Goal: Information Seeking & Learning: Learn about a topic

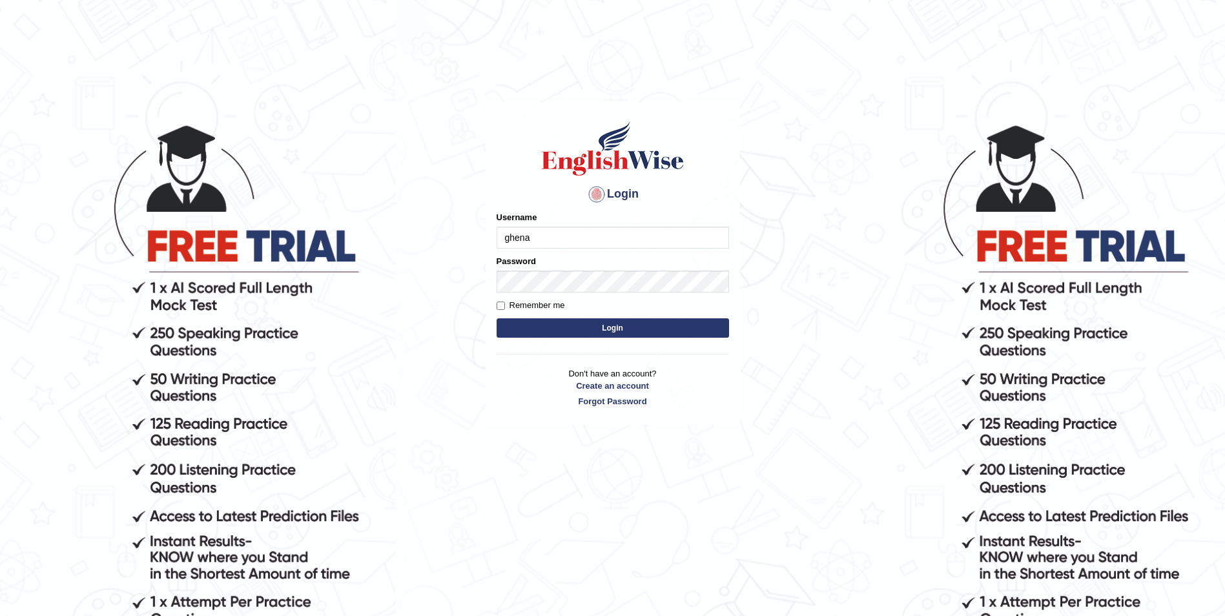
type input "ghena"
click at [561, 331] on button "Login" at bounding box center [613, 327] width 232 height 19
click at [547, 234] on input "Username" at bounding box center [613, 238] width 232 height 22
type input "ghena"
click at [526, 329] on button "Login" at bounding box center [613, 327] width 232 height 19
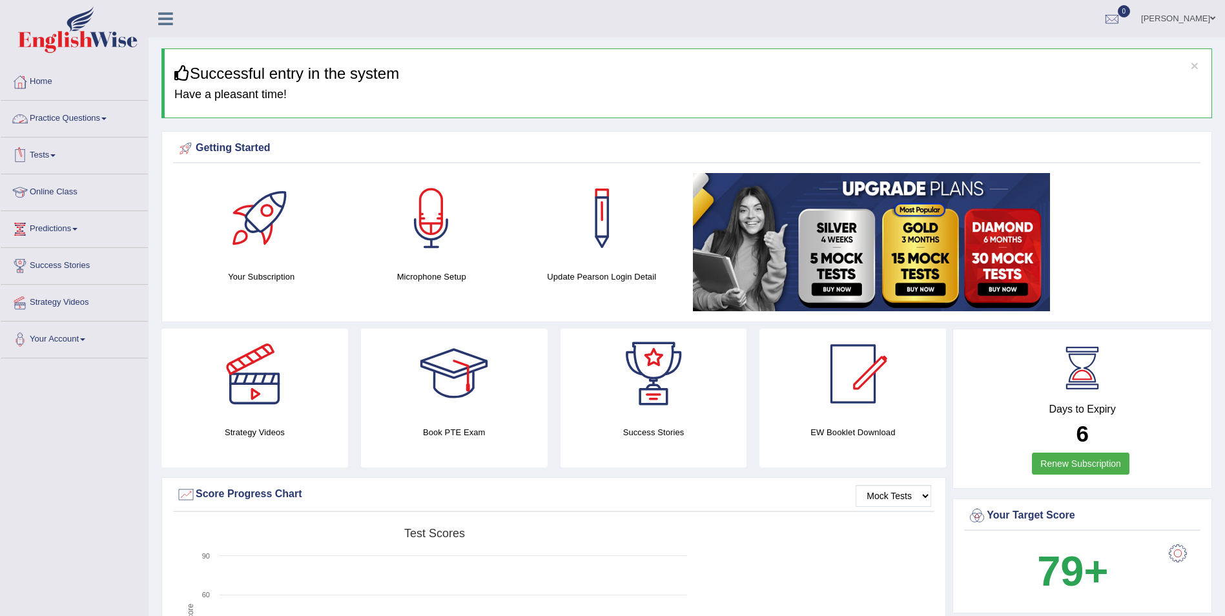
click at [64, 119] on link "Practice Questions" at bounding box center [74, 117] width 147 height 32
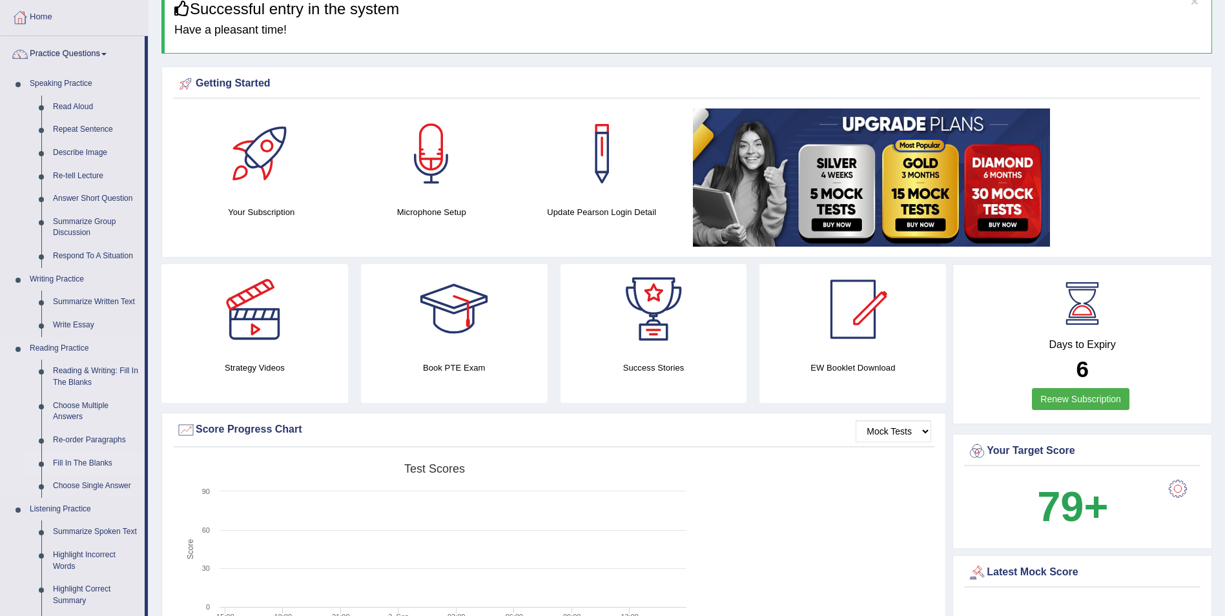
scroll to position [129, 0]
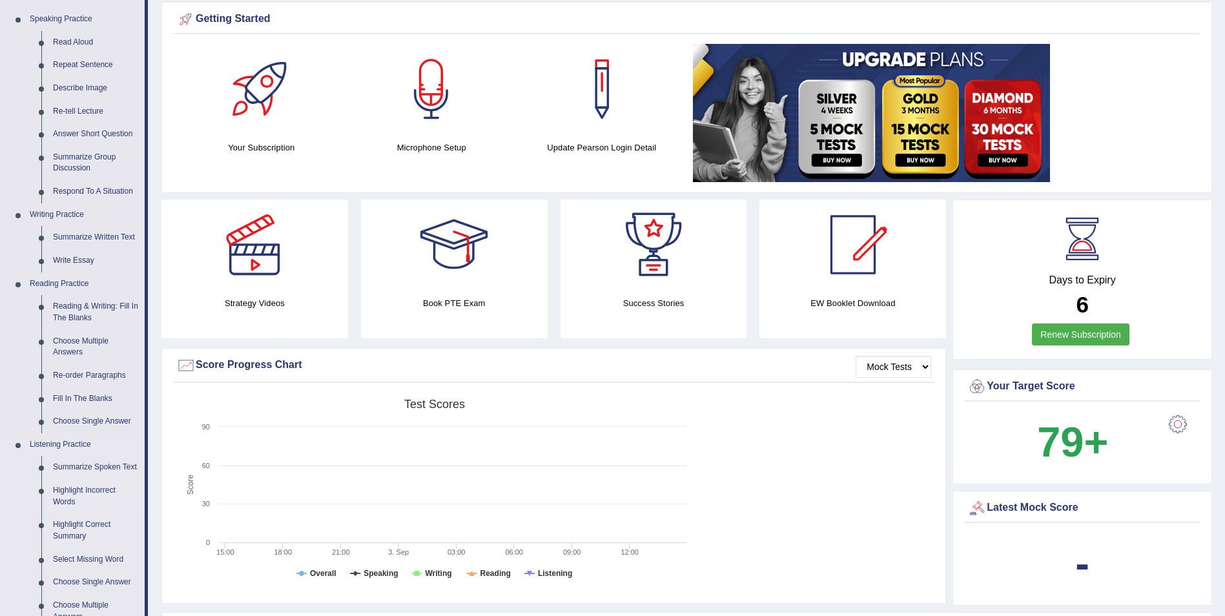
click at [88, 491] on link "Highlight Incorrect Words" at bounding box center [96, 496] width 98 height 34
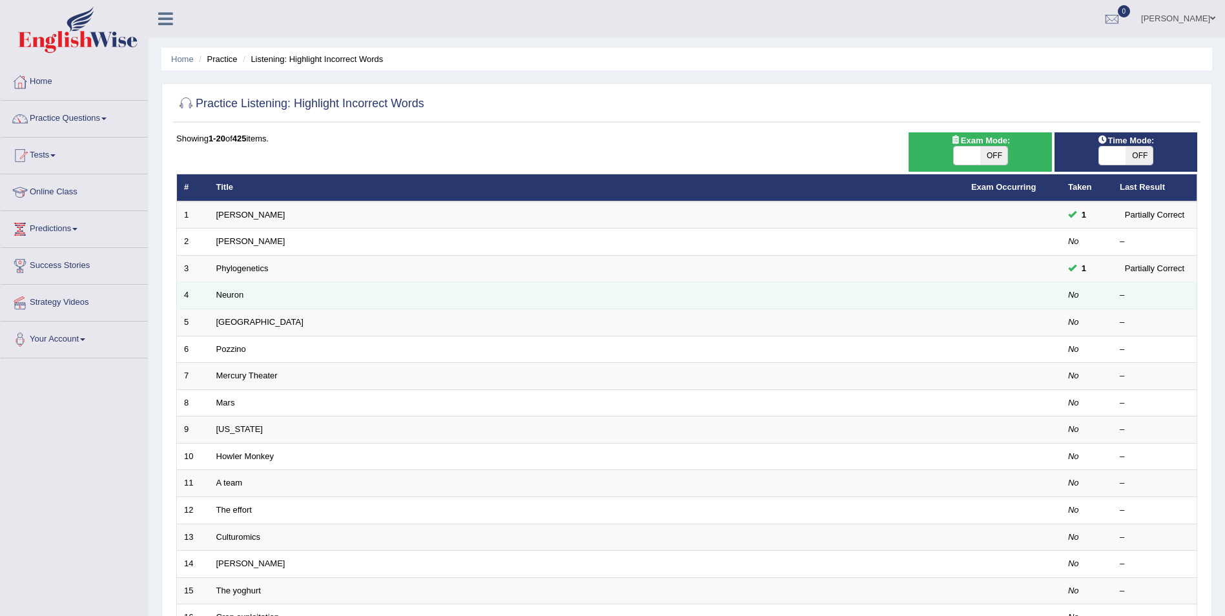
click at [214, 298] on td "Neuron" at bounding box center [586, 295] width 755 height 27
click at [232, 294] on link "Neuron" at bounding box center [230, 295] width 28 height 10
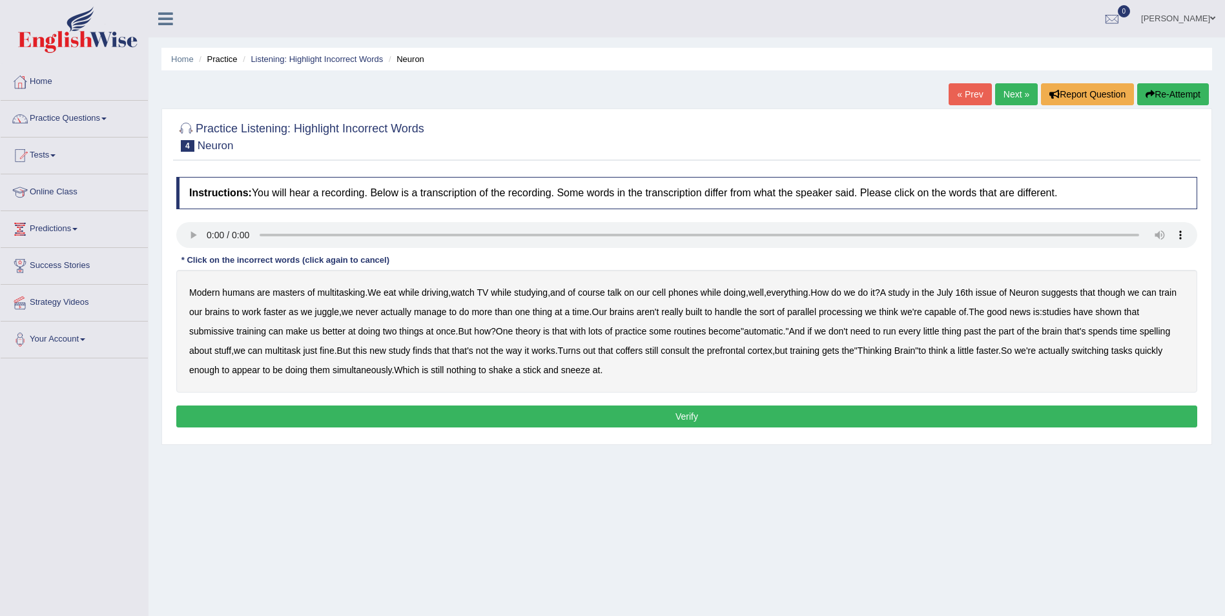
click at [339, 309] on b "juggle" at bounding box center [327, 312] width 24 height 10
click at [339, 313] on b "juggle" at bounding box center [327, 312] width 24 height 10
click at [552, 314] on b "thing" at bounding box center [542, 312] width 19 height 10
click at [552, 313] on b "thing" at bounding box center [542, 312] width 19 height 10
click at [218, 334] on b "submissive" at bounding box center [211, 331] width 45 height 10
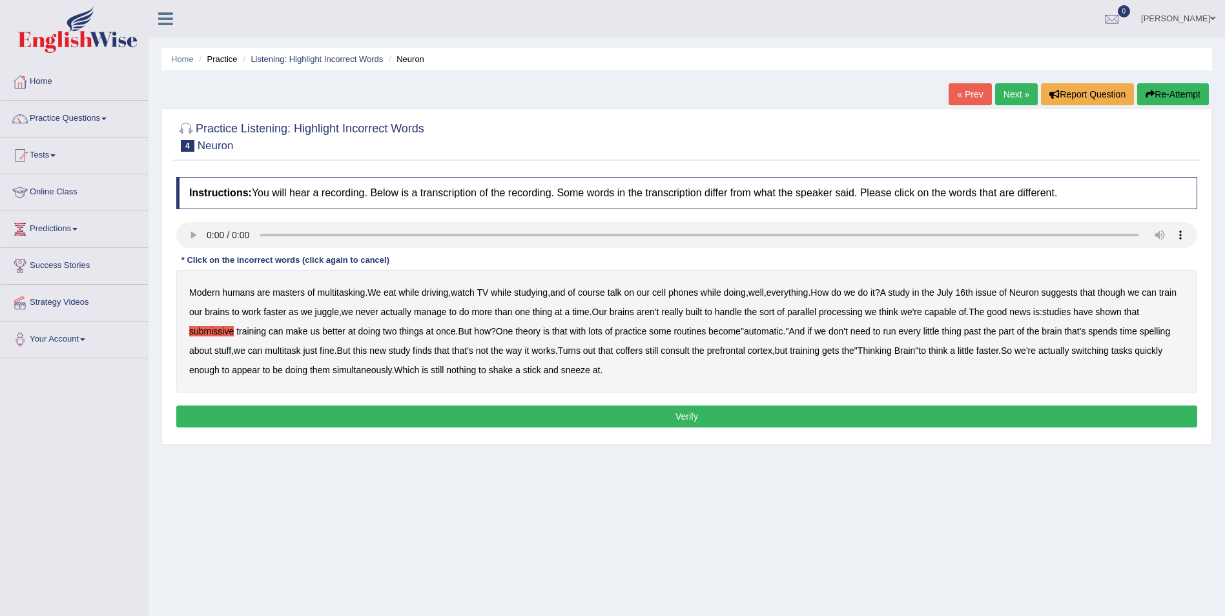
click at [1162, 333] on b "spelling" at bounding box center [1155, 331] width 30 height 10
click at [642, 351] on b "coffers" at bounding box center [628, 350] width 27 height 10
click at [635, 349] on b "coffers" at bounding box center [628, 350] width 27 height 10
click at [1167, 331] on b "spelling" at bounding box center [1155, 331] width 30 height 10
click at [216, 333] on b "submissive" at bounding box center [211, 331] width 45 height 10
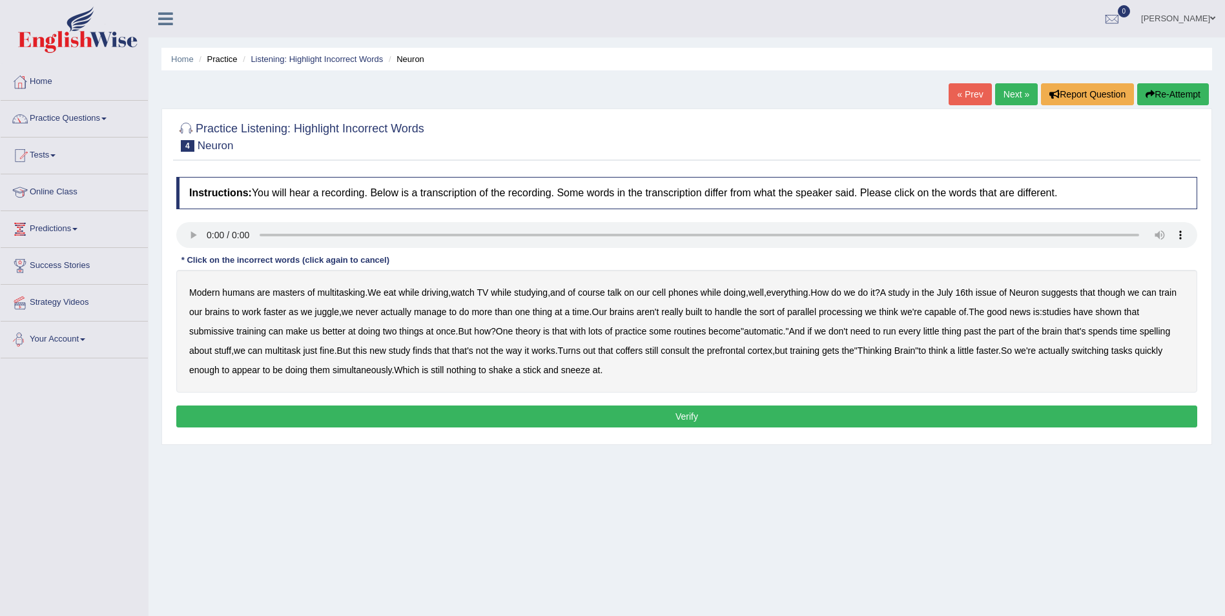
click at [207, 331] on b "submissive" at bounding box center [211, 331] width 45 height 10
click at [1161, 332] on b "spelling" at bounding box center [1155, 331] width 30 height 10
click at [638, 351] on b "coffers" at bounding box center [628, 350] width 27 height 10
click at [535, 416] on button "Verify" at bounding box center [686, 417] width 1021 height 22
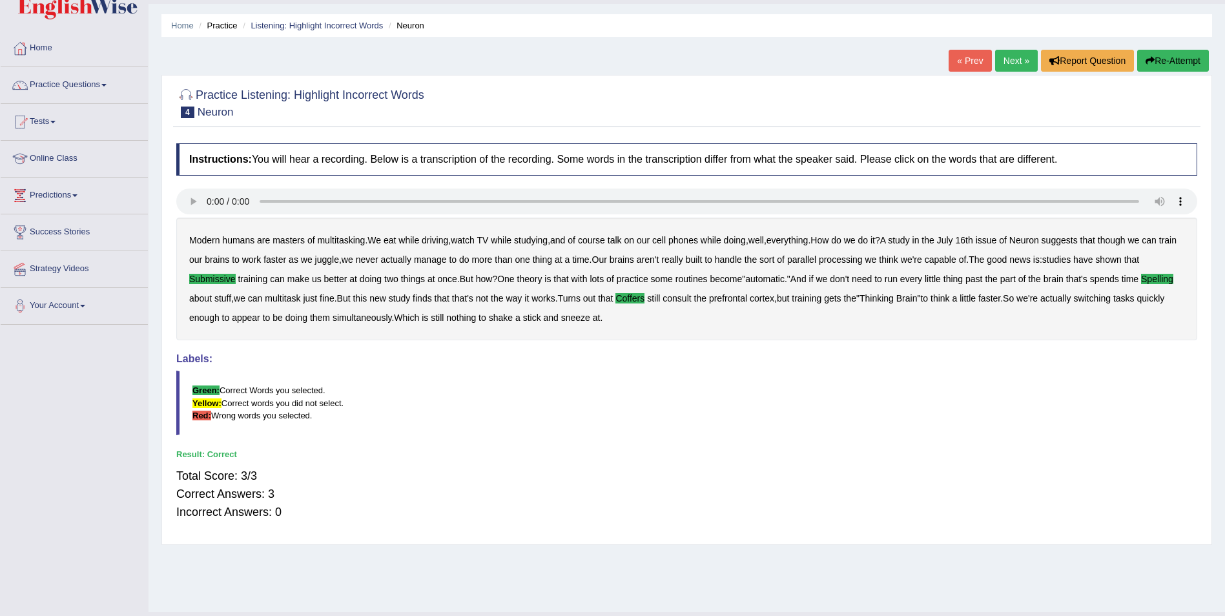
scroll to position [62, 0]
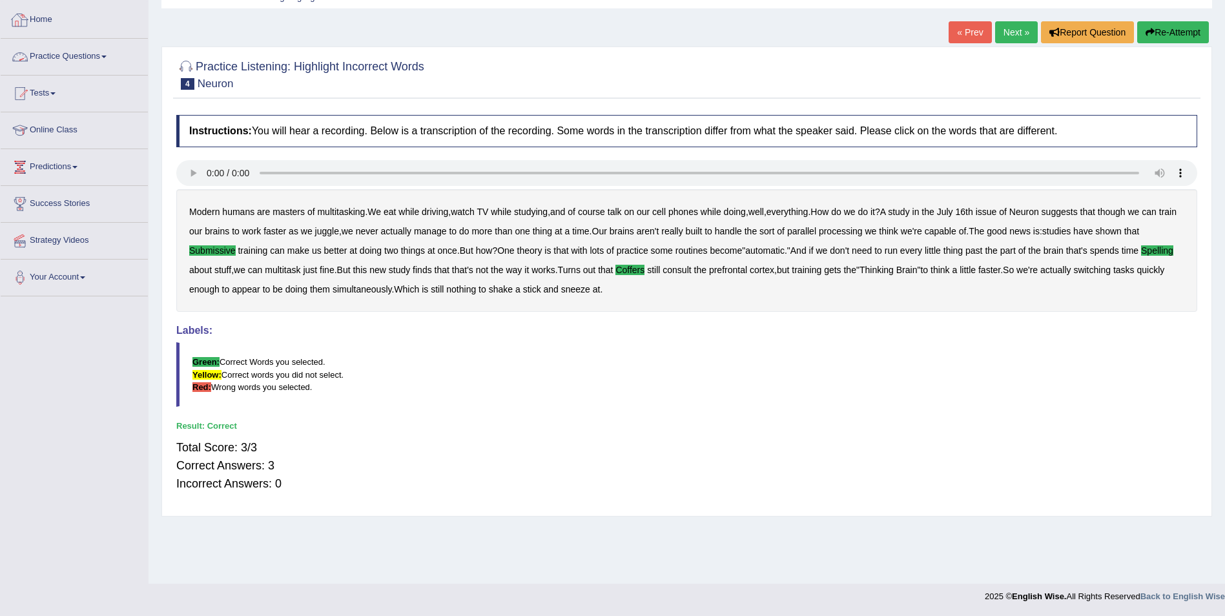
click at [44, 61] on link "Practice Questions" at bounding box center [74, 55] width 147 height 32
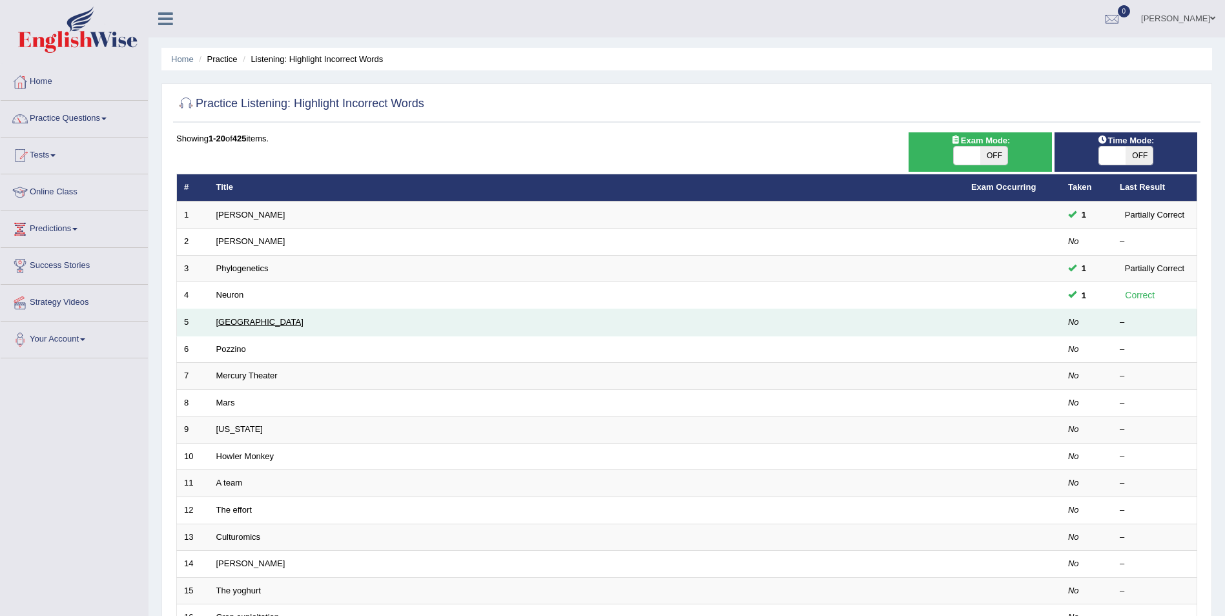
click at [229, 320] on link "[GEOGRAPHIC_DATA]" at bounding box center [259, 322] width 87 height 10
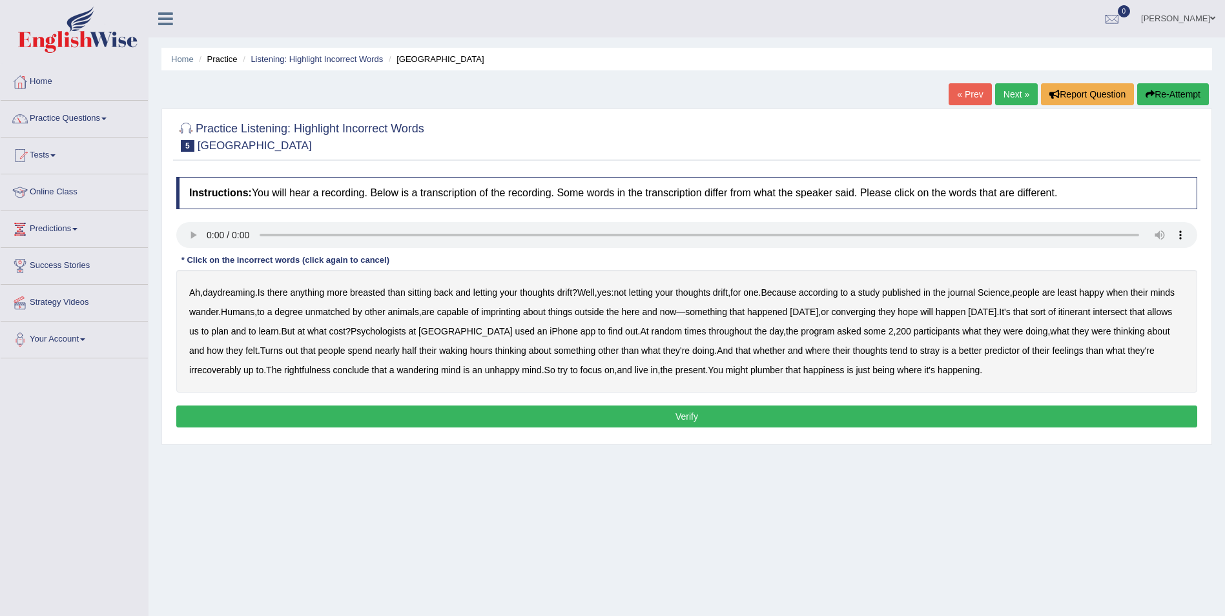
click at [374, 294] on b "breasted" at bounding box center [367, 292] width 35 height 10
click at [520, 312] on b "imprinting" at bounding box center [500, 312] width 39 height 10
click at [876, 311] on b "converging" at bounding box center [854, 312] width 45 height 10
click at [210, 368] on b "irrecoverably" at bounding box center [215, 370] width 52 height 10
click at [316, 369] on b "rightfulness" at bounding box center [307, 370] width 46 height 10
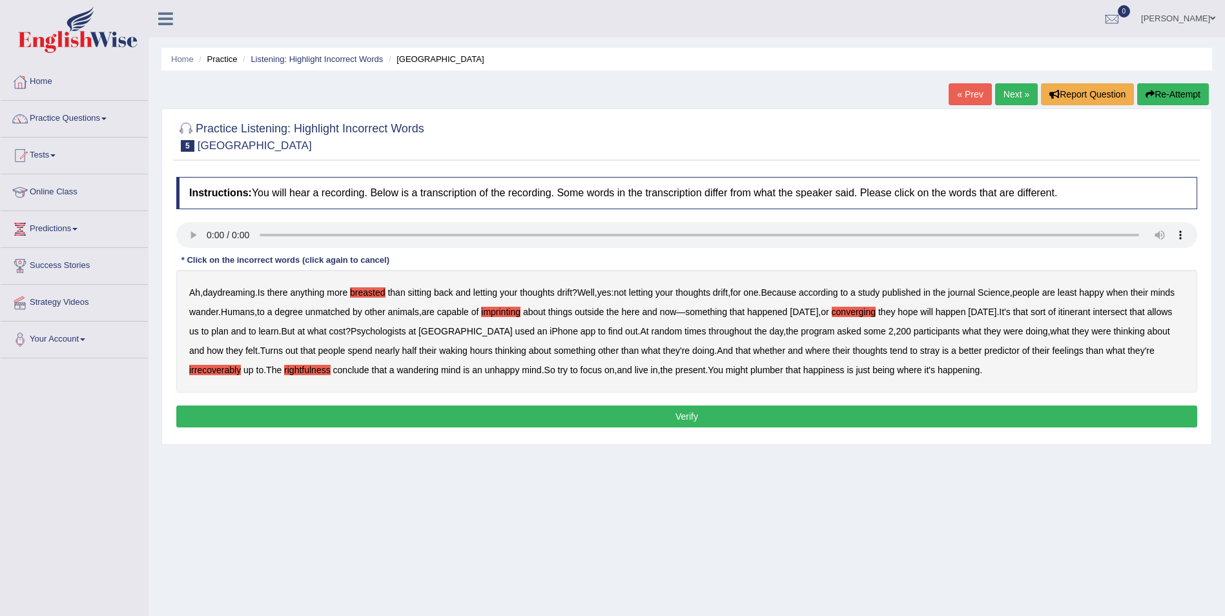
click at [781, 369] on b "plumber" at bounding box center [766, 370] width 33 height 10
click at [617, 415] on button "Verify" at bounding box center [686, 417] width 1021 height 22
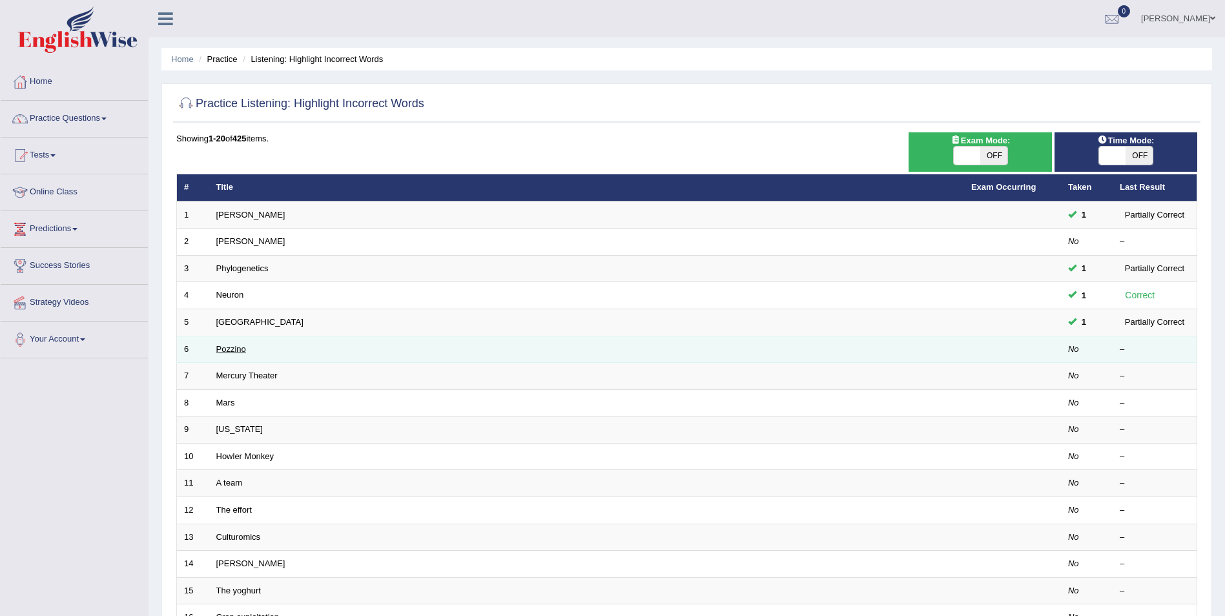
click at [227, 348] on link "Pozzino" at bounding box center [231, 349] width 30 height 10
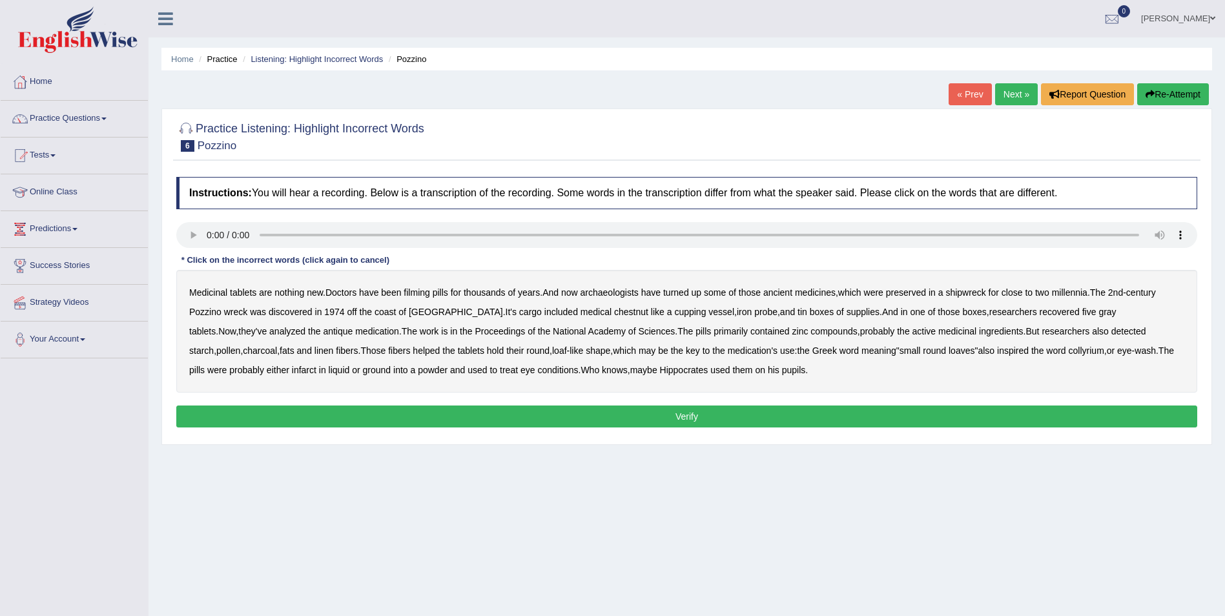
click at [413, 291] on b "filming" at bounding box center [417, 292] width 26 height 10
click at [614, 313] on b "chestnut" at bounding box center [631, 312] width 34 height 10
click at [861, 351] on b "meaning" at bounding box center [878, 350] width 35 height 10
click at [861, 348] on b "meaning" at bounding box center [878, 350] width 35 height 10
click at [316, 365] on b "infarct" at bounding box center [304, 370] width 25 height 10
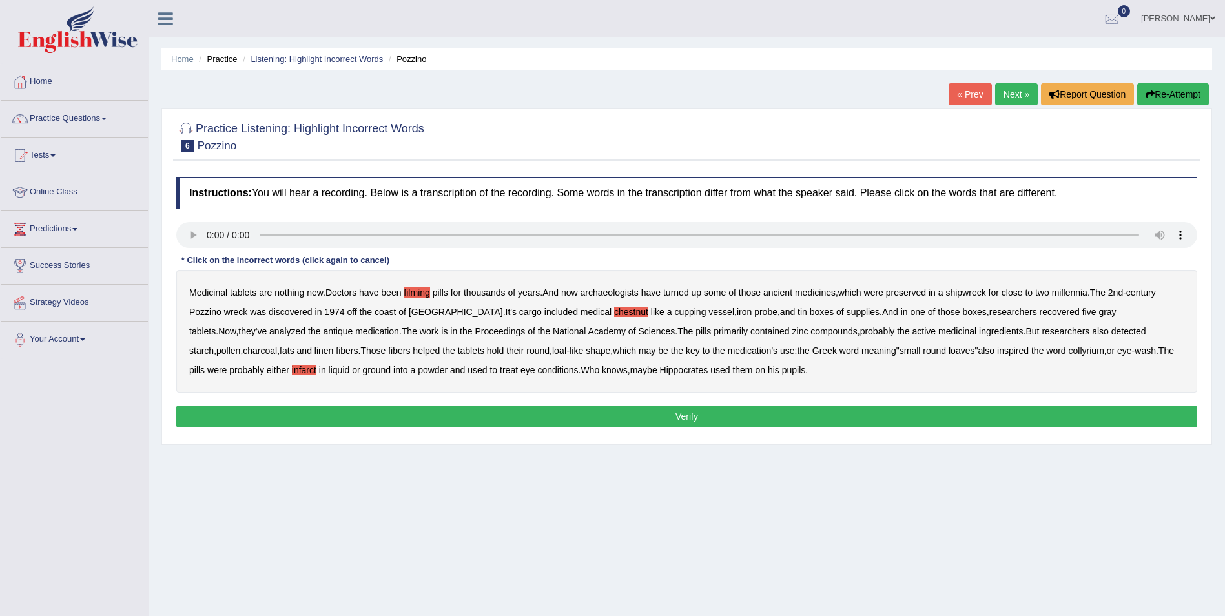
click at [580, 413] on button "Verify" at bounding box center [686, 417] width 1021 height 22
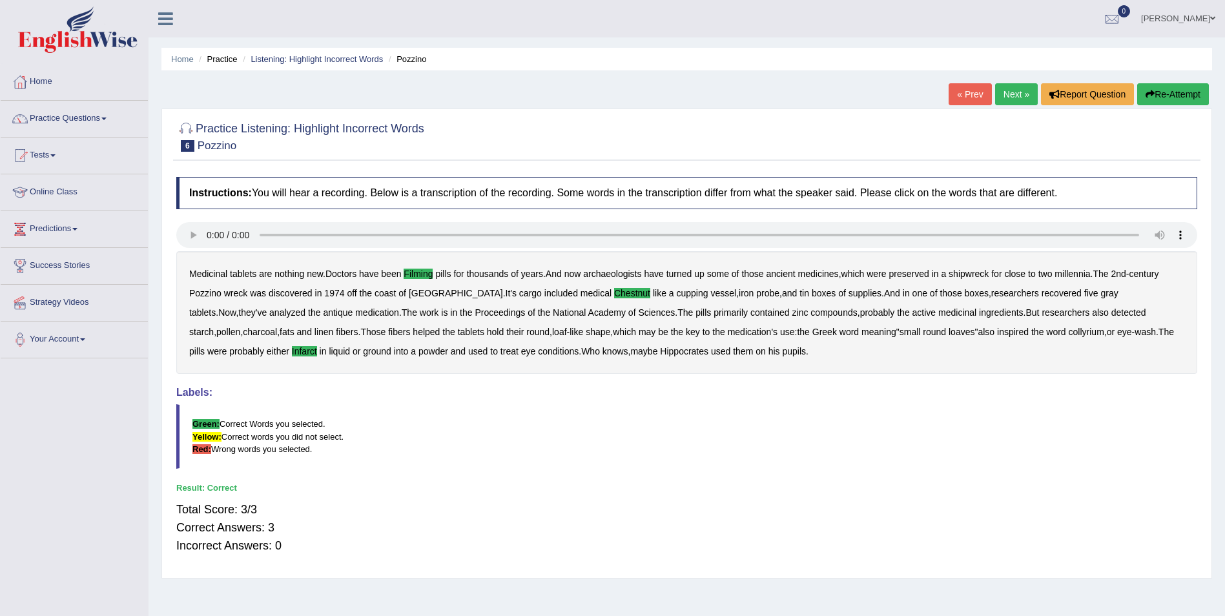
scroll to position [62, 0]
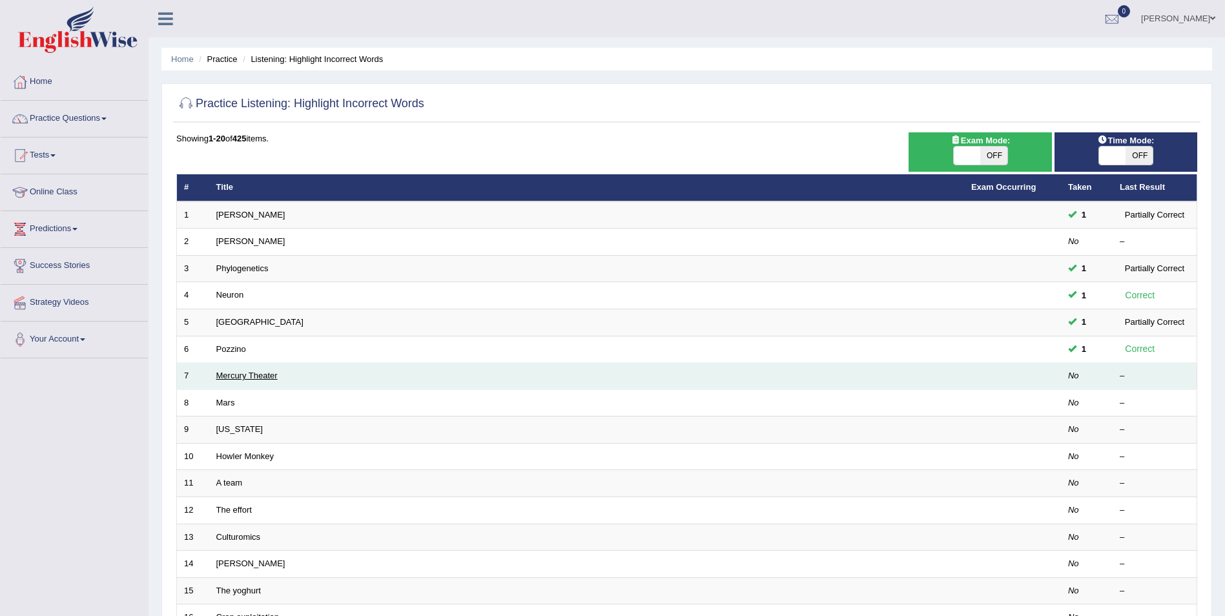
click at [233, 376] on link "Mercury Theater" at bounding box center [246, 376] width 61 height 10
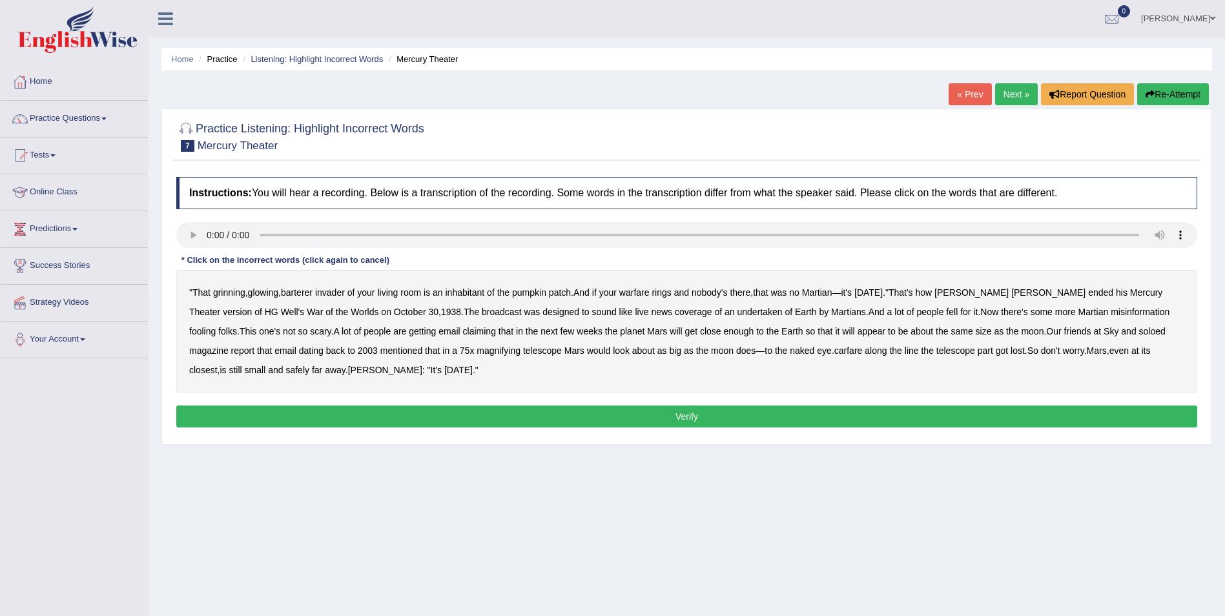
click at [299, 291] on b "barterer" at bounding box center [297, 292] width 32 height 10
click at [640, 292] on b "warfare" at bounding box center [634, 292] width 30 height 10
click at [542, 312] on b "designed" at bounding box center [560, 312] width 37 height 10
click at [675, 313] on b "coverage" at bounding box center [693, 312] width 37 height 10
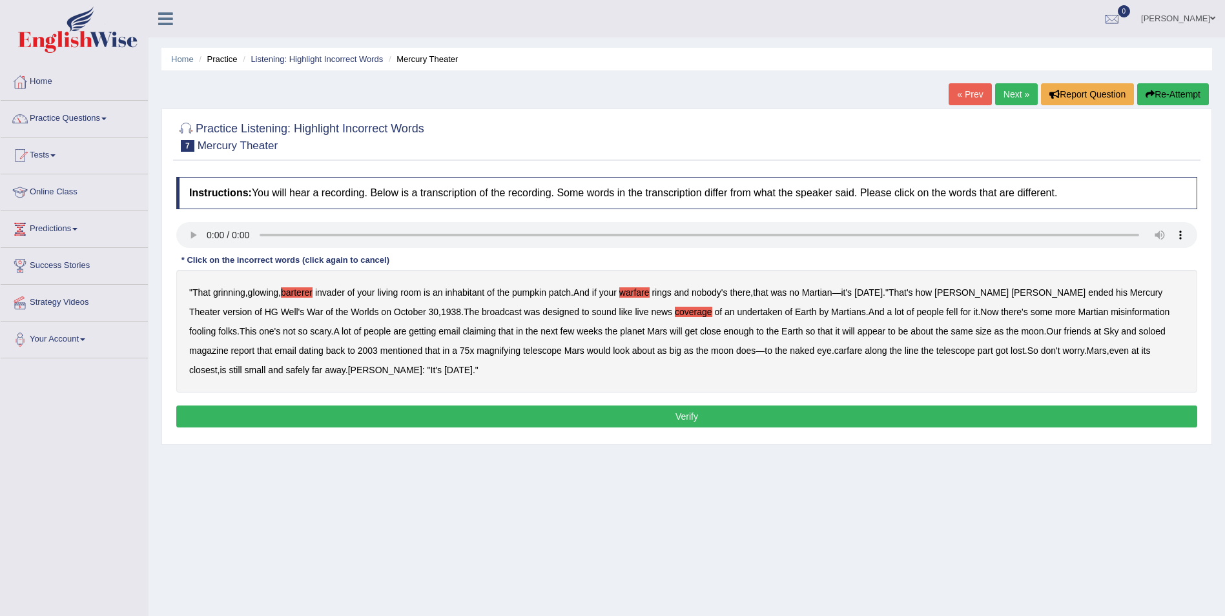
click at [675, 311] on b "coverage" at bounding box center [693, 312] width 37 height 10
click at [1139, 333] on b "soloed" at bounding box center [1152, 331] width 26 height 10
click at [834, 353] on b "carfare" at bounding box center [848, 350] width 28 height 10
click at [257, 416] on button "Verify" at bounding box center [686, 417] width 1021 height 22
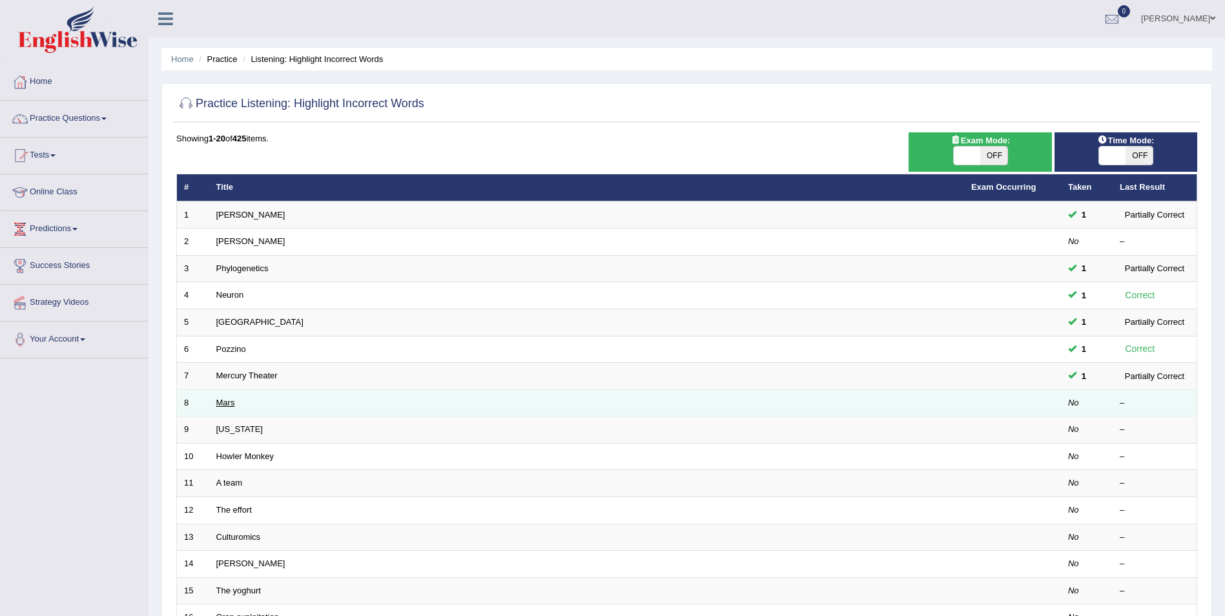
click at [221, 405] on link "Mars" at bounding box center [225, 403] width 19 height 10
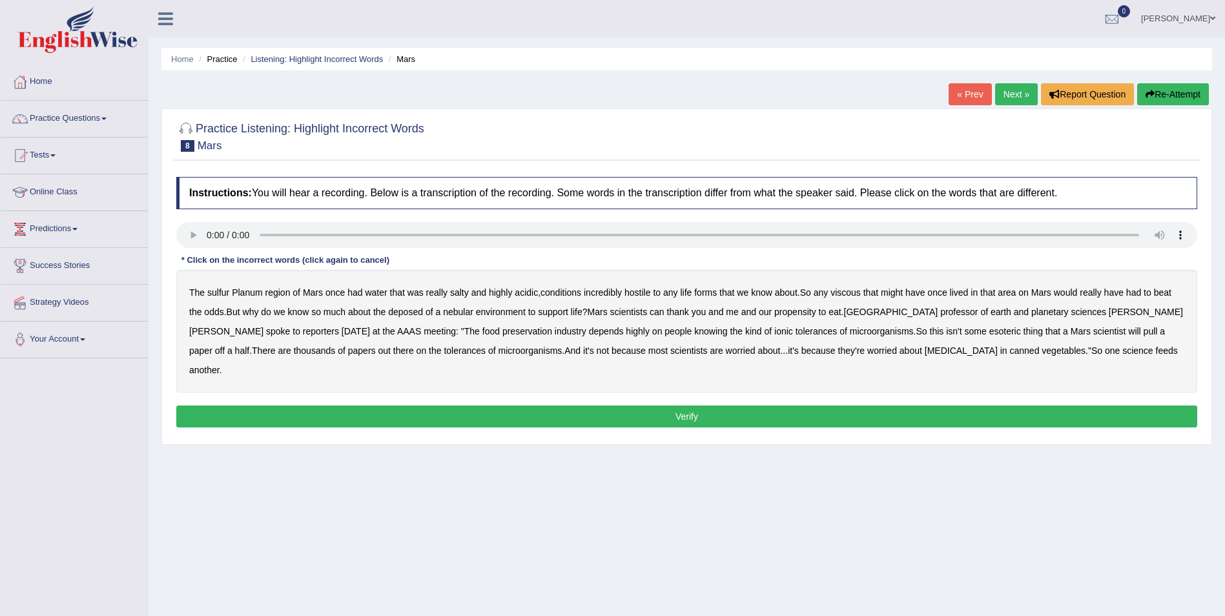
click at [213, 292] on b "sulfur" at bounding box center [218, 292] width 22 height 10
click at [857, 294] on b "viscous" at bounding box center [845, 292] width 30 height 10
click at [402, 313] on b "deposed" at bounding box center [405, 312] width 35 height 10
click at [989, 331] on b "esoteric" at bounding box center [1005, 331] width 32 height 10
click at [965, 331] on b "some" at bounding box center [976, 331] width 22 height 10
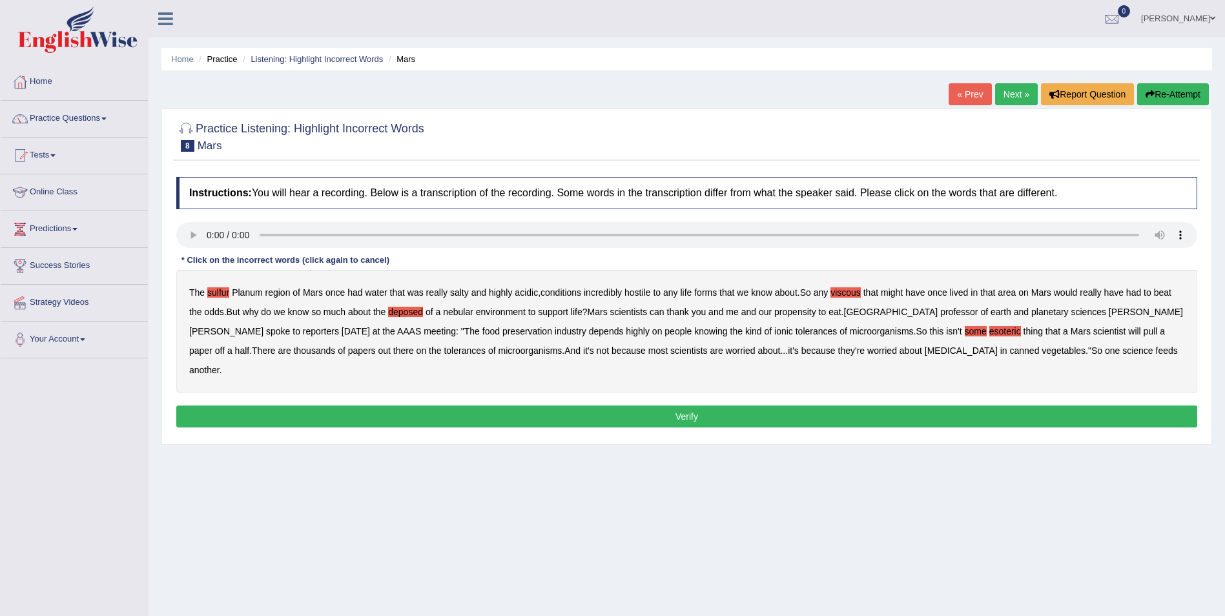
click at [989, 331] on b "esoteric" at bounding box center [1005, 331] width 32 height 10
click at [825, 338] on div "The sulfur Planum region of Mars once had water that was really salty and highl…" at bounding box center [686, 331] width 1021 height 123
click at [965, 336] on b "some" at bounding box center [976, 331] width 22 height 10
click at [757, 353] on b "about" at bounding box center [768, 350] width 23 height 10
click at [577, 406] on button "Verify" at bounding box center [686, 417] width 1021 height 22
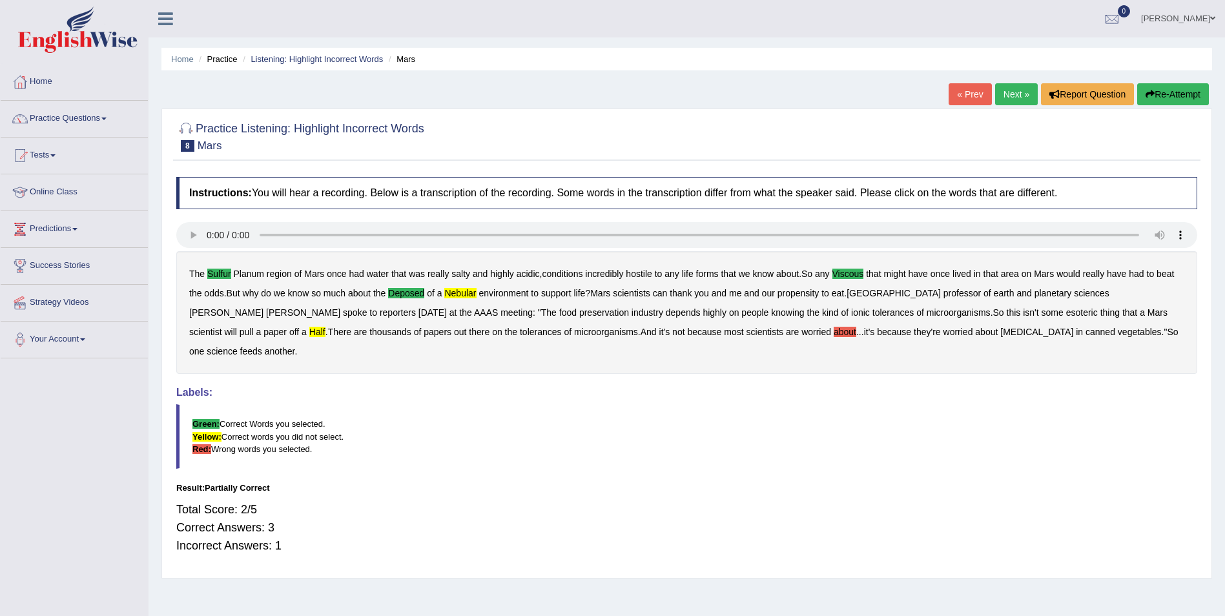
click at [1156, 92] on button "Re-Attempt" at bounding box center [1173, 94] width 72 height 22
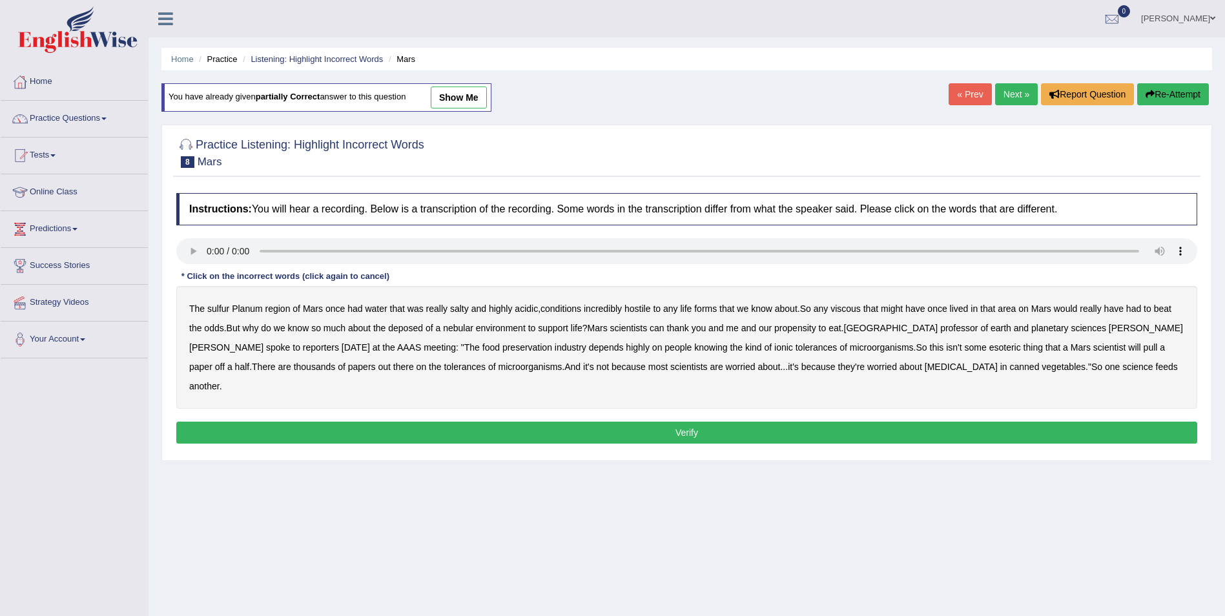
click at [223, 308] on b "sulfur" at bounding box center [218, 308] width 22 height 10
click at [407, 329] on b "deposed" at bounding box center [405, 328] width 35 height 10
click at [456, 327] on b "nebular" at bounding box center [458, 328] width 30 height 10
click at [250, 362] on b "half" at bounding box center [242, 367] width 15 height 10
click at [757, 365] on b "about" at bounding box center [768, 367] width 23 height 10
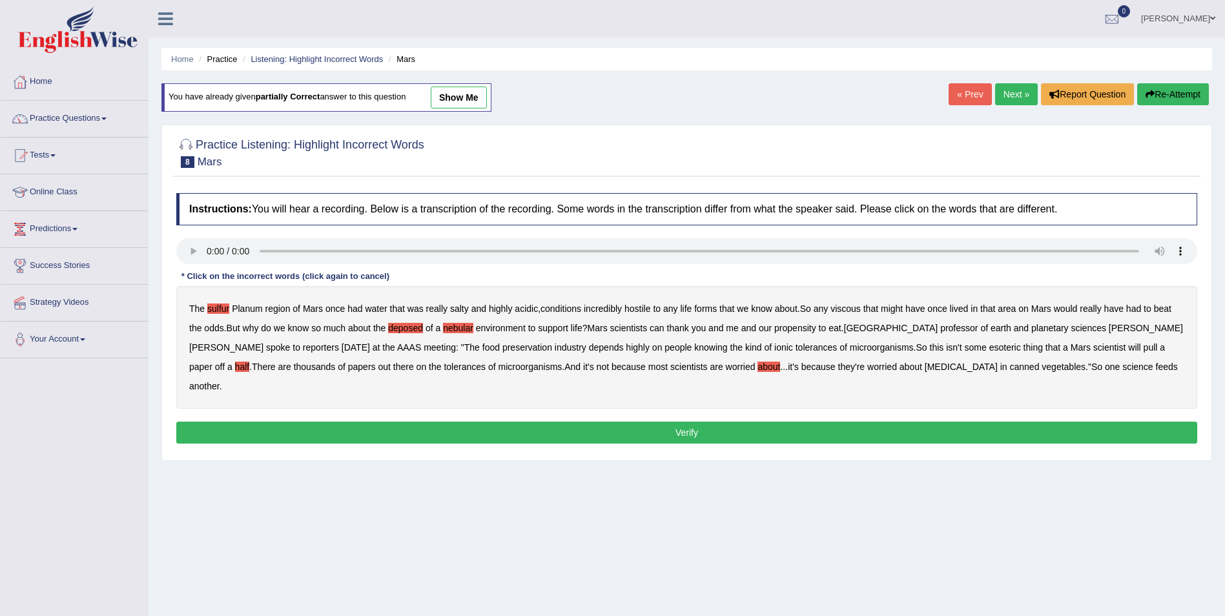
click at [757, 365] on b "about" at bounding box center [768, 367] width 23 height 10
click at [800, 422] on button "Verify" at bounding box center [686, 433] width 1021 height 22
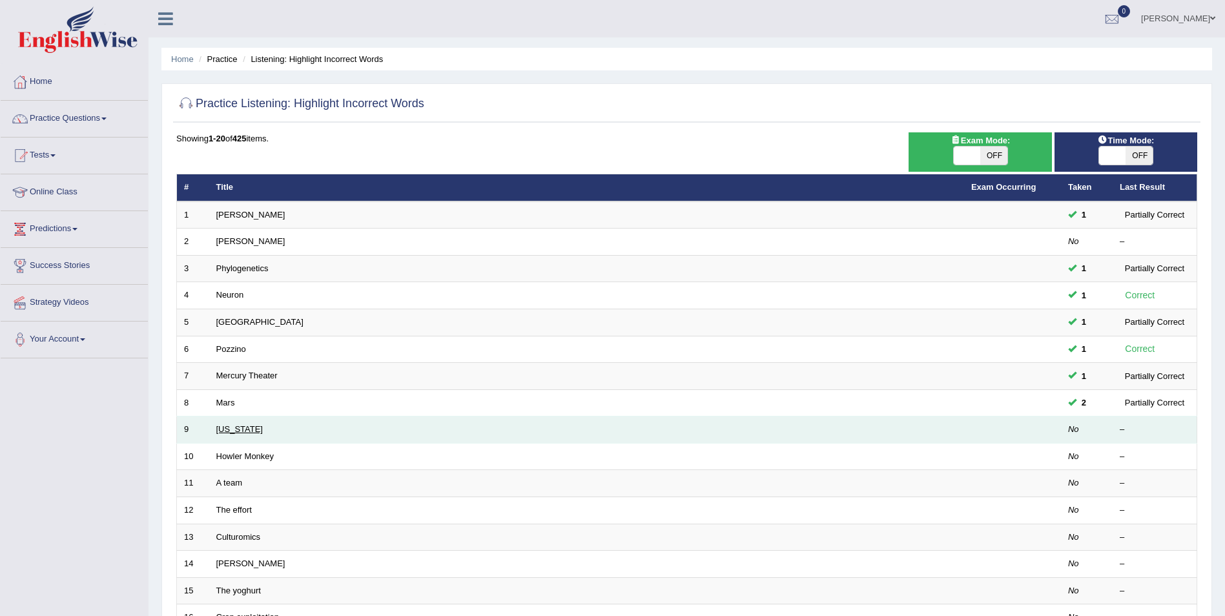
click at [227, 427] on link "[US_STATE]" at bounding box center [239, 429] width 46 height 10
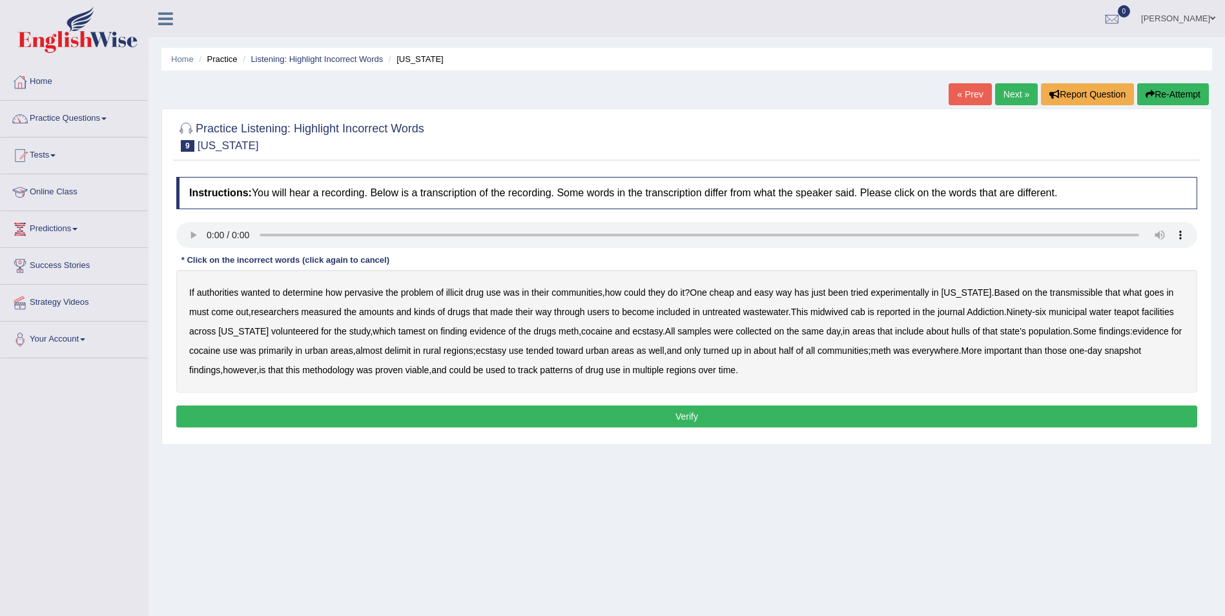
click at [299, 415] on button "Verify" at bounding box center [686, 417] width 1021 height 22
click at [825, 311] on b "midwived" at bounding box center [828, 312] width 37 height 10
click at [401, 331] on b "tamest" at bounding box center [411, 331] width 27 height 10
click at [405, 348] on b "delimit" at bounding box center [398, 350] width 26 height 10
click at [610, 416] on button "Verify" at bounding box center [686, 417] width 1021 height 22
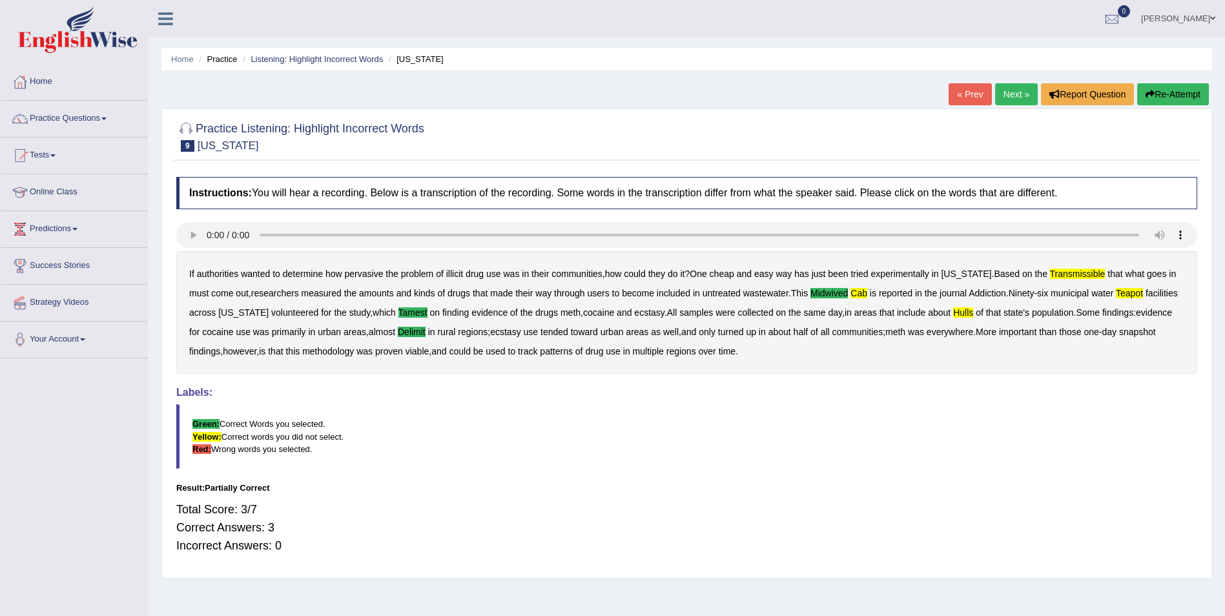
click at [1172, 95] on button "Re-Attempt" at bounding box center [1173, 94] width 72 height 22
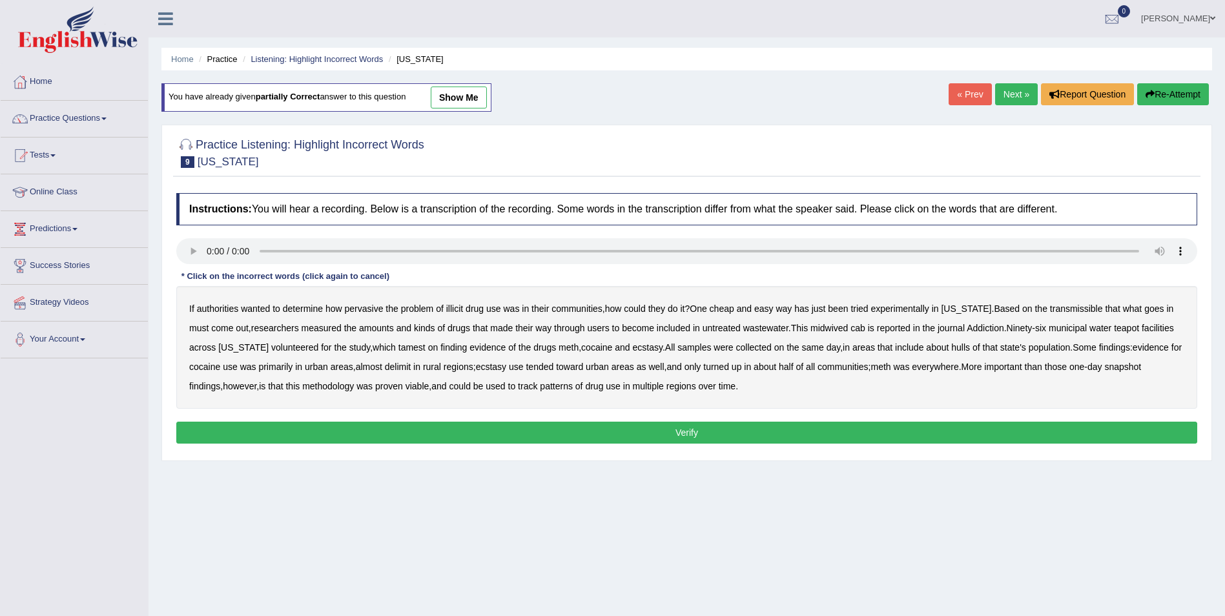
click at [1063, 312] on b "transmissible" at bounding box center [1076, 308] width 53 height 10
drag, startPoint x: 810, startPoint y: 329, endPoint x: 847, endPoint y: 329, distance: 36.2
click at [811, 329] on b "midwived" at bounding box center [828, 328] width 37 height 10
click at [1114, 325] on b "teapot" at bounding box center [1126, 328] width 25 height 10
click at [951, 349] on b "hulls" at bounding box center [960, 347] width 19 height 10
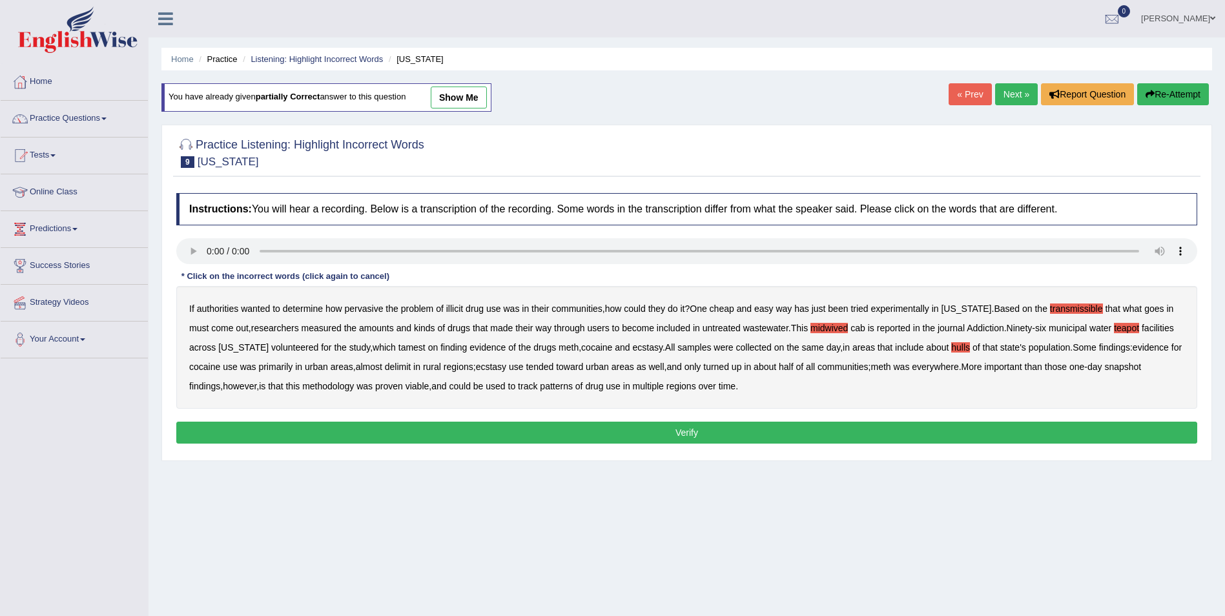
click at [397, 369] on b "delimit" at bounding box center [398, 367] width 26 height 10
click at [710, 430] on button "Verify" at bounding box center [686, 433] width 1021 height 22
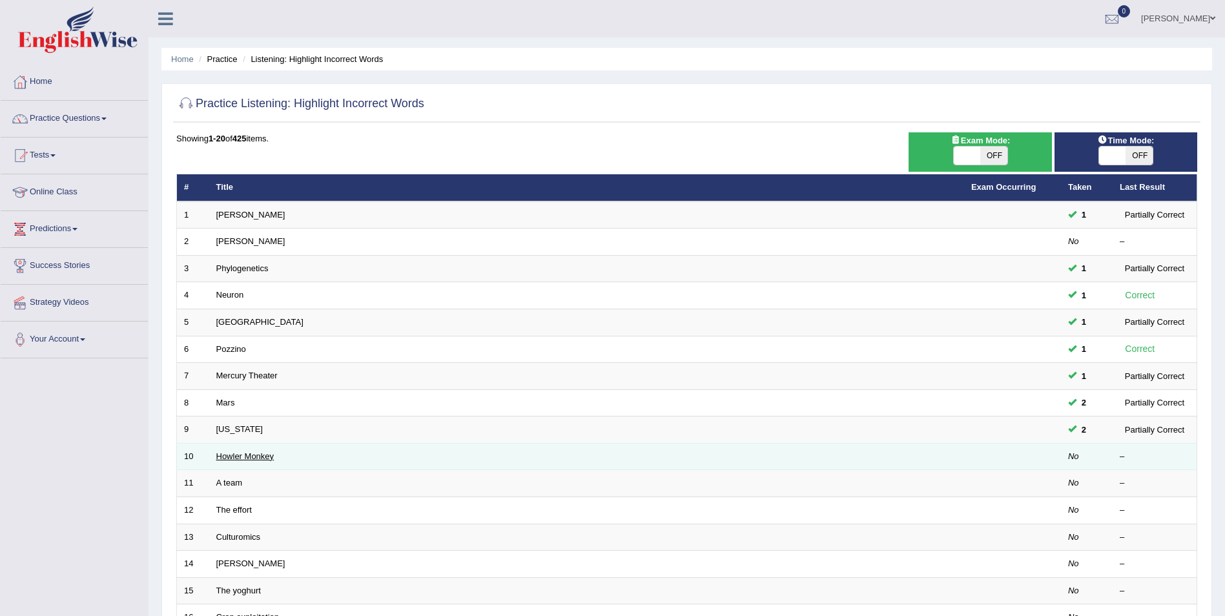
click at [234, 453] on link "Howler Monkey" at bounding box center [245, 456] width 58 height 10
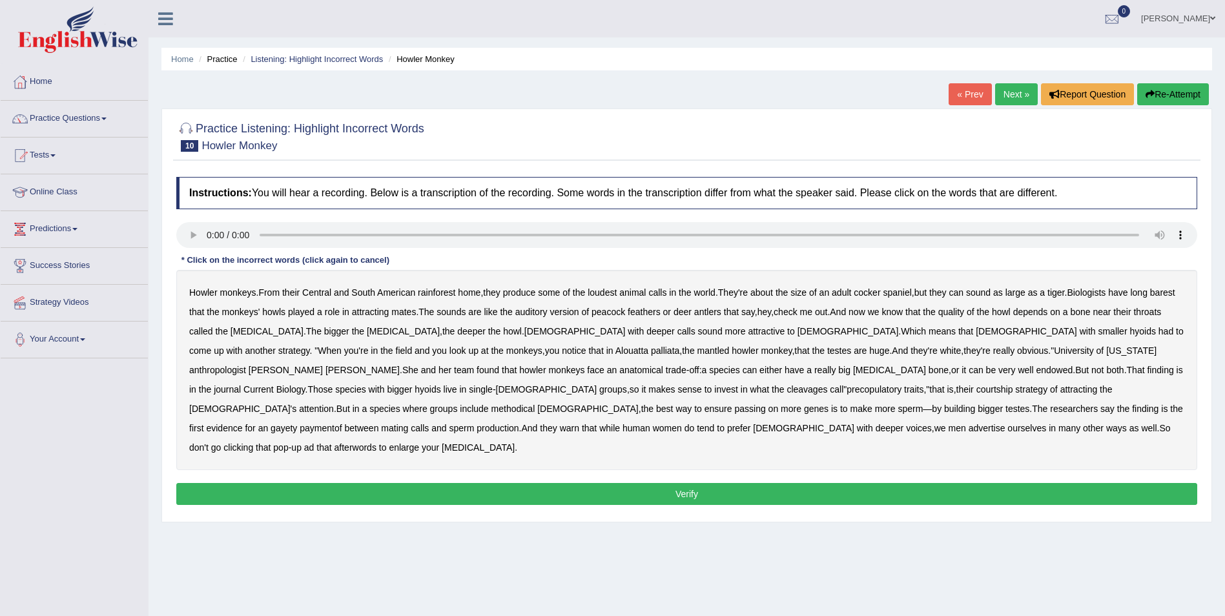
click at [205, 291] on b "Howler" at bounding box center [203, 292] width 28 height 10
click at [1167, 291] on b "barest" at bounding box center [1162, 292] width 25 height 10
click at [535, 404] on b "methodical" at bounding box center [513, 409] width 44 height 10
click at [786, 389] on b "cleavages" at bounding box center [806, 389] width 41 height 10
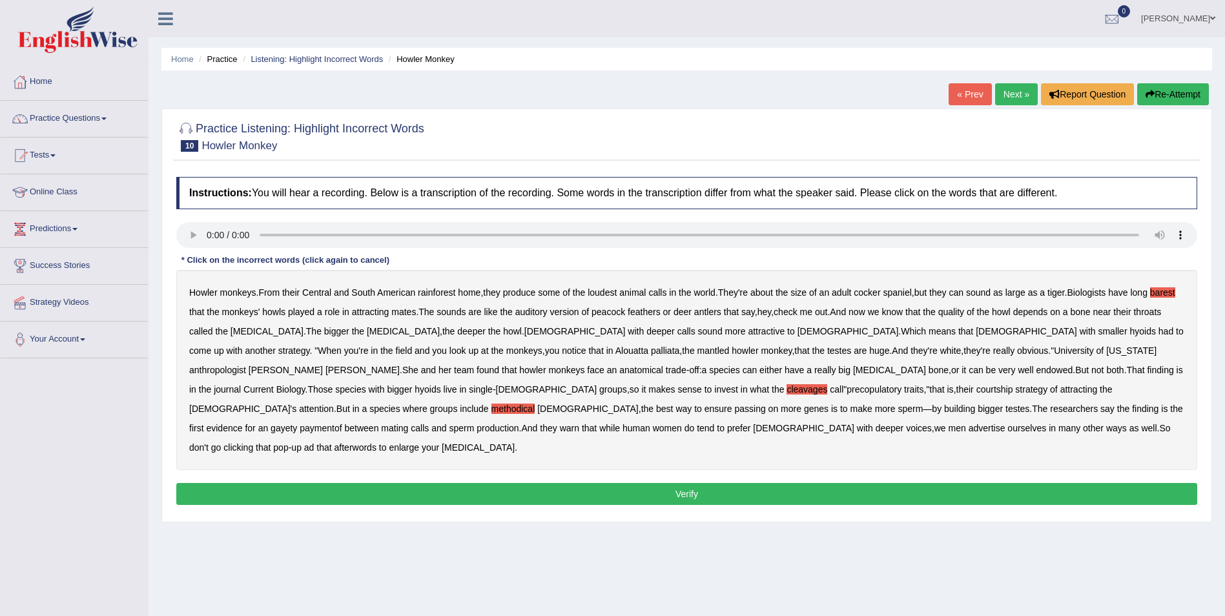
click at [297, 423] on b "gayety" at bounding box center [284, 428] width 26 height 10
click at [342, 423] on b "paymentof" at bounding box center [321, 428] width 42 height 10
click at [253, 442] on b "clicking" at bounding box center [238, 447] width 30 height 10
click at [598, 483] on button "Verify" at bounding box center [686, 494] width 1021 height 22
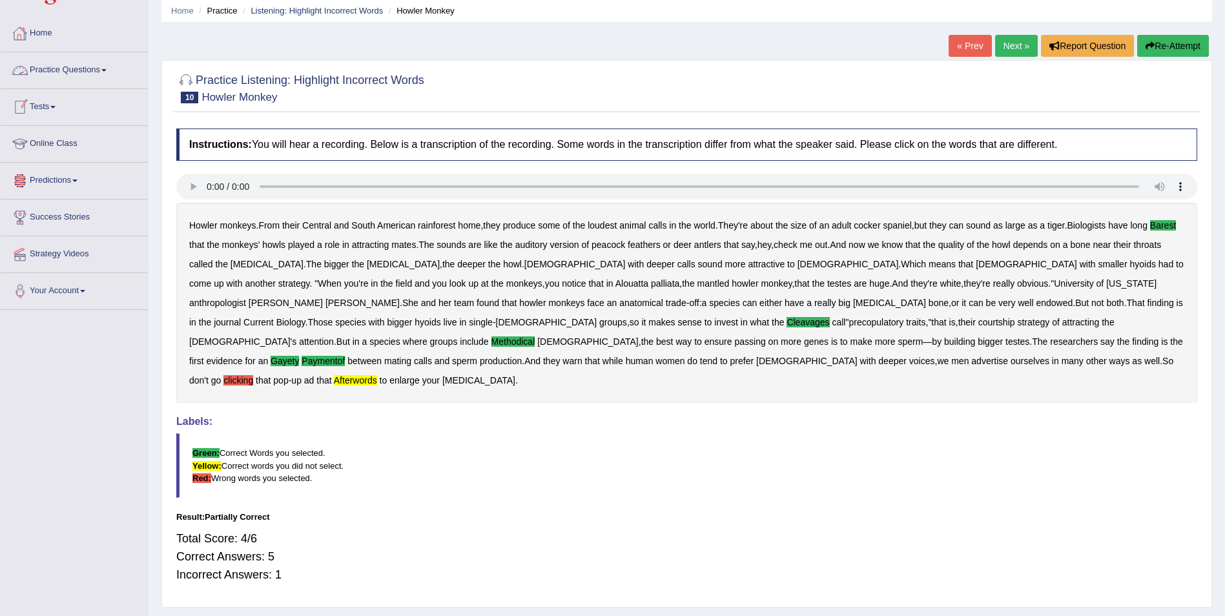
scroll to position [63, 0]
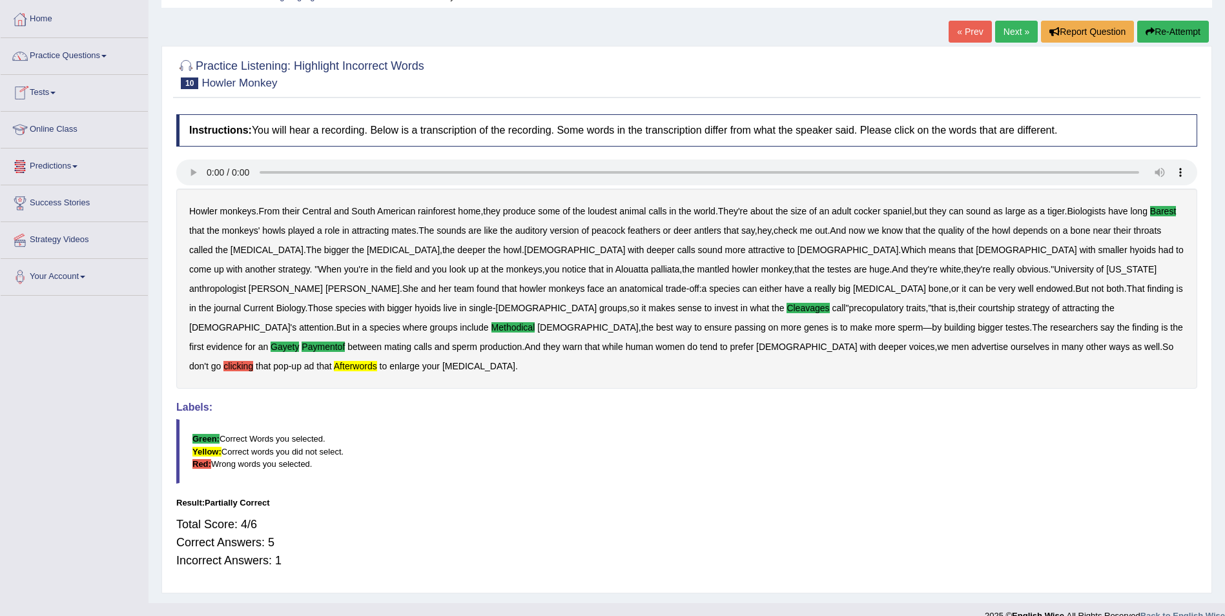
click at [1182, 36] on button "Re-Attempt" at bounding box center [1173, 32] width 72 height 22
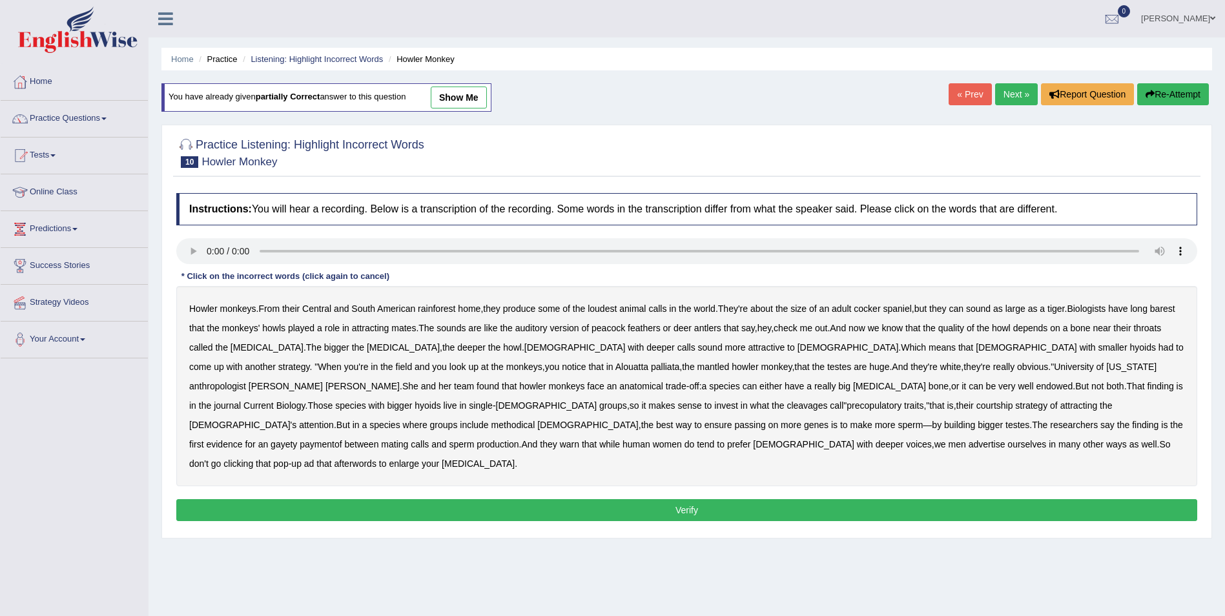
scroll to position [62, 0]
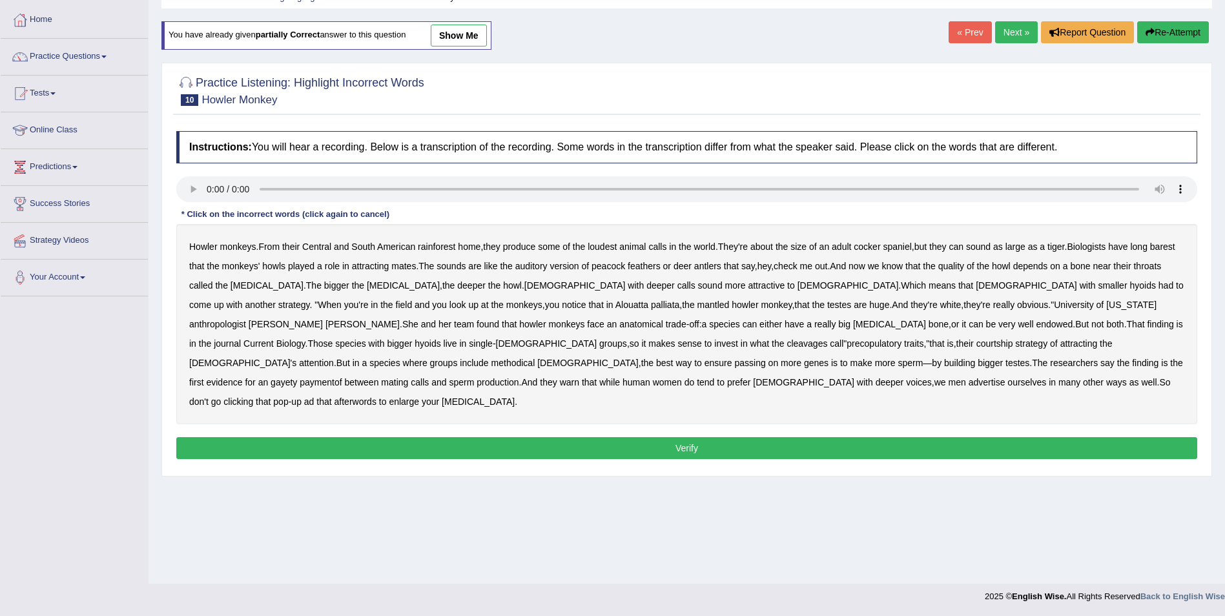
click at [786, 340] on b "cleavages" at bounding box center [806, 343] width 41 height 10
click at [535, 358] on b "methodical" at bounding box center [513, 363] width 44 height 10
drag, startPoint x: 524, startPoint y: 362, endPoint x: 572, endPoint y: 363, distance: 47.8
click at [297, 377] on b "gayety" at bounding box center [284, 382] width 26 height 10
click at [342, 377] on b "paymentof" at bounding box center [321, 382] width 42 height 10
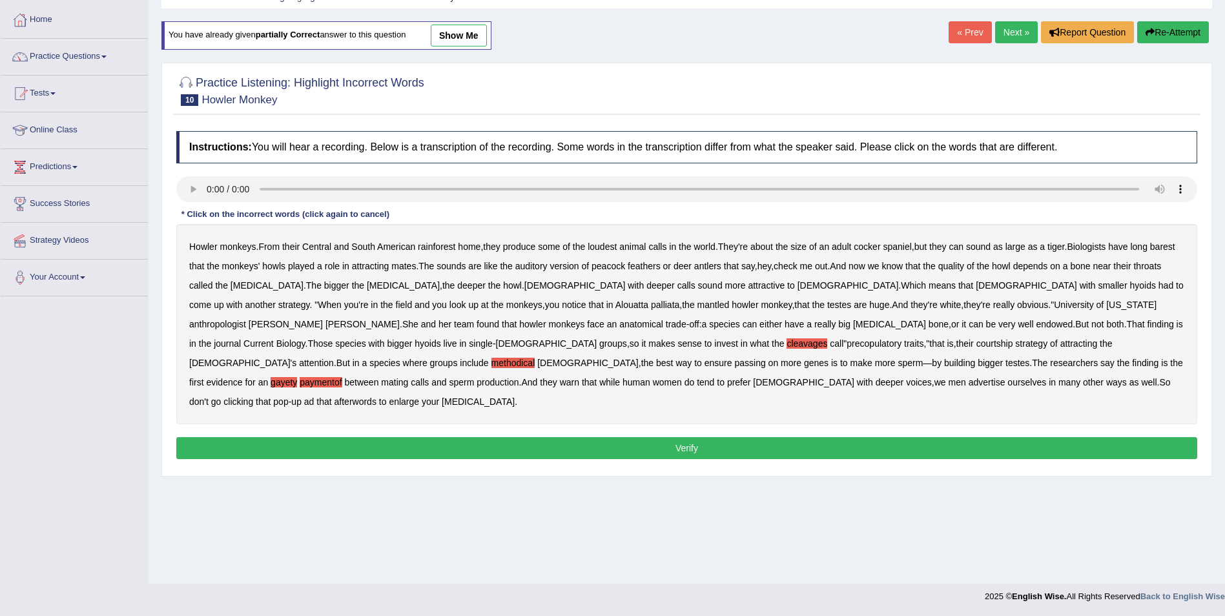
click at [253, 396] on b "clicking" at bounding box center [238, 401] width 30 height 10
click at [376, 396] on b "afterwords" at bounding box center [355, 401] width 42 height 10
click at [1163, 243] on b "barest" at bounding box center [1162, 246] width 25 height 10
click at [812, 437] on button "Verify" at bounding box center [686, 448] width 1021 height 22
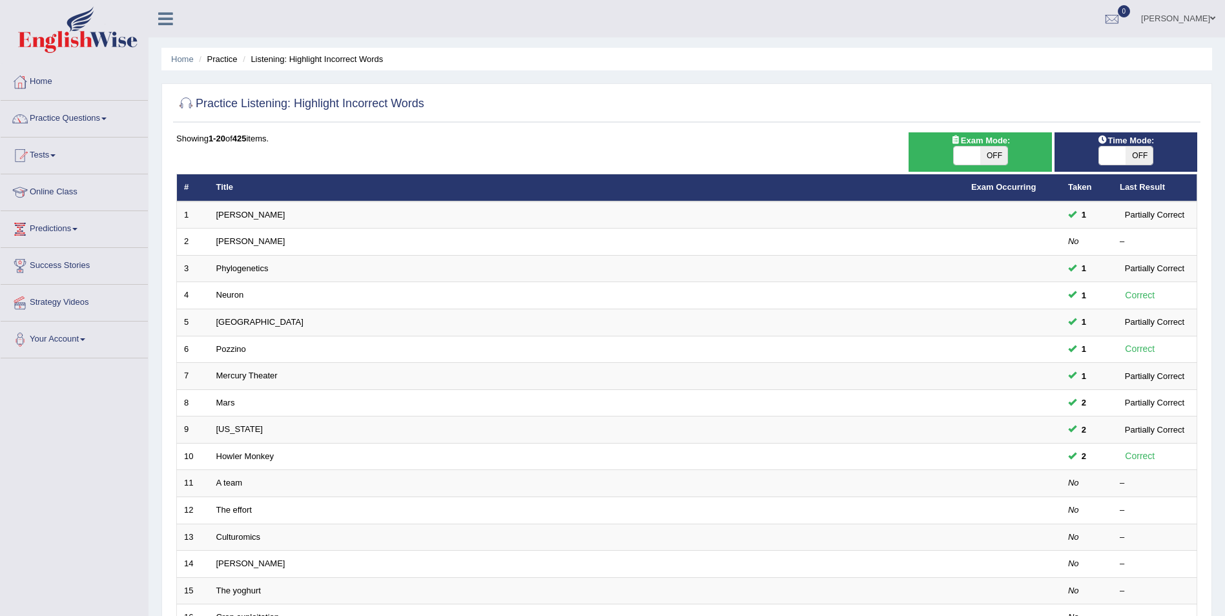
click at [985, 160] on span "OFF" at bounding box center [993, 156] width 27 height 18
checkbox input "true"
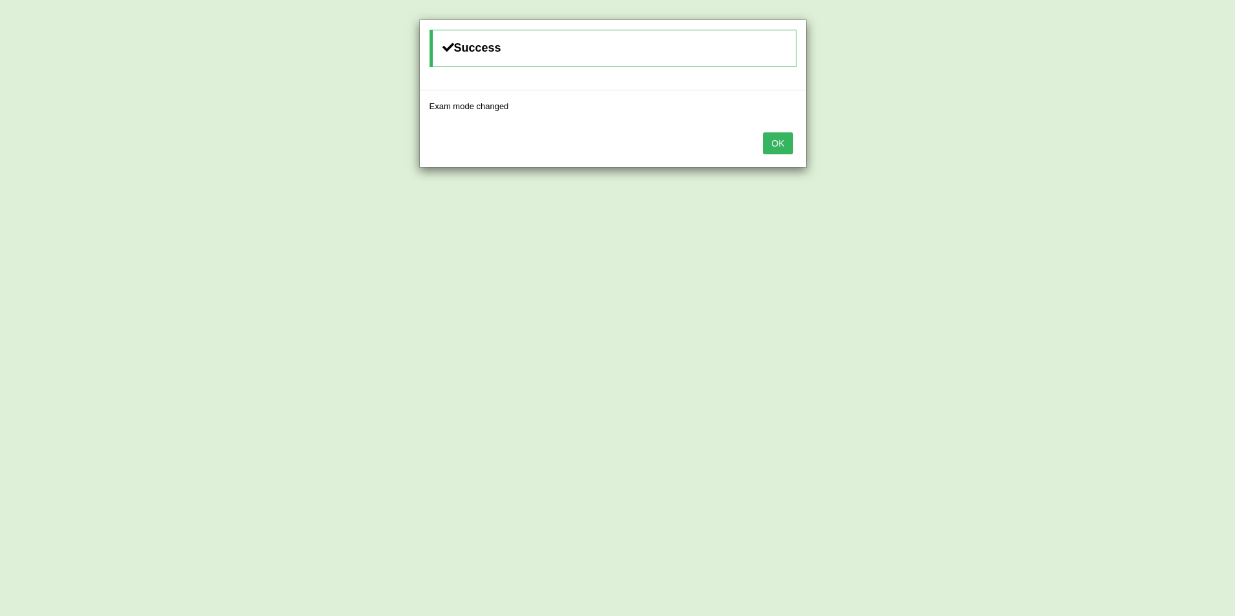
click at [781, 145] on button "OK" at bounding box center [778, 143] width 30 height 22
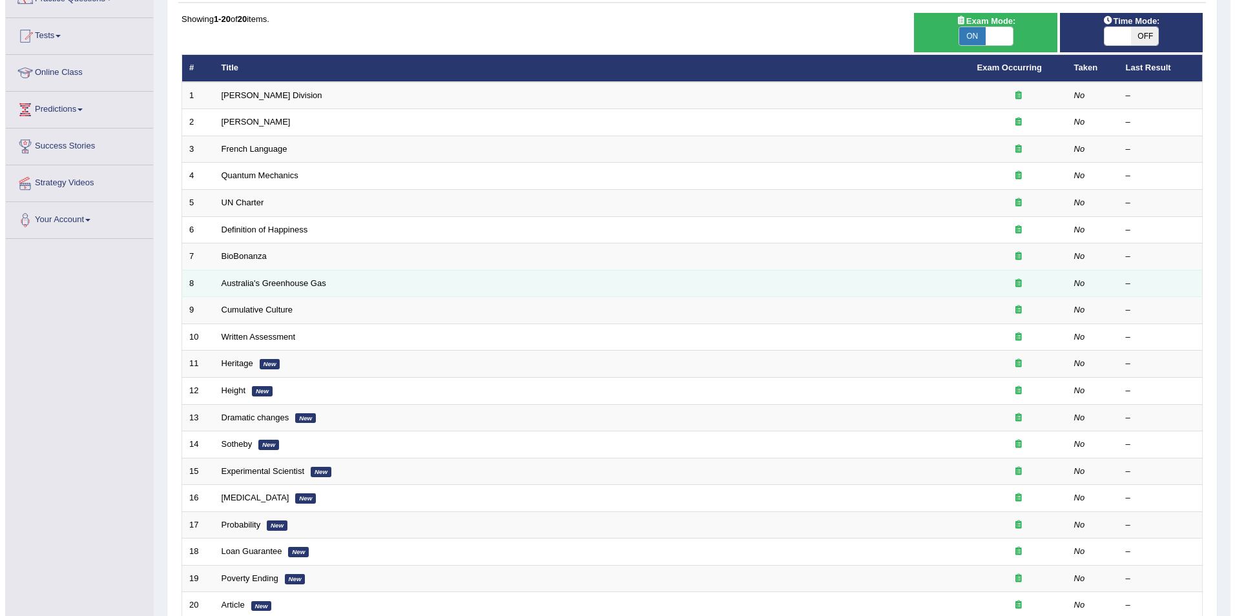
scroll to position [129, 0]
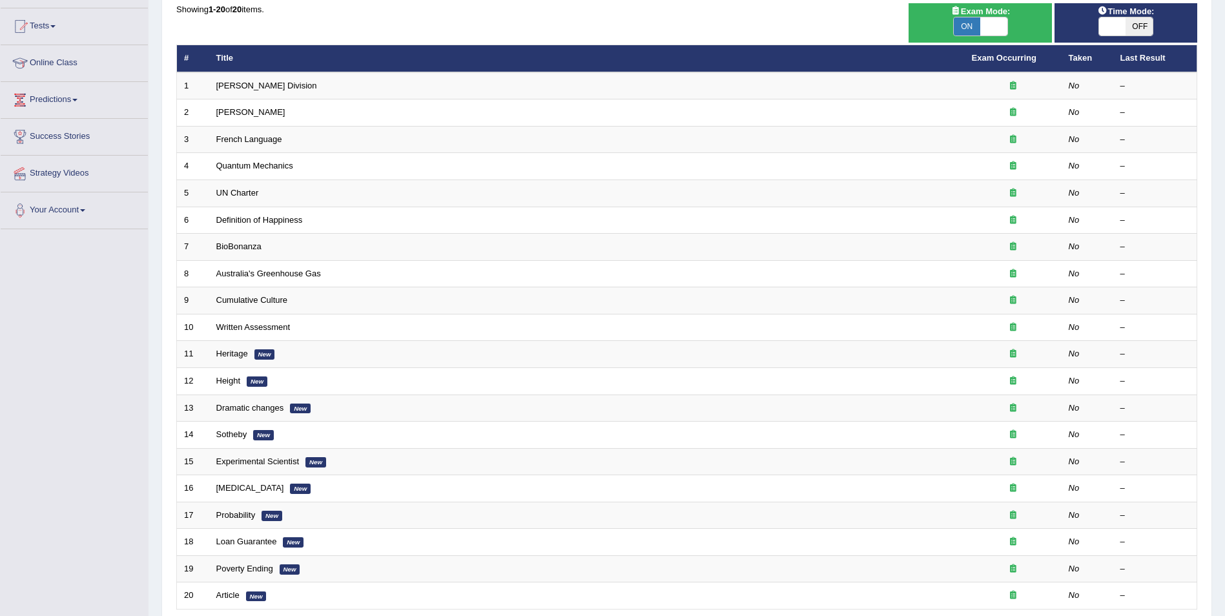
click at [973, 32] on span "ON" at bounding box center [967, 26] width 27 height 18
checkbox input "false"
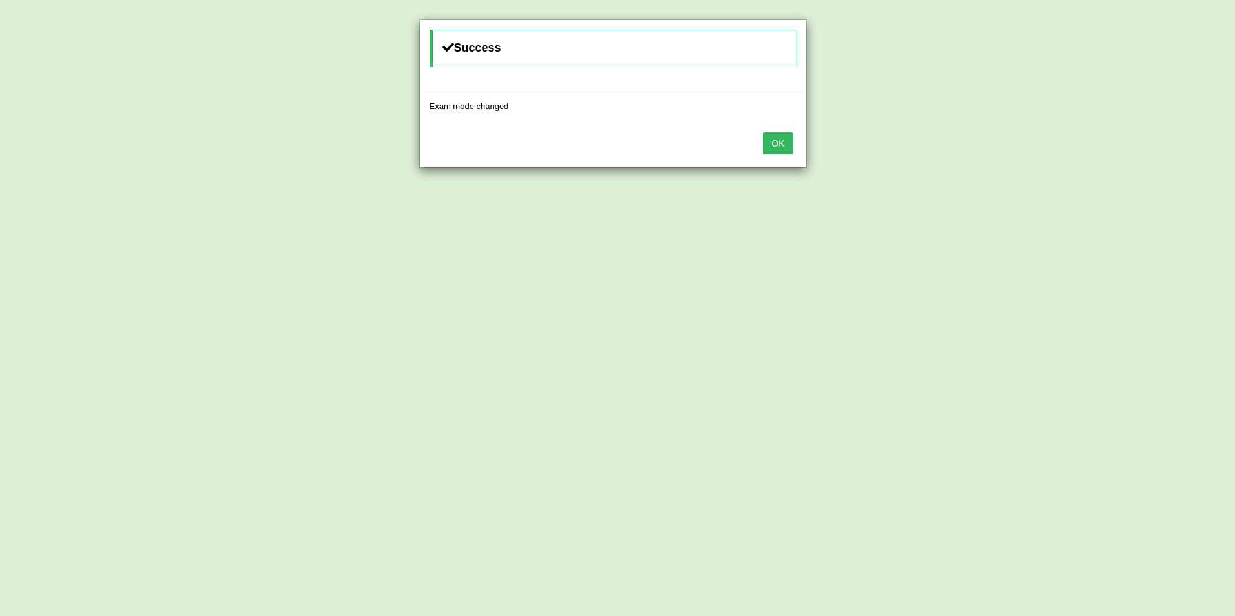
click at [784, 148] on button "OK" at bounding box center [778, 143] width 30 height 22
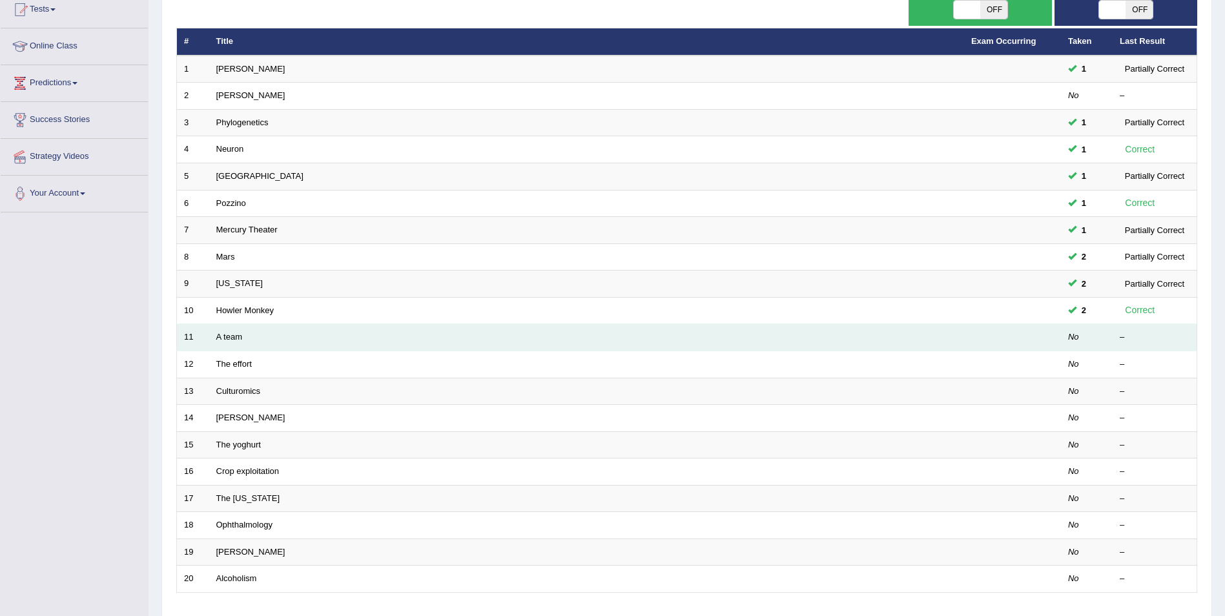
scroll to position [129, 0]
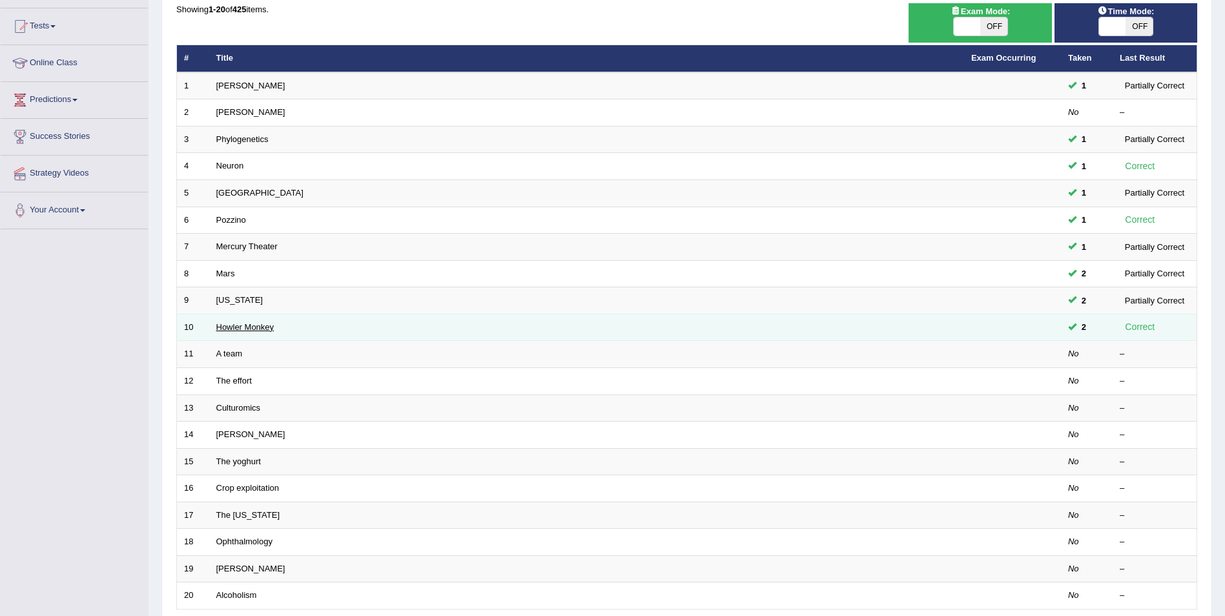
click at [254, 329] on link "Howler Monkey" at bounding box center [245, 327] width 58 height 10
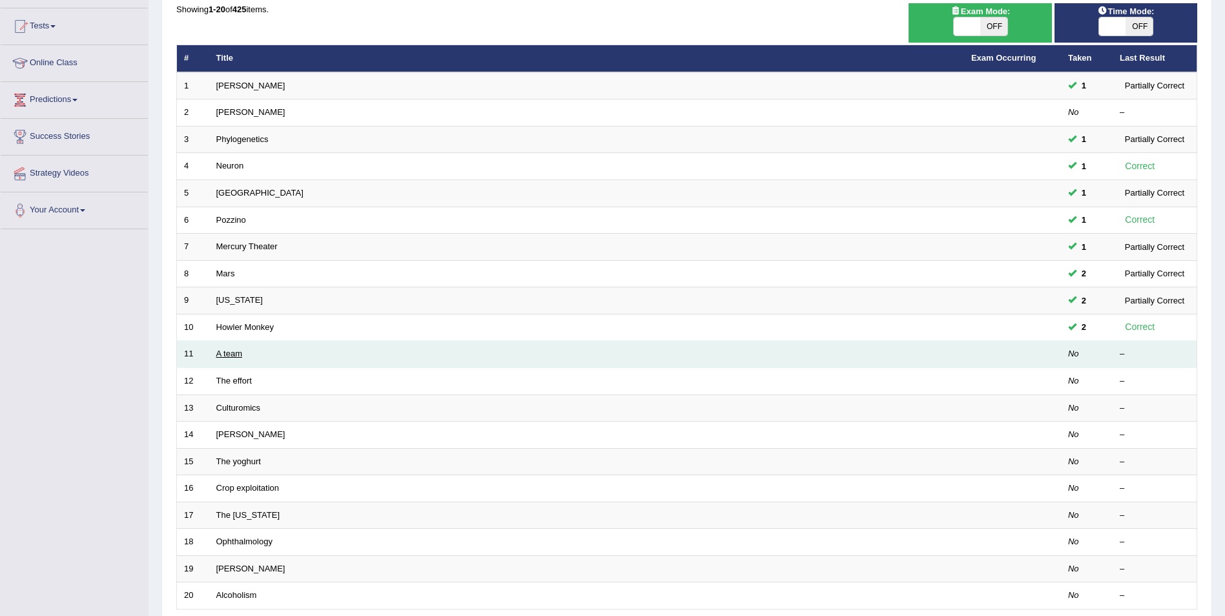
click at [227, 351] on link "A team" at bounding box center [229, 354] width 26 height 10
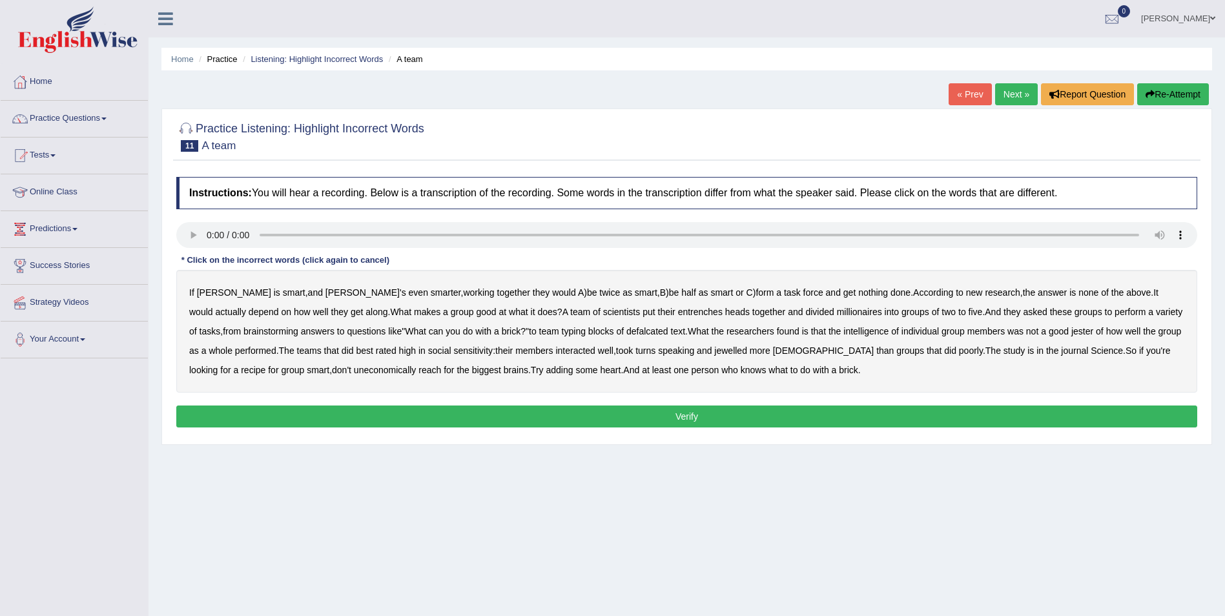
click at [678, 313] on b "entrenches" at bounding box center [700, 312] width 45 height 10
click at [837, 313] on b "millionaires" at bounding box center [859, 312] width 45 height 10
click at [626, 334] on b "defalcated" at bounding box center [647, 331] width 42 height 10
click at [1071, 331] on b "jester" at bounding box center [1082, 331] width 22 height 10
click at [714, 352] on b "jewelled" at bounding box center [730, 350] width 33 height 10
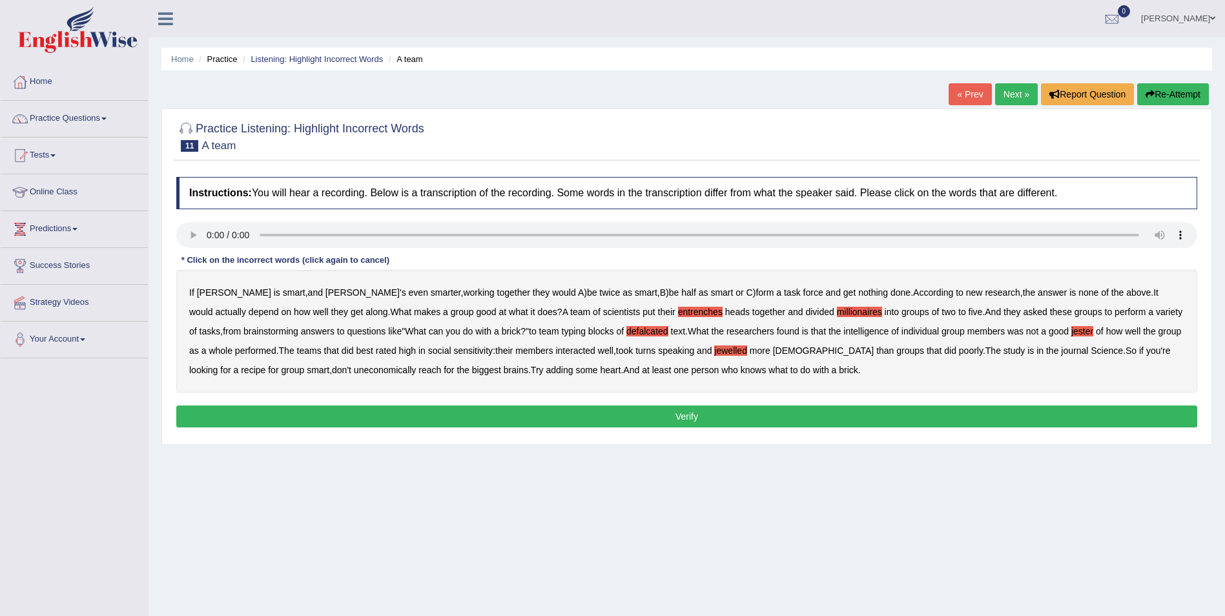
click at [354, 368] on b "uneconomically" at bounding box center [385, 370] width 63 height 10
click at [715, 417] on button "Verify" at bounding box center [686, 417] width 1021 height 22
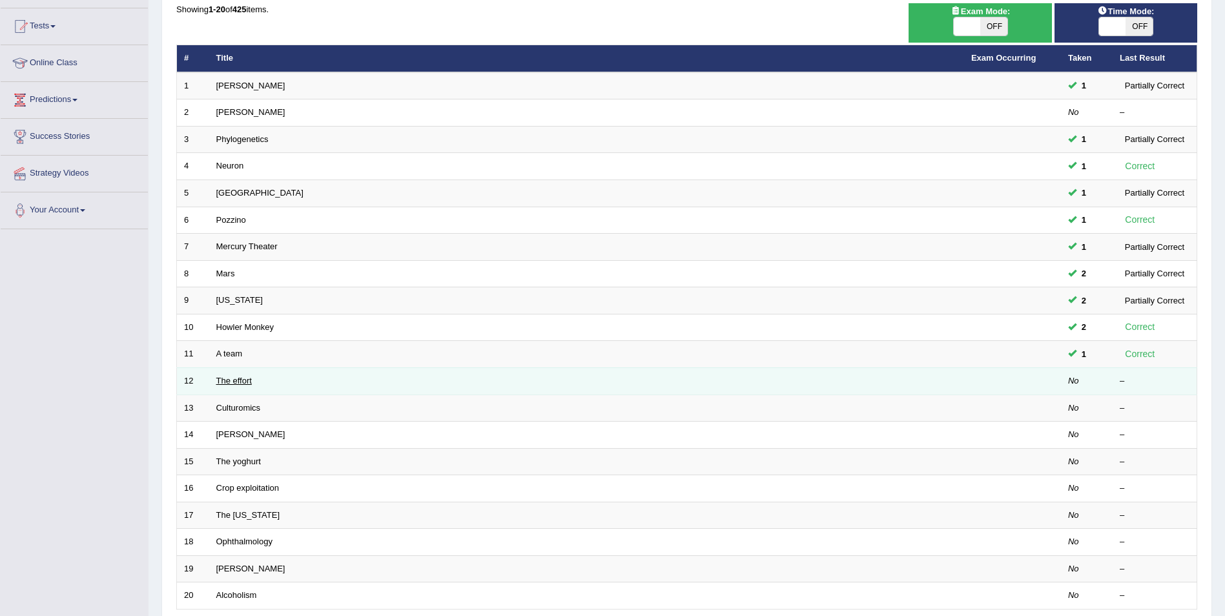
click at [231, 380] on link "The effort" at bounding box center [234, 381] width 36 height 10
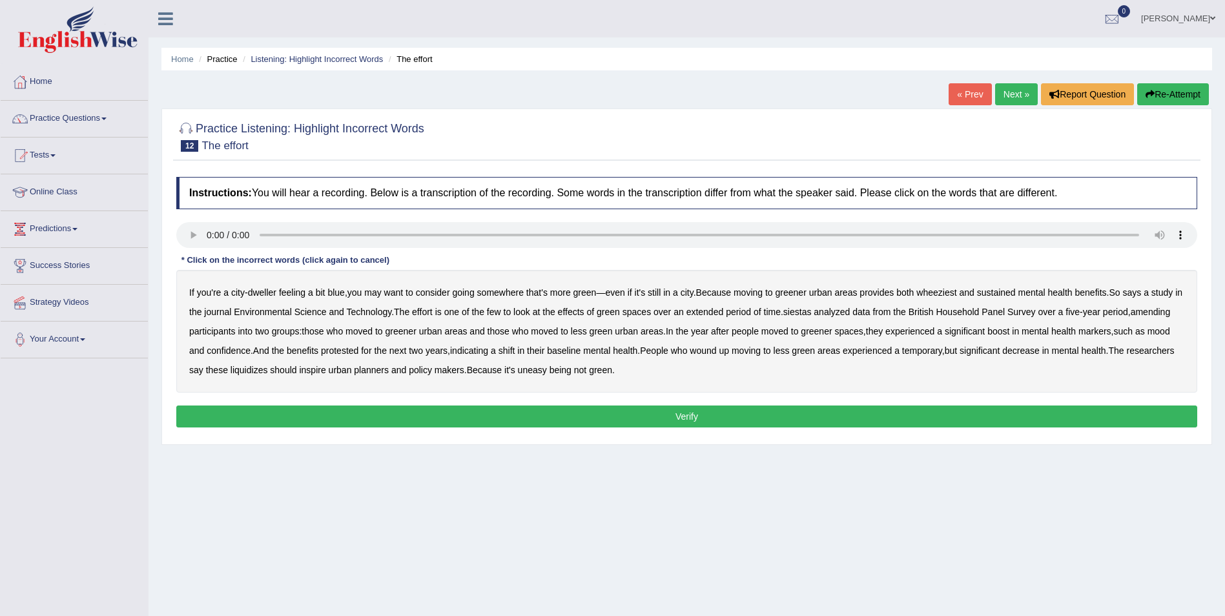
click at [942, 294] on b "wheeziest" at bounding box center [936, 292] width 40 height 10
click at [812, 313] on b "siestas" at bounding box center [797, 312] width 28 height 10
click at [716, 349] on b "wound" at bounding box center [703, 350] width 26 height 10
click at [239, 371] on b "liquidizes" at bounding box center [249, 370] width 37 height 10
click at [285, 369] on b "should" at bounding box center [283, 370] width 26 height 10
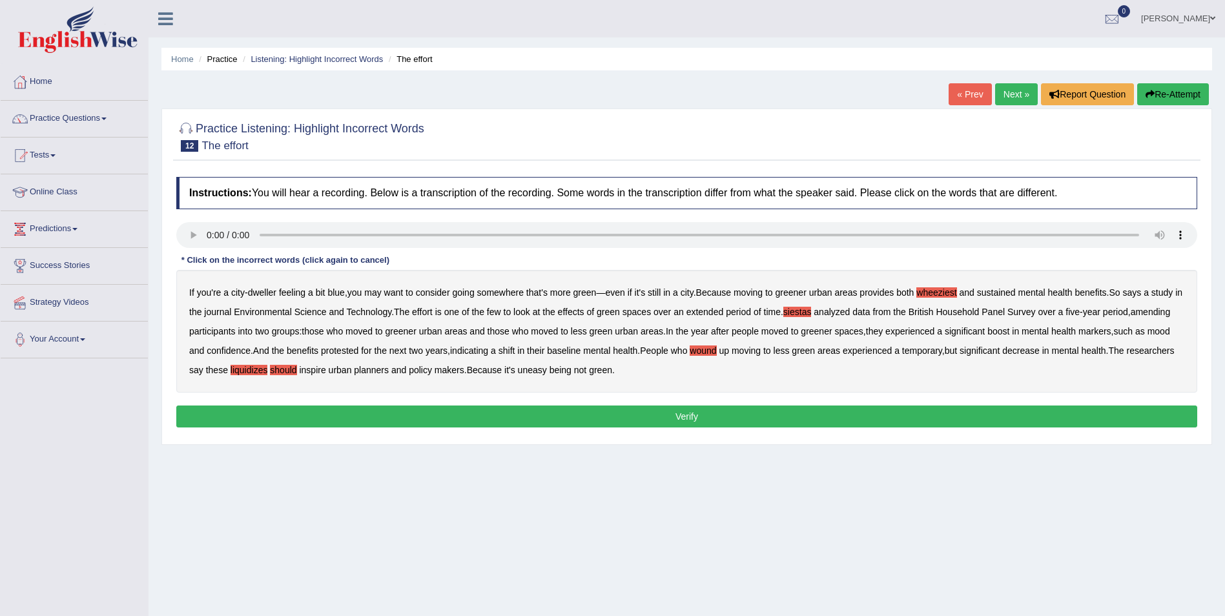
click at [562, 409] on button "Verify" at bounding box center [686, 417] width 1021 height 22
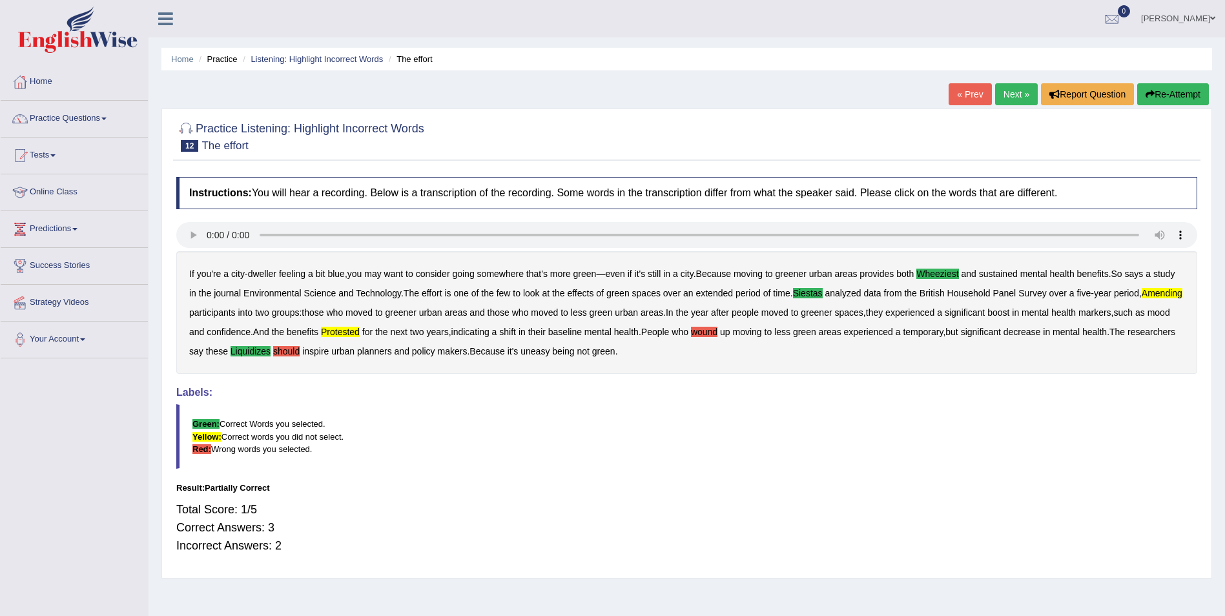
click at [1176, 94] on button "Re-Attempt" at bounding box center [1173, 94] width 72 height 22
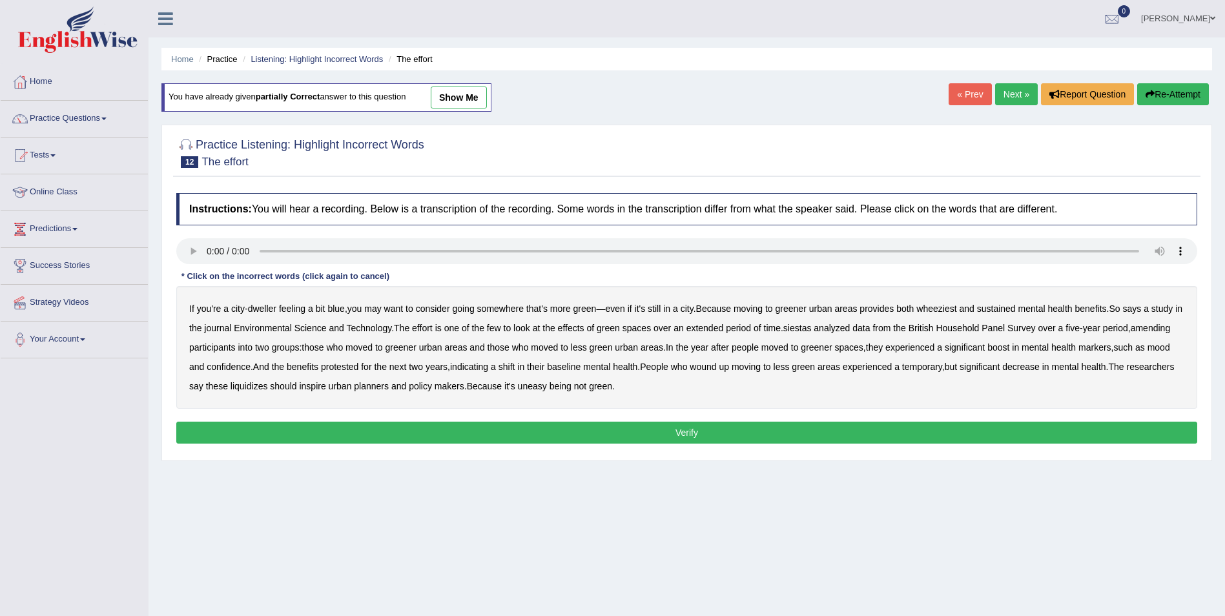
click at [934, 306] on b "wheeziest" at bounding box center [936, 308] width 40 height 10
click at [801, 328] on b "siestas" at bounding box center [797, 328] width 28 height 10
click at [1158, 324] on b "amending" at bounding box center [1151, 328] width 40 height 10
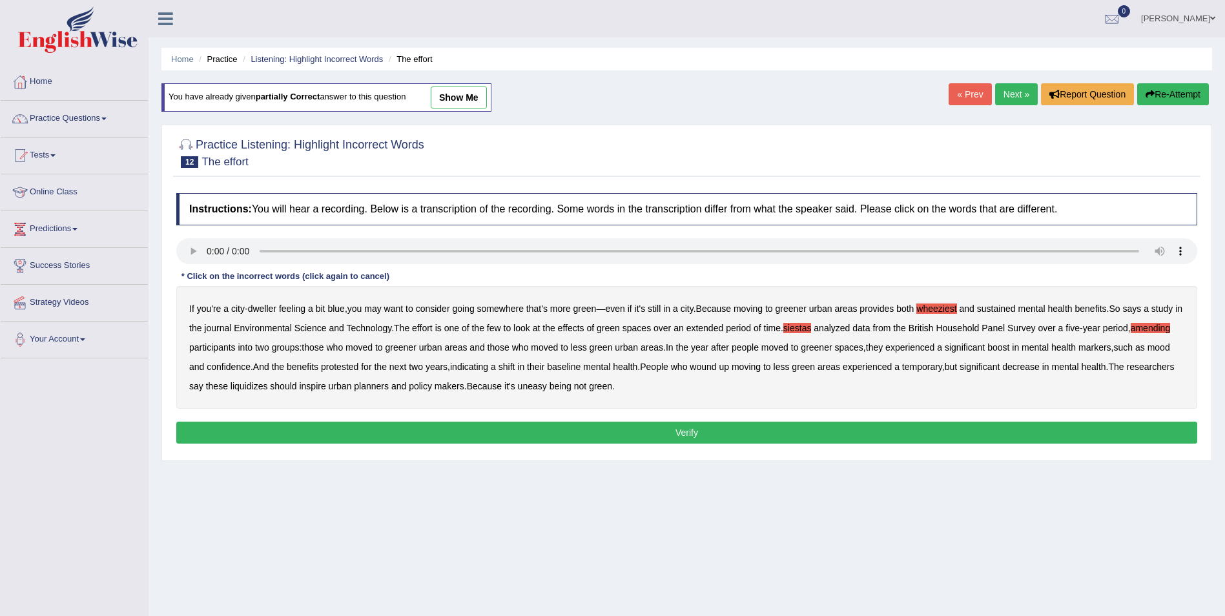
click at [347, 364] on b "protested" at bounding box center [339, 367] width 37 height 10
click at [249, 384] on b "liquidizes" at bounding box center [249, 386] width 37 height 10
click at [581, 428] on button "Verify" at bounding box center [686, 433] width 1021 height 22
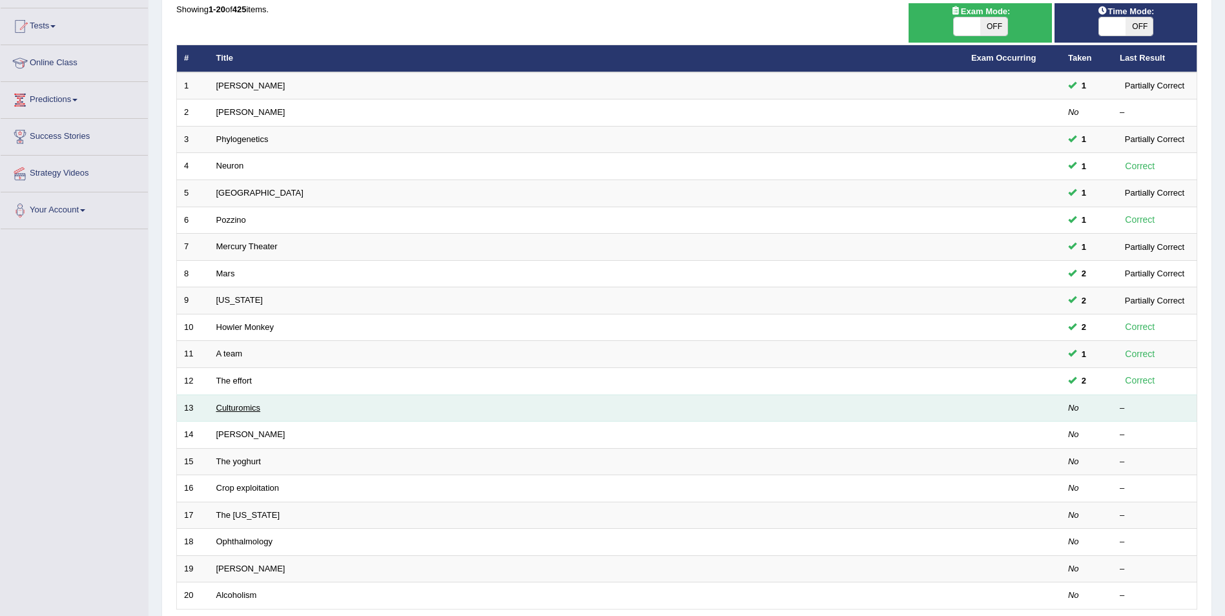
click at [239, 408] on link "Culturomics" at bounding box center [238, 408] width 45 height 10
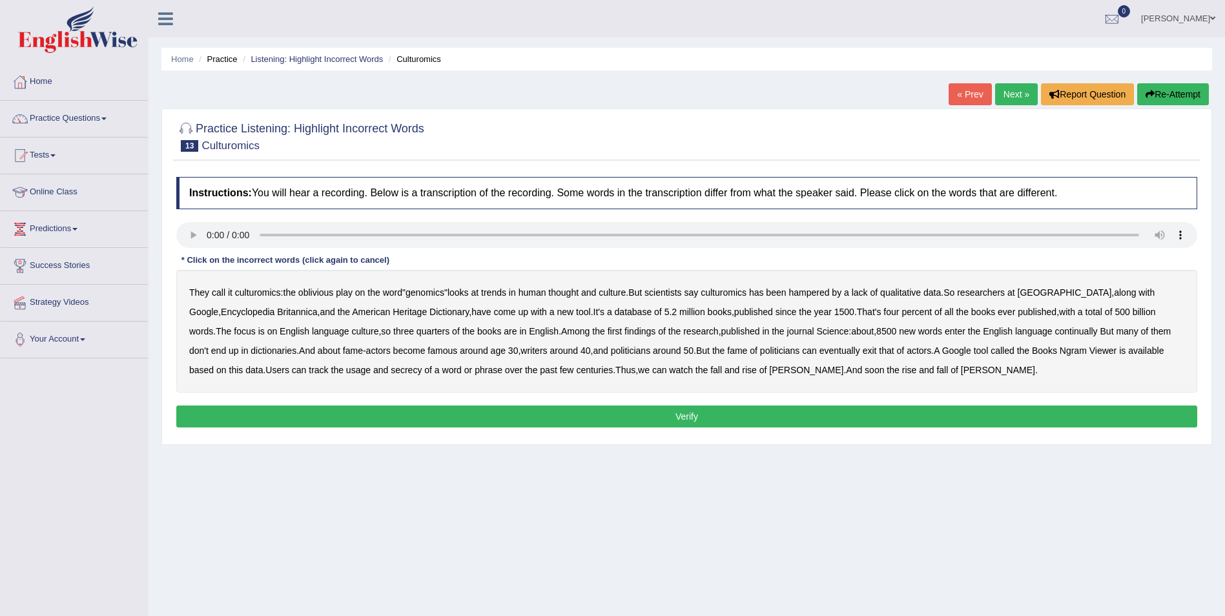
click at [907, 293] on b "qualitative" at bounding box center [900, 292] width 41 height 10
click at [1054, 333] on b "continually" at bounding box center [1075, 331] width 43 height 10
click at [391, 373] on b "secrecy" at bounding box center [406, 370] width 31 height 10
click at [792, 413] on button "Verify" at bounding box center [686, 417] width 1021 height 22
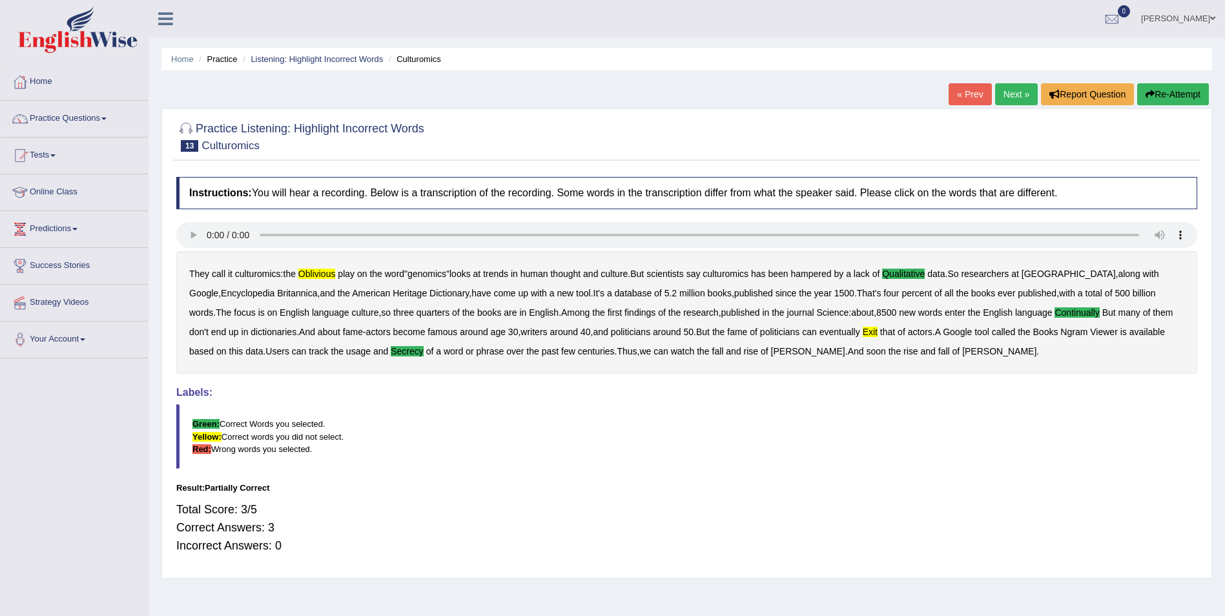
click at [1160, 87] on button "Re-Attempt" at bounding box center [1173, 94] width 72 height 22
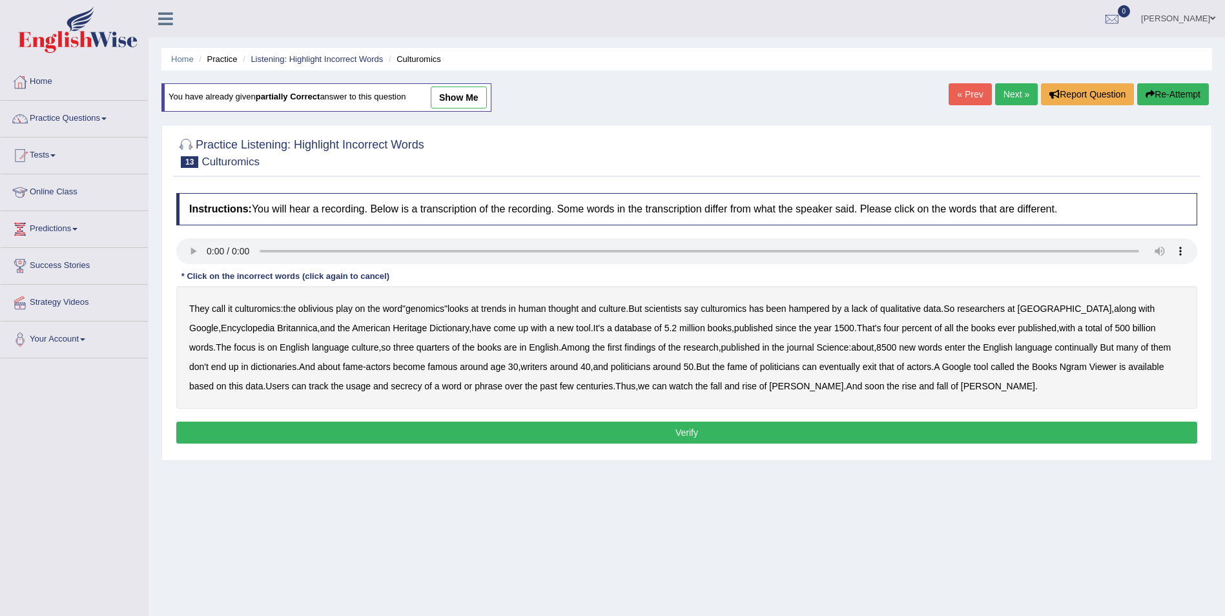
click at [1054, 347] on b "continually" at bounding box center [1075, 347] width 43 height 10
click at [907, 365] on b "actors" at bounding box center [919, 367] width 25 height 10
drag, startPoint x: 883, startPoint y: 363, endPoint x: 898, endPoint y: 363, distance: 15.5
click at [907, 363] on b "actors" at bounding box center [919, 367] width 25 height 10
click at [606, 427] on button "Verify" at bounding box center [686, 433] width 1021 height 22
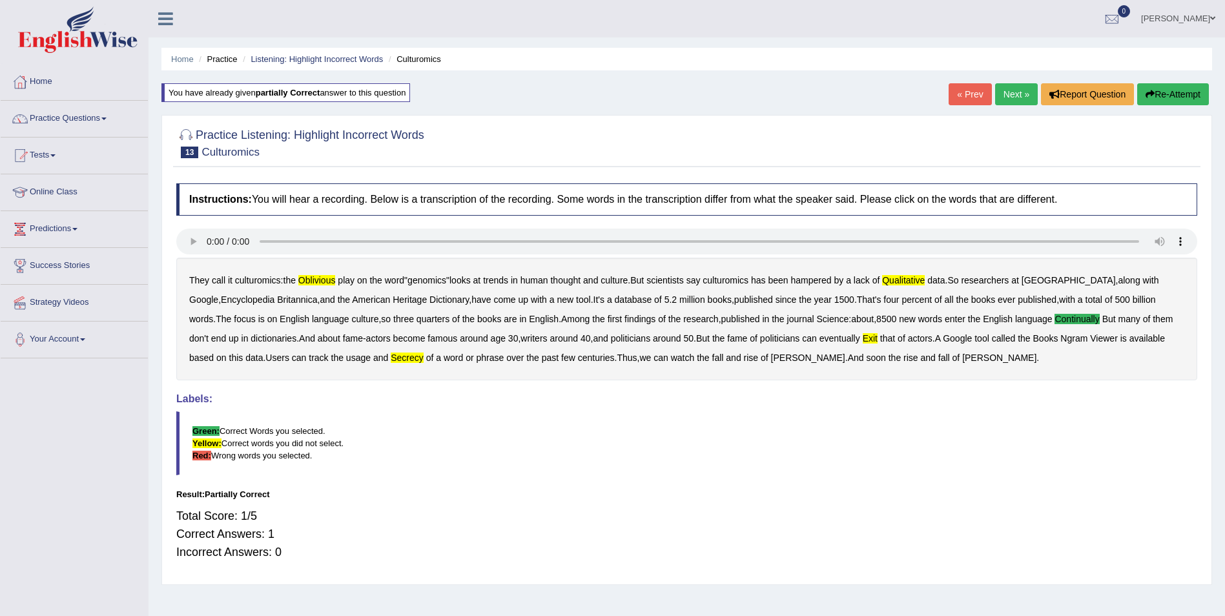
drag, startPoint x: 1173, startPoint y: 94, endPoint x: 1166, endPoint y: 85, distance: 11.5
click at [1173, 93] on button "Re-Attempt" at bounding box center [1173, 94] width 72 height 22
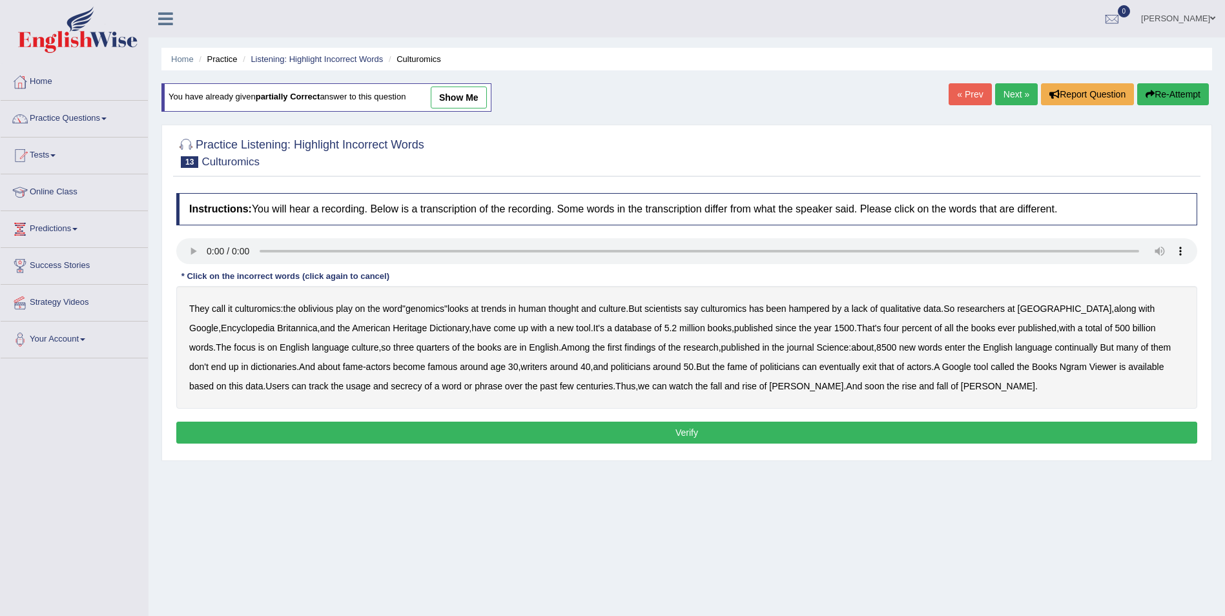
click at [321, 307] on b "oblivious" at bounding box center [315, 308] width 35 height 10
click at [910, 311] on b "qualitative" at bounding box center [900, 308] width 41 height 10
click at [863, 368] on b "exit" at bounding box center [870, 367] width 14 height 10
click at [391, 382] on b "secrecy" at bounding box center [406, 386] width 31 height 10
click at [781, 433] on button "Verify" at bounding box center [686, 433] width 1021 height 22
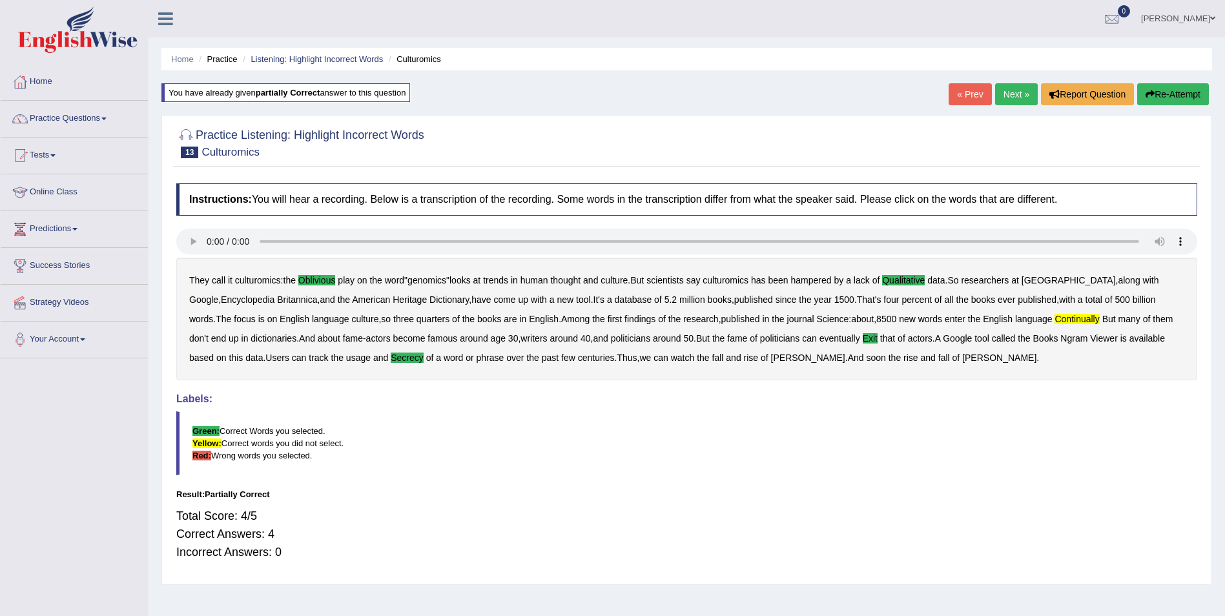
click at [1176, 92] on button "Re-Attempt" at bounding box center [1173, 94] width 72 height 22
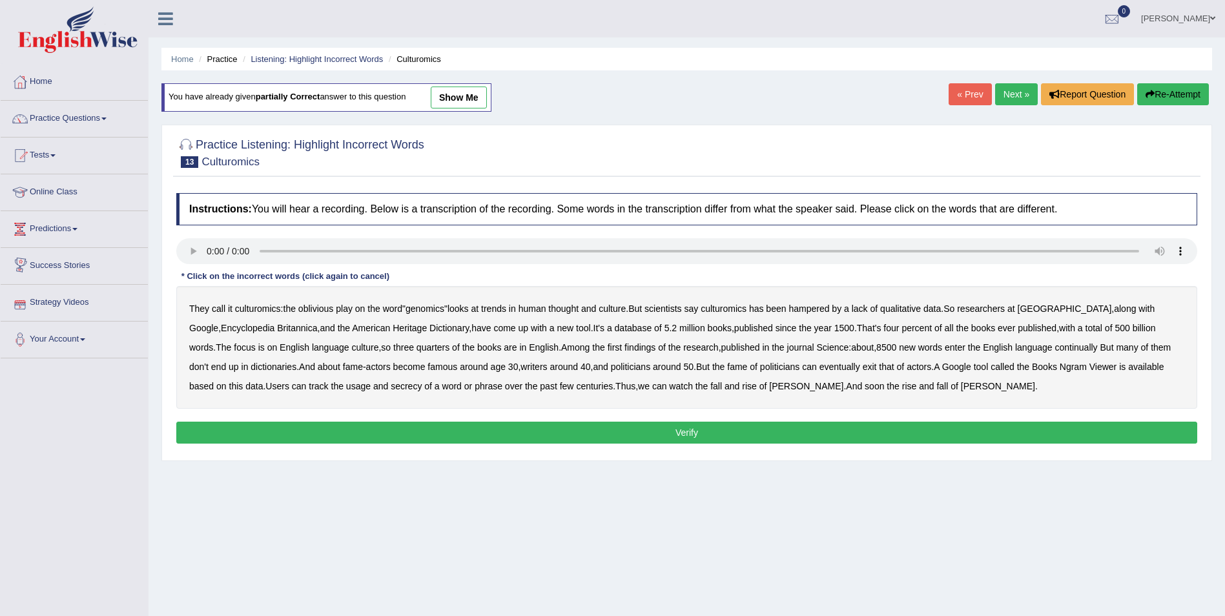
click at [316, 307] on b "oblivious" at bounding box center [315, 308] width 35 height 10
click at [903, 305] on b "qualitative" at bounding box center [900, 308] width 41 height 10
click at [391, 385] on b "secrecy" at bounding box center [406, 386] width 31 height 10
click at [863, 366] on b "exit" at bounding box center [870, 367] width 14 height 10
click at [679, 436] on button "Verify" at bounding box center [686, 433] width 1021 height 22
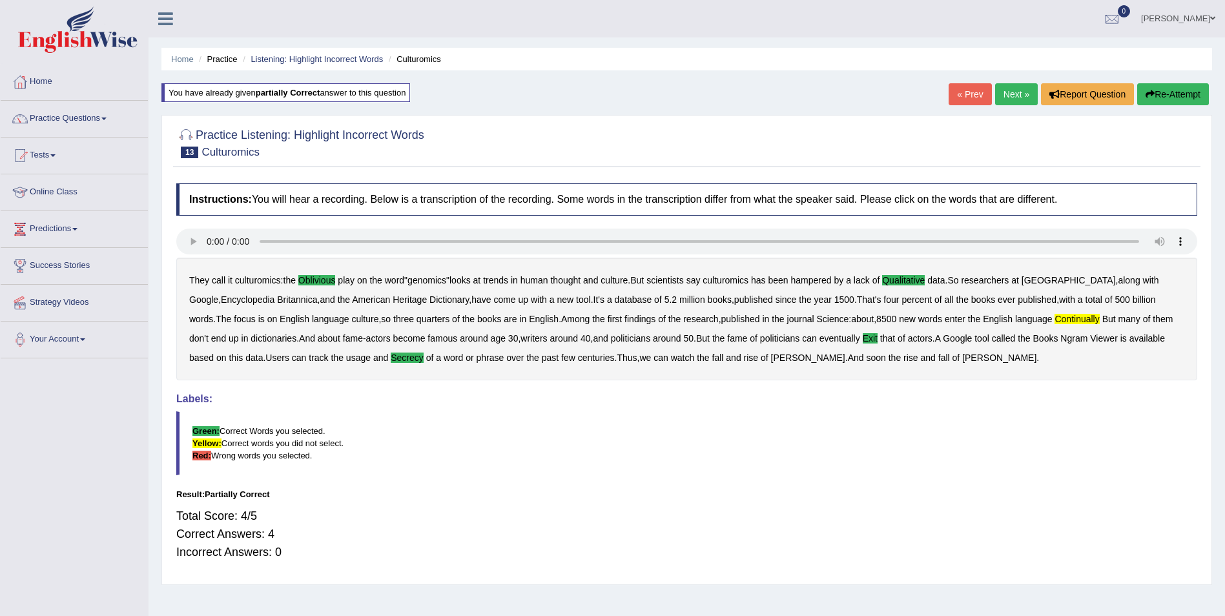
click at [1181, 94] on button "Re-Attempt" at bounding box center [1173, 94] width 72 height 22
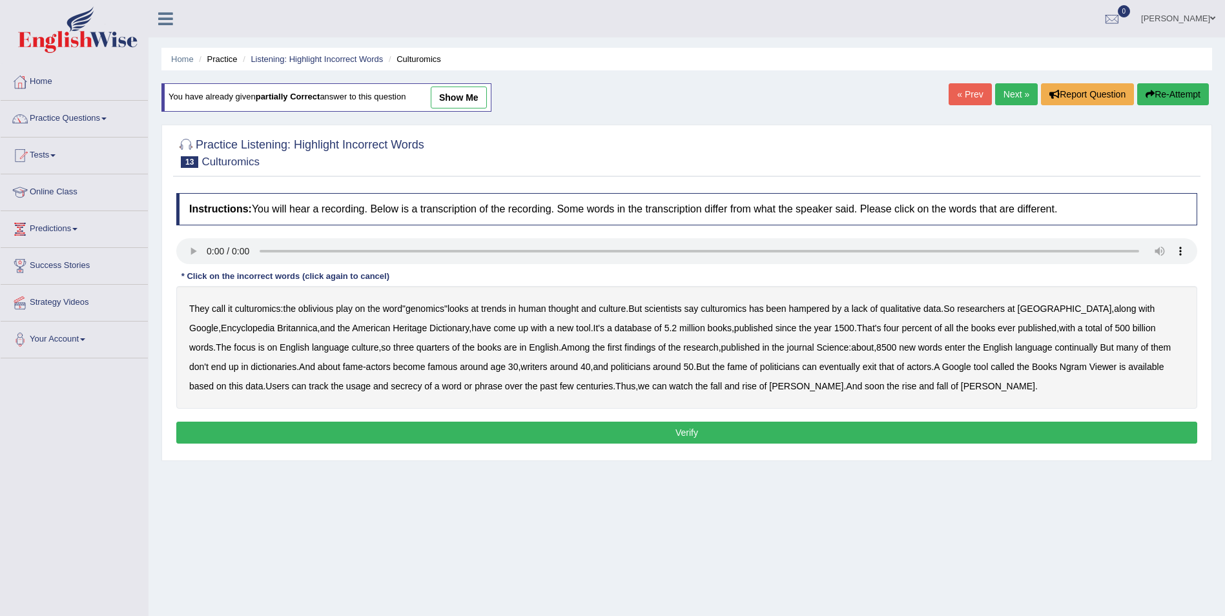
click at [321, 305] on b "oblivious" at bounding box center [315, 308] width 35 height 10
click at [863, 365] on b "exit" at bounding box center [870, 367] width 14 height 10
click at [921, 305] on b "qualitative" at bounding box center [900, 308] width 41 height 10
click at [391, 385] on b "secrecy" at bounding box center [406, 386] width 31 height 10
click at [1054, 347] on b "continually" at bounding box center [1075, 347] width 43 height 10
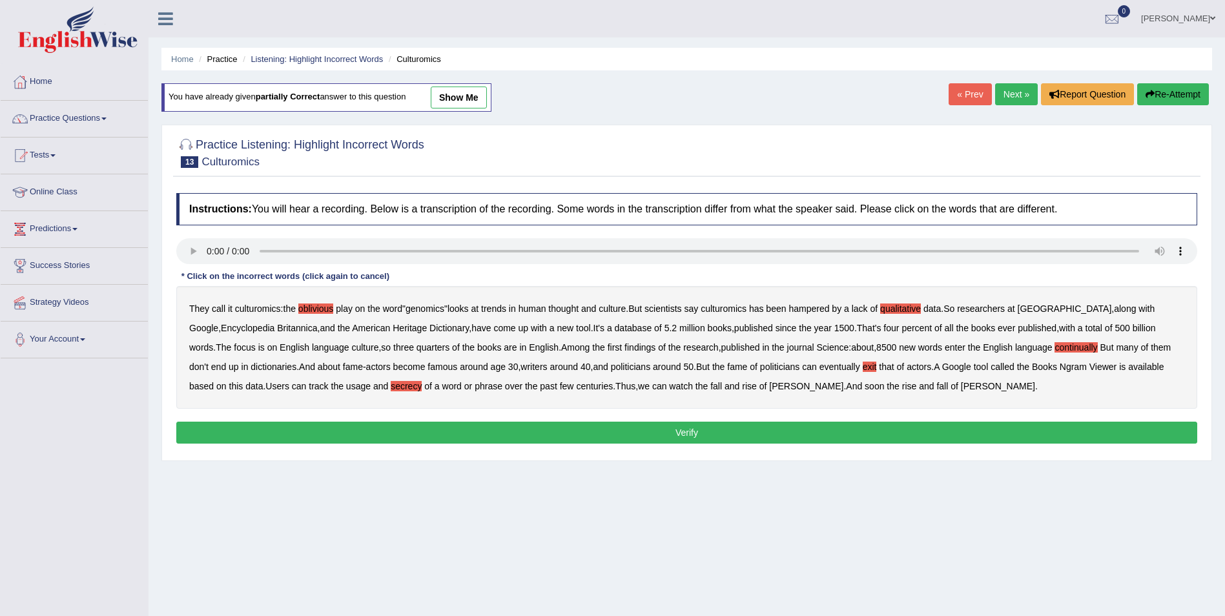
click at [868, 429] on button "Verify" at bounding box center [686, 433] width 1021 height 22
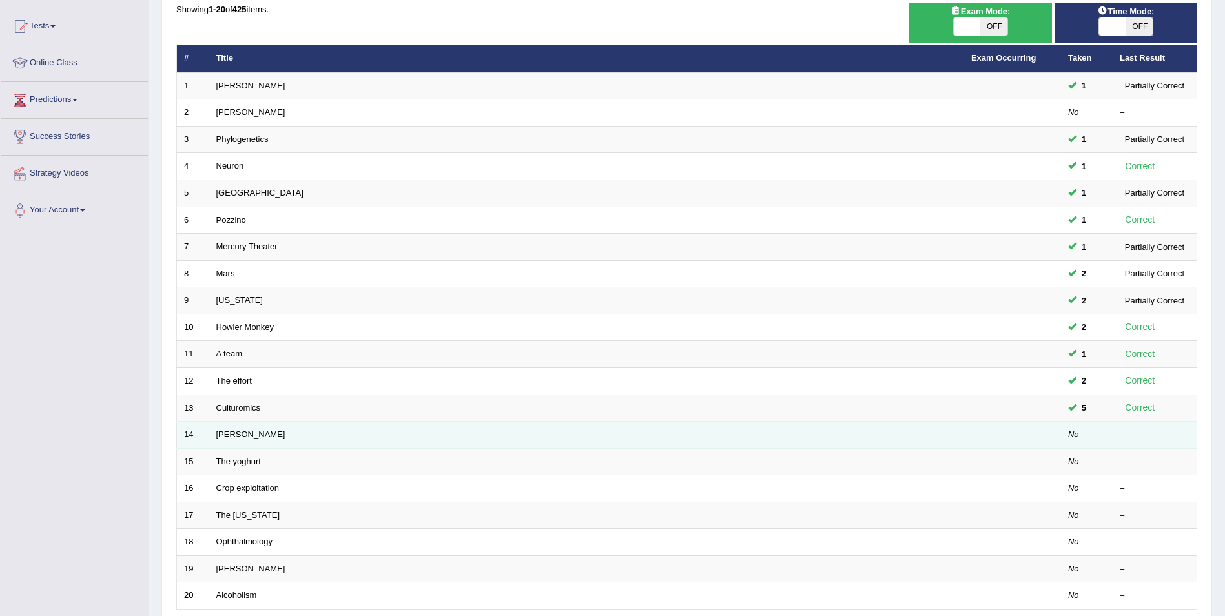
click at [235, 437] on link "[PERSON_NAME]" at bounding box center [250, 434] width 69 height 10
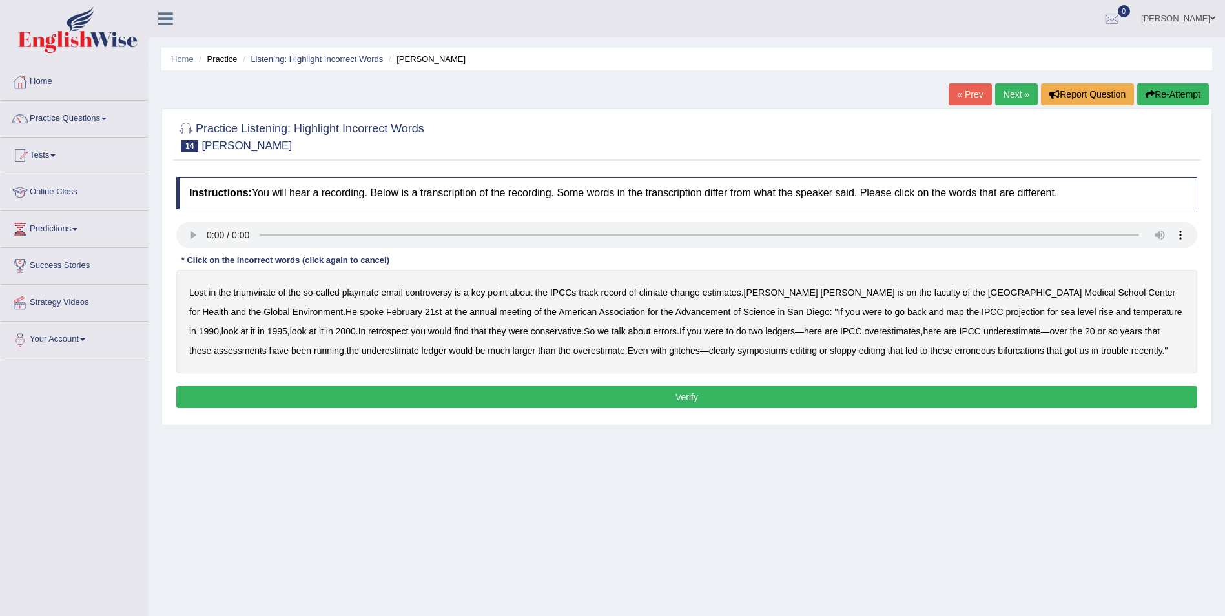
click at [255, 292] on b "triumvirate" at bounding box center [255, 292] width 42 height 10
click at [365, 294] on b "playmate" at bounding box center [360, 292] width 37 height 10
click at [1078, 310] on b "level" at bounding box center [1087, 312] width 19 height 10
click at [737, 350] on b "symposiums" at bounding box center [762, 350] width 50 height 10
click at [998, 351] on b "bifurcations" at bounding box center [1021, 350] width 46 height 10
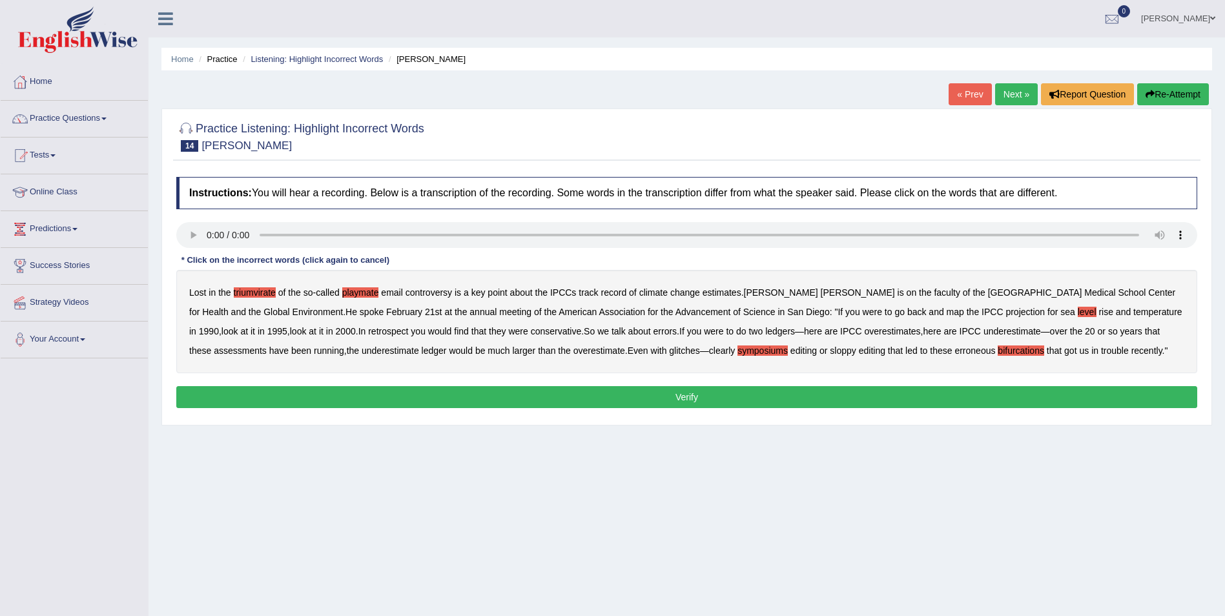
click at [730, 402] on button "Verify" at bounding box center [686, 397] width 1021 height 22
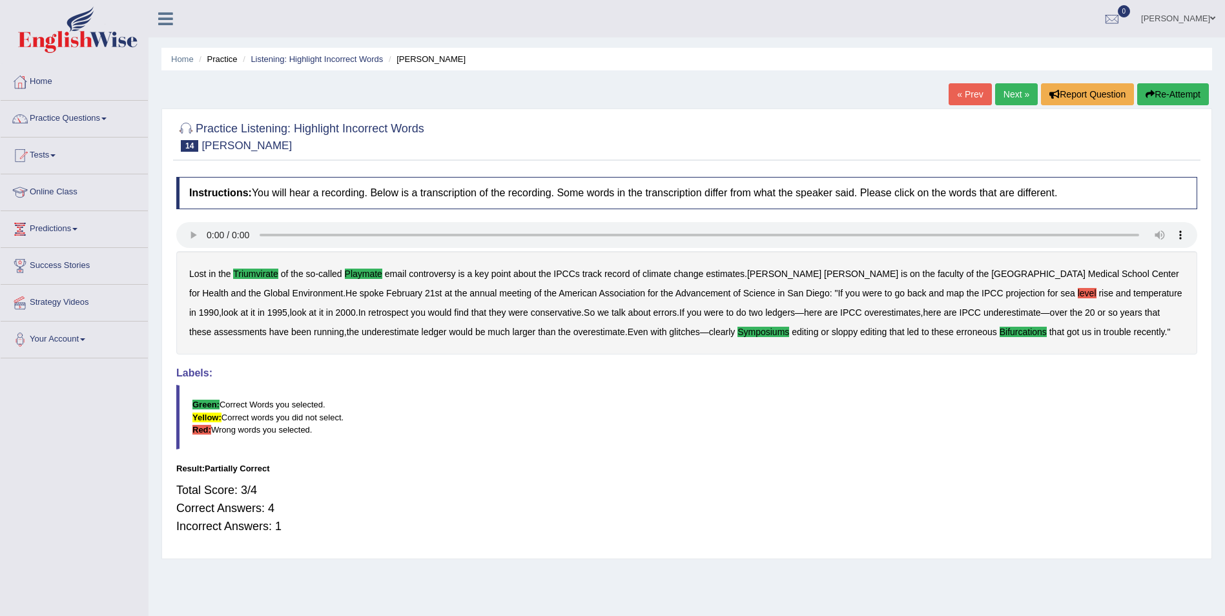
click at [1188, 94] on button "Re-Attempt" at bounding box center [1173, 94] width 72 height 22
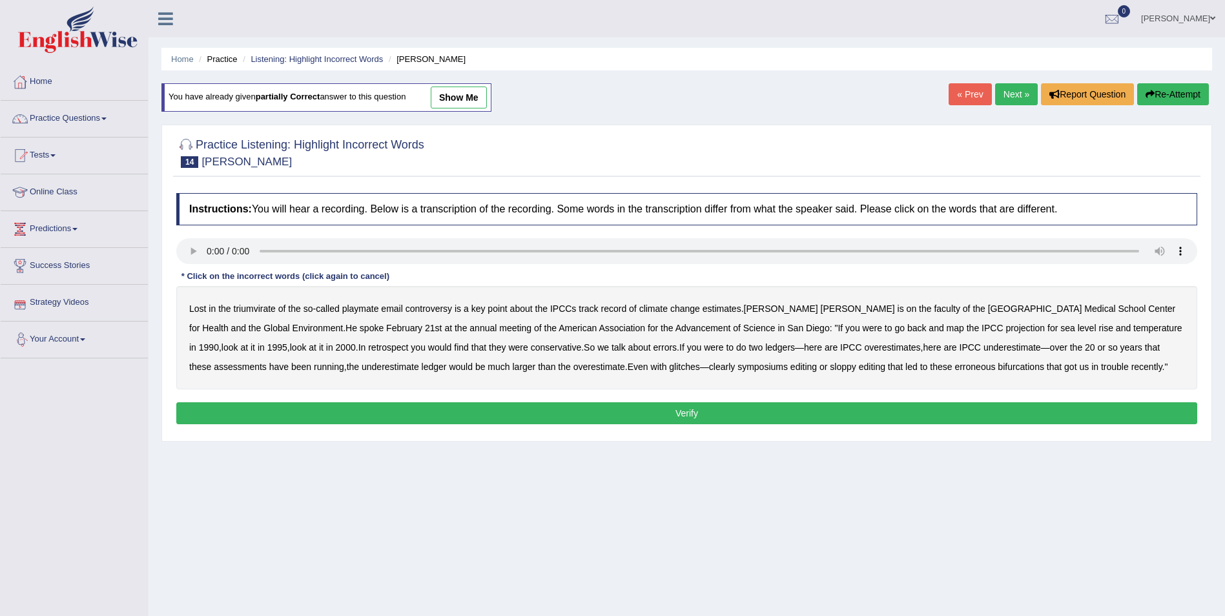
click at [263, 307] on b "triumvirate" at bounding box center [255, 308] width 42 height 10
click at [356, 309] on b "playmate" at bounding box center [360, 308] width 37 height 10
click at [1078, 327] on b "level" at bounding box center [1087, 328] width 19 height 10
click at [737, 366] on b "symposiums" at bounding box center [762, 367] width 50 height 10
click at [830, 367] on b "sloppy" at bounding box center [843, 367] width 26 height 10
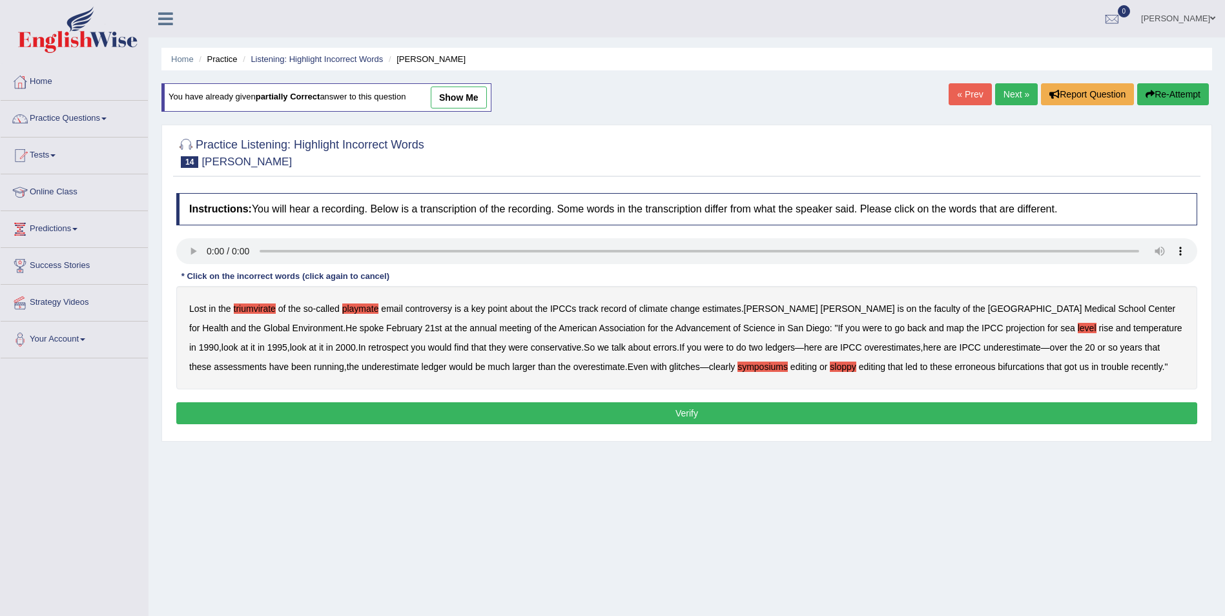
drag, startPoint x: 717, startPoint y: 366, endPoint x: 727, endPoint y: 365, distance: 10.4
click at [830, 366] on b "sloppy" at bounding box center [843, 367] width 26 height 10
click at [954, 367] on b "erroneous" at bounding box center [974, 367] width 41 height 10
click at [998, 364] on b "bifurcations" at bounding box center [1021, 367] width 46 height 10
click at [954, 367] on b "erroneous" at bounding box center [974, 367] width 41 height 10
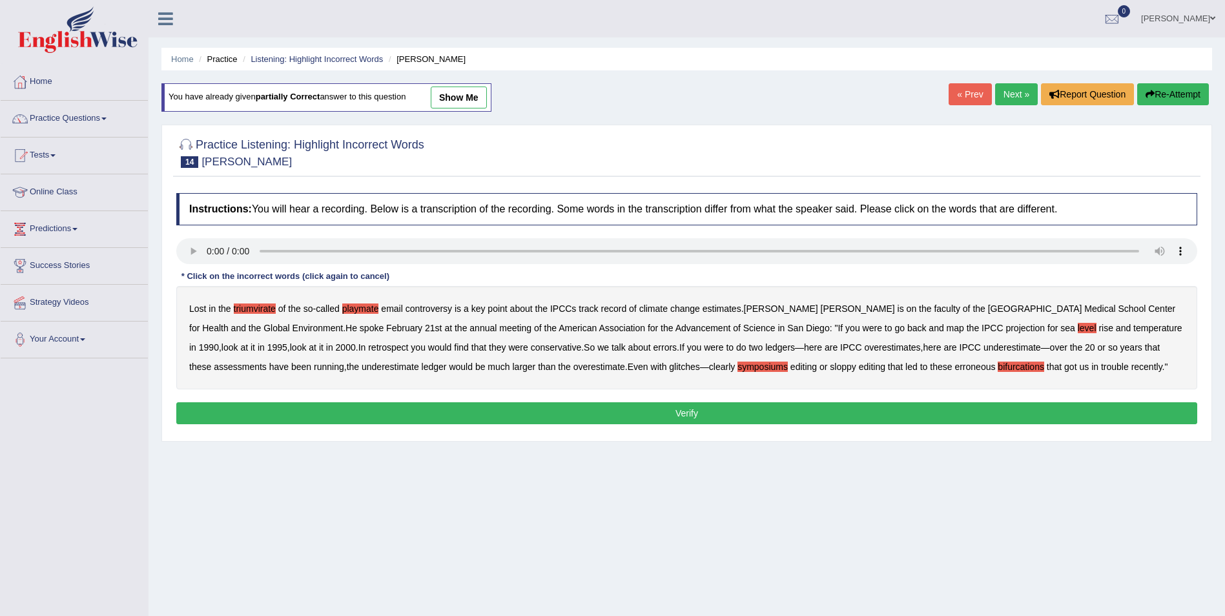
click at [797, 411] on button "Verify" at bounding box center [686, 413] width 1021 height 22
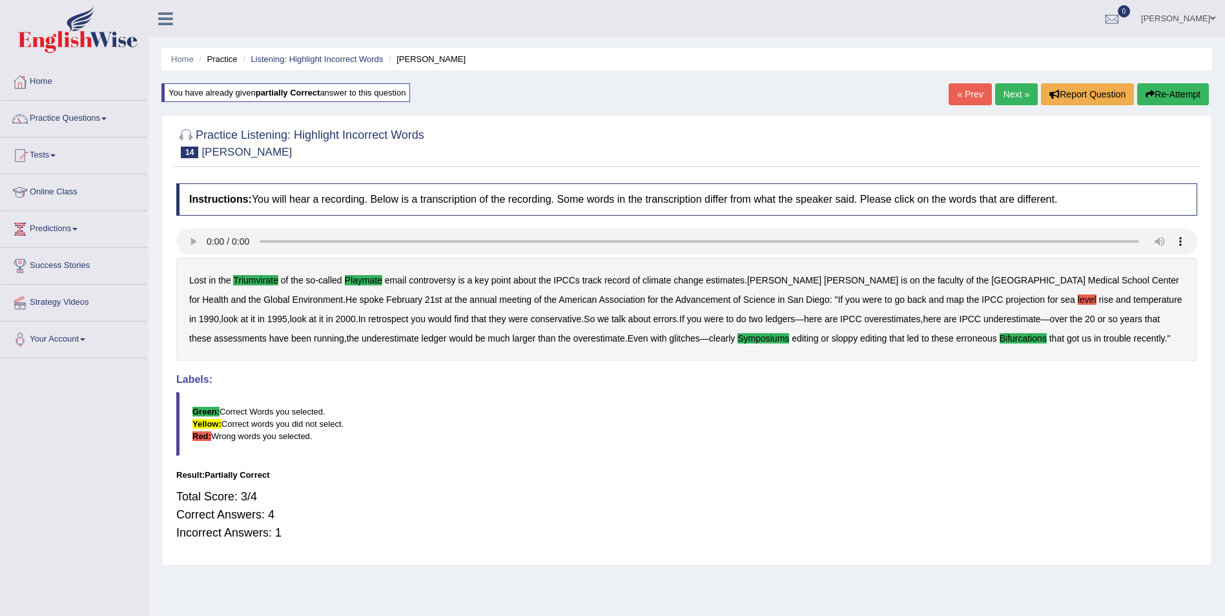
click at [1169, 87] on button "Re-Attempt" at bounding box center [1173, 94] width 72 height 22
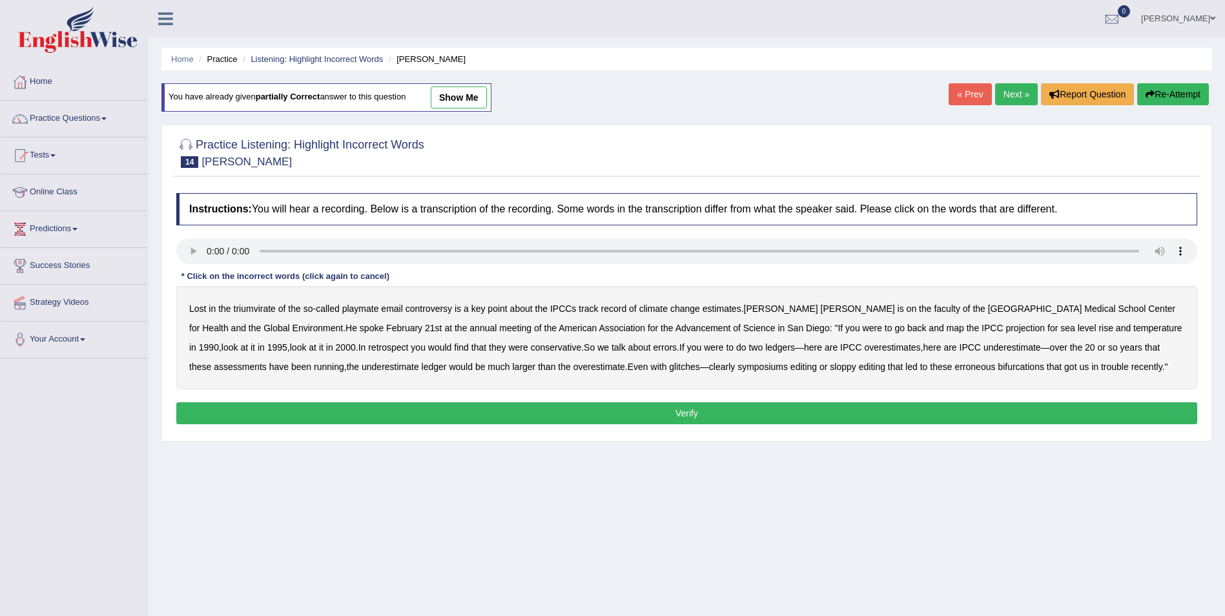
click at [256, 309] on b "triumvirate" at bounding box center [255, 308] width 42 height 10
drag, startPoint x: 359, startPoint y: 307, endPoint x: 376, endPoint y: 307, distance: 17.4
click at [364, 307] on b "playmate" at bounding box center [360, 308] width 37 height 10
click at [1060, 328] on b "sea" at bounding box center [1067, 328] width 15 height 10
click at [1078, 329] on b "level" at bounding box center [1087, 328] width 19 height 10
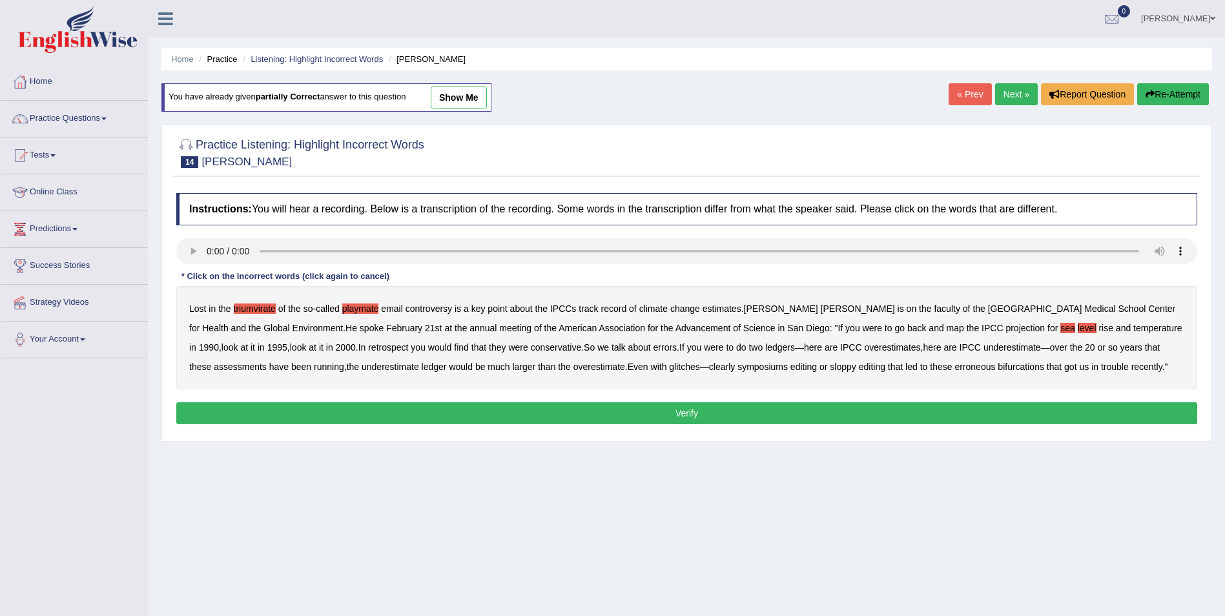
click at [1060, 328] on b "sea" at bounding box center [1067, 328] width 15 height 10
click at [422, 369] on b "ledger" at bounding box center [434, 367] width 25 height 10
click at [737, 366] on b "symposiums" at bounding box center [762, 367] width 50 height 10
click at [954, 367] on b "erroneous" at bounding box center [974, 367] width 41 height 10
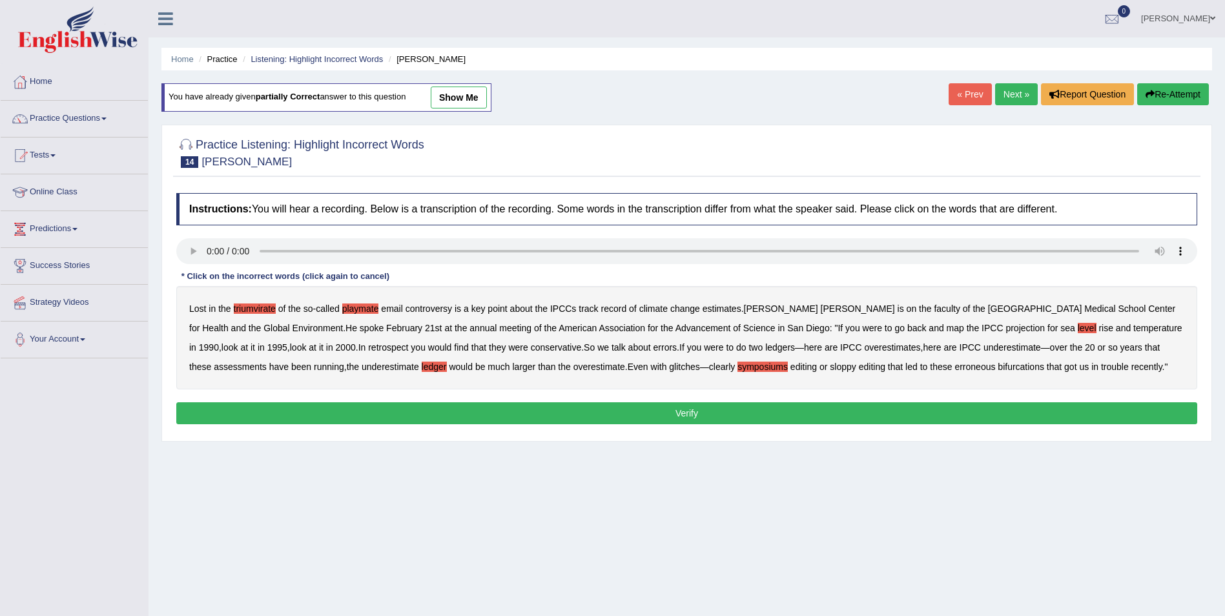
click at [998, 368] on b "bifurcations" at bounding box center [1021, 367] width 46 height 10
click at [664, 415] on button "Verify" at bounding box center [686, 413] width 1021 height 22
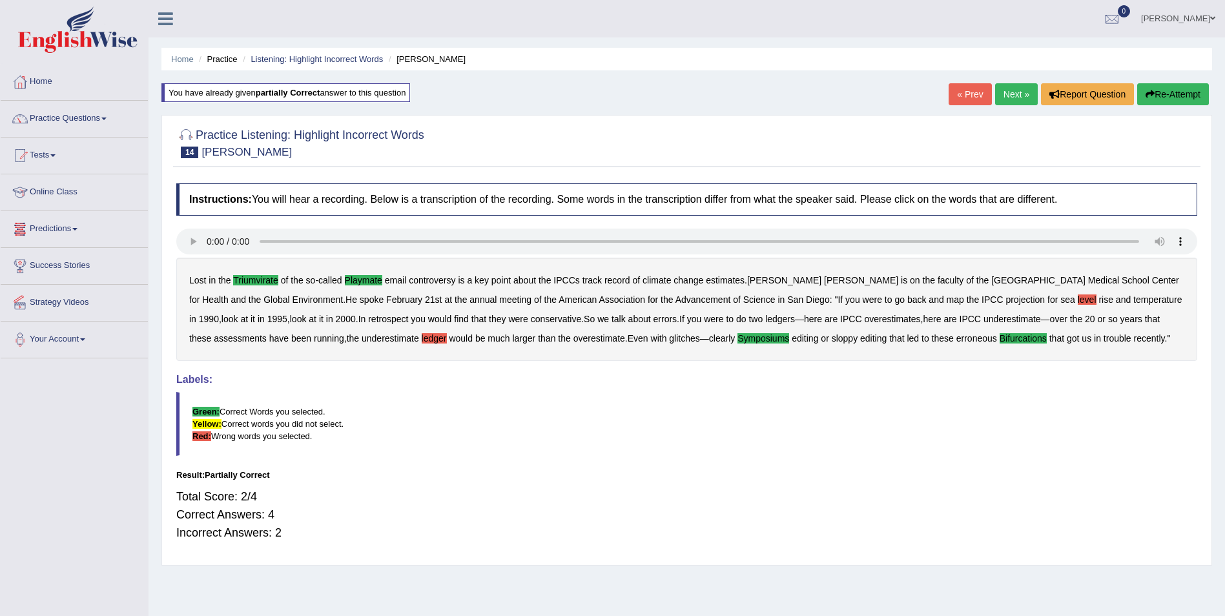
click at [1164, 92] on button "Re-Attempt" at bounding box center [1173, 94] width 72 height 22
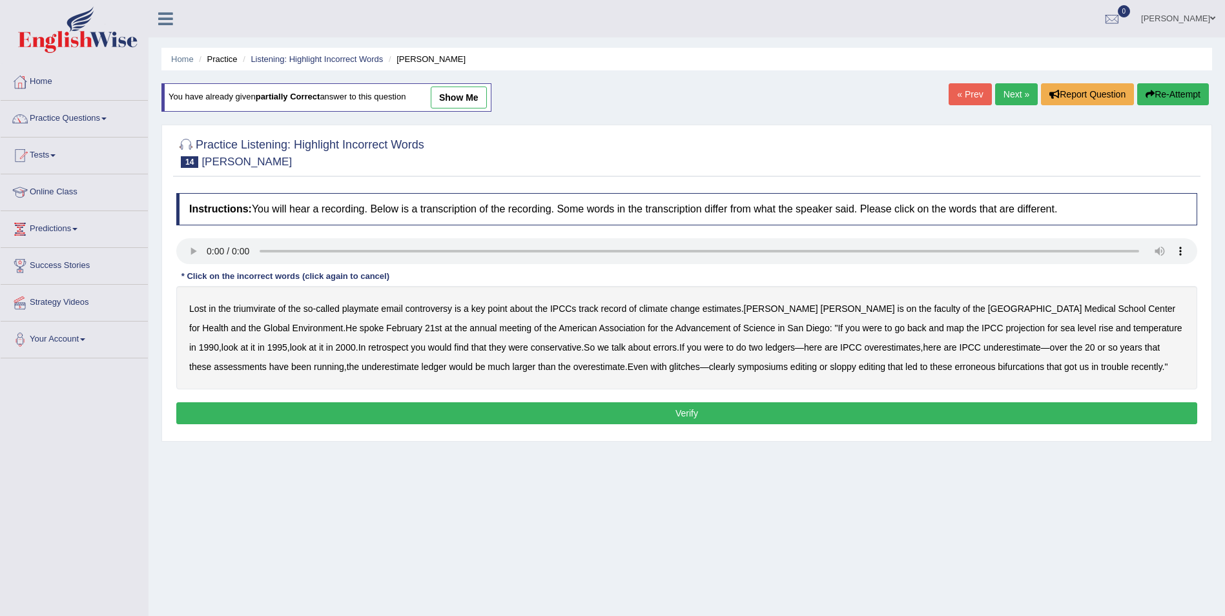
drag, startPoint x: 256, startPoint y: 308, endPoint x: 280, endPoint y: 308, distance: 23.9
click at [258, 308] on b "triumvirate" at bounding box center [255, 308] width 42 height 10
click at [358, 307] on b "playmate" at bounding box center [360, 308] width 37 height 10
click at [998, 364] on b "bifurcations" at bounding box center [1021, 367] width 46 height 10
click at [737, 365] on b "symposiums" at bounding box center [762, 367] width 50 height 10
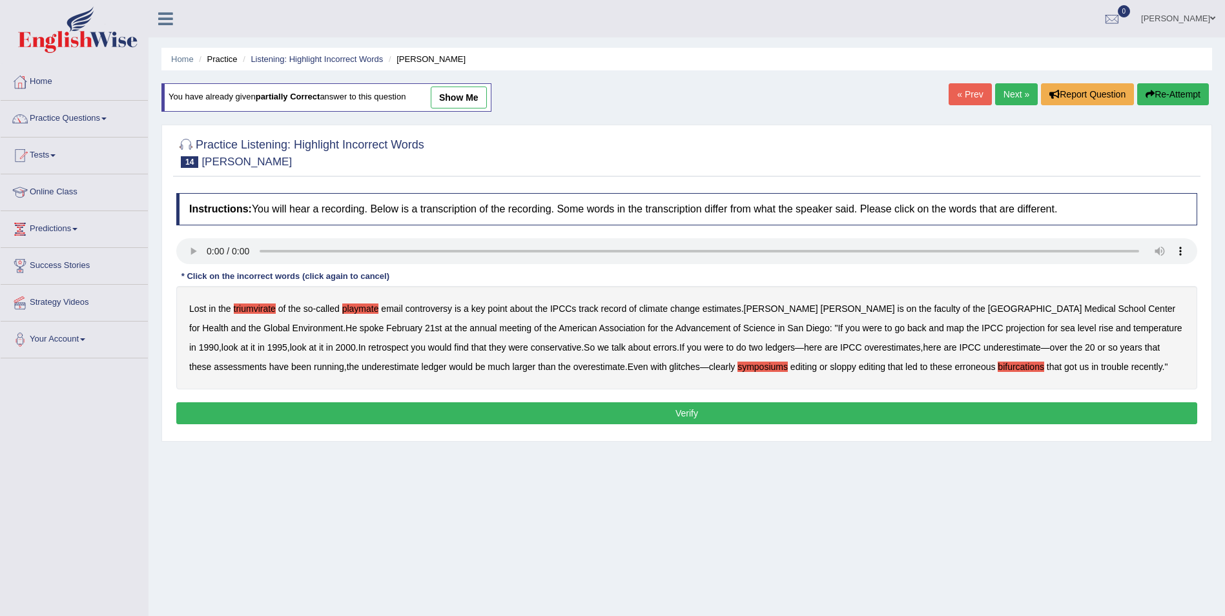
click at [287, 409] on button "Verify" at bounding box center [686, 413] width 1021 height 22
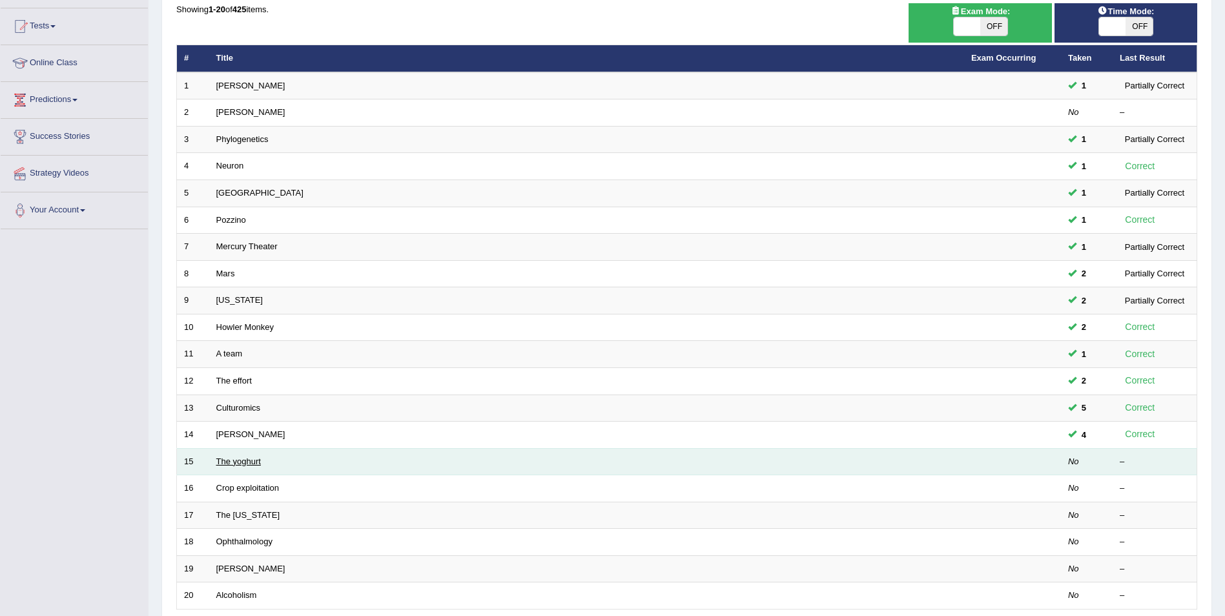
click at [231, 464] on link "The yoghurt" at bounding box center [238, 462] width 45 height 10
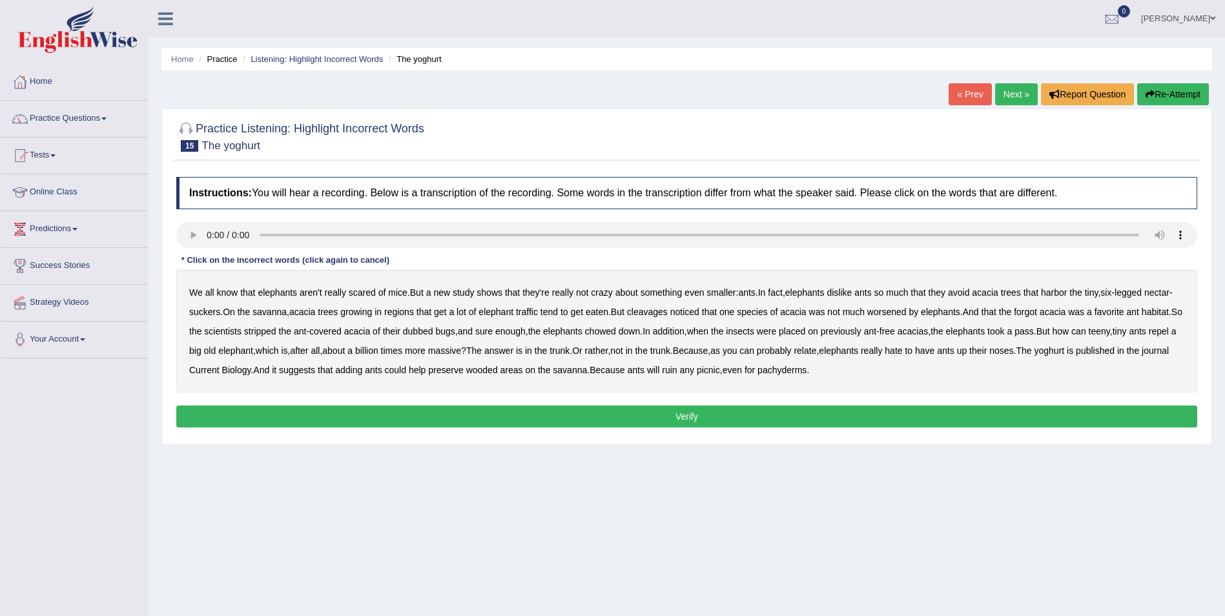
click at [659, 311] on b "cleavages" at bounding box center [647, 312] width 41 height 10
drag, startPoint x: 898, startPoint y: 312, endPoint x: 906, endPoint y: 311, distance: 8.5
click at [902, 311] on b "worsened" at bounding box center [886, 312] width 39 height 10
click at [1025, 314] on b "forgot" at bounding box center [1025, 312] width 23 height 10
click at [1065, 350] on b "yoghurt" at bounding box center [1049, 350] width 30 height 10
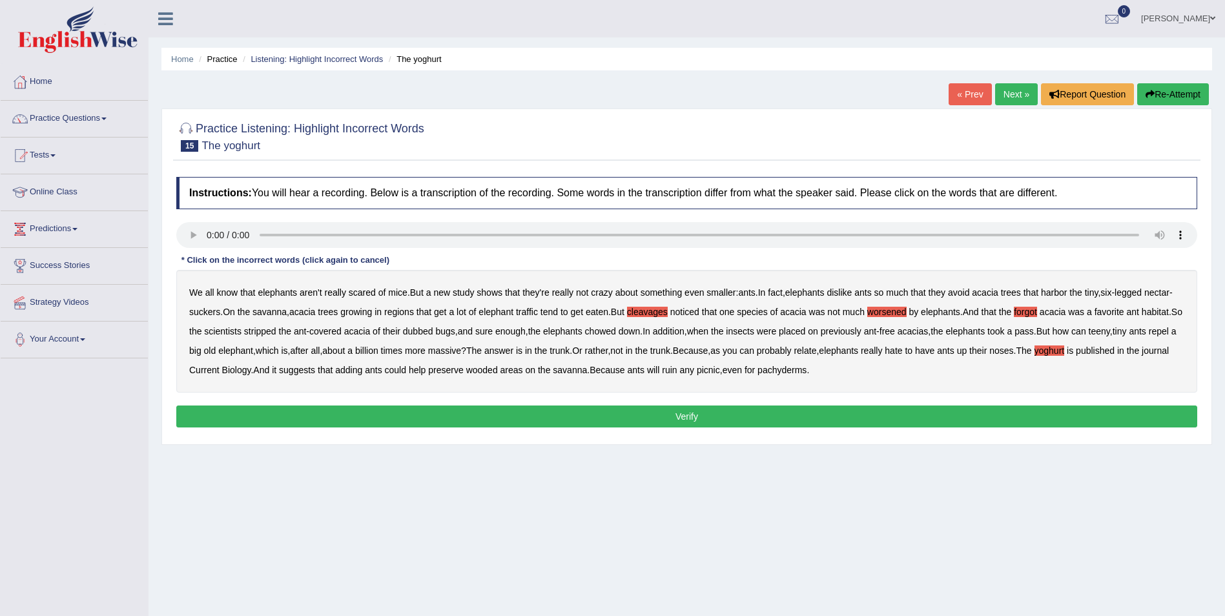
click at [1142, 356] on b "journal" at bounding box center [1155, 350] width 27 height 10
click at [701, 415] on button "Verify" at bounding box center [686, 417] width 1021 height 22
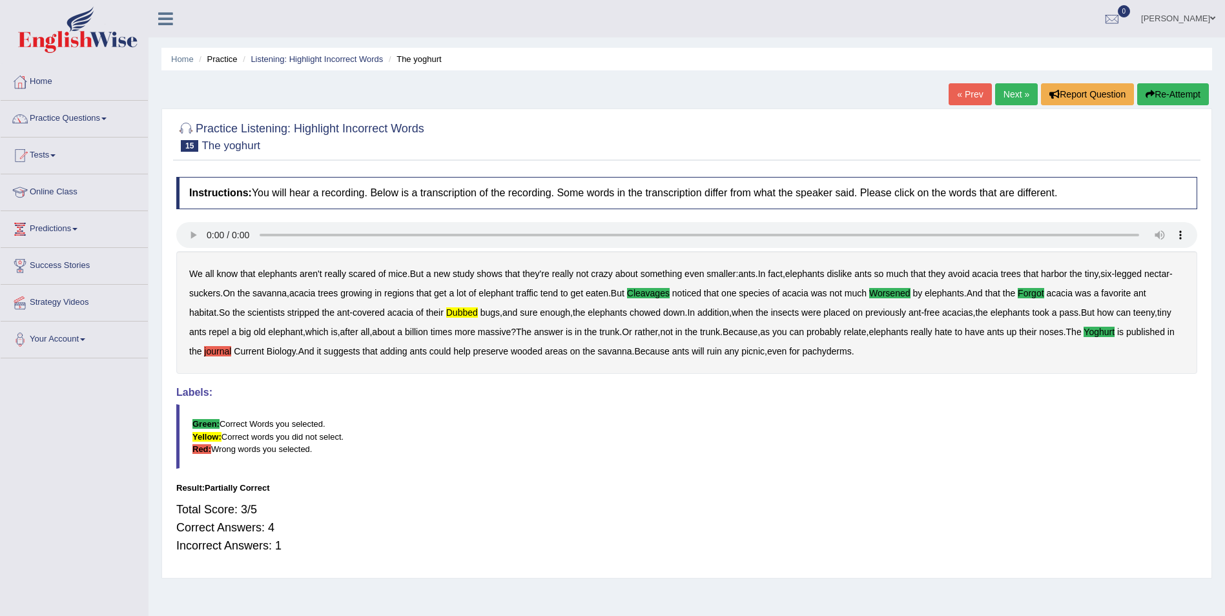
click at [1176, 90] on button "Re-Attempt" at bounding box center [1173, 94] width 72 height 22
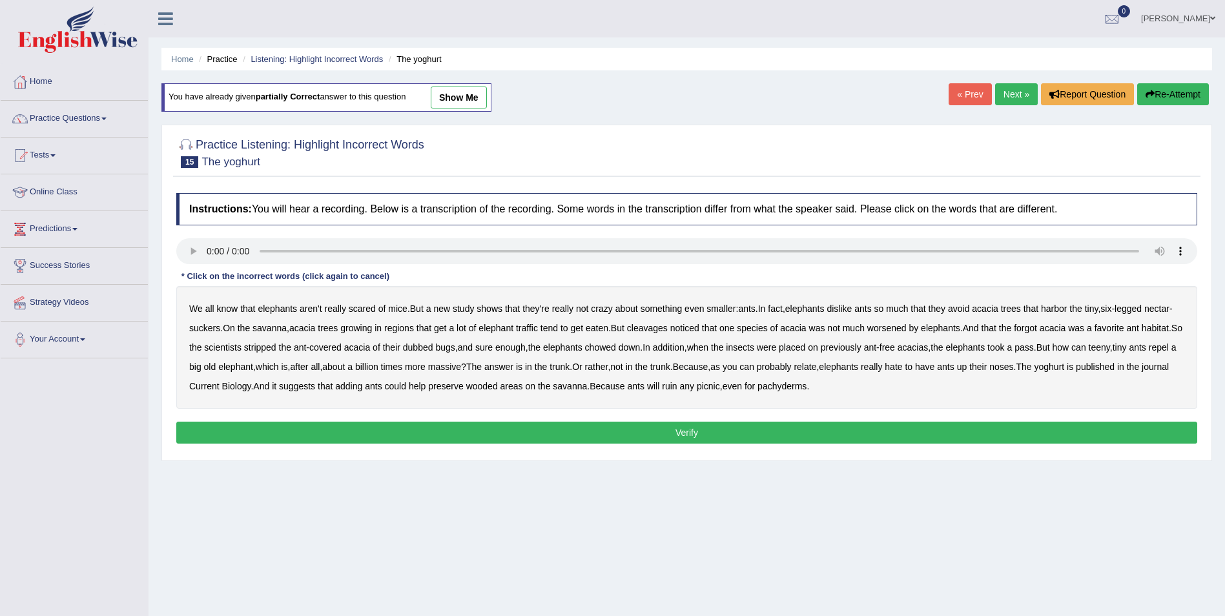
click at [657, 329] on b "cleavages" at bounding box center [647, 328] width 41 height 10
click at [906, 330] on b "worsened" at bounding box center [886, 328] width 39 height 10
click at [431, 349] on b "dubbed" at bounding box center [418, 347] width 30 height 10
click at [1065, 365] on b "yoghurt" at bounding box center [1049, 367] width 30 height 10
click at [582, 429] on button "Verify" at bounding box center [686, 433] width 1021 height 22
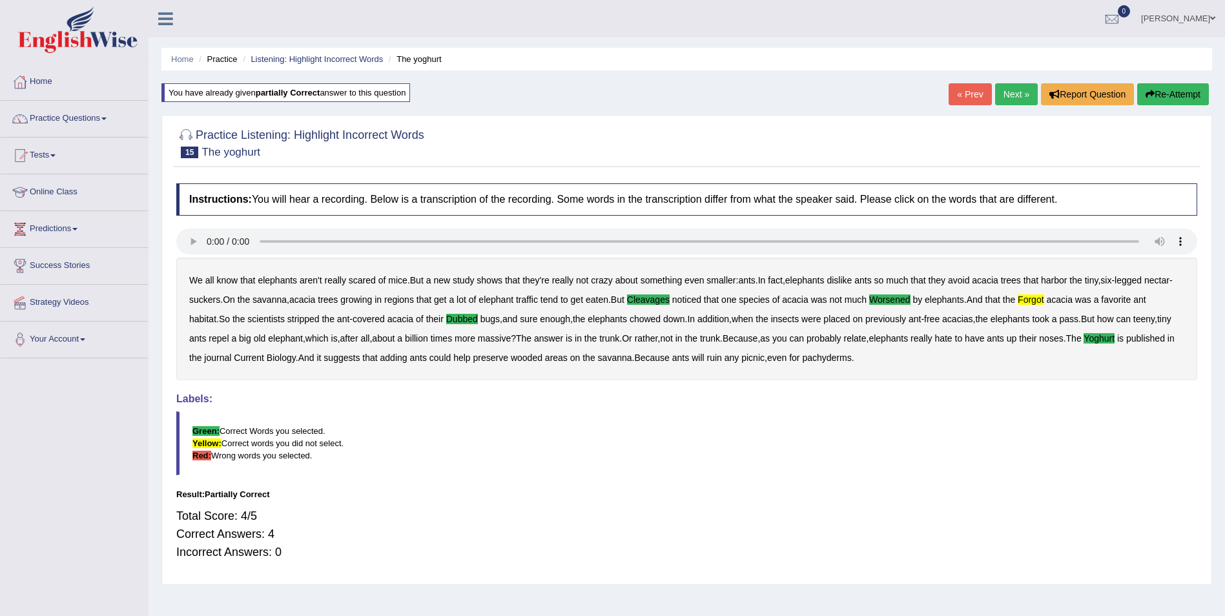
click at [1189, 93] on button "Re-Attempt" at bounding box center [1173, 94] width 72 height 22
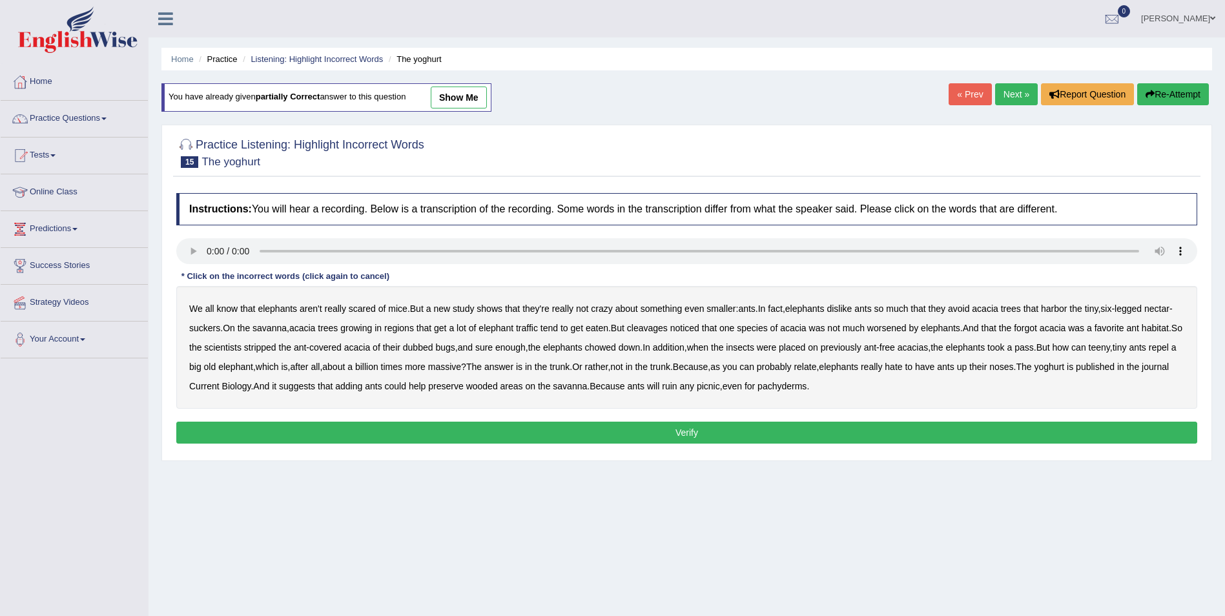
click at [649, 328] on b "cleavages" at bounding box center [647, 328] width 41 height 10
click at [899, 333] on b "worsened" at bounding box center [886, 328] width 39 height 10
click at [433, 347] on b "dubbed" at bounding box center [418, 347] width 30 height 10
click at [1065, 364] on b "yoghurt" at bounding box center [1049, 367] width 30 height 10
click at [757, 435] on button "Verify" at bounding box center [686, 433] width 1021 height 22
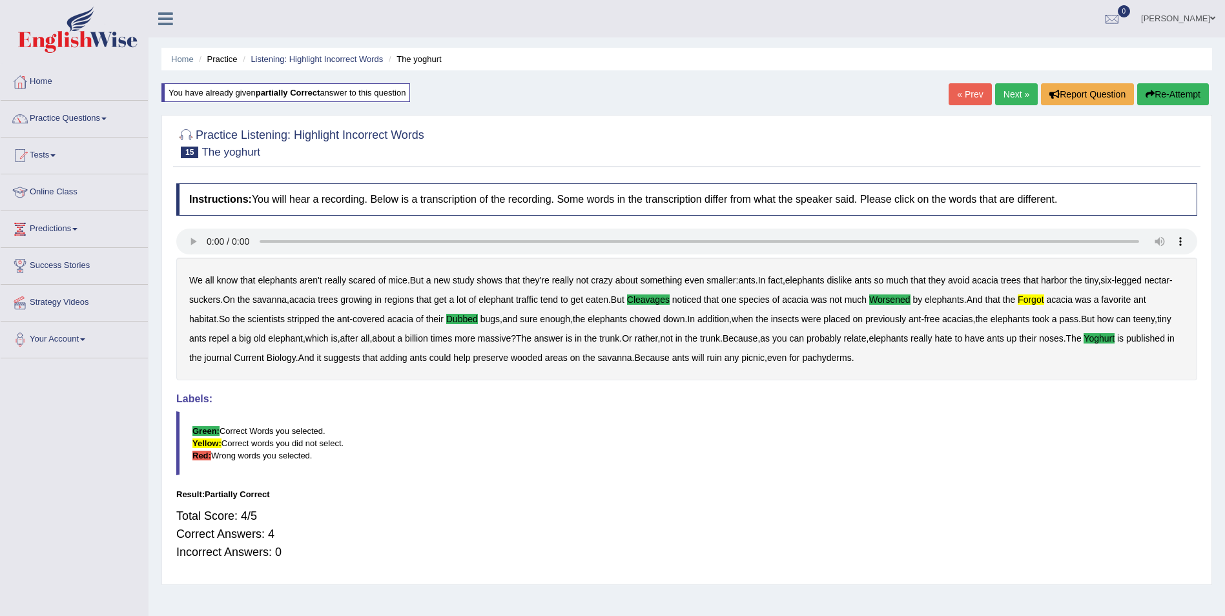
click at [1171, 95] on button "Re-Attempt" at bounding box center [1173, 94] width 72 height 22
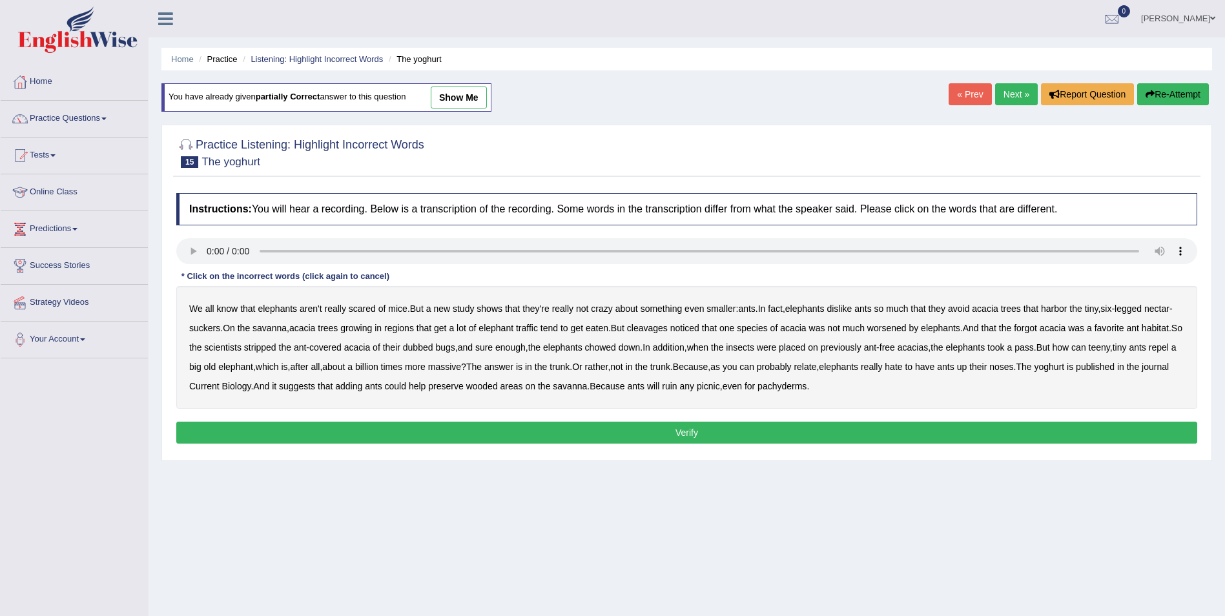
click at [427, 347] on b "dubbed" at bounding box center [418, 347] width 30 height 10
click at [1033, 327] on b "forgot" at bounding box center [1025, 328] width 23 height 10
click at [1065, 364] on b "yoghurt" at bounding box center [1049, 367] width 30 height 10
click at [648, 327] on b "cleavages" at bounding box center [647, 328] width 41 height 10
click at [902, 329] on b "worsened" at bounding box center [886, 328] width 39 height 10
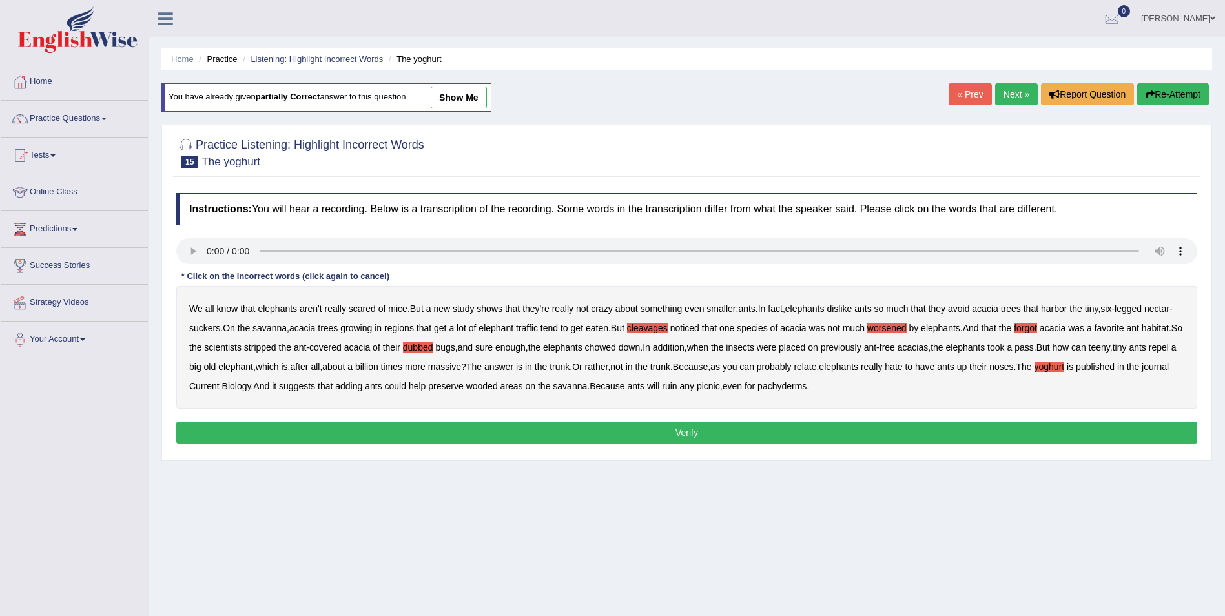
click at [529, 418] on div "Instructions: You will hear a recording. Below is a transcription of the record…" at bounding box center [686, 320] width 1027 height 267
click at [535, 433] on button "Verify" at bounding box center [686, 433] width 1021 height 22
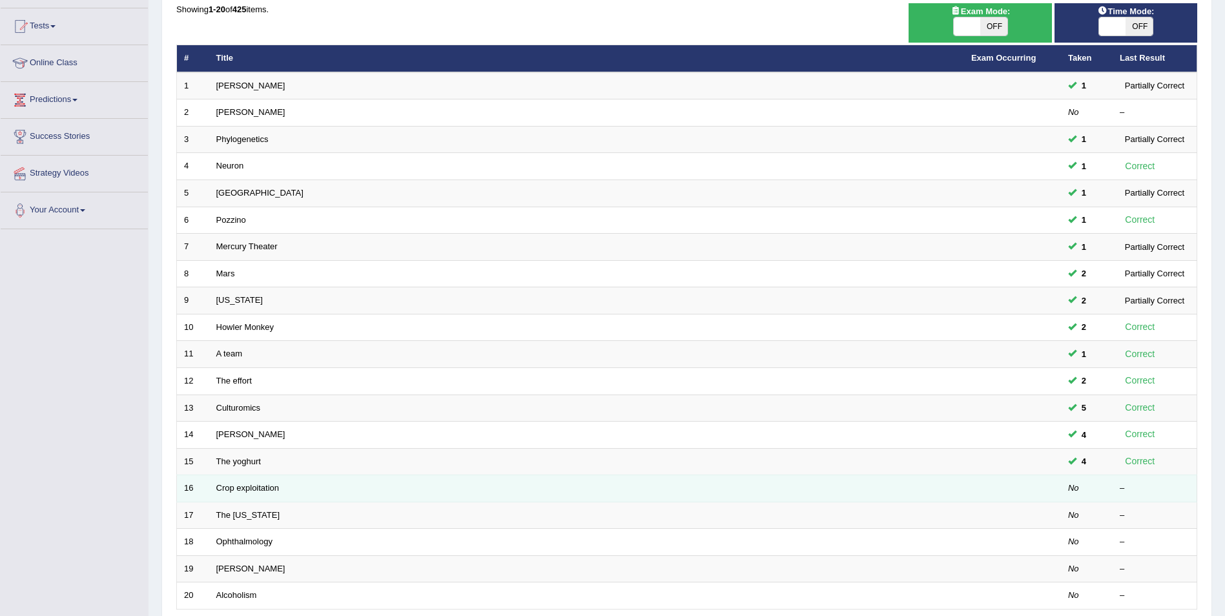
scroll to position [194, 0]
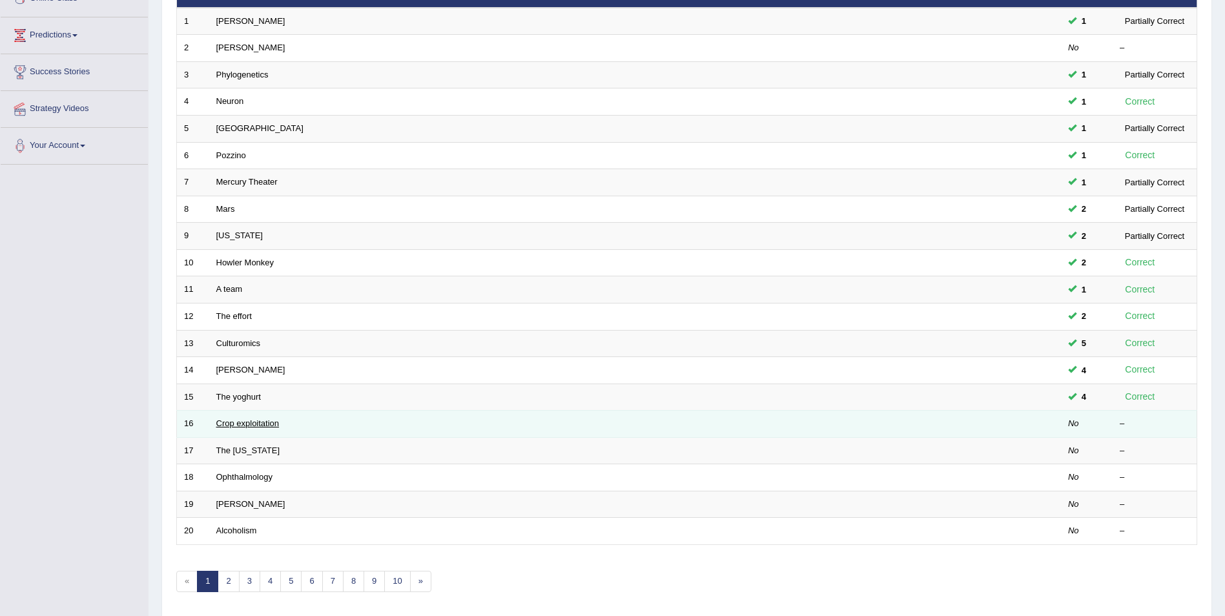
click at [261, 422] on link "Crop exploitation" at bounding box center [247, 423] width 63 height 10
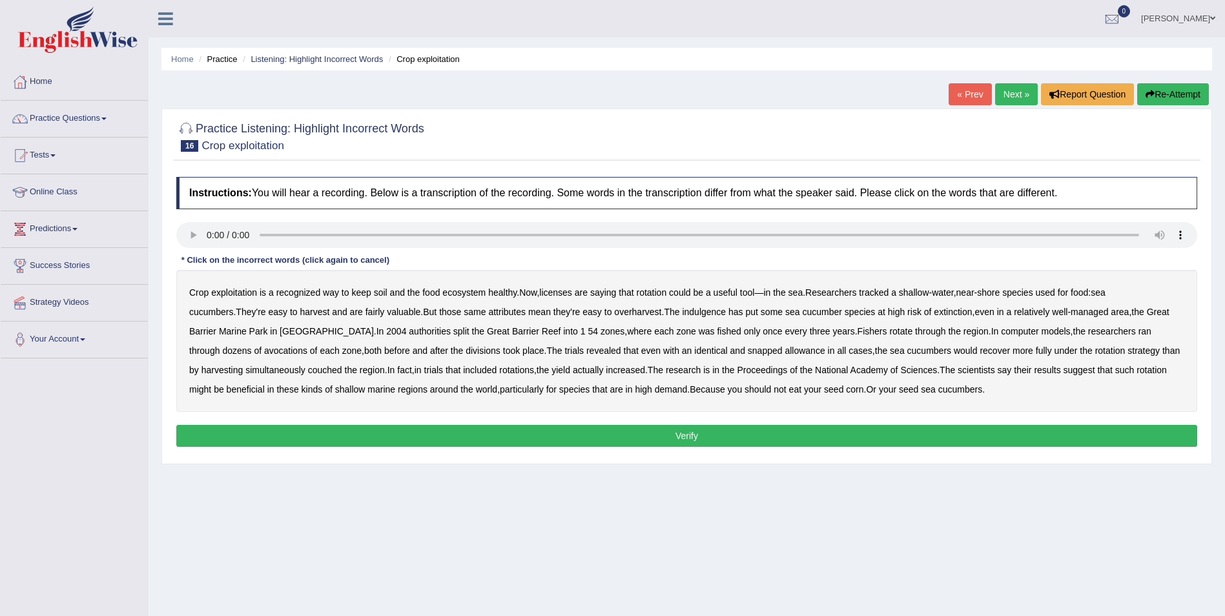
click at [232, 292] on b "exploitation" at bounding box center [234, 292] width 46 height 10
click at [572, 293] on b "licenses" at bounding box center [555, 292] width 33 height 10
click at [682, 313] on b "indulgence" at bounding box center [704, 312] width 44 height 10
drag, startPoint x: 1147, startPoint y: 329, endPoint x: 1136, endPoint y: 331, distance: 11.3
click at [307, 345] on b "avocations" at bounding box center [285, 350] width 43 height 10
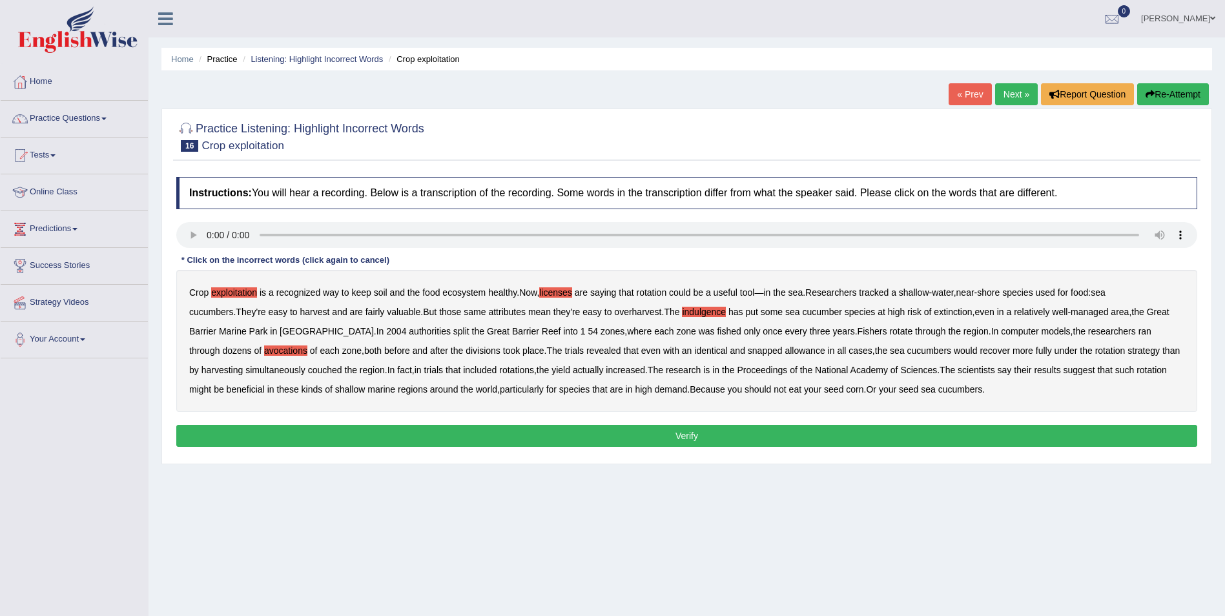
drag, startPoint x: 647, startPoint y: 353, endPoint x: 711, endPoint y: 353, distance: 63.9
click at [748, 353] on b "snapped" at bounding box center [765, 350] width 35 height 10
click at [308, 369] on b "couched" at bounding box center [325, 370] width 34 height 10
click at [717, 437] on button "Verify" at bounding box center [686, 436] width 1021 height 22
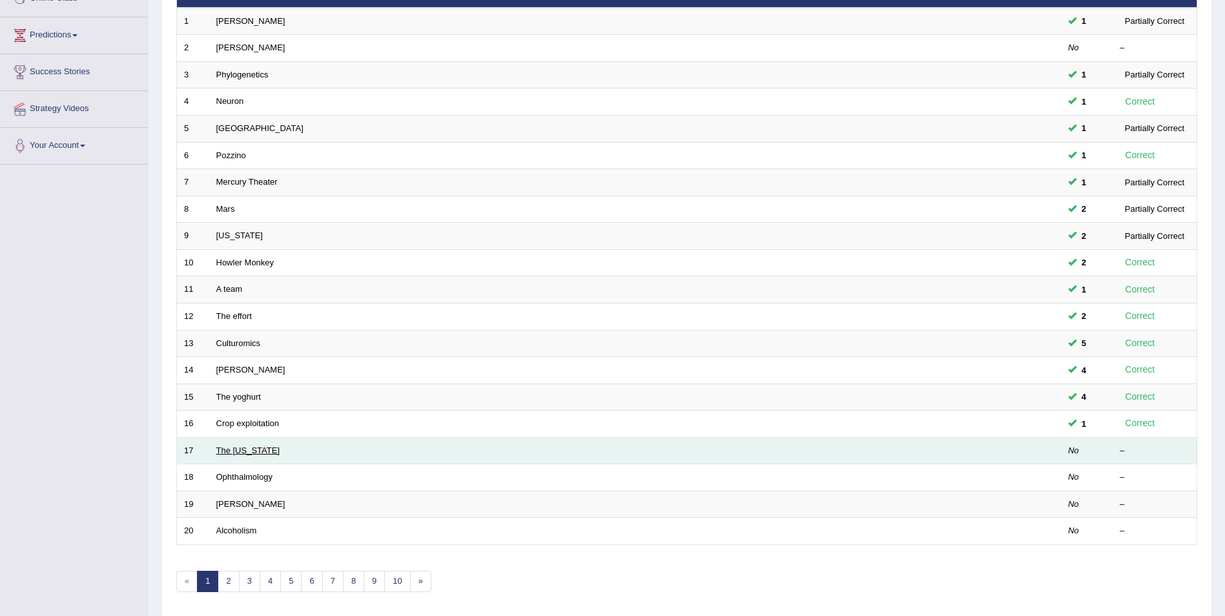
click at [229, 448] on link "The [US_STATE]" at bounding box center [248, 451] width 64 height 10
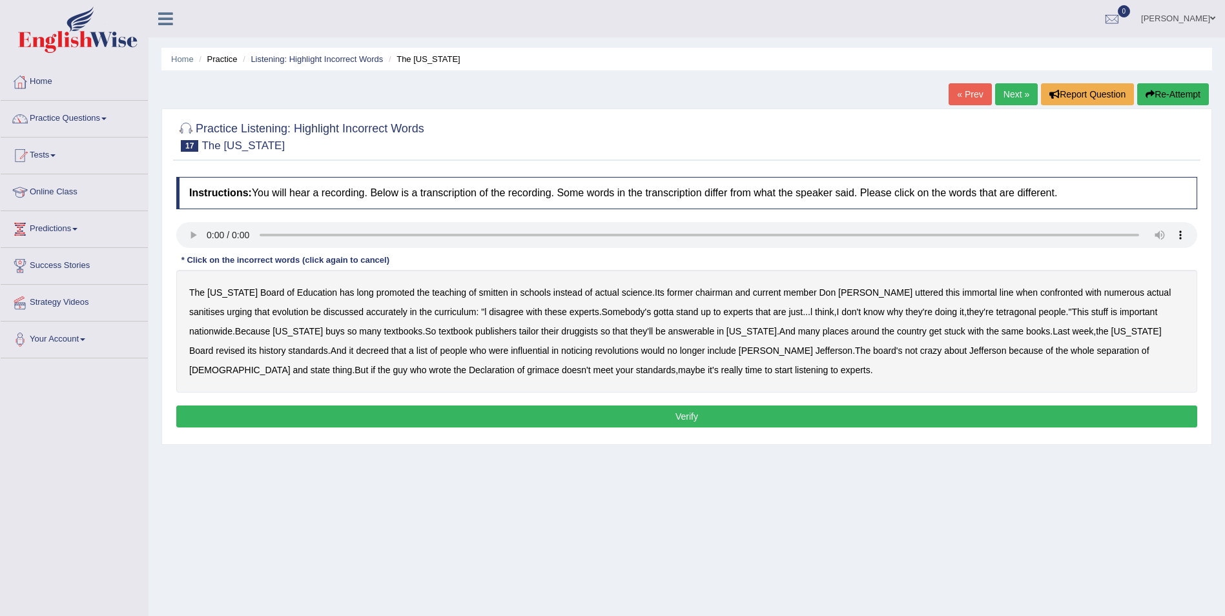
drag, startPoint x: 470, startPoint y: 293, endPoint x: 501, endPoint y: 292, distance: 31.0
click at [479, 292] on b "smitten" at bounding box center [493, 292] width 29 height 10
click at [224, 307] on b "sanitises" at bounding box center [206, 312] width 35 height 10
drag, startPoint x: 960, startPoint y: 316, endPoint x: 983, endPoint y: 311, distance: 23.7
click at [996, 314] on b "tetragonal" at bounding box center [1016, 312] width 40 height 10
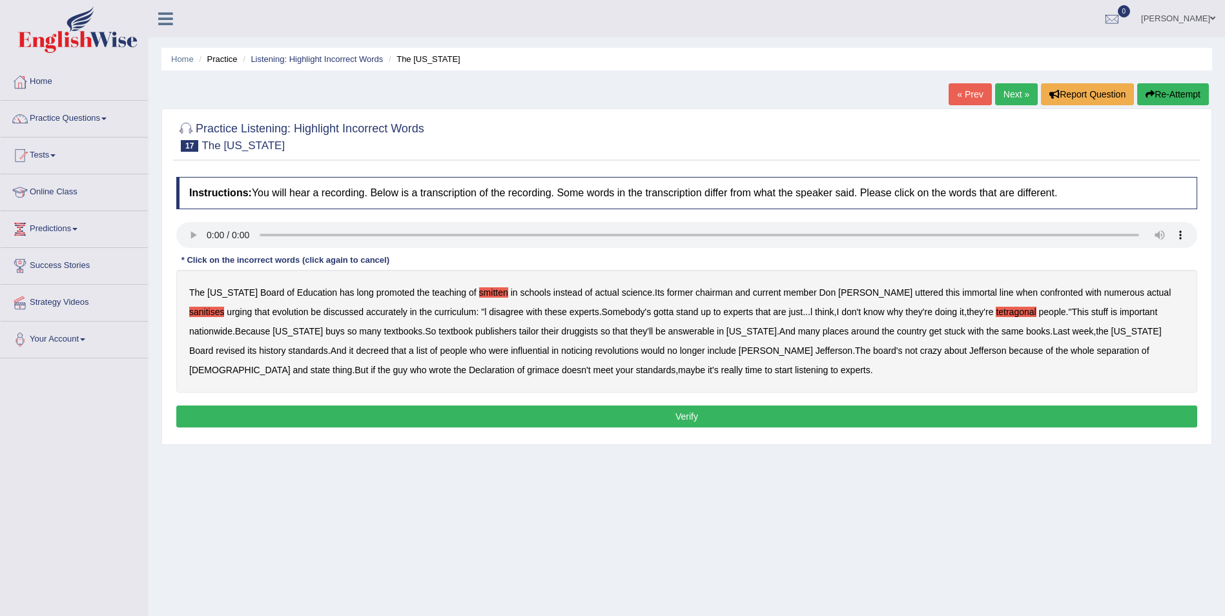
click at [561, 331] on b "druggists" at bounding box center [579, 331] width 37 height 10
click at [668, 333] on b "answerable" at bounding box center [691, 331] width 46 height 10
click at [561, 347] on b "noticing" at bounding box center [576, 350] width 31 height 10
click at [527, 365] on b "grimace" at bounding box center [543, 370] width 32 height 10
click at [631, 410] on button "Verify" at bounding box center [686, 417] width 1021 height 22
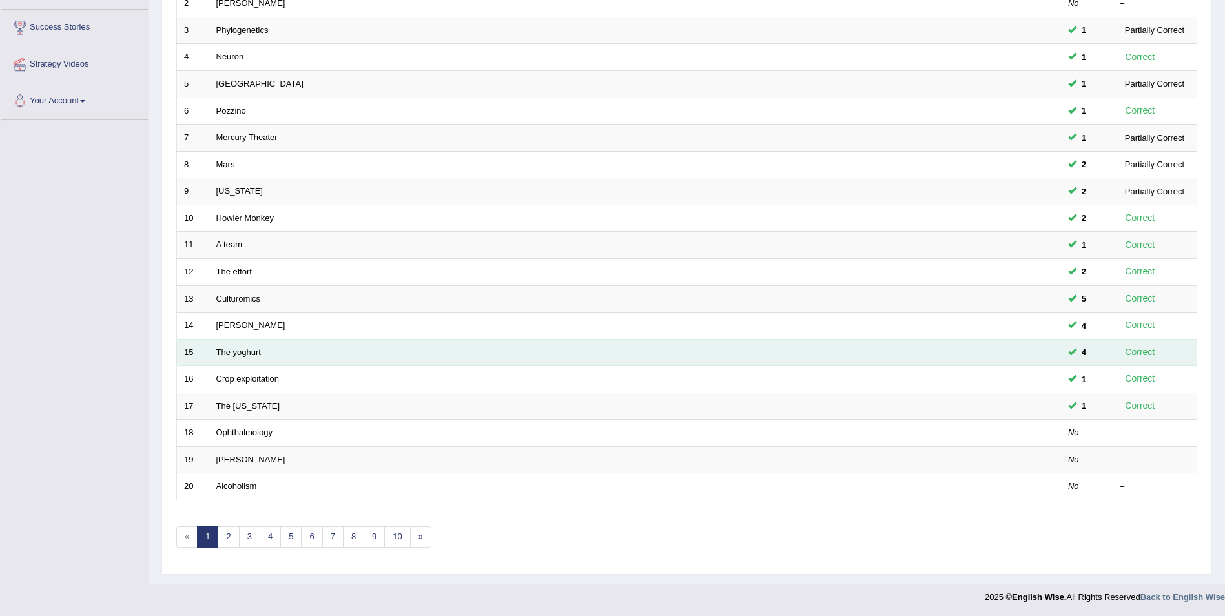
scroll to position [239, 0]
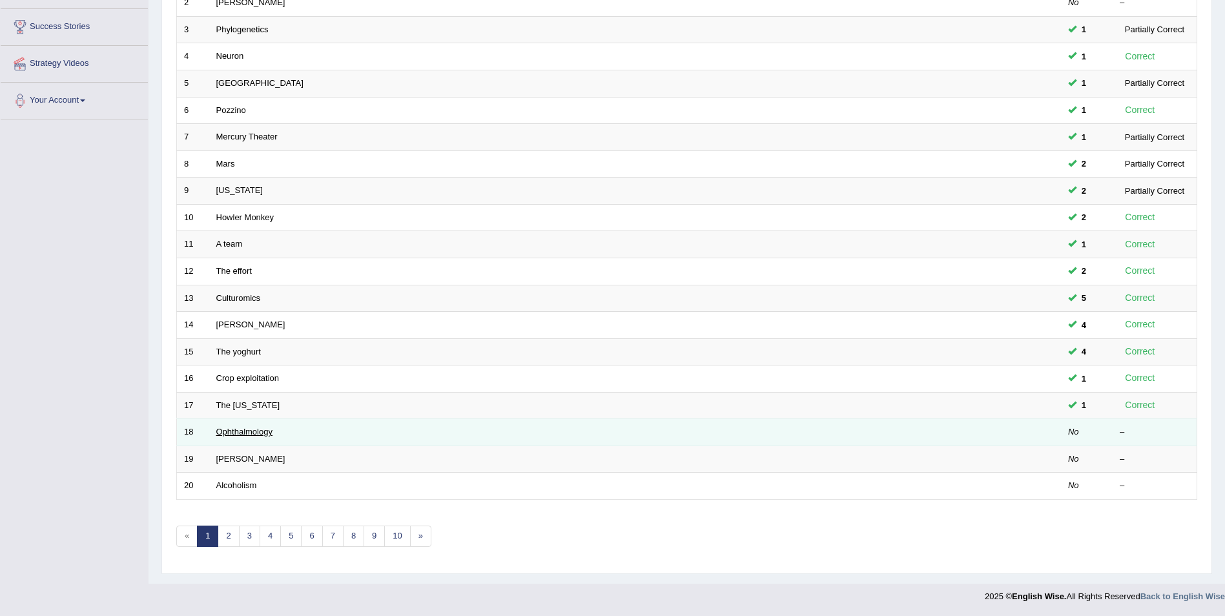
click at [219, 432] on link "Ophthalmology" at bounding box center [244, 432] width 56 height 10
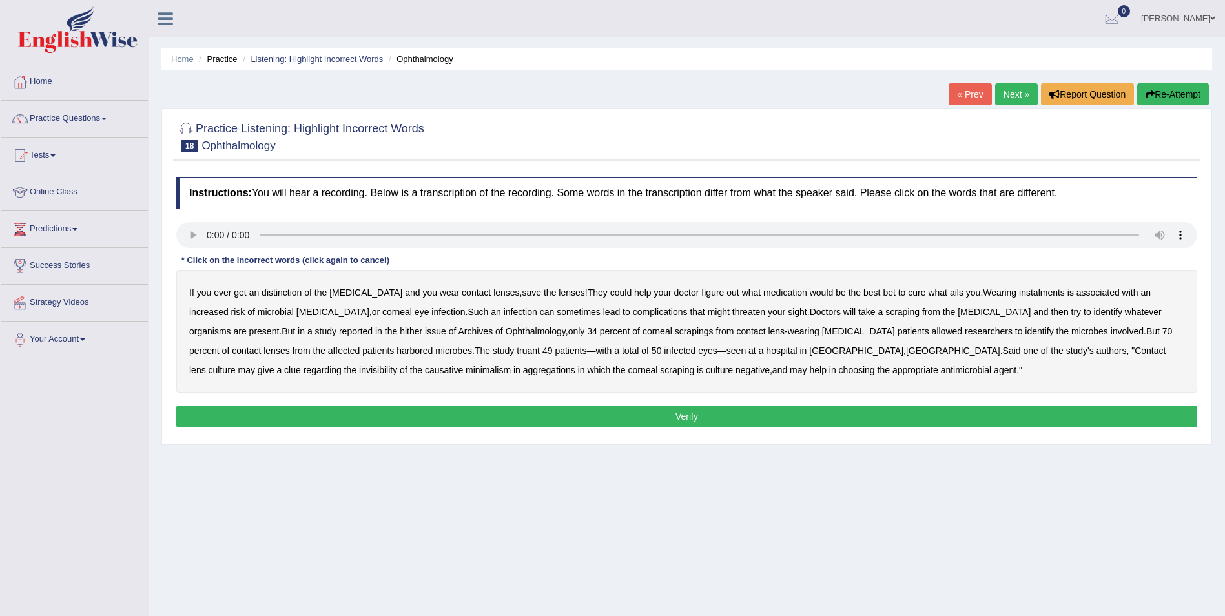
drag, startPoint x: 271, startPoint y: 293, endPoint x: 307, endPoint y: 293, distance: 36.2
click at [274, 293] on b "distinction" at bounding box center [282, 292] width 40 height 10
click at [1019, 291] on b "instalments" at bounding box center [1042, 292] width 46 height 10
drag, startPoint x: 264, startPoint y: 333, endPoint x: 295, endPoint y: 333, distance: 31.0
click at [400, 333] on b "hither" at bounding box center [411, 331] width 23 height 10
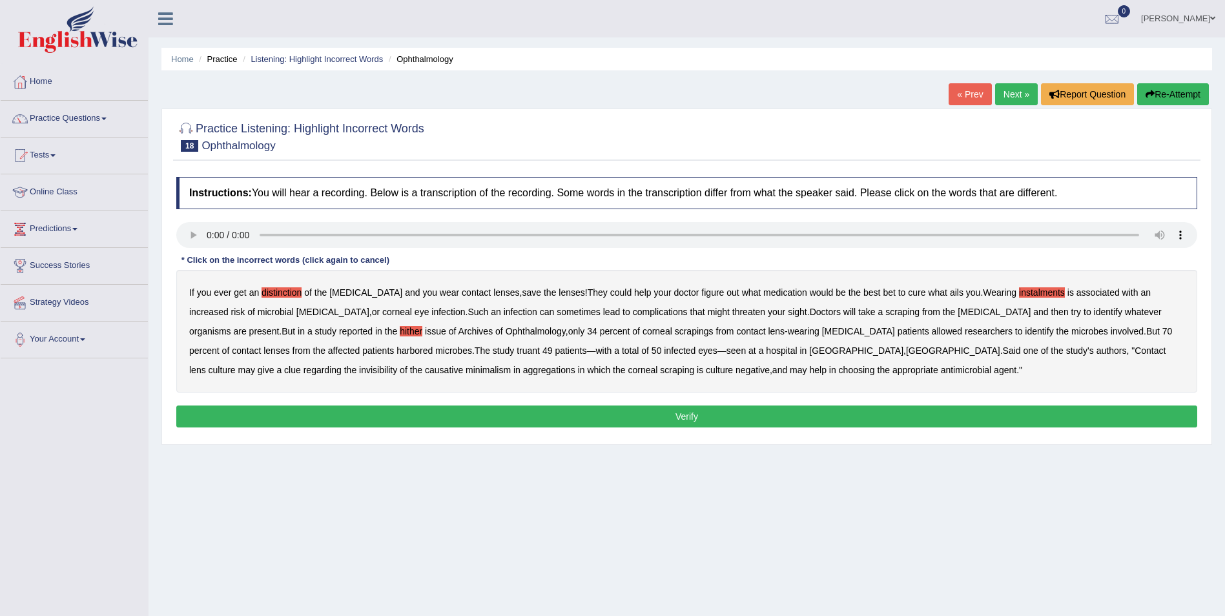
click at [397, 365] on b "invisibility" at bounding box center [378, 370] width 38 height 10
click at [523, 373] on b "aggregations" at bounding box center [549, 370] width 52 height 10
click at [689, 417] on button "Verify" at bounding box center [686, 417] width 1021 height 22
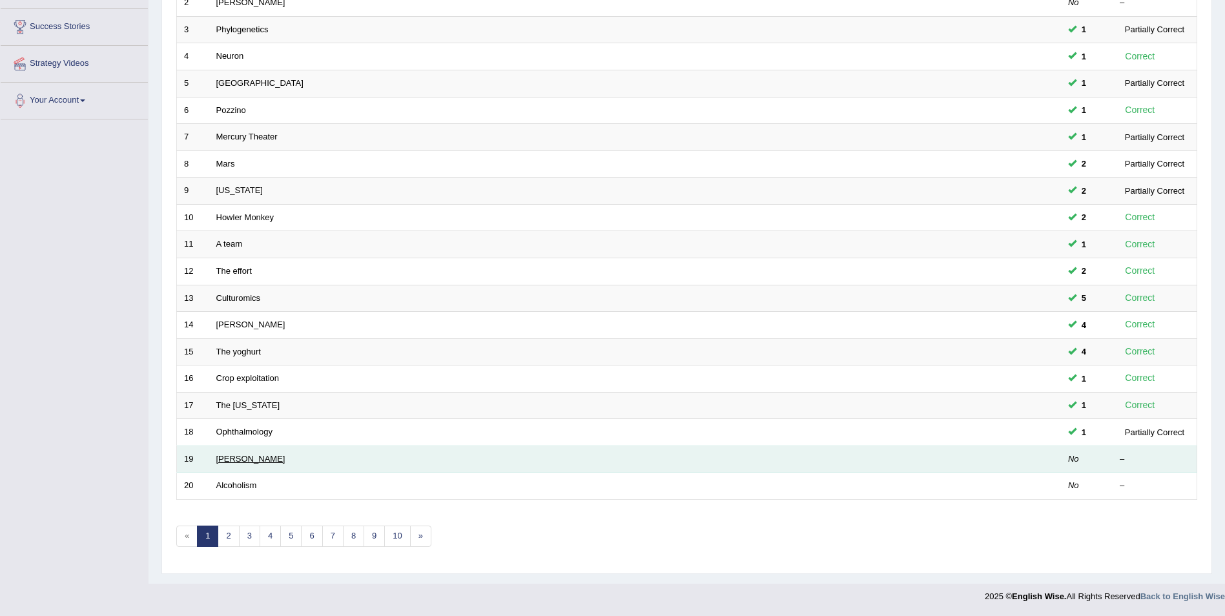
click at [230, 460] on link "[PERSON_NAME]" at bounding box center [250, 459] width 69 height 10
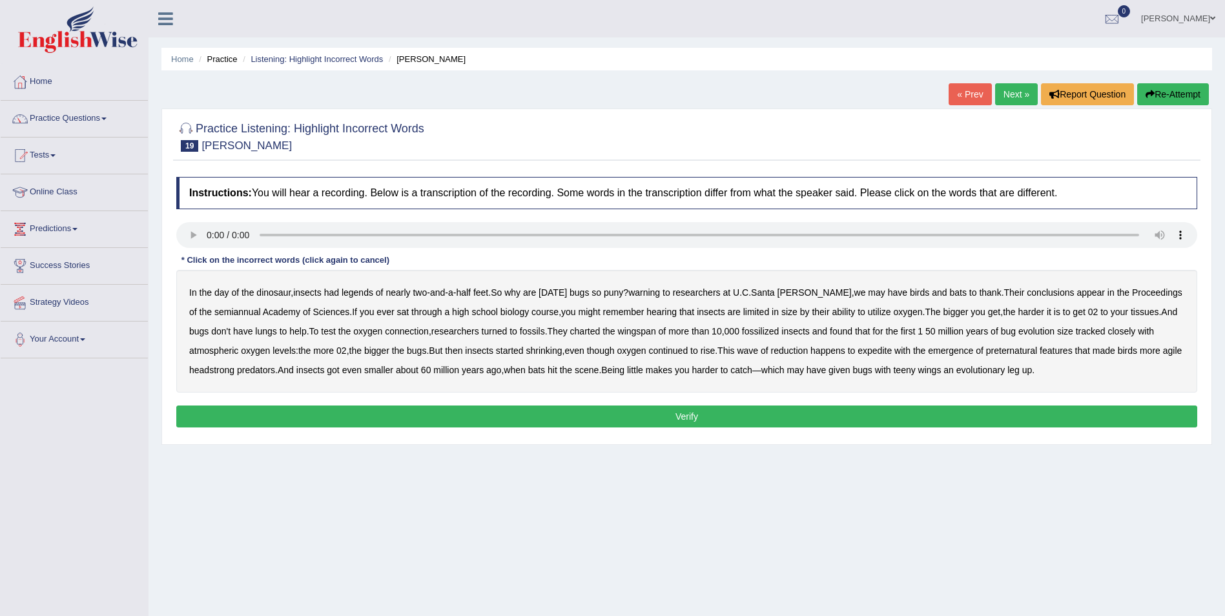
click at [363, 293] on b "legends" at bounding box center [358, 292] width 32 height 10
click at [892, 351] on b "expedite" at bounding box center [874, 350] width 34 height 10
click at [230, 371] on b "headstrong" at bounding box center [211, 370] width 45 height 10
click at [814, 416] on button "Verify" at bounding box center [686, 417] width 1021 height 22
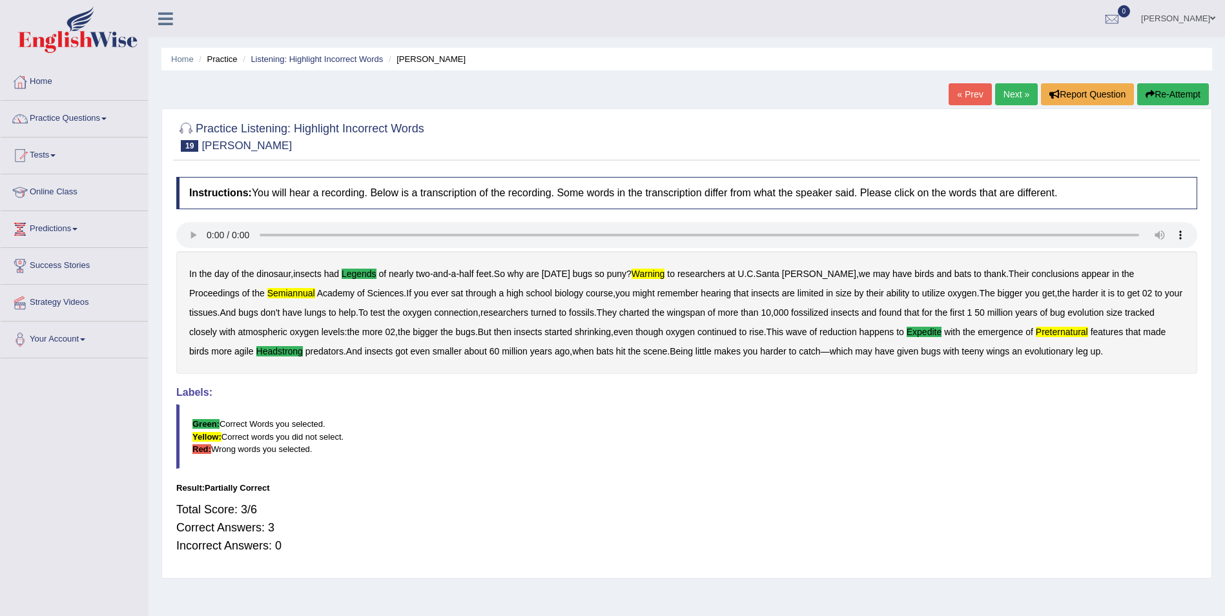
click at [1157, 92] on button "Re-Attempt" at bounding box center [1173, 94] width 72 height 22
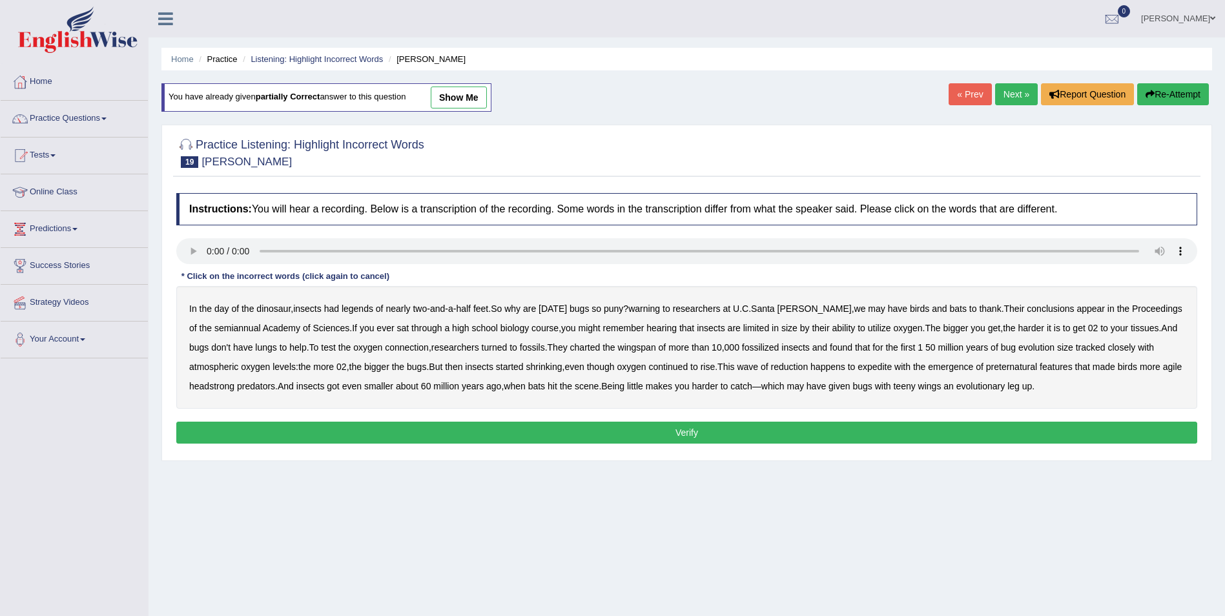
click at [373, 311] on b "legends" at bounding box center [358, 308] width 32 height 10
drag, startPoint x: 650, startPoint y: 311, endPoint x: 684, endPoint y: 311, distance: 34.2
click at [653, 311] on b "warning" at bounding box center [644, 308] width 32 height 10
click at [220, 329] on b "semiannual" at bounding box center [237, 328] width 46 height 10
drag, startPoint x: 880, startPoint y: 367, endPoint x: 936, endPoint y: 367, distance: 55.5
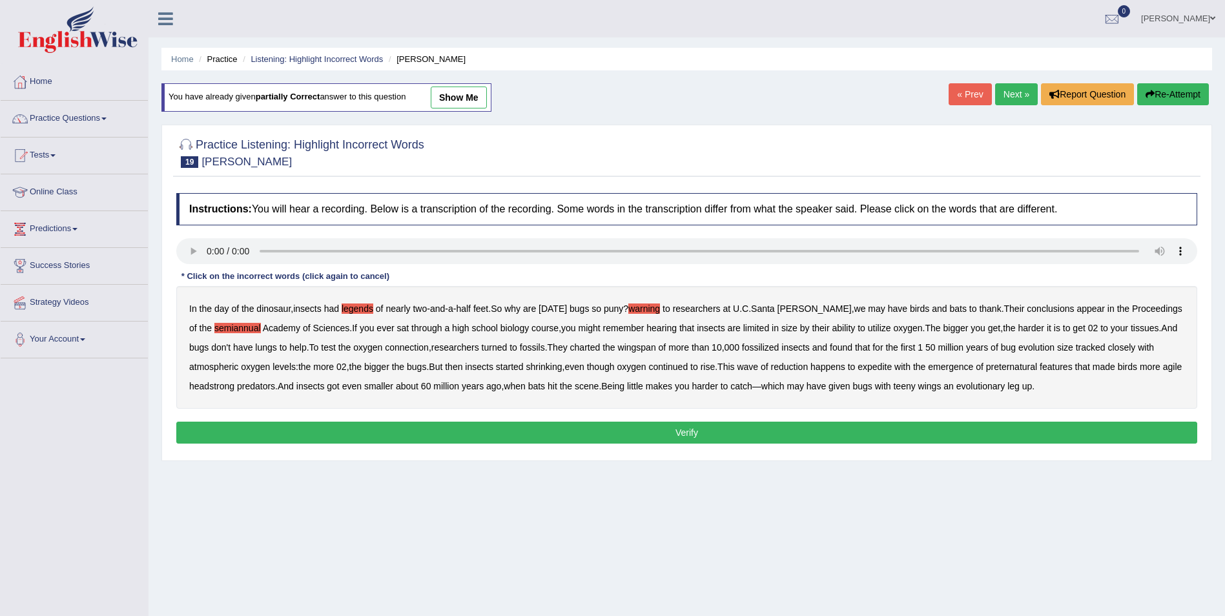
click at [888, 367] on b "expedite" at bounding box center [874, 367] width 34 height 10
drag, startPoint x: 235, startPoint y: 387, endPoint x: 280, endPoint y: 384, distance: 44.7
click at [234, 387] on b "headstrong" at bounding box center [211, 386] width 45 height 10
click at [1023, 365] on b "preternatural" at bounding box center [1011, 367] width 51 height 10
click at [382, 427] on button "Verify" at bounding box center [686, 433] width 1021 height 22
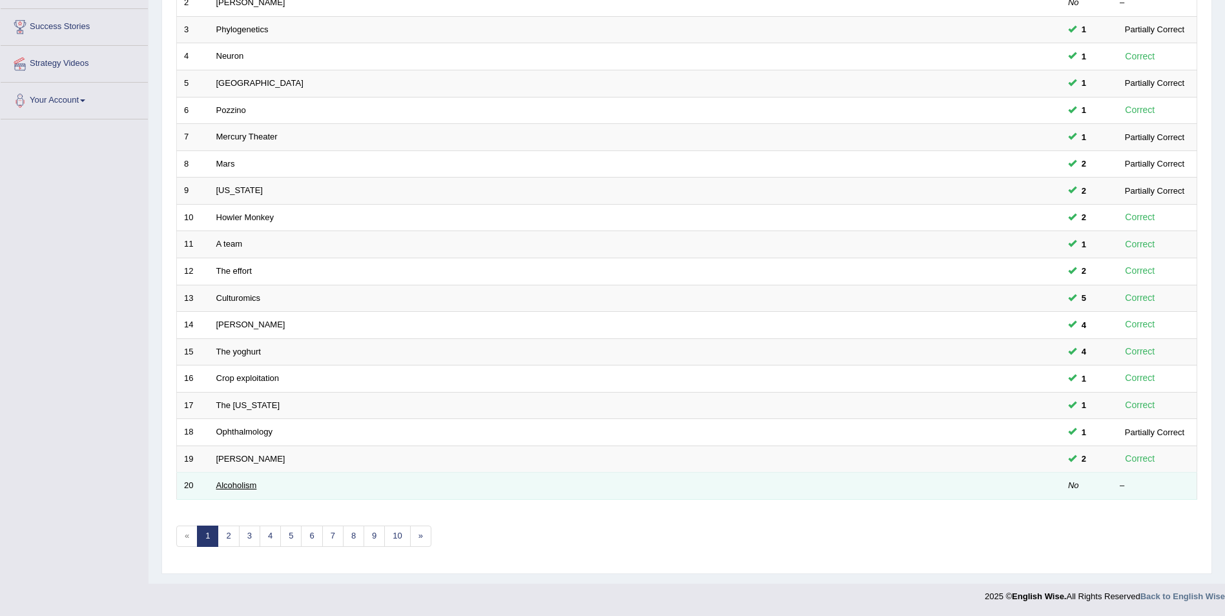
click at [227, 482] on link "Alcoholism" at bounding box center [236, 485] width 41 height 10
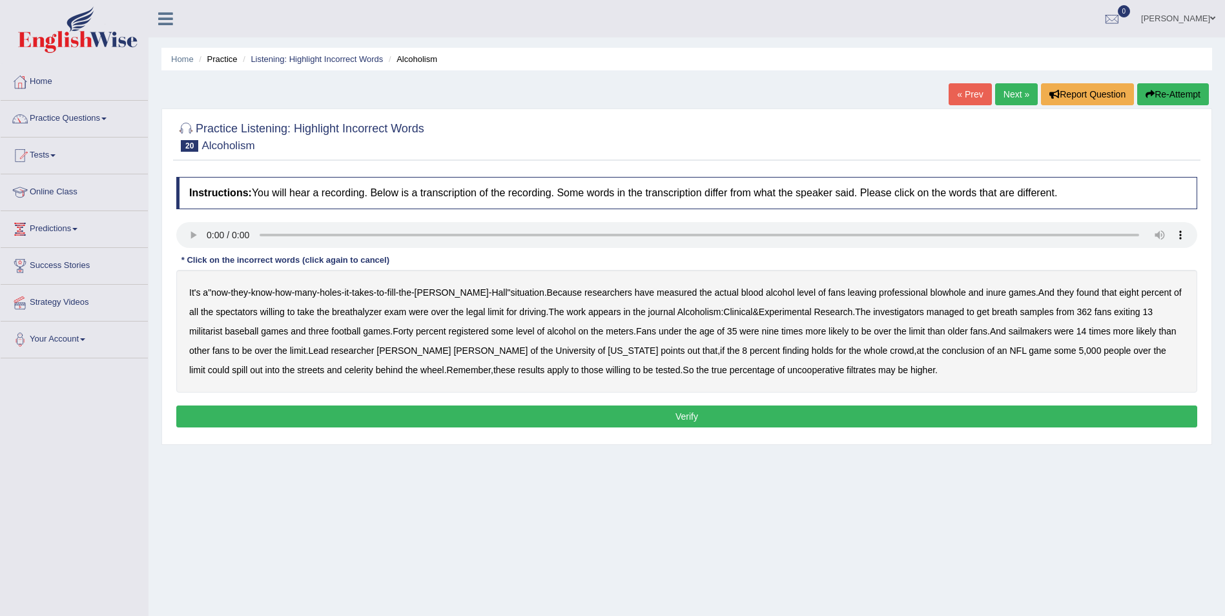
click at [930, 293] on b "blowhole" at bounding box center [948, 292] width 36 height 10
click at [986, 291] on b "inure" at bounding box center [996, 292] width 20 height 10
click at [216, 311] on b "spectators" at bounding box center [237, 312] width 42 height 10
click at [222, 326] on b "militarist" at bounding box center [205, 331] width 33 height 10
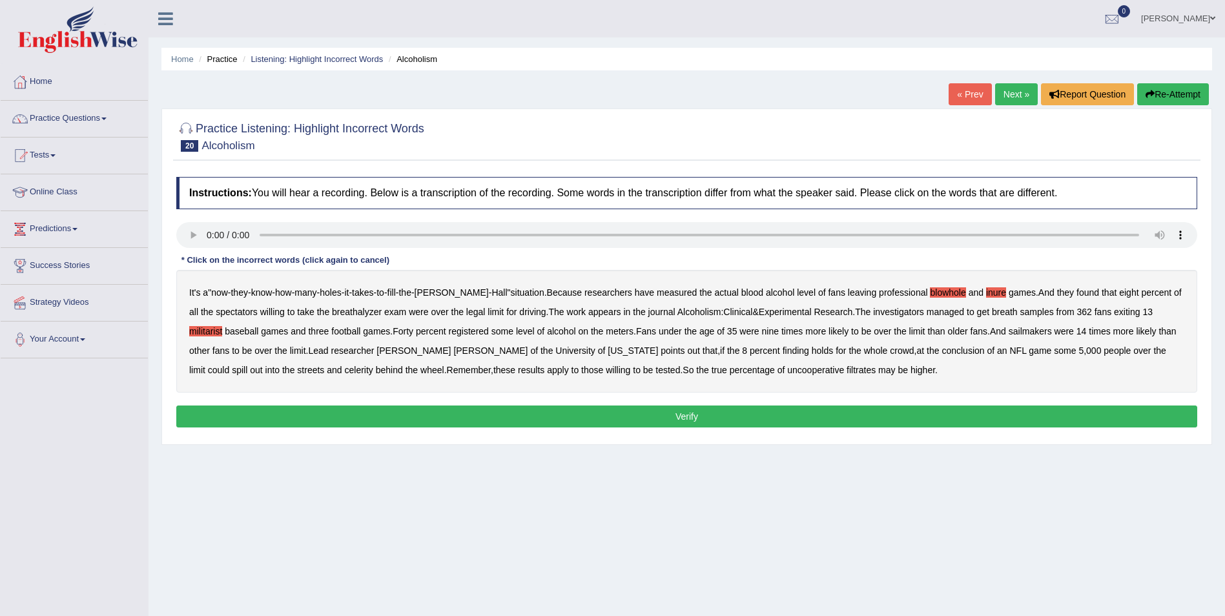
click at [1009, 331] on b "sailmakers" at bounding box center [1030, 331] width 43 height 10
click at [345, 369] on b "celerity" at bounding box center [359, 370] width 28 height 10
click at [695, 414] on button "Verify" at bounding box center [686, 417] width 1021 height 22
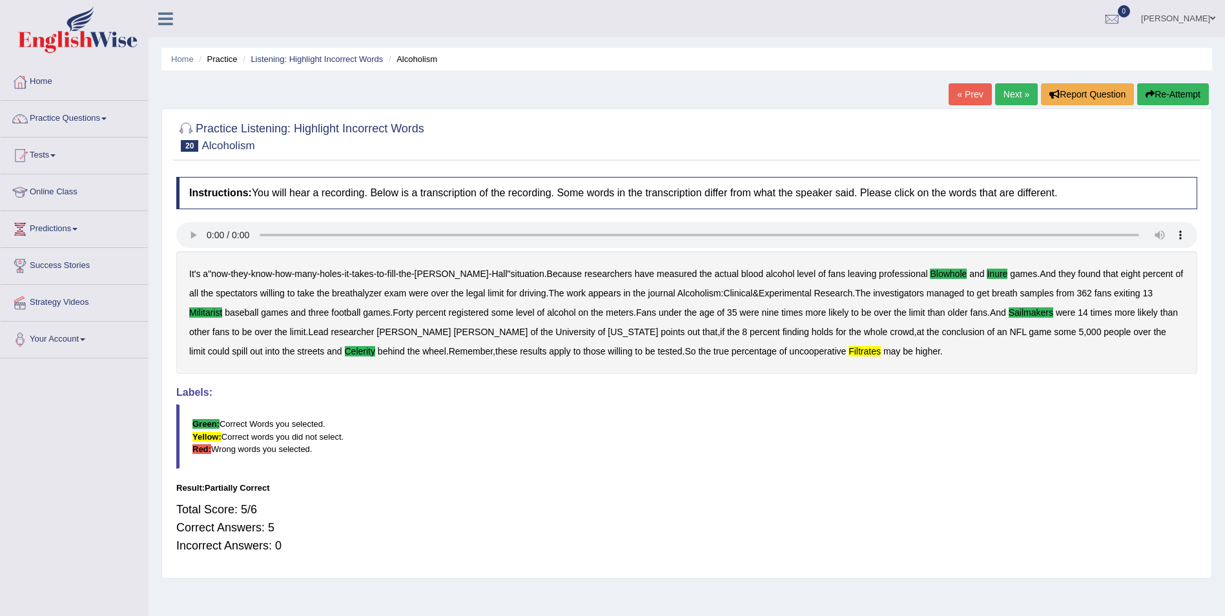
click at [1165, 90] on button "Re-Attempt" at bounding box center [1173, 94] width 72 height 22
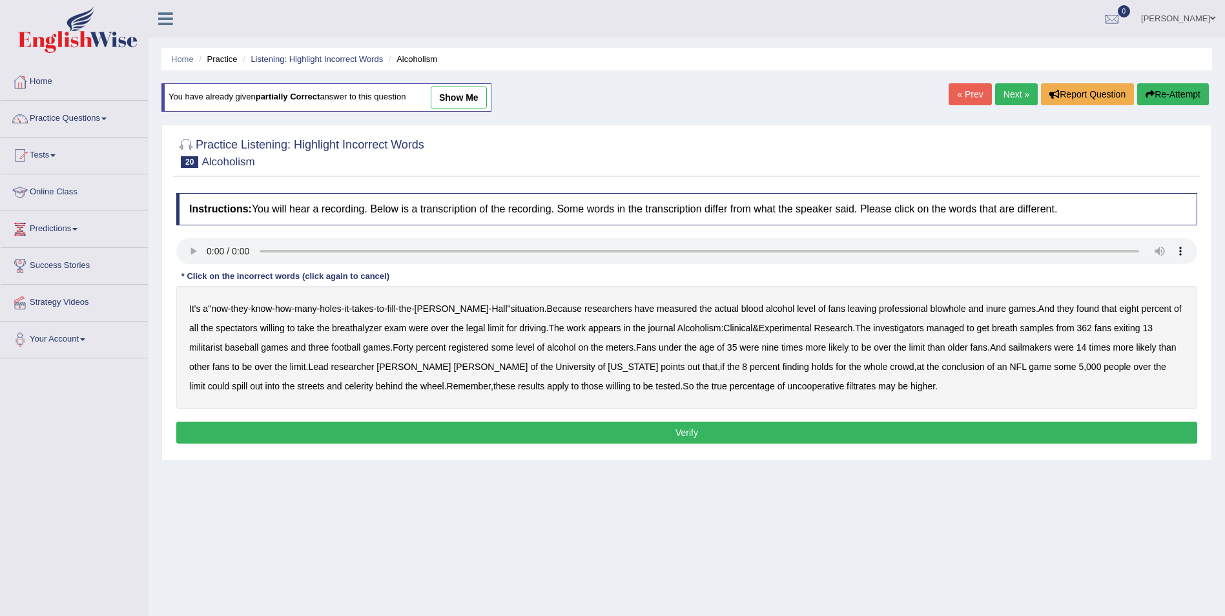
click at [222, 342] on b "militarist" at bounding box center [205, 347] width 33 height 10
click at [930, 309] on b "blowhole" at bounding box center [948, 308] width 36 height 10
click at [986, 308] on b "inure" at bounding box center [996, 308] width 20 height 10
click at [1009, 348] on b "sailmakers" at bounding box center [1030, 347] width 43 height 10
click at [345, 384] on b "celerity" at bounding box center [359, 386] width 28 height 10
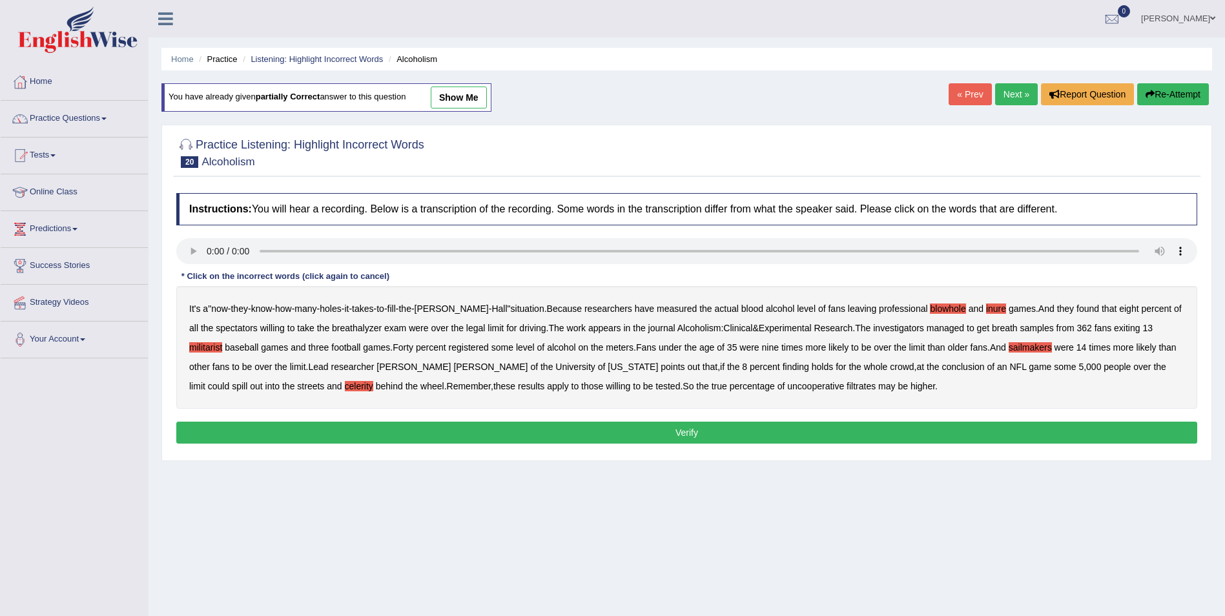
click at [664, 435] on button "Verify" at bounding box center [686, 433] width 1021 height 22
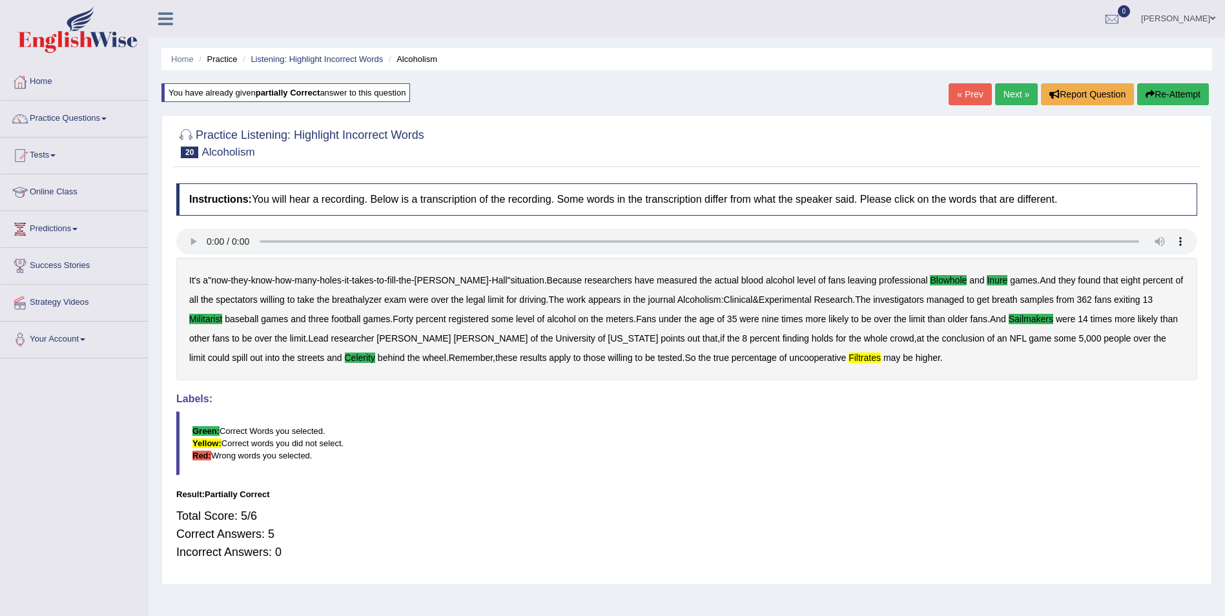
drag, startPoint x: 1170, startPoint y: 96, endPoint x: 1162, endPoint y: 98, distance: 8.6
click at [1170, 96] on button "Re-Attempt" at bounding box center [1173, 94] width 72 height 22
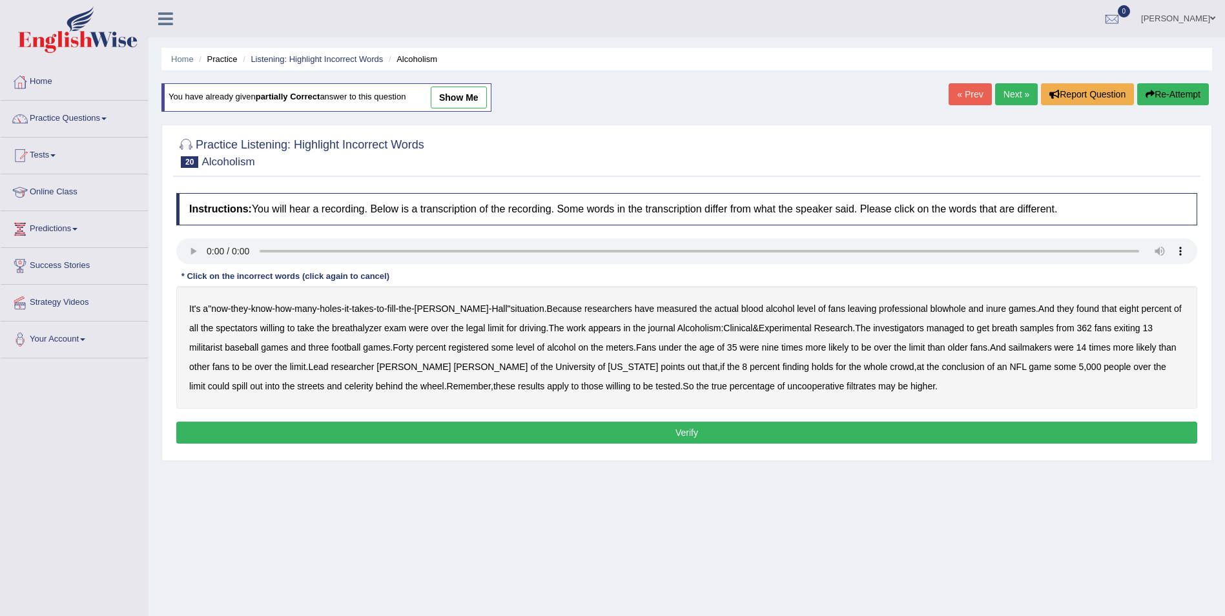
click at [345, 386] on b "celerity" at bounding box center [359, 386] width 28 height 10
click at [847, 386] on b "filtrates" at bounding box center [861, 386] width 29 height 10
click at [930, 309] on b "blowhole" at bounding box center [948, 308] width 36 height 10
click at [986, 307] on b "inure" at bounding box center [996, 308] width 20 height 10
click at [222, 342] on b "militarist" at bounding box center [205, 347] width 33 height 10
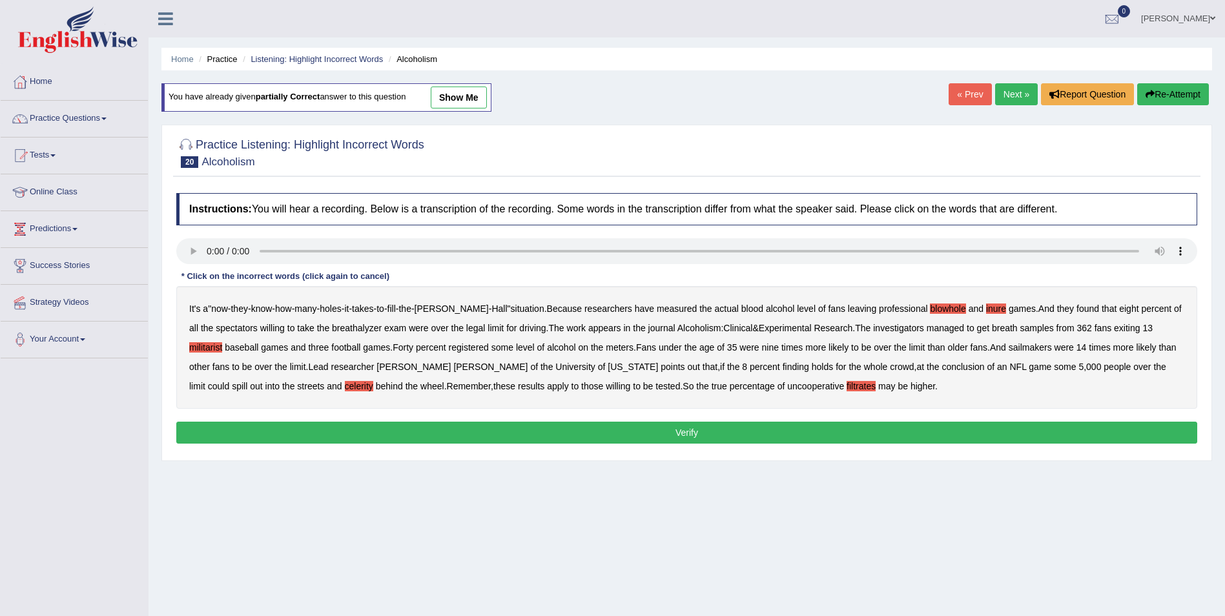
click at [1009, 347] on b "sailmakers" at bounding box center [1030, 347] width 43 height 10
click at [721, 432] on button "Verify" at bounding box center [686, 433] width 1021 height 22
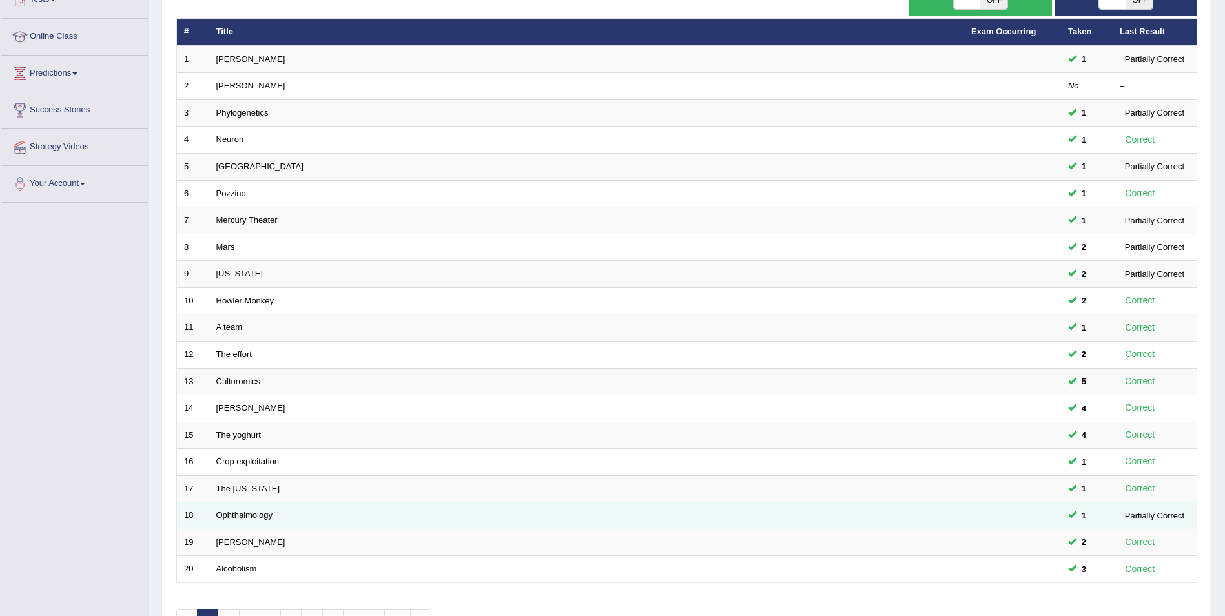
scroll to position [239, 0]
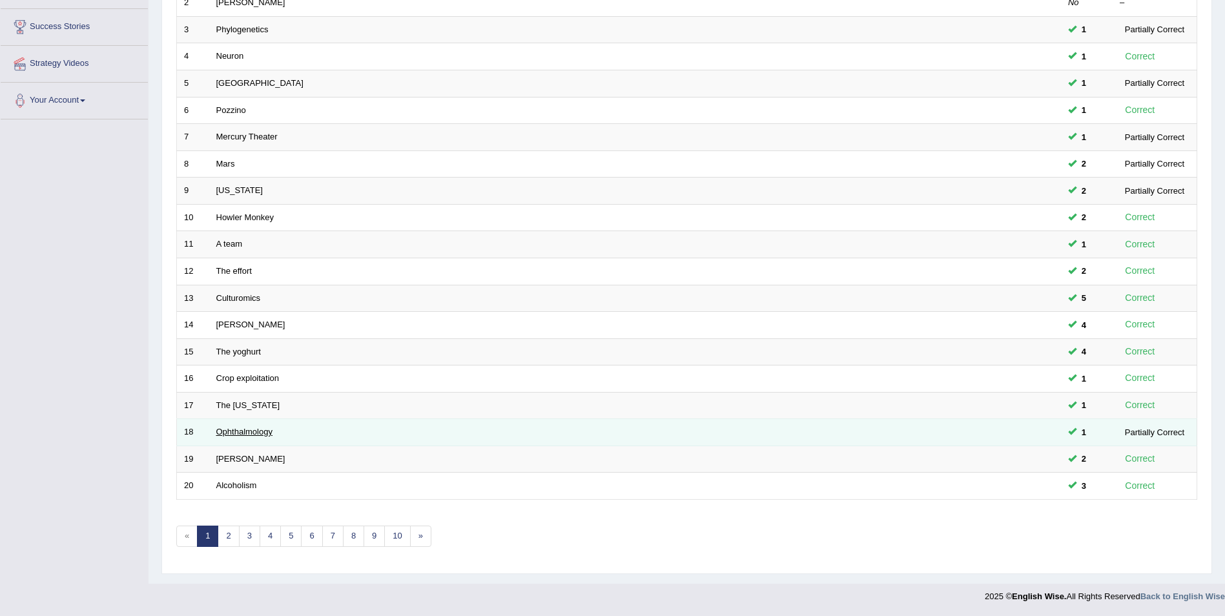
click at [229, 433] on link "Ophthalmology" at bounding box center [244, 432] width 56 height 10
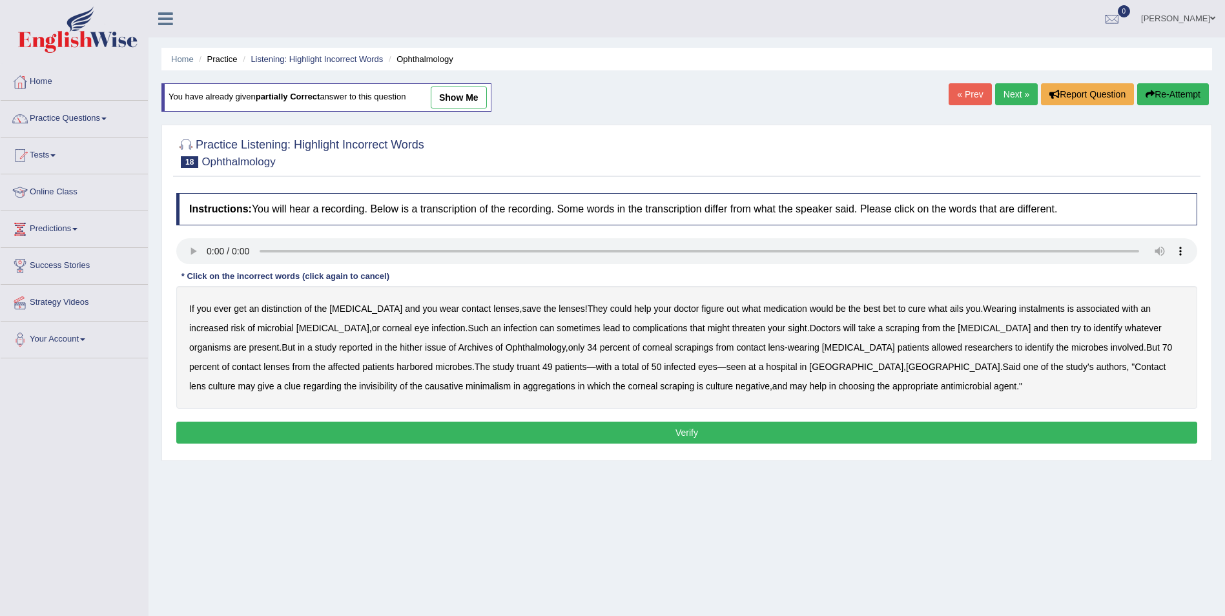
click at [1170, 92] on button "Re-Attempt" at bounding box center [1173, 94] width 72 height 22
click at [282, 310] on b "distinction" at bounding box center [282, 308] width 40 height 10
click at [1019, 308] on b "instalments" at bounding box center [1042, 308] width 46 height 10
click at [517, 366] on b "truant" at bounding box center [528, 367] width 23 height 10
click at [397, 381] on b "invisibility" at bounding box center [378, 386] width 38 height 10
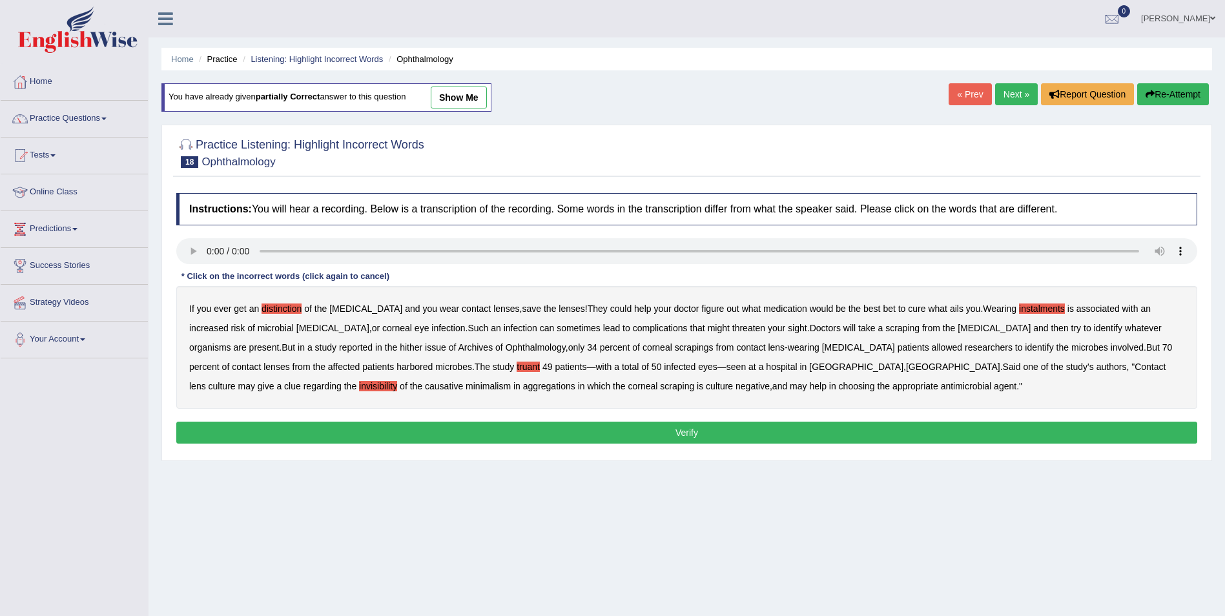
click at [523, 385] on b "aggregations" at bounding box center [549, 386] width 52 height 10
click at [695, 432] on button "Verify" at bounding box center [686, 433] width 1021 height 22
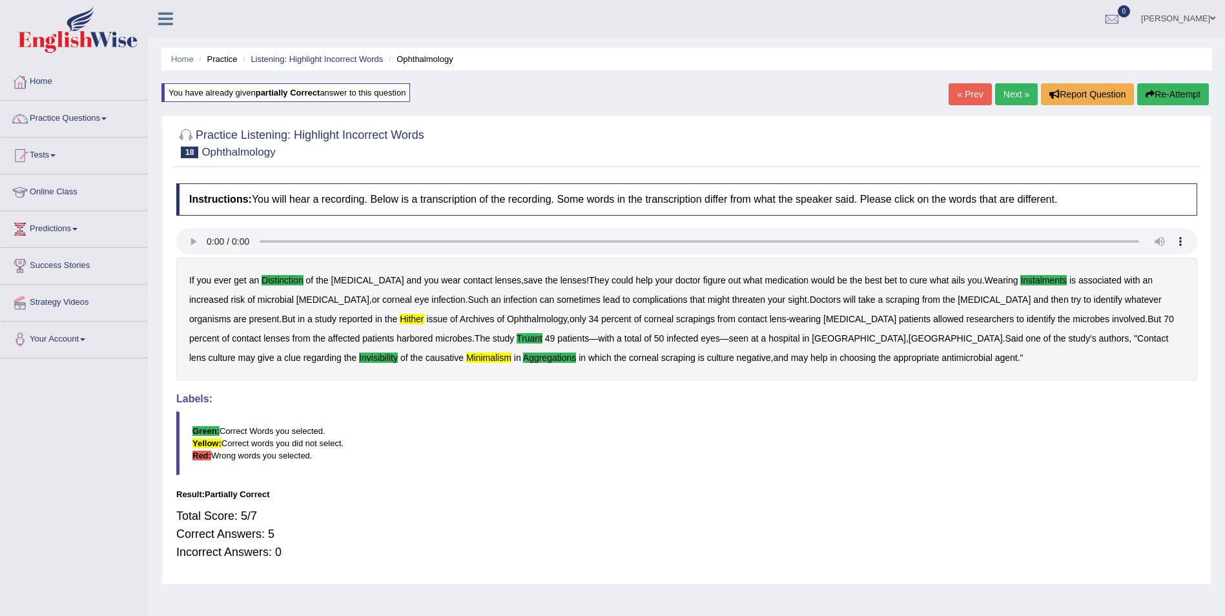
drag, startPoint x: 1180, startPoint y: 94, endPoint x: 1173, endPoint y: 93, distance: 6.5
click at [1180, 93] on button "Re-Attempt" at bounding box center [1173, 94] width 72 height 22
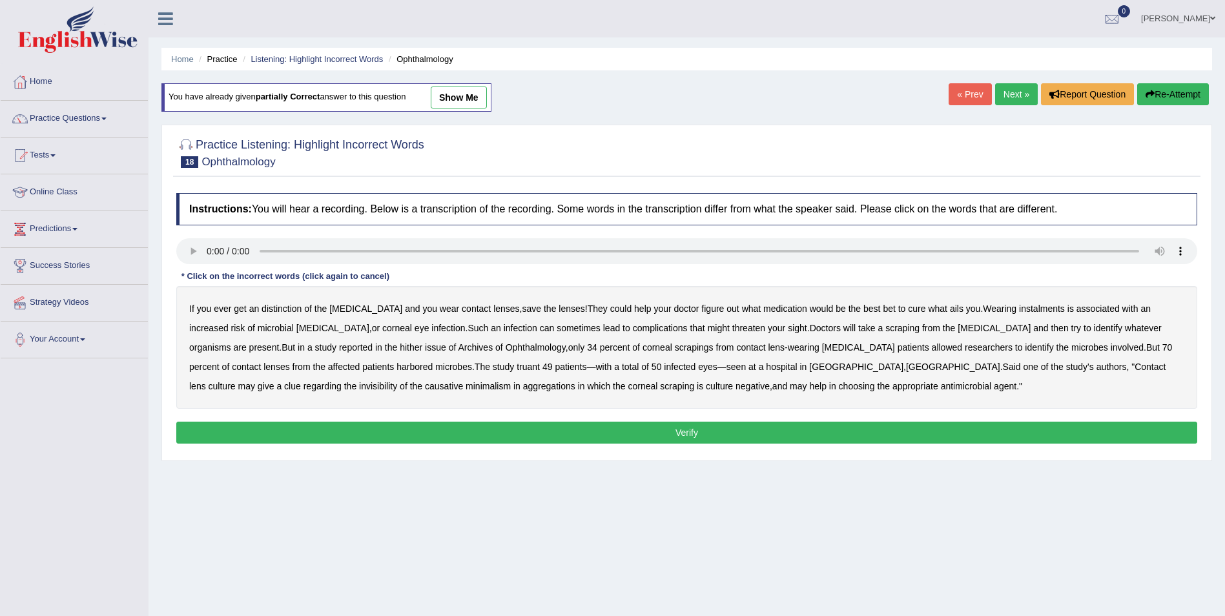
drag, startPoint x: 206, startPoint y: 386, endPoint x: 281, endPoint y: 387, distance: 74.9
click at [466, 385] on b "minimalism" at bounding box center [488, 386] width 45 height 10
click at [523, 388] on b "aggregations" at bounding box center [549, 386] width 52 height 10
click at [287, 307] on b "distinction" at bounding box center [282, 308] width 40 height 10
click at [1019, 308] on b "instalments" at bounding box center [1042, 308] width 46 height 10
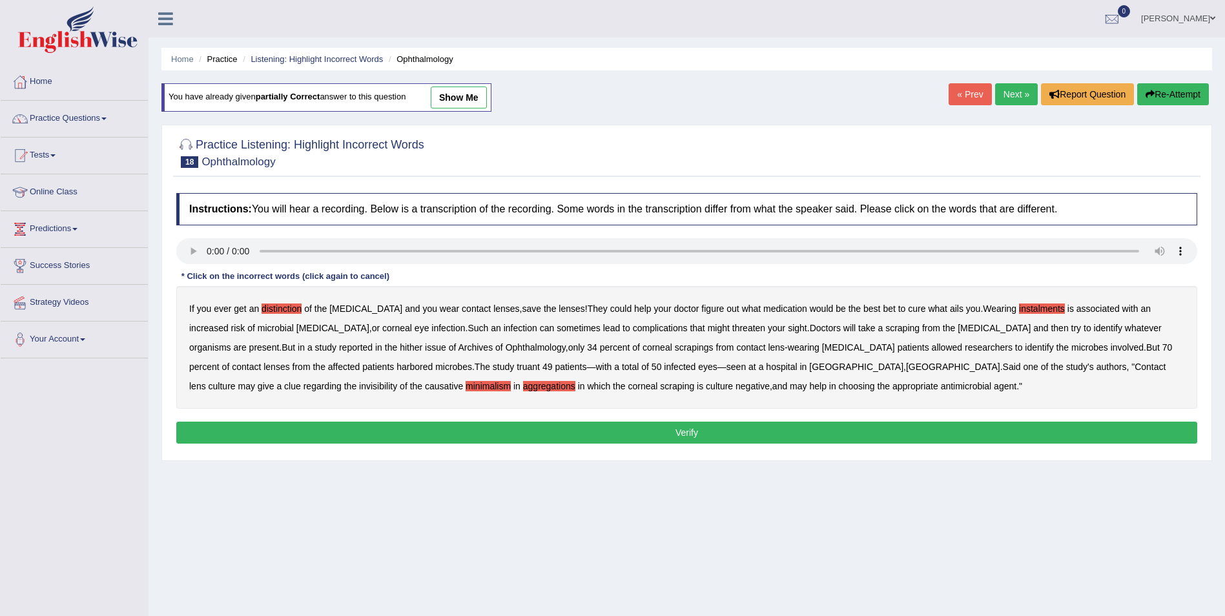
click at [400, 348] on b "hither" at bounding box center [411, 347] width 23 height 10
click at [517, 369] on b "truant" at bounding box center [528, 367] width 23 height 10
drag, startPoint x: 1082, startPoint y: 367, endPoint x: 1117, endPoint y: 367, distance: 34.9
click at [397, 381] on b "invisibility" at bounding box center [378, 386] width 38 height 10
click at [601, 431] on button "Verify" at bounding box center [686, 433] width 1021 height 22
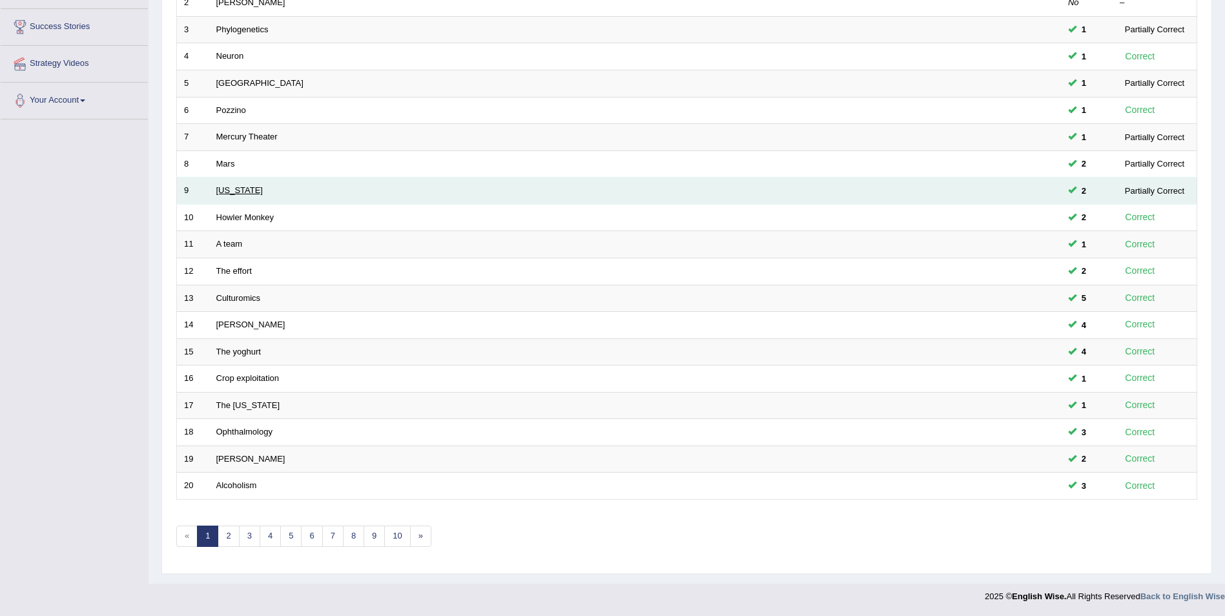
click at [220, 188] on link "[US_STATE]" at bounding box center [239, 190] width 46 height 10
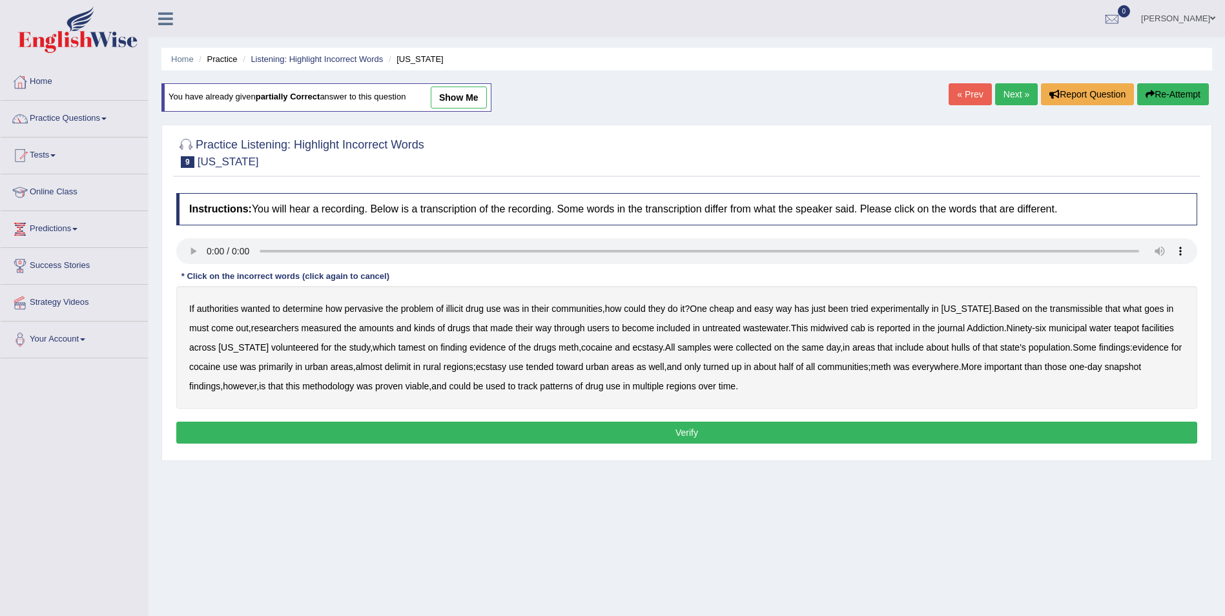
click at [1159, 92] on button "Re-Attempt" at bounding box center [1173, 94] width 72 height 22
click at [1073, 311] on b "transmissible" at bounding box center [1076, 308] width 53 height 10
click at [810, 327] on b "midwived" at bounding box center [828, 328] width 37 height 10
click at [850, 328] on b "cab" at bounding box center [857, 328] width 15 height 10
drag, startPoint x: 950, startPoint y: 347, endPoint x: 961, endPoint y: 347, distance: 11.6
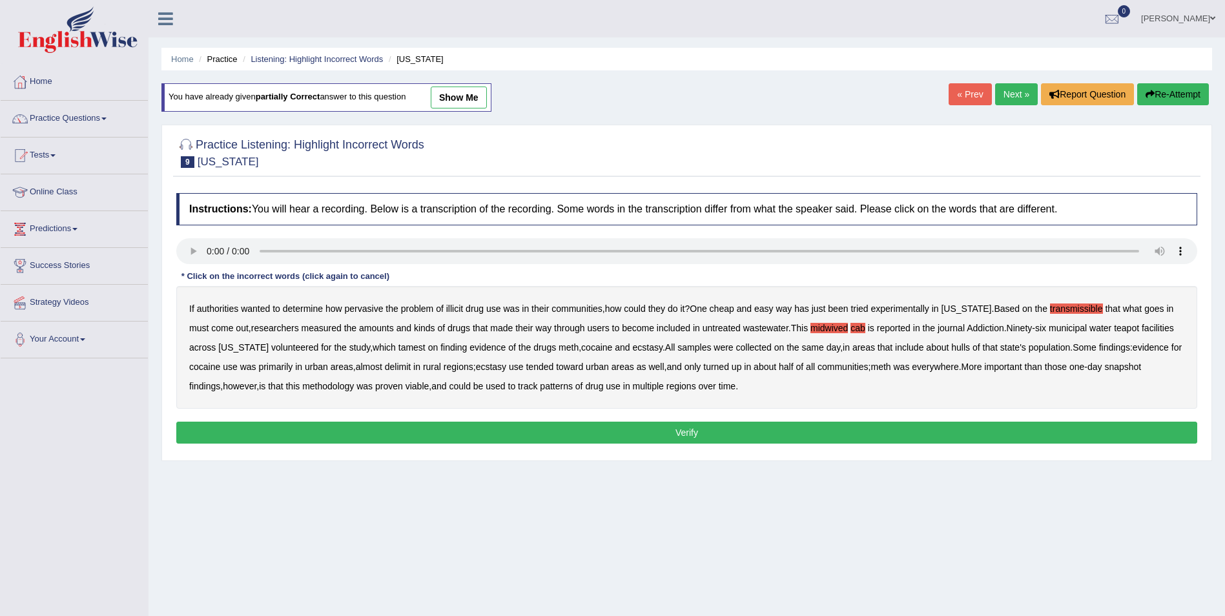
click at [951, 347] on b "hulls" at bounding box center [960, 347] width 19 height 10
click at [403, 367] on b "delimit" at bounding box center [398, 367] width 26 height 10
click at [719, 427] on button "Verify" at bounding box center [686, 433] width 1021 height 22
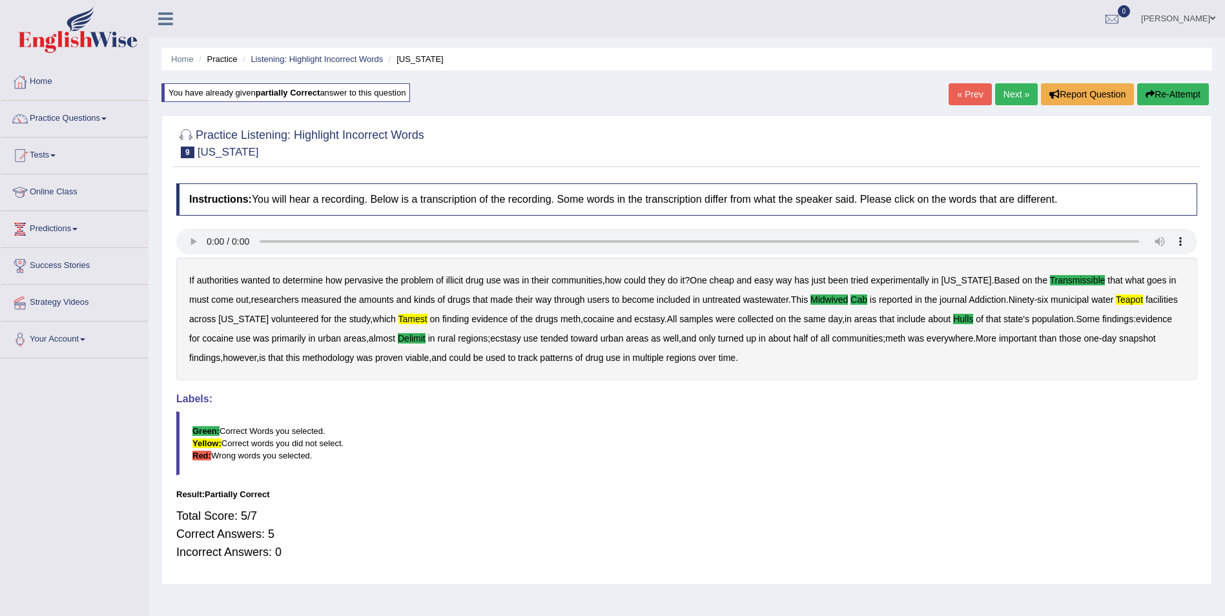
click at [1172, 94] on button "Re-Attempt" at bounding box center [1173, 94] width 72 height 22
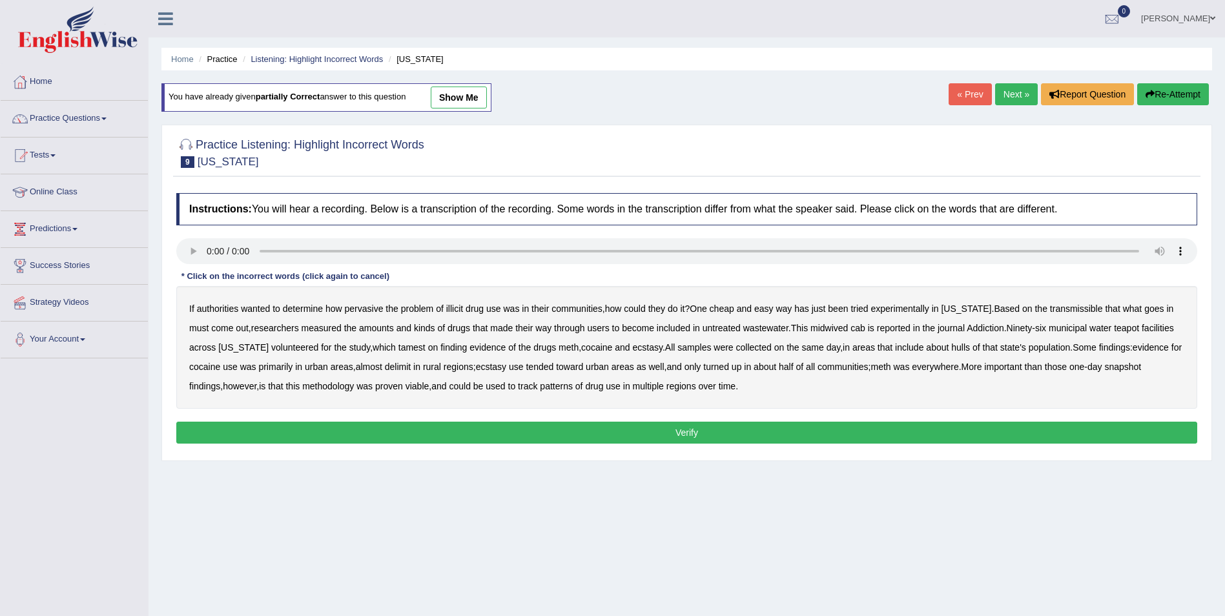
click at [816, 328] on b "midwived" at bounding box center [828, 328] width 37 height 10
click at [850, 328] on b "cab" at bounding box center [857, 328] width 15 height 10
drag, startPoint x: 1069, startPoint y: 309, endPoint x: 1086, endPoint y: 312, distance: 17.7
click at [1067, 309] on b "transmissible" at bounding box center [1076, 308] width 53 height 10
drag, startPoint x: 390, startPoint y: 347, endPoint x: 404, endPoint y: 347, distance: 14.2
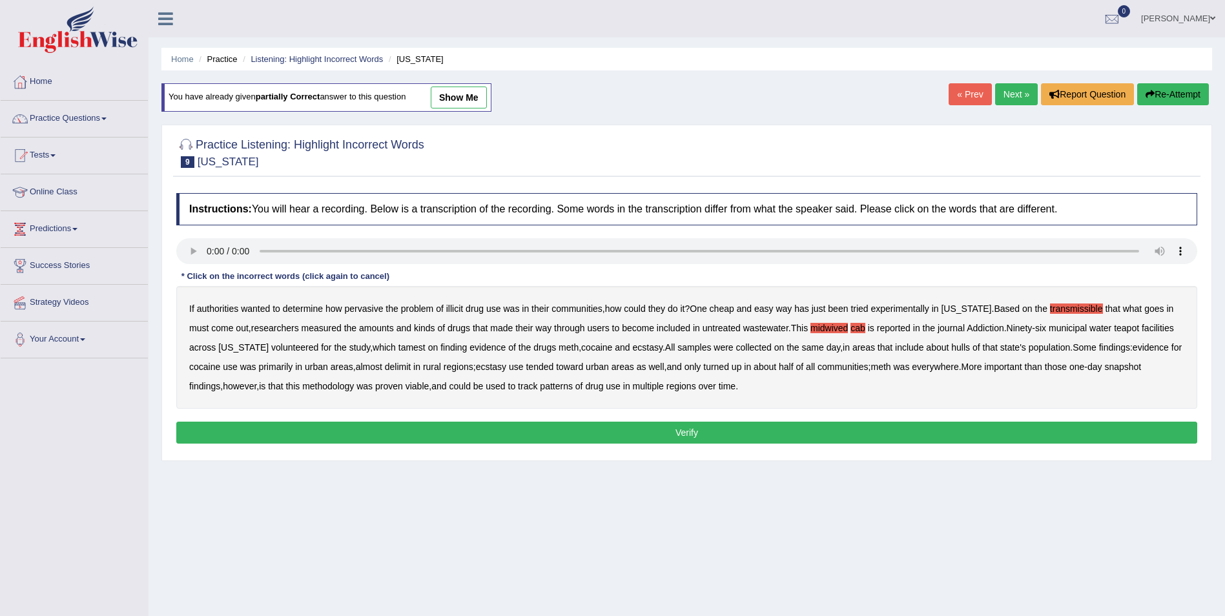
click at [398, 347] on b "tamest" at bounding box center [411, 347] width 27 height 10
click at [953, 344] on b "hulls" at bounding box center [960, 347] width 19 height 10
drag, startPoint x: 396, startPoint y: 369, endPoint x: 456, endPoint y: 369, distance: 59.4
click at [408, 369] on b "delimit" at bounding box center [398, 367] width 26 height 10
click at [681, 432] on button "Verify" at bounding box center [686, 433] width 1021 height 22
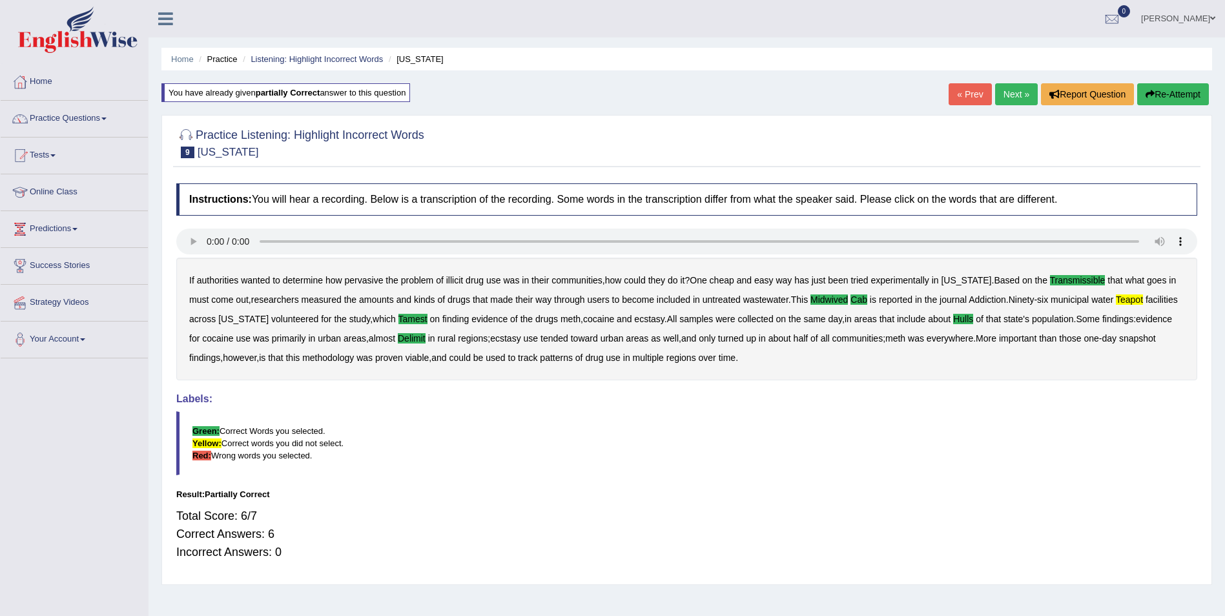
click at [1166, 91] on button "Re-Attempt" at bounding box center [1173, 94] width 72 height 22
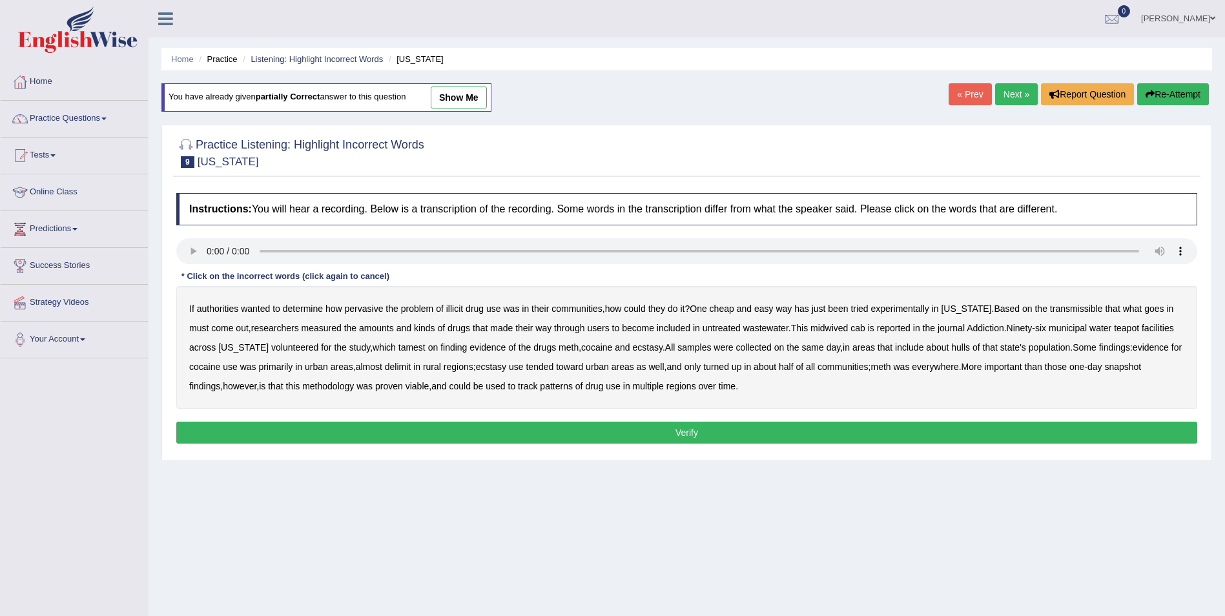
click at [1059, 307] on b "transmissible" at bounding box center [1076, 308] width 53 height 10
click at [1114, 327] on b "teapot" at bounding box center [1126, 328] width 25 height 10
click at [819, 328] on b "midwived" at bounding box center [828, 328] width 37 height 10
click at [850, 325] on b "cab" at bounding box center [857, 328] width 15 height 10
drag, startPoint x: 390, startPoint y: 346, endPoint x: 464, endPoint y: 347, distance: 73.6
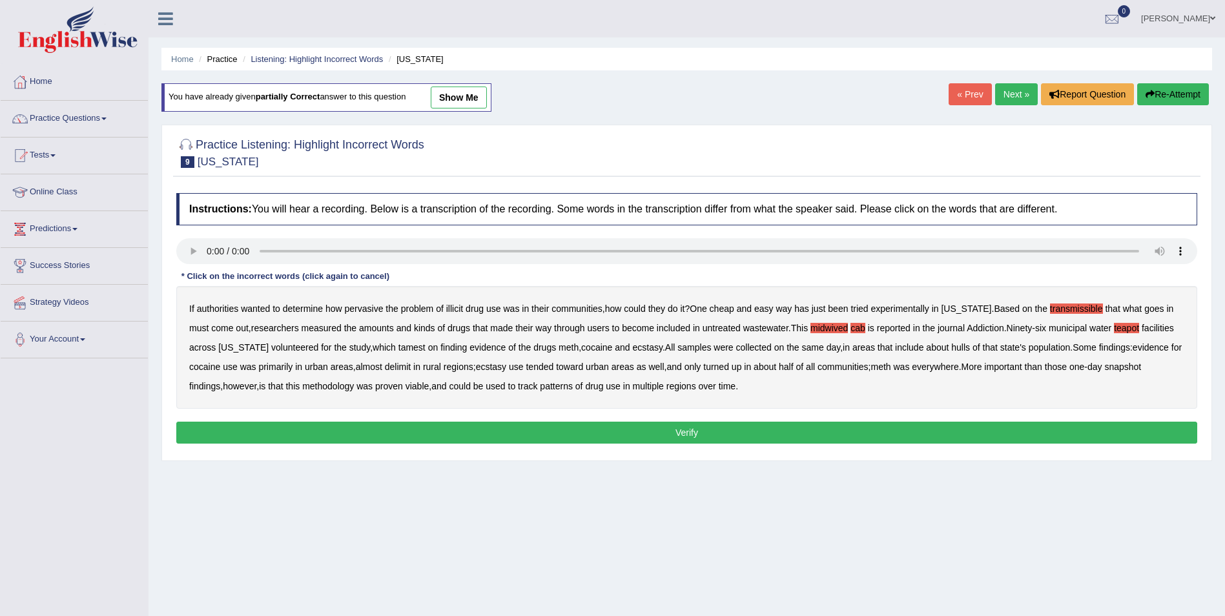
click at [398, 346] on b "tamest" at bounding box center [411, 347] width 27 height 10
click at [953, 347] on b "hulls" at bounding box center [960, 347] width 19 height 10
click at [400, 365] on b "delimit" at bounding box center [398, 367] width 26 height 10
click at [685, 431] on button "Verify" at bounding box center [686, 433] width 1021 height 22
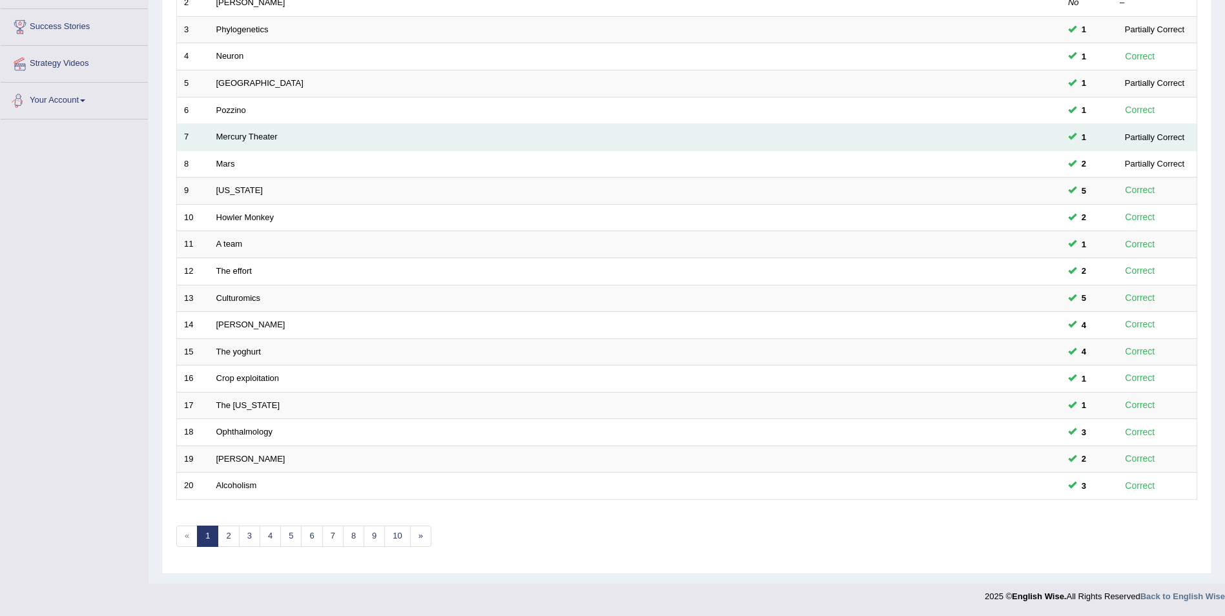
scroll to position [239, 0]
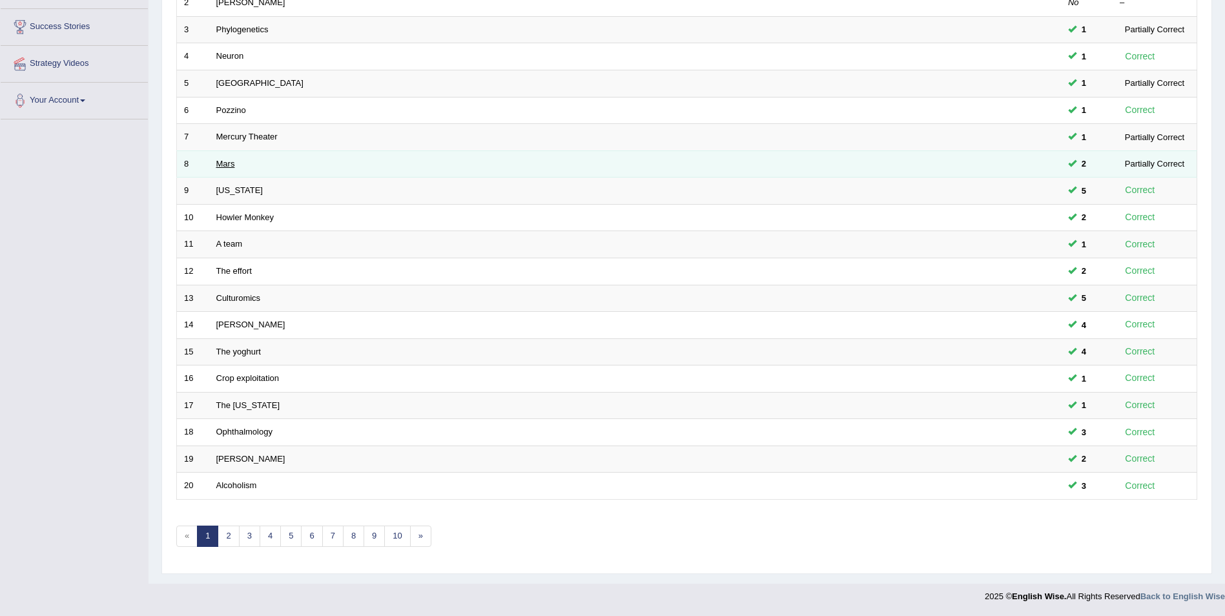
click at [229, 167] on link "Mars" at bounding box center [225, 164] width 19 height 10
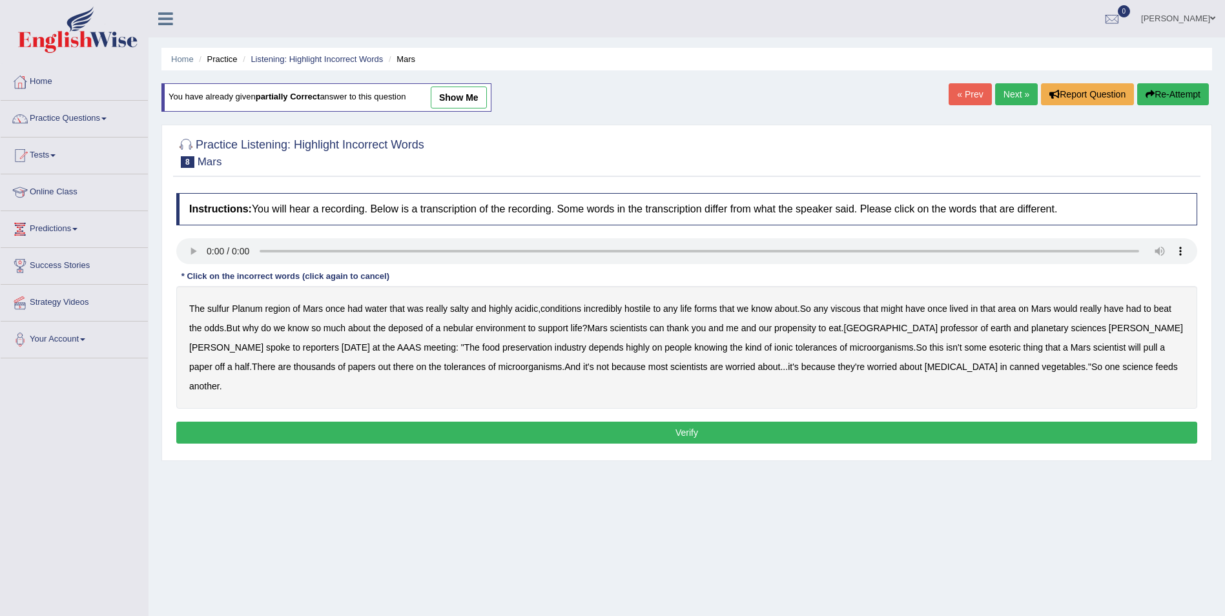
drag, startPoint x: 1153, startPoint y: 95, endPoint x: 1005, endPoint y: 134, distance: 152.2
click at [1153, 94] on button "Re-Attempt" at bounding box center [1173, 94] width 72 height 22
drag, startPoint x: 220, startPoint y: 311, endPoint x: 244, endPoint y: 310, distance: 24.5
click at [221, 311] on b "sulfur" at bounding box center [218, 308] width 22 height 10
click at [860, 311] on b "viscous" at bounding box center [845, 308] width 30 height 10
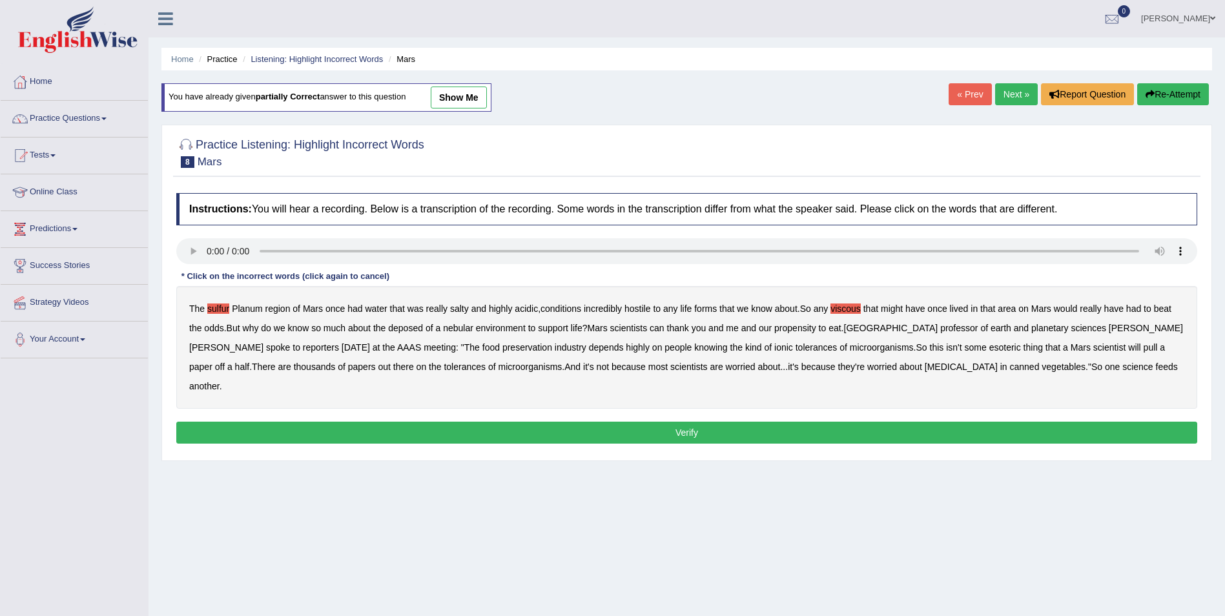
click at [409, 327] on b "deposed" at bounding box center [405, 328] width 35 height 10
drag, startPoint x: 455, startPoint y: 326, endPoint x: 495, endPoint y: 326, distance: 40.0
click at [456, 326] on b "nebular" at bounding box center [458, 328] width 30 height 10
click at [250, 362] on b "half" at bounding box center [242, 367] width 15 height 10
click at [714, 422] on button "Verify" at bounding box center [686, 433] width 1021 height 22
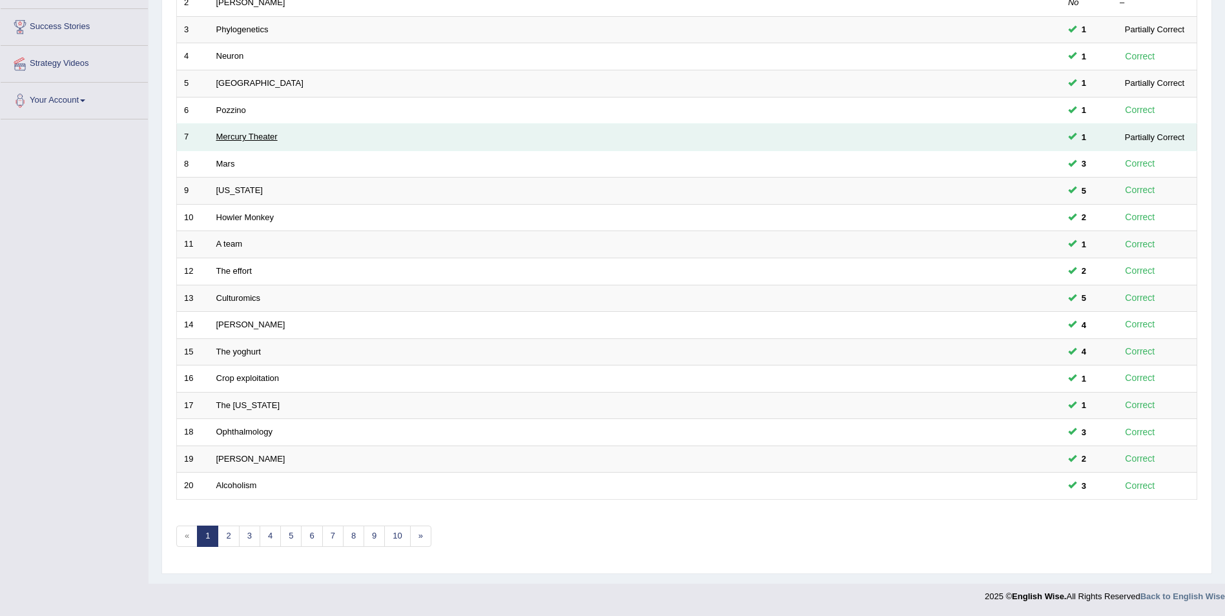
click at [263, 137] on link "Mercury Theater" at bounding box center [246, 137] width 61 height 10
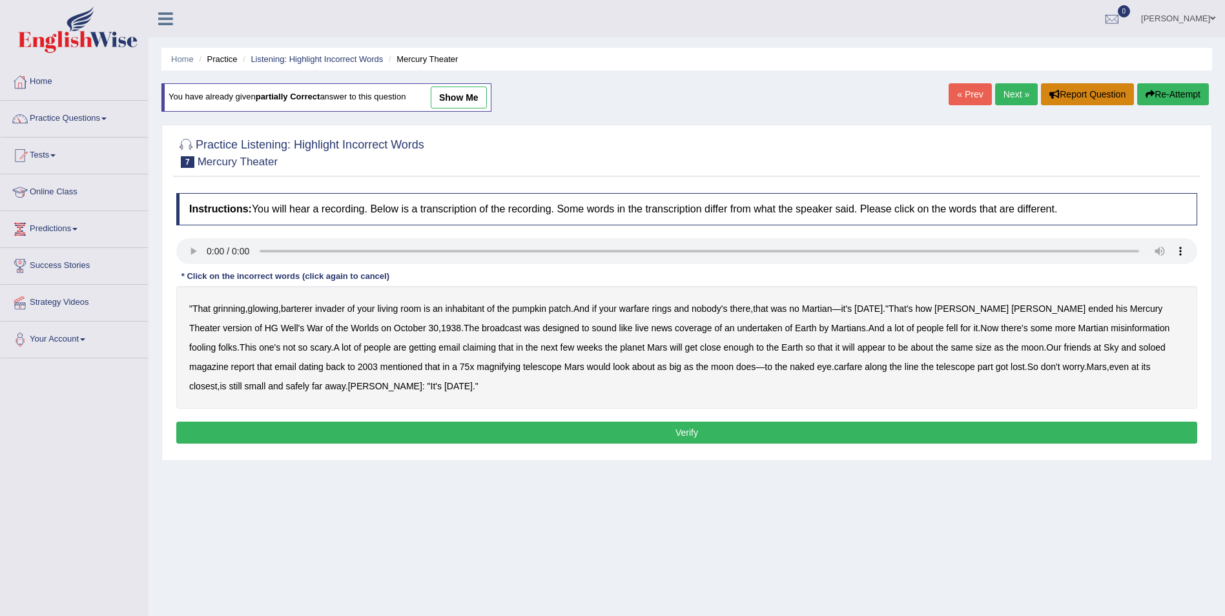
drag, startPoint x: 1164, startPoint y: 85, endPoint x: 1082, endPoint y: 103, distance: 84.0
click at [1163, 85] on button "Re-Attempt" at bounding box center [1173, 94] width 72 height 22
drag, startPoint x: 305, startPoint y: 307, endPoint x: 320, endPoint y: 307, distance: 14.9
click at [307, 307] on b "barterer" at bounding box center [297, 308] width 32 height 10
click at [638, 308] on b "warfare" at bounding box center [634, 308] width 30 height 10
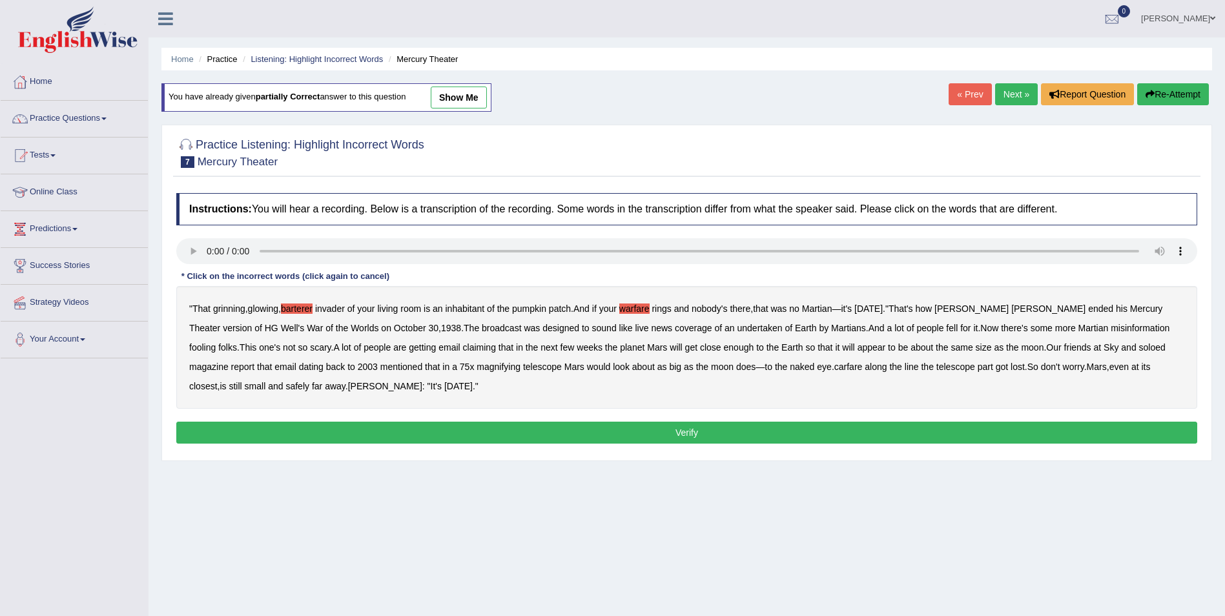
click at [910, 349] on b "about" at bounding box center [921, 347] width 23 height 10
click at [910, 345] on b "about" at bounding box center [921, 347] width 23 height 10
click at [834, 369] on b "carfare" at bounding box center [848, 367] width 28 height 10
click at [236, 429] on button "Verify" at bounding box center [686, 433] width 1021 height 22
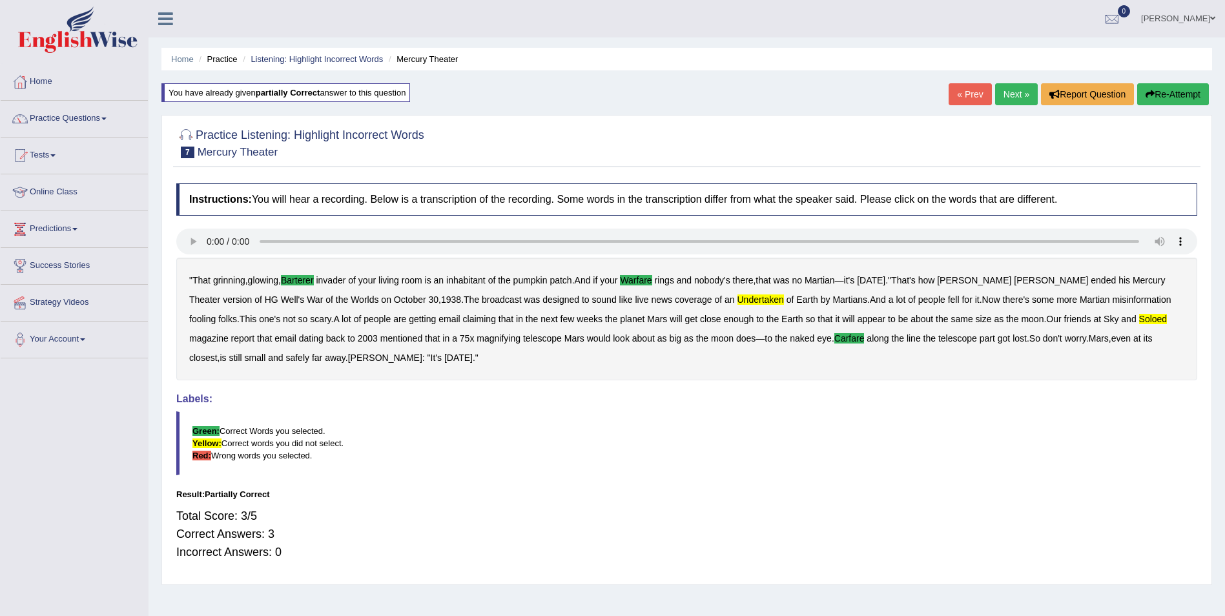
click at [1165, 92] on button "Re-Attempt" at bounding box center [1173, 94] width 72 height 22
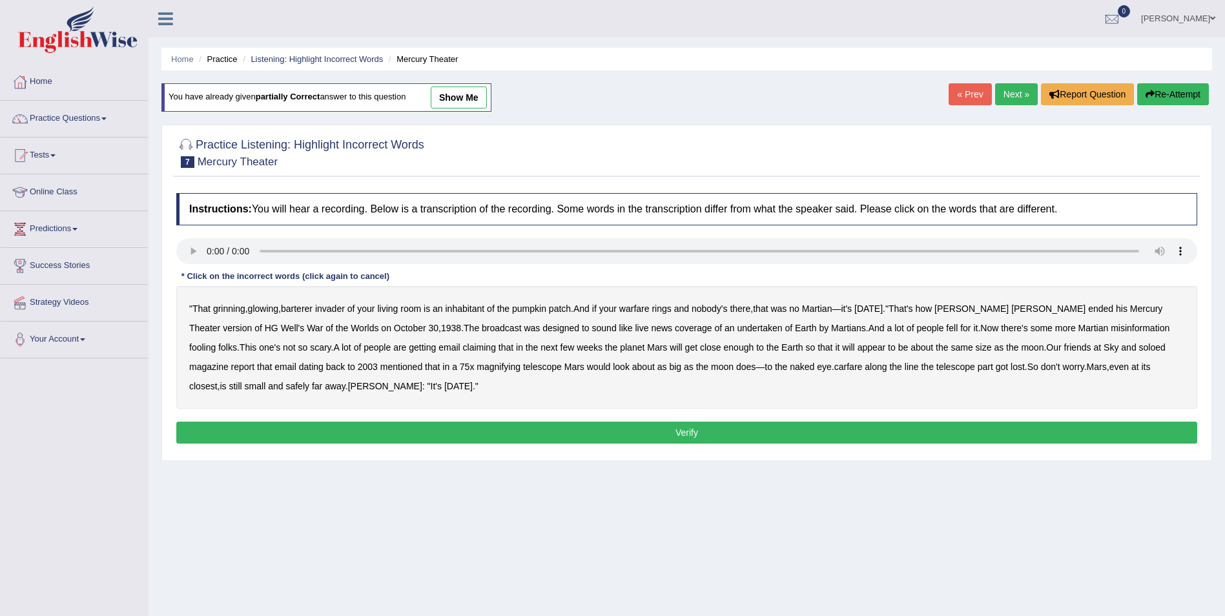
click at [737, 328] on b "undertaken" at bounding box center [759, 328] width 45 height 10
click at [302, 308] on b "barterer" at bounding box center [297, 308] width 32 height 10
click at [220, 323] on b "Theater" at bounding box center [204, 328] width 31 height 10
drag, startPoint x: 1061, startPoint y: 346, endPoint x: 1100, endPoint y: 346, distance: 39.4
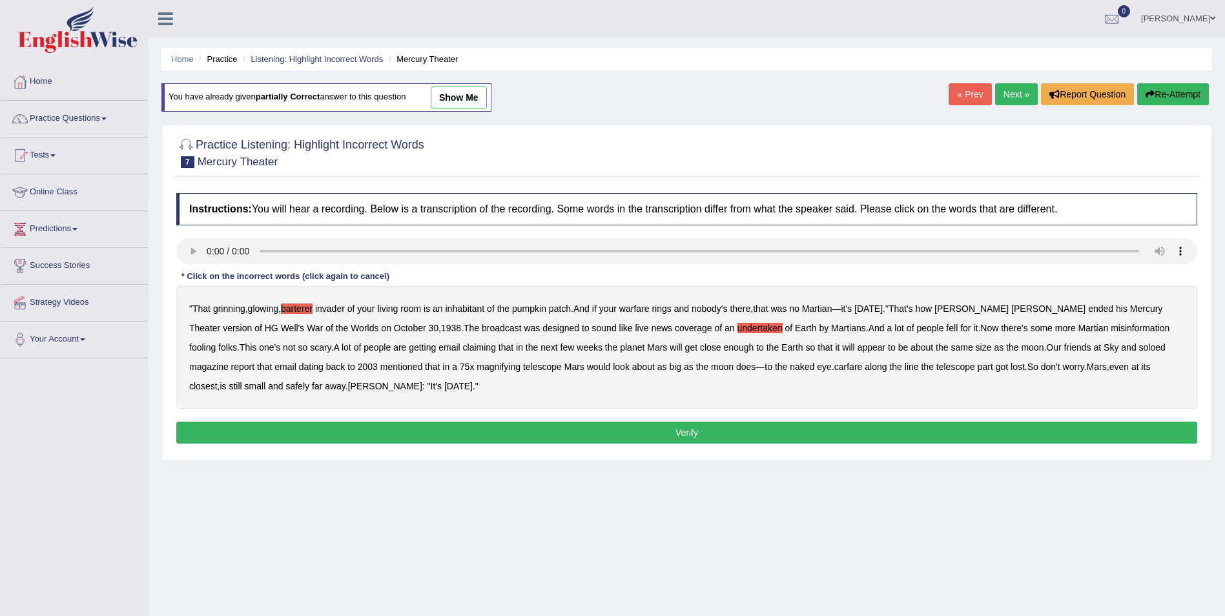
click at [1139, 346] on b "soloed" at bounding box center [1152, 347] width 26 height 10
drag, startPoint x: 765, startPoint y: 366, endPoint x: 787, endPoint y: 366, distance: 22.0
click at [834, 366] on b "carfare" at bounding box center [848, 367] width 28 height 10
click at [205, 431] on button "Verify" at bounding box center [686, 433] width 1021 height 22
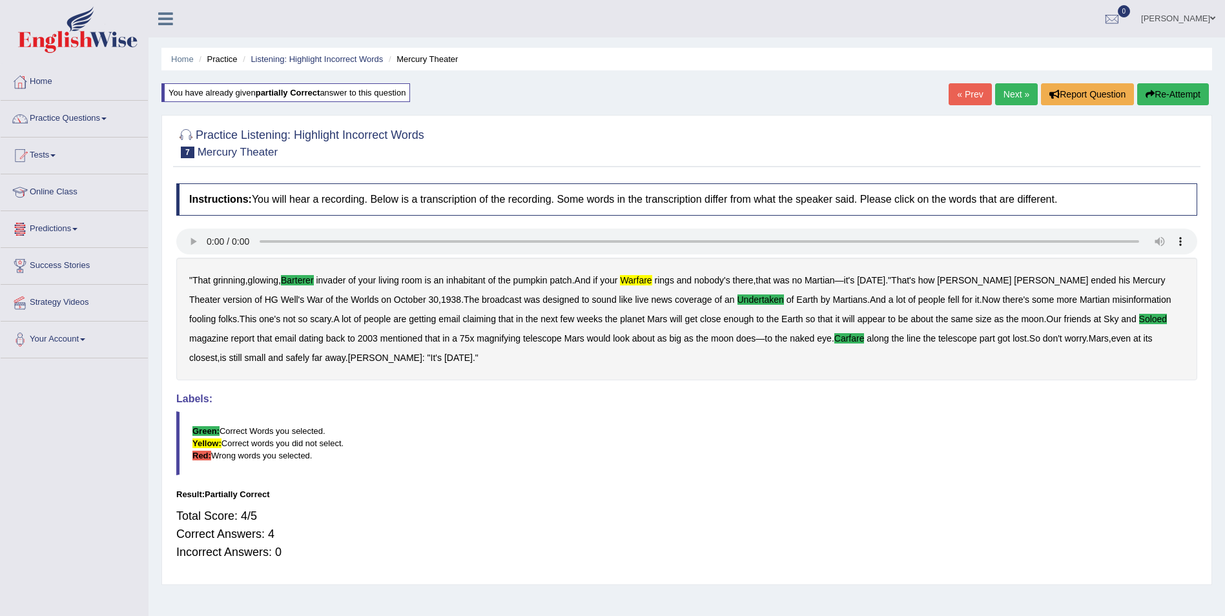
click at [1171, 90] on button "Re-Attempt" at bounding box center [1173, 94] width 72 height 22
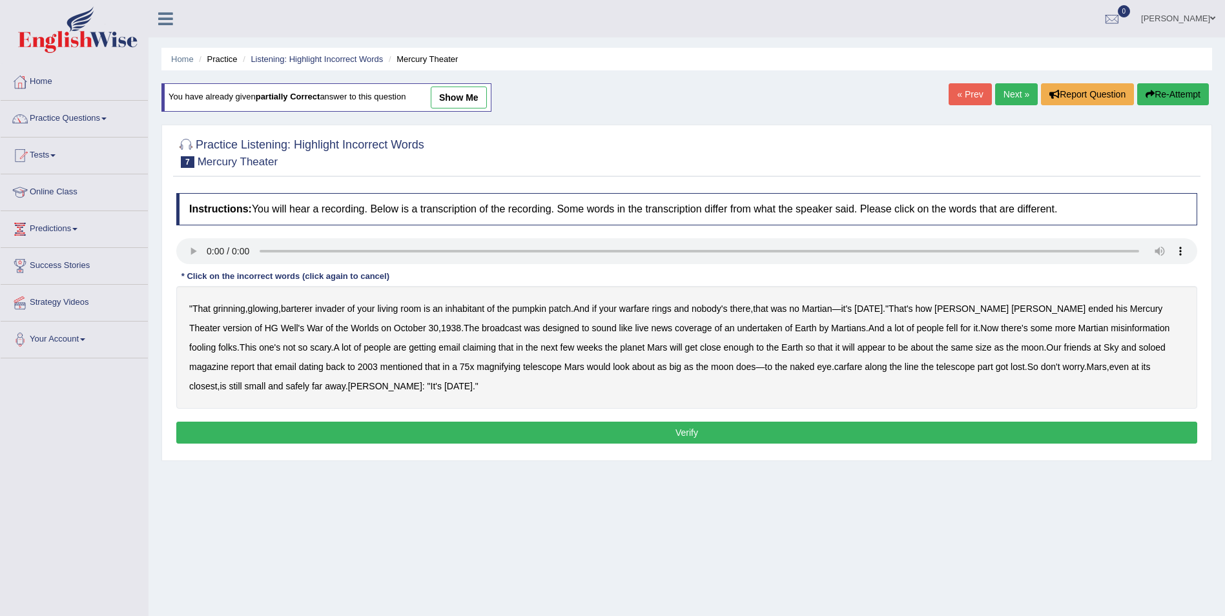
click at [300, 309] on b "barterer" at bounding box center [297, 308] width 32 height 10
drag, startPoint x: 644, startPoint y: 307, endPoint x: 670, endPoint y: 306, distance: 25.8
click at [644, 306] on b "warfare" at bounding box center [634, 308] width 30 height 10
click at [737, 328] on b "undertaken" at bounding box center [759, 328] width 45 height 10
drag, startPoint x: 1060, startPoint y: 347, endPoint x: 1080, endPoint y: 349, distance: 19.5
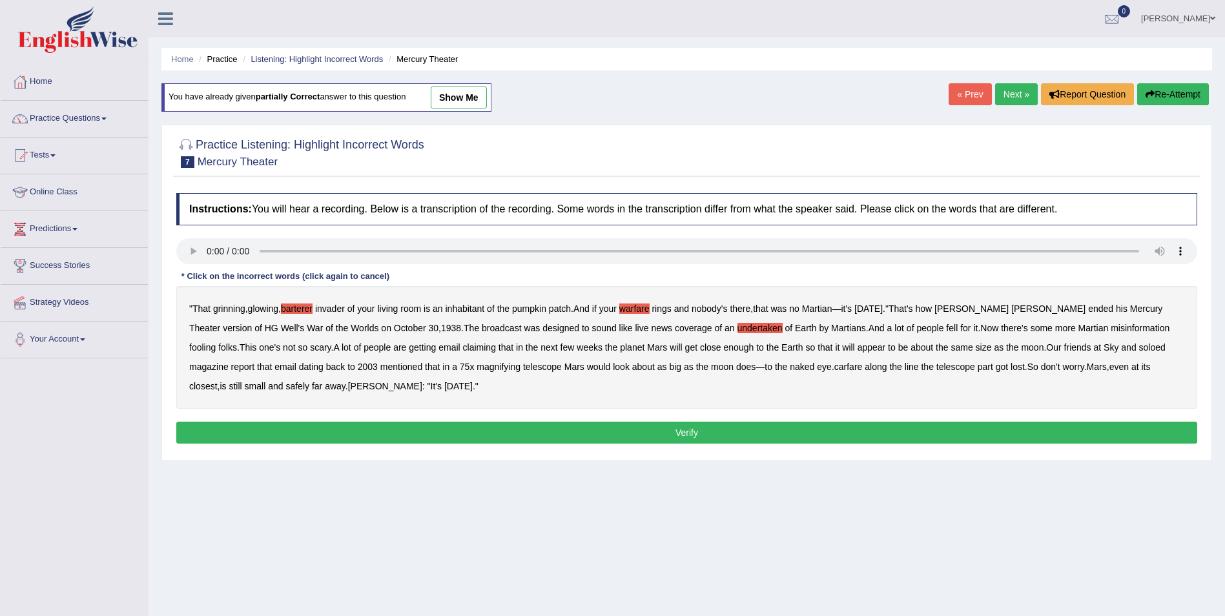
click at [1139, 346] on b "soloed" at bounding box center [1152, 347] width 26 height 10
click at [834, 363] on b "carfare" at bounding box center [848, 367] width 28 height 10
click at [223, 424] on button "Verify" at bounding box center [686, 433] width 1021 height 22
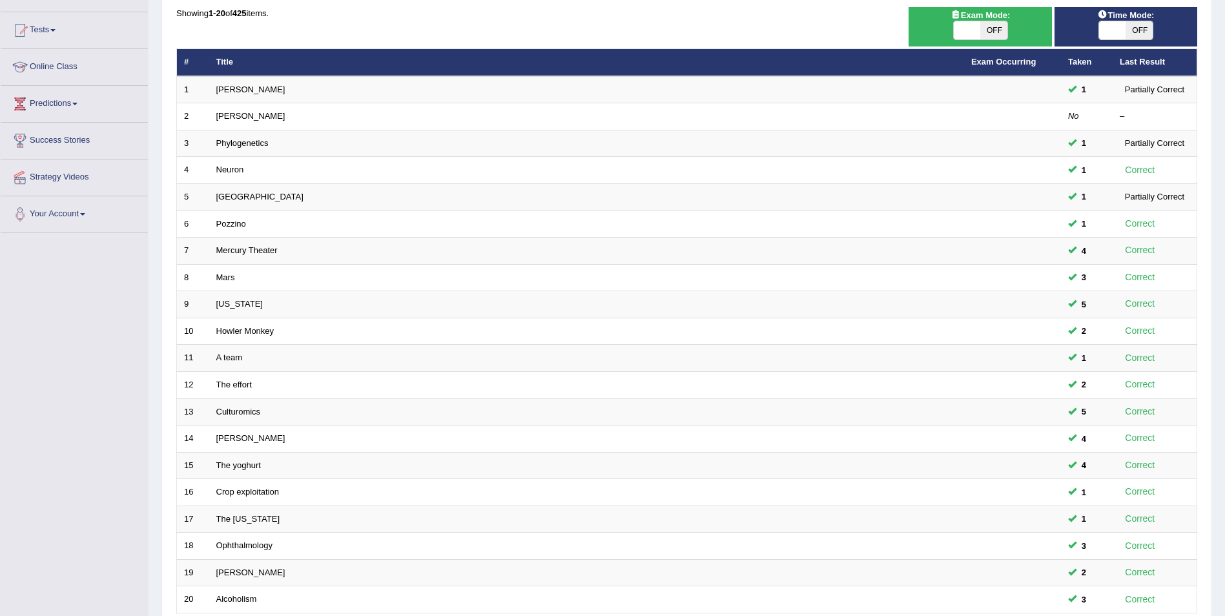
scroll to position [110, 0]
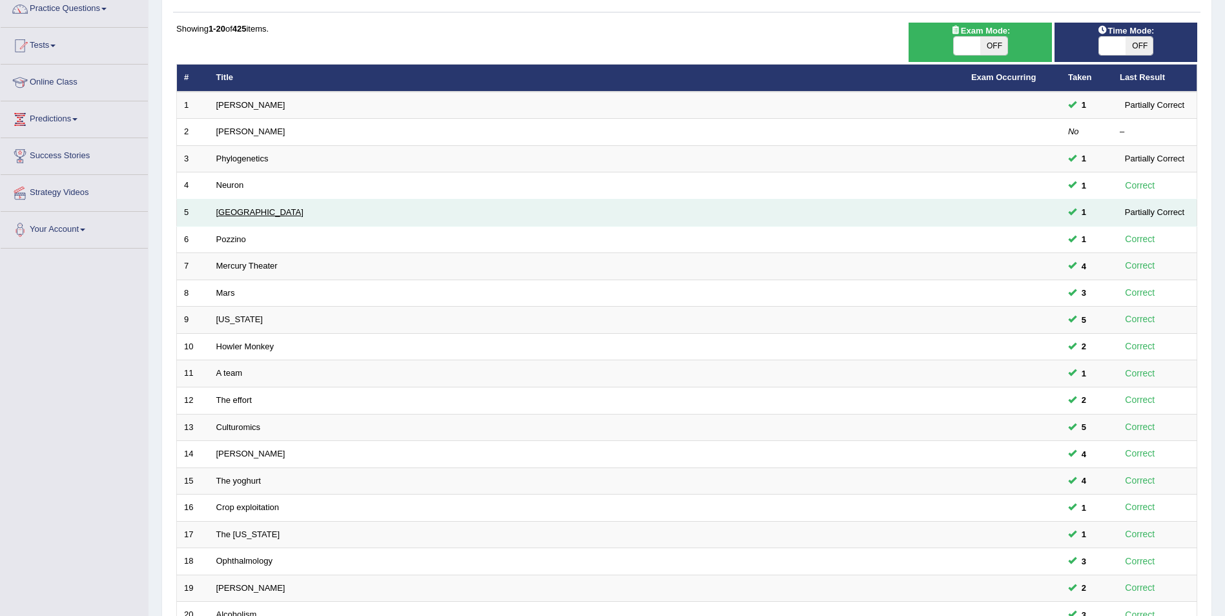
click at [231, 212] on link "[GEOGRAPHIC_DATA]" at bounding box center [259, 212] width 87 height 10
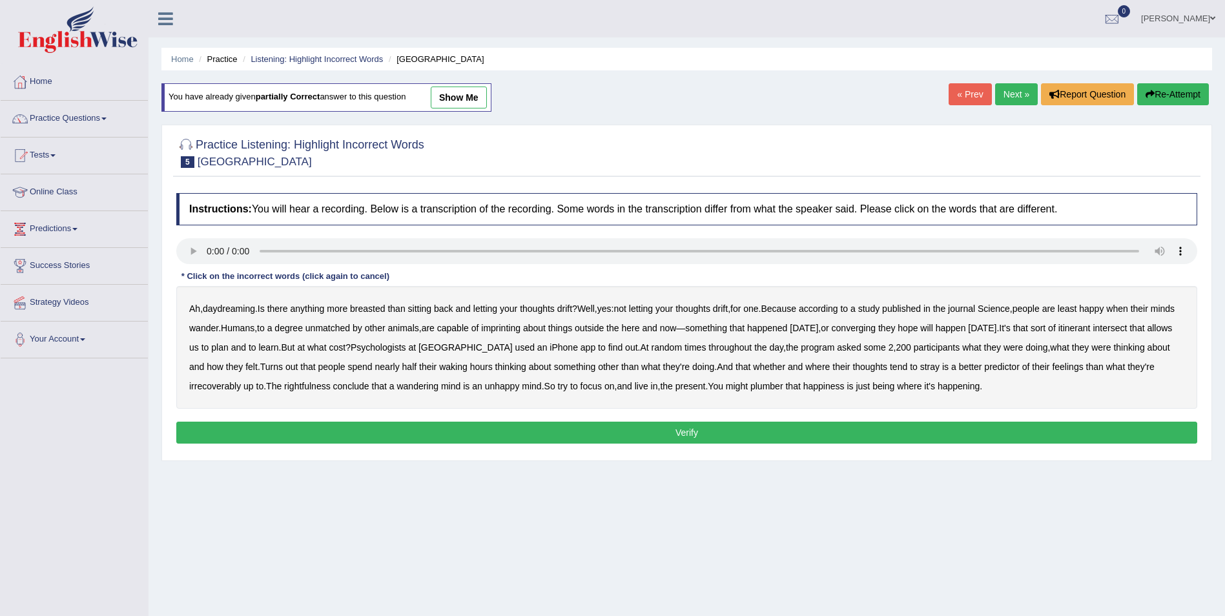
click at [1164, 91] on button "Re-Attempt" at bounding box center [1173, 94] width 72 height 22
click at [385, 307] on b "breasted" at bounding box center [367, 308] width 35 height 10
click at [520, 329] on b "imprinting" at bounding box center [500, 328] width 39 height 10
click at [313, 387] on b "rightfulness" at bounding box center [307, 386] width 46 height 10
click at [783, 387] on b "plumber" at bounding box center [766, 386] width 33 height 10
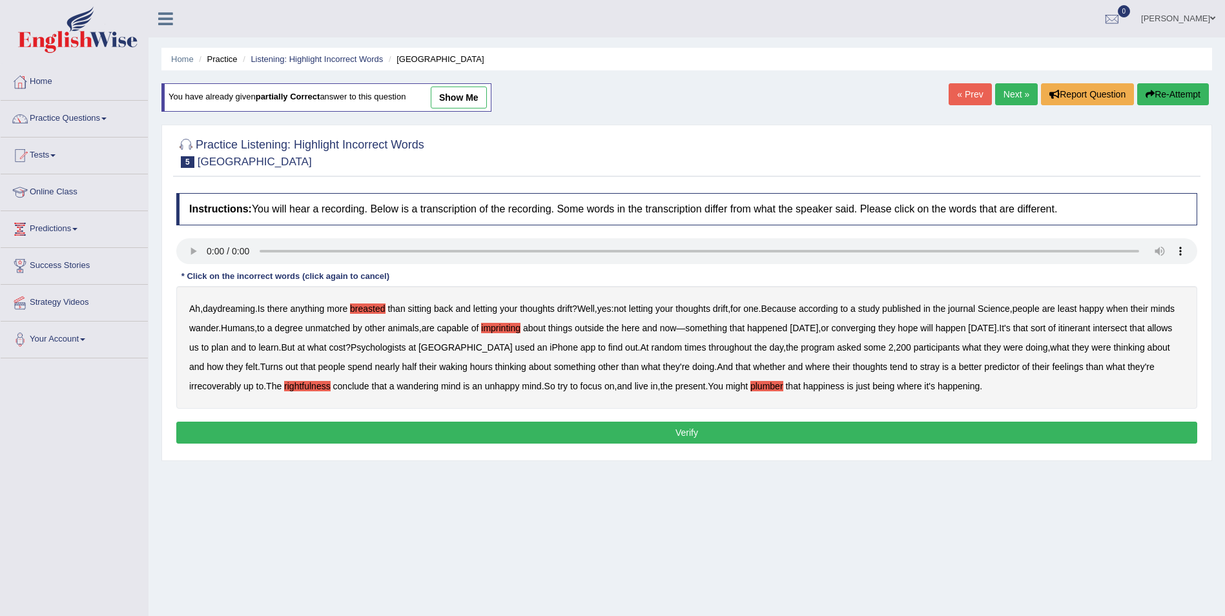
click at [796, 427] on button "Verify" at bounding box center [686, 433] width 1021 height 22
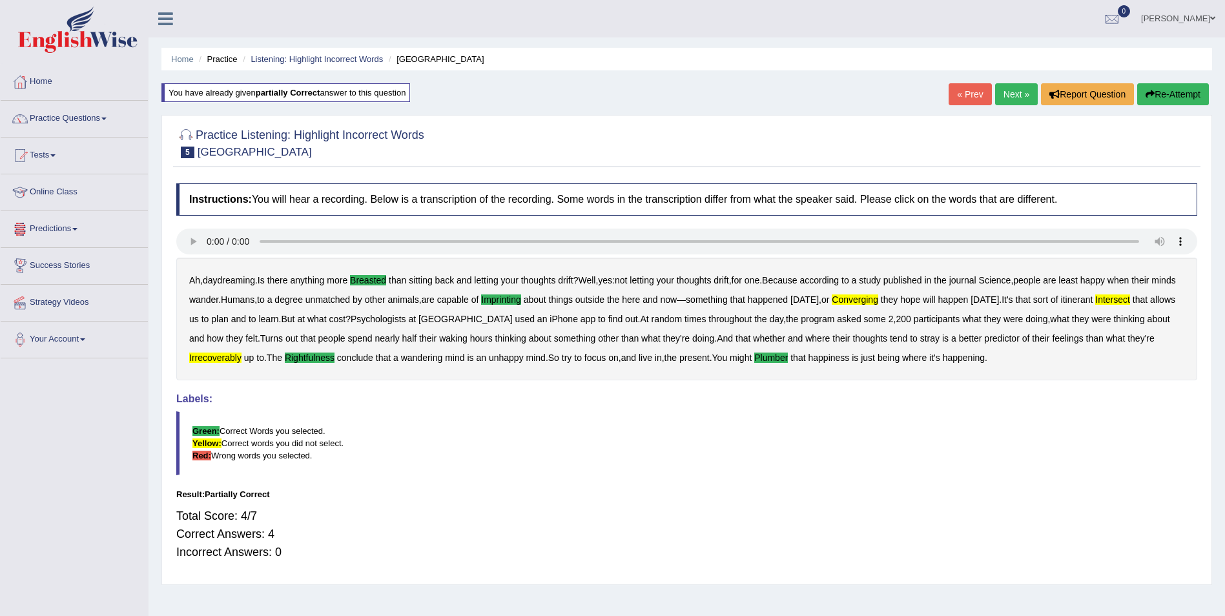
click at [1158, 95] on button "Re-Attempt" at bounding box center [1173, 94] width 72 height 22
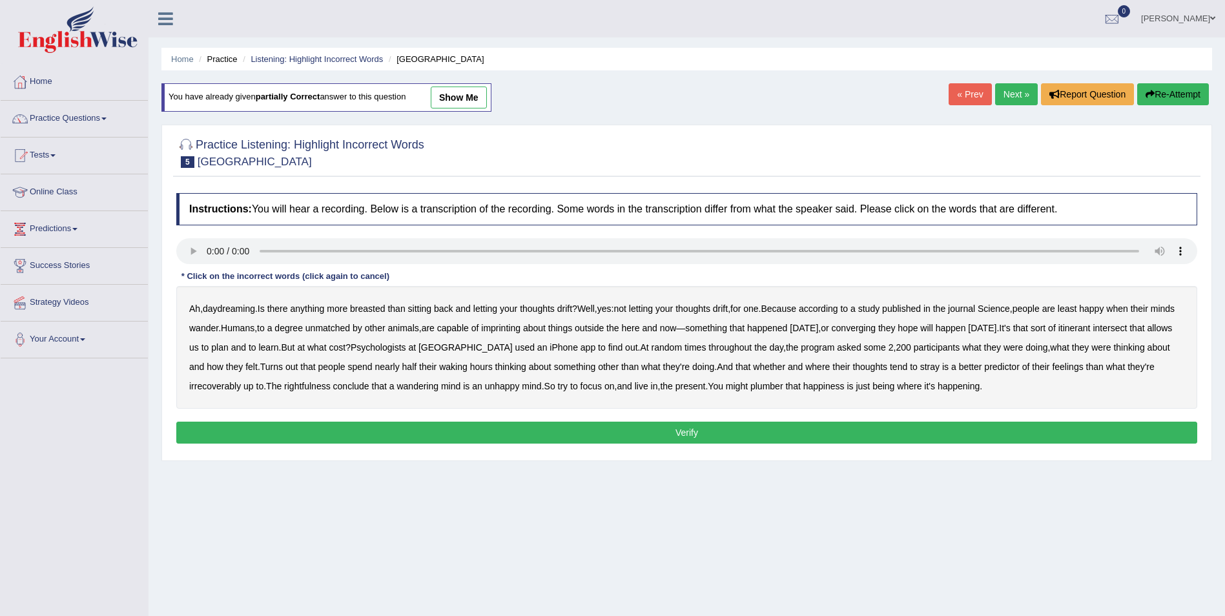
drag, startPoint x: 373, startPoint y: 306, endPoint x: 393, endPoint y: 307, distance: 20.7
click at [379, 306] on b "breasted" at bounding box center [367, 308] width 35 height 10
drag, startPoint x: 534, startPoint y: 329, endPoint x: 560, endPoint y: 327, distance: 26.0
click at [520, 328] on b "imprinting" at bounding box center [500, 328] width 39 height 10
click at [876, 330] on b "converging" at bounding box center [854, 328] width 45 height 10
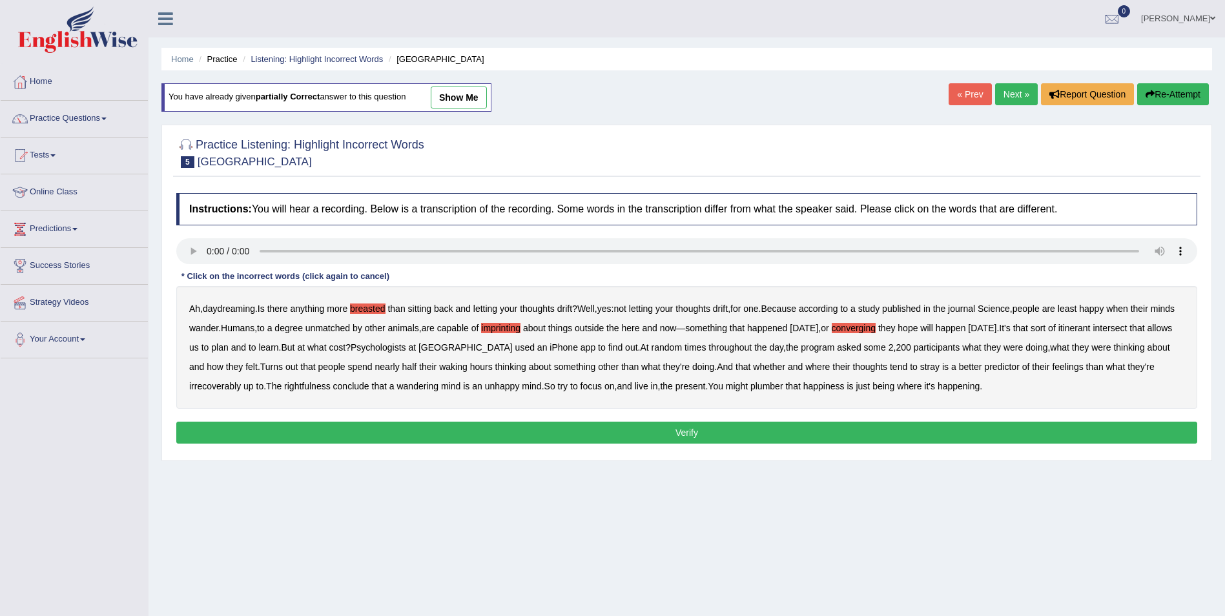
click at [205, 385] on b "irrecoverably" at bounding box center [215, 386] width 52 height 10
click at [701, 387] on b "present" at bounding box center [690, 386] width 30 height 10
click at [704, 389] on b "present" at bounding box center [690, 386] width 30 height 10
click at [692, 435] on button "Verify" at bounding box center [686, 433] width 1021 height 22
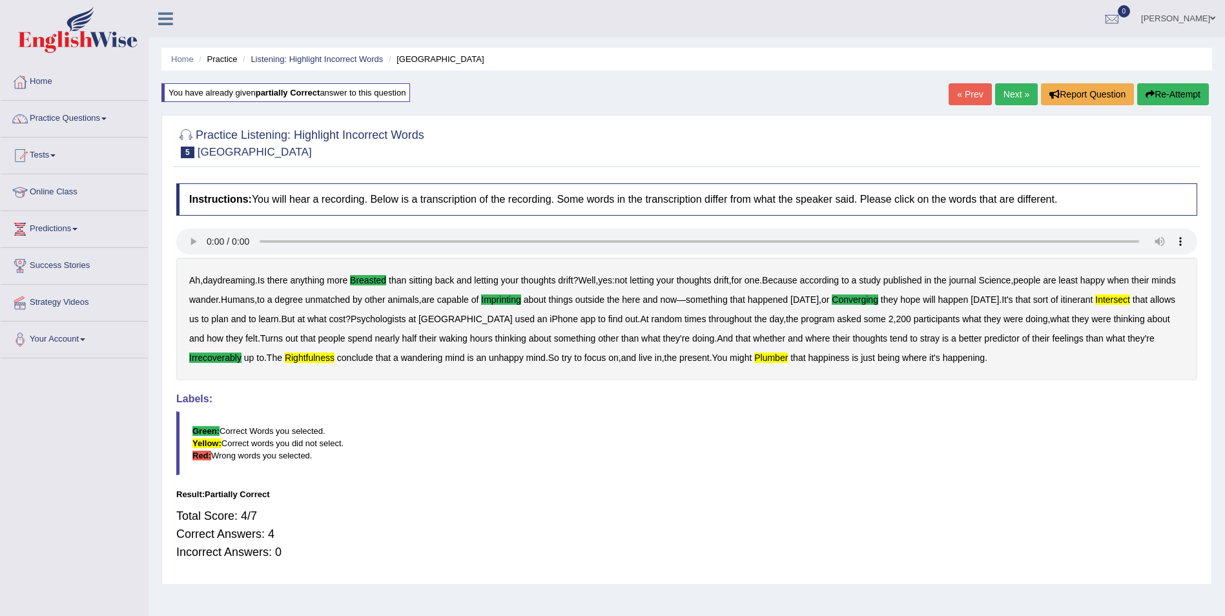
click at [1164, 95] on button "Re-Attempt" at bounding box center [1173, 94] width 72 height 22
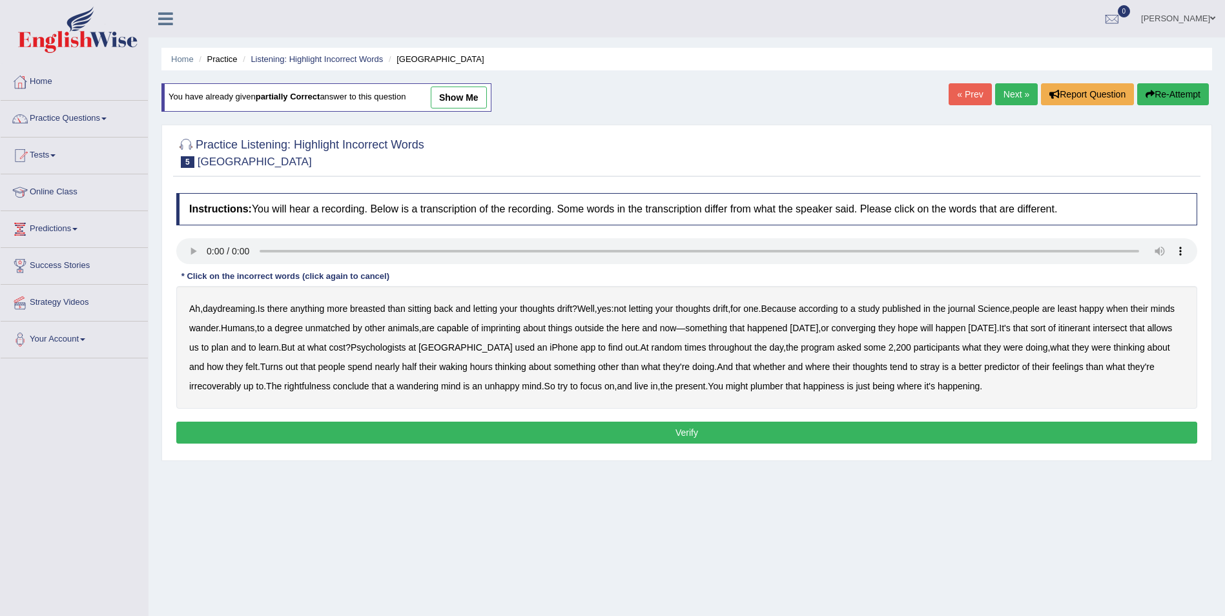
drag, startPoint x: 372, startPoint y: 309, endPoint x: 423, endPoint y: 309, distance: 51.0
click at [385, 309] on b "breasted" at bounding box center [367, 308] width 35 height 10
click at [520, 329] on b "imprinting" at bounding box center [500, 328] width 39 height 10
click at [876, 329] on b "converging" at bounding box center [854, 328] width 45 height 10
drag, startPoint x: 1164, startPoint y: 330, endPoint x: 1133, endPoint y: 328, distance: 31.7
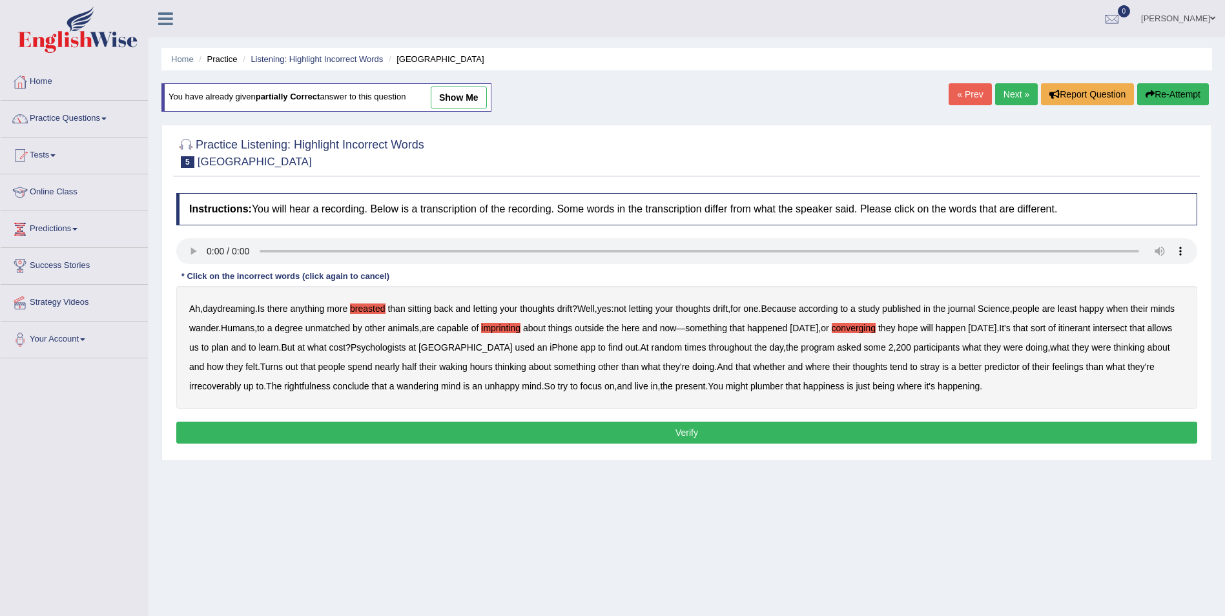
click at [1127, 329] on b "intersect" at bounding box center [1110, 328] width 34 height 10
click at [224, 386] on b "irrecoverably" at bounding box center [215, 386] width 52 height 10
click at [313, 385] on b "rightfulness" at bounding box center [307, 386] width 46 height 10
click at [779, 385] on b "plumber" at bounding box center [766, 386] width 33 height 10
click at [795, 435] on button "Verify" at bounding box center [686, 433] width 1021 height 22
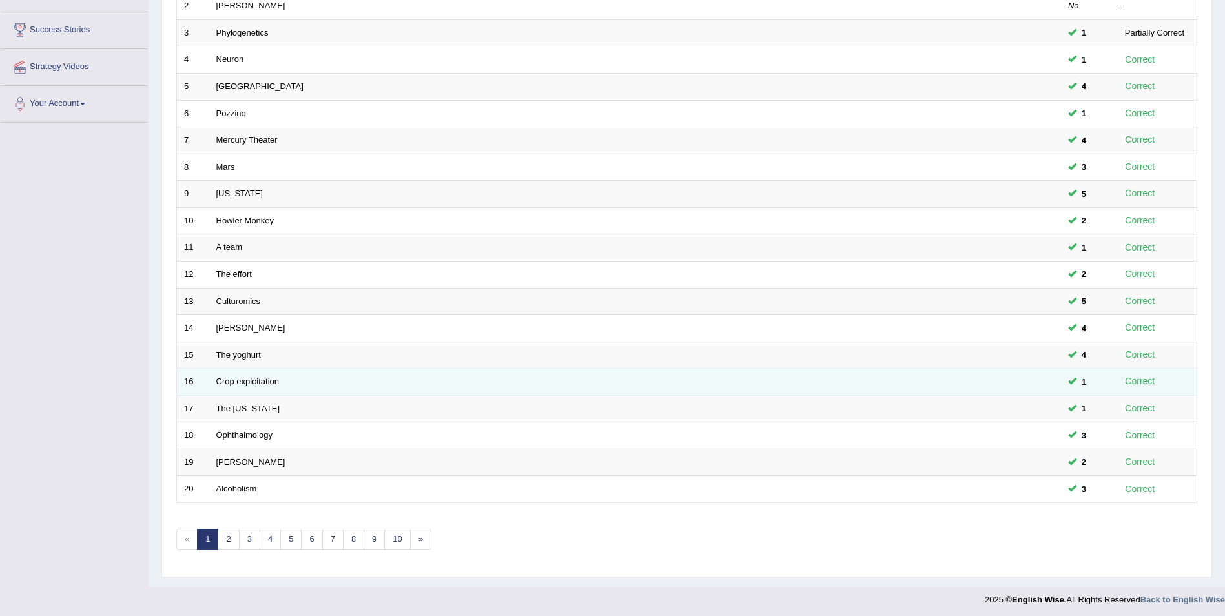
scroll to position [239, 0]
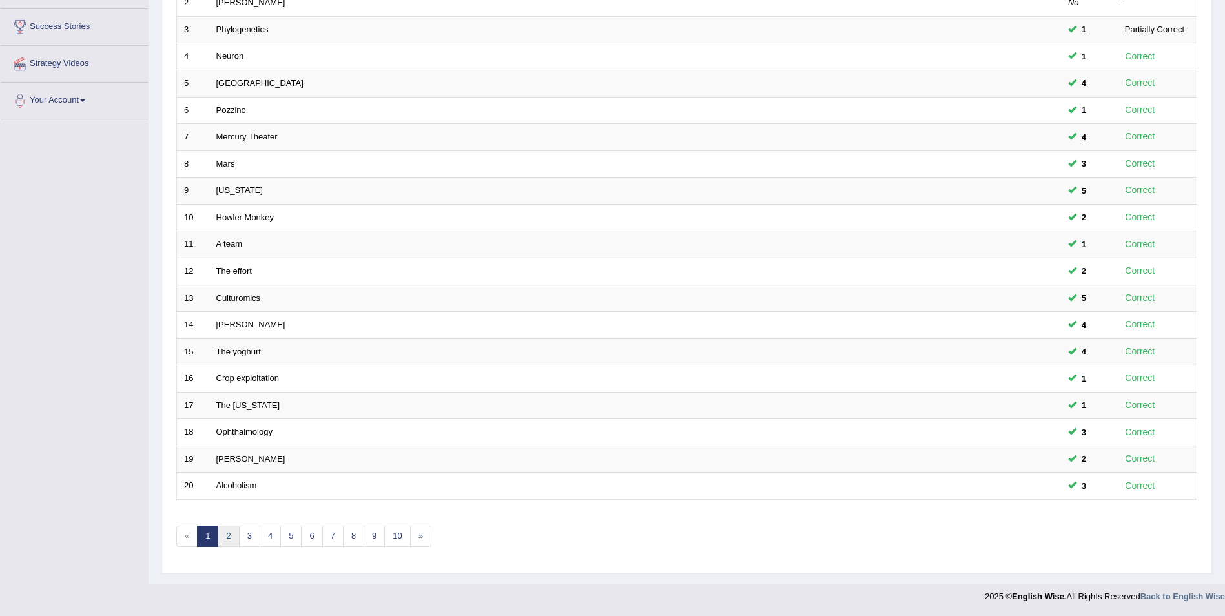
click at [229, 537] on link "2" at bounding box center [228, 536] width 21 height 21
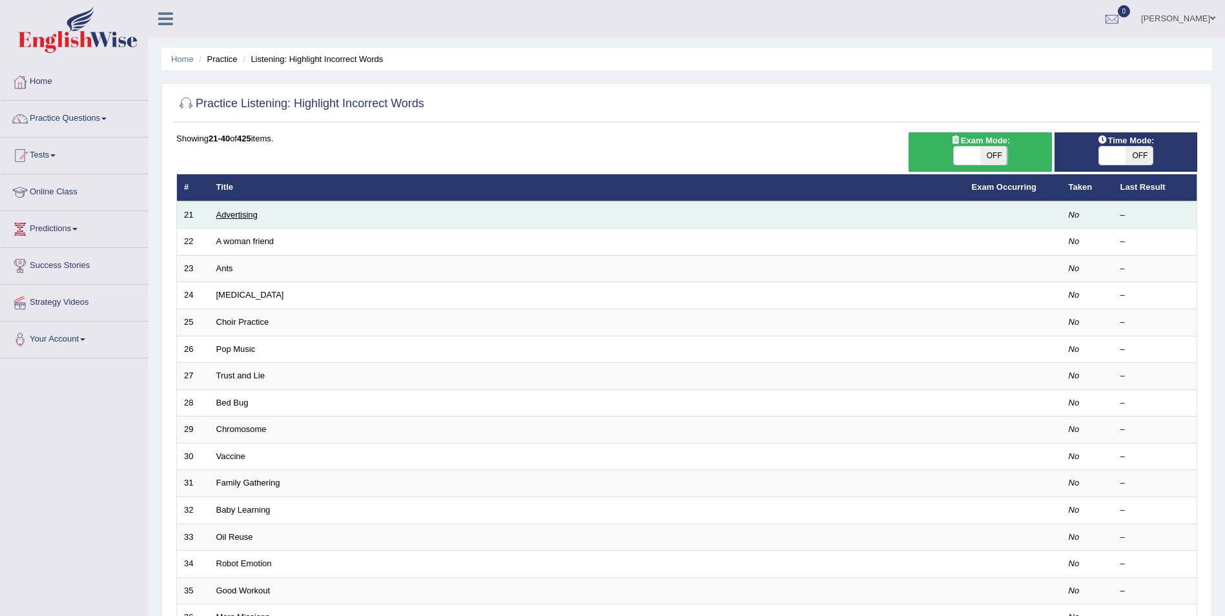
click at [223, 218] on link "Advertising" at bounding box center [236, 215] width 41 height 10
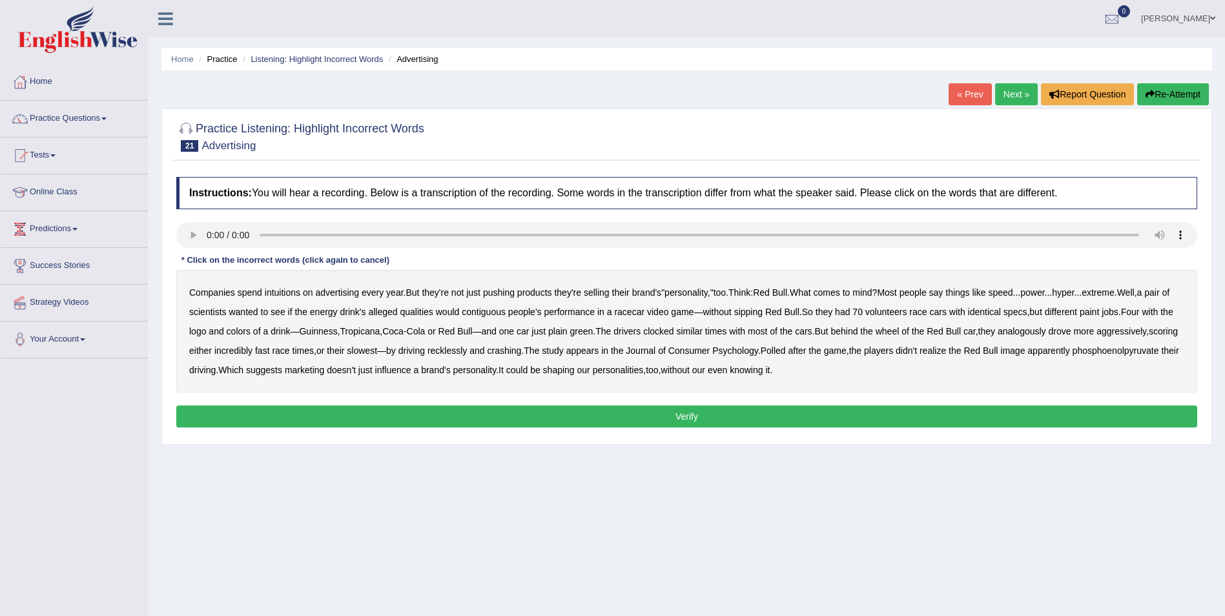
click at [286, 293] on b "intuitions" at bounding box center [283, 292] width 36 height 10
drag, startPoint x: 474, startPoint y: 313, endPoint x: 519, endPoint y: 310, distance: 45.3
click at [477, 313] on b "contiguous" at bounding box center [484, 312] width 44 height 10
click at [1020, 330] on b "analogously" at bounding box center [1022, 331] width 48 height 10
click at [1109, 351] on b "phosphoenolpyruvate" at bounding box center [1116, 350] width 87 height 10
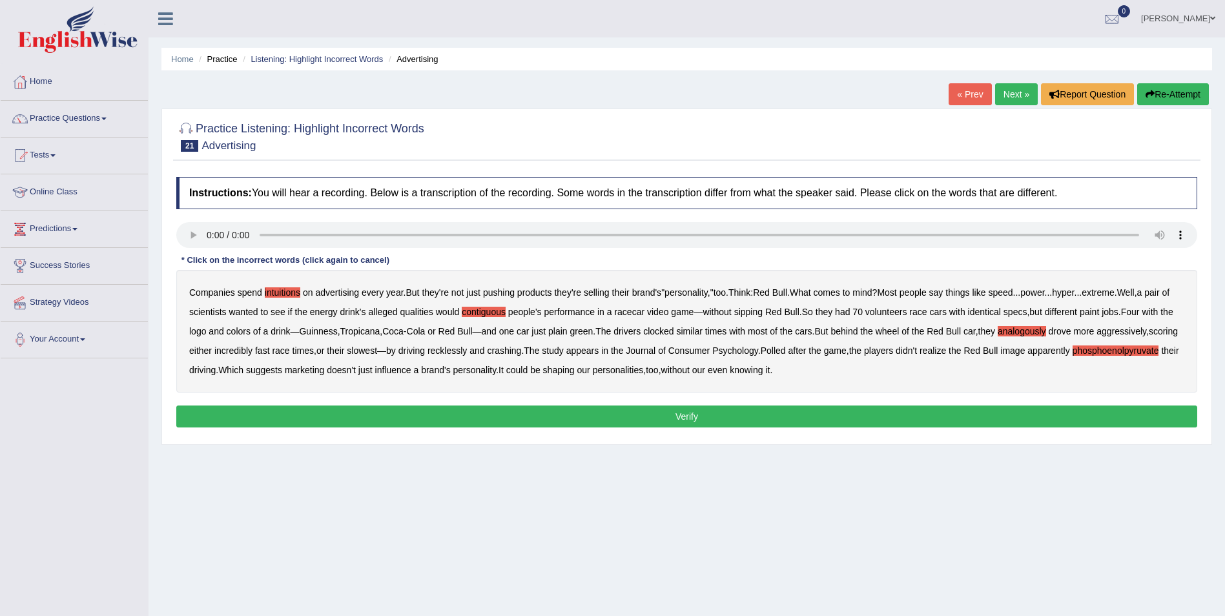
click at [720, 416] on button "Verify" at bounding box center [686, 417] width 1021 height 22
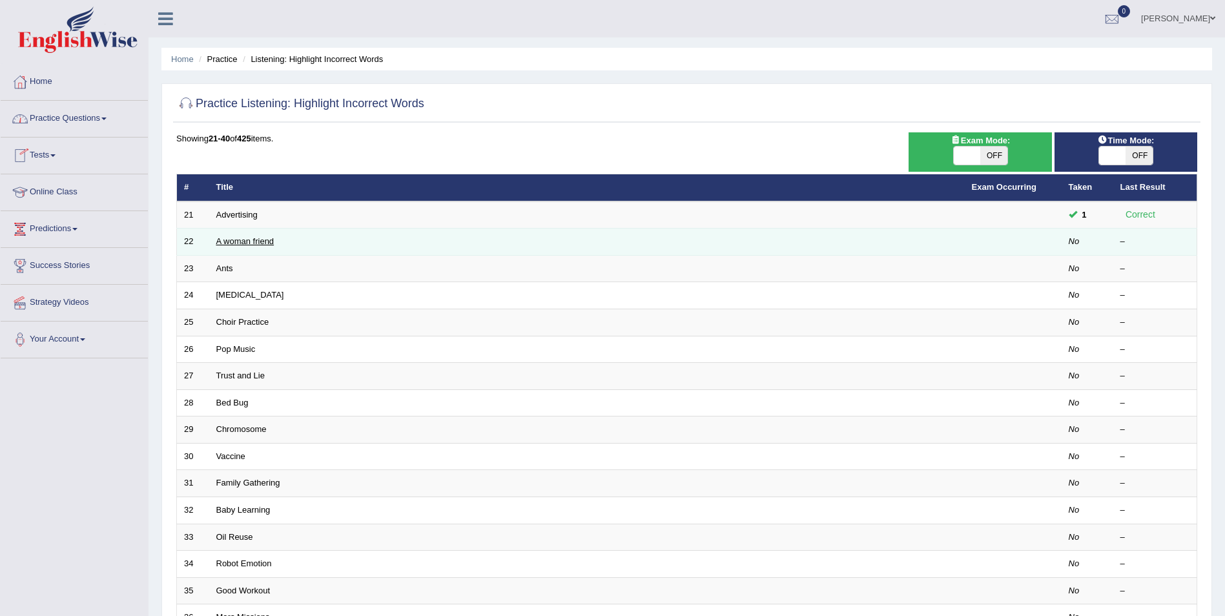
click at [233, 241] on link "A woman friend" at bounding box center [245, 241] width 58 height 10
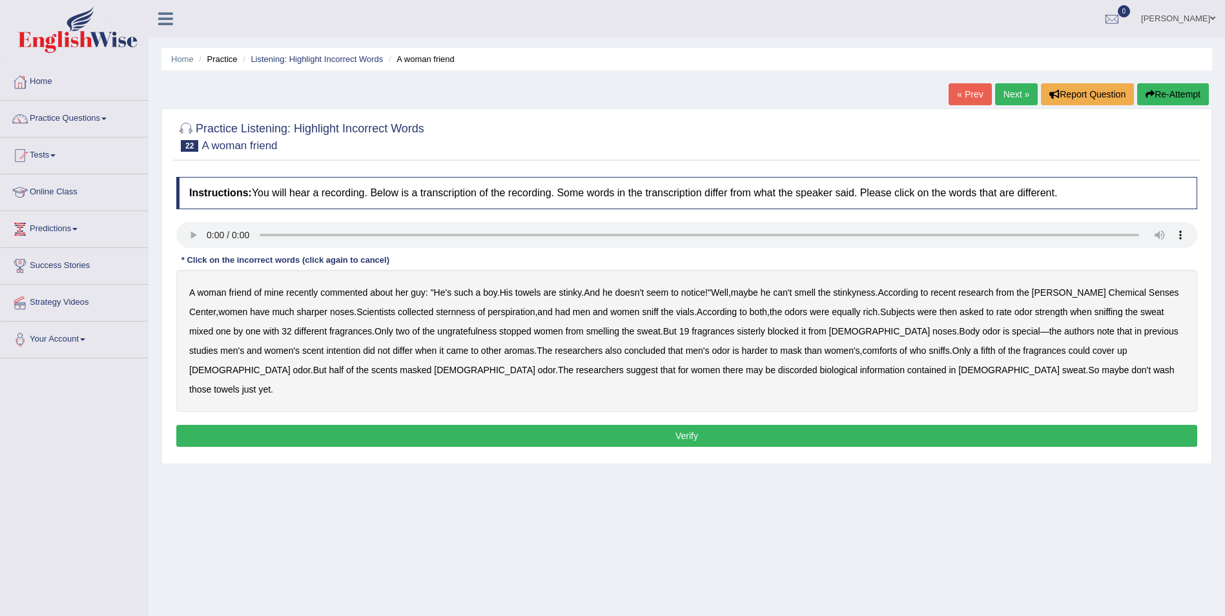
drag, startPoint x: 436, startPoint y: 313, endPoint x: 463, endPoint y: 311, distance: 27.2
click at [436, 311] on b "sternness" at bounding box center [455, 312] width 39 height 10
click at [437, 335] on b "ungratefulness" at bounding box center [466, 331] width 59 height 10
click at [737, 333] on b "sisterly" at bounding box center [751, 331] width 28 height 10
click at [863, 349] on b "comforts" at bounding box center [880, 350] width 35 height 10
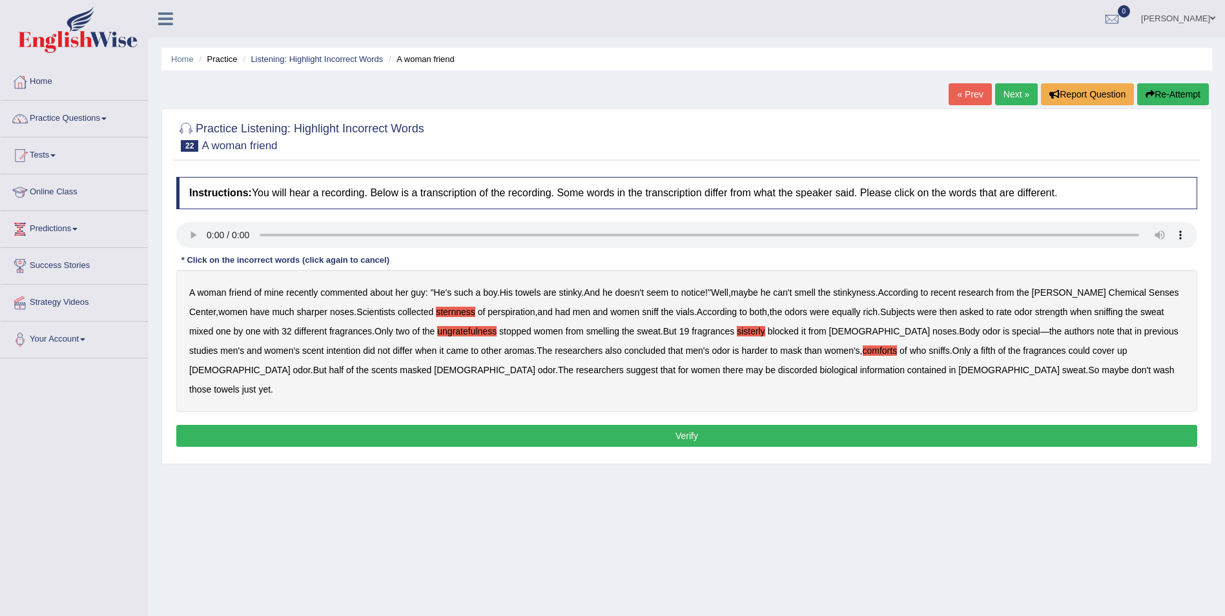
click at [778, 367] on b "discorded" at bounding box center [797, 370] width 39 height 10
click at [611, 425] on button "Verify" at bounding box center [686, 436] width 1021 height 22
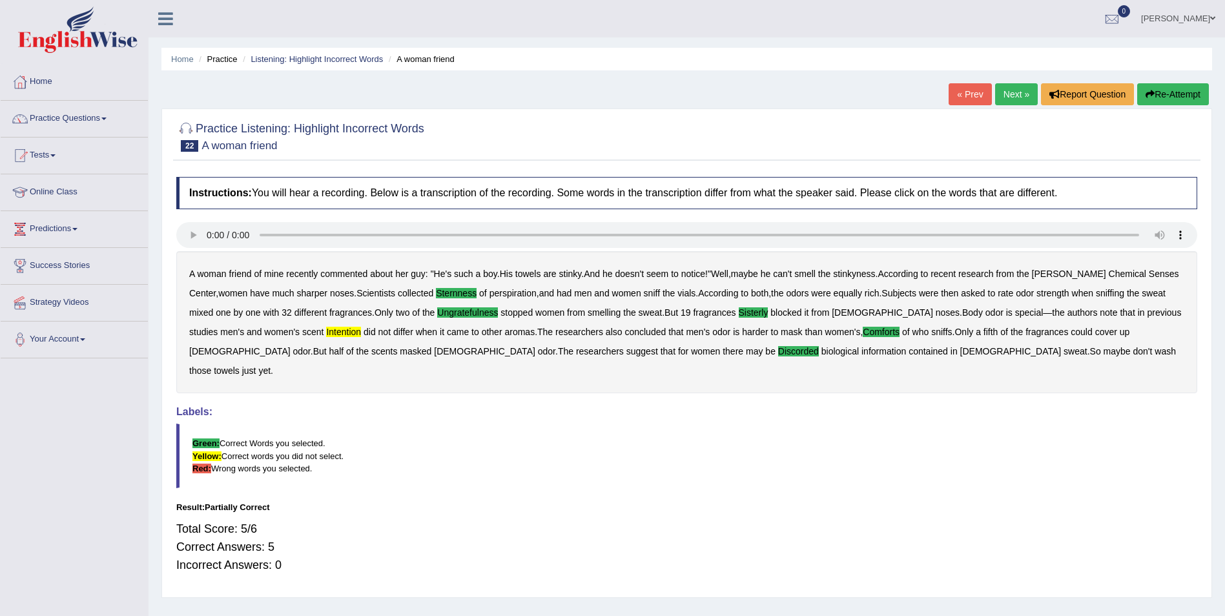
click at [1191, 90] on button "Re-Attempt" at bounding box center [1173, 94] width 72 height 22
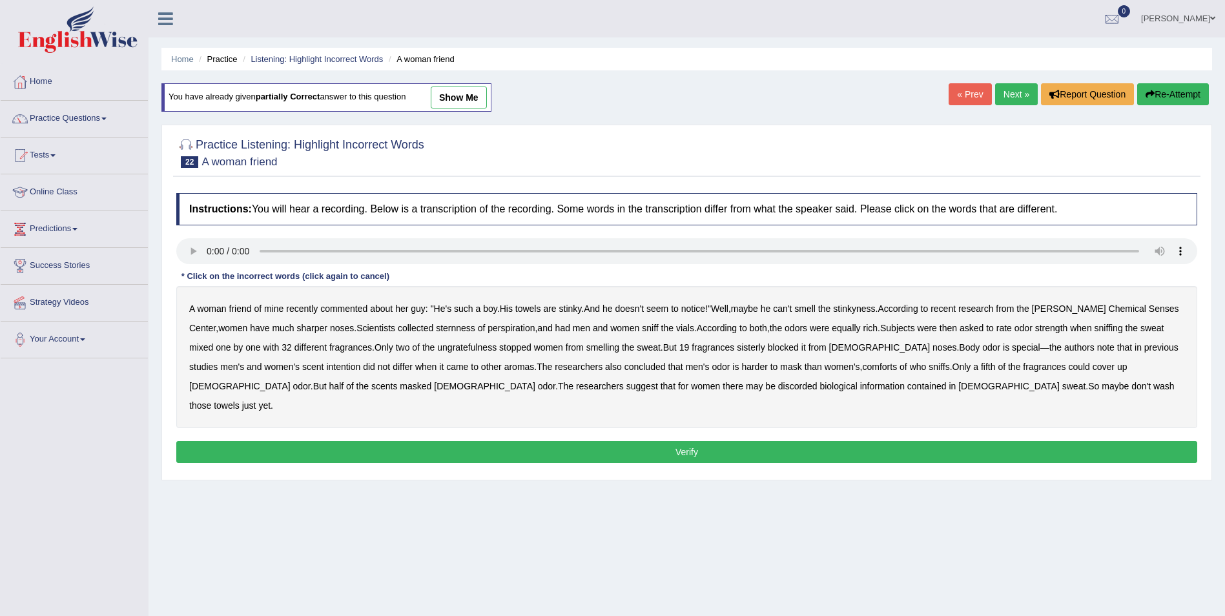
drag, startPoint x: 432, startPoint y: 329, endPoint x: 470, endPoint y: 329, distance: 38.1
click at [436, 329] on b "sternness" at bounding box center [455, 328] width 39 height 10
click at [437, 346] on b "ungratefulness" at bounding box center [466, 347] width 59 height 10
click at [740, 344] on b "sisterly" at bounding box center [751, 347] width 28 height 10
click at [326, 365] on b "intention" at bounding box center [343, 367] width 34 height 10
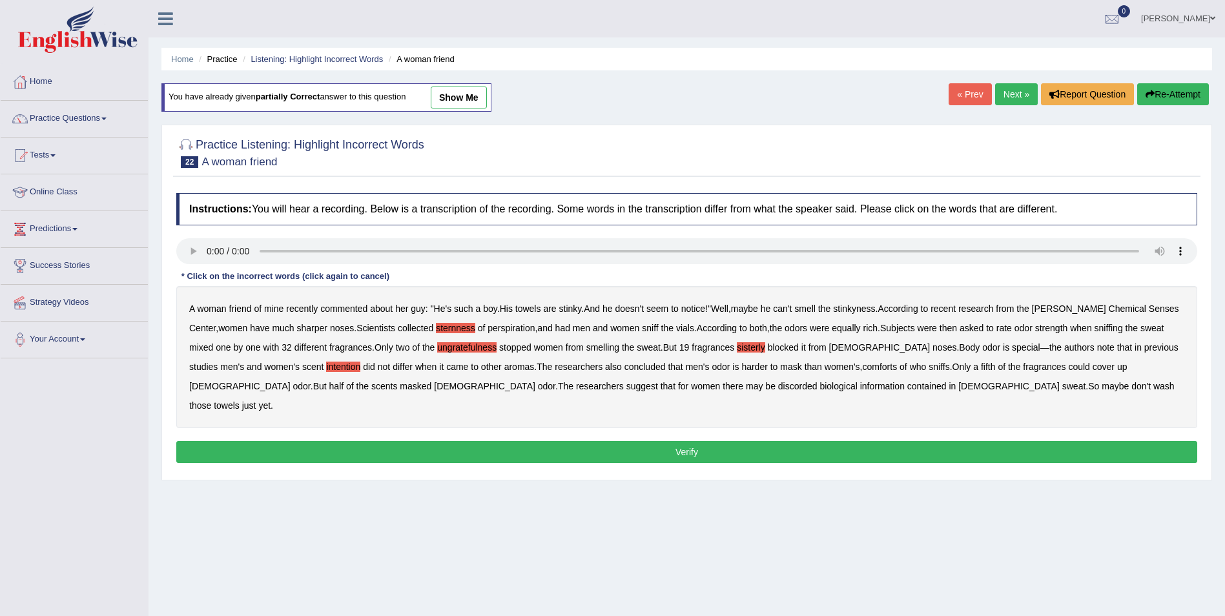
drag, startPoint x: 812, startPoint y: 365, endPoint x: 867, endPoint y: 365, distance: 54.9
click at [830, 365] on div "A woman friend of mine recently commented about her guy : " He's such a boy . H…" at bounding box center [686, 357] width 1021 height 142
drag, startPoint x: 811, startPoint y: 365, endPoint x: 859, endPoint y: 363, distance: 48.5
click at [863, 364] on b "comforts" at bounding box center [880, 367] width 35 height 10
click at [778, 387] on b "discorded" at bounding box center [797, 386] width 39 height 10
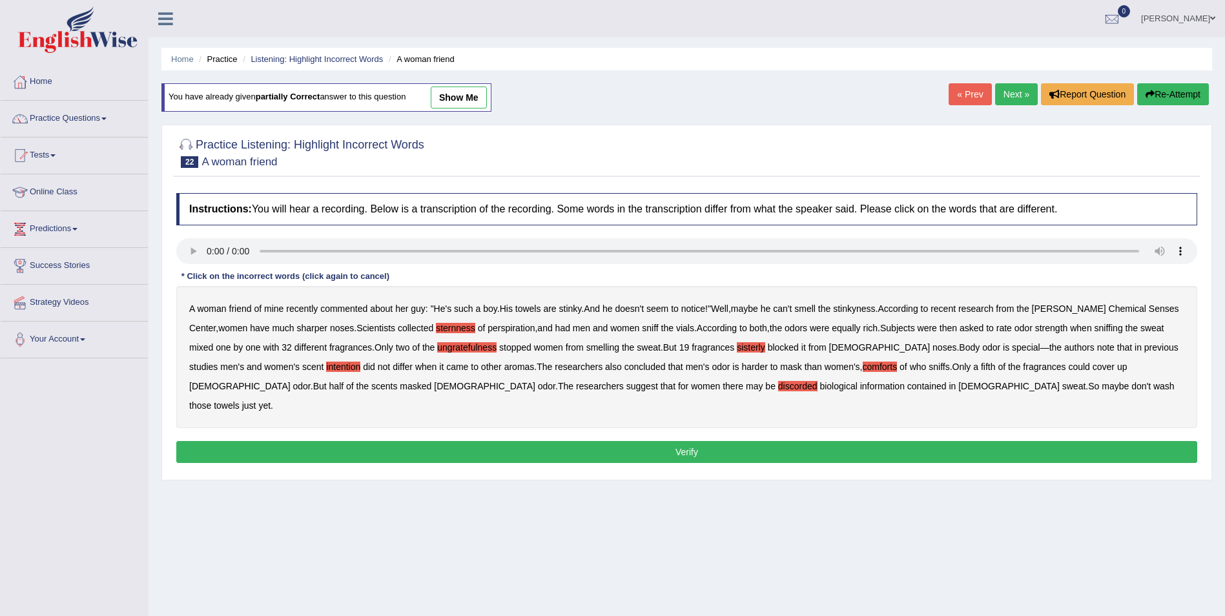
click at [725, 441] on button "Verify" at bounding box center [686, 452] width 1021 height 22
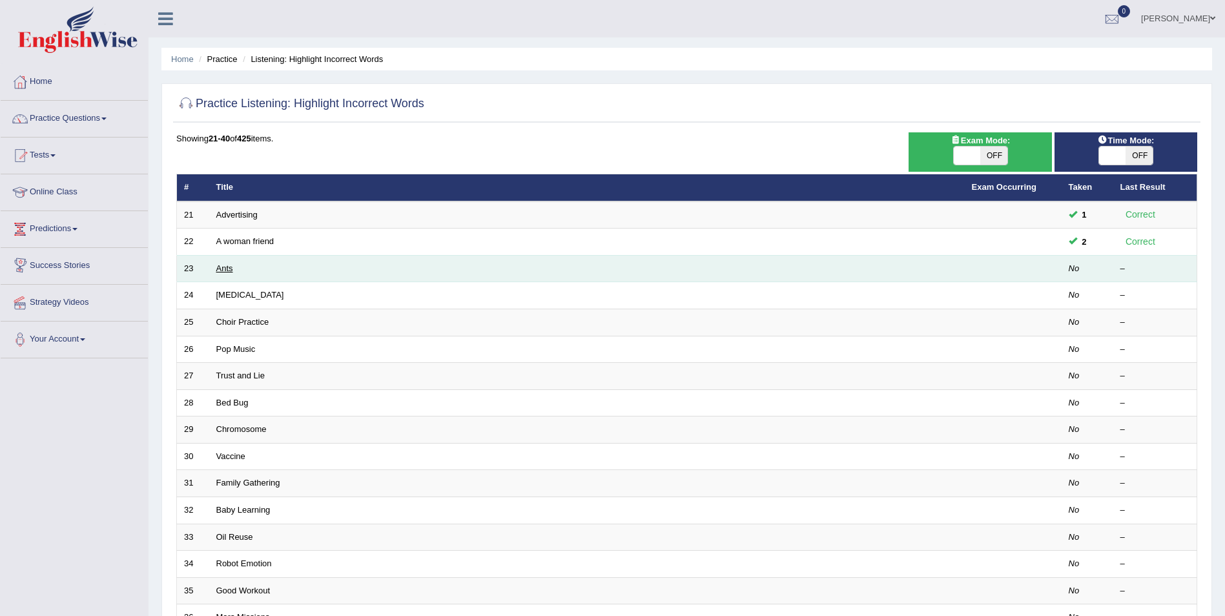
click at [217, 271] on link "Ants" at bounding box center [224, 268] width 17 height 10
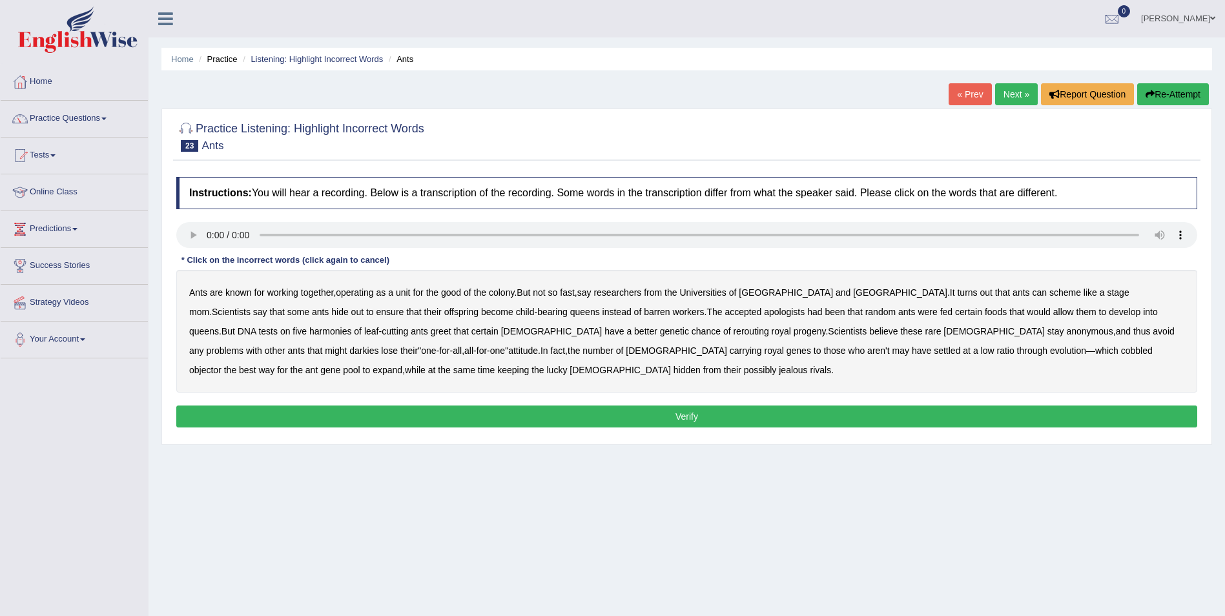
click at [764, 312] on b "apologists" at bounding box center [784, 312] width 41 height 10
click at [309, 331] on b "harmonies" at bounding box center [330, 331] width 42 height 10
click at [431, 332] on b "greet" at bounding box center [441, 331] width 21 height 10
click at [221, 365] on b "objector" at bounding box center [205, 370] width 32 height 10
click at [261, 405] on div "Instructions: You will hear a recording. Below is a transcription of the record…" at bounding box center [686, 303] width 1027 height 267
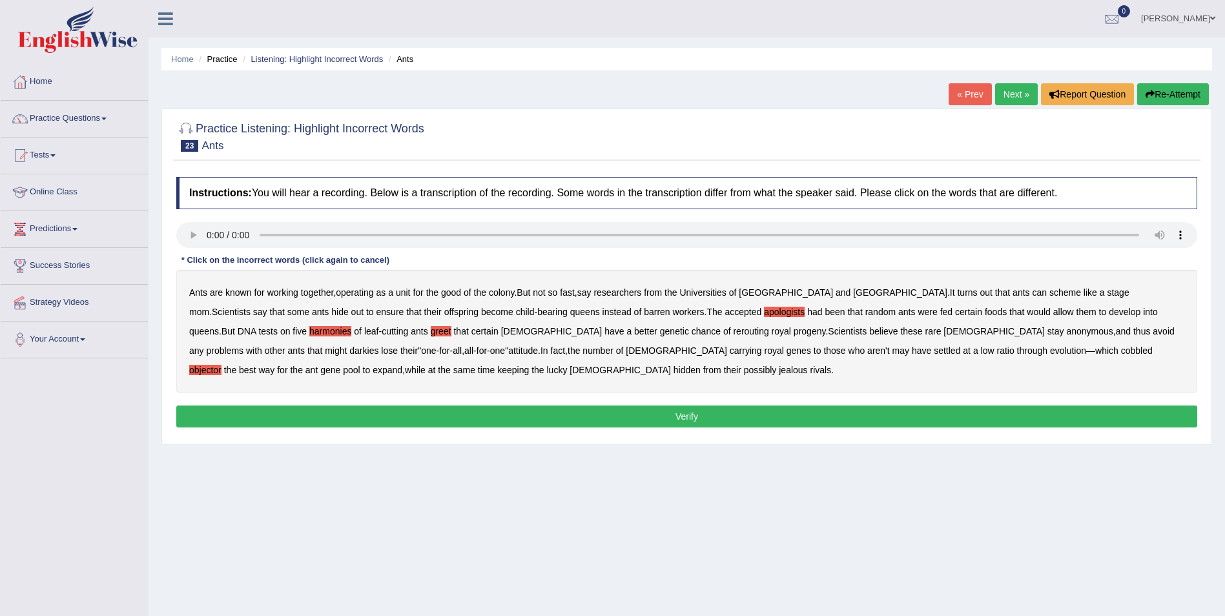
click at [266, 414] on button "Verify" at bounding box center [686, 417] width 1021 height 22
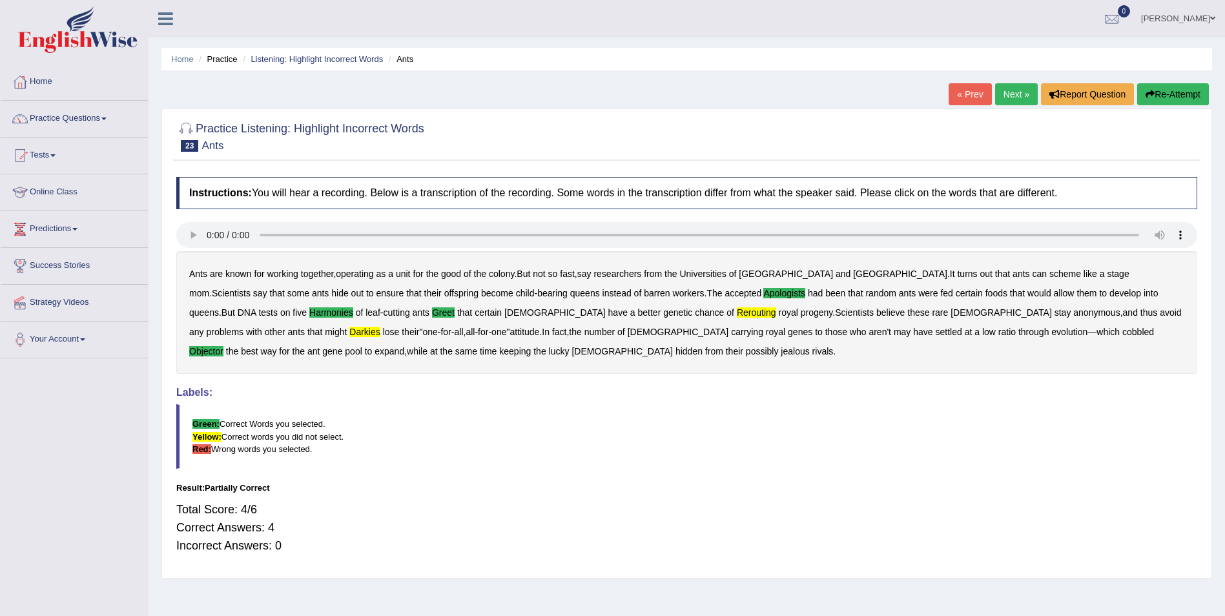
click at [1165, 92] on button "Re-Attempt" at bounding box center [1173, 94] width 72 height 22
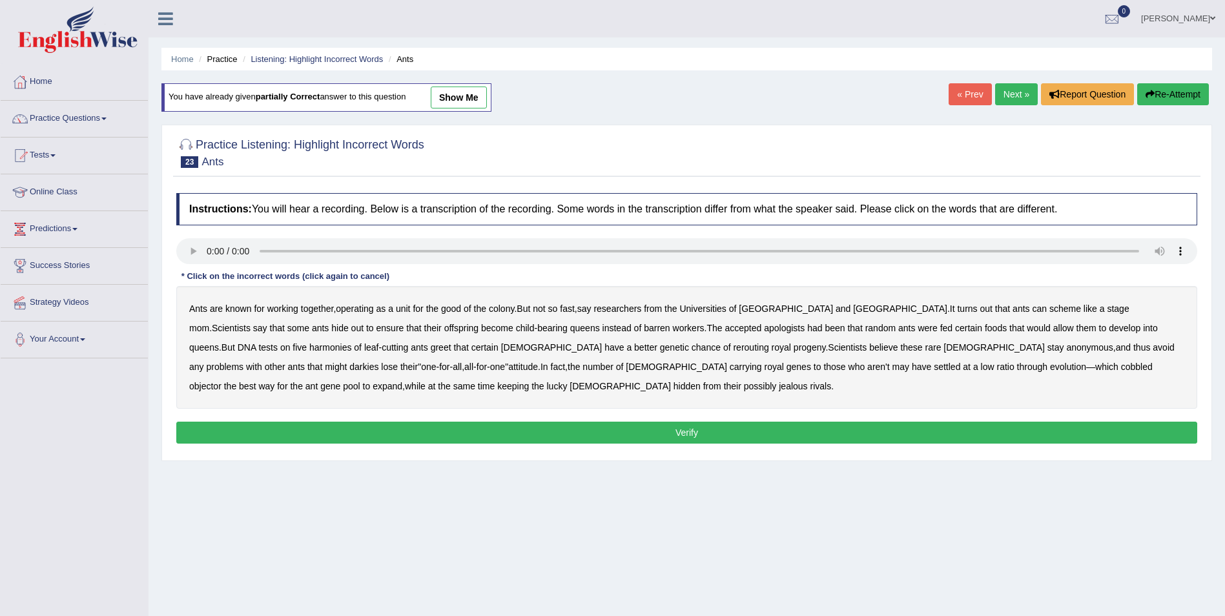
click at [764, 329] on b "apologists" at bounding box center [784, 328] width 41 height 10
drag, startPoint x: 201, startPoint y: 347, endPoint x: 212, endPoint y: 344, distance: 11.4
click at [309, 346] on b "harmonies" at bounding box center [330, 347] width 42 height 10
click at [431, 345] on b "greet" at bounding box center [441, 347] width 21 height 10
click at [733, 347] on b "rerouting" at bounding box center [751, 347] width 36 height 10
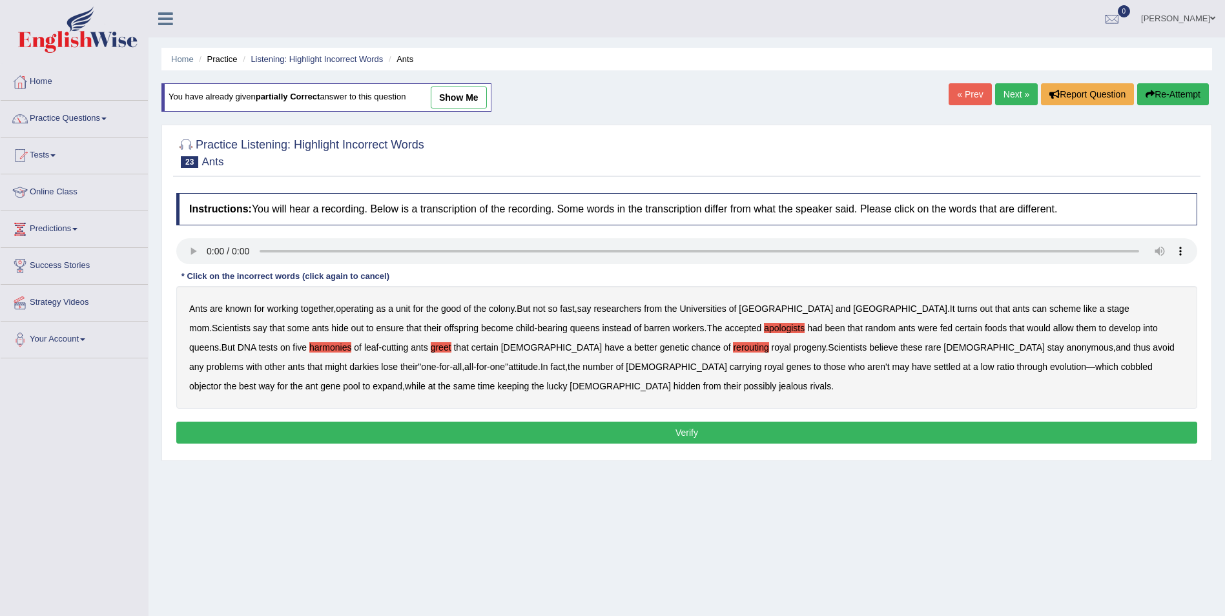
click at [378, 362] on b "darkies" at bounding box center [363, 367] width 29 height 10
click at [221, 381] on b "objector" at bounding box center [205, 386] width 32 height 10
click at [587, 431] on button "Verify" at bounding box center [686, 433] width 1021 height 22
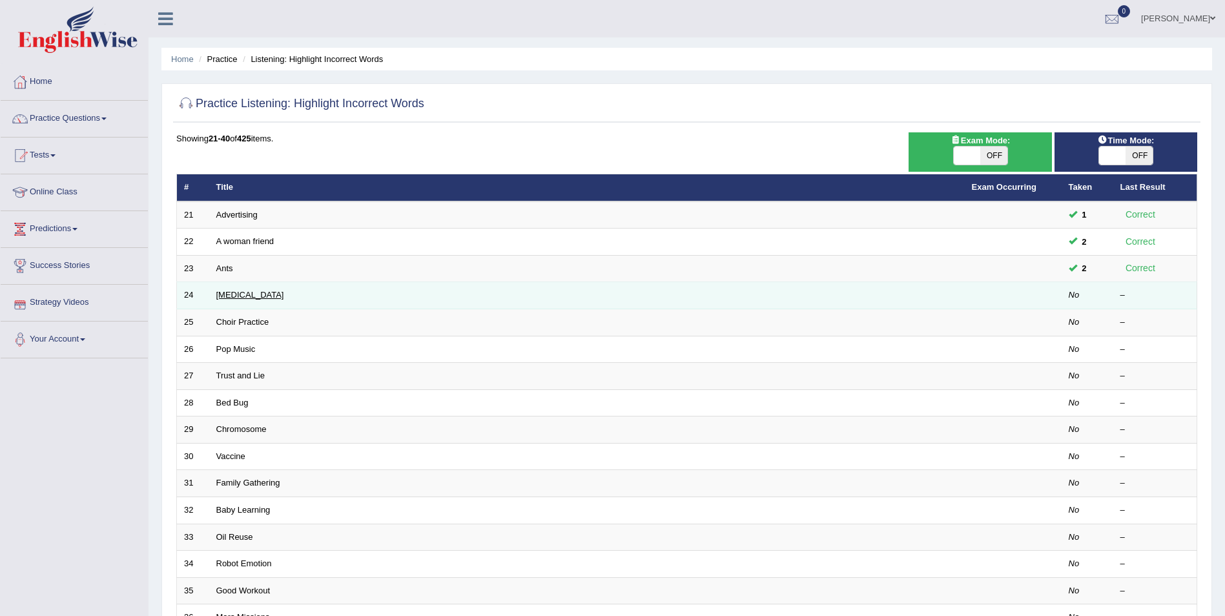
click at [246, 294] on link "[MEDICAL_DATA]" at bounding box center [250, 295] width 68 height 10
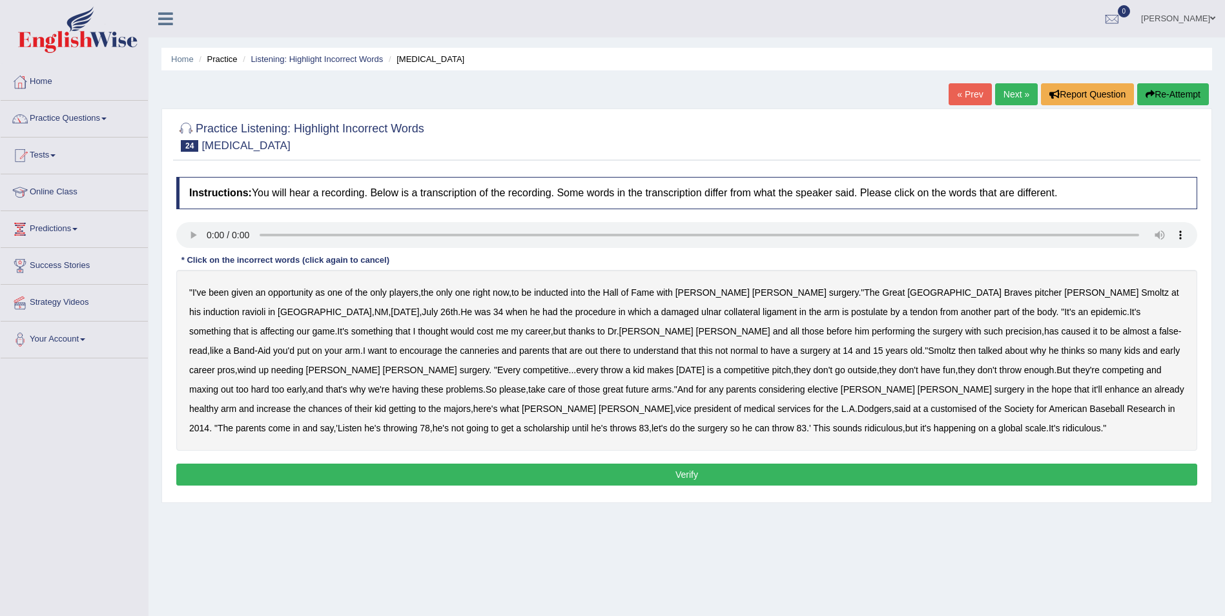
click at [266, 307] on b "ravioli" at bounding box center [254, 312] width 24 height 10
click at [851, 313] on b "postulate" at bounding box center [869, 312] width 37 height 10
click at [499, 345] on b "canneries" at bounding box center [479, 350] width 39 height 10
click at [569, 365] on b "competitive" at bounding box center [546, 370] width 46 height 10
click at [930, 408] on b "customised" at bounding box center [953, 409] width 46 height 10
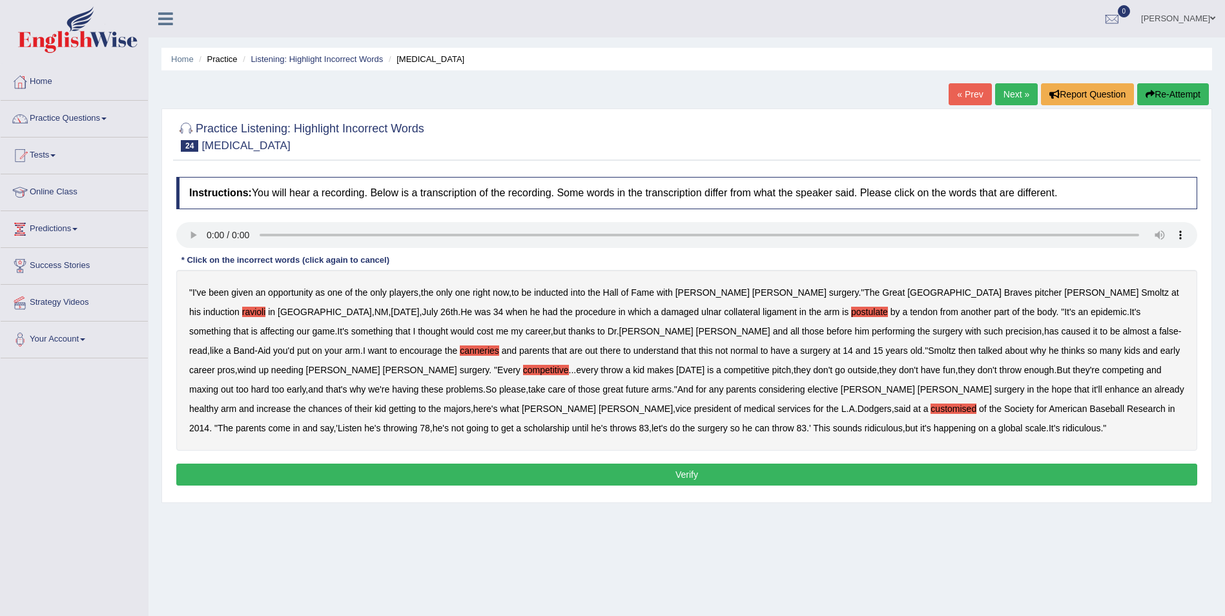
click at [534, 475] on button "Verify" at bounding box center [686, 475] width 1021 height 22
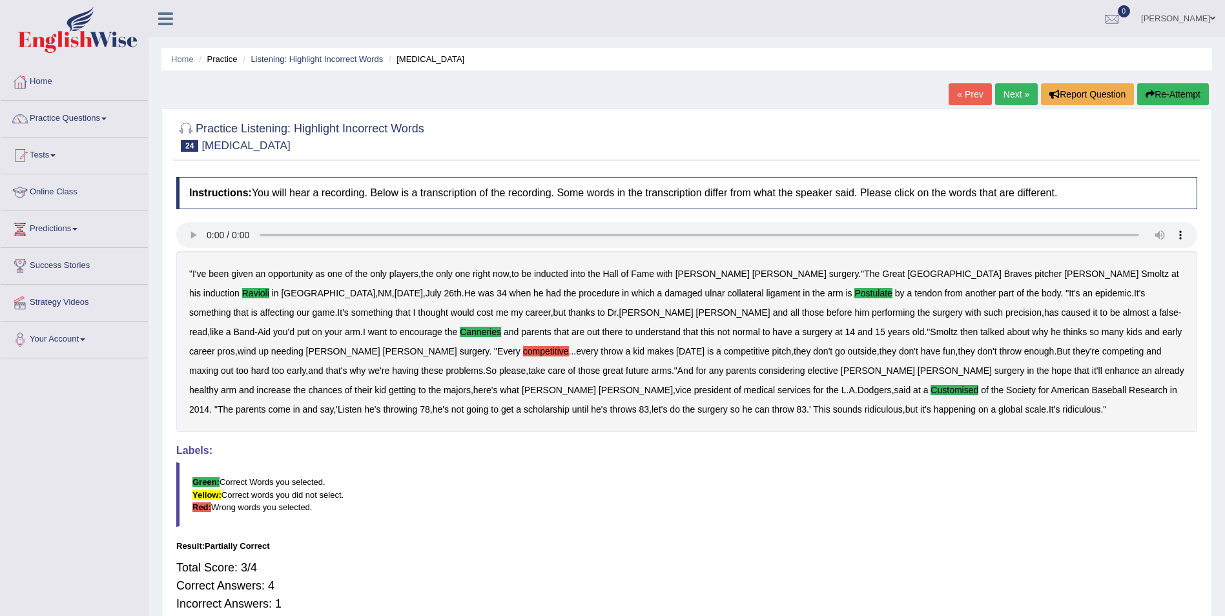
click at [1180, 95] on button "Re-Attempt" at bounding box center [1173, 94] width 72 height 22
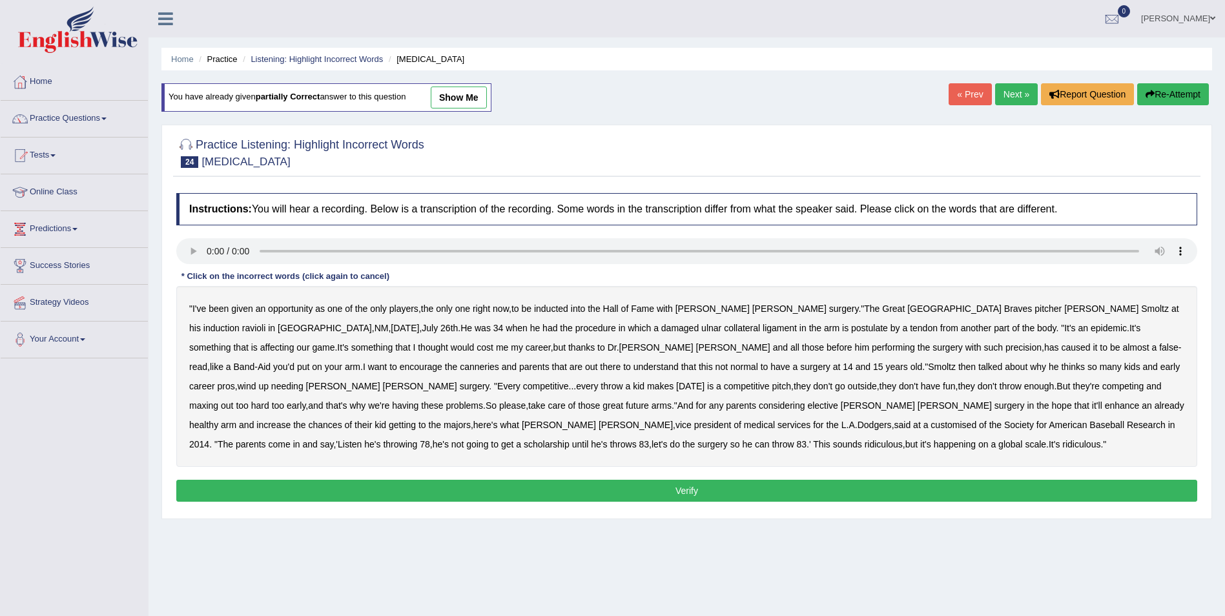
click at [851, 331] on b "postulate" at bounding box center [869, 328] width 37 height 10
click at [499, 362] on b "canneries" at bounding box center [479, 367] width 39 height 10
click at [569, 381] on b "competitive" at bounding box center [546, 386] width 46 height 10
click at [930, 426] on b "customised" at bounding box center [953, 425] width 46 height 10
click at [528, 491] on button "Verify" at bounding box center [686, 491] width 1021 height 22
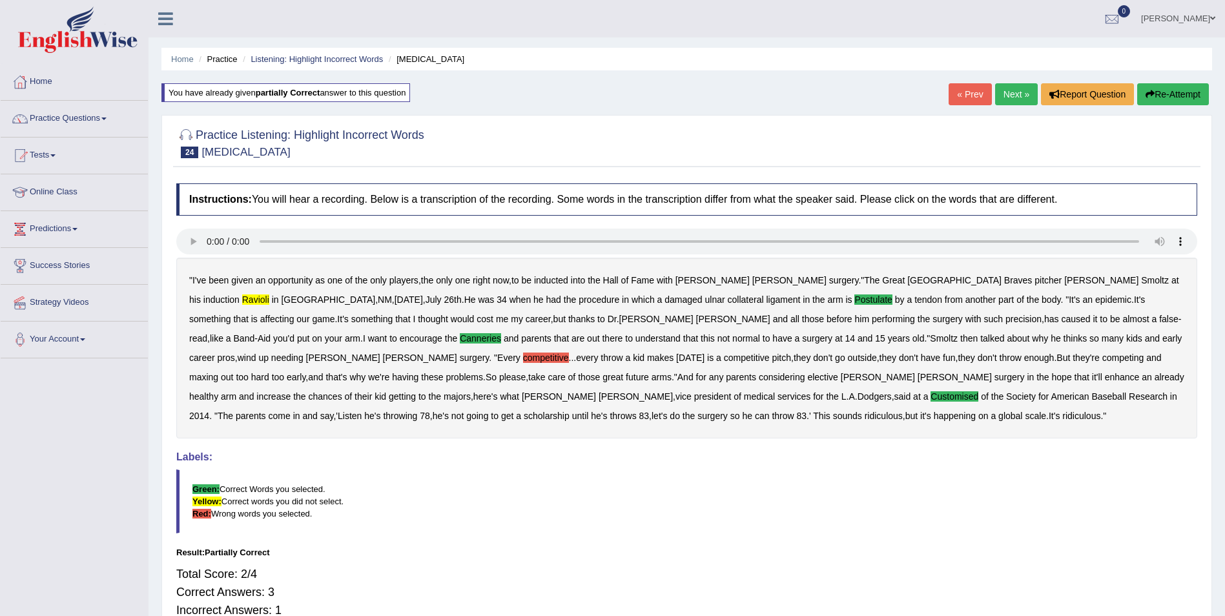
click at [1179, 89] on button "Re-Attempt" at bounding box center [1173, 94] width 72 height 22
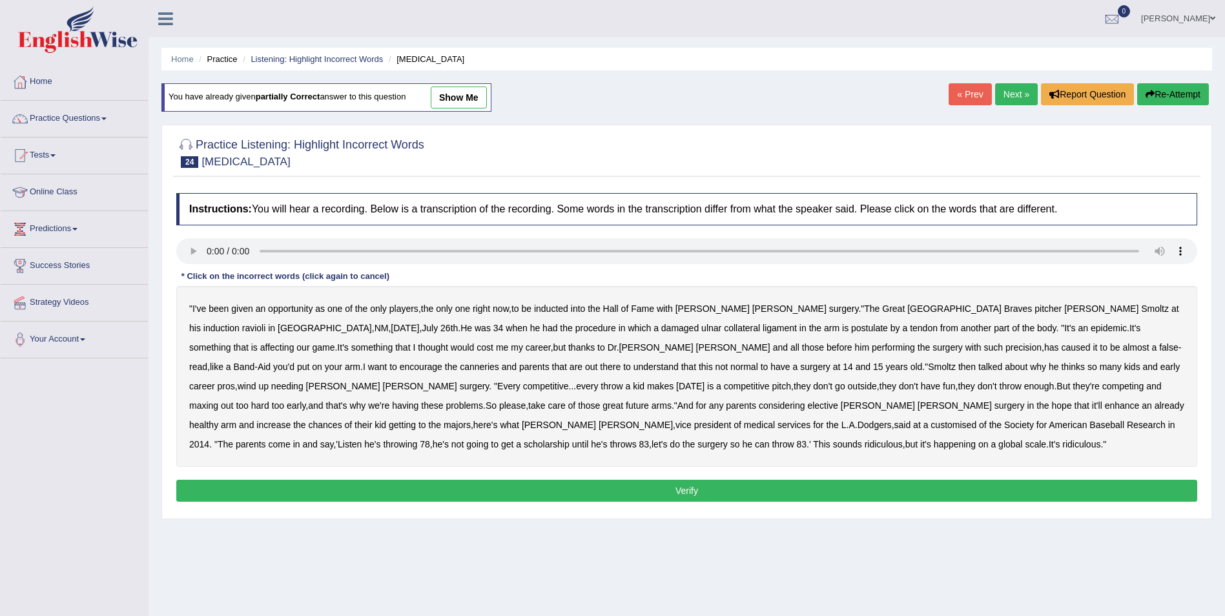
click at [851, 325] on b "postulate" at bounding box center [869, 328] width 37 height 10
click at [569, 381] on b "competitive" at bounding box center [546, 386] width 46 height 10
click at [1141, 309] on b "Smoltz" at bounding box center [1155, 308] width 28 height 10
click at [266, 323] on b "ravioli" at bounding box center [254, 328] width 24 height 10
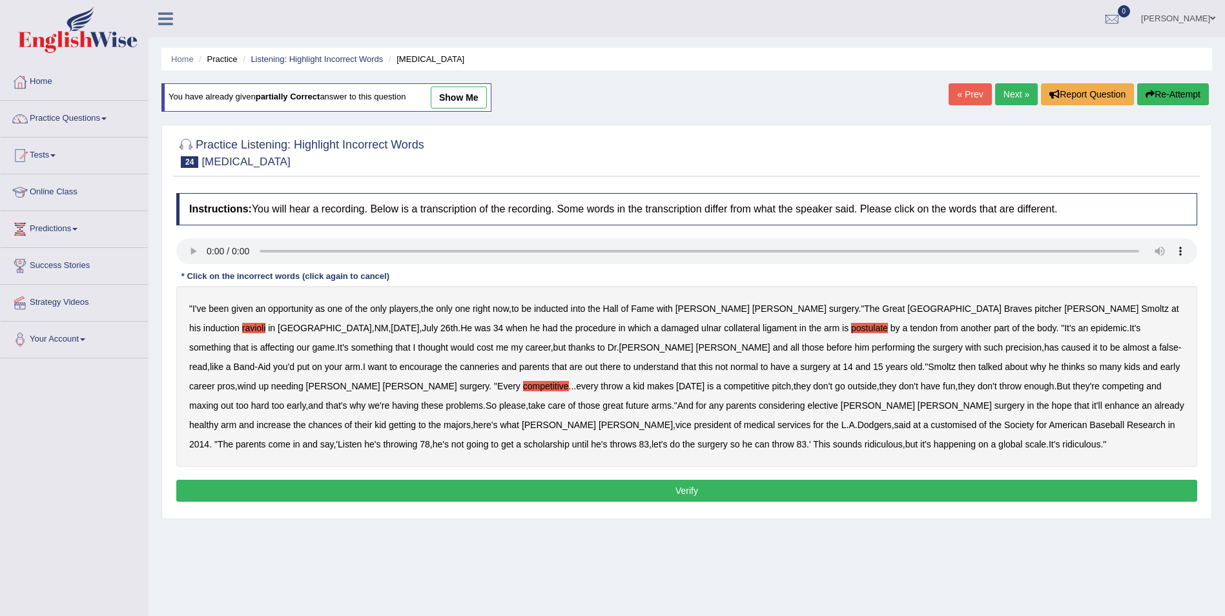
click at [499, 362] on b "canneries" at bounding box center [479, 367] width 39 height 10
click at [930, 427] on b "customised" at bounding box center [953, 425] width 46 height 10
click at [466, 487] on button "Verify" at bounding box center [686, 491] width 1021 height 22
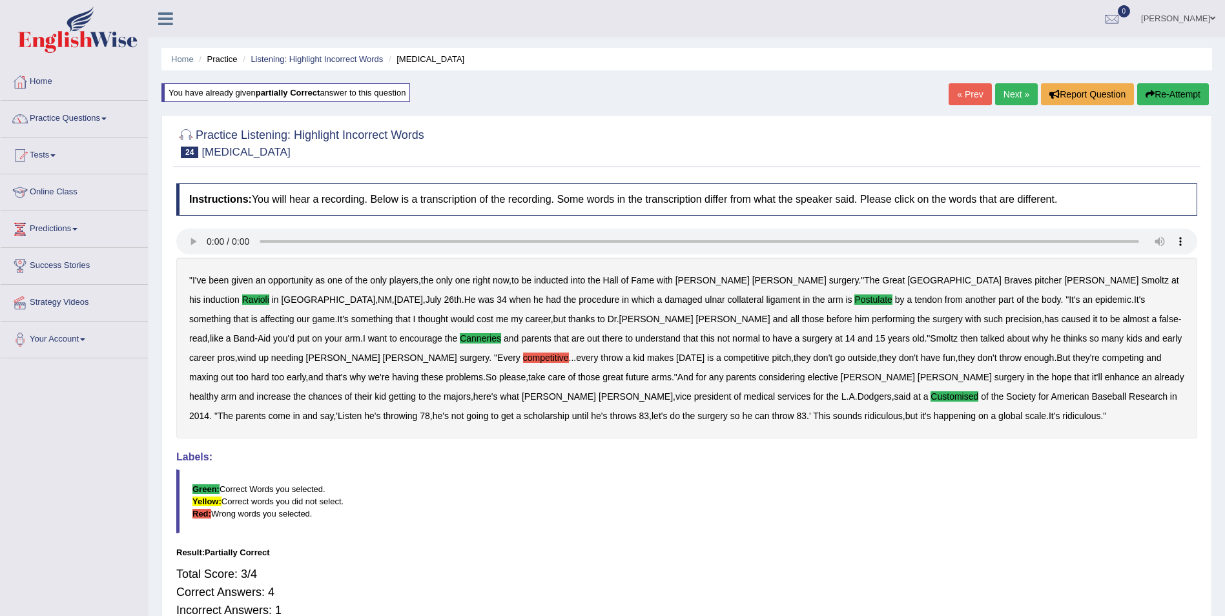
click at [1193, 92] on button "Re-Attempt" at bounding box center [1173, 94] width 72 height 22
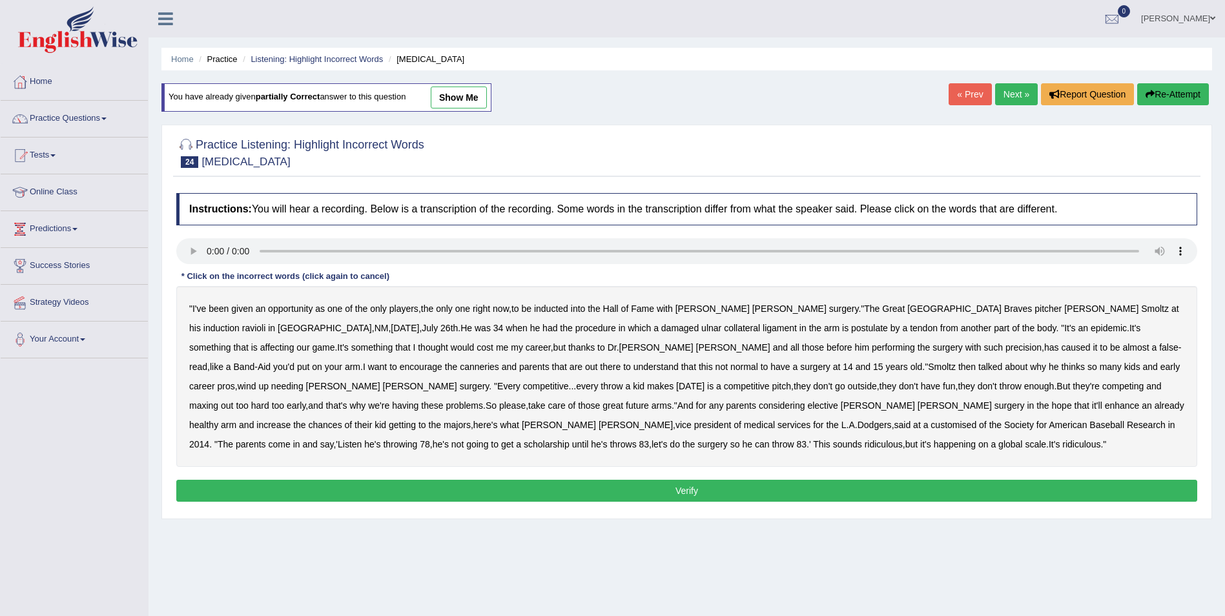
click at [1038, 309] on div "" I've been given an opportunity as one of the only players , the only one righ…" at bounding box center [686, 376] width 1021 height 181
click at [266, 323] on b "ravioli" at bounding box center [254, 328] width 24 height 10
click at [851, 329] on b "postulate" at bounding box center [869, 328] width 37 height 10
click at [499, 362] on b "canneries" at bounding box center [479, 367] width 39 height 10
click at [930, 425] on b "customised" at bounding box center [953, 425] width 46 height 10
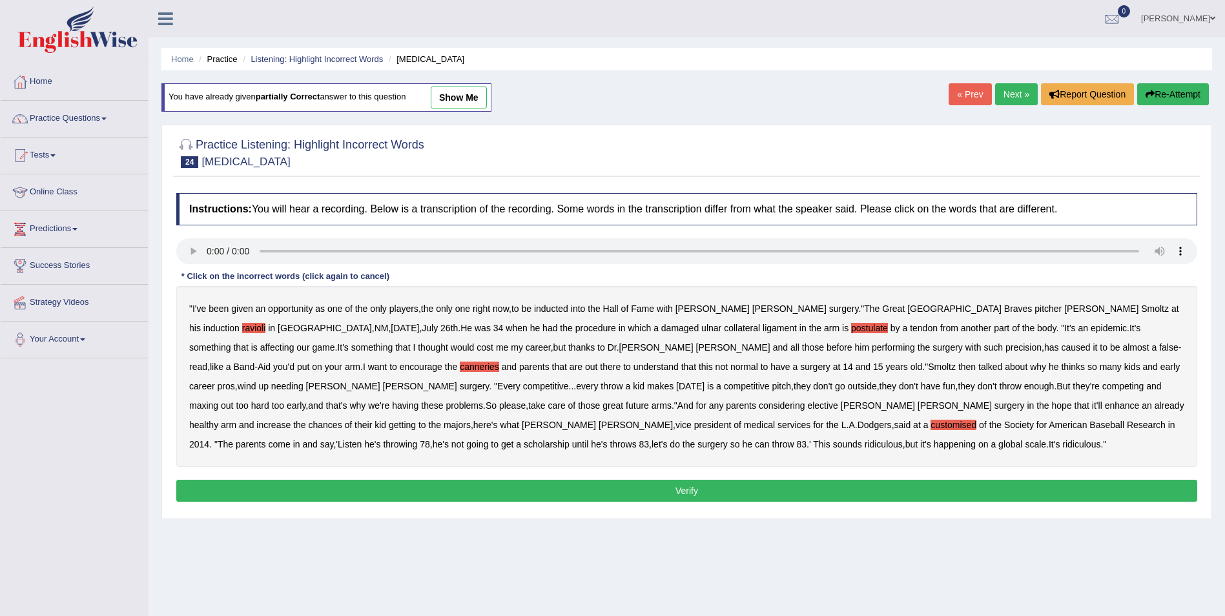
click at [407, 484] on button "Verify" at bounding box center [686, 491] width 1021 height 22
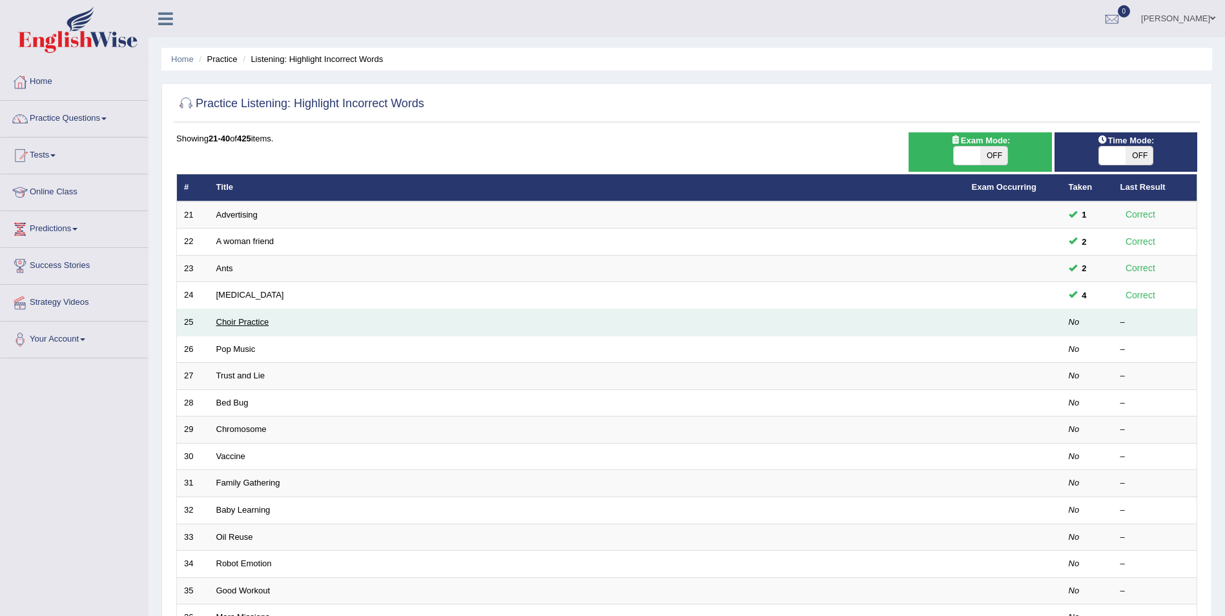
click at [232, 323] on link "Choir Practice" at bounding box center [242, 322] width 53 height 10
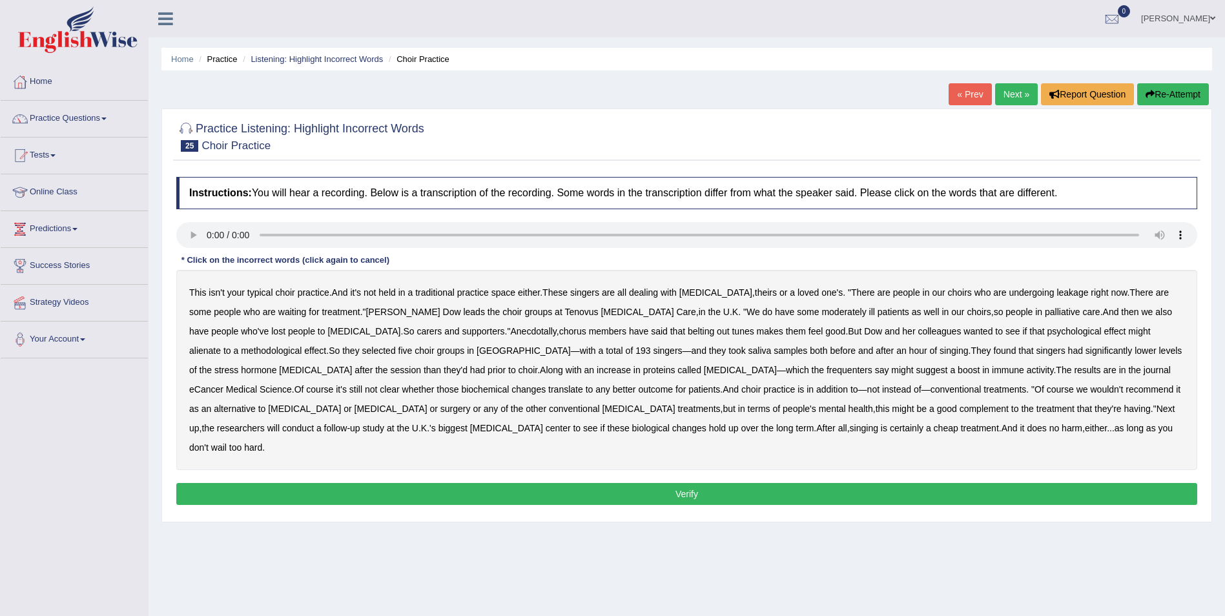
click at [821, 314] on b "moderately" at bounding box center [843, 312] width 45 height 10
click at [221, 345] on b "alienate" at bounding box center [205, 350] width 32 height 10
click at [302, 345] on b "methodological" at bounding box center [271, 350] width 61 height 10
drag, startPoint x: 537, startPoint y: 373, endPoint x: 593, endPoint y: 370, distance: 56.2
click at [827, 372] on b "frequenters" at bounding box center [850, 370] width 46 height 10
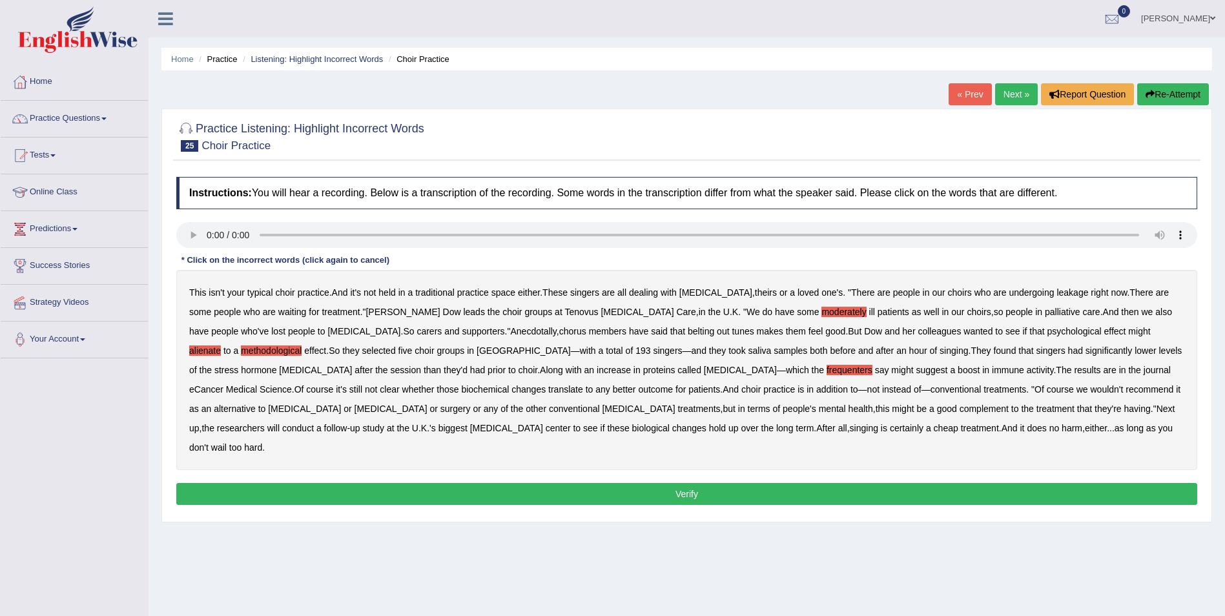
click at [708, 483] on button "Verify" at bounding box center [686, 494] width 1021 height 22
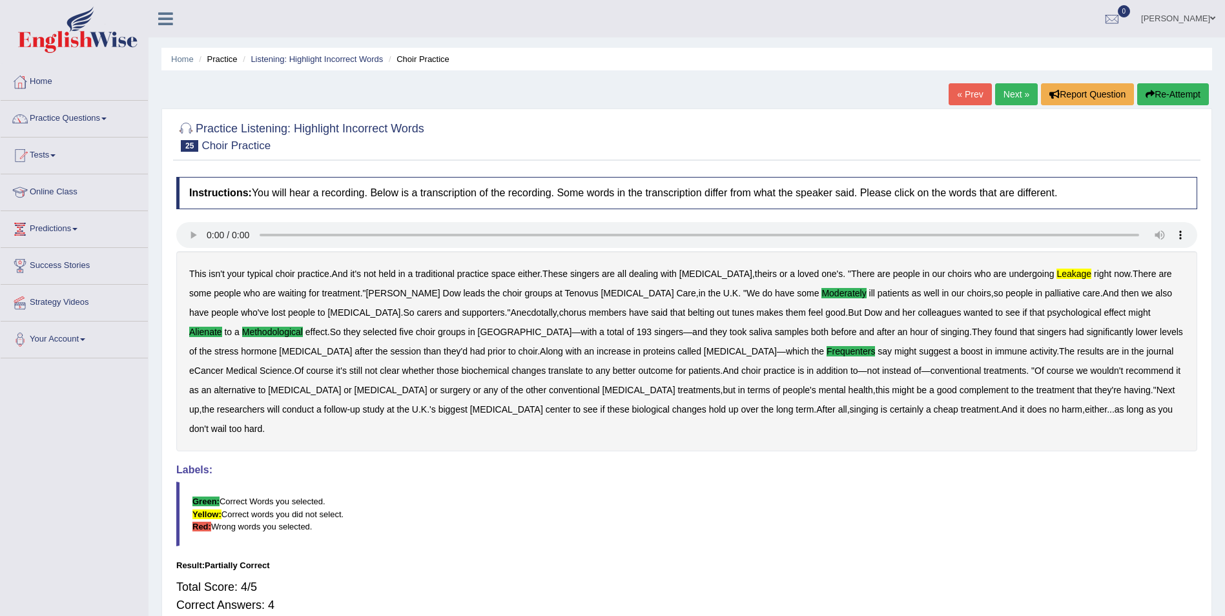
click at [1163, 95] on button "Re-Attempt" at bounding box center [1173, 94] width 72 height 22
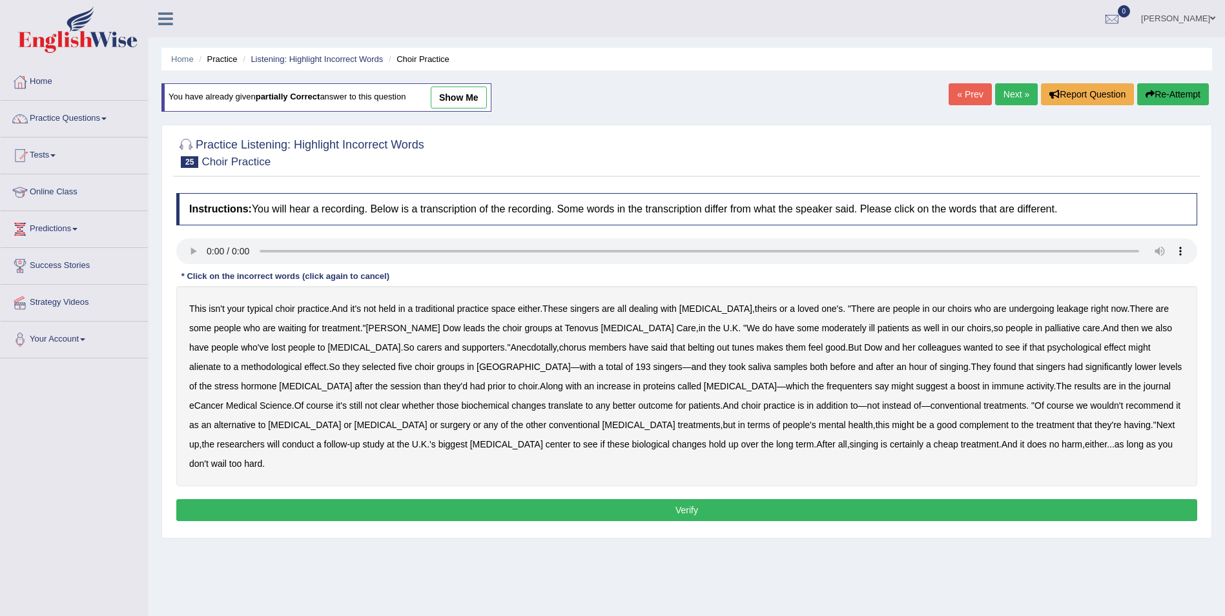
click at [1056, 307] on b "leakage" at bounding box center [1072, 308] width 32 height 10
click at [821, 328] on b "moderately" at bounding box center [843, 328] width 45 height 10
click at [221, 362] on b "alienate" at bounding box center [205, 367] width 32 height 10
click at [302, 362] on b "methodological" at bounding box center [271, 367] width 61 height 10
click at [827, 384] on b "frequenters" at bounding box center [850, 386] width 46 height 10
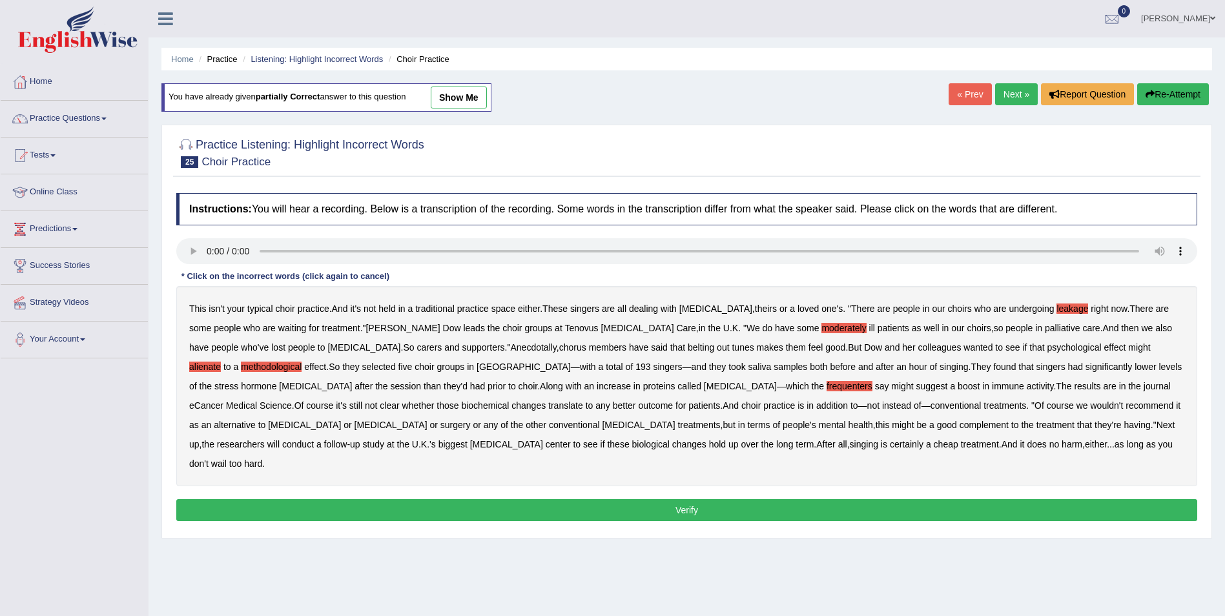
click at [960, 424] on b "complement" at bounding box center [984, 425] width 49 height 10
click at [690, 499] on button "Verify" at bounding box center [686, 510] width 1021 height 22
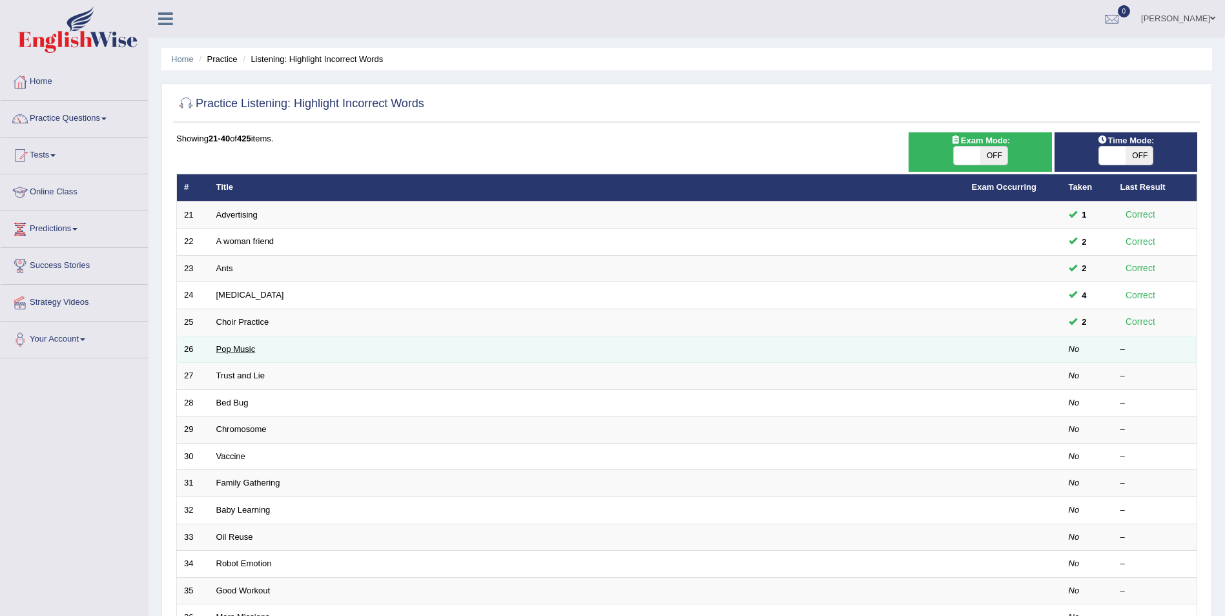
click at [221, 347] on link "Pop Music" at bounding box center [235, 349] width 39 height 10
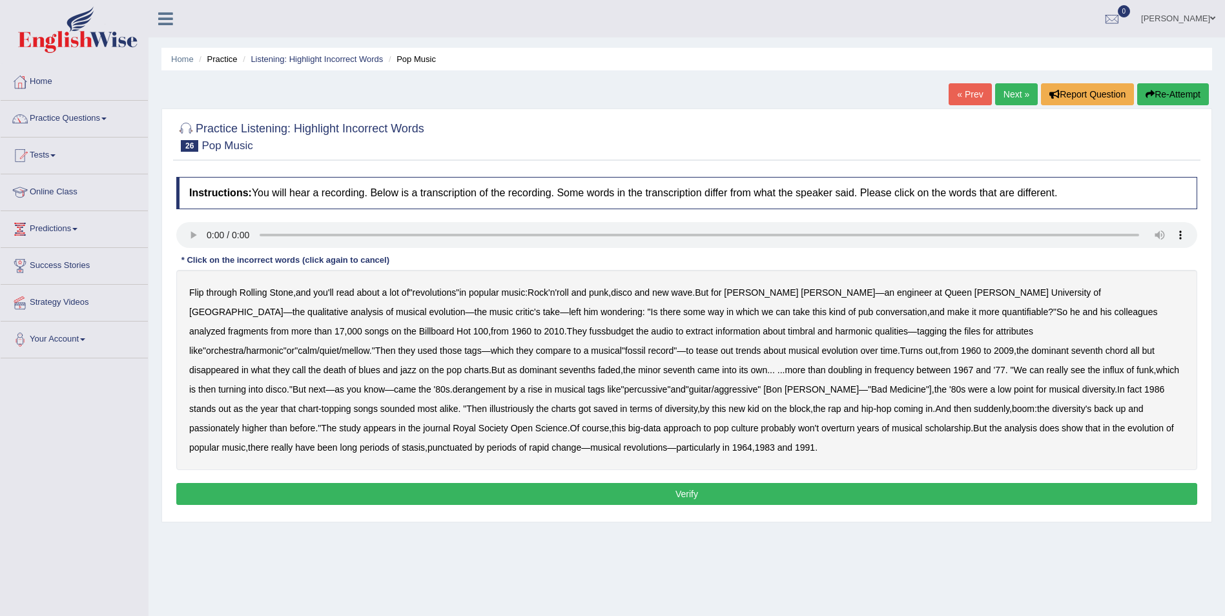
click at [590, 333] on b "fussbudget" at bounding box center [612, 331] width 45 height 10
click at [348, 307] on b "qualitative" at bounding box center [327, 312] width 41 height 10
click at [506, 384] on b "derangement" at bounding box center [480, 389] width 54 height 10
click at [533, 404] on b "illustriously" at bounding box center [511, 409] width 44 height 10
click at [240, 423] on b "passionately" at bounding box center [214, 428] width 50 height 10
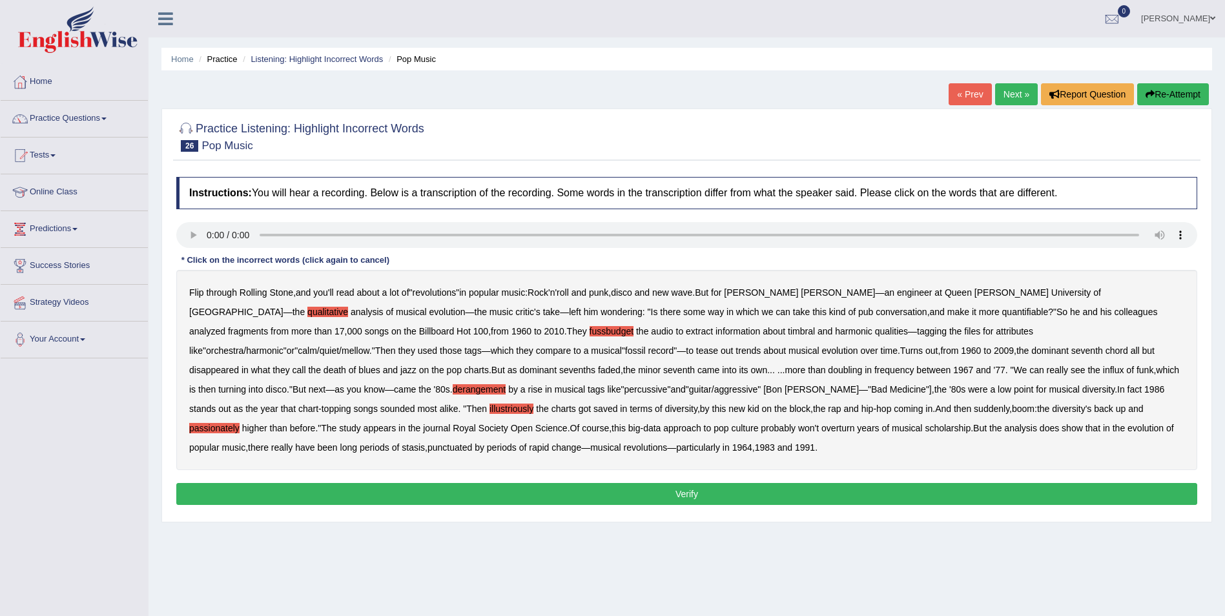
click at [375, 491] on button "Verify" at bounding box center [686, 494] width 1021 height 22
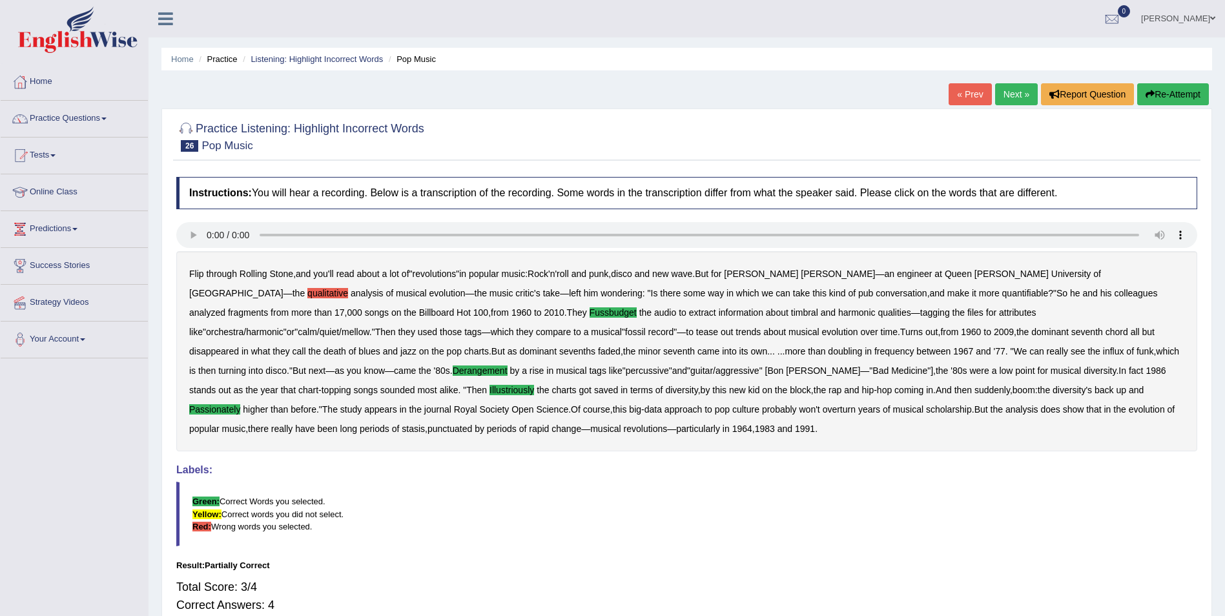
click at [1178, 97] on button "Re-Attempt" at bounding box center [1173, 94] width 72 height 22
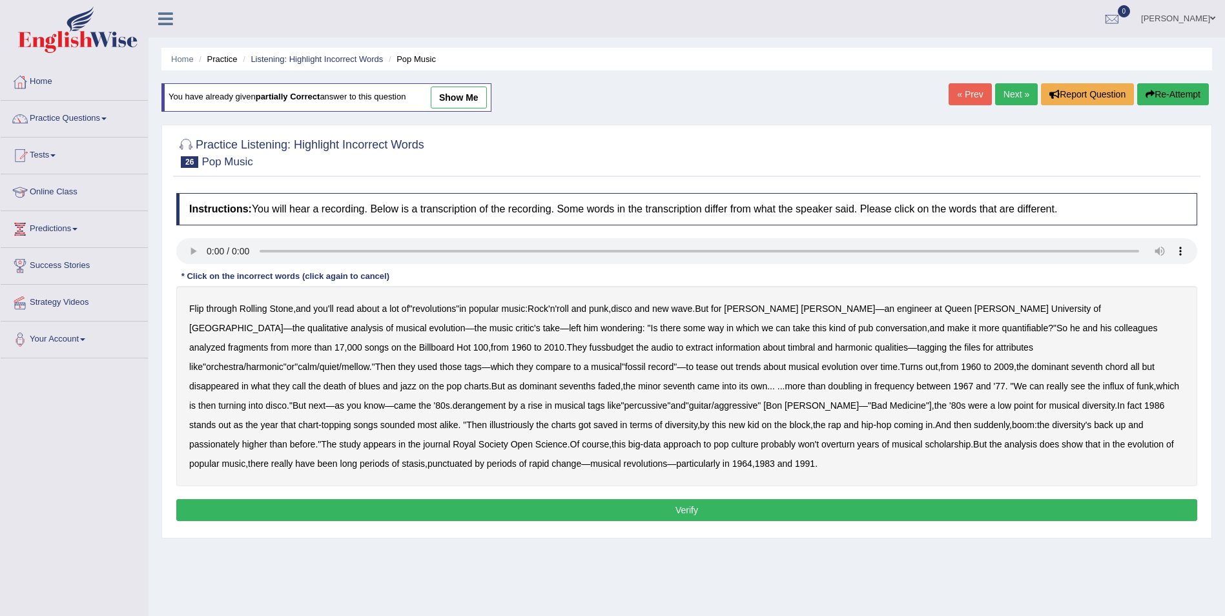
click at [506, 400] on b "derangement" at bounding box center [480, 405] width 54 height 10
click at [590, 349] on b "fussbudget" at bounding box center [612, 347] width 45 height 10
click at [533, 420] on b "illustriously" at bounding box center [511, 425] width 44 height 10
click at [240, 439] on b "passionately" at bounding box center [214, 444] width 50 height 10
click at [269, 504] on button "Verify" at bounding box center [686, 510] width 1021 height 22
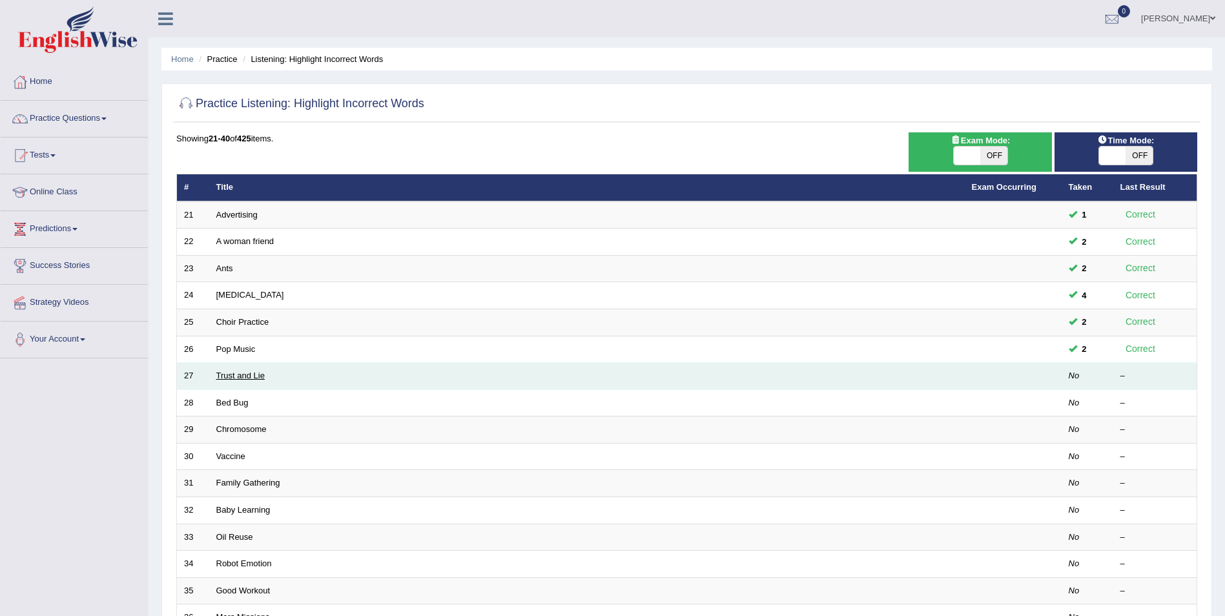
click at [227, 375] on link "Trust and Lie" at bounding box center [240, 376] width 48 height 10
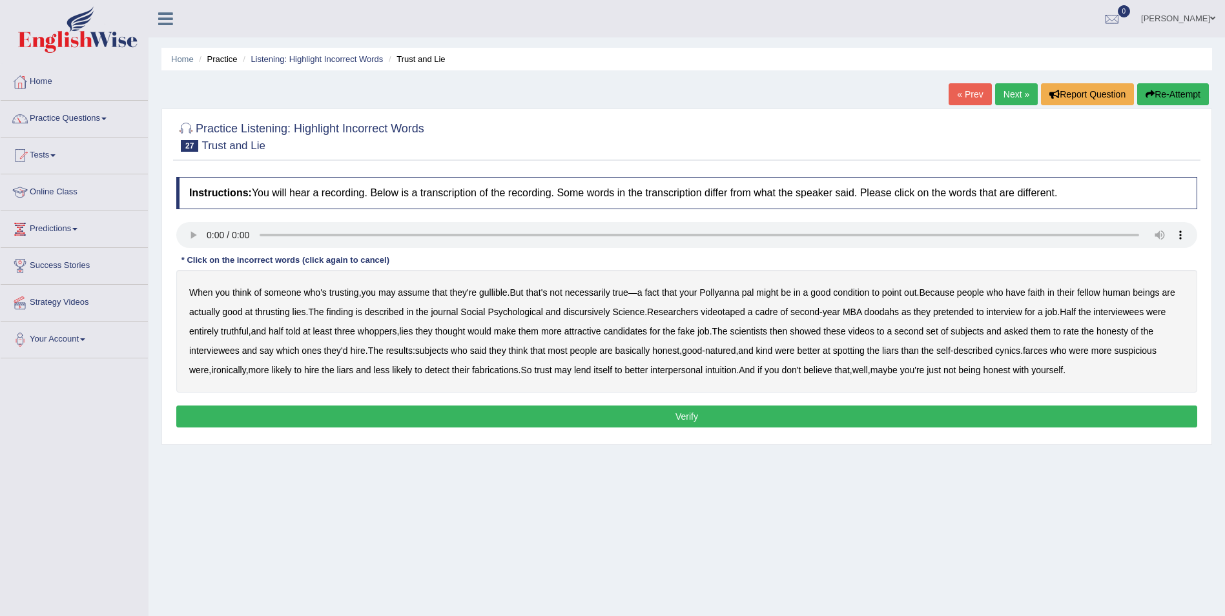
click at [497, 293] on b "gullible" at bounding box center [493, 292] width 28 height 10
drag, startPoint x: 859, startPoint y: 293, endPoint x: 888, endPoint y: 290, distance: 29.8
click at [859, 292] on b "condition" at bounding box center [851, 292] width 36 height 10
click at [268, 313] on b "thrusting" at bounding box center [272, 312] width 35 height 10
click at [391, 312] on b "described" at bounding box center [384, 312] width 39 height 10
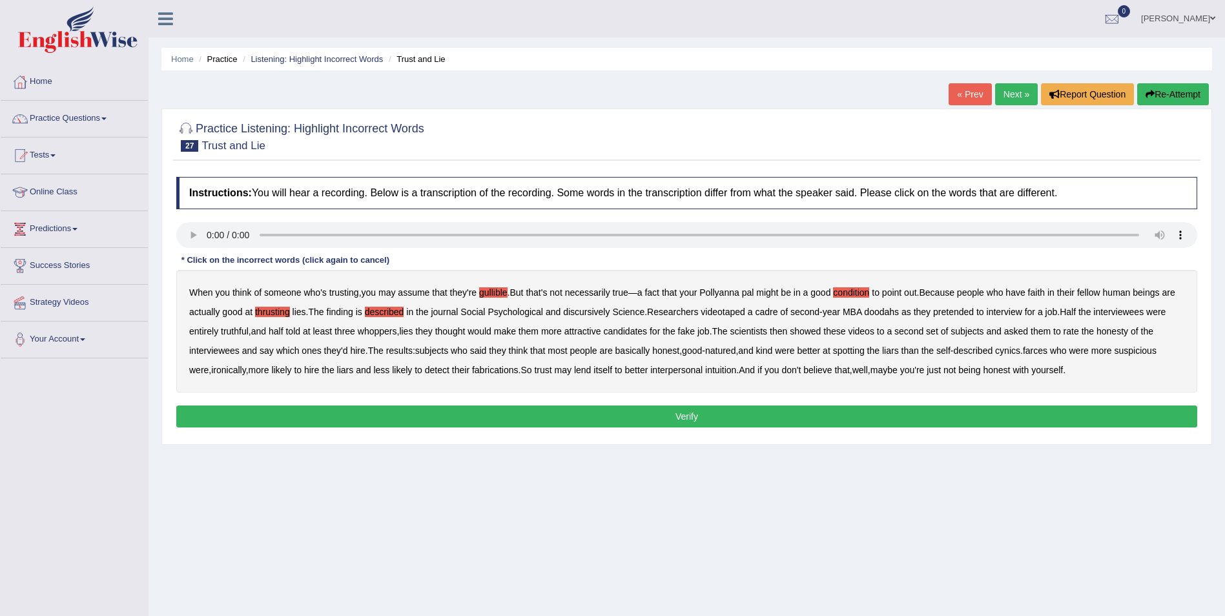
drag, startPoint x: 586, startPoint y: 313, endPoint x: 662, endPoint y: 313, distance: 75.5
click at [589, 313] on b "discursively" at bounding box center [586, 312] width 46 height 10
click at [885, 312] on b "doodahs" at bounding box center [881, 312] width 35 height 10
click at [883, 313] on b "doodahs" at bounding box center [881, 312] width 35 height 10
drag, startPoint x: 1049, startPoint y: 347, endPoint x: 1087, endPoint y: 346, distance: 38.8
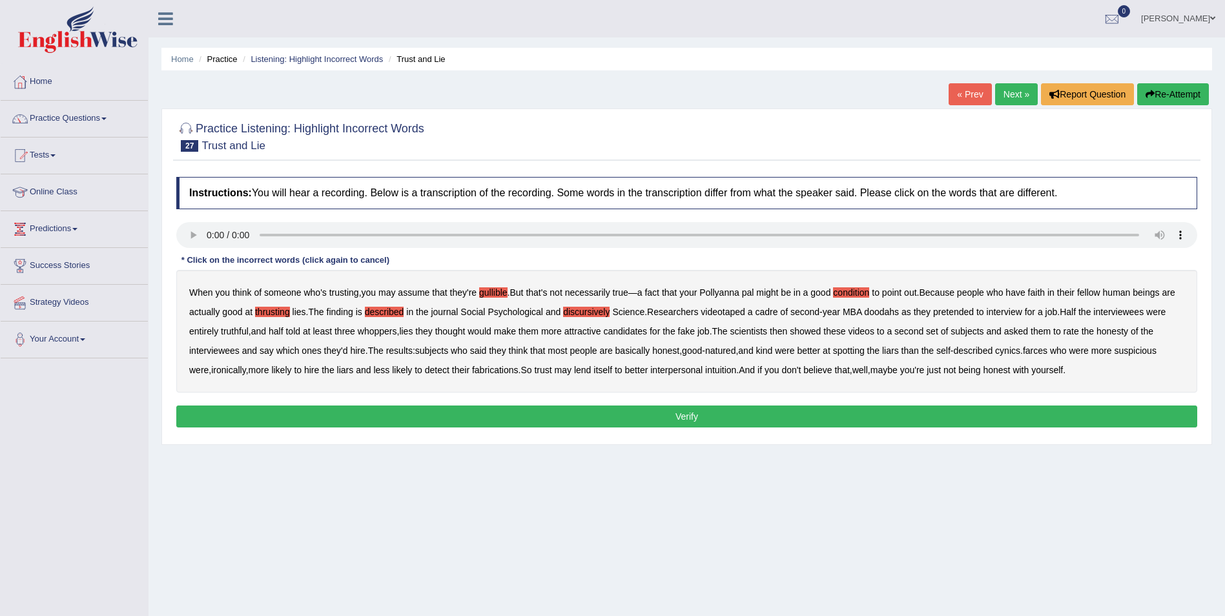
click at [1047, 346] on b "farces" at bounding box center [1035, 350] width 25 height 10
click at [724, 418] on button "Verify" at bounding box center [686, 417] width 1021 height 22
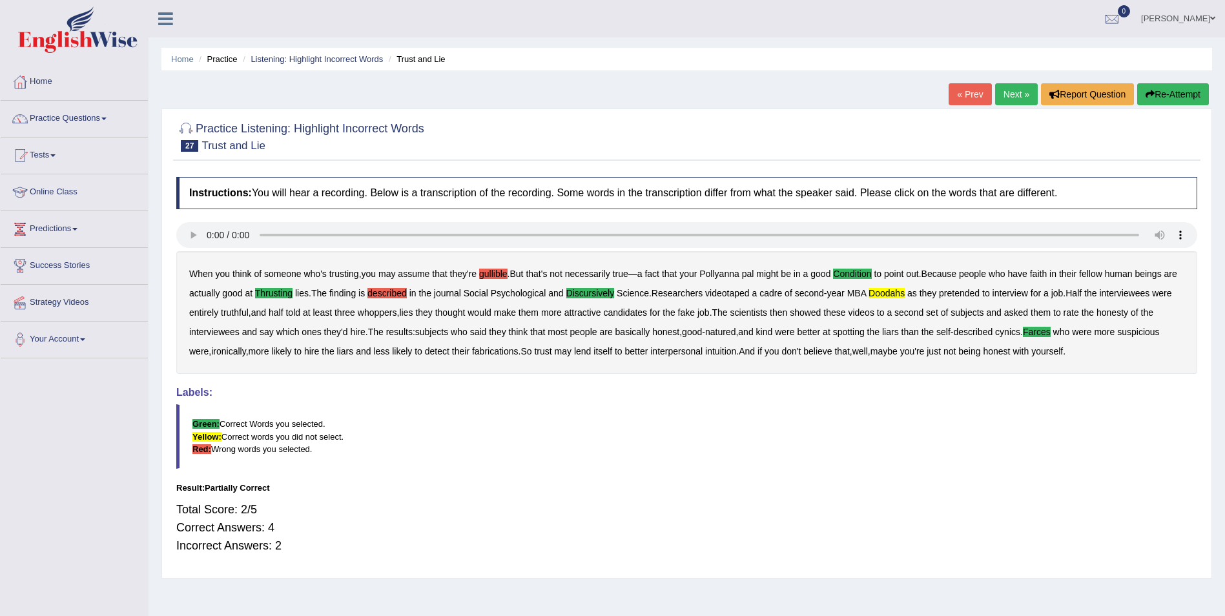
click at [1181, 95] on button "Re-Attempt" at bounding box center [1173, 94] width 72 height 22
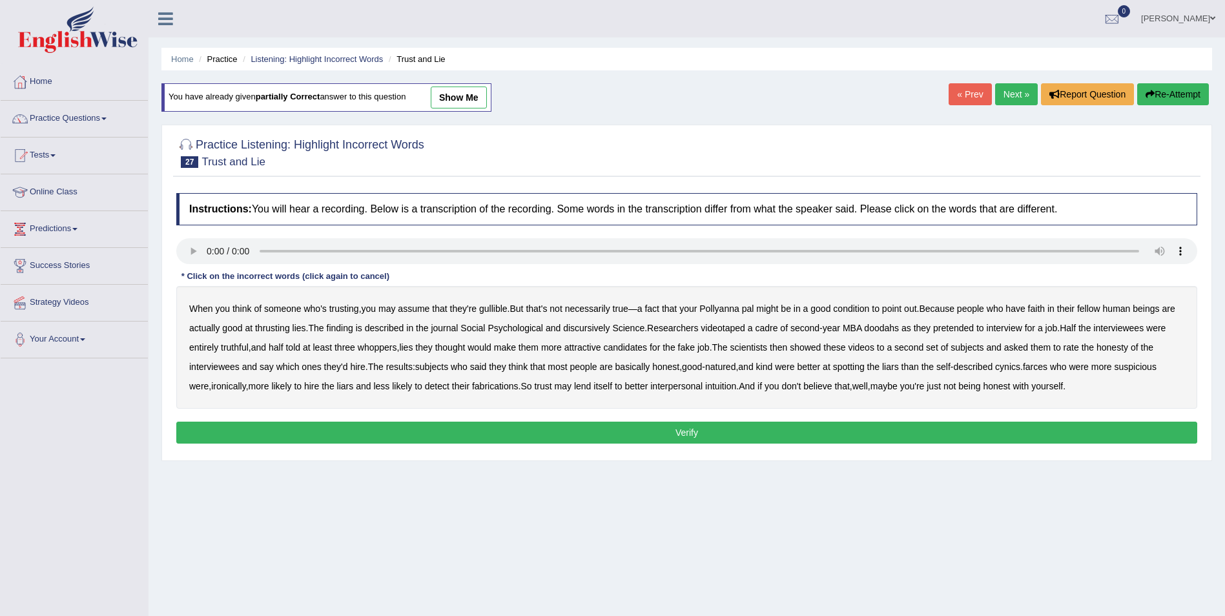
click at [272, 327] on b "thrusting" at bounding box center [272, 328] width 35 height 10
click at [888, 330] on b "doodahs" at bounding box center [881, 328] width 35 height 10
click at [697, 431] on button "Verify" at bounding box center [686, 433] width 1021 height 22
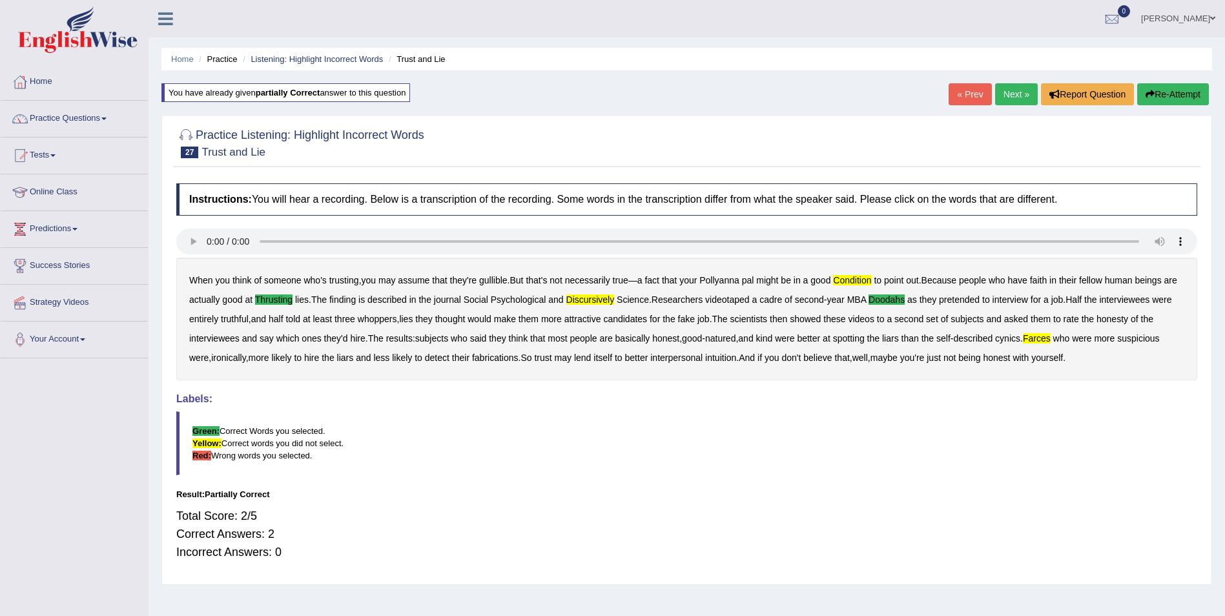
click at [1158, 91] on button "Re-Attempt" at bounding box center [1173, 94] width 72 height 22
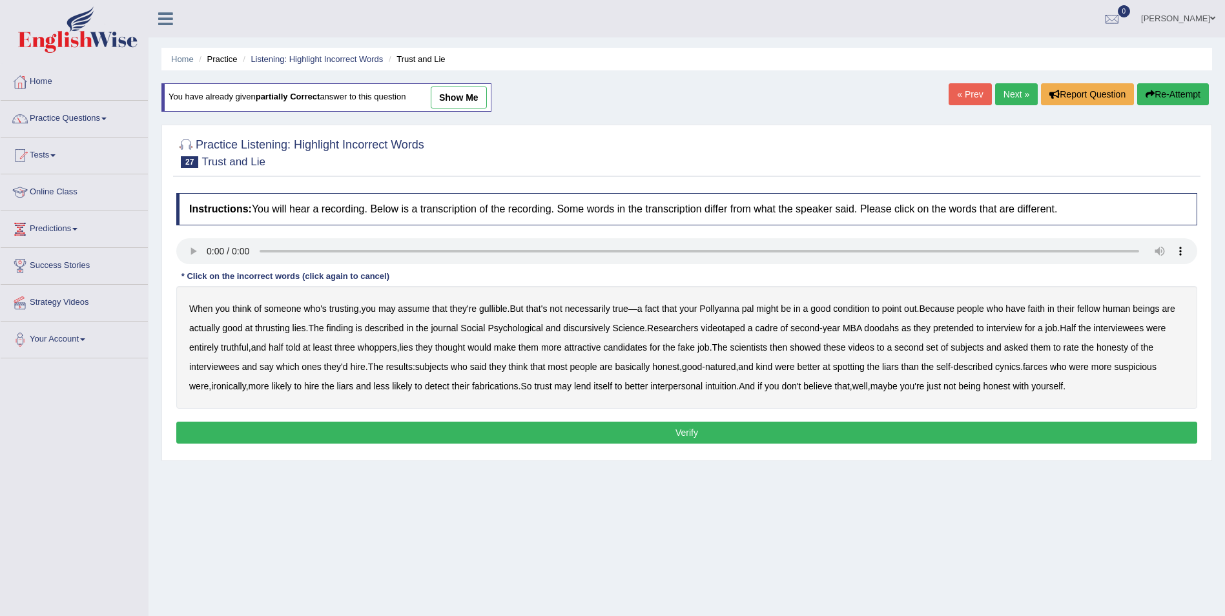
click at [850, 303] on b "condition" at bounding box center [851, 308] width 36 height 10
click at [1042, 366] on b "farces" at bounding box center [1035, 367] width 25 height 10
click at [596, 323] on b "discursively" at bounding box center [586, 328] width 46 height 10
click at [275, 330] on b "thrusting" at bounding box center [272, 328] width 35 height 10
click at [696, 431] on button "Verify" at bounding box center [686, 433] width 1021 height 22
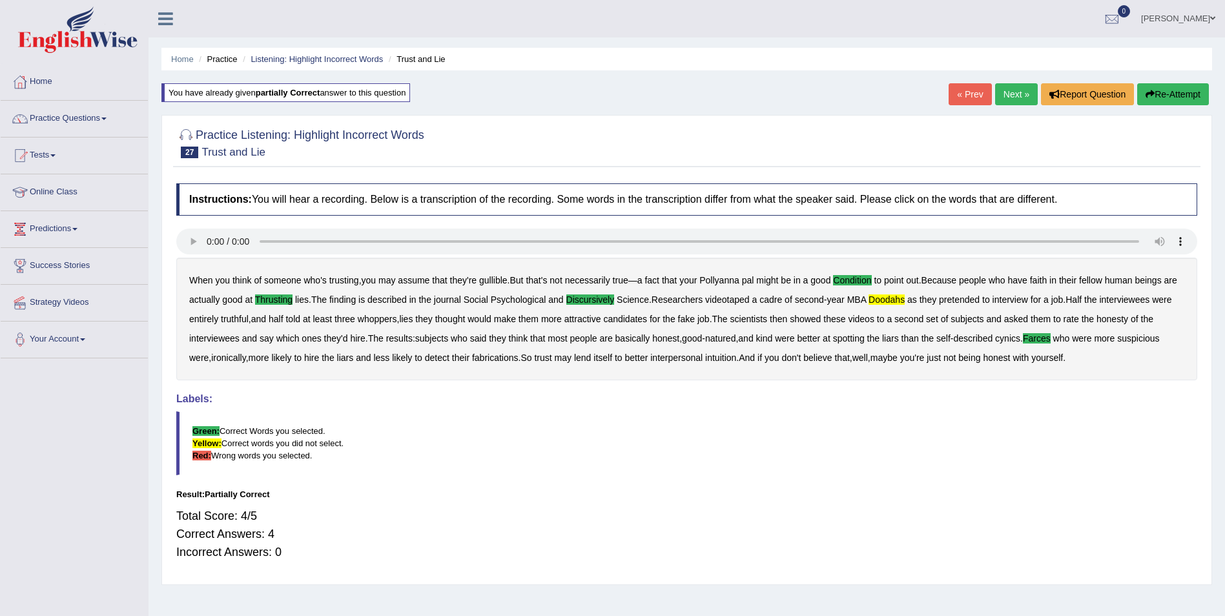
click at [1161, 90] on button "Re-Attempt" at bounding box center [1173, 94] width 72 height 22
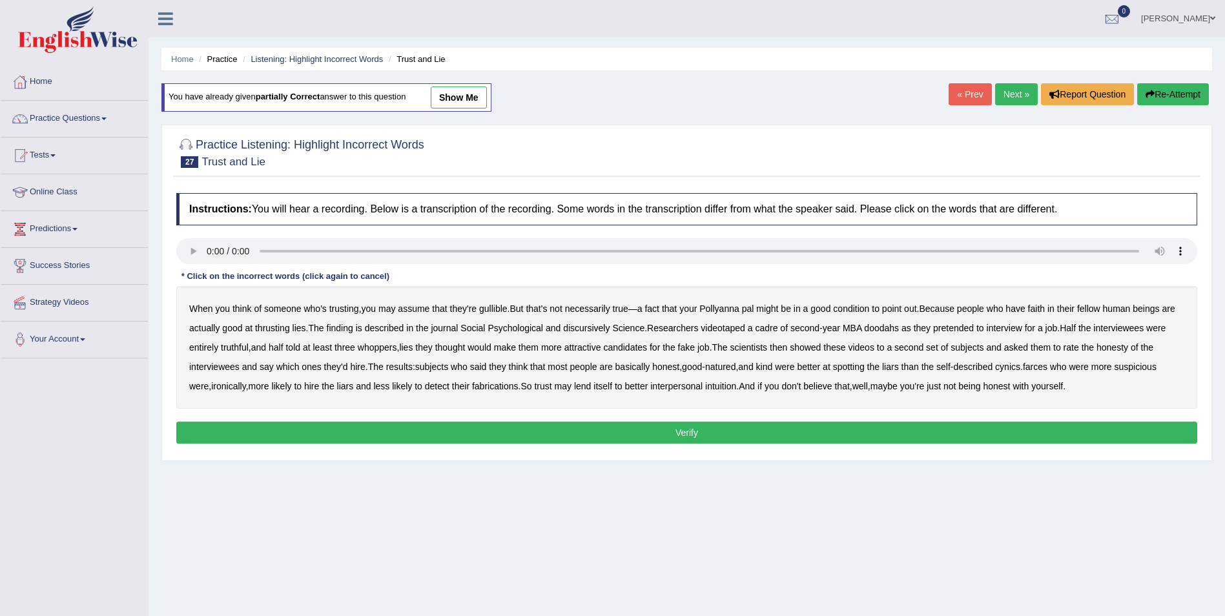
click at [841, 304] on b "condition" at bounding box center [851, 308] width 36 height 10
click at [884, 327] on b "doodahs" at bounding box center [881, 328] width 35 height 10
click at [1042, 366] on b "farces" at bounding box center [1035, 367] width 25 height 10
click at [604, 328] on b "discursively" at bounding box center [586, 328] width 46 height 10
click at [749, 431] on button "Verify" at bounding box center [686, 433] width 1021 height 22
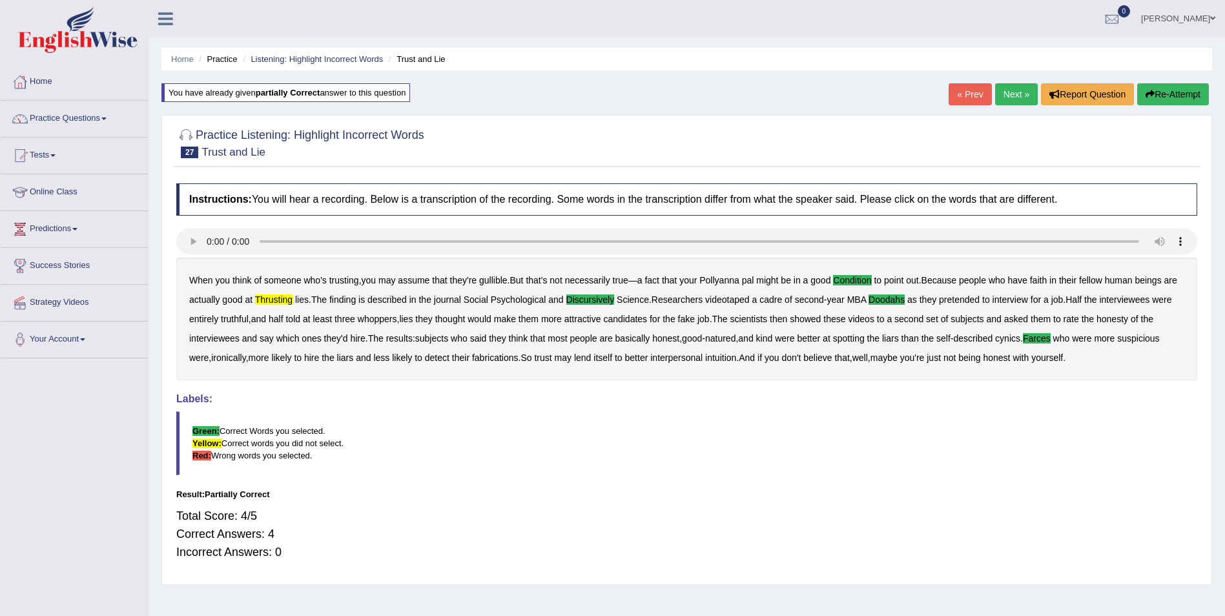
click at [1182, 96] on button "Re-Attempt" at bounding box center [1173, 94] width 72 height 22
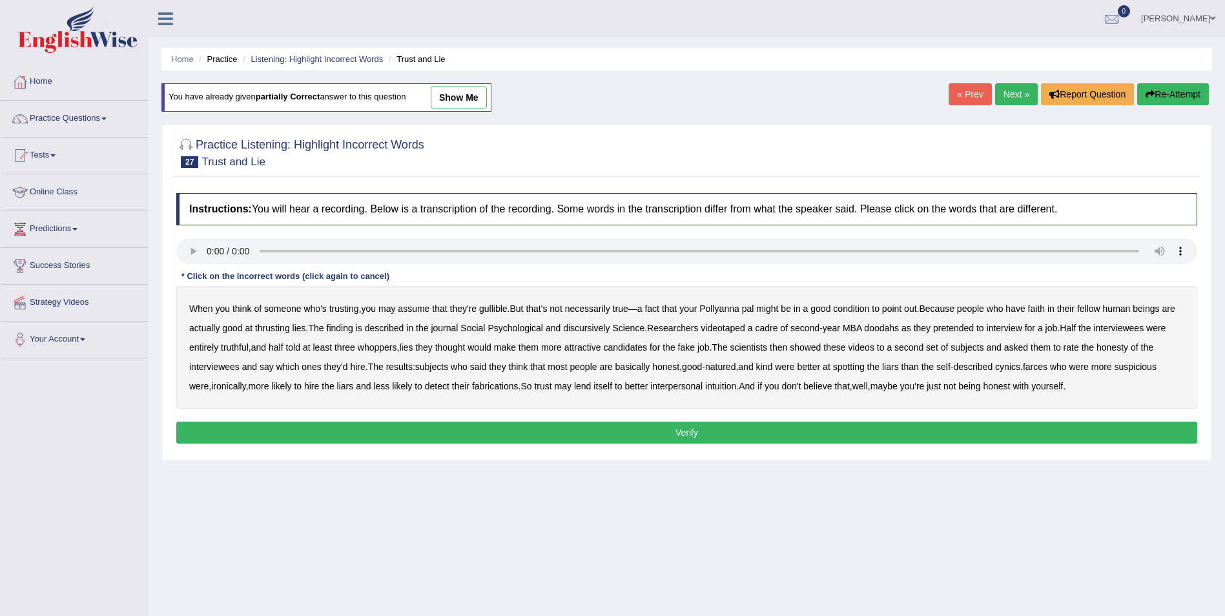
click at [856, 308] on b "condition" at bounding box center [851, 308] width 36 height 10
click at [887, 324] on b "doodahs" at bounding box center [881, 328] width 35 height 10
click at [1047, 364] on b "farces" at bounding box center [1035, 367] width 25 height 10
click at [279, 326] on b "thrusting" at bounding box center [272, 328] width 35 height 10
click at [590, 327] on b "discursively" at bounding box center [586, 328] width 46 height 10
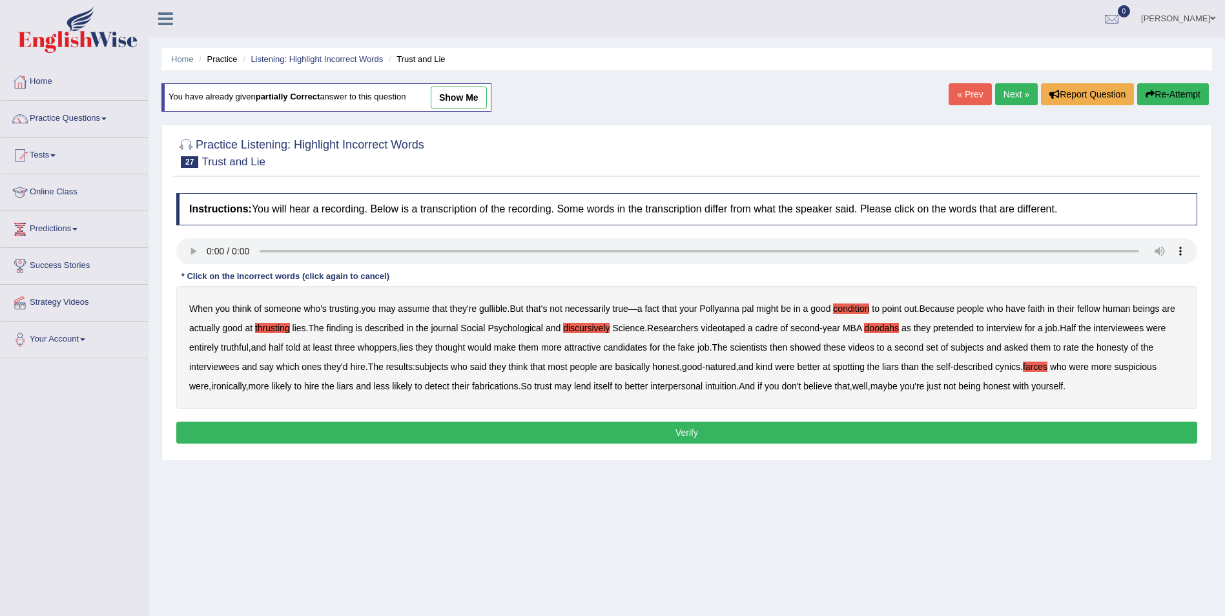
click at [832, 436] on button "Verify" at bounding box center [686, 433] width 1021 height 22
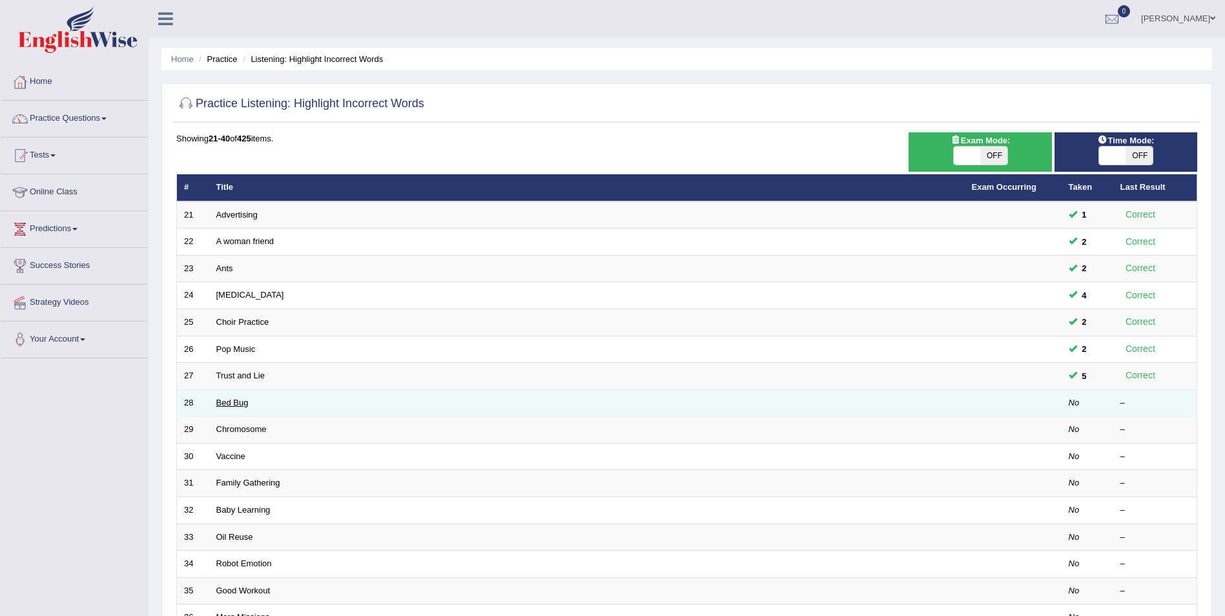
click at [237, 404] on link "Bed Bug" at bounding box center [232, 403] width 32 height 10
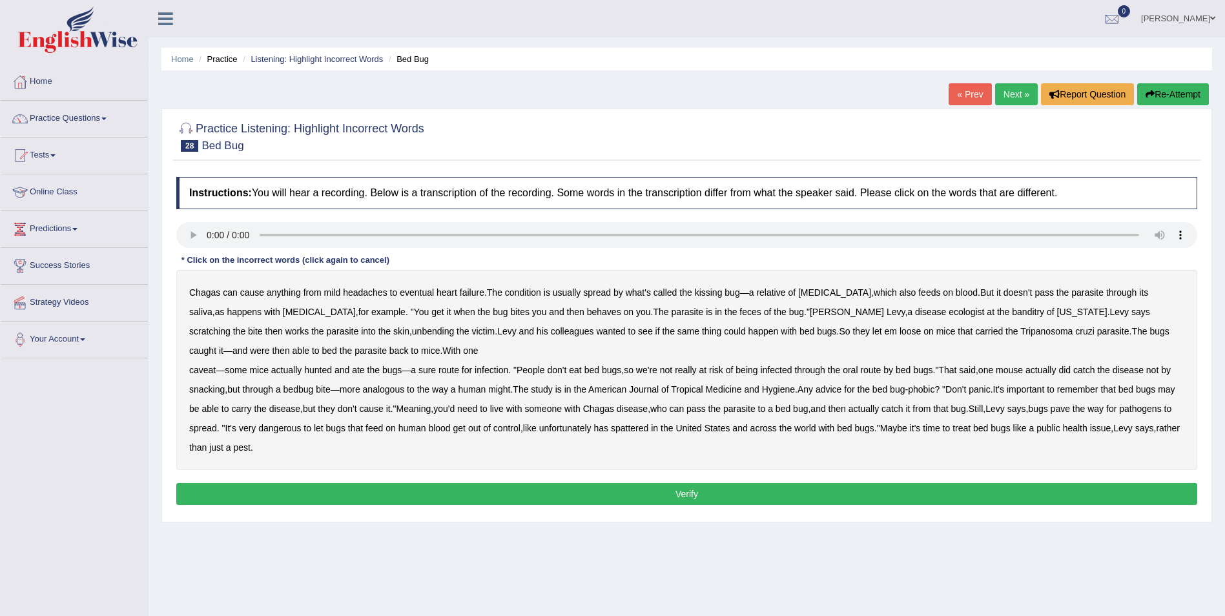
click at [587, 313] on b "behaves" at bounding box center [604, 312] width 34 height 10
click at [412, 333] on b "unbending" at bounding box center [433, 331] width 42 height 10
drag, startPoint x: 640, startPoint y: 429, endPoint x: 684, endPoint y: 429, distance: 43.9
click at [648, 429] on b "spattered" at bounding box center [629, 428] width 37 height 10
click at [323, 493] on button "Verify" at bounding box center [686, 494] width 1021 height 22
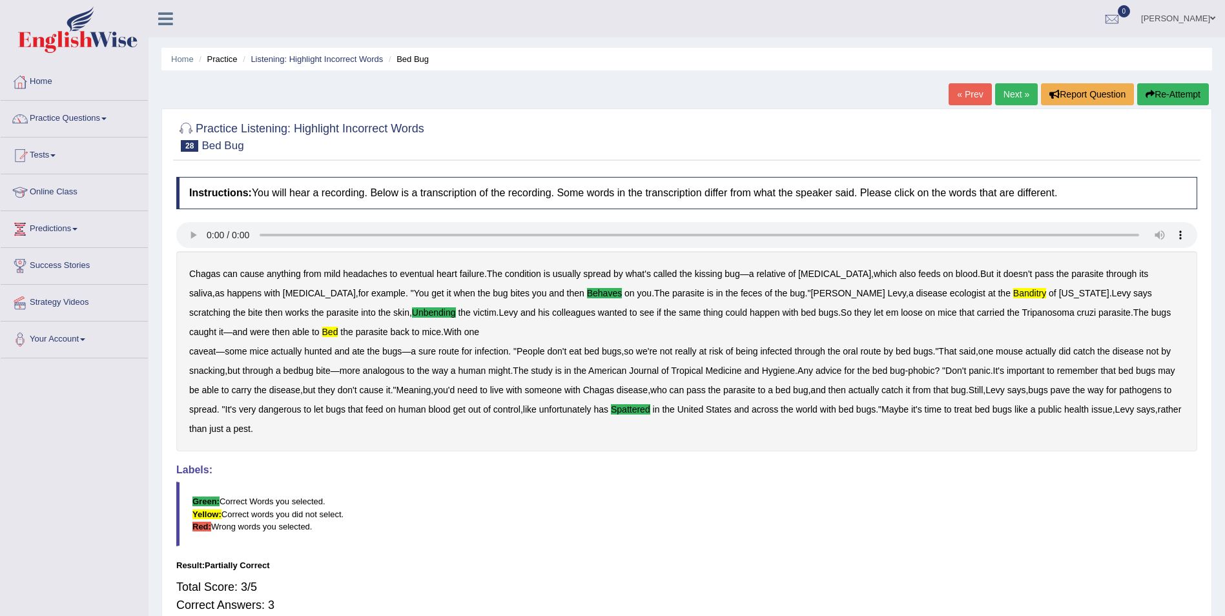
click at [1185, 96] on button "Re-Attempt" at bounding box center [1173, 94] width 72 height 22
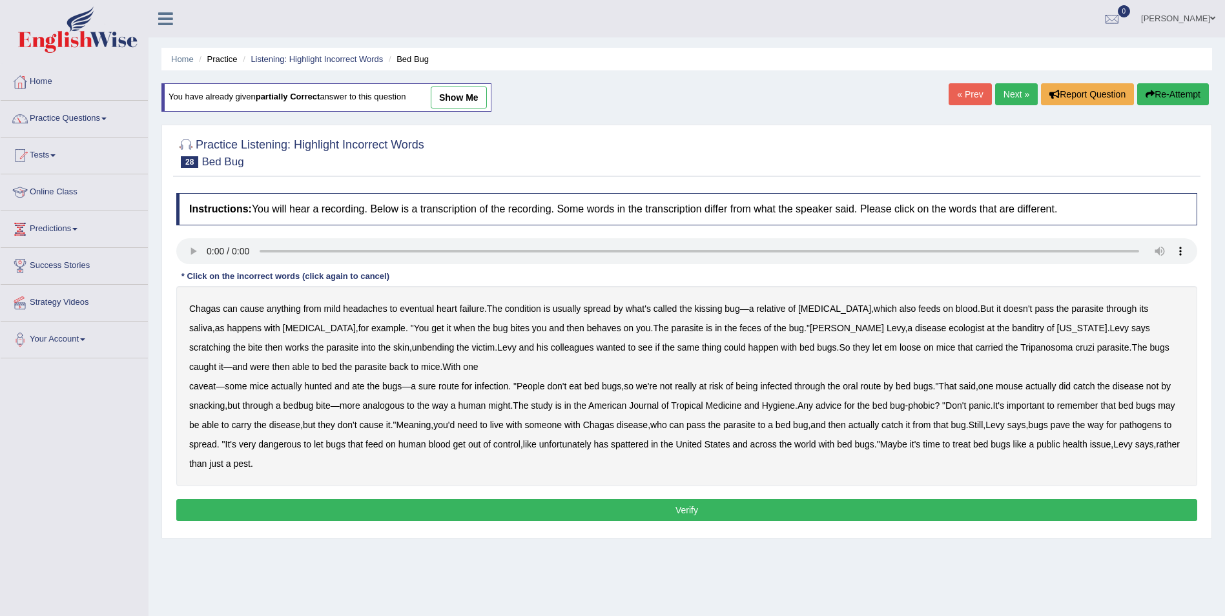
click at [587, 327] on b "behaves" at bounding box center [604, 328] width 34 height 10
click at [1012, 327] on b "banditry" at bounding box center [1028, 328] width 32 height 10
drag, startPoint x: 301, startPoint y: 345, endPoint x: 322, endPoint y: 345, distance: 20.7
click at [412, 345] on b "unbending" at bounding box center [433, 347] width 42 height 10
click at [570, 447] on b "unfortunately" at bounding box center [565, 444] width 52 height 10
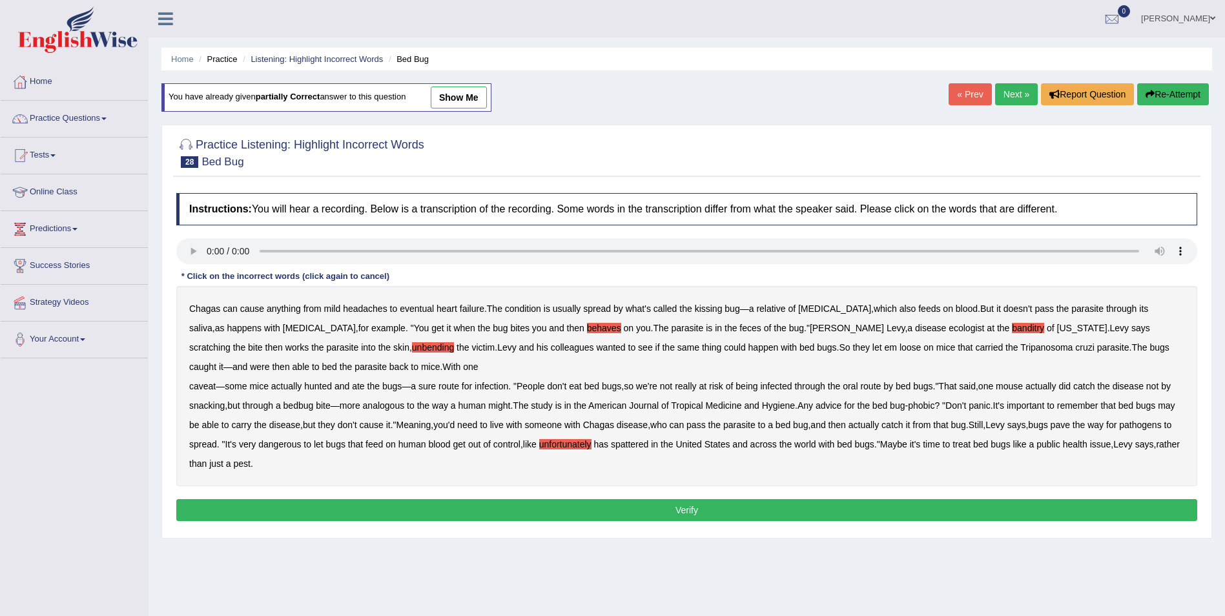
click at [723, 514] on button "Verify" at bounding box center [686, 510] width 1021 height 22
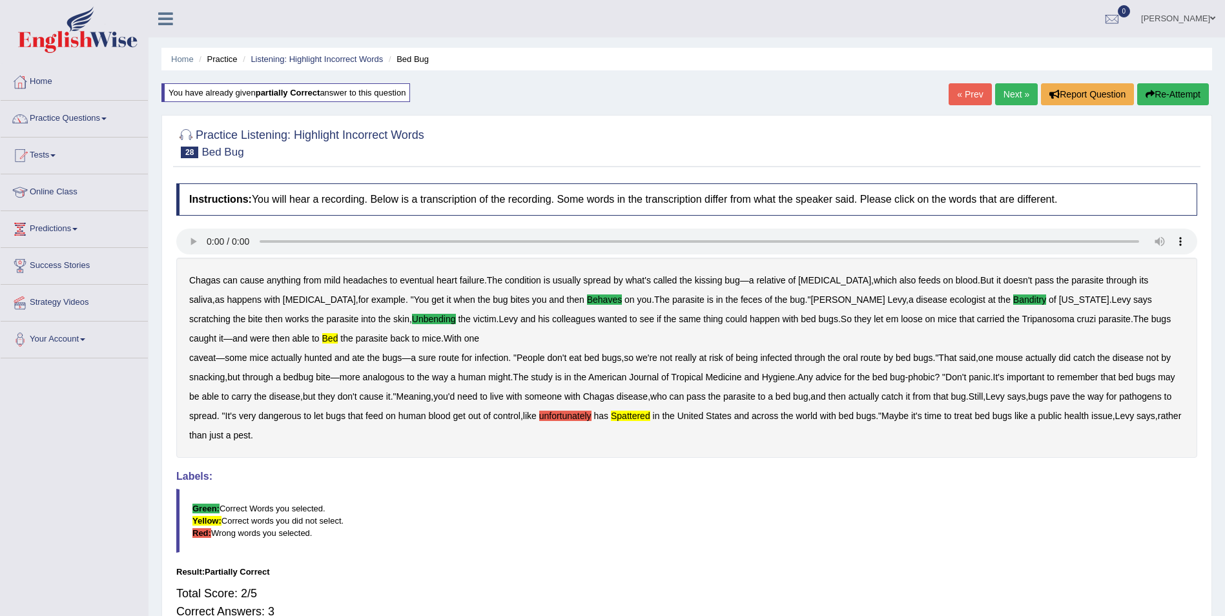
click at [1185, 87] on button "Re-Attempt" at bounding box center [1173, 94] width 72 height 22
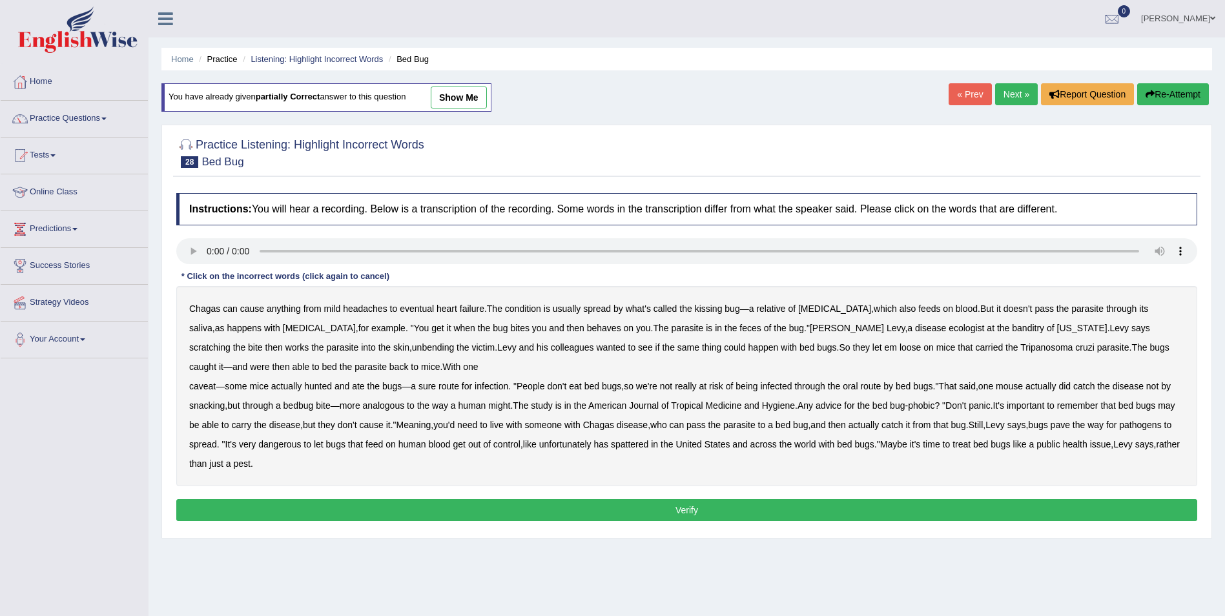
drag, startPoint x: 516, startPoint y: 329, endPoint x: 592, endPoint y: 328, distance: 76.2
click at [587, 329] on b "behaves" at bounding box center [604, 328] width 34 height 10
click at [322, 365] on b "bed" at bounding box center [329, 367] width 15 height 10
click at [1012, 328] on b "banditry" at bounding box center [1028, 328] width 32 height 10
click at [628, 444] on b "spattered" at bounding box center [629, 444] width 37 height 10
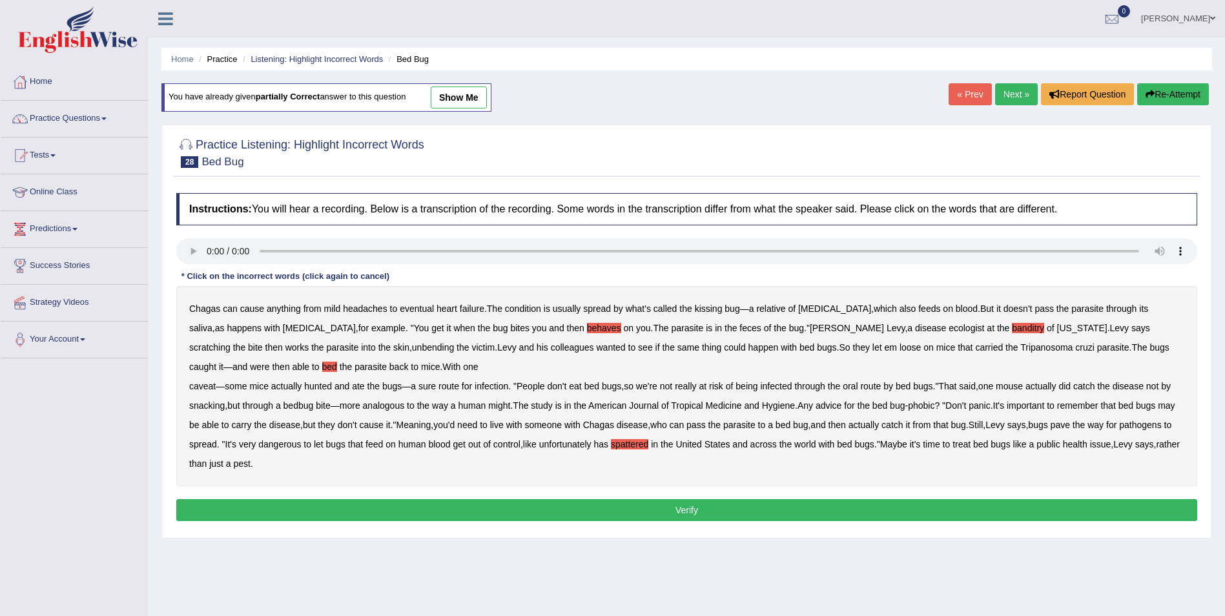
click at [706, 515] on button "Verify" at bounding box center [686, 510] width 1021 height 22
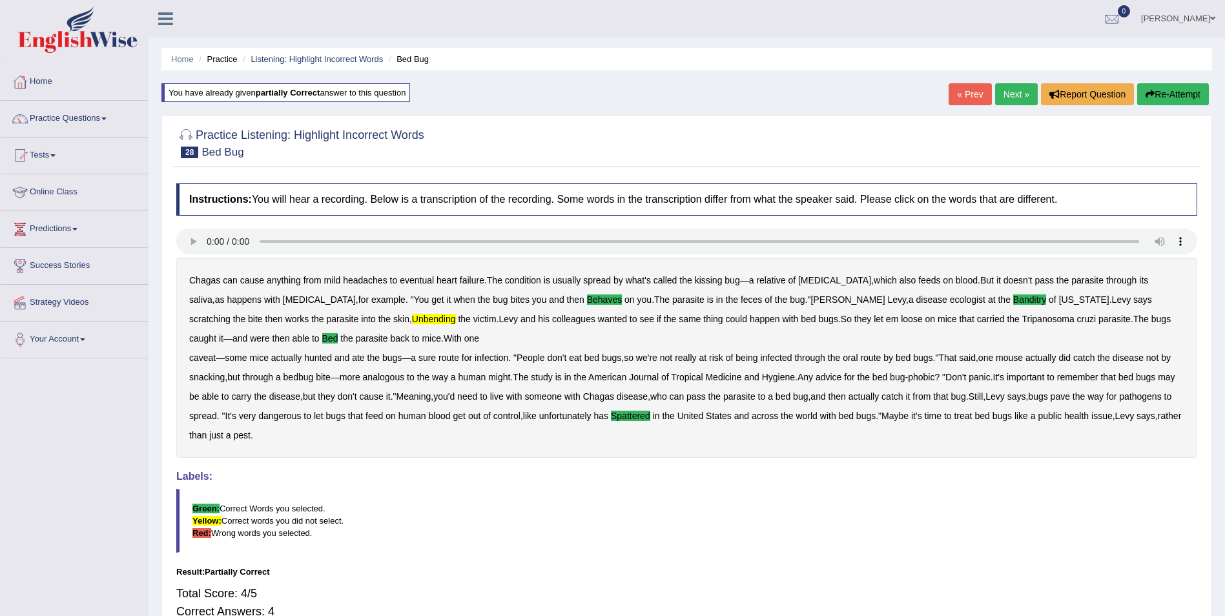
click at [1175, 87] on button "Re-Attempt" at bounding box center [1173, 94] width 72 height 22
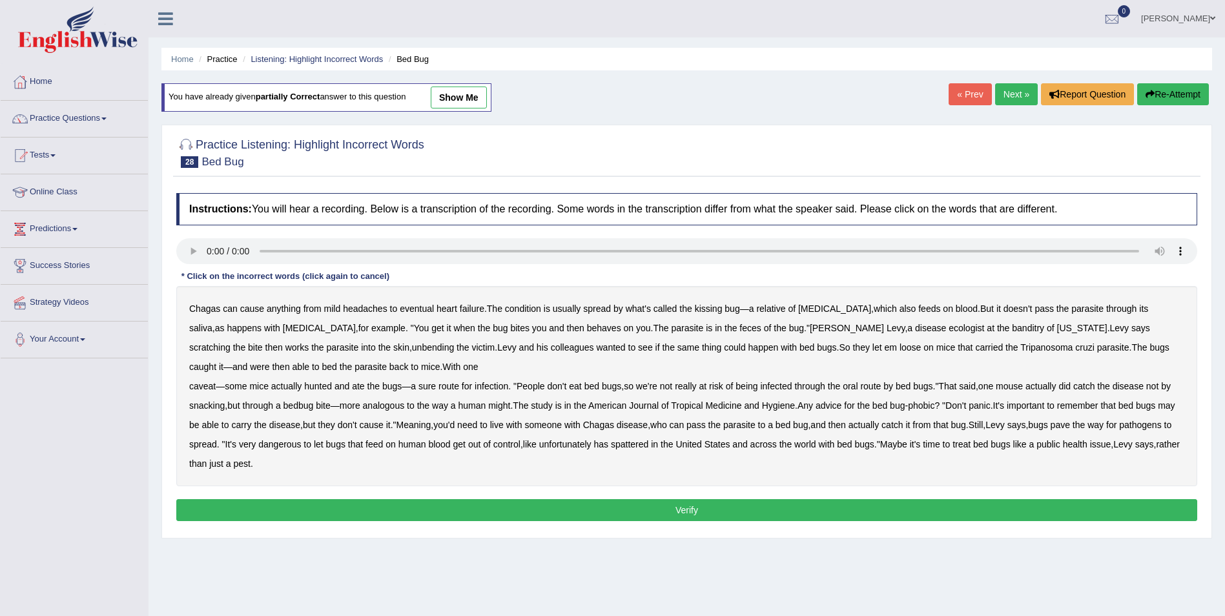
click at [587, 328] on b "behaves" at bounding box center [604, 328] width 34 height 10
click at [412, 347] on b "unbending" at bounding box center [433, 347] width 42 height 10
click at [322, 368] on b "bed" at bounding box center [329, 367] width 15 height 10
click at [1012, 329] on b "banditry" at bounding box center [1028, 328] width 32 height 10
click at [628, 445] on b "spattered" at bounding box center [629, 444] width 37 height 10
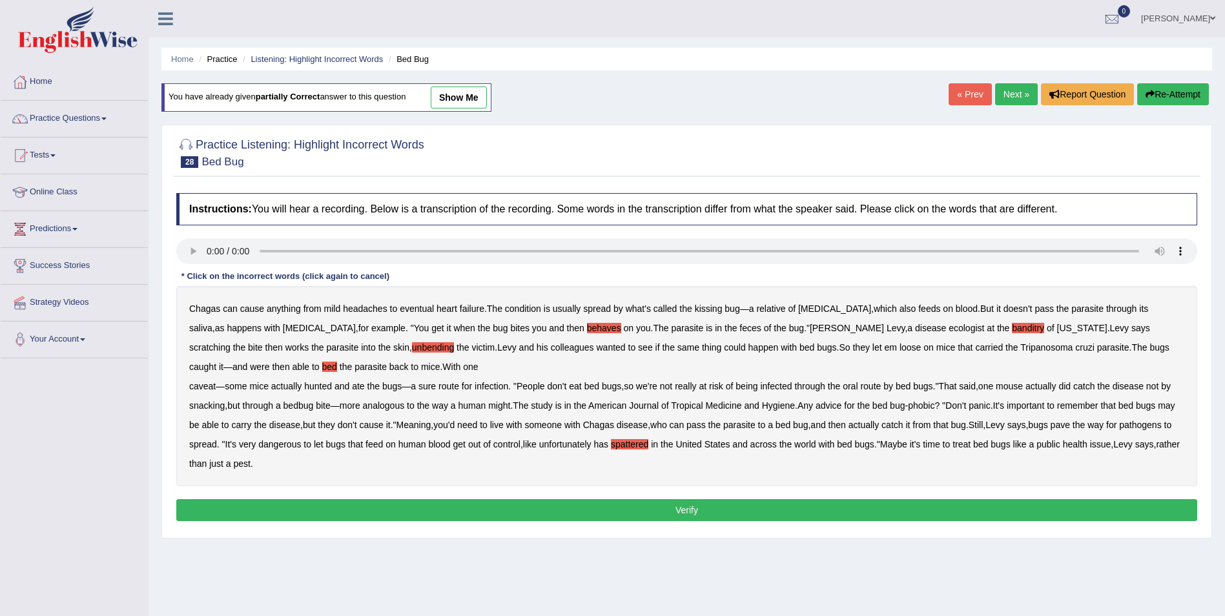
click at [768, 502] on button "Verify" at bounding box center [686, 510] width 1021 height 22
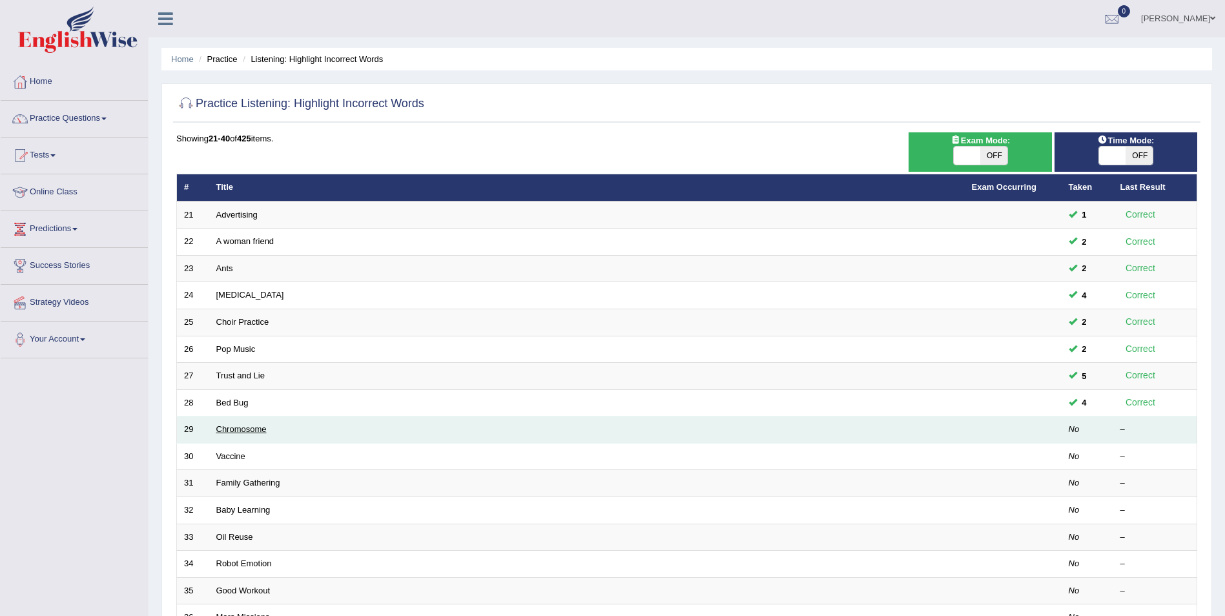
click at [231, 429] on link "Chromosome" at bounding box center [241, 429] width 50 height 10
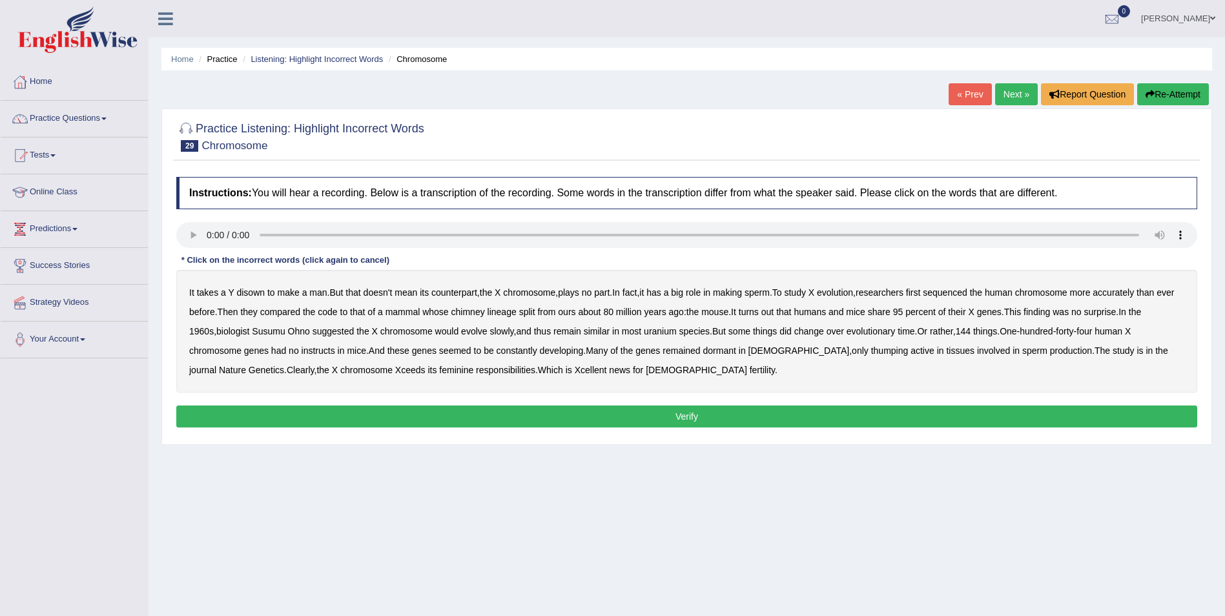
drag, startPoint x: 254, startPoint y: 292, endPoint x: 268, endPoint y: 296, distance: 14.1
click at [261, 294] on b "disown" at bounding box center [250, 292] width 28 height 10
drag, startPoint x: 498, startPoint y: 314, endPoint x: 519, endPoint y: 314, distance: 20.7
click at [485, 314] on b "chimney" at bounding box center [468, 312] width 34 height 10
drag, startPoint x: 329, startPoint y: 350, endPoint x: 340, endPoint y: 349, distance: 11.1
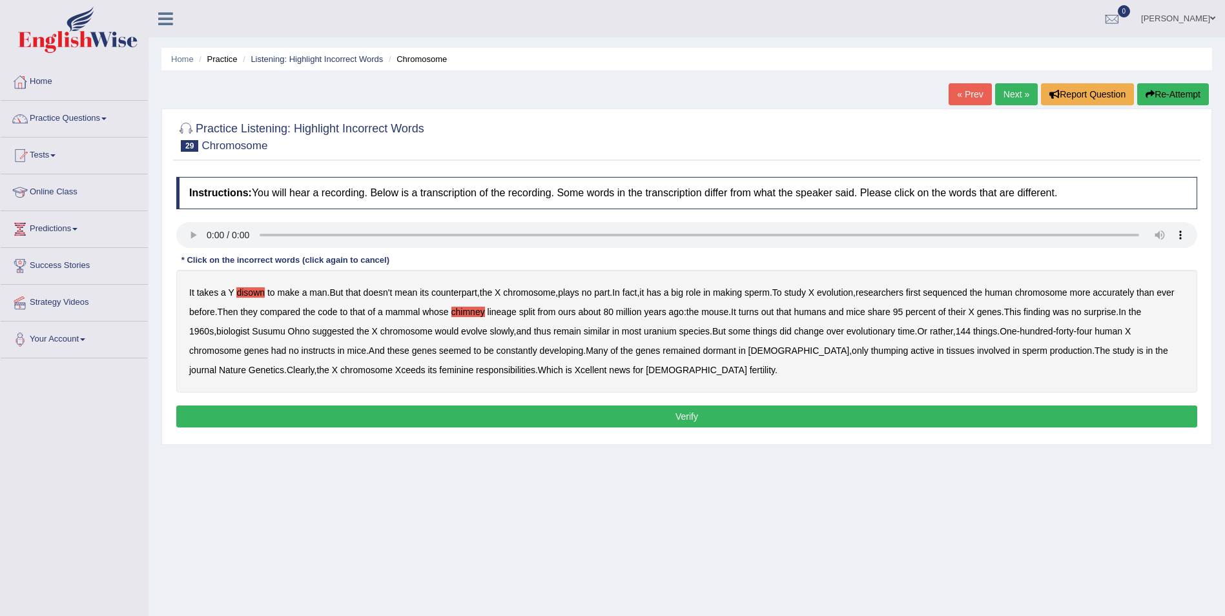
click at [329, 349] on b "instructs" at bounding box center [319, 350] width 34 height 10
click at [871, 351] on b "thumping" at bounding box center [889, 350] width 37 height 10
click at [595, 414] on button "Verify" at bounding box center [686, 417] width 1021 height 22
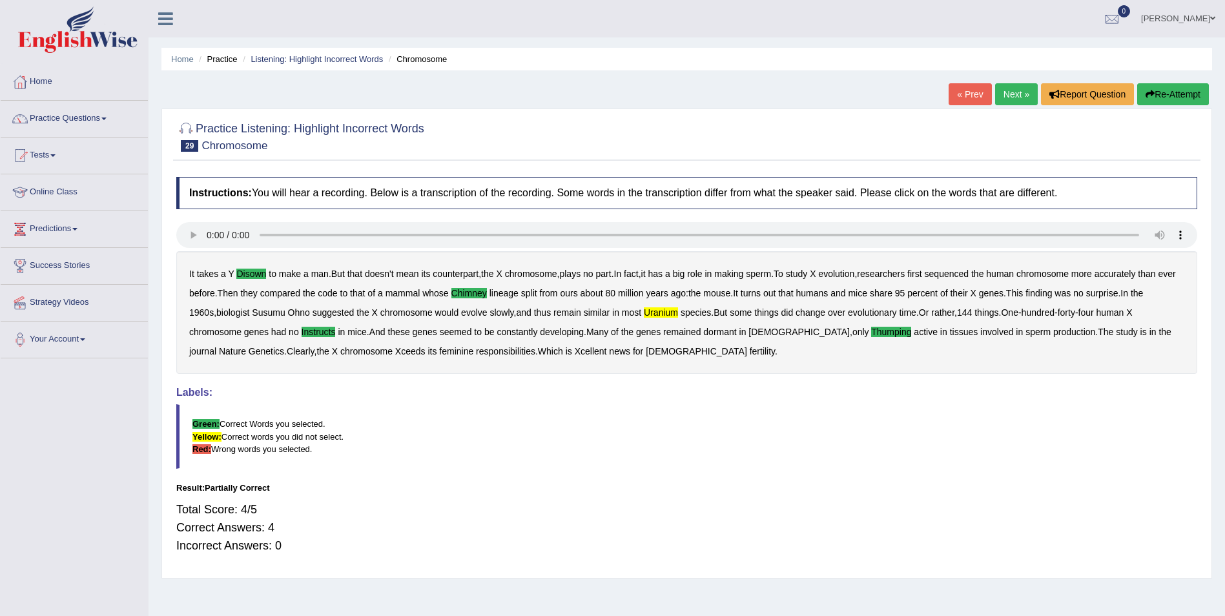
click at [1183, 94] on button "Re-Attempt" at bounding box center [1173, 94] width 72 height 22
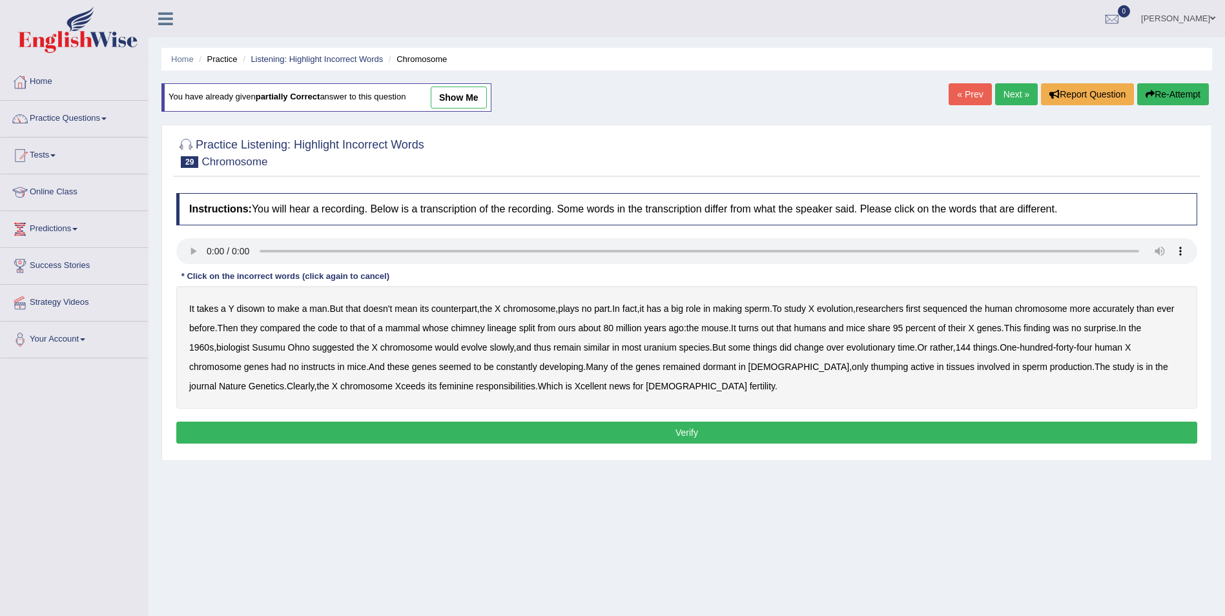
click at [252, 307] on b "disown" at bounding box center [250, 308] width 28 height 10
click at [1175, 96] on button "Re-Attempt" at bounding box center [1173, 94] width 72 height 22
click at [485, 327] on b "chimney" at bounding box center [468, 328] width 34 height 10
click at [327, 366] on b "instructs" at bounding box center [319, 367] width 34 height 10
click at [871, 367] on b "thumping" at bounding box center [889, 367] width 37 height 10
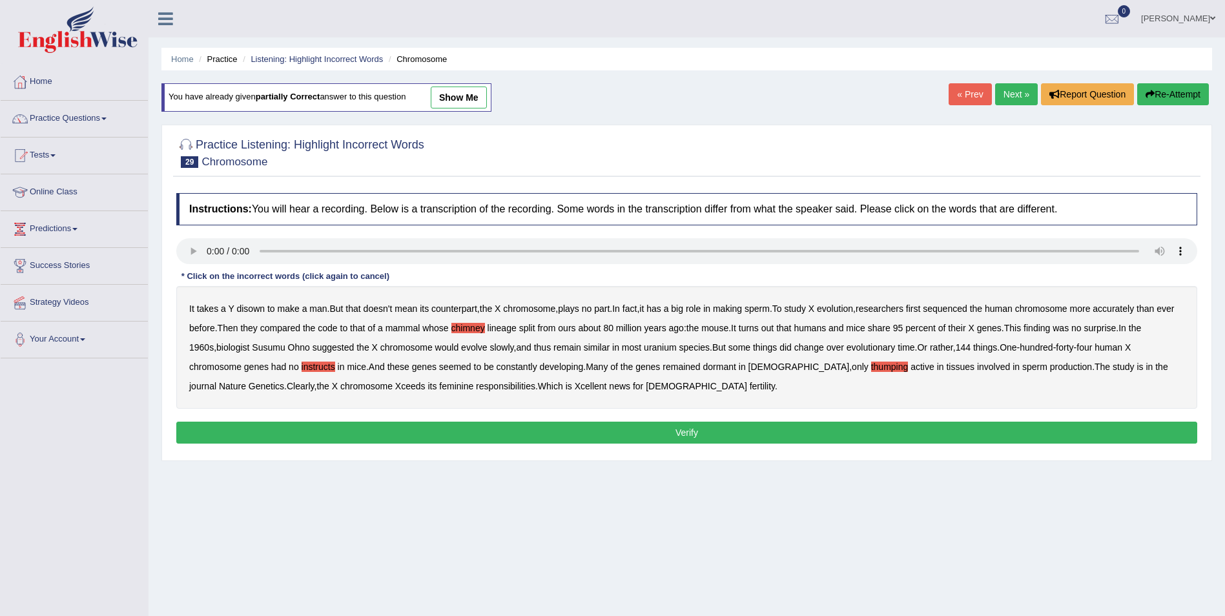
click at [629, 433] on button "Verify" at bounding box center [686, 433] width 1021 height 22
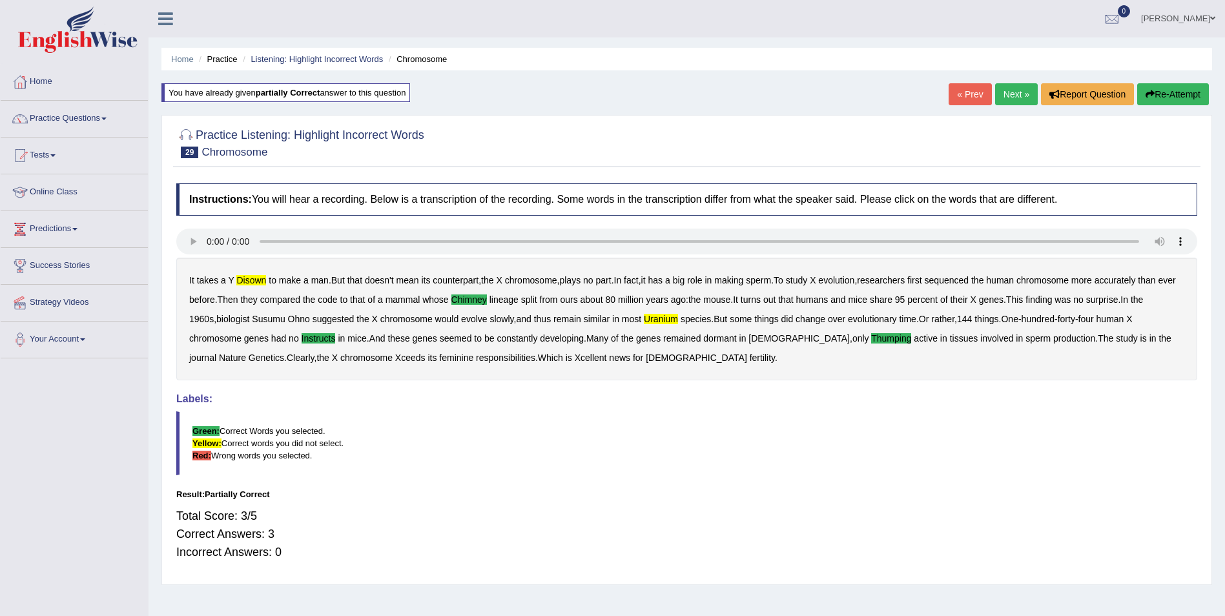
click at [1168, 94] on button "Re-Attempt" at bounding box center [1173, 94] width 72 height 22
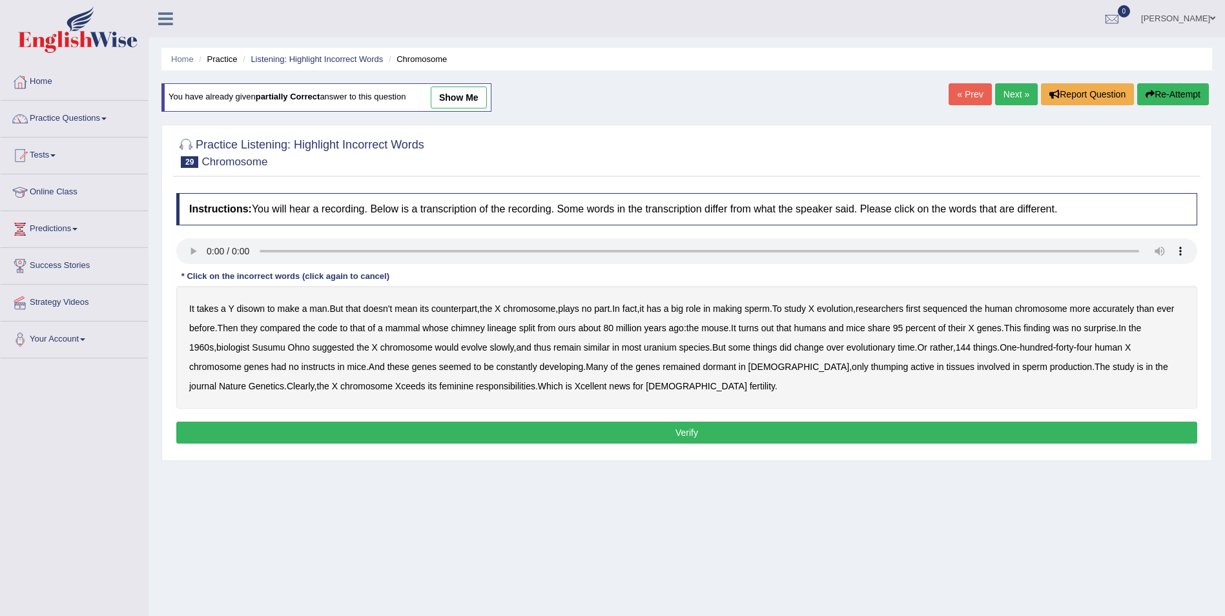
click at [871, 365] on b "thumping" at bounding box center [889, 367] width 37 height 10
click at [258, 308] on b "disown" at bounding box center [250, 308] width 28 height 10
click at [673, 344] on b "uranium" at bounding box center [660, 347] width 33 height 10
click at [485, 327] on b "chimney" at bounding box center [468, 328] width 34 height 10
click at [322, 366] on b "instructs" at bounding box center [319, 367] width 34 height 10
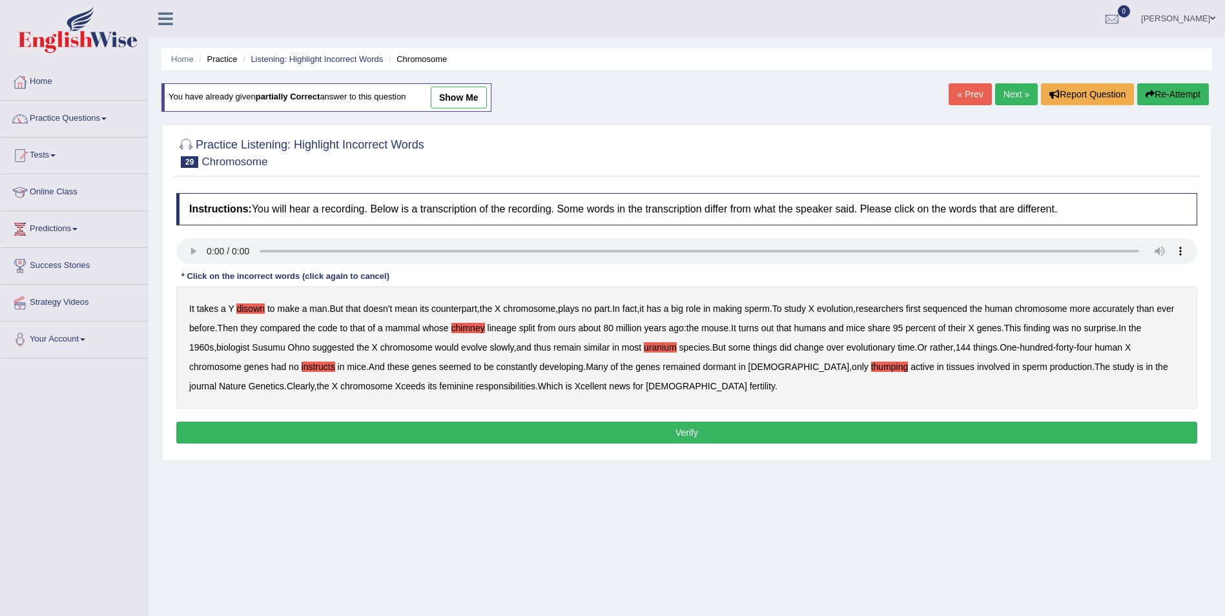
click at [595, 429] on button "Verify" at bounding box center [686, 433] width 1021 height 22
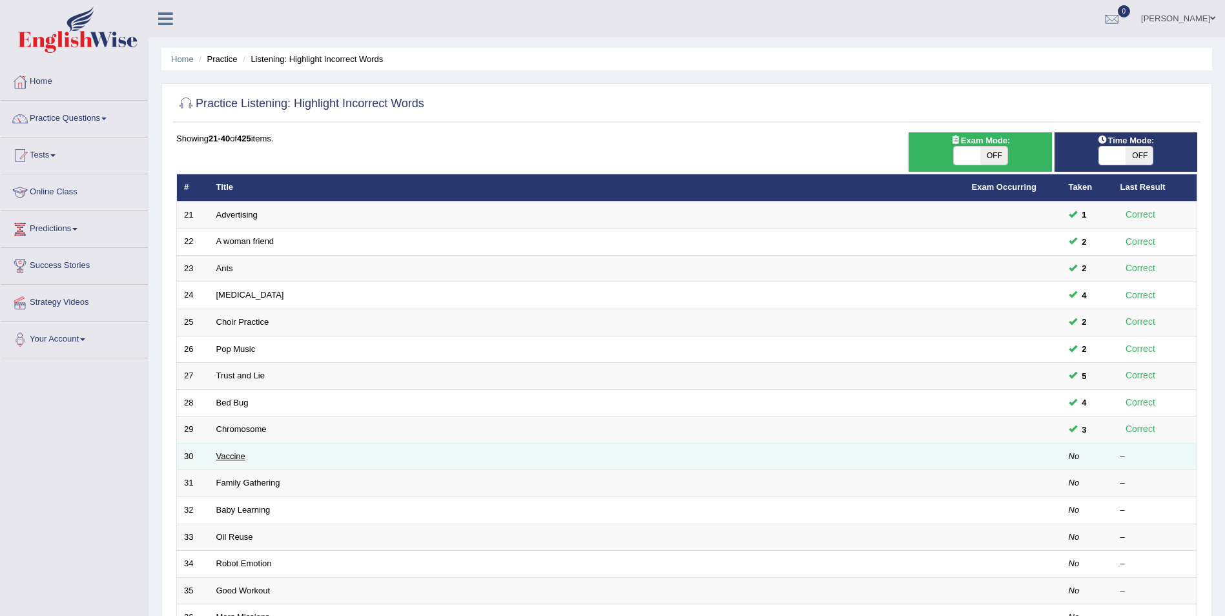
click at [235, 456] on link "Vaccine" at bounding box center [230, 456] width 29 height 10
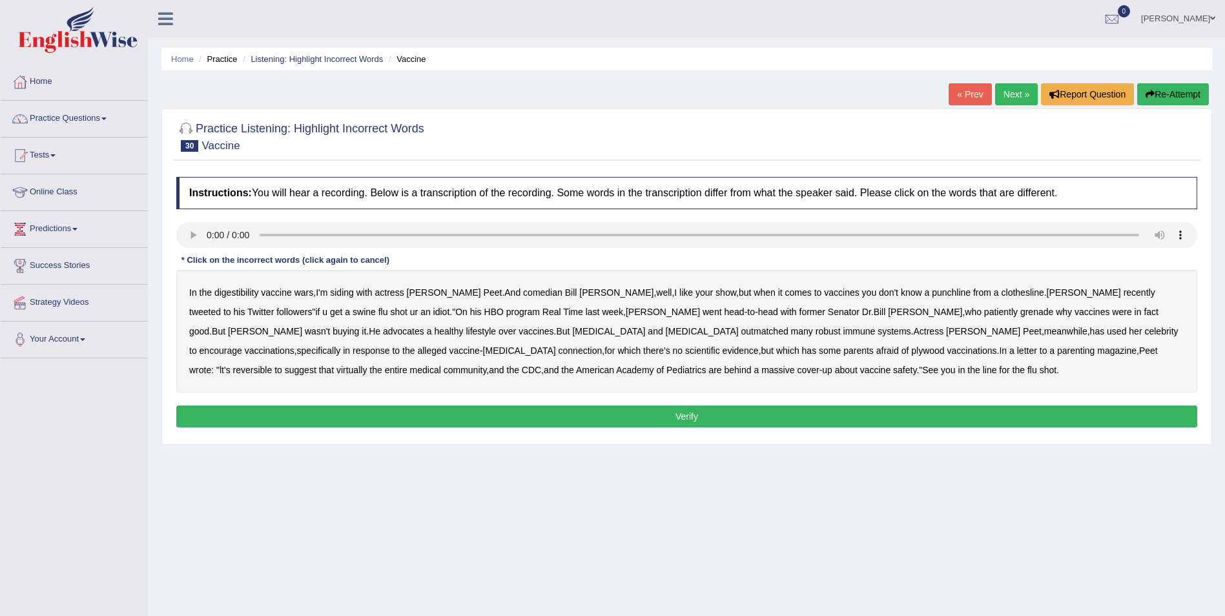
click at [229, 293] on b "digestibility" at bounding box center [236, 292] width 44 height 10
drag, startPoint x: 551, startPoint y: 293, endPoint x: 560, endPoint y: 293, distance: 8.4
click at [579, 293] on b "Maher" at bounding box center [616, 292] width 74 height 10
drag, startPoint x: 557, startPoint y: 291, endPoint x: 586, endPoint y: 310, distance: 35.1
click at [579, 292] on b "Maher" at bounding box center [616, 292] width 74 height 10
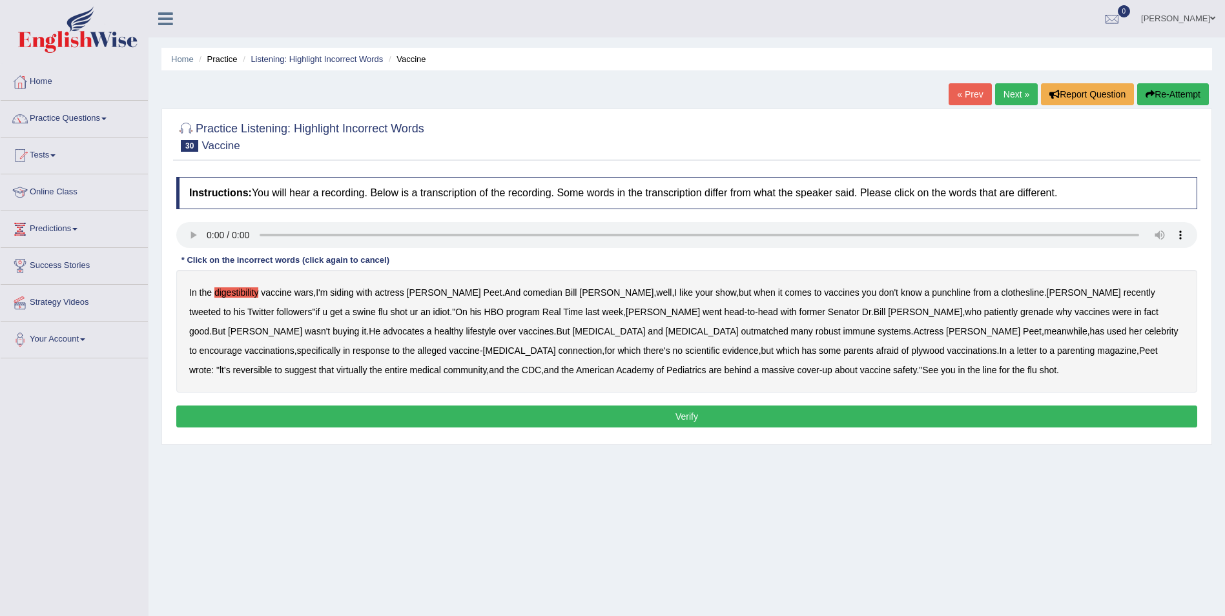
click at [272, 365] on b "reversible" at bounding box center [252, 370] width 39 height 10
click at [545, 411] on button "Verify" at bounding box center [686, 417] width 1021 height 22
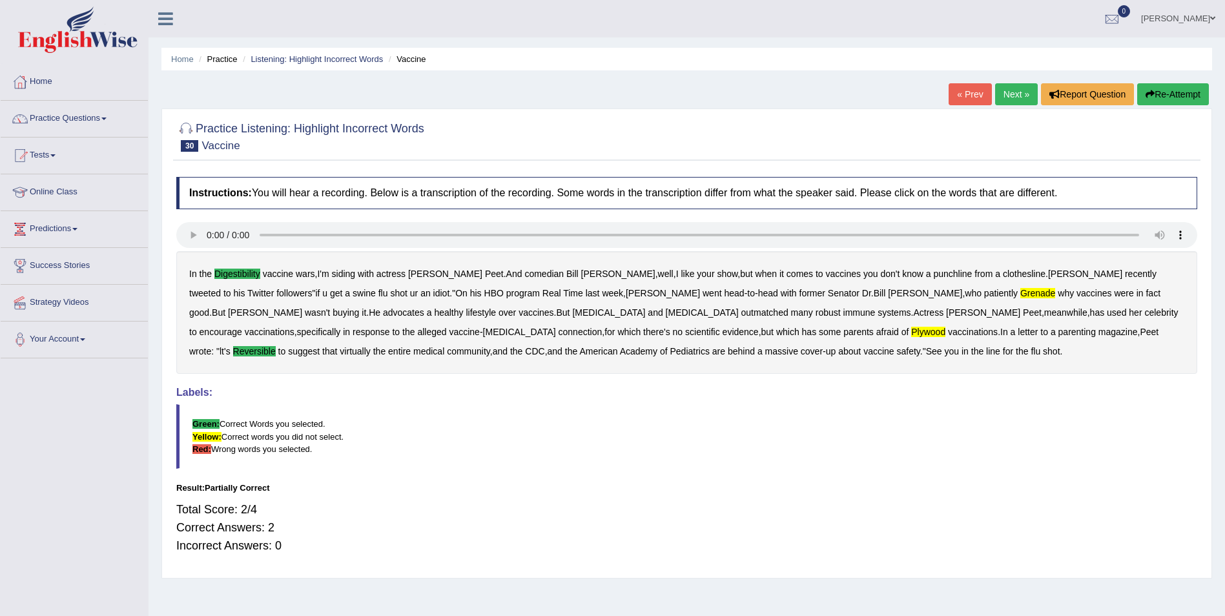
click at [1175, 87] on button "Re-Attempt" at bounding box center [1173, 94] width 72 height 22
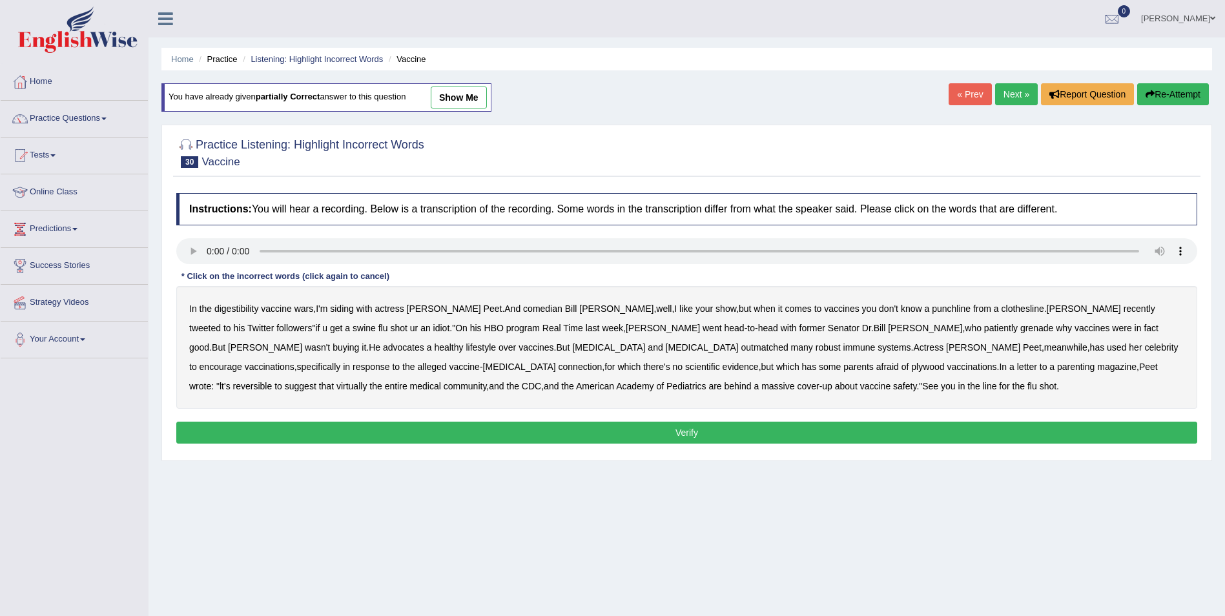
click at [1020, 325] on b "grenade" at bounding box center [1036, 328] width 33 height 10
drag, startPoint x: 777, startPoint y: 363, endPoint x: 758, endPoint y: 363, distance: 19.4
click at [272, 381] on b "reversible" at bounding box center [252, 386] width 39 height 10
click at [232, 303] on div "In the digestibility vaccine wars , I'm siding with actress Amanda Peet . And c…" at bounding box center [686, 347] width 1021 height 123
click at [241, 307] on b "digestibility" at bounding box center [236, 308] width 44 height 10
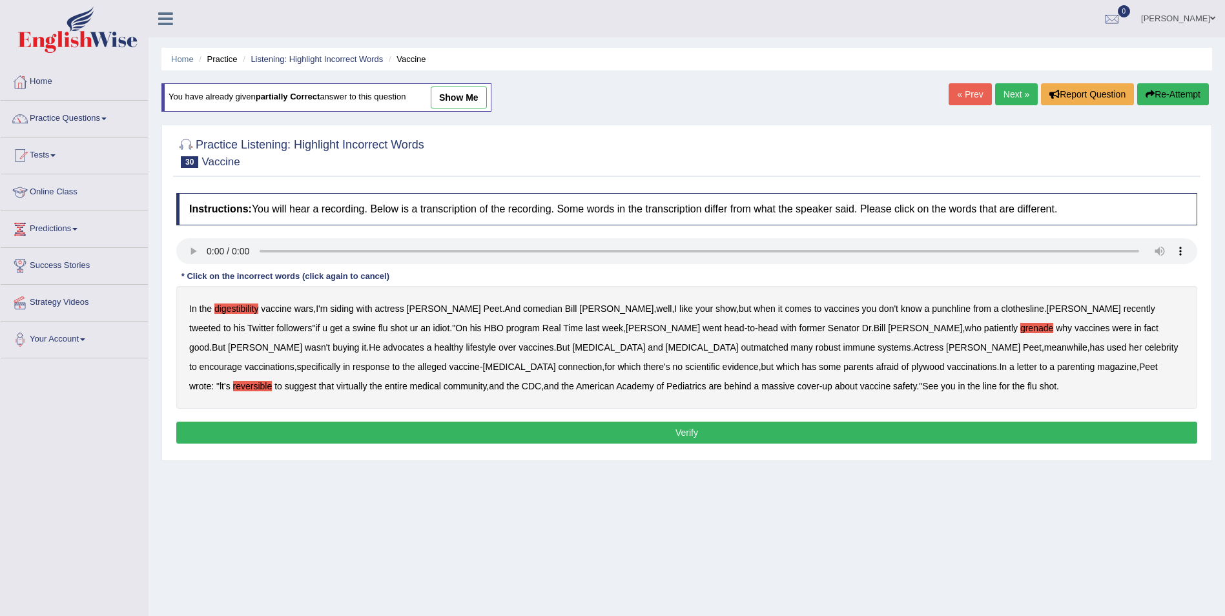
click at [911, 367] on b "plywood" at bounding box center [927, 367] width 33 height 10
click at [584, 431] on button "Verify" at bounding box center [686, 433] width 1021 height 22
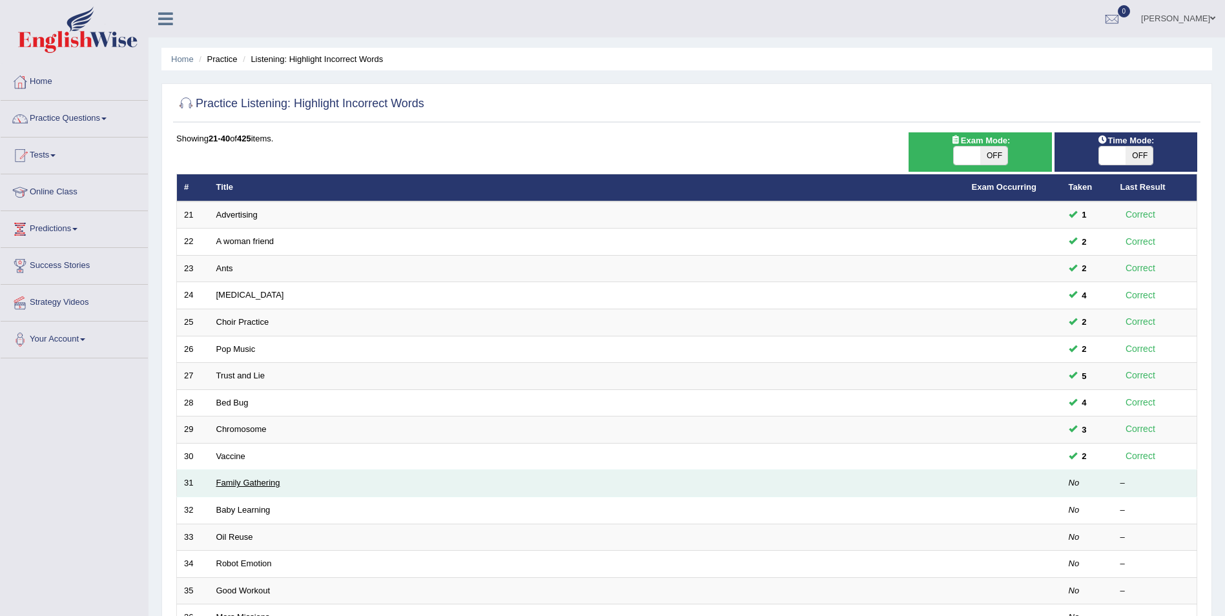
click at [253, 485] on link "Family Gathering" at bounding box center [248, 483] width 64 height 10
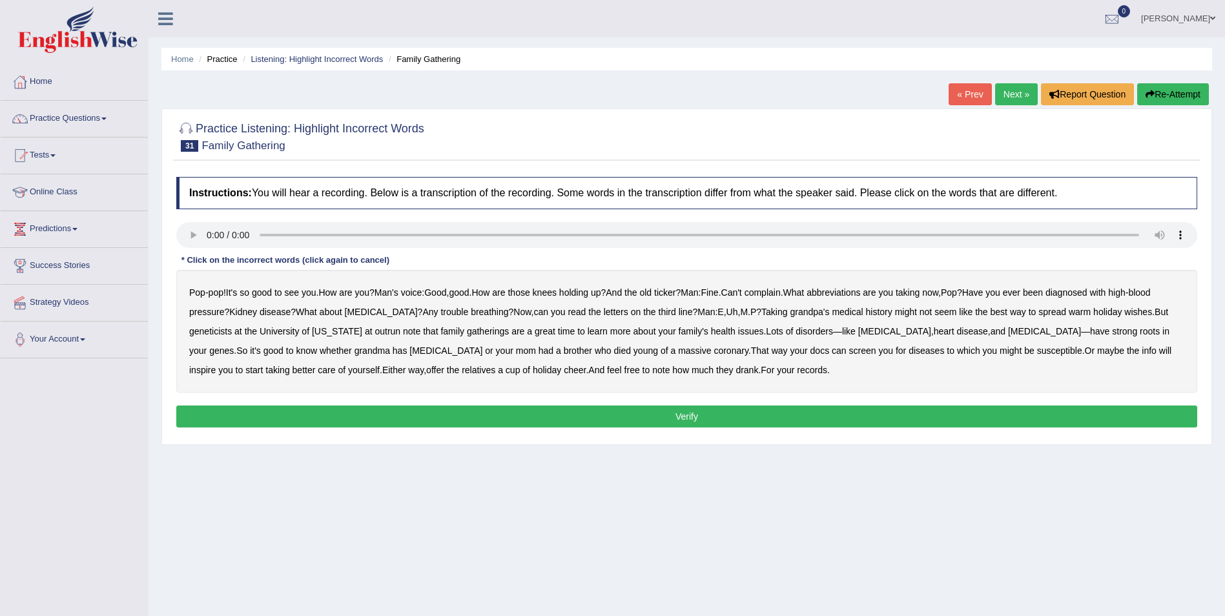
click at [852, 291] on b "abbreviations" at bounding box center [833, 292] width 54 height 10
click at [380, 330] on b "outrun" at bounding box center [388, 331] width 26 height 10
click at [382, 329] on b "outrun" at bounding box center [388, 331] width 26 height 10
click at [588, 415] on button "Verify" at bounding box center [686, 417] width 1021 height 22
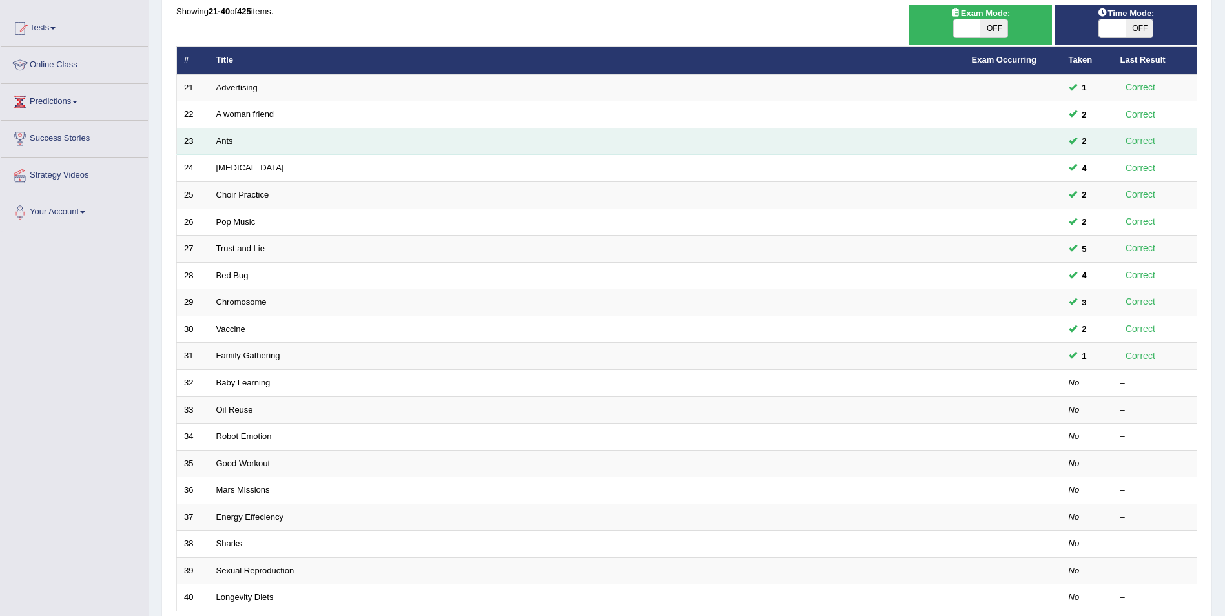
scroll to position [129, 0]
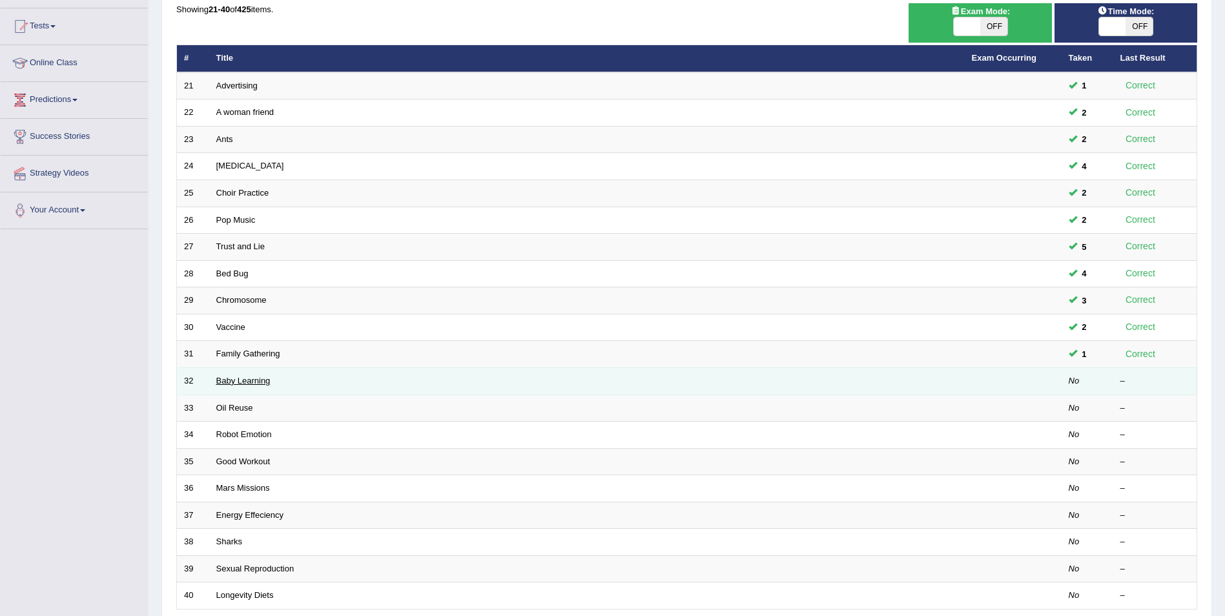
click at [259, 382] on link "Baby Learning" at bounding box center [243, 381] width 54 height 10
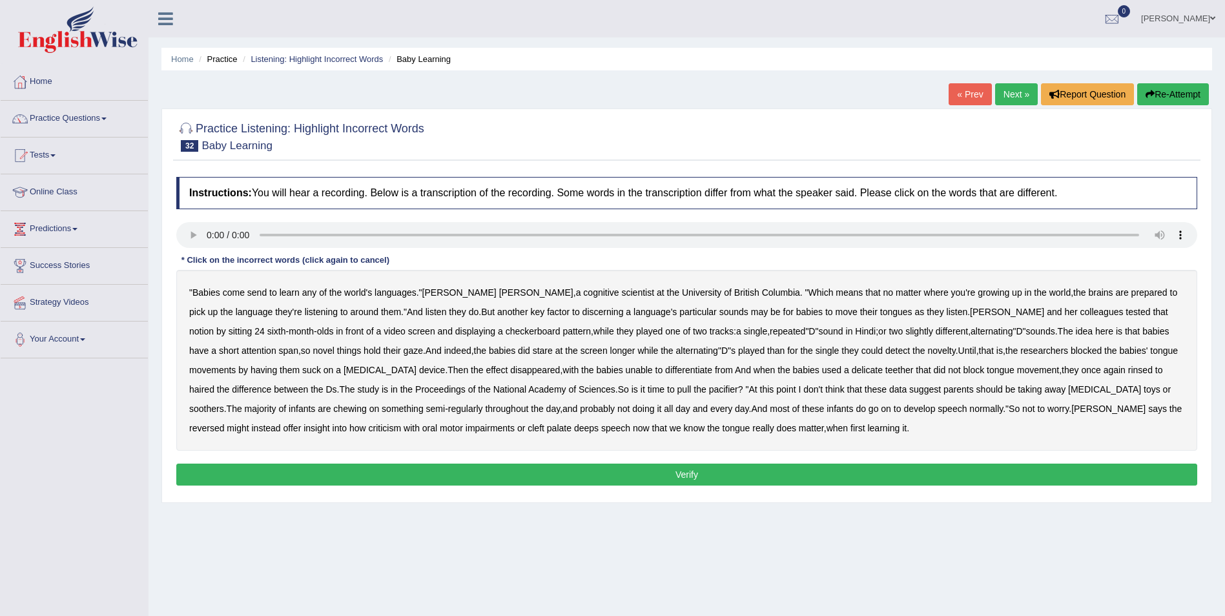
click at [257, 290] on b "send" at bounding box center [256, 292] width 19 height 10
click at [1128, 367] on b "rinsed" at bounding box center [1140, 370] width 25 height 10
click at [214, 384] on b "haired" at bounding box center [201, 389] width 25 height 10
click at [688, 474] on button "Verify" at bounding box center [686, 475] width 1021 height 22
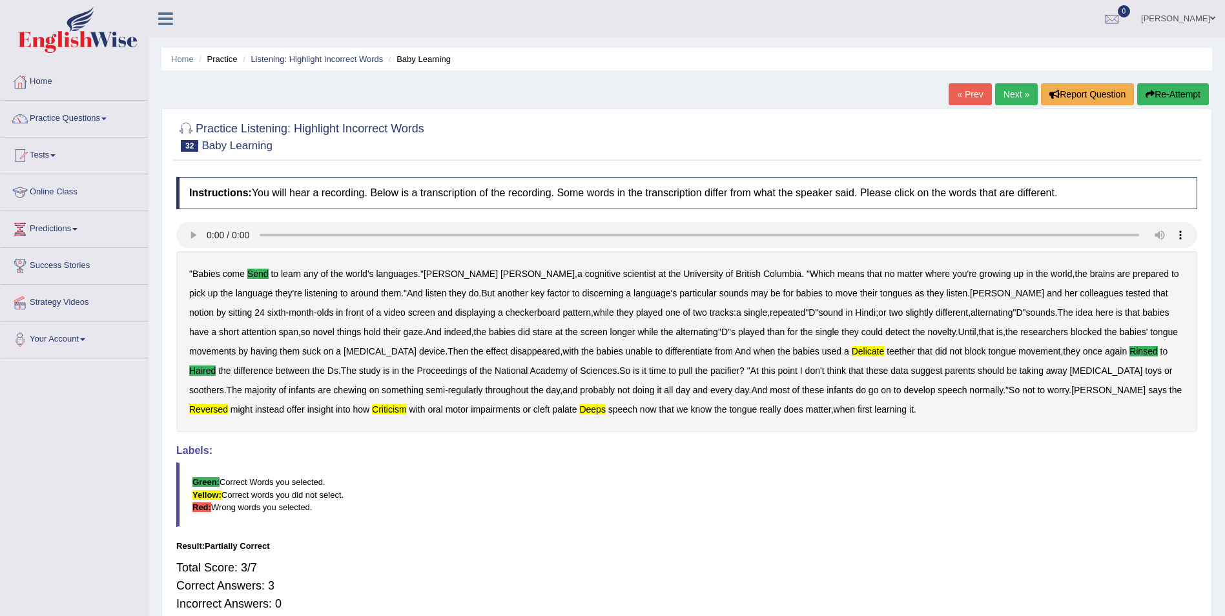
click at [1164, 99] on button "Re-Attempt" at bounding box center [1173, 94] width 72 height 22
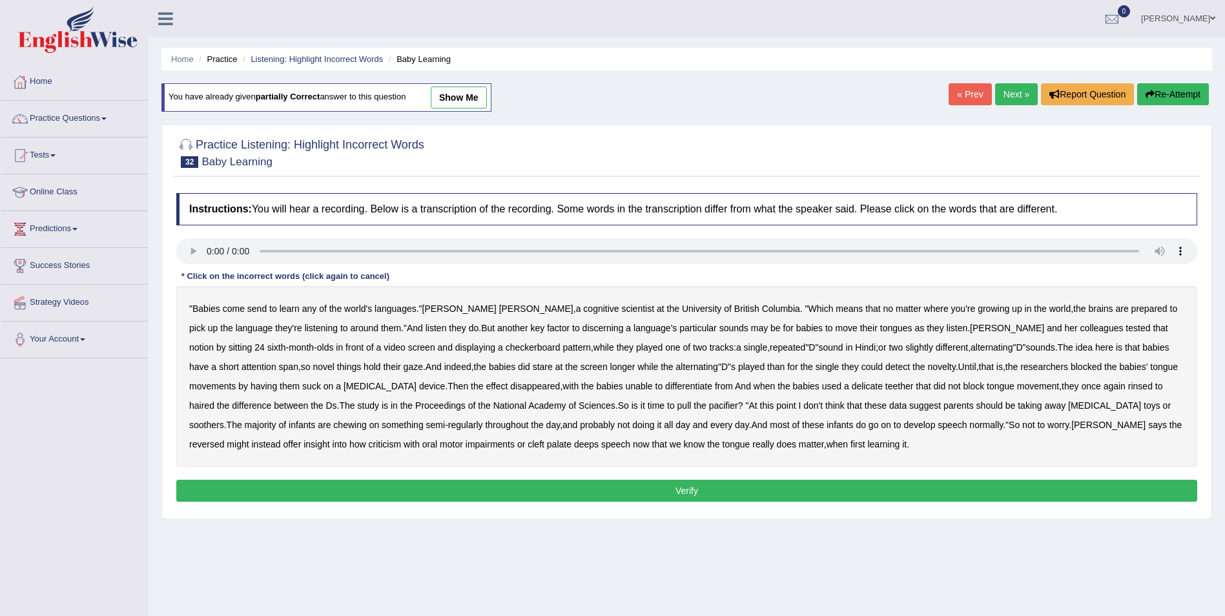
click at [258, 307] on b "send" at bounding box center [256, 308] width 19 height 10
click at [852, 382] on b "delicate" at bounding box center [867, 386] width 31 height 10
click at [1128, 385] on b "rinsed" at bounding box center [1140, 386] width 25 height 10
click at [214, 400] on b "haired" at bounding box center [201, 405] width 25 height 10
click at [224, 439] on b "reversed" at bounding box center [206, 444] width 35 height 10
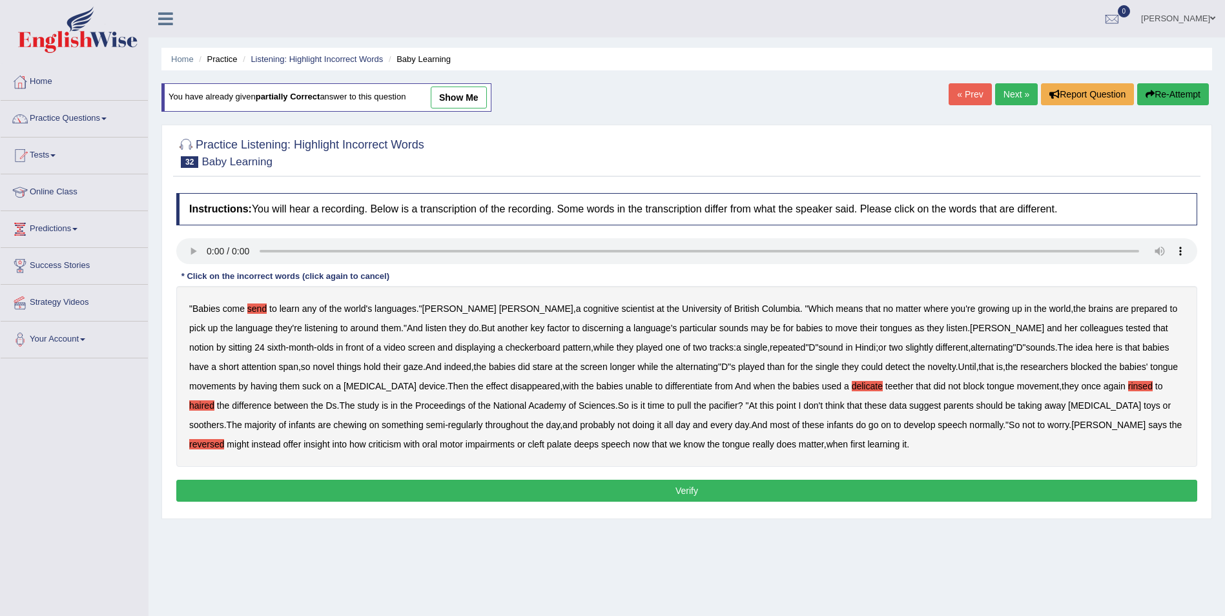
click at [369, 444] on b "criticism" at bounding box center [385, 444] width 33 height 10
click at [552, 491] on button "Verify" at bounding box center [686, 491] width 1021 height 22
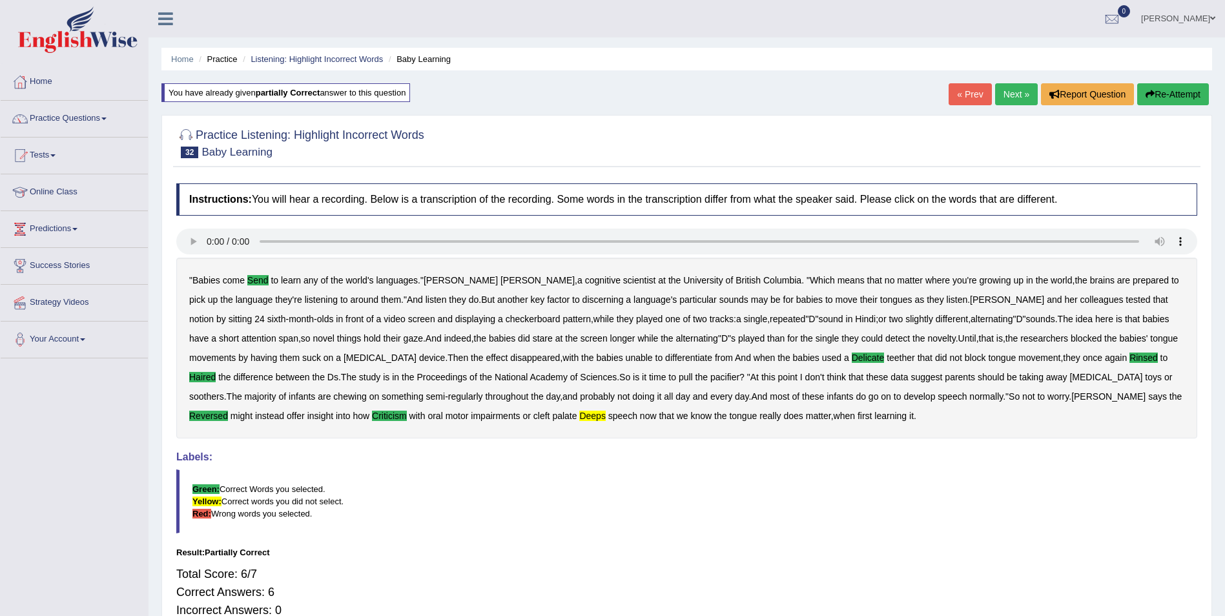
click at [1171, 93] on button "Re-Attempt" at bounding box center [1173, 94] width 72 height 22
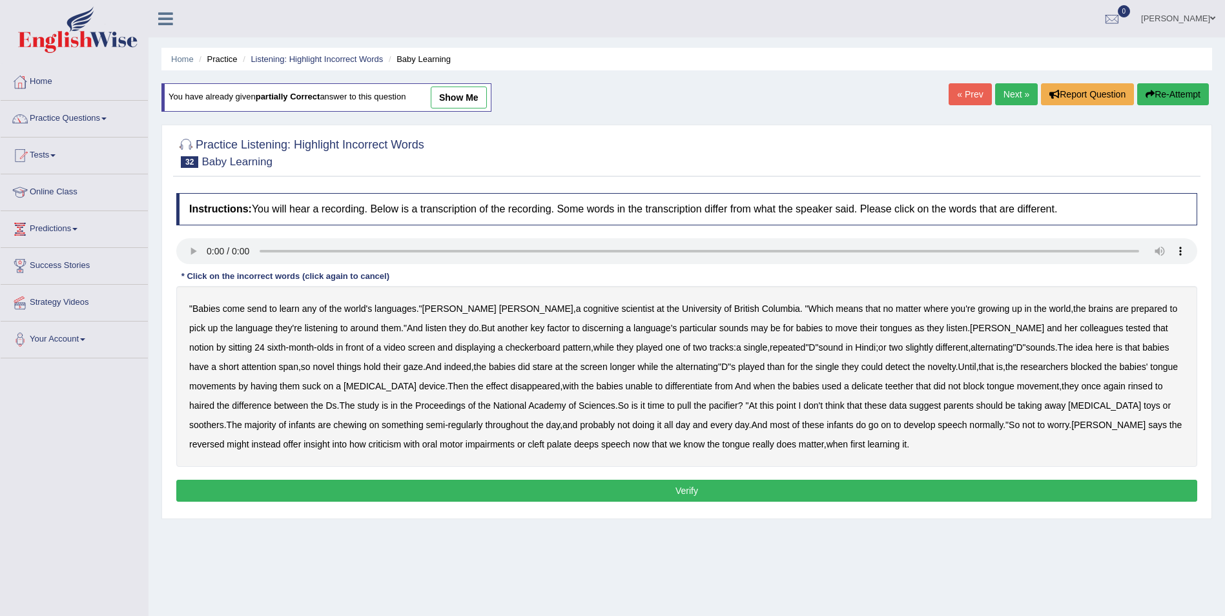
click at [369, 442] on b "criticism" at bounding box center [385, 444] width 33 height 10
click at [261, 309] on b "send" at bounding box center [256, 308] width 19 height 10
click at [852, 385] on b "delicate" at bounding box center [867, 386] width 31 height 10
drag, startPoint x: 1016, startPoint y: 387, endPoint x: 1030, endPoint y: 384, distance: 14.6
click at [1128, 386] on b "rinsed" at bounding box center [1140, 386] width 25 height 10
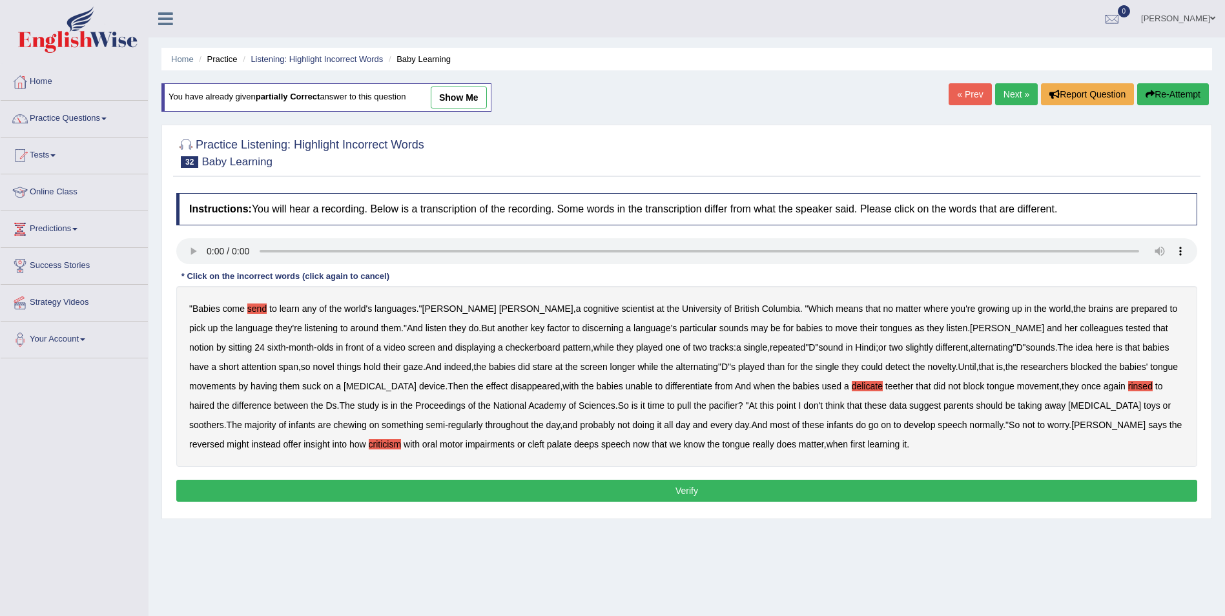
click at [214, 400] on b "haired" at bounding box center [201, 405] width 25 height 10
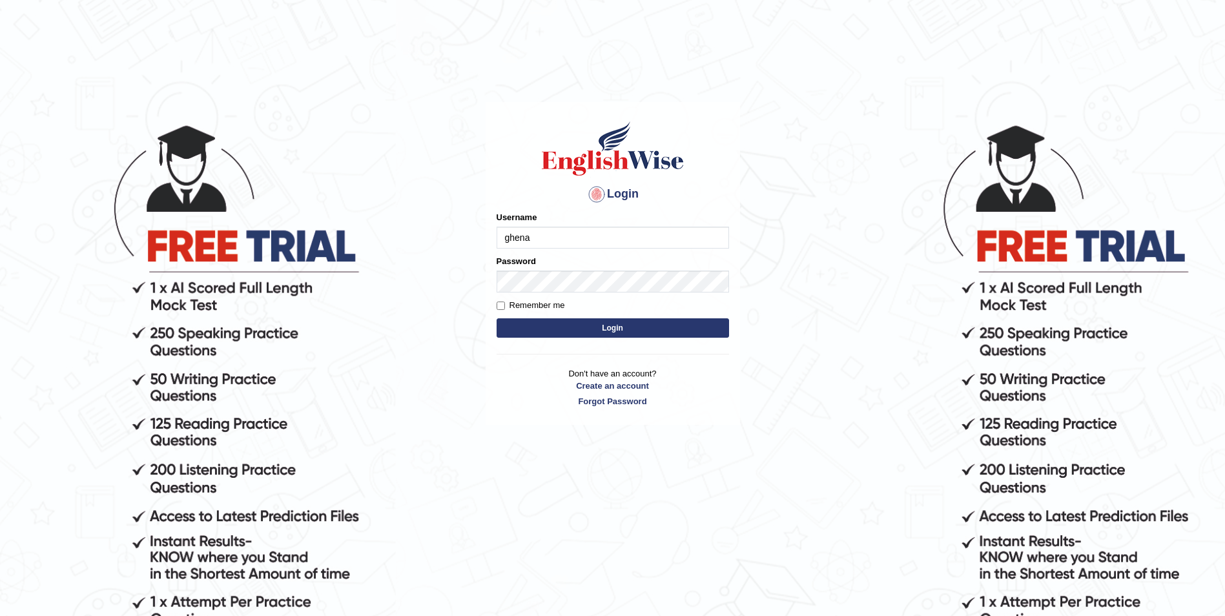
type input "ghena"
click at [497, 318] on button "Login" at bounding box center [613, 327] width 232 height 19
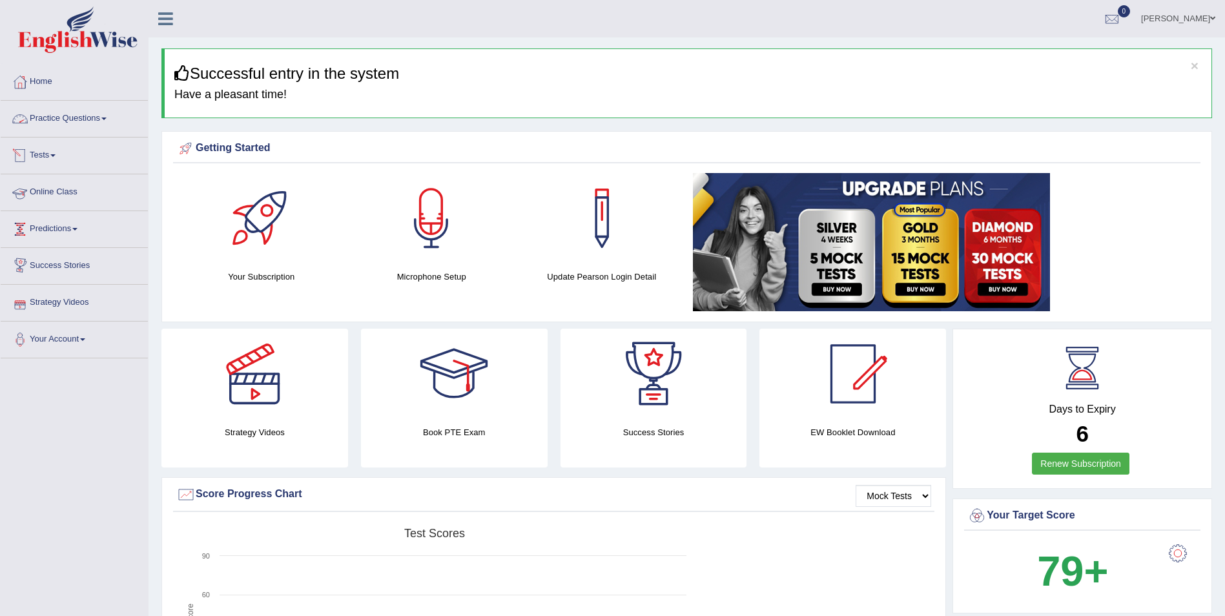
click at [45, 120] on link "Practice Questions" at bounding box center [74, 117] width 147 height 32
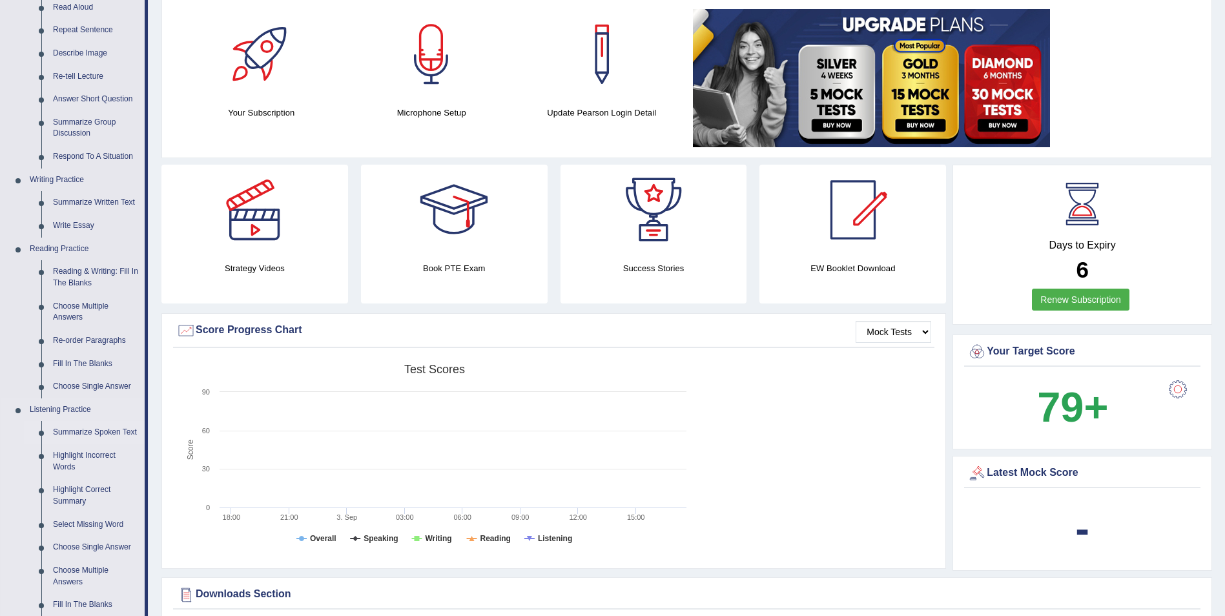
scroll to position [194, 0]
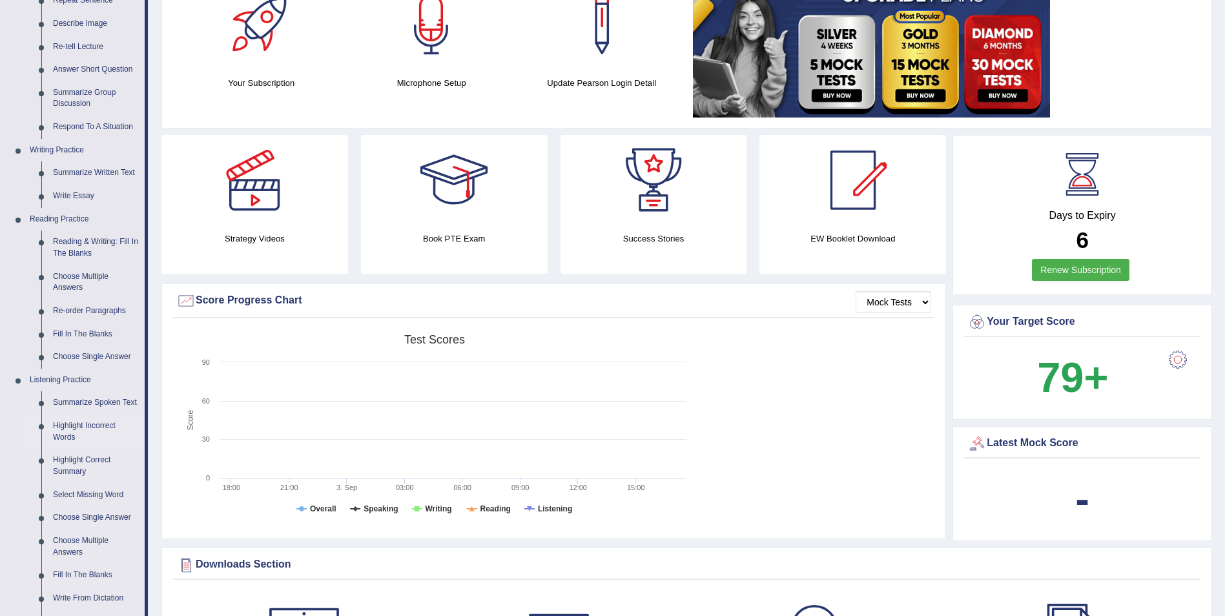
click at [76, 422] on link "Highlight Incorrect Words" at bounding box center [96, 432] width 98 height 34
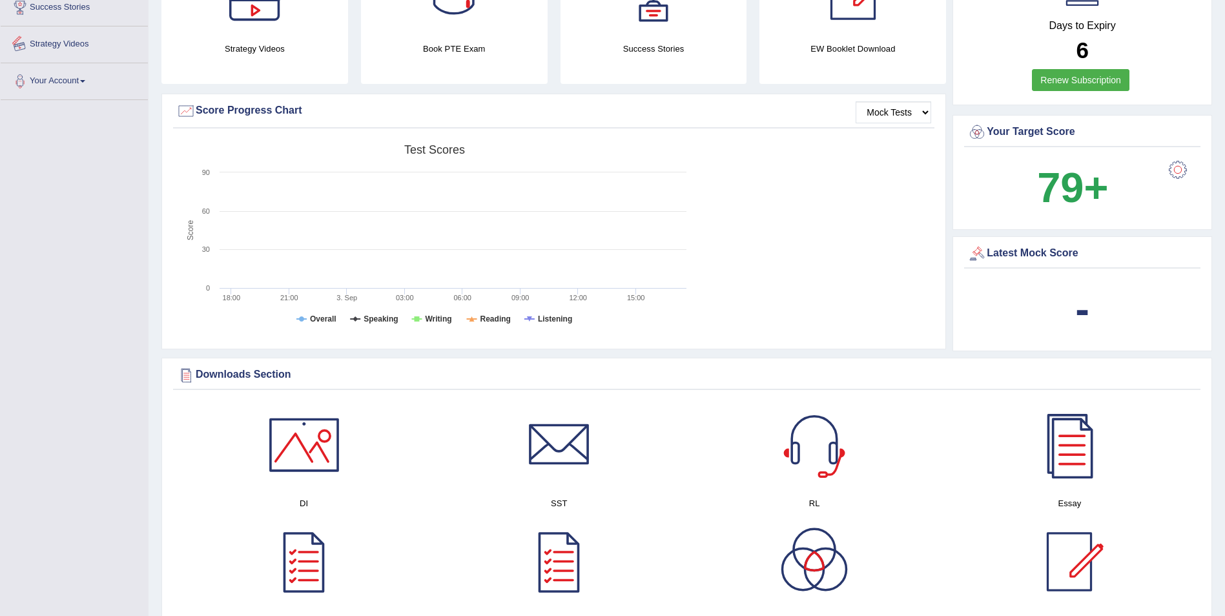
scroll to position [506, 0]
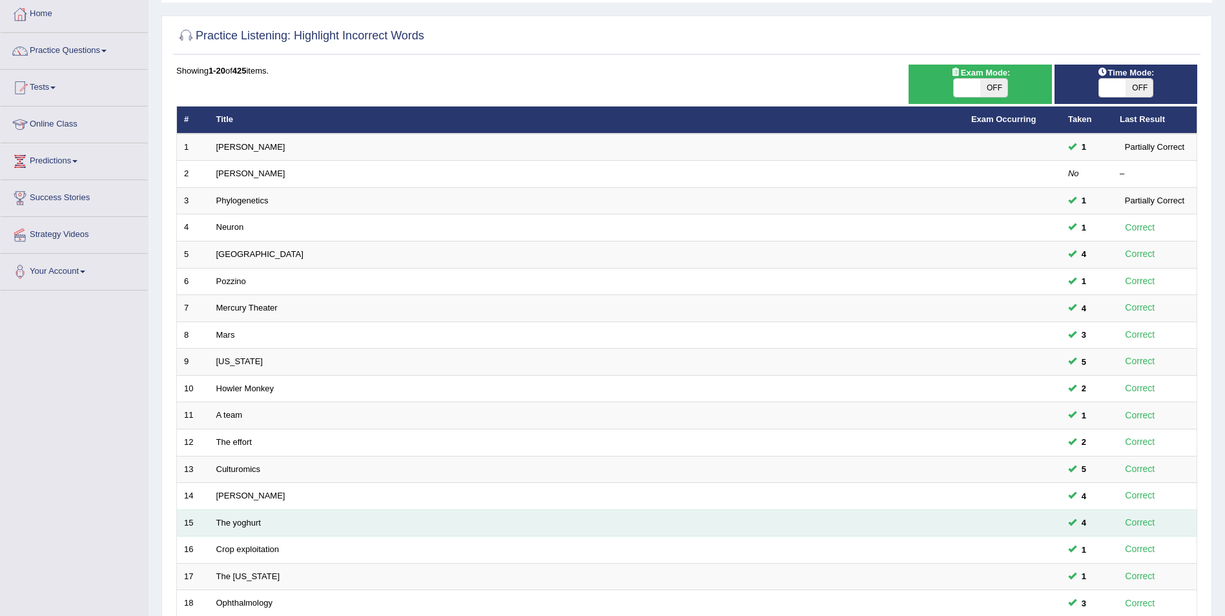
scroll to position [239, 0]
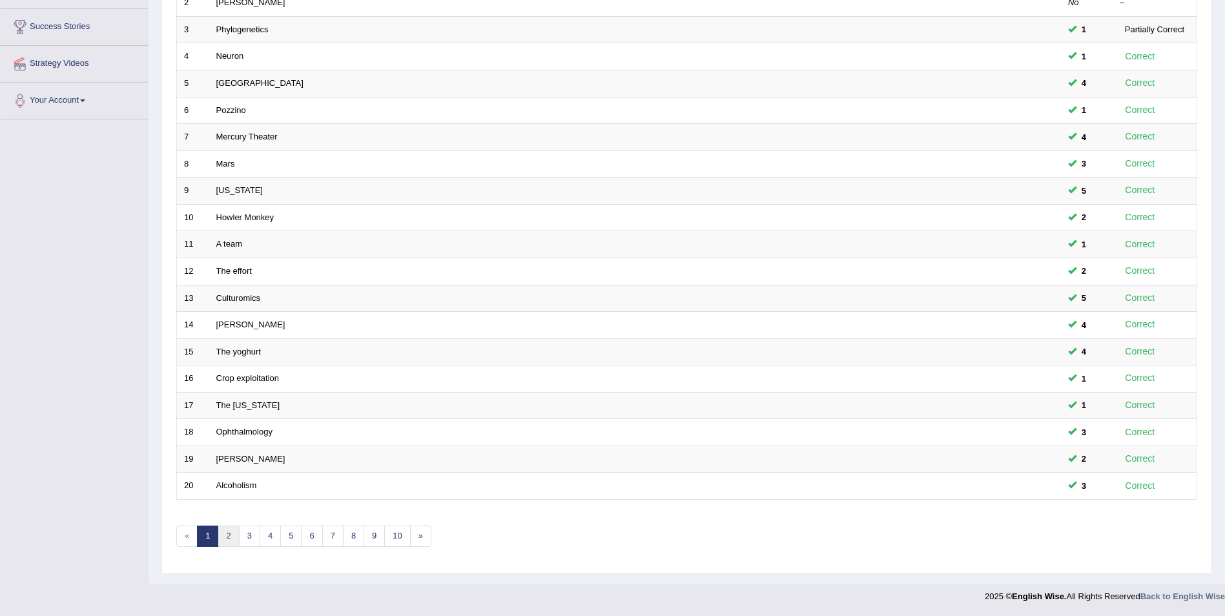
click at [231, 542] on link "2" at bounding box center [228, 536] width 21 height 21
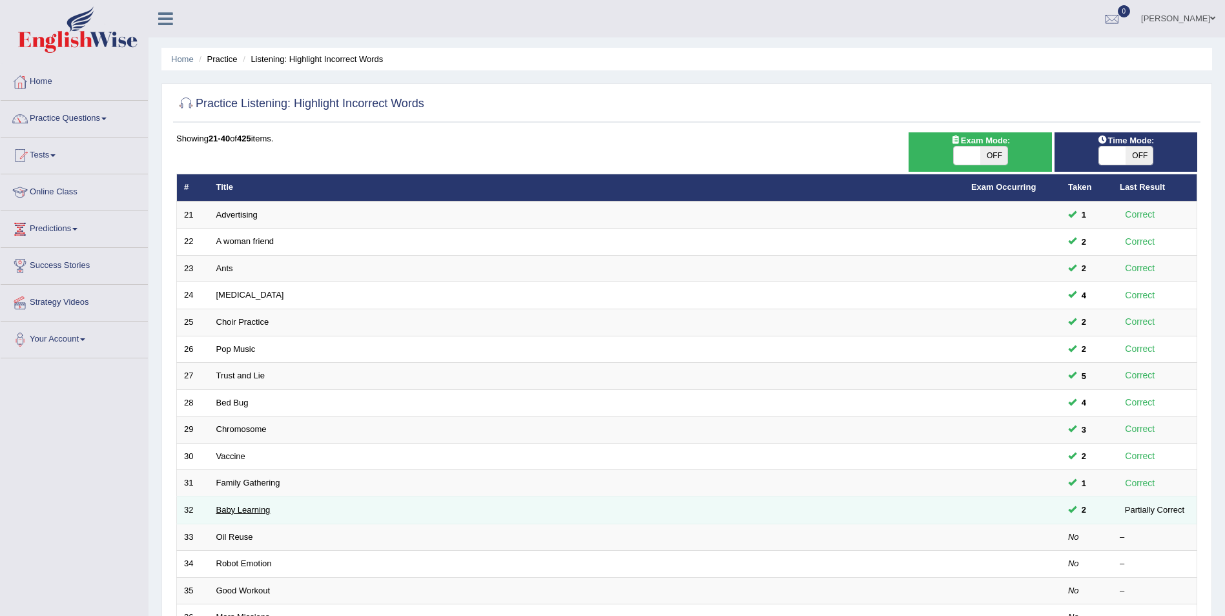
click at [244, 509] on link "Baby Learning" at bounding box center [243, 510] width 54 height 10
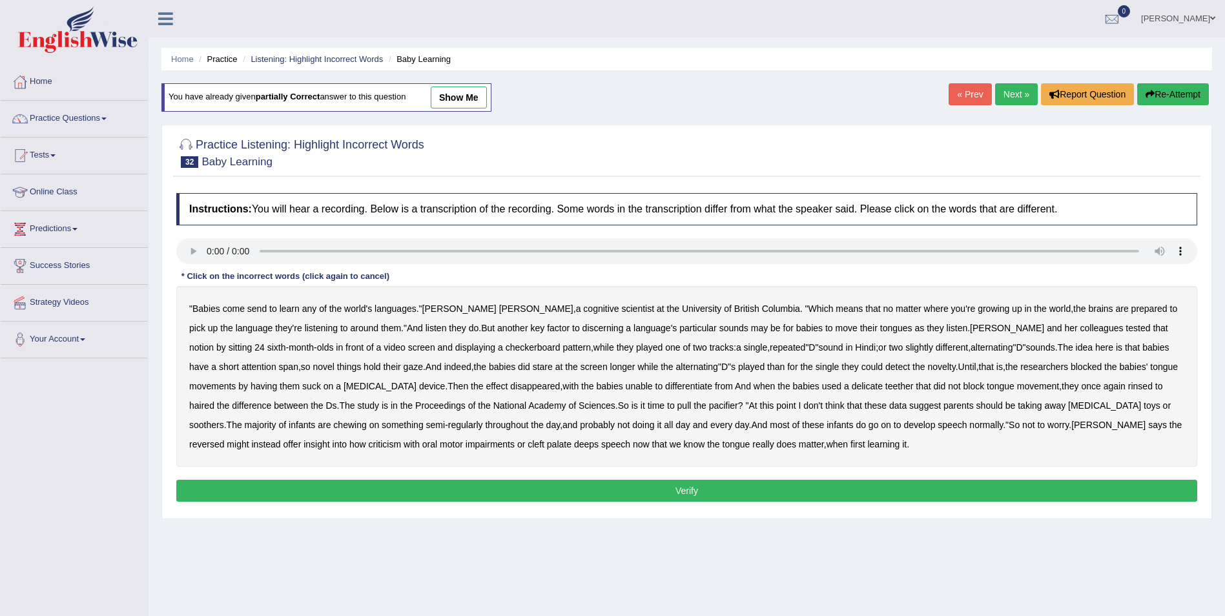
click at [265, 305] on b "send" at bounding box center [256, 308] width 19 height 10
click at [852, 386] on b "delicate" at bounding box center [867, 386] width 31 height 10
click at [1128, 385] on b "rinsed" at bounding box center [1140, 386] width 25 height 10
click at [214, 400] on b "haired" at bounding box center [201, 405] width 25 height 10
click at [224, 439] on b "reversed" at bounding box center [206, 444] width 35 height 10
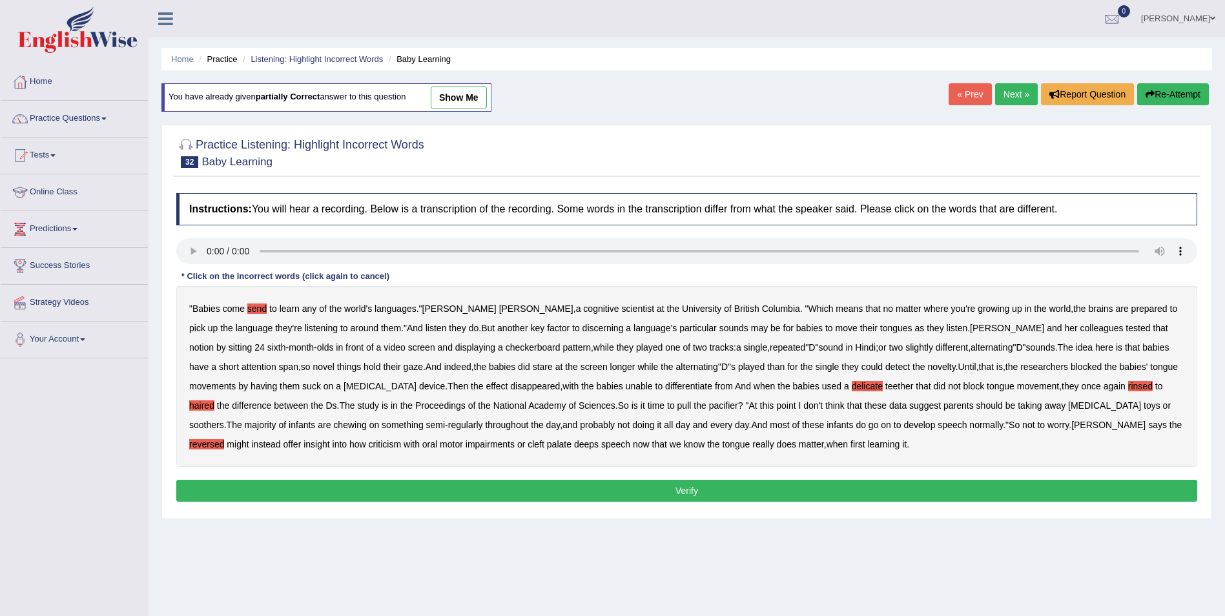
click at [369, 441] on b "criticism" at bounding box center [385, 444] width 33 height 10
click at [624, 485] on button "Verify" at bounding box center [686, 491] width 1021 height 22
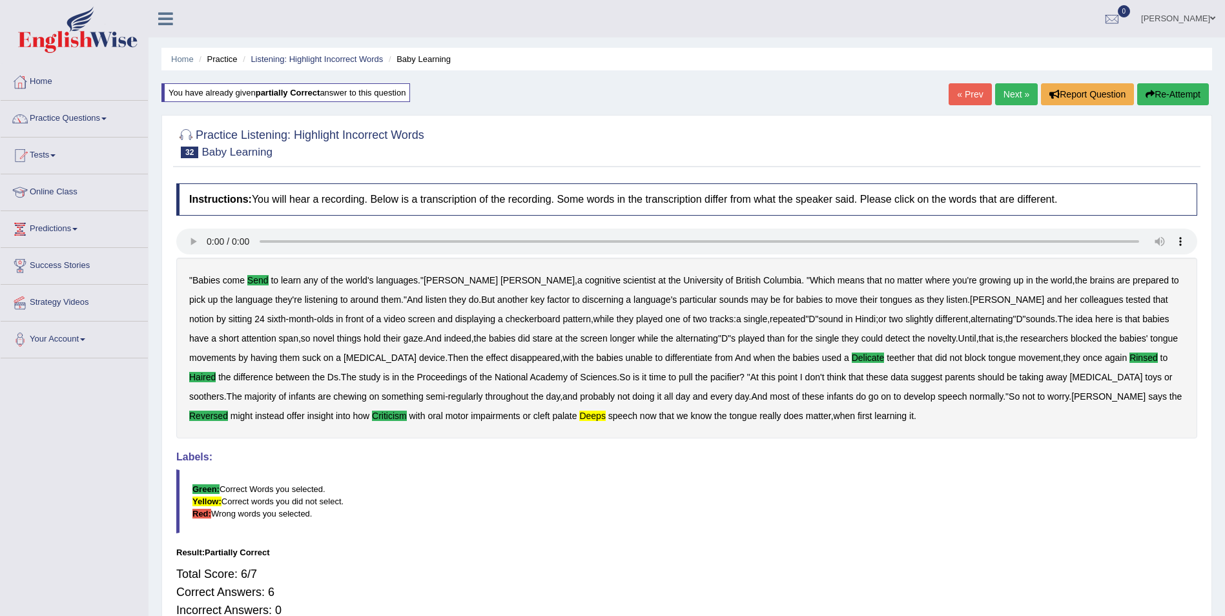
click at [1169, 94] on button "Re-Attempt" at bounding box center [1173, 94] width 72 height 22
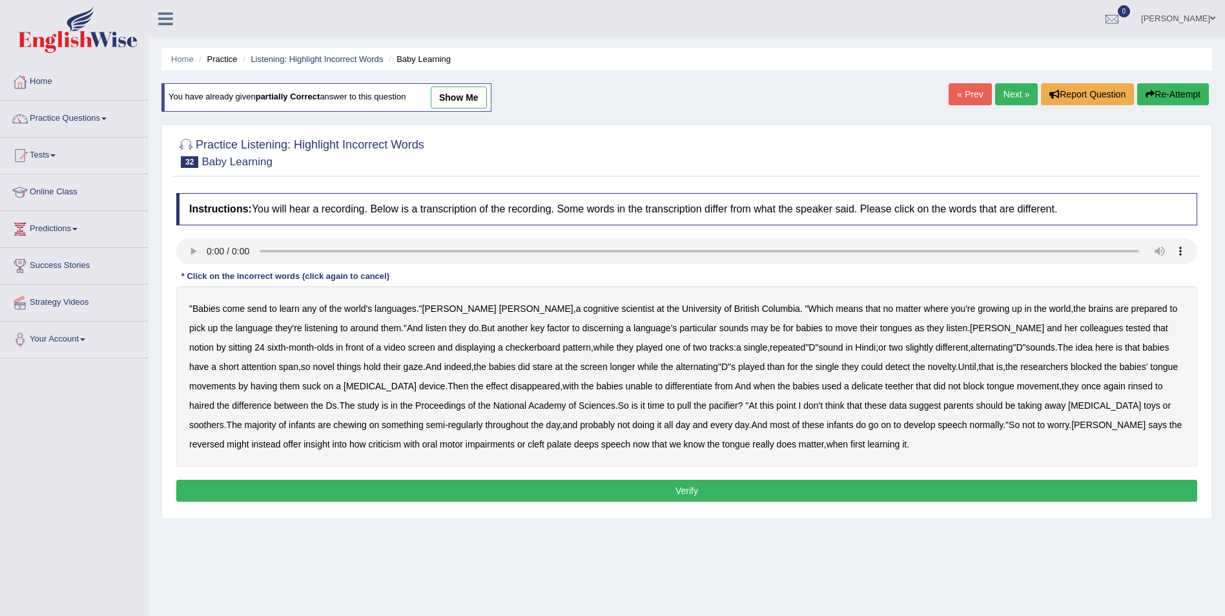
drag, startPoint x: 416, startPoint y: 442, endPoint x: 399, endPoint y: 438, distance: 17.4
click at [574, 442] on b "deeps" at bounding box center [586, 444] width 25 height 10
drag, startPoint x: 255, startPoint y: 307, endPoint x: 257, endPoint y: 342, distance: 34.3
click at [258, 307] on b "send" at bounding box center [256, 308] width 19 height 10
click at [369, 443] on b "criticism" at bounding box center [385, 444] width 33 height 10
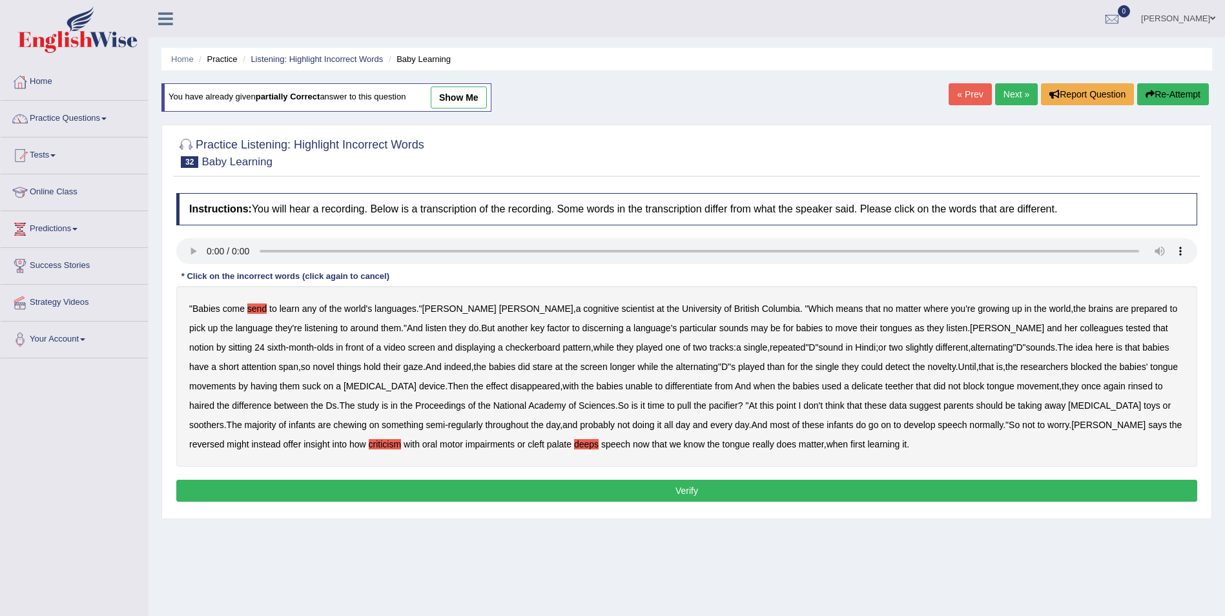
drag, startPoint x: 409, startPoint y: 387, endPoint x: 446, endPoint y: 385, distance: 37.5
click at [510, 387] on b "disappeared" at bounding box center [535, 386] width 50 height 10
click at [852, 389] on b "delicate" at bounding box center [867, 386] width 31 height 10
click at [1128, 386] on b "rinsed" at bounding box center [1140, 386] width 25 height 10
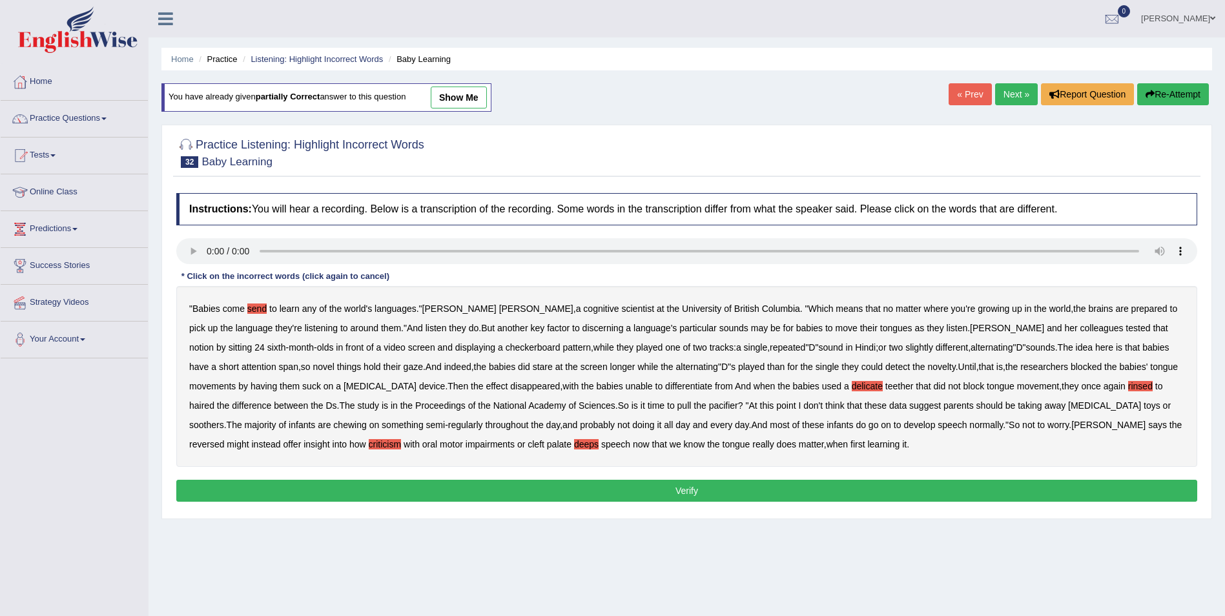
click at [214, 400] on b "haired" at bounding box center [201, 405] width 25 height 10
click at [646, 488] on button "Verify" at bounding box center [686, 491] width 1021 height 22
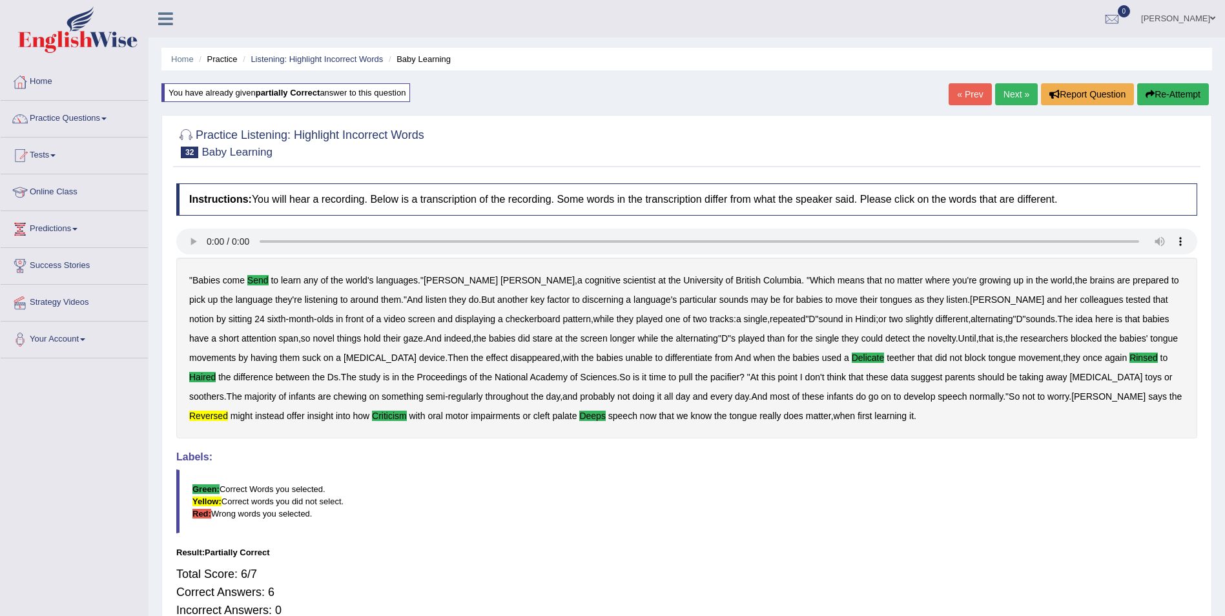
click at [1171, 95] on button "Re-Attempt" at bounding box center [1173, 94] width 72 height 22
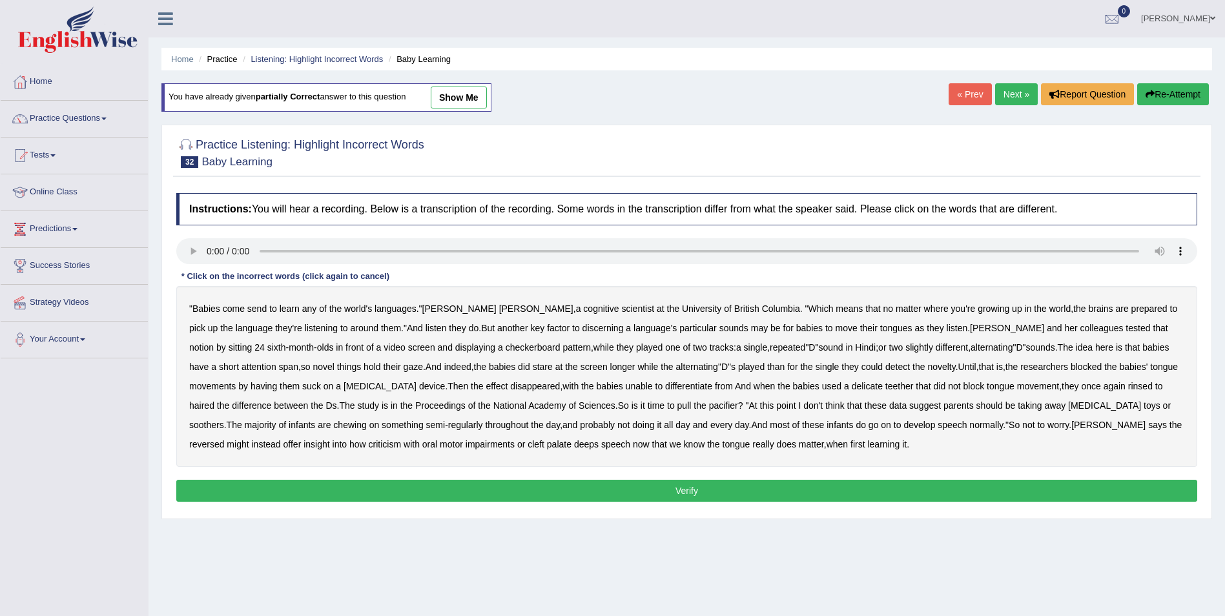
drag, startPoint x: 989, startPoint y: 424, endPoint x: 679, endPoint y: 462, distance: 312.2
click at [224, 439] on b "reversed" at bounding box center [206, 444] width 35 height 10
click at [369, 444] on b "criticism" at bounding box center [385, 444] width 33 height 10
click at [259, 307] on b "send" at bounding box center [256, 308] width 19 height 10
click at [852, 387] on b "delicate" at bounding box center [867, 386] width 31 height 10
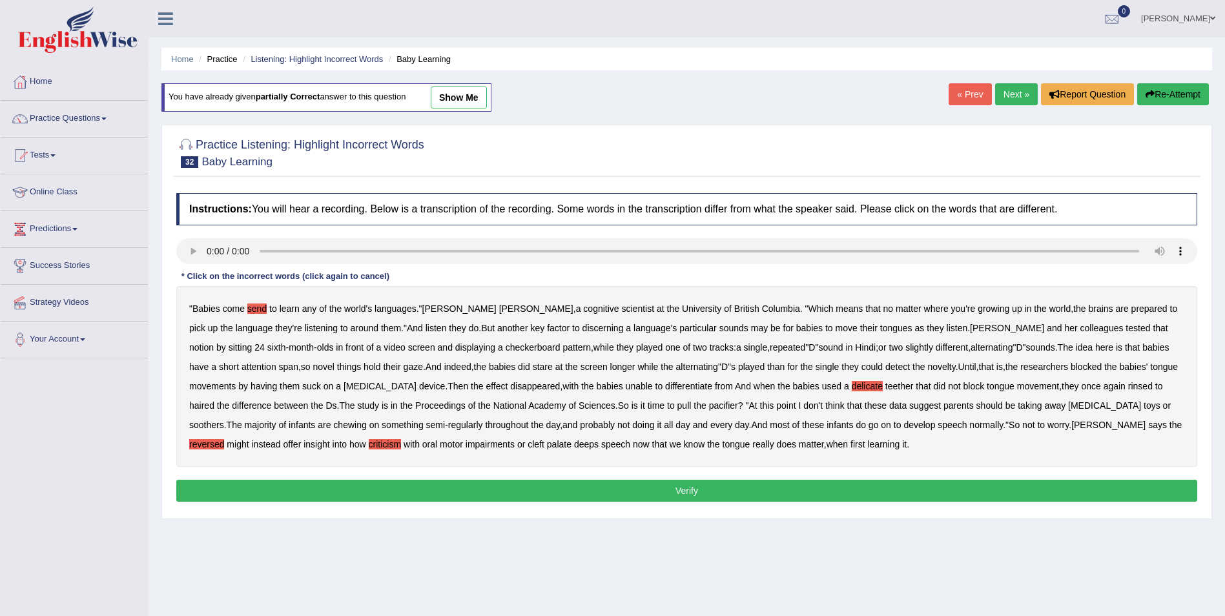
drag, startPoint x: 1016, startPoint y: 387, endPoint x: 1031, endPoint y: 382, distance: 15.9
click at [1128, 384] on b "rinsed" at bounding box center [1140, 386] width 25 height 10
click at [214, 400] on b "haired" at bounding box center [201, 405] width 25 height 10
click at [816, 490] on button "Verify" at bounding box center [686, 491] width 1021 height 22
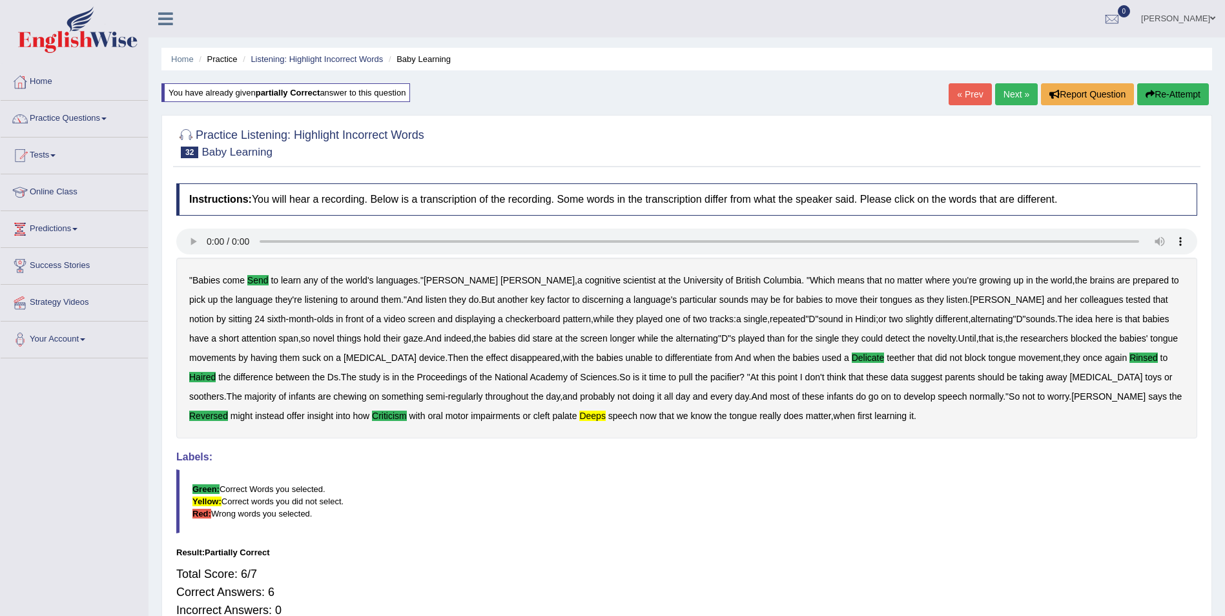
click at [1159, 95] on button "Re-Attempt" at bounding box center [1173, 94] width 72 height 22
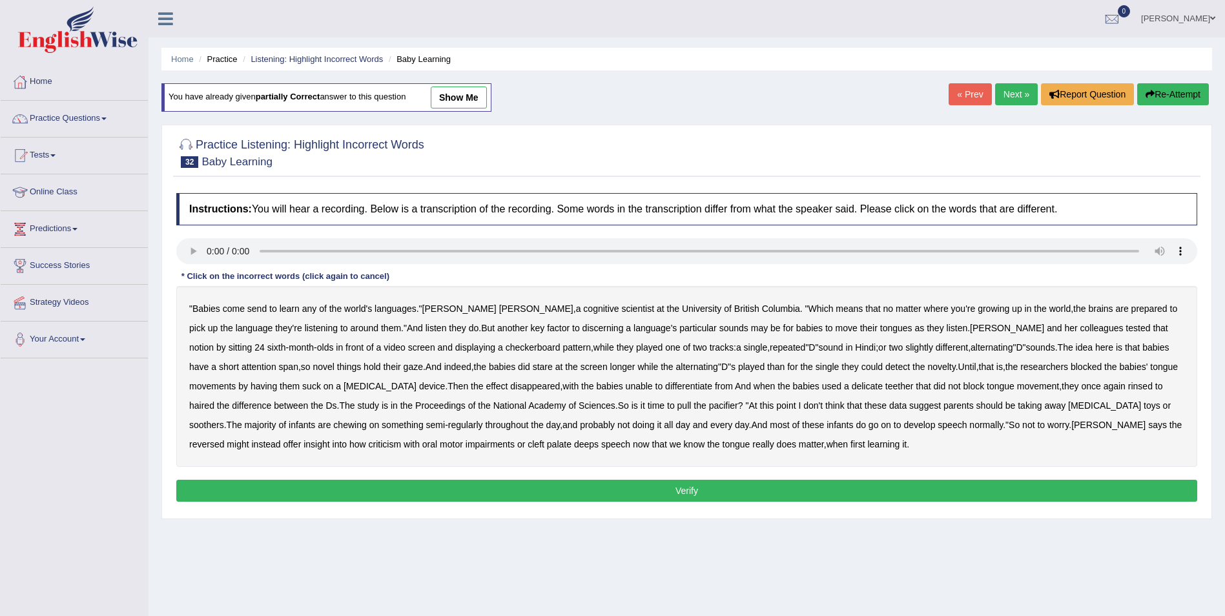
drag, startPoint x: 205, startPoint y: 442, endPoint x: 220, endPoint y: 440, distance: 15.6
click at [369, 441] on b "criticism" at bounding box center [385, 444] width 33 height 10
click at [574, 444] on b "deeps" at bounding box center [586, 444] width 25 height 10
click at [852, 385] on b "delicate" at bounding box center [867, 386] width 31 height 10
click at [214, 400] on b "haired" at bounding box center [201, 405] width 25 height 10
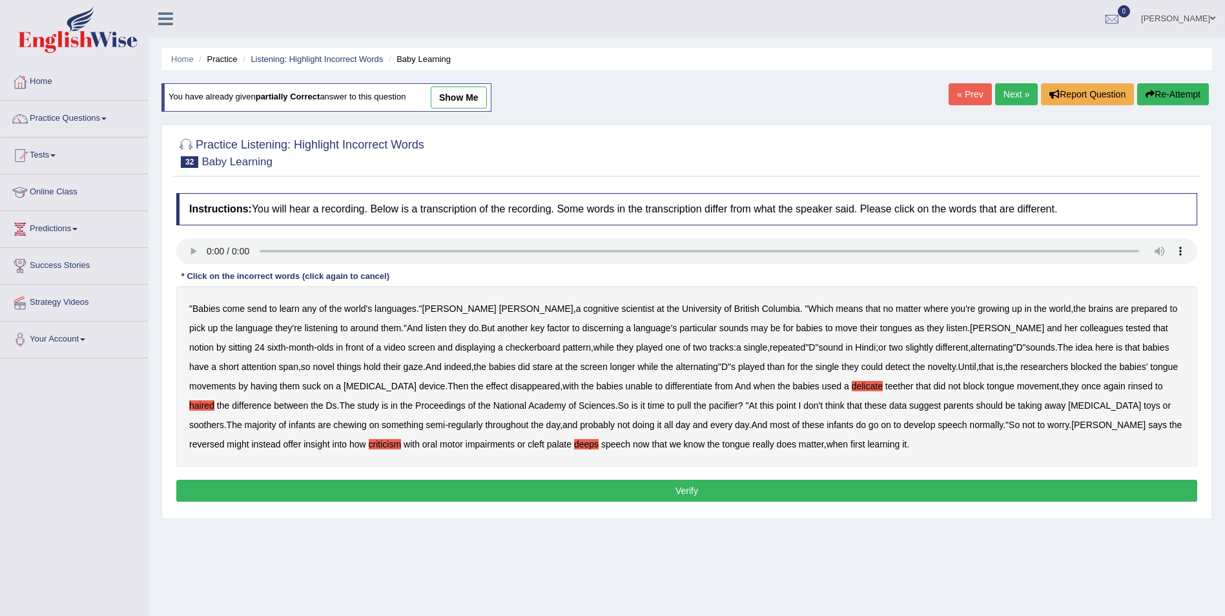
click at [1128, 389] on b "rinsed" at bounding box center [1140, 386] width 25 height 10
drag, startPoint x: 256, startPoint y: 308, endPoint x: 340, endPoint y: 313, distance: 83.5
click at [258, 308] on b "send" at bounding box center [256, 308] width 19 height 10
click at [633, 489] on button "Verify" at bounding box center [686, 491] width 1021 height 22
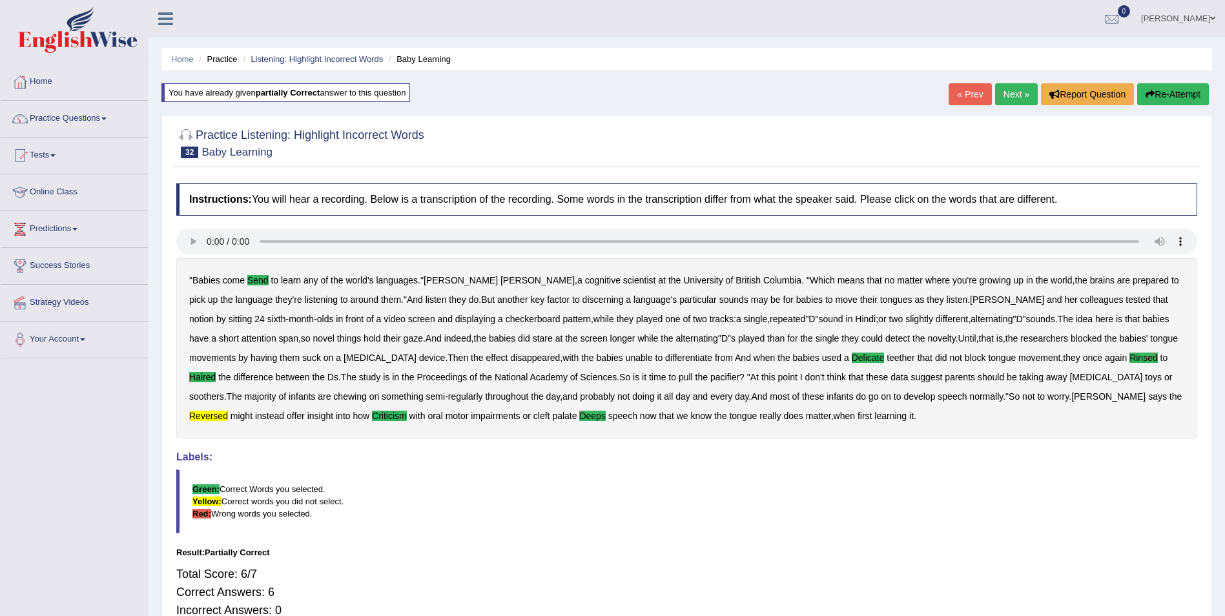
click at [1146, 99] on button "Re-Attempt" at bounding box center [1173, 94] width 72 height 22
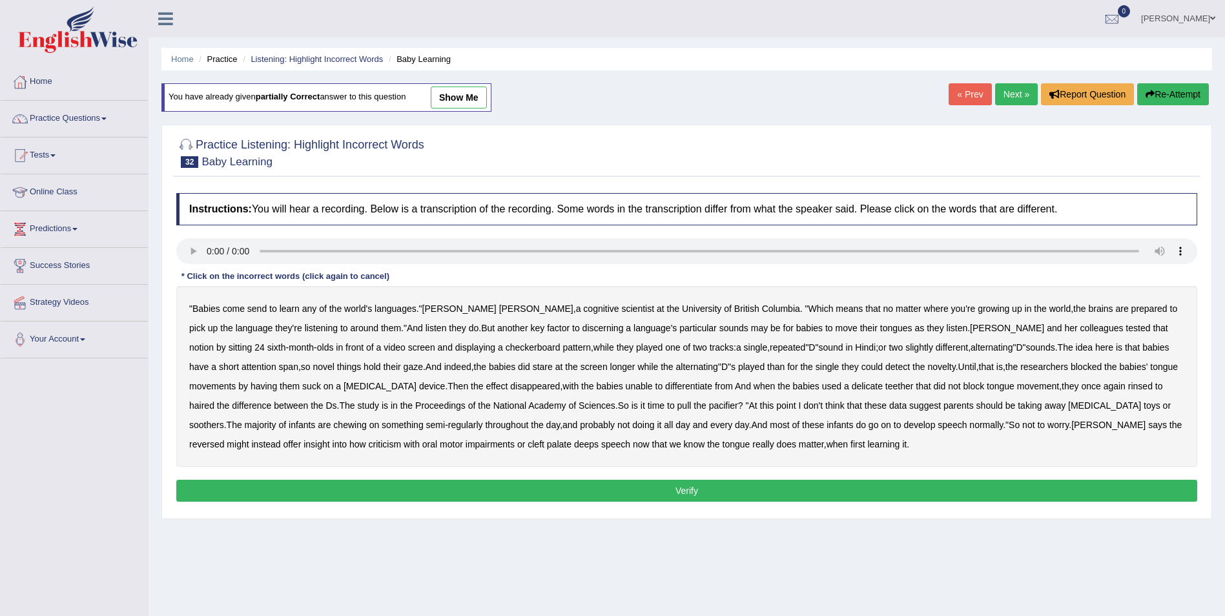
click at [224, 439] on b "reversed" at bounding box center [206, 444] width 35 height 10
click at [369, 446] on b "criticism" at bounding box center [385, 444] width 33 height 10
drag, startPoint x: 256, startPoint y: 311, endPoint x: 342, endPoint y: 311, distance: 85.9
click at [257, 310] on b "send" at bounding box center [256, 308] width 19 height 10
click at [1128, 389] on b "rinsed" at bounding box center [1140, 386] width 25 height 10
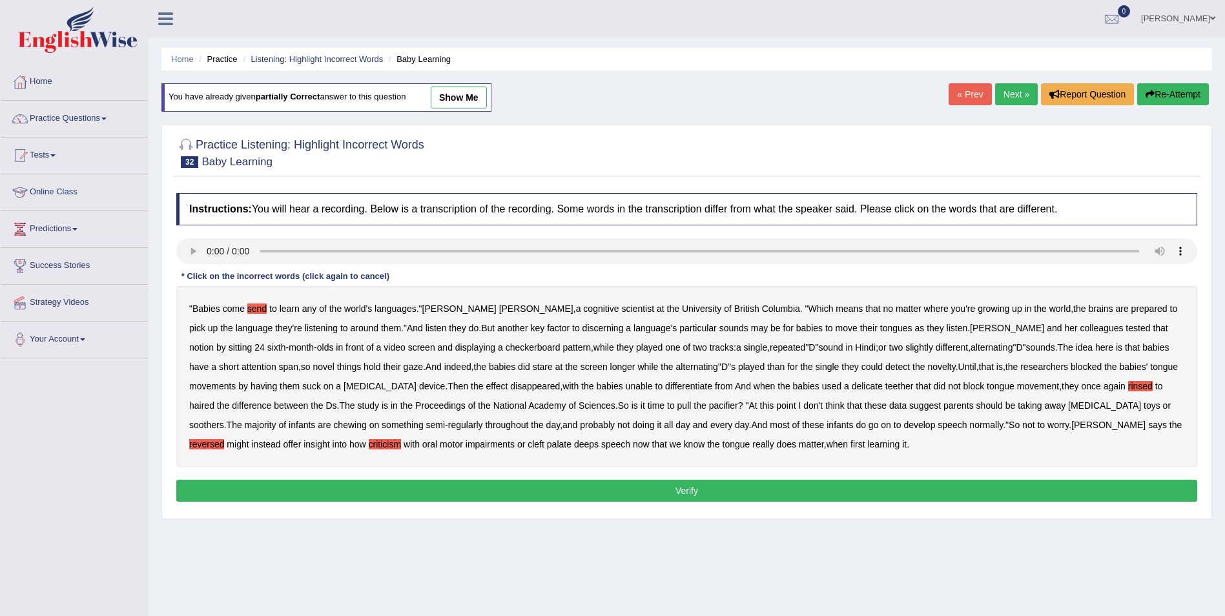
click at [214, 400] on b "haired" at bounding box center [201, 405] width 25 height 10
click at [574, 444] on b "deeps" at bounding box center [586, 444] width 25 height 10
click at [852, 387] on b "delicate" at bounding box center [867, 386] width 31 height 10
click at [422, 490] on button "Verify" at bounding box center [686, 491] width 1021 height 22
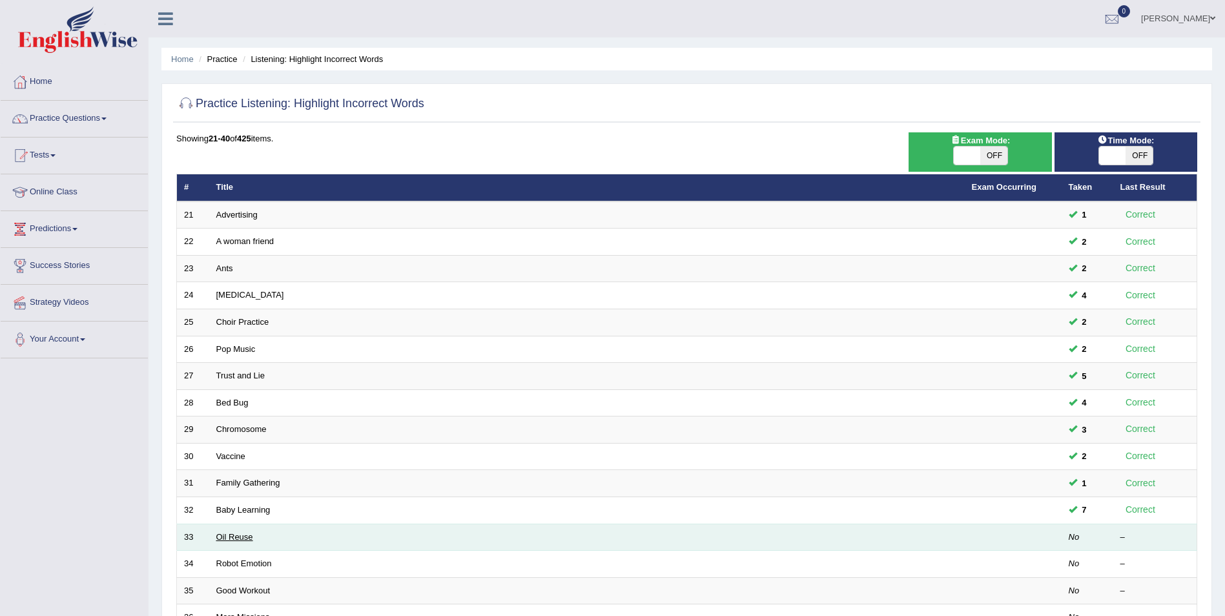
click at [229, 539] on link "Oil Reuse" at bounding box center [234, 537] width 37 height 10
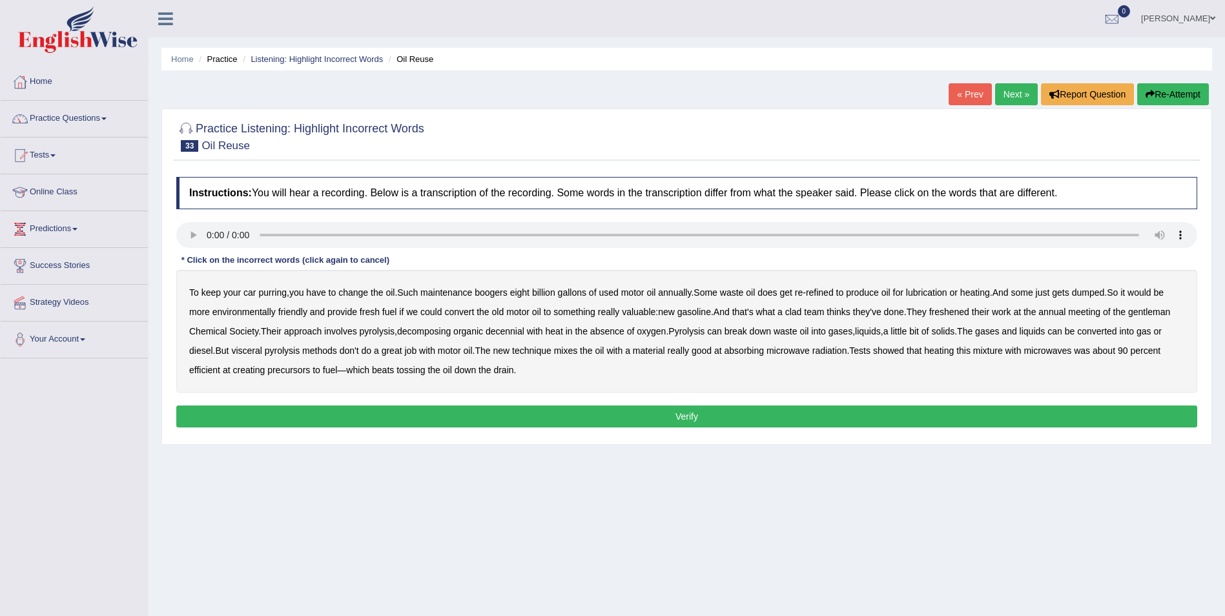
click at [496, 294] on b "boogers" at bounding box center [491, 292] width 33 height 10
click at [800, 309] on b "clad" at bounding box center [793, 312] width 17 height 10
click at [967, 313] on b "freshened" at bounding box center [949, 312] width 40 height 10
click at [500, 333] on b "decennial" at bounding box center [505, 331] width 39 height 10
drag, startPoint x: 247, startPoint y: 352, endPoint x: 262, endPoint y: 351, distance: 14.9
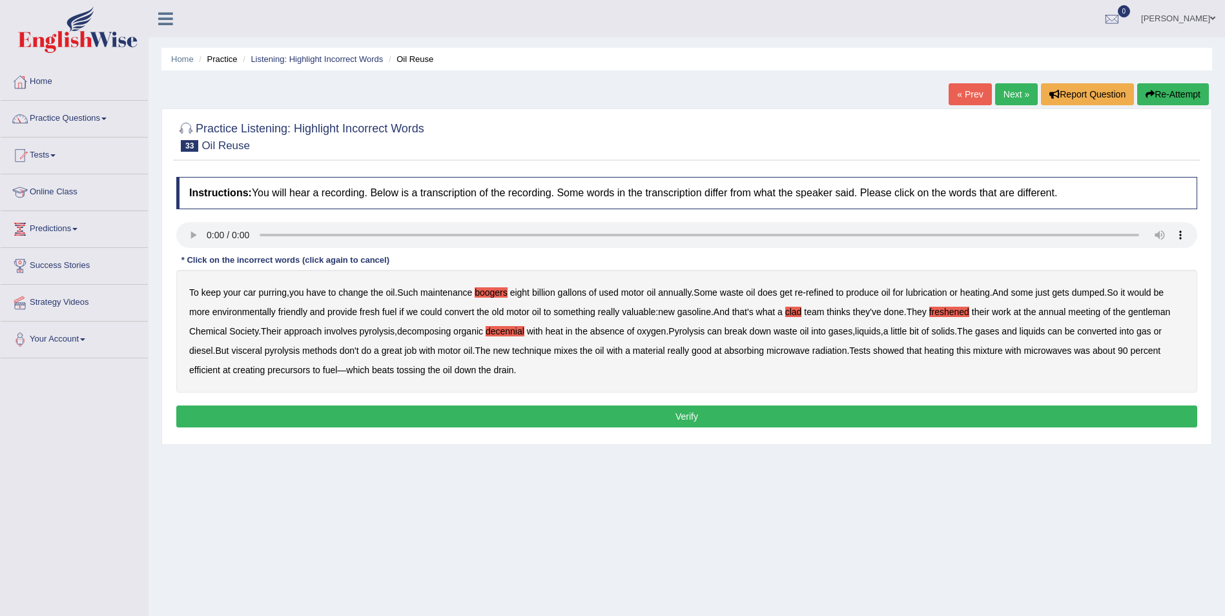
click at [247, 351] on b "visceral" at bounding box center [246, 350] width 30 height 10
click at [464, 413] on button "Verify" at bounding box center [686, 417] width 1021 height 22
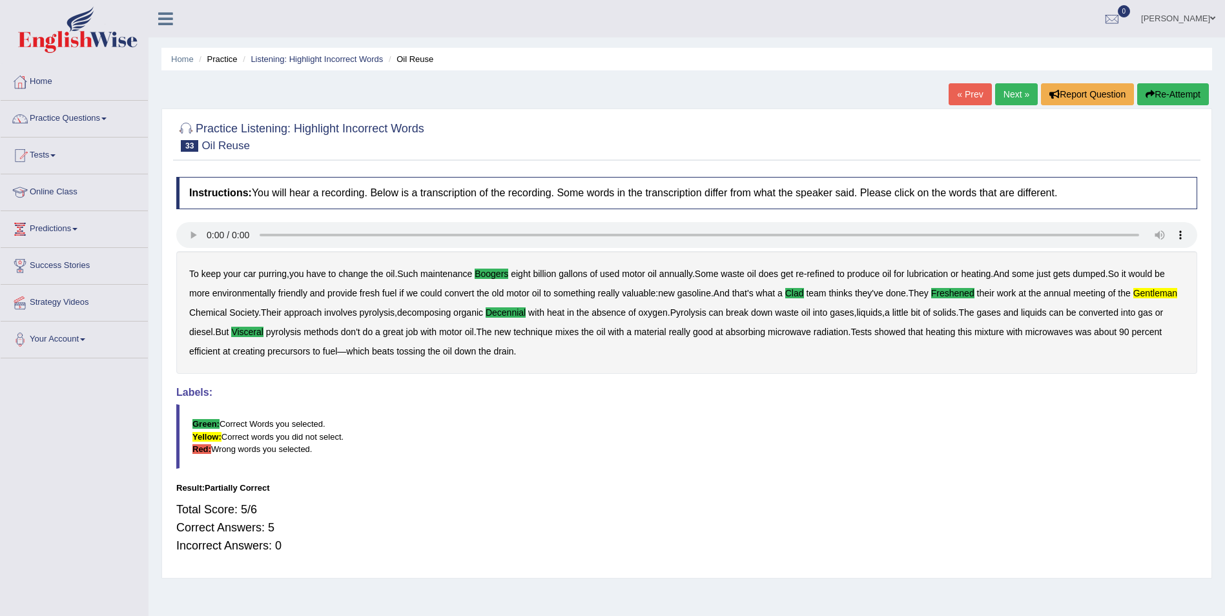
click at [1165, 96] on button "Re-Attempt" at bounding box center [1173, 94] width 72 height 22
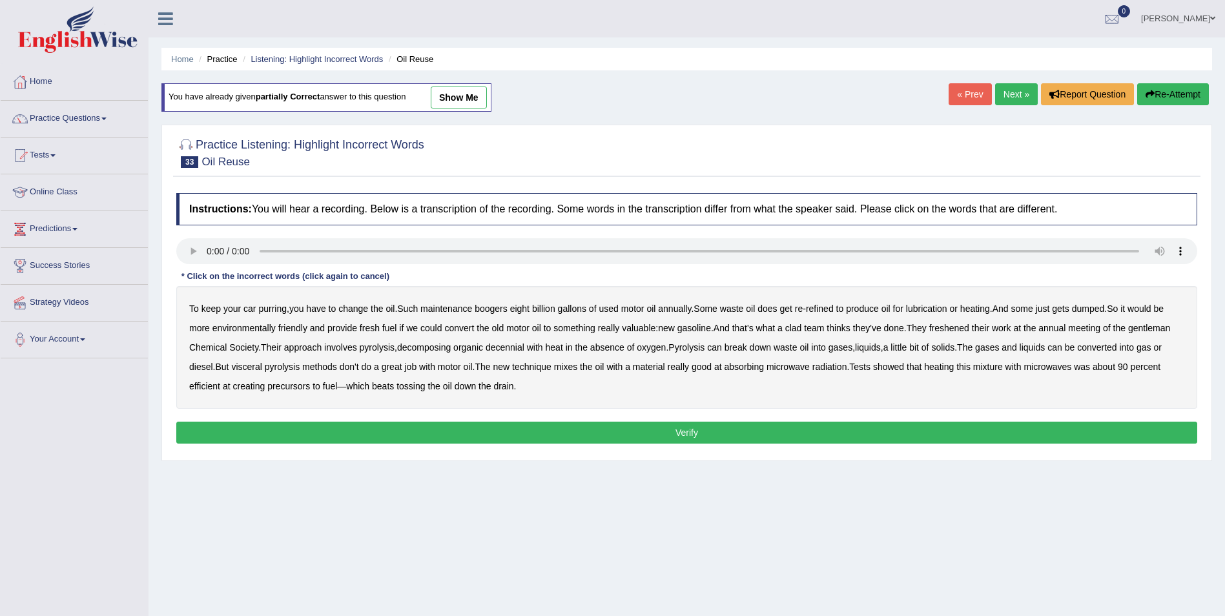
click at [488, 308] on b "boogers" at bounding box center [491, 308] width 33 height 10
drag, startPoint x: 1163, startPoint y: 325, endPoint x: 1118, endPoint y: 333, distance: 45.8
click at [1162, 325] on b "gentleman" at bounding box center [1149, 328] width 42 height 10
click at [349, 330] on b "provide" at bounding box center [342, 328] width 30 height 10
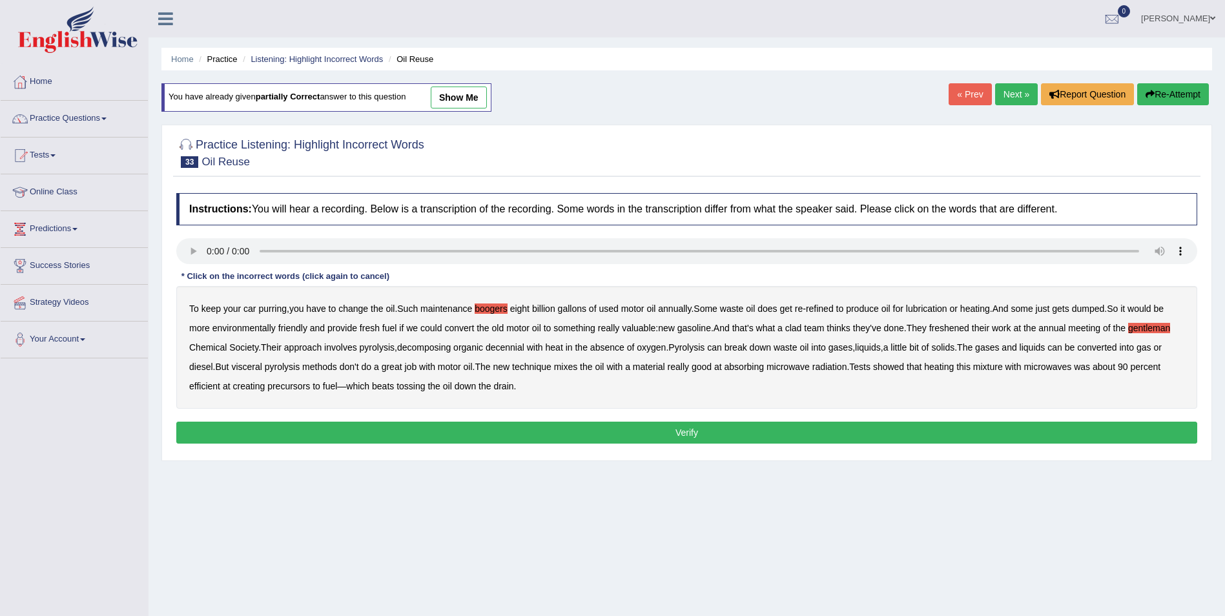
click at [514, 348] on b "decennial" at bounding box center [505, 347] width 39 height 10
click at [252, 368] on b "visceral" at bounding box center [246, 367] width 30 height 10
click at [439, 426] on button "Verify" at bounding box center [686, 433] width 1021 height 22
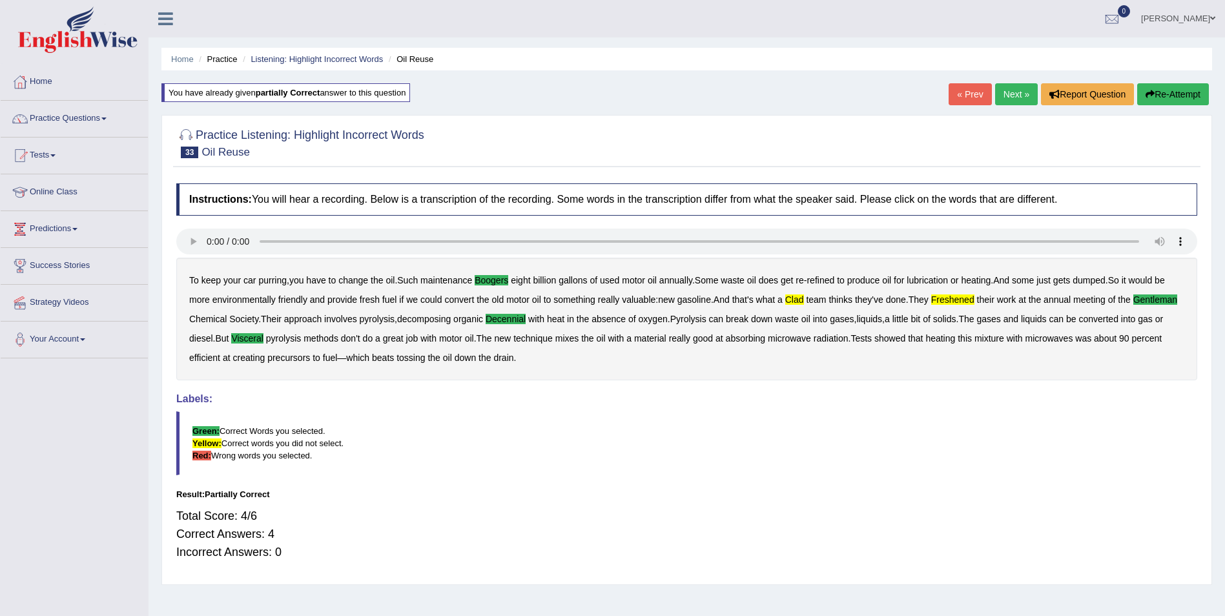
click at [1164, 92] on button "Re-Attempt" at bounding box center [1173, 94] width 72 height 22
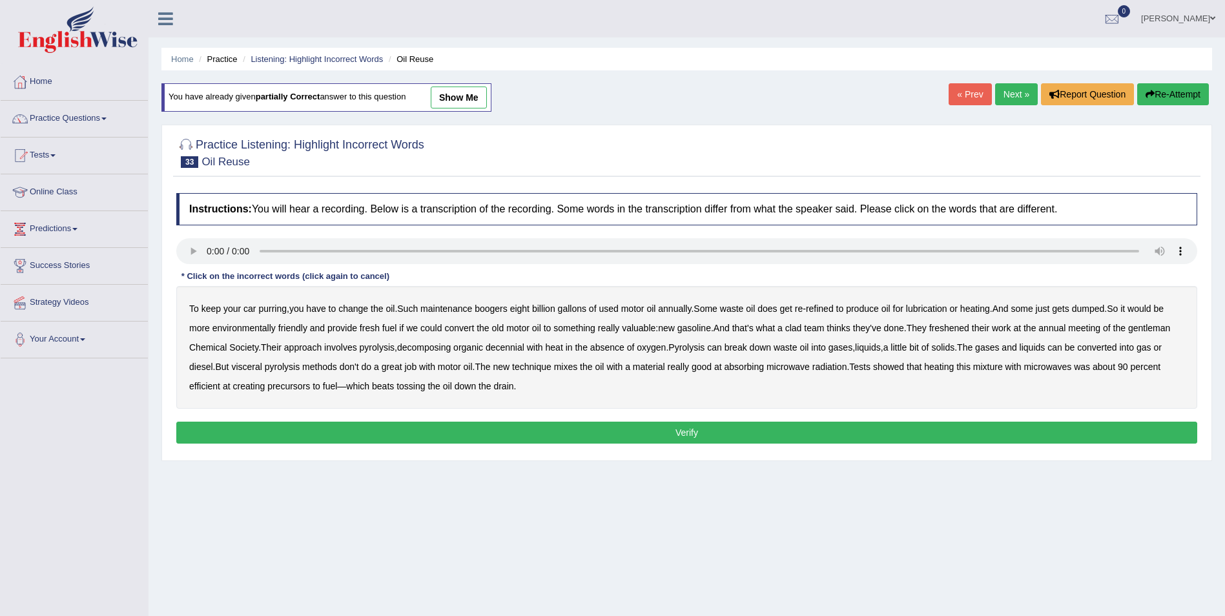
click at [498, 311] on b "boogers" at bounding box center [491, 308] width 33 height 10
click at [801, 331] on b "clad" at bounding box center [793, 328] width 17 height 10
click at [963, 328] on b "freshened" at bounding box center [949, 328] width 40 height 10
click at [1156, 329] on b "gentleman" at bounding box center [1149, 328] width 42 height 10
click at [255, 367] on b "visceral" at bounding box center [246, 367] width 30 height 10
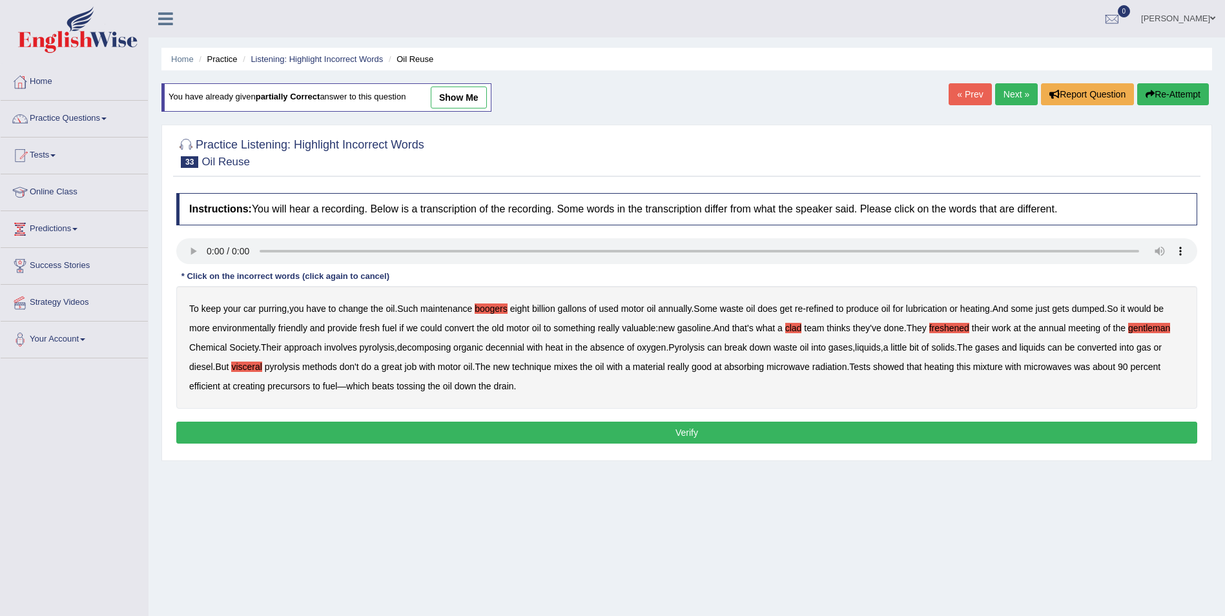
click at [248, 389] on b "creating" at bounding box center [248, 386] width 32 height 10
click at [251, 386] on b "creating" at bounding box center [248, 386] width 32 height 10
click at [465, 431] on button "Verify" at bounding box center [686, 433] width 1021 height 22
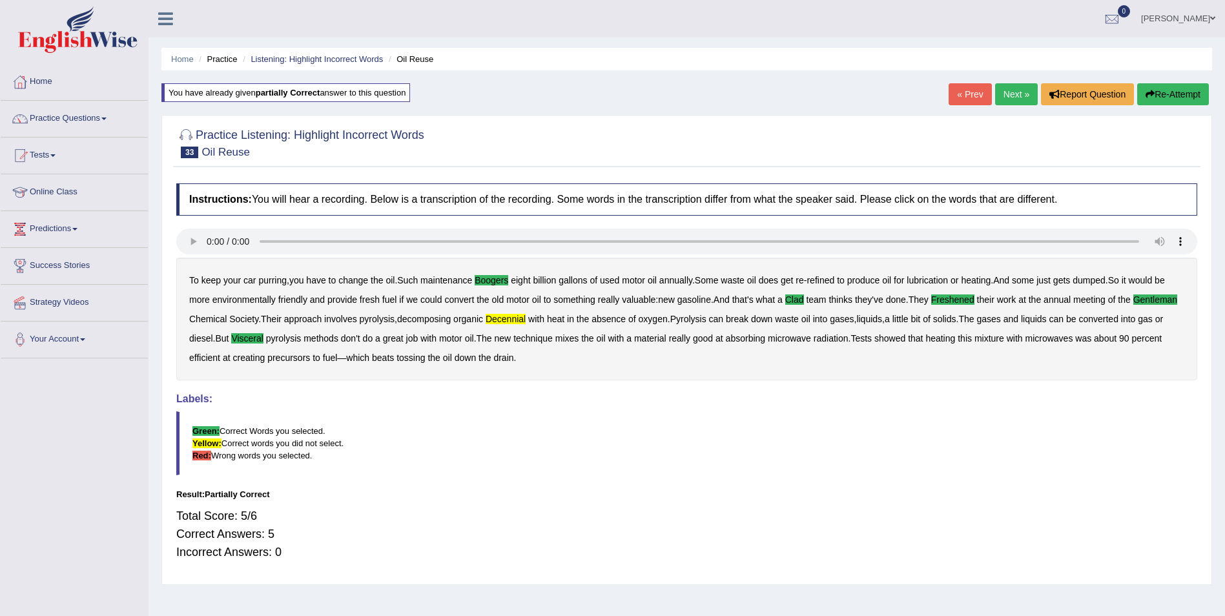
click at [1182, 92] on button "Re-Attempt" at bounding box center [1173, 94] width 72 height 22
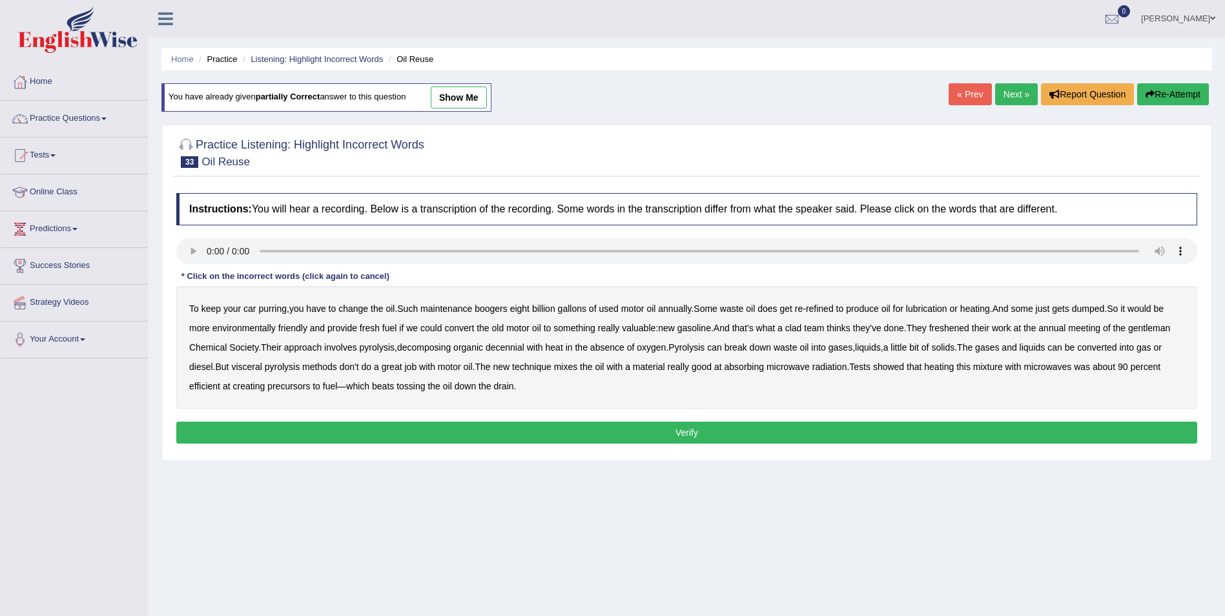
click at [960, 327] on b "freshened" at bounding box center [949, 328] width 40 height 10
click at [1146, 325] on b "gentleman" at bounding box center [1149, 328] width 42 height 10
click at [491, 310] on b "boogers" at bounding box center [491, 308] width 33 height 10
drag, startPoint x: 802, startPoint y: 326, endPoint x: 826, endPoint y: 328, distance: 24.0
click at [809, 326] on div "To keep your car purring , you have to change the oil . Such maintenance booger…" at bounding box center [686, 347] width 1021 height 123
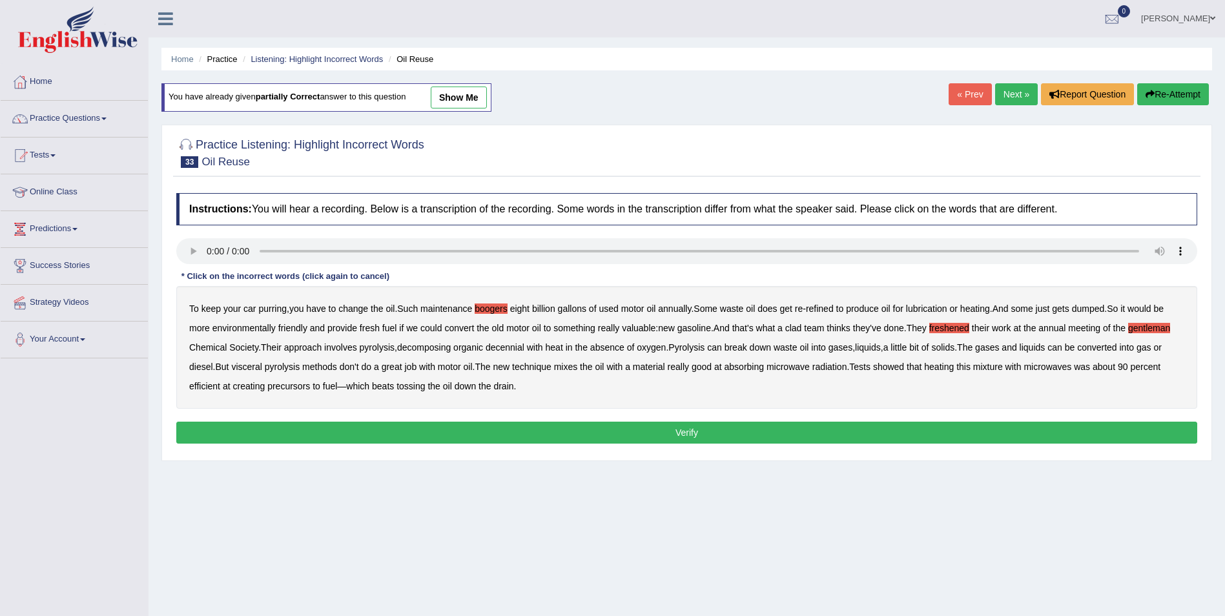
click at [801, 327] on b "clad" at bounding box center [793, 328] width 17 height 10
click at [256, 368] on b "visceral" at bounding box center [246, 367] width 30 height 10
click at [732, 433] on button "Verify" at bounding box center [686, 433] width 1021 height 22
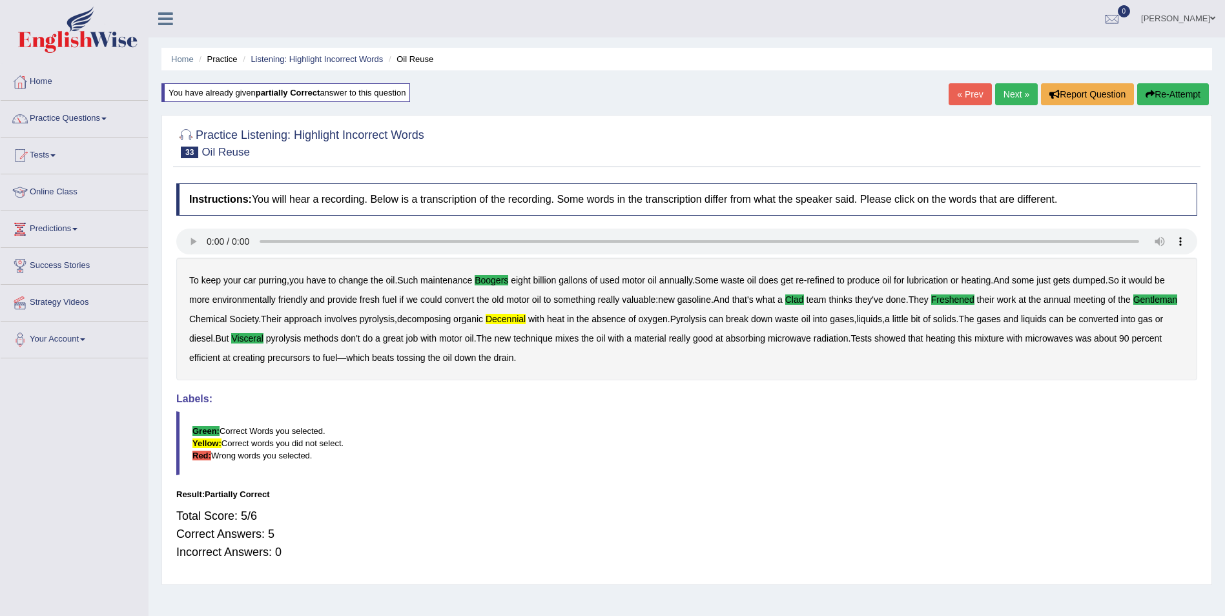
click at [1182, 100] on button "Re-Attempt" at bounding box center [1173, 94] width 72 height 22
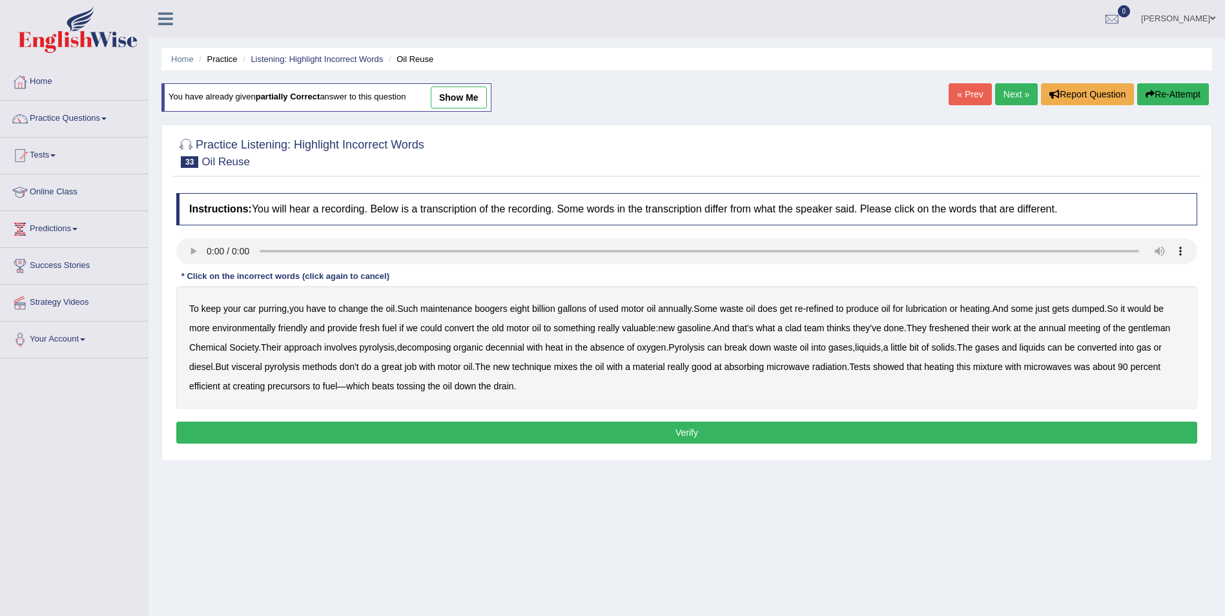
click at [1145, 329] on b "gentleman" at bounding box center [1149, 328] width 42 height 10
drag, startPoint x: 964, startPoint y: 327, endPoint x: 929, endPoint y: 327, distance: 34.9
click at [963, 327] on b "freshened" at bounding box center [949, 328] width 40 height 10
click at [506, 350] on b "decennial" at bounding box center [505, 347] width 39 height 10
drag, startPoint x: 498, startPoint y: 306, endPoint x: 559, endPoint y: 306, distance: 61.3
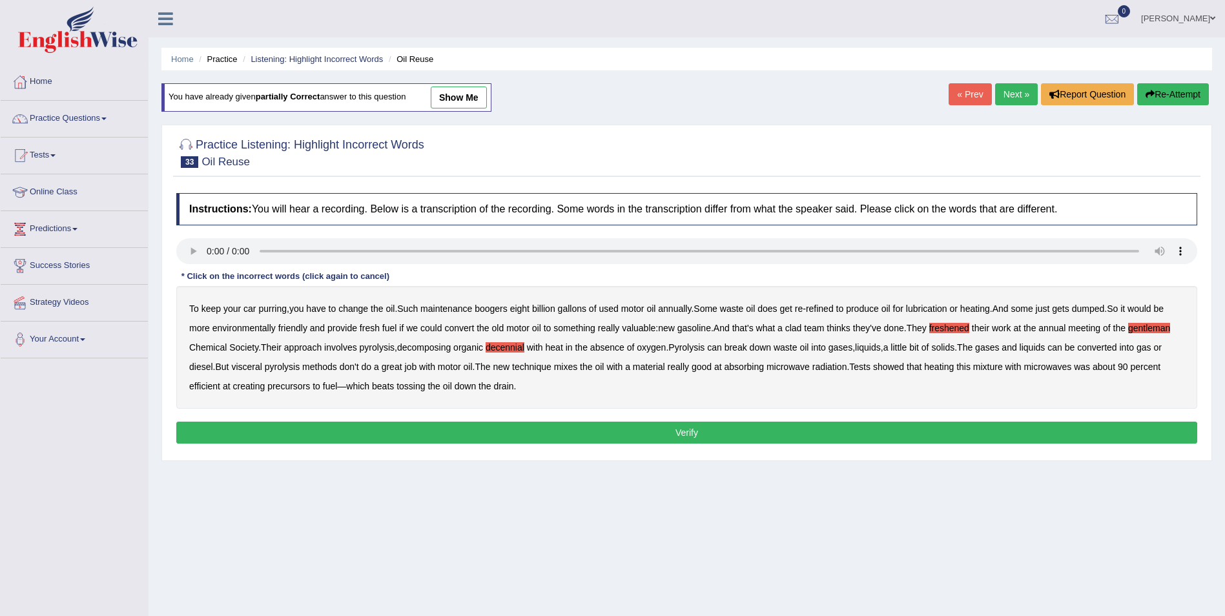
click at [498, 306] on b "boogers" at bounding box center [491, 308] width 33 height 10
click at [802, 327] on b "clad" at bounding box center [793, 328] width 17 height 10
click at [251, 368] on b "visceral" at bounding box center [246, 367] width 30 height 10
click at [447, 424] on button "Verify" at bounding box center [686, 433] width 1021 height 22
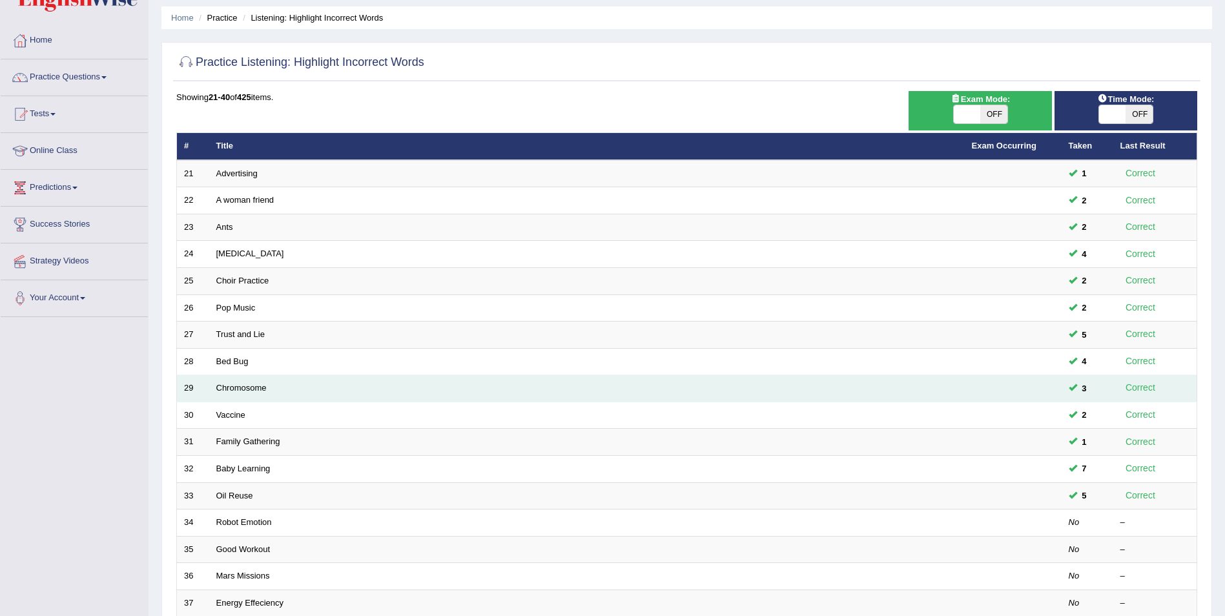
scroll to position [65, 0]
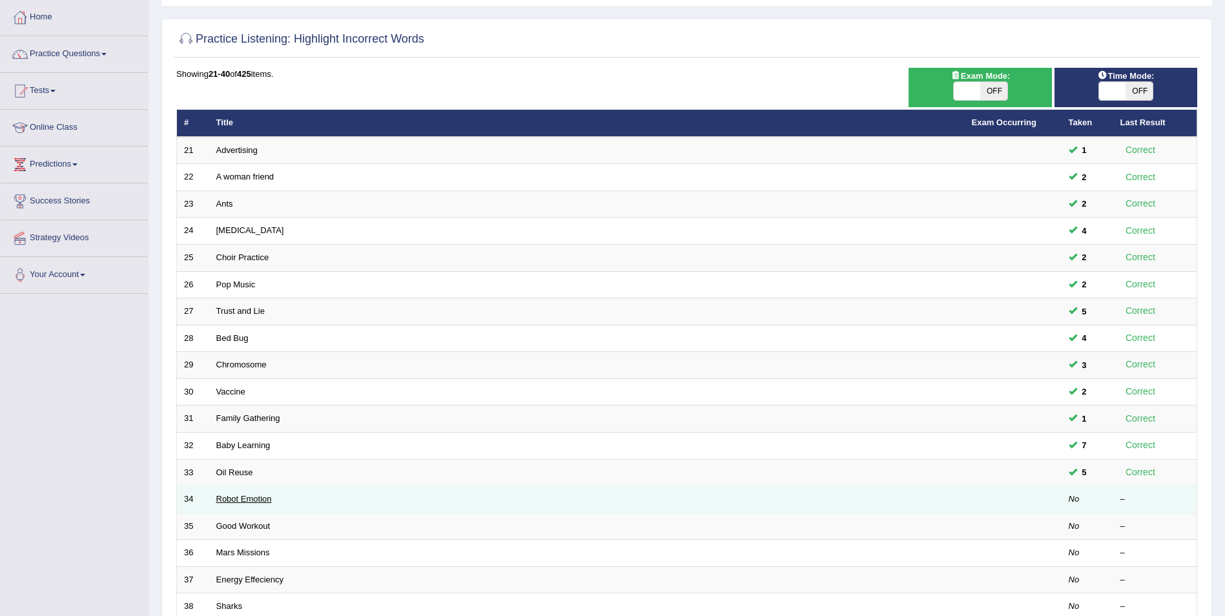
click at [253, 498] on link "Robot Emotion" at bounding box center [244, 499] width 56 height 10
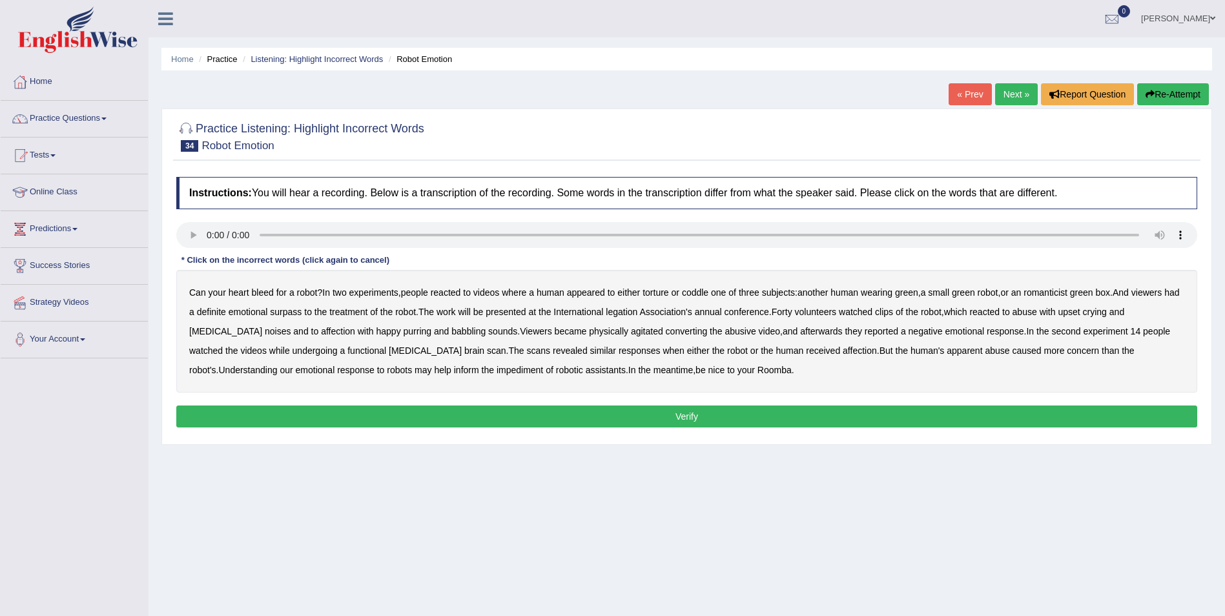
click at [1056, 292] on b "romanticist" at bounding box center [1045, 292] width 44 height 10
click at [302, 314] on b "surpass" at bounding box center [286, 312] width 32 height 10
click at [637, 313] on b "legation" at bounding box center [622, 312] width 32 height 10
click at [668, 330] on b "converting" at bounding box center [687, 331] width 42 height 10
click at [497, 369] on b "impediment" at bounding box center [520, 370] width 46 height 10
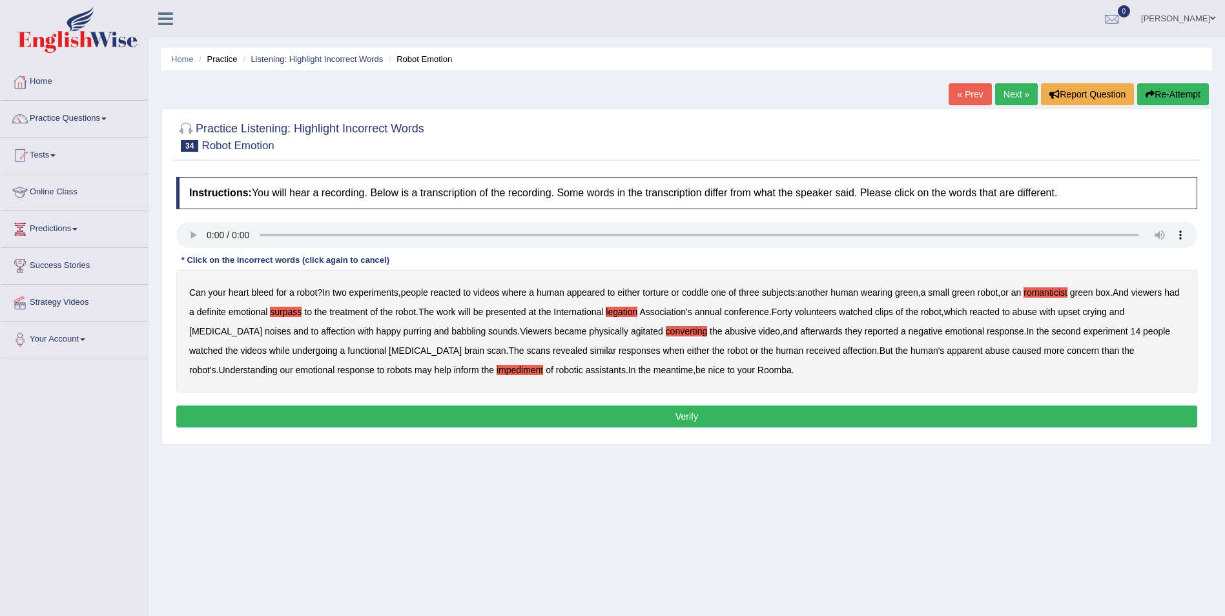
click at [665, 416] on button "Verify" at bounding box center [686, 417] width 1021 height 22
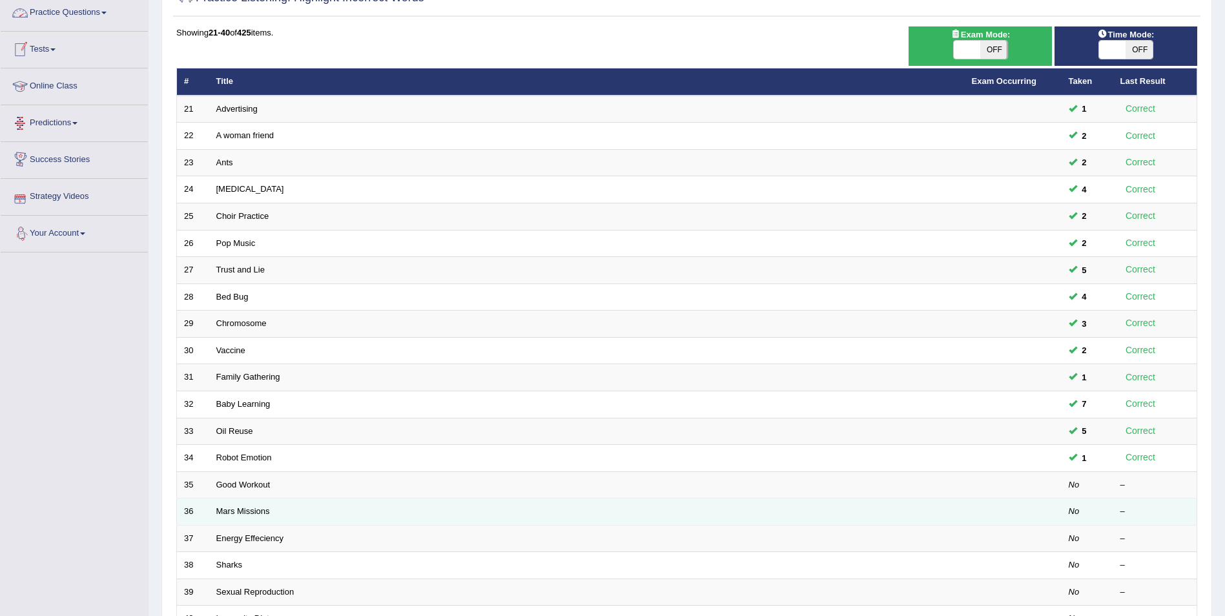
scroll to position [129, 0]
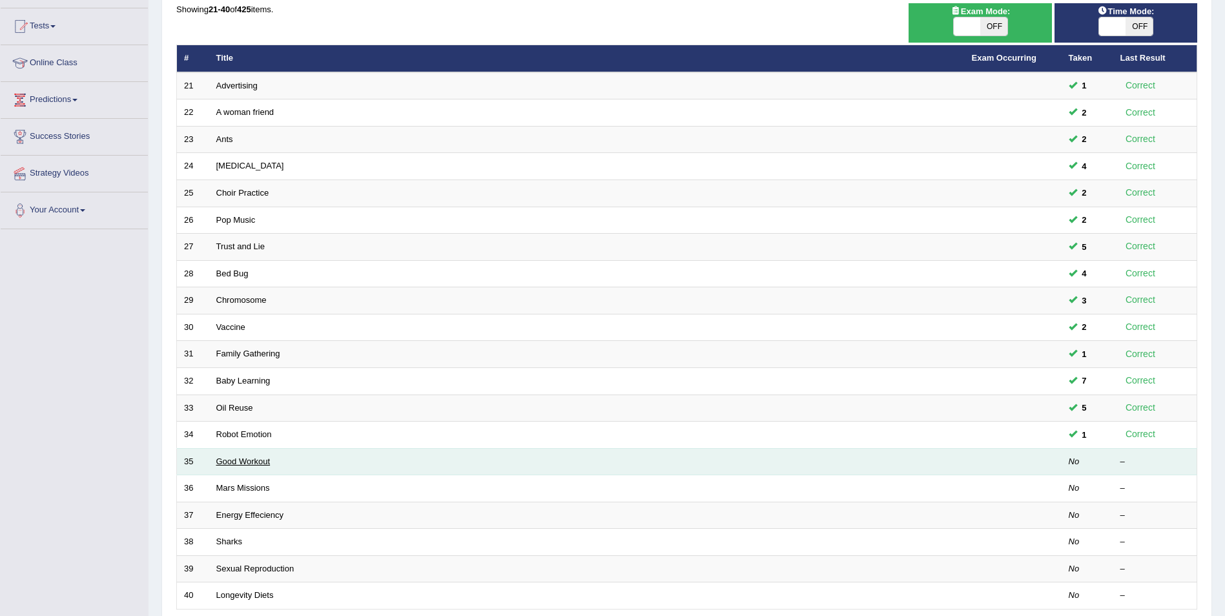
click at [231, 458] on link "Good Workout" at bounding box center [243, 462] width 54 height 10
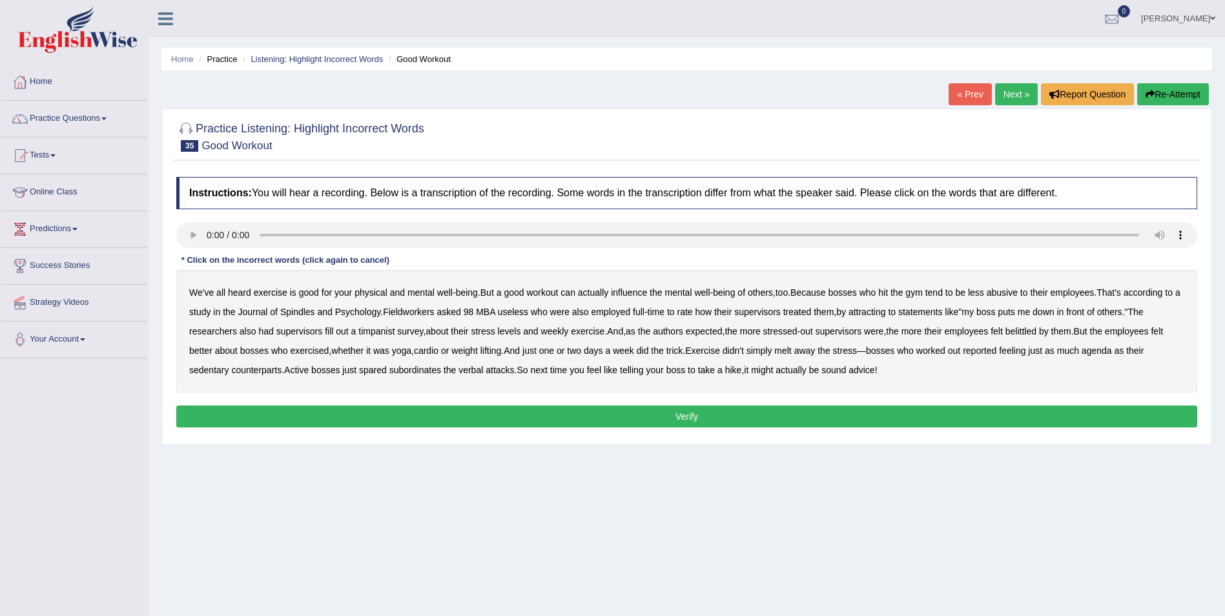
click at [309, 316] on b "Spindles" at bounding box center [297, 312] width 35 height 10
drag, startPoint x: 420, startPoint y: 313, endPoint x: 449, endPoint y: 311, distance: 29.1
click at [425, 313] on b "Fieldworkers" at bounding box center [408, 312] width 51 height 10
click at [886, 311] on b "attracting" at bounding box center [866, 312] width 37 height 10
drag, startPoint x: 375, startPoint y: 332, endPoint x: 394, endPoint y: 331, distance: 18.8
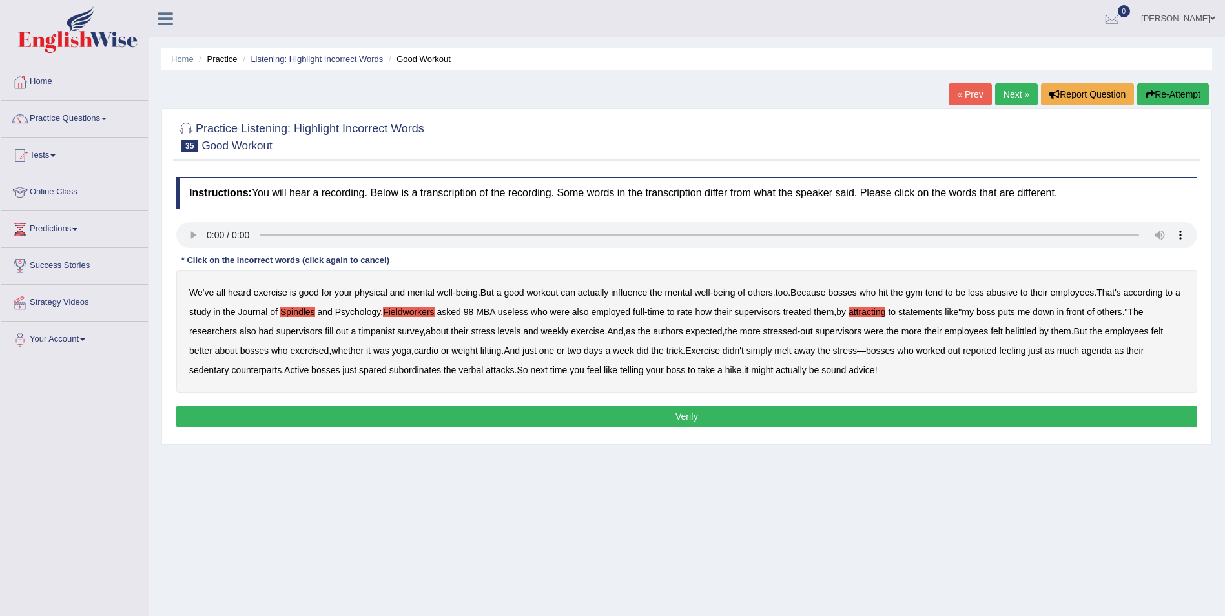
click at [380, 333] on b "timpanist" at bounding box center [376, 331] width 36 height 10
click at [1107, 353] on b "agenda" at bounding box center [1097, 350] width 30 height 10
click at [712, 410] on button "Verify" at bounding box center [686, 417] width 1021 height 22
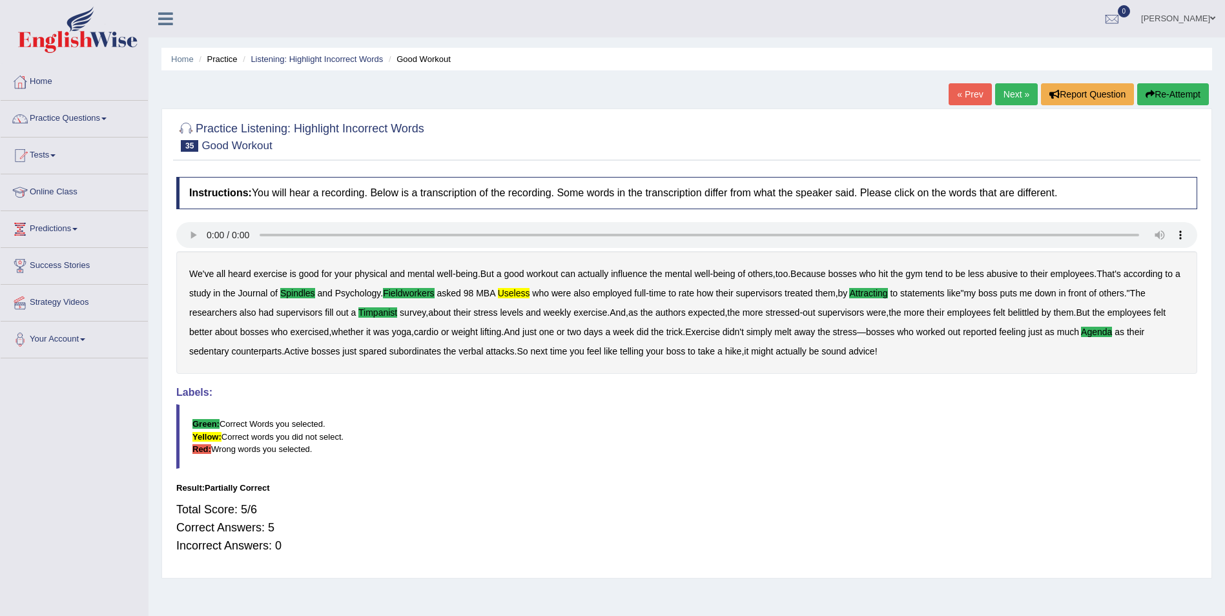
click at [1175, 95] on button "Re-Attempt" at bounding box center [1173, 94] width 72 height 22
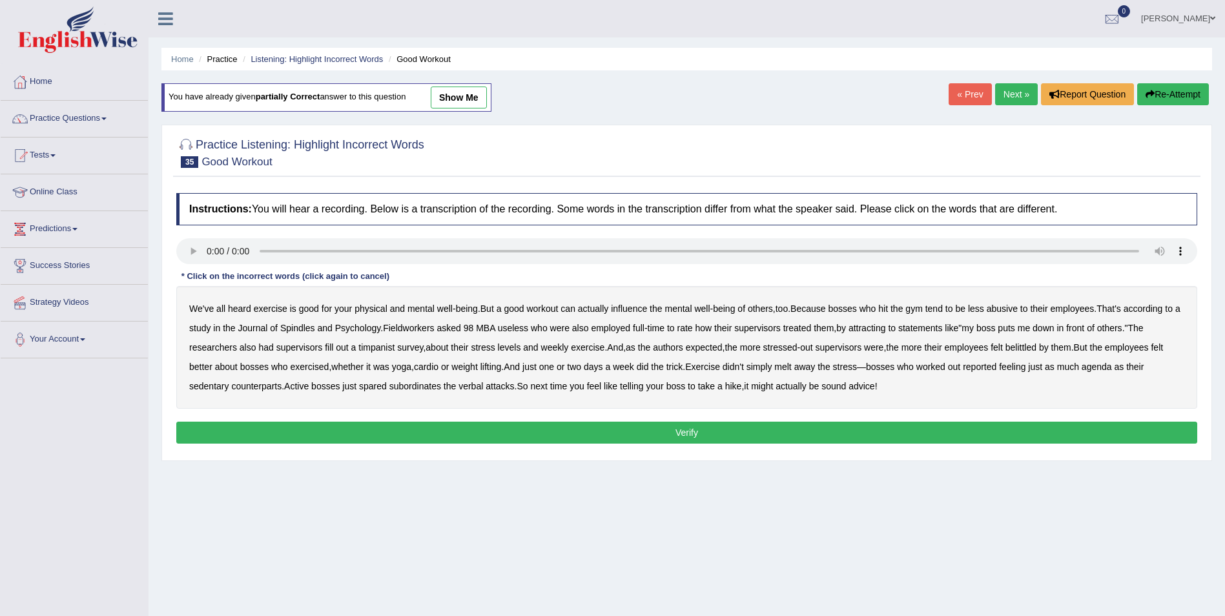
drag, startPoint x: 309, startPoint y: 327, endPoint x: 340, endPoint y: 327, distance: 30.3
click at [310, 327] on b "Spindles" at bounding box center [297, 328] width 35 height 10
click at [515, 327] on b "useless" at bounding box center [513, 328] width 30 height 10
drag, startPoint x: 426, startPoint y: 331, endPoint x: 442, endPoint y: 331, distance: 16.8
click at [431, 331] on b "Fieldworkers" at bounding box center [408, 328] width 51 height 10
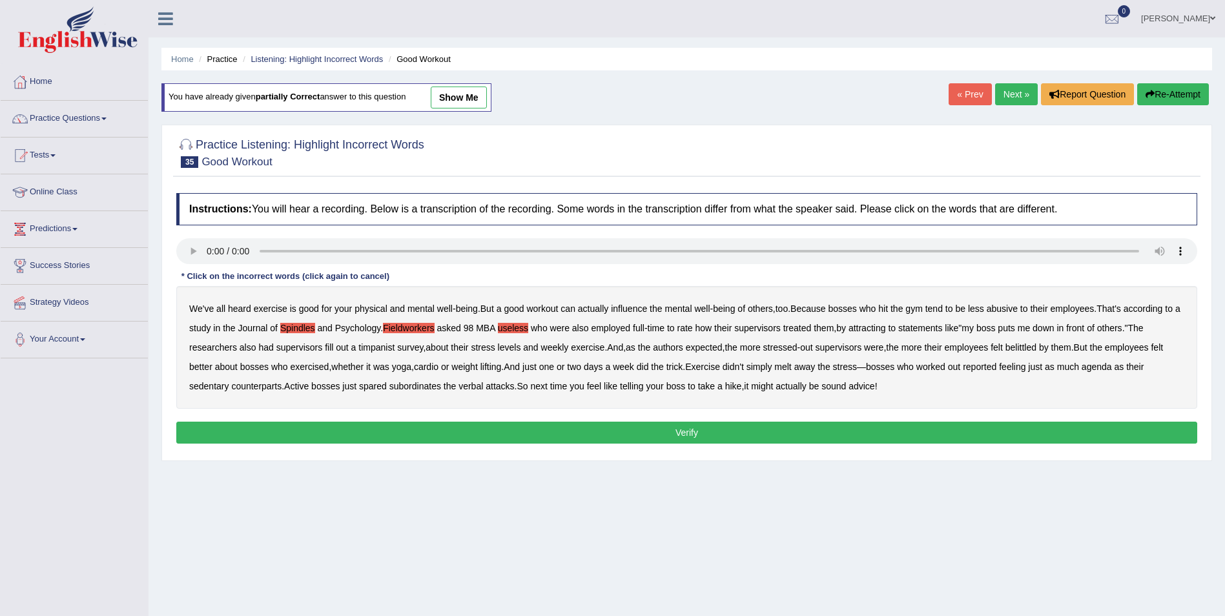
click at [885, 331] on b "attracting" at bounding box center [866, 328] width 37 height 10
drag, startPoint x: 383, startPoint y: 348, endPoint x: 397, endPoint y: 348, distance: 14.2
click at [394, 348] on b "timpanist" at bounding box center [376, 347] width 36 height 10
drag, startPoint x: 1114, startPoint y: 367, endPoint x: 1030, endPoint y: 379, distance: 84.7
click at [1112, 368] on b "agenda" at bounding box center [1097, 367] width 30 height 10
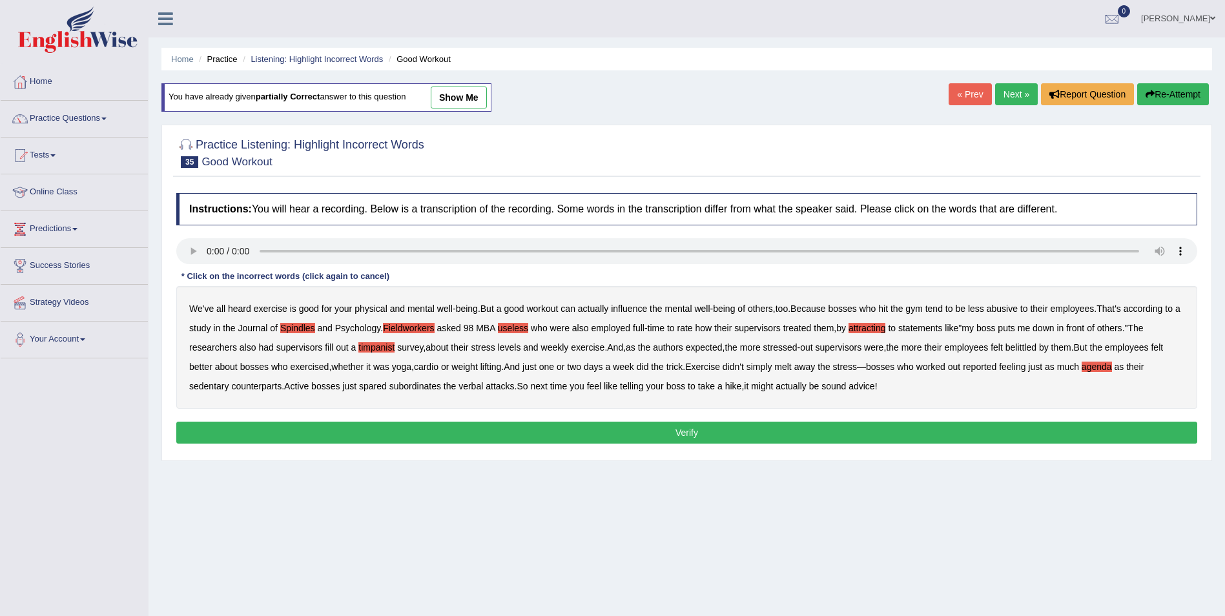
click at [744, 430] on button "Verify" at bounding box center [686, 433] width 1021 height 22
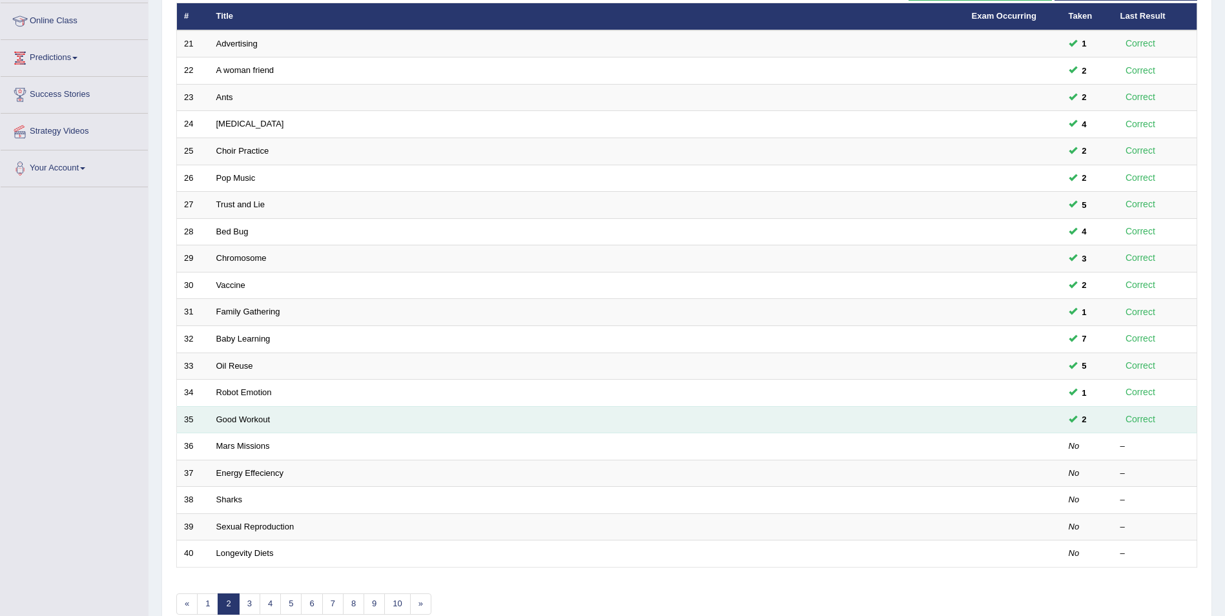
scroll to position [194, 0]
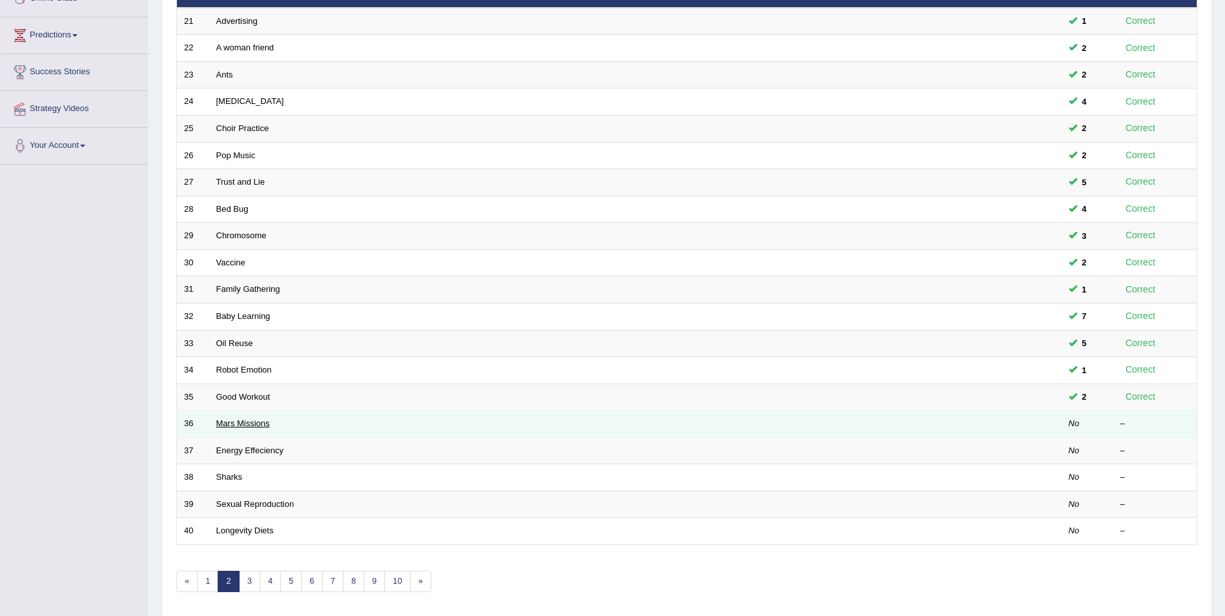
click at [249, 420] on link "Mars Missions" at bounding box center [243, 423] width 54 height 10
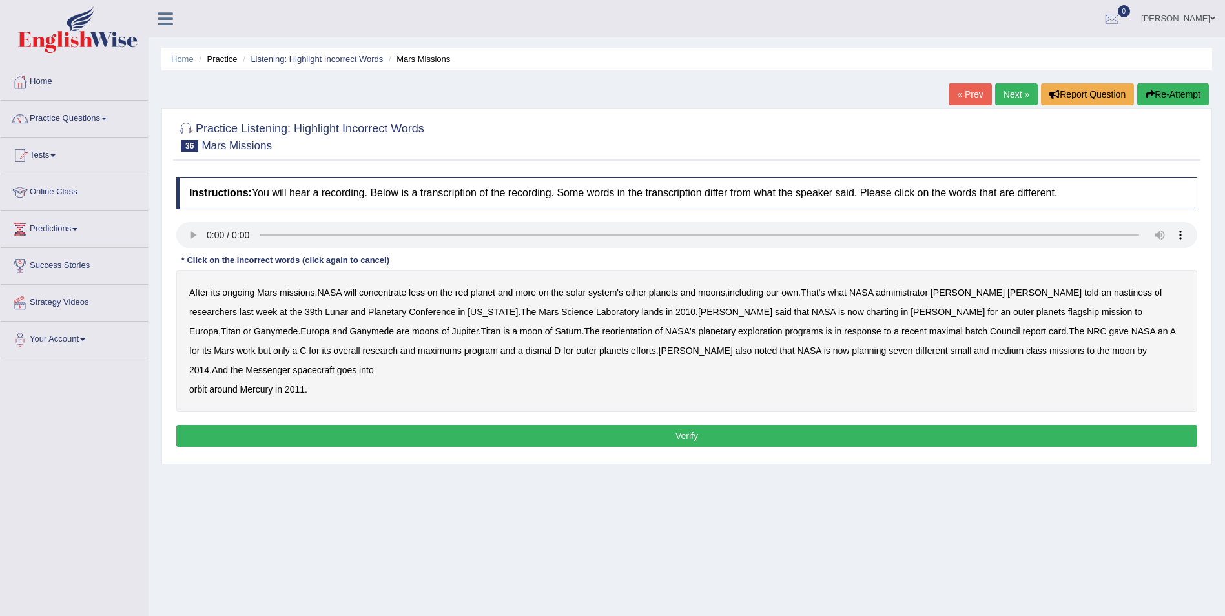
drag, startPoint x: 1042, startPoint y: 293, endPoint x: 1050, endPoint y: 293, distance: 7.8
click at [1114, 293] on b "nastiness" at bounding box center [1133, 292] width 38 height 10
drag, startPoint x: 693, startPoint y: 313, endPoint x: 714, endPoint y: 313, distance: 20.7
click at [867, 313] on b "charting" at bounding box center [883, 312] width 32 height 10
click at [298, 326] on b "Ganymede" at bounding box center [276, 331] width 44 height 10
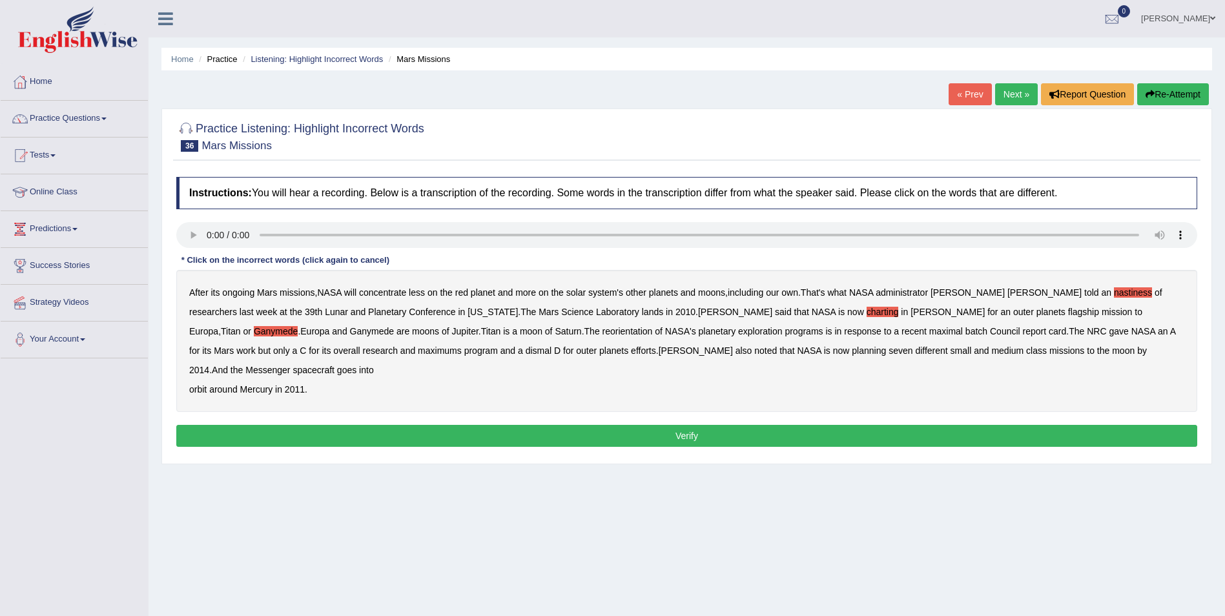
drag, startPoint x: 1001, startPoint y: 310, endPoint x: 1041, endPoint y: 314, distance: 40.3
click at [298, 326] on b "Ganymede" at bounding box center [276, 331] width 44 height 10
drag, startPoint x: 693, startPoint y: 329, endPoint x: 701, endPoint y: 331, distance: 8.6
click at [929, 331] on b "maximal" at bounding box center [946, 331] width 34 height 10
click at [418, 348] on b "maximums" at bounding box center [440, 350] width 44 height 10
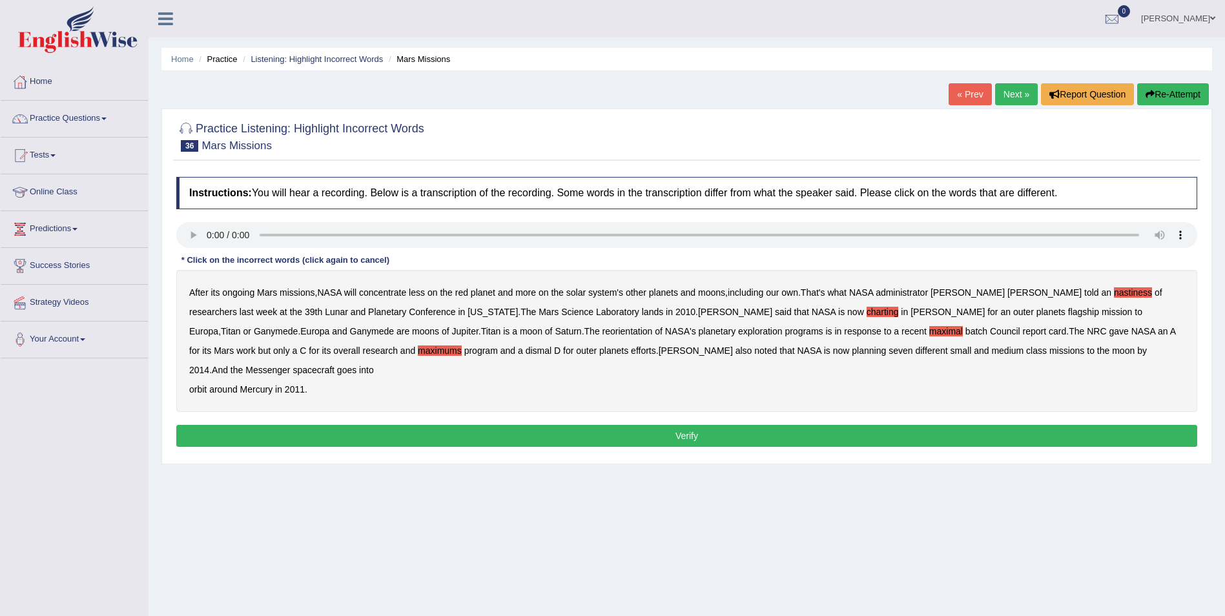
click at [965, 329] on b "batch" at bounding box center [976, 331] width 22 height 10
click at [260, 425] on button "Verify" at bounding box center [686, 436] width 1021 height 22
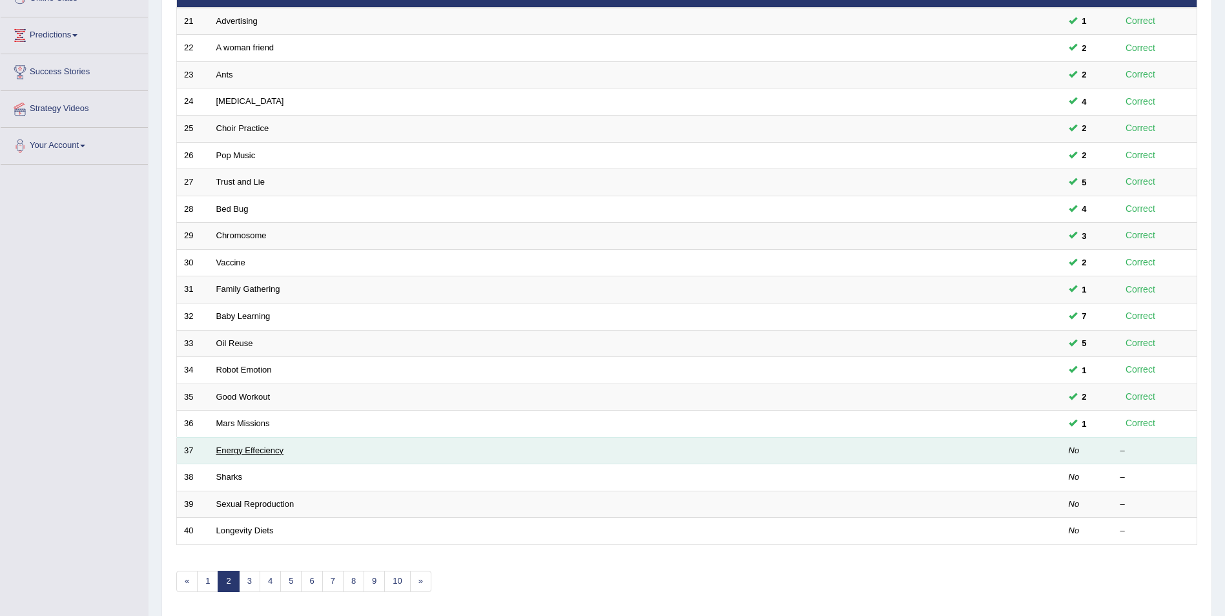
click at [244, 448] on link "Energy Effeciency" at bounding box center [250, 451] width 68 height 10
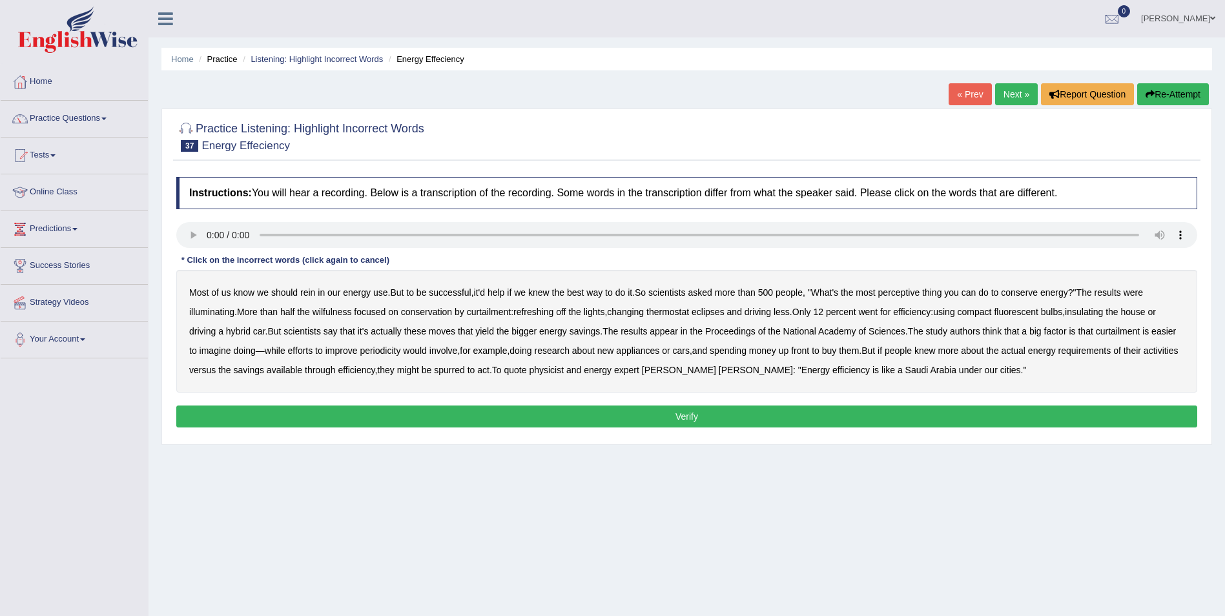
drag, startPoint x: 914, startPoint y: 293, endPoint x: 944, endPoint y: 293, distance: 29.7
click at [918, 293] on b "perceptive" at bounding box center [899, 292] width 42 height 10
drag, startPoint x: 339, startPoint y: 313, endPoint x: 348, endPoint y: 313, distance: 9.0
click at [342, 313] on b "wilfulness" at bounding box center [332, 312] width 39 height 10
drag, startPoint x: 540, startPoint y: 314, endPoint x: 575, endPoint y: 316, distance: 34.9
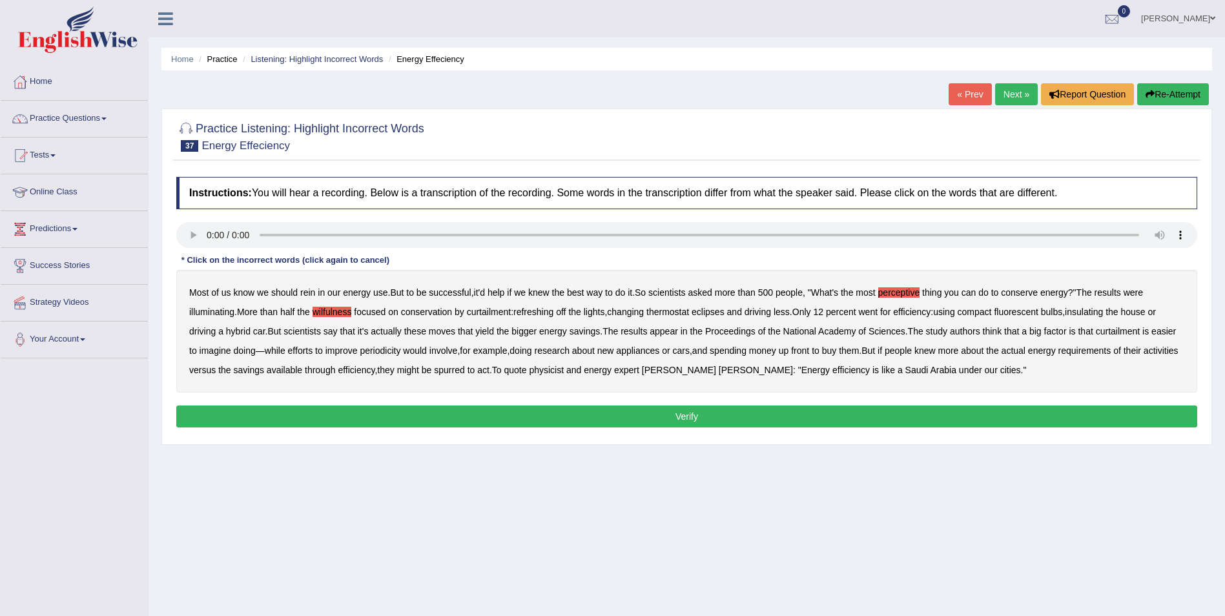
click at [541, 315] on b "refreshing" at bounding box center [533, 312] width 40 height 10
drag, startPoint x: 636, startPoint y: 313, endPoint x: 704, endPoint y: 316, distance: 67.9
click at [641, 312] on b "changing" at bounding box center [625, 312] width 37 height 10
click at [639, 313] on b "changing" at bounding box center [625, 312] width 37 height 10
click at [723, 313] on b "eclipses" at bounding box center [708, 312] width 33 height 10
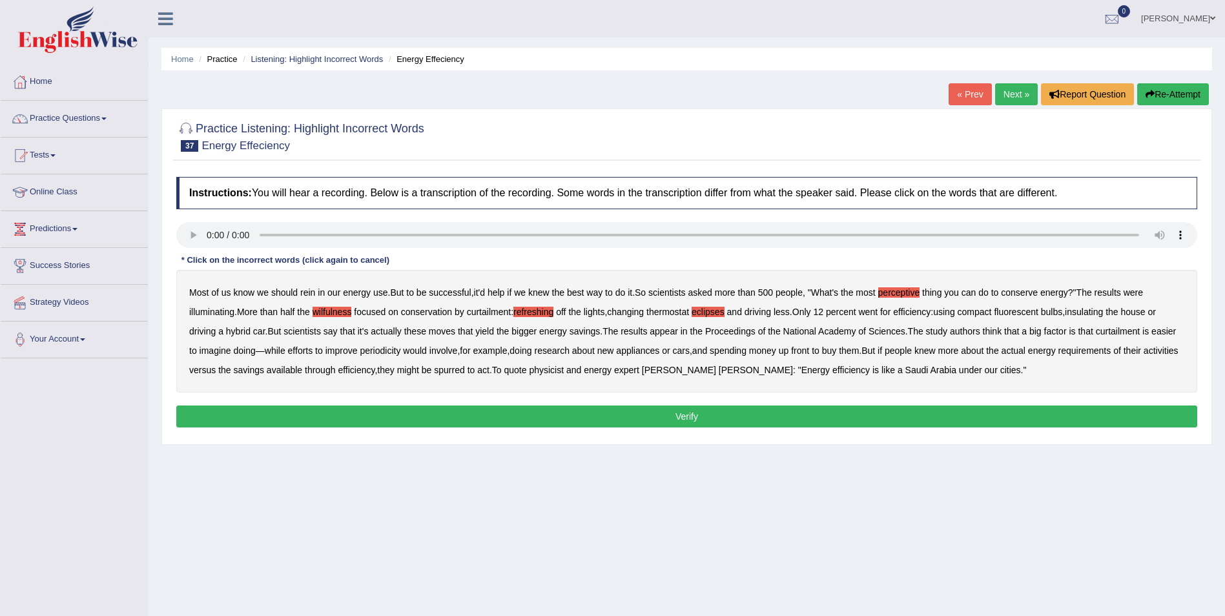
drag, startPoint x: 387, startPoint y: 347, endPoint x: 393, endPoint y: 354, distance: 8.7
click at [386, 347] on b "periodicity" at bounding box center [380, 350] width 41 height 10
click at [643, 417] on button "Verify" at bounding box center [686, 417] width 1021 height 22
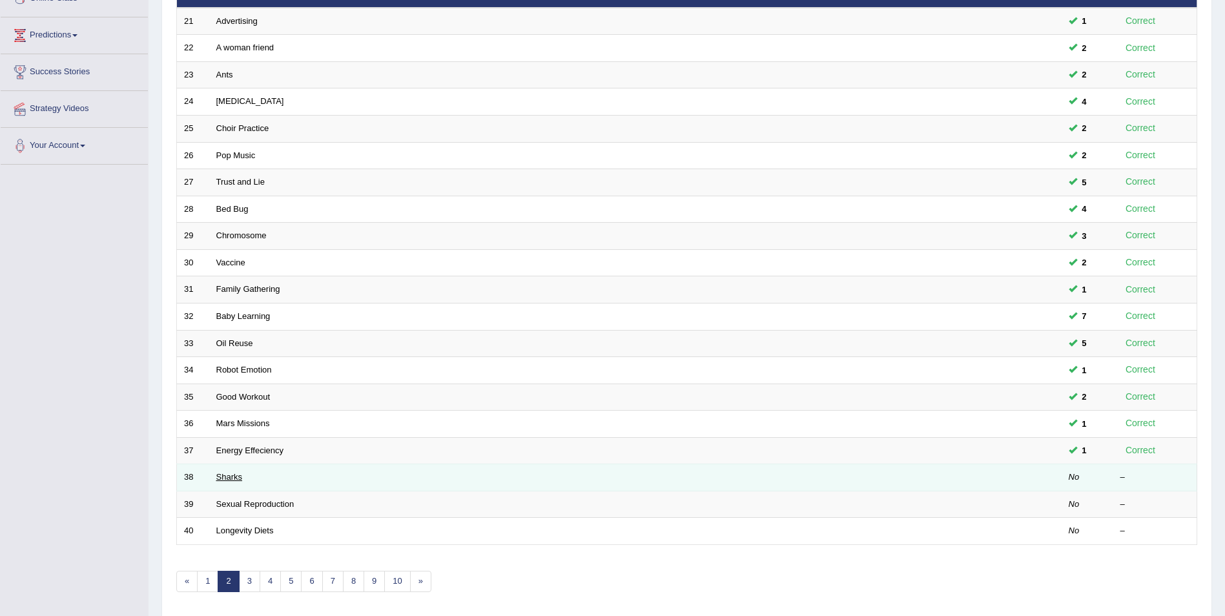
click at [240, 480] on link "Sharks" at bounding box center [229, 477] width 26 height 10
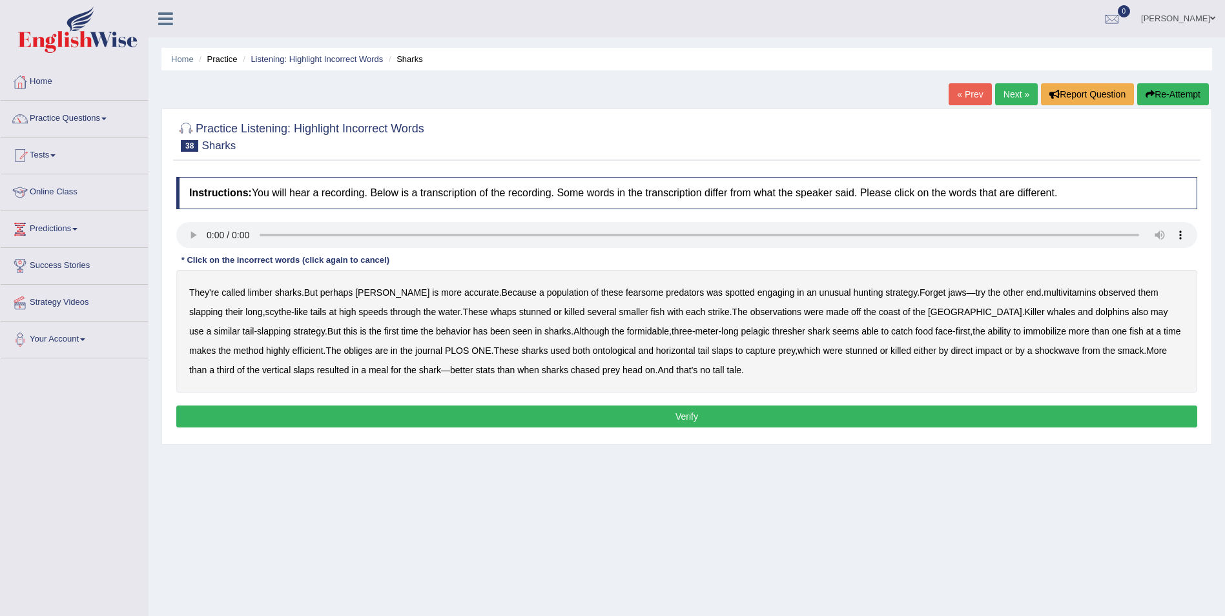
click at [265, 292] on b "limber" at bounding box center [260, 292] width 25 height 10
click at [1052, 295] on b "multivitamins" at bounding box center [1069, 292] width 52 height 10
click at [344, 353] on b "obliges" at bounding box center [358, 350] width 28 height 10
click at [593, 351] on b "ontological" at bounding box center [614, 350] width 43 height 10
click at [701, 413] on button "Verify" at bounding box center [686, 417] width 1021 height 22
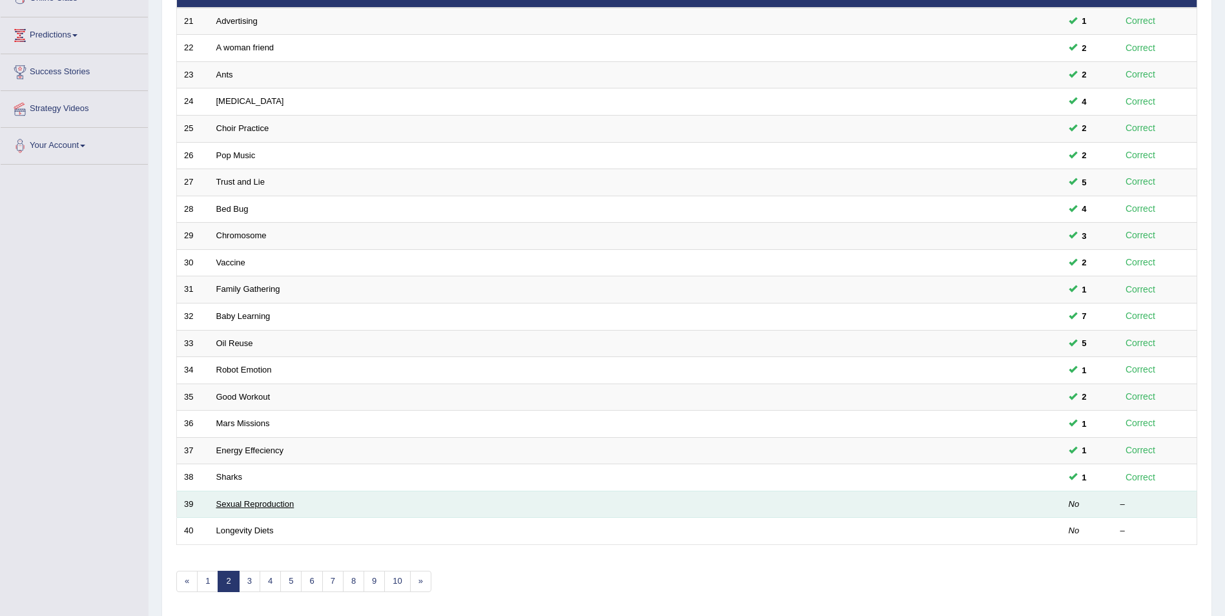
click at [265, 504] on link "Sexual Reproduction" at bounding box center [255, 504] width 78 height 10
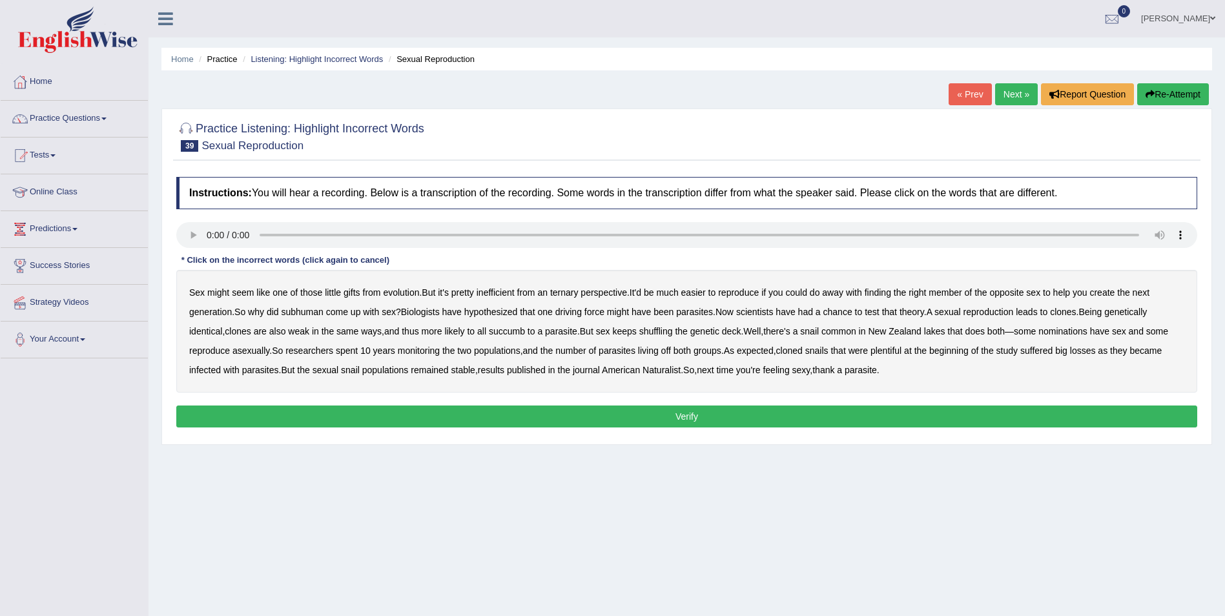
click at [579, 293] on b "ternary" at bounding box center [564, 292] width 28 height 10
click at [305, 313] on b "subhuman" at bounding box center [302, 312] width 42 height 10
click at [513, 329] on b "succumb" at bounding box center [507, 331] width 36 height 10
click at [1085, 330] on b "nominations" at bounding box center [1062, 331] width 49 height 10
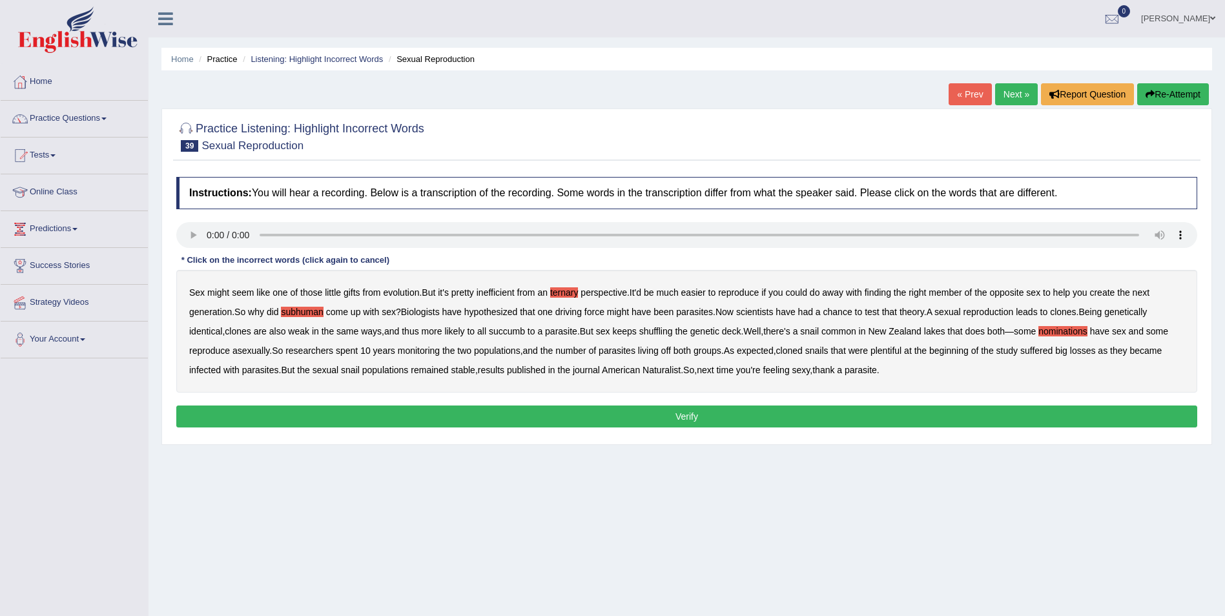
click at [672, 422] on button "Verify" at bounding box center [686, 417] width 1021 height 22
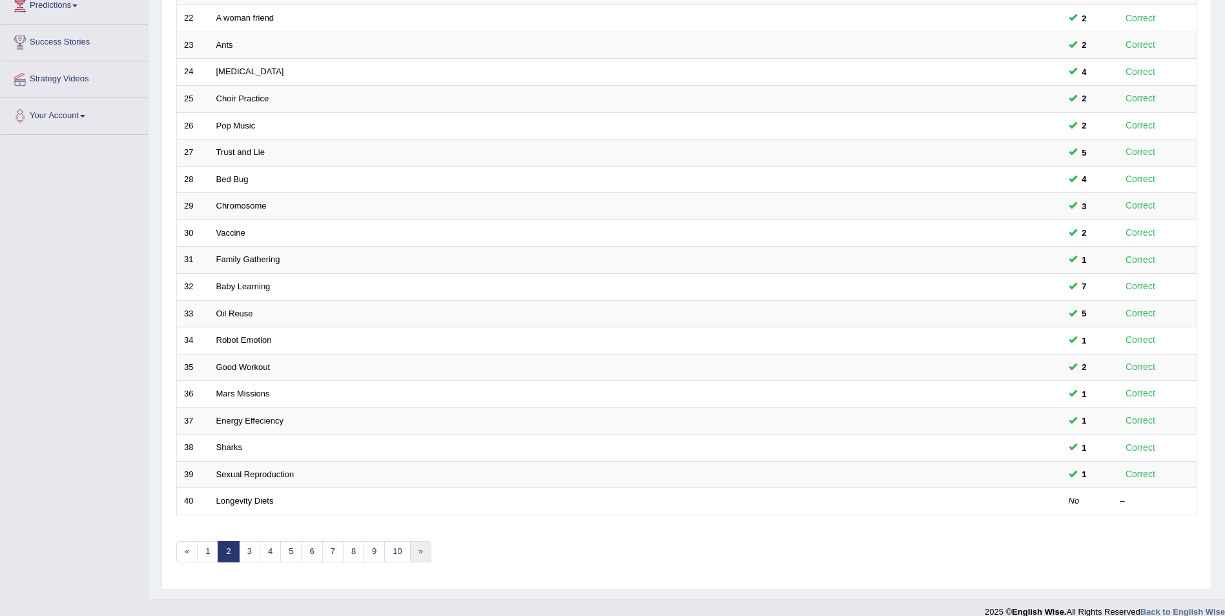
scroll to position [239, 0]
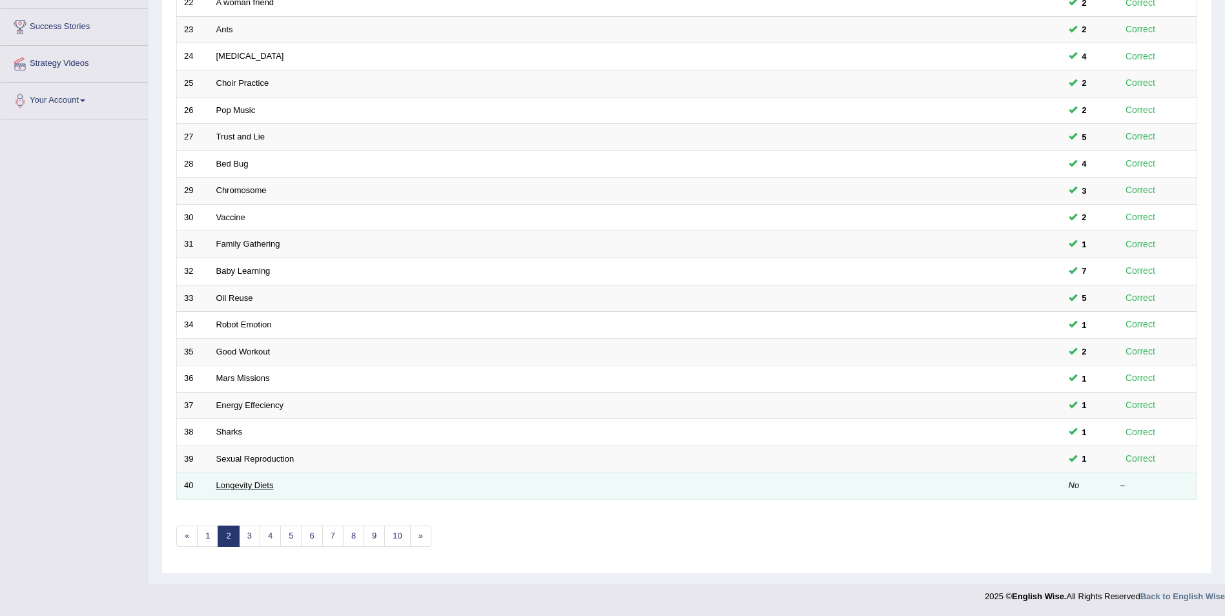
click at [252, 486] on link "Longevity Diets" at bounding box center [244, 485] width 57 height 10
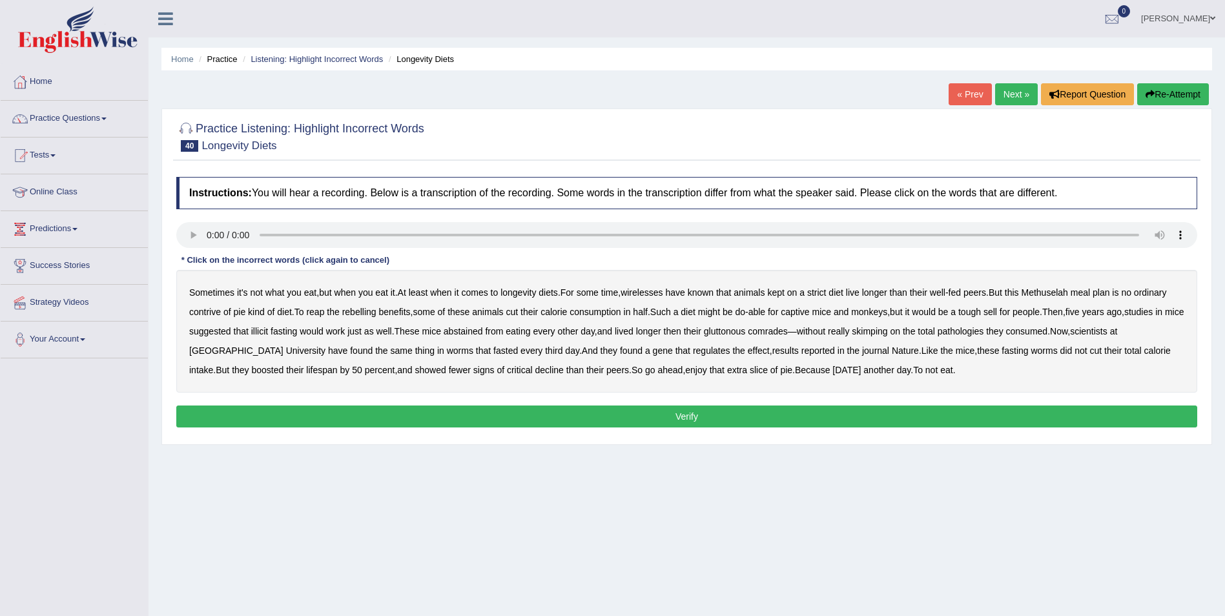
click at [655, 293] on b "wirelesses" at bounding box center [642, 292] width 42 height 10
drag, startPoint x: 210, startPoint y: 312, endPoint x: 231, endPoint y: 310, distance: 21.4
click at [209, 312] on b "contrive" at bounding box center [205, 312] width 32 height 10
click at [808, 313] on b "captive" at bounding box center [795, 312] width 28 height 10
click at [268, 331] on b "illicit" at bounding box center [259, 331] width 17 height 10
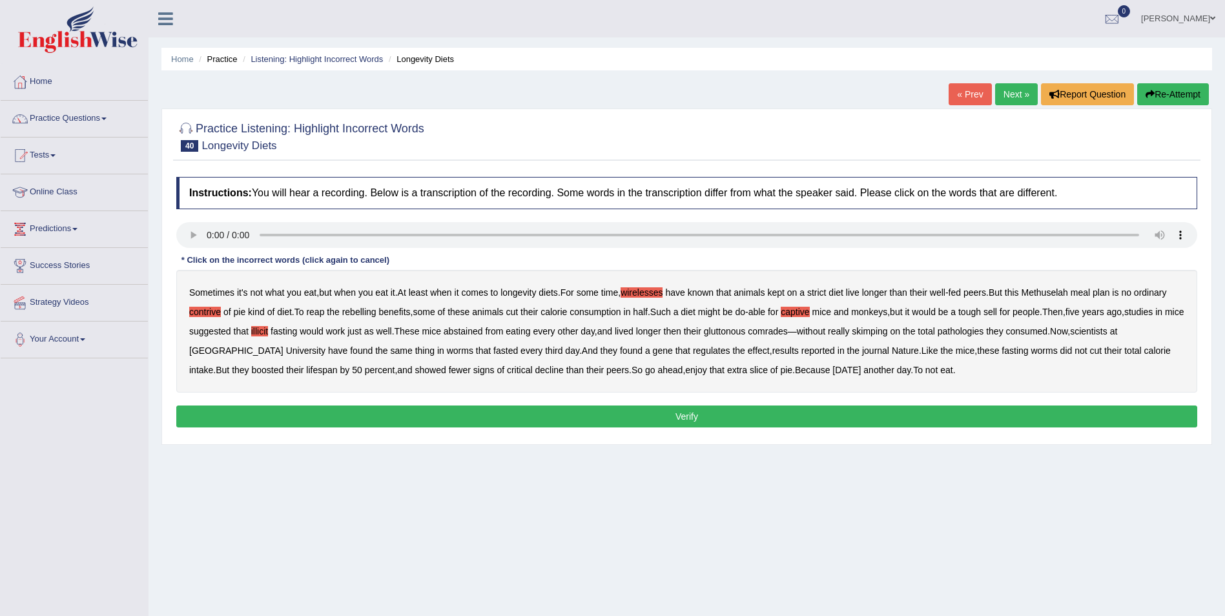
click at [984, 334] on b "pathologies" at bounding box center [961, 331] width 46 height 10
click at [800, 312] on b "captive" at bounding box center [795, 312] width 28 height 10
click at [507, 371] on b "critical" at bounding box center [520, 370] width 26 height 10
click at [710, 415] on button "Verify" at bounding box center [686, 417] width 1021 height 22
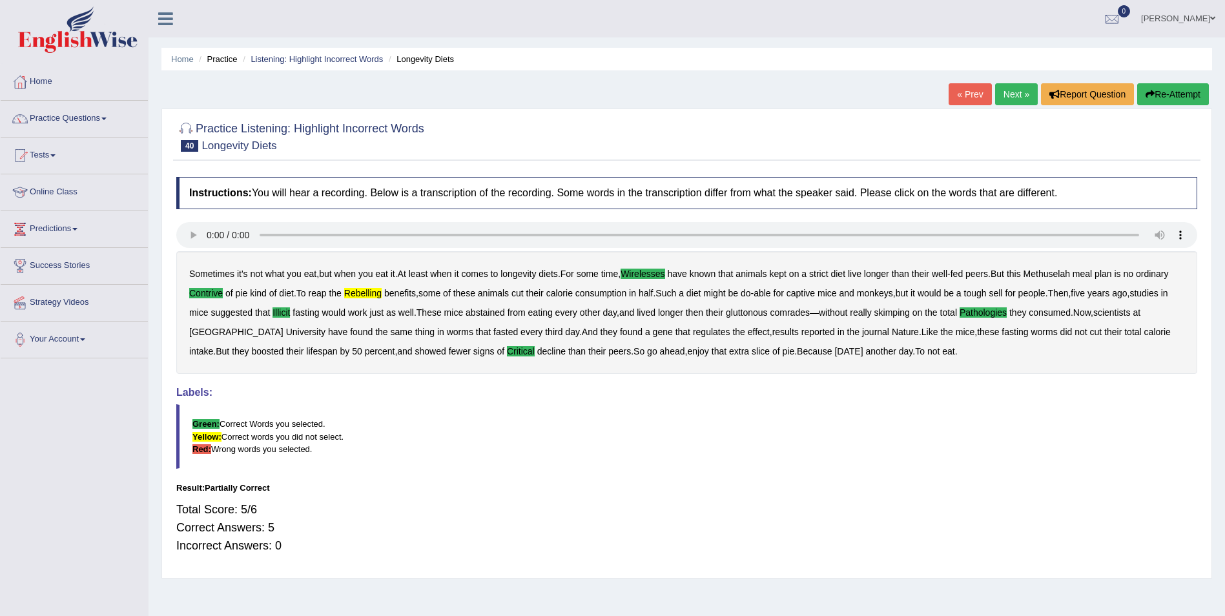
click at [1169, 94] on button "Re-Attempt" at bounding box center [1173, 94] width 72 height 22
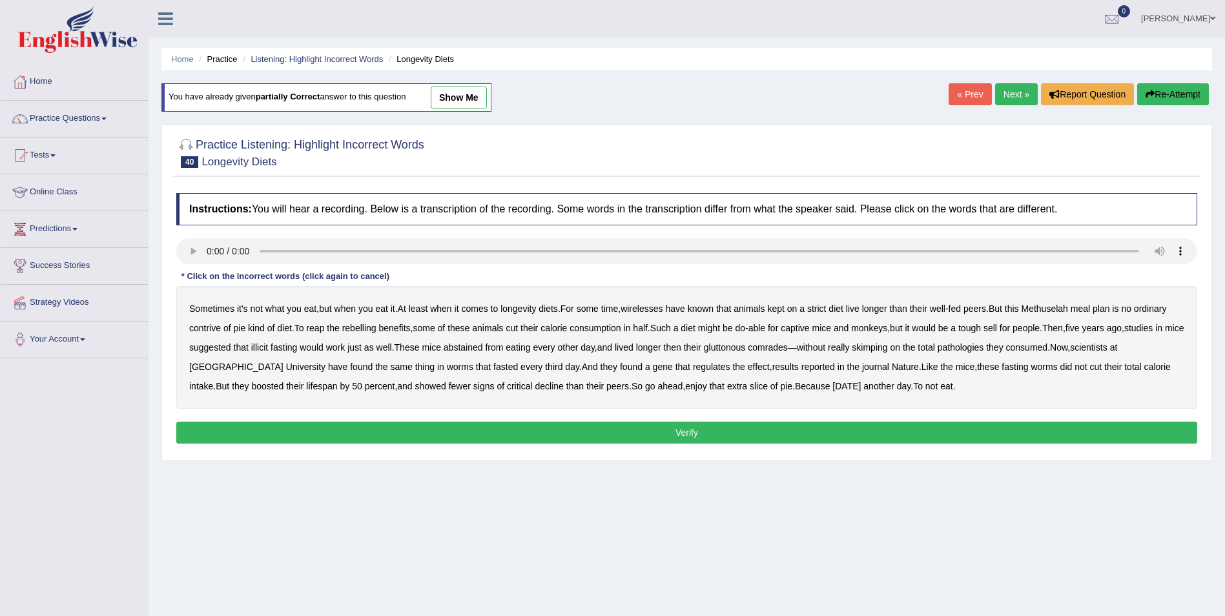
click at [984, 345] on b "pathologies" at bounding box center [961, 347] width 46 height 10
click at [507, 384] on b "critical" at bounding box center [520, 386] width 26 height 10
click at [268, 346] on b "illicit" at bounding box center [259, 347] width 17 height 10
click at [660, 308] on b "wirelesses" at bounding box center [642, 308] width 42 height 10
click at [207, 326] on b "contrive" at bounding box center [205, 328] width 32 height 10
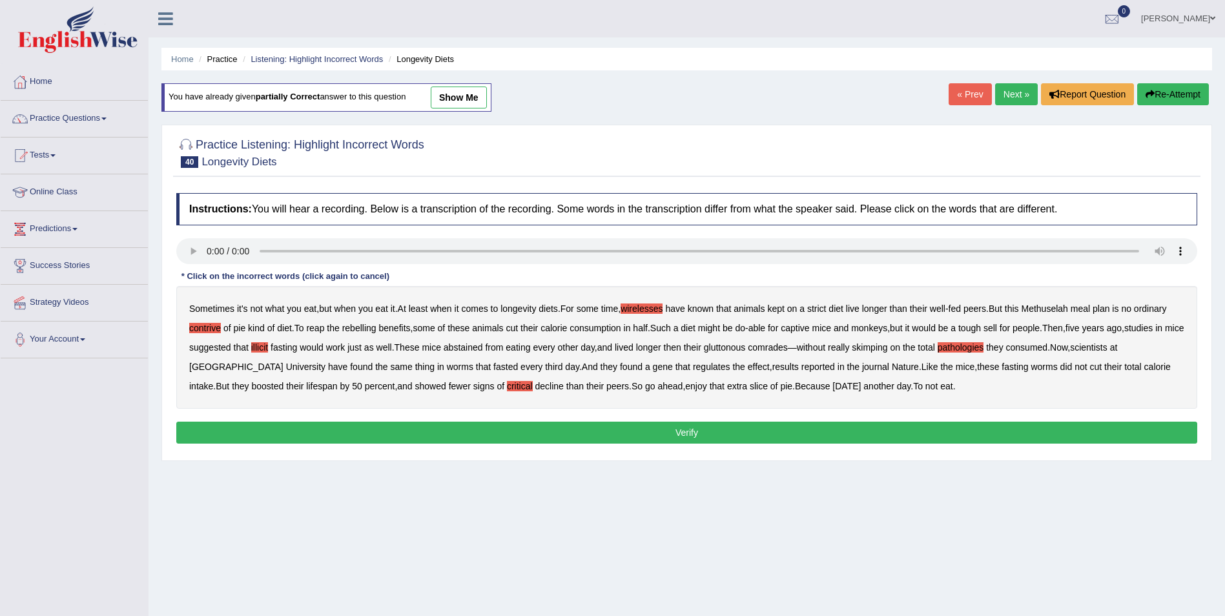
click at [850, 429] on button "Verify" at bounding box center [686, 433] width 1021 height 22
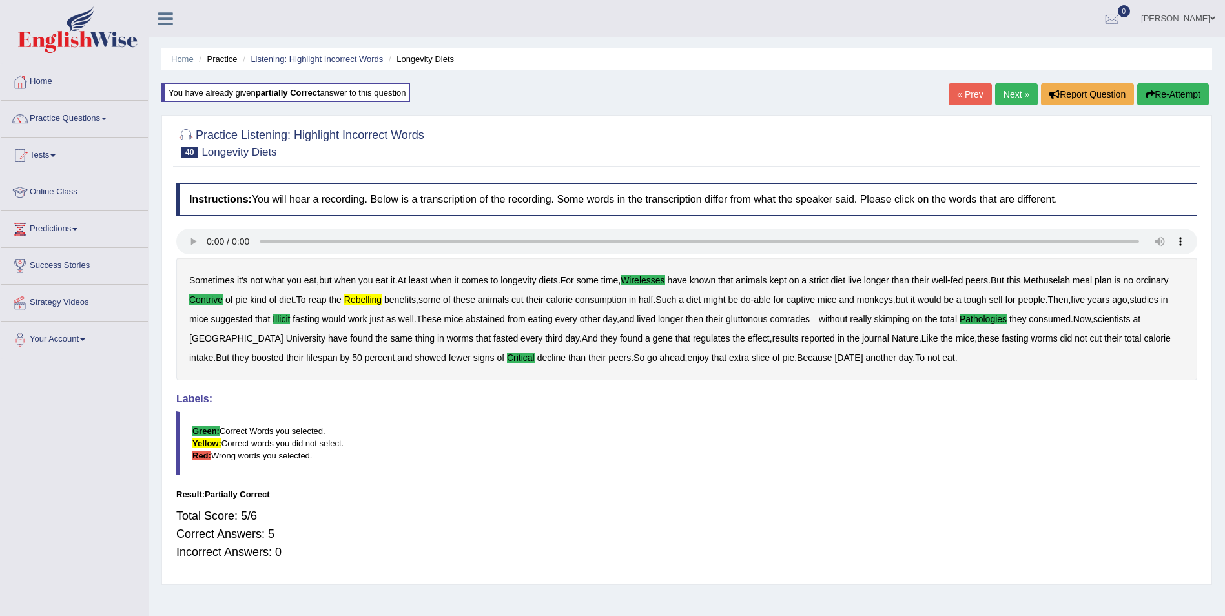
click at [1180, 96] on button "Re-Attempt" at bounding box center [1173, 94] width 72 height 22
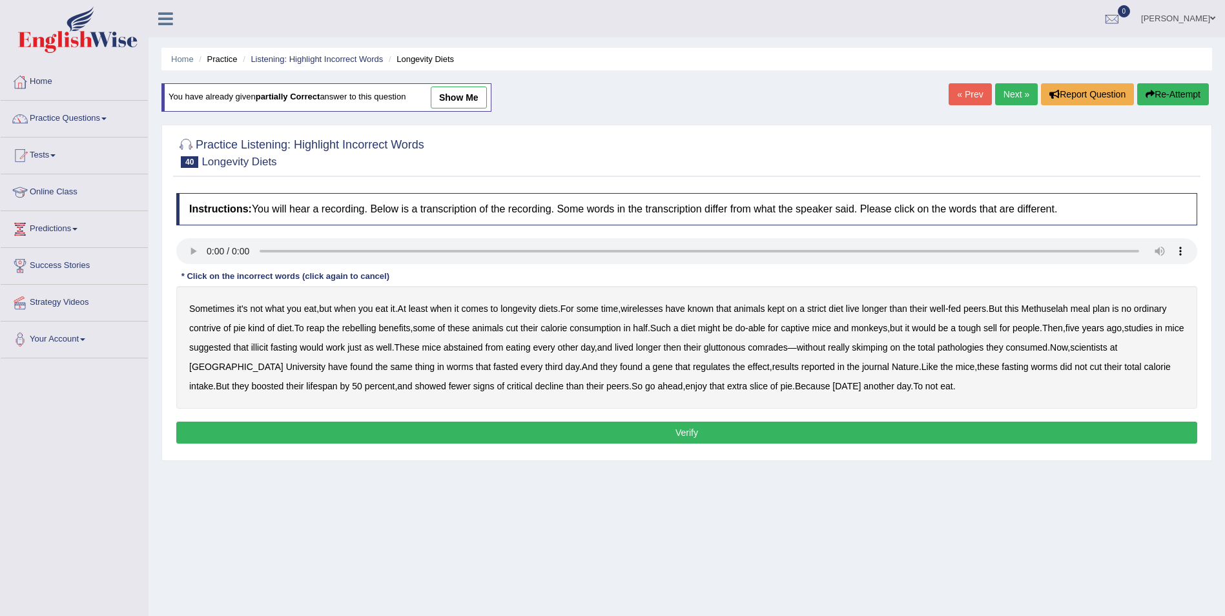
click at [983, 343] on b "pathologies" at bounding box center [961, 347] width 46 height 10
click at [268, 347] on b "illicit" at bounding box center [259, 347] width 17 height 10
click at [362, 330] on b "rebelling" at bounding box center [359, 328] width 34 height 10
click at [200, 329] on b "contrive" at bounding box center [205, 328] width 32 height 10
click at [645, 305] on b "wirelesses" at bounding box center [642, 308] width 42 height 10
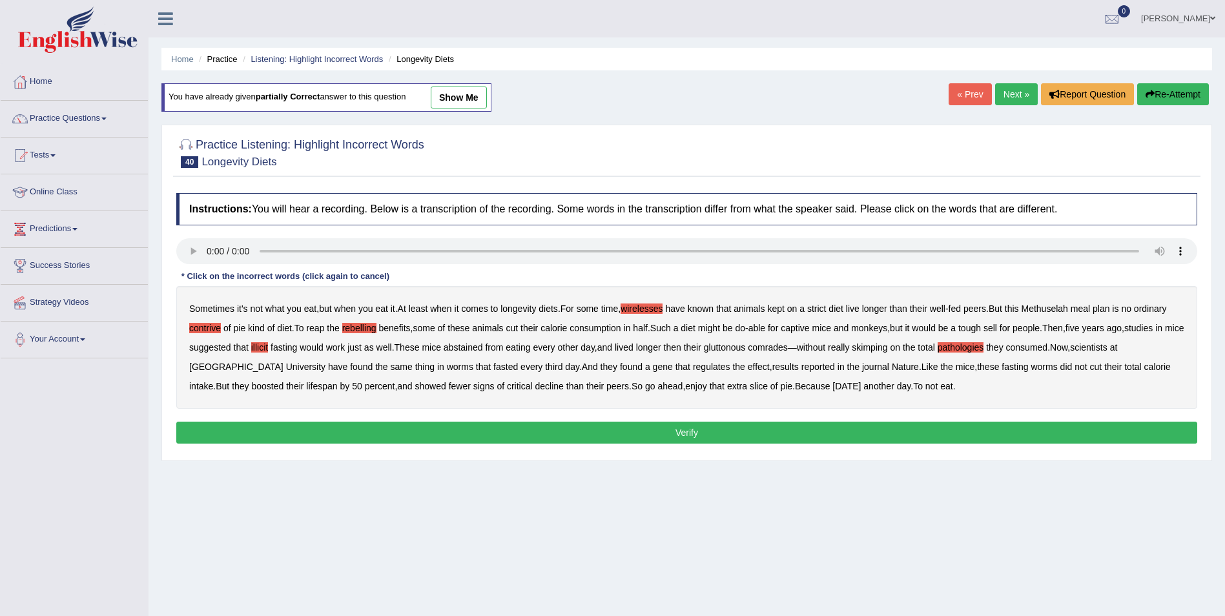
click at [712, 435] on button "Verify" at bounding box center [686, 433] width 1021 height 22
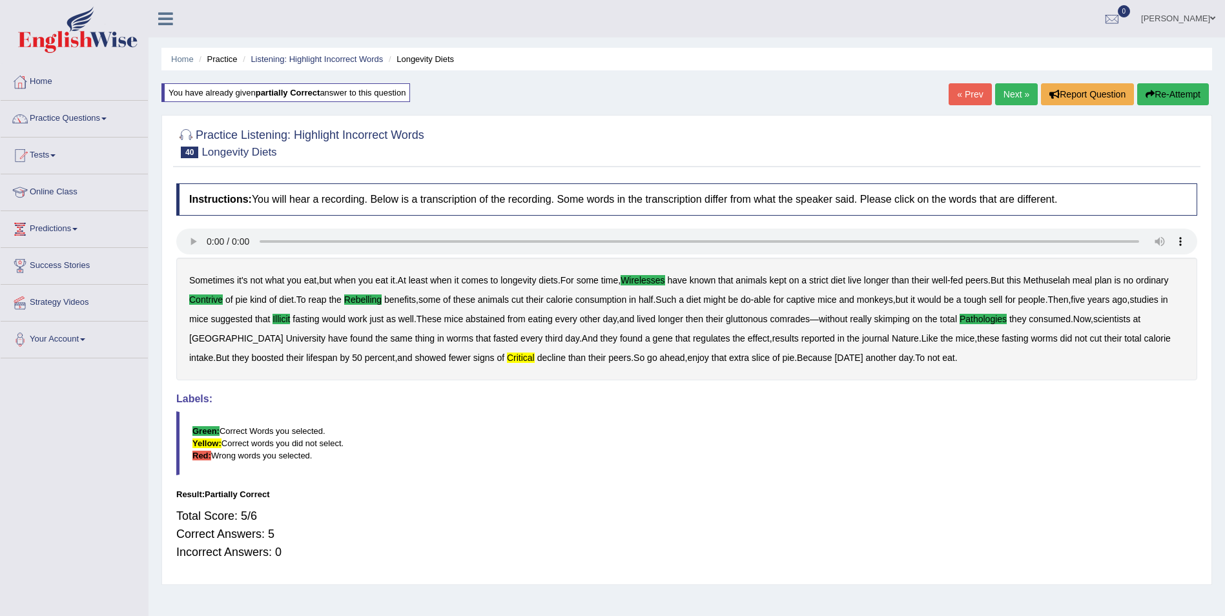
click at [1195, 91] on button "Re-Attempt" at bounding box center [1173, 94] width 72 height 22
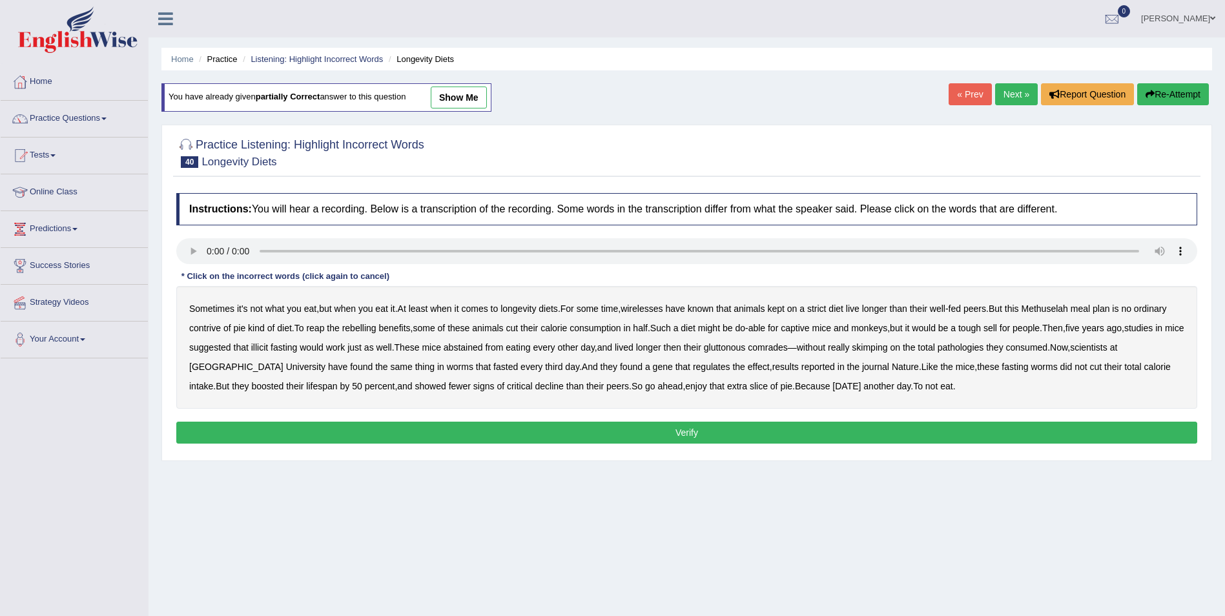
click at [507, 387] on b "critical" at bounding box center [520, 386] width 26 height 10
click at [984, 349] on b "pathologies" at bounding box center [961, 347] width 46 height 10
click at [268, 350] on b "illicit" at bounding box center [259, 347] width 17 height 10
click at [200, 329] on b "contrive" at bounding box center [205, 328] width 32 height 10
click at [653, 309] on b "wirelesses" at bounding box center [642, 308] width 42 height 10
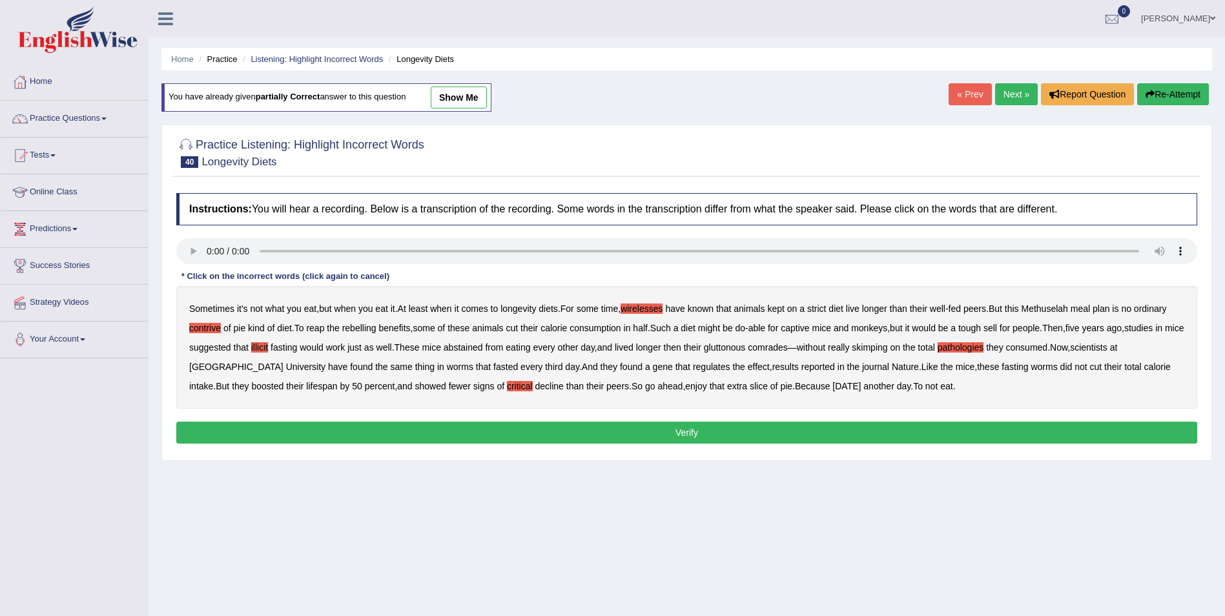
click at [336, 439] on button "Verify" at bounding box center [686, 433] width 1021 height 22
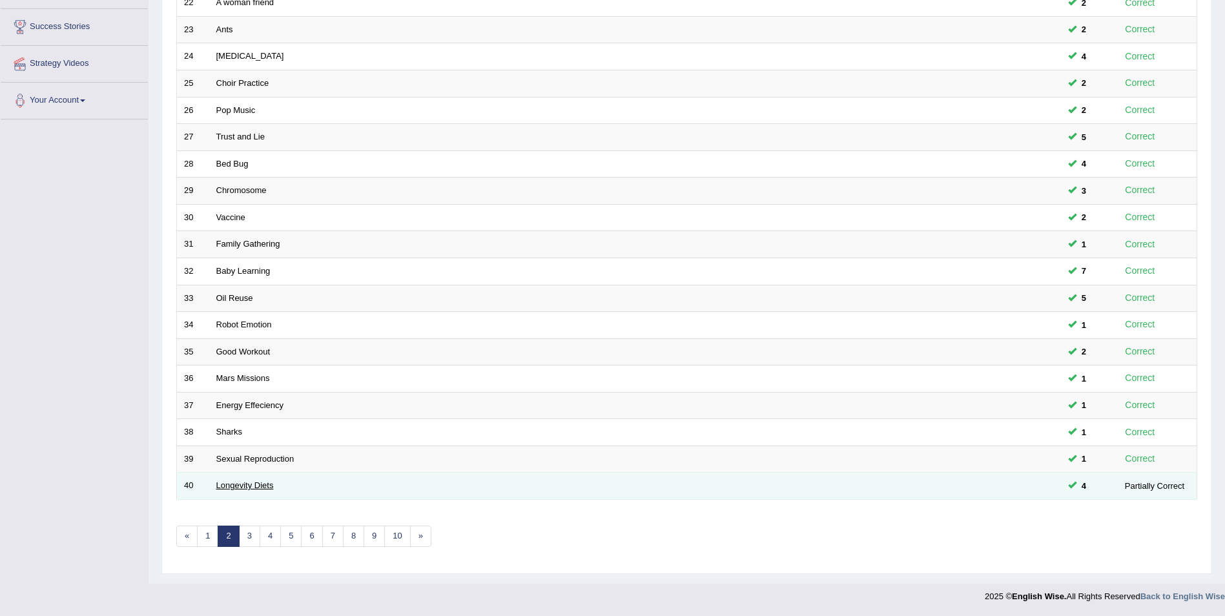
click at [252, 488] on link "Longevity Diets" at bounding box center [244, 485] width 57 height 10
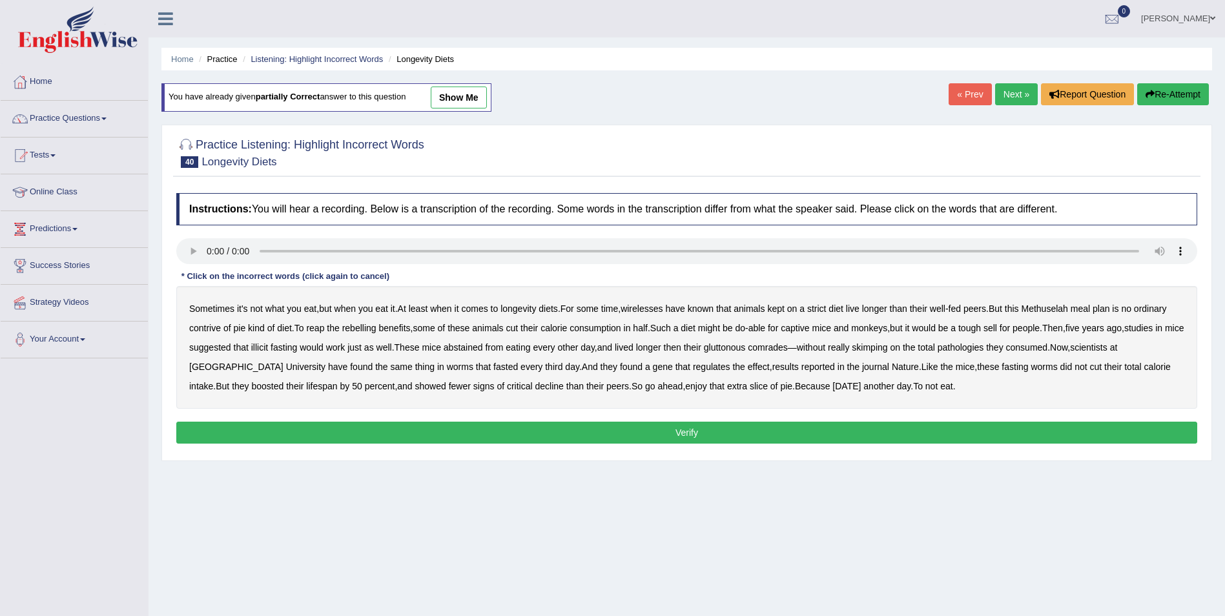
click at [268, 348] on b "illicit" at bounding box center [259, 347] width 17 height 10
click at [359, 325] on b "rebelling" at bounding box center [359, 328] width 34 height 10
click at [646, 310] on b "wirelesses" at bounding box center [642, 308] width 42 height 10
click at [217, 325] on b "contrive" at bounding box center [205, 328] width 32 height 10
click at [507, 384] on b "critical" at bounding box center [520, 386] width 26 height 10
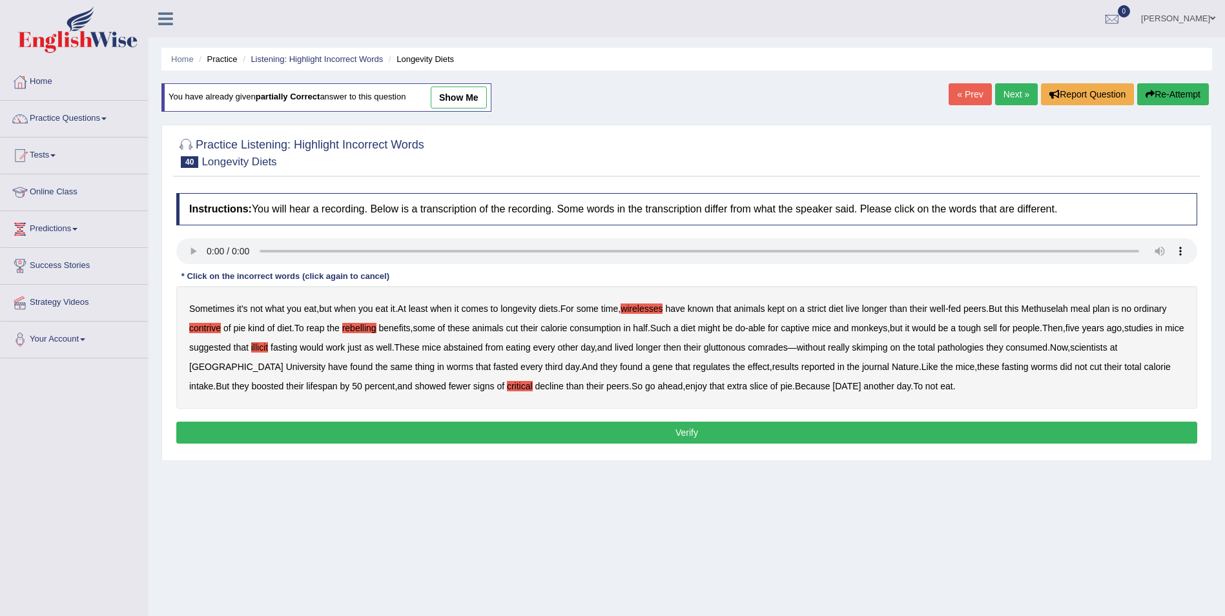
click at [548, 427] on button "Verify" at bounding box center [686, 433] width 1021 height 22
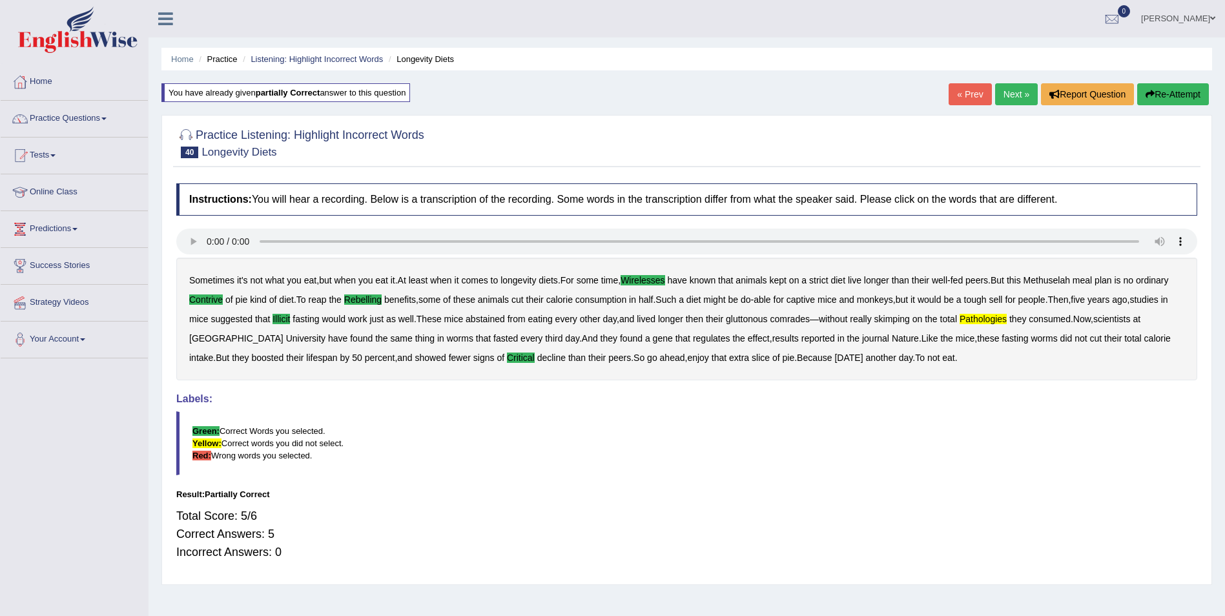
click at [1169, 91] on button "Re-Attempt" at bounding box center [1173, 94] width 72 height 22
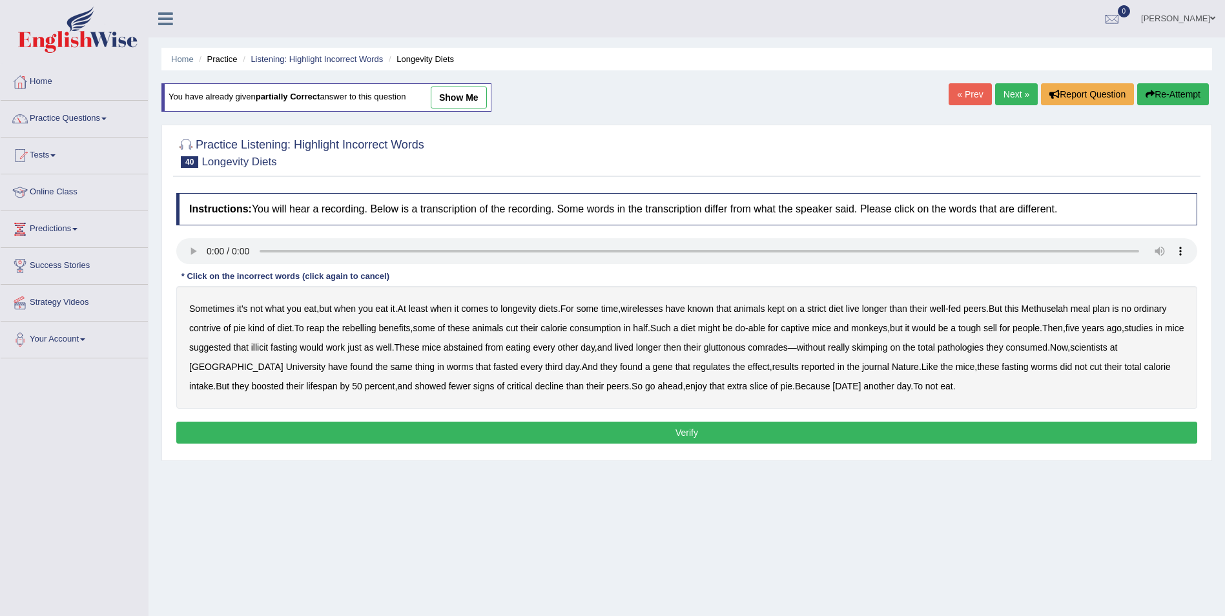
click at [984, 346] on b "pathologies" at bounding box center [961, 347] width 46 height 10
click at [650, 309] on b "wirelesses" at bounding box center [642, 308] width 42 height 10
drag, startPoint x: 203, startPoint y: 327, endPoint x: 216, endPoint y: 325, distance: 13.0
click at [204, 326] on b "contrive" at bounding box center [205, 328] width 32 height 10
drag, startPoint x: 371, startPoint y: 328, endPoint x: 430, endPoint y: 328, distance: 59.4
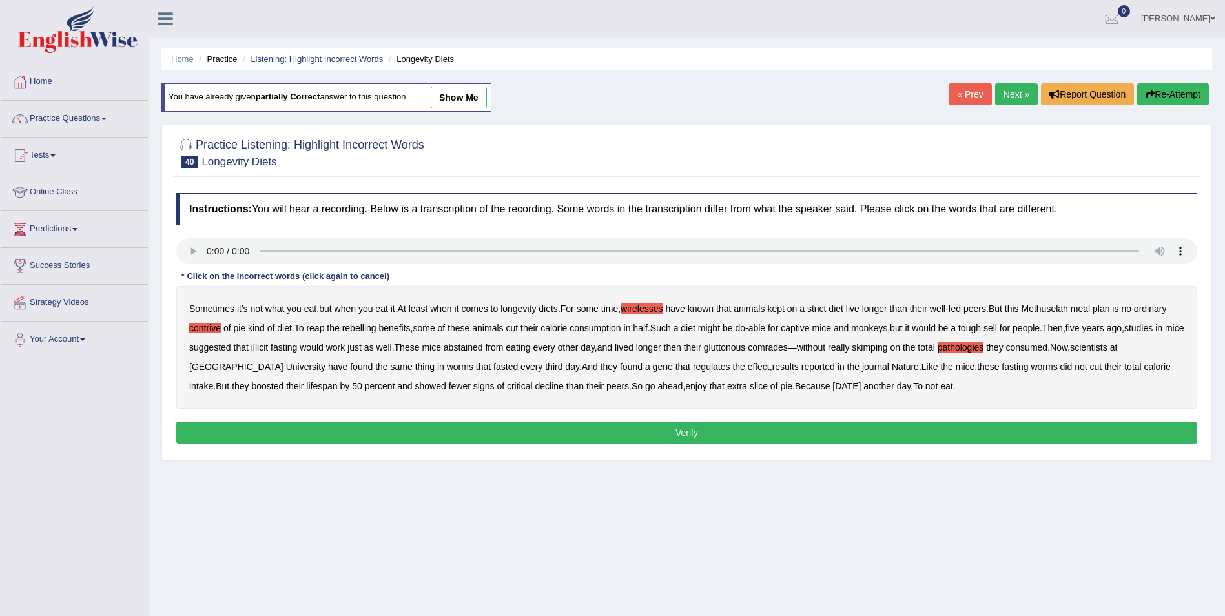
click at [376, 328] on b "rebelling" at bounding box center [359, 328] width 34 height 10
click at [268, 347] on b "illicit" at bounding box center [259, 347] width 17 height 10
click at [507, 385] on b "critical" at bounding box center [520, 386] width 26 height 10
click at [697, 433] on button "Verify" at bounding box center [686, 433] width 1021 height 22
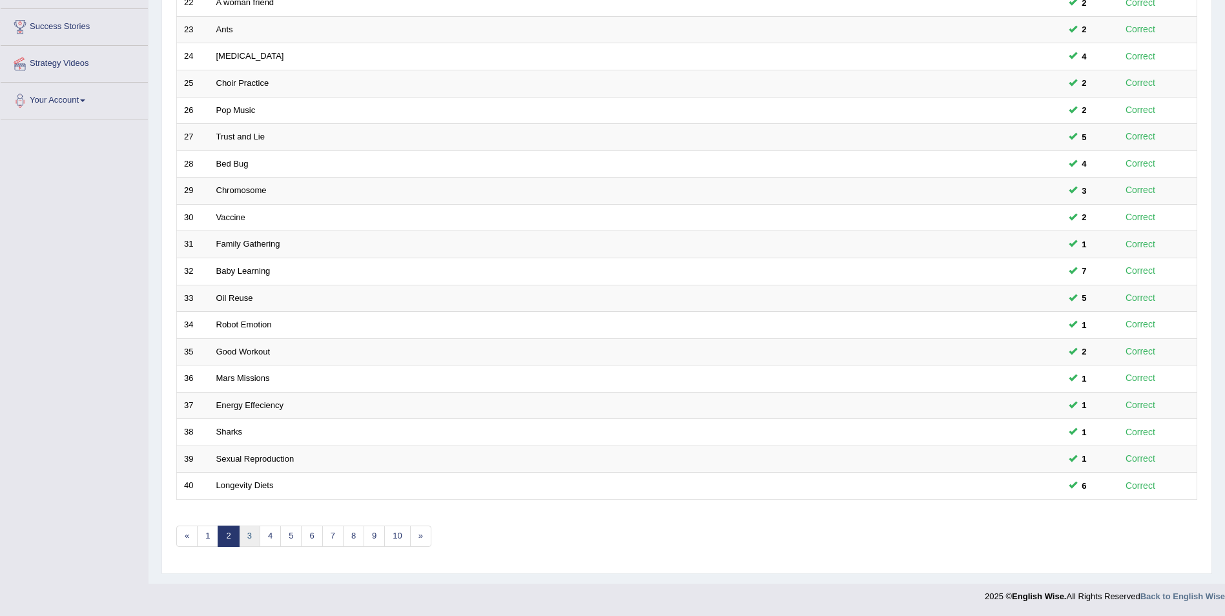
click at [248, 542] on link "3" at bounding box center [249, 536] width 21 height 21
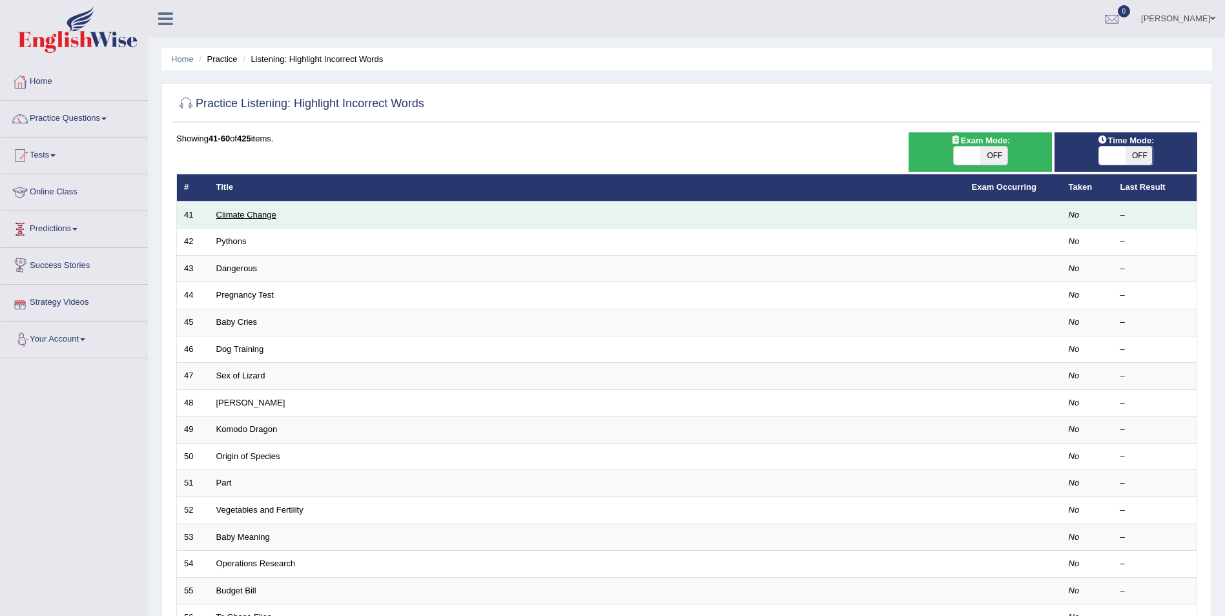
click at [249, 216] on link "Climate Change" at bounding box center [246, 215] width 60 height 10
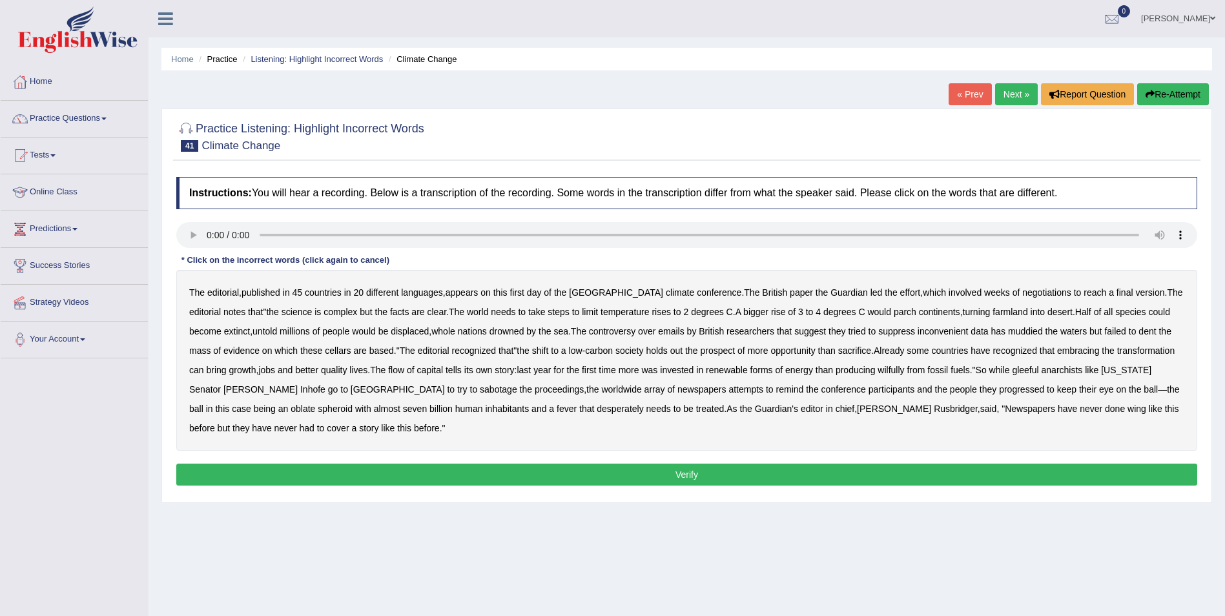
drag, startPoint x: 341, startPoint y: 352, endPoint x: 351, endPoint y: 352, distance: 9.7
click at [347, 352] on b "cellars" at bounding box center [338, 350] width 26 height 10
click at [693, 371] on b "invested" at bounding box center [677, 370] width 34 height 10
click at [693, 369] on b "invested" at bounding box center [677, 370] width 34 height 10
click at [904, 370] on b "wilfully" at bounding box center [891, 370] width 26 height 10
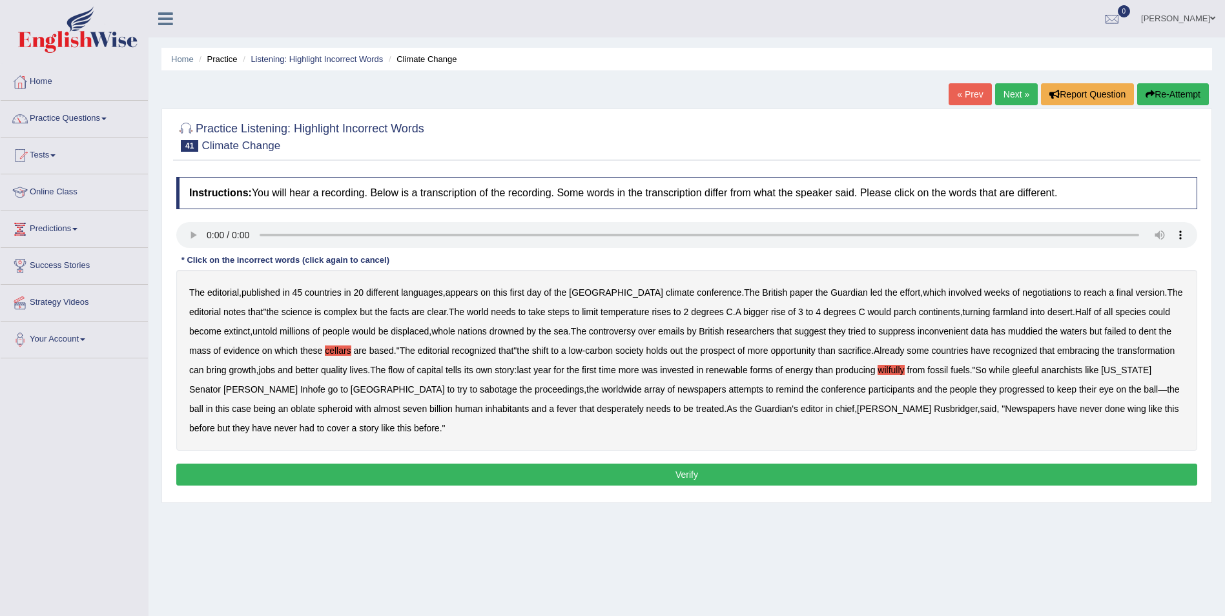
drag, startPoint x: 381, startPoint y: 350, endPoint x: 389, endPoint y: 349, distance: 7.9
click at [381, 349] on b "based" at bounding box center [381, 350] width 25 height 10
click at [999, 387] on b "progressed" at bounding box center [1021, 389] width 45 height 10
click at [971, 472] on button "Verify" at bounding box center [686, 475] width 1021 height 22
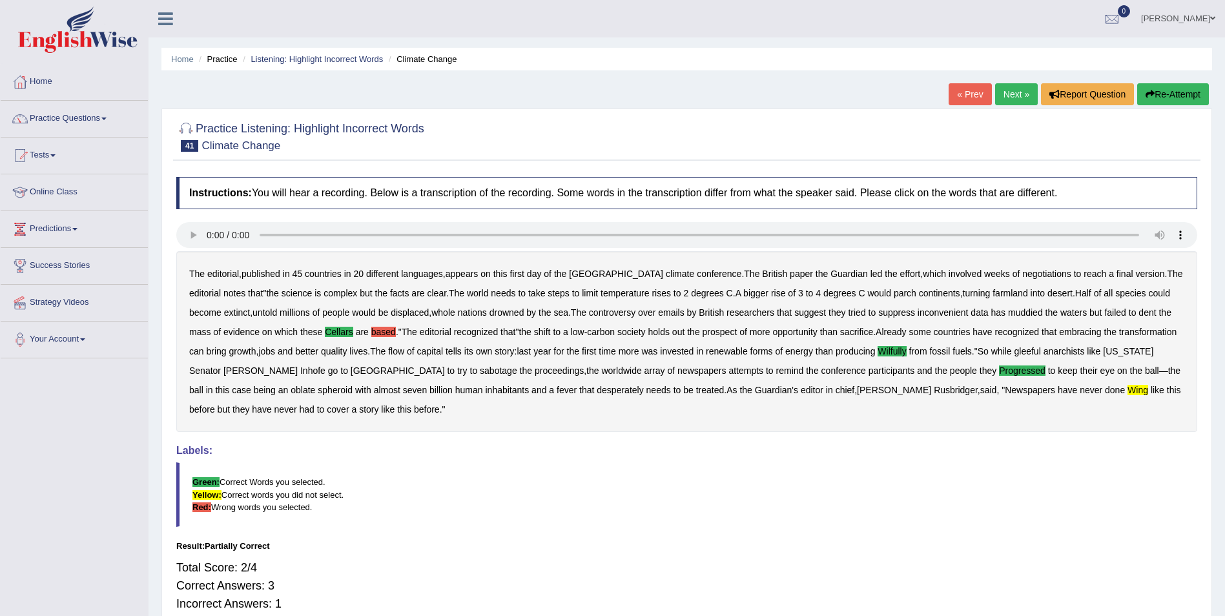
click at [1170, 96] on button "Re-Attempt" at bounding box center [1173, 94] width 72 height 22
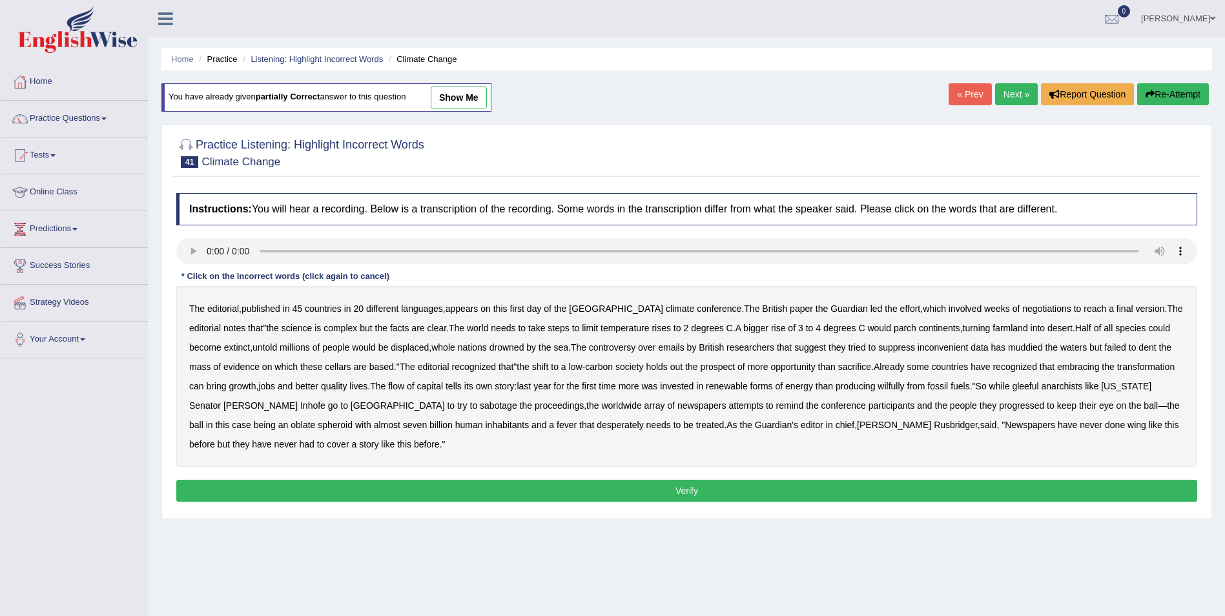
click at [904, 384] on b "wilfully" at bounding box center [891, 386] width 26 height 10
click at [999, 407] on b "progressed" at bounding box center [1021, 405] width 45 height 10
click at [1127, 427] on b "wing" at bounding box center [1136, 425] width 19 height 10
click at [339, 368] on b "cellars" at bounding box center [338, 367] width 26 height 10
click at [936, 496] on button "Verify" at bounding box center [686, 491] width 1021 height 22
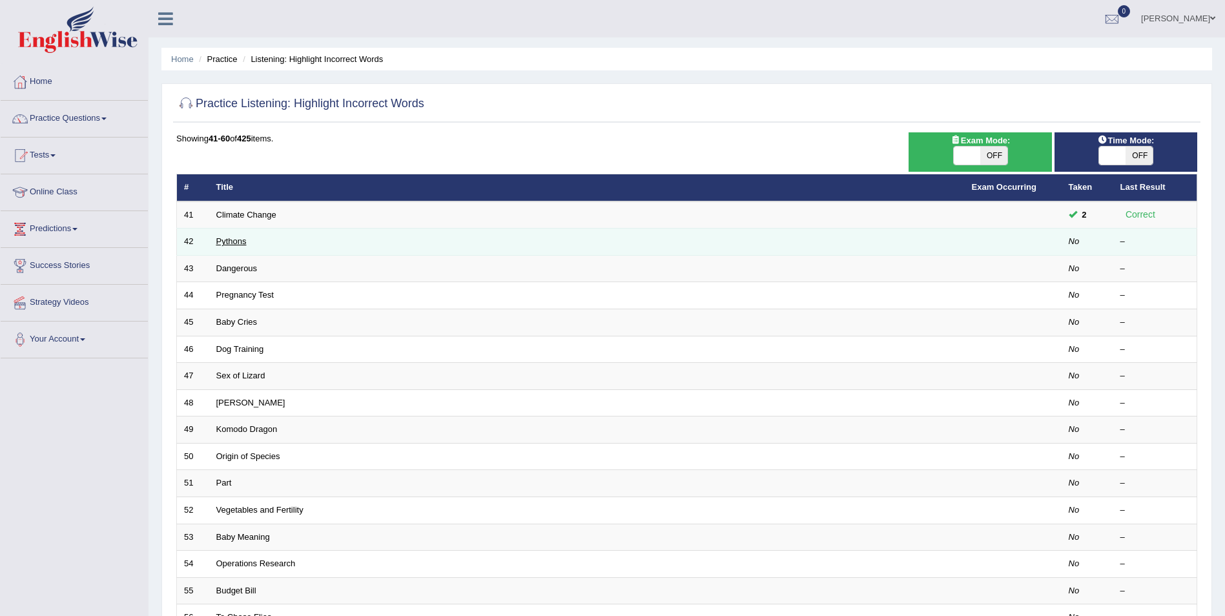
click at [236, 237] on link "Pythons" at bounding box center [231, 241] width 30 height 10
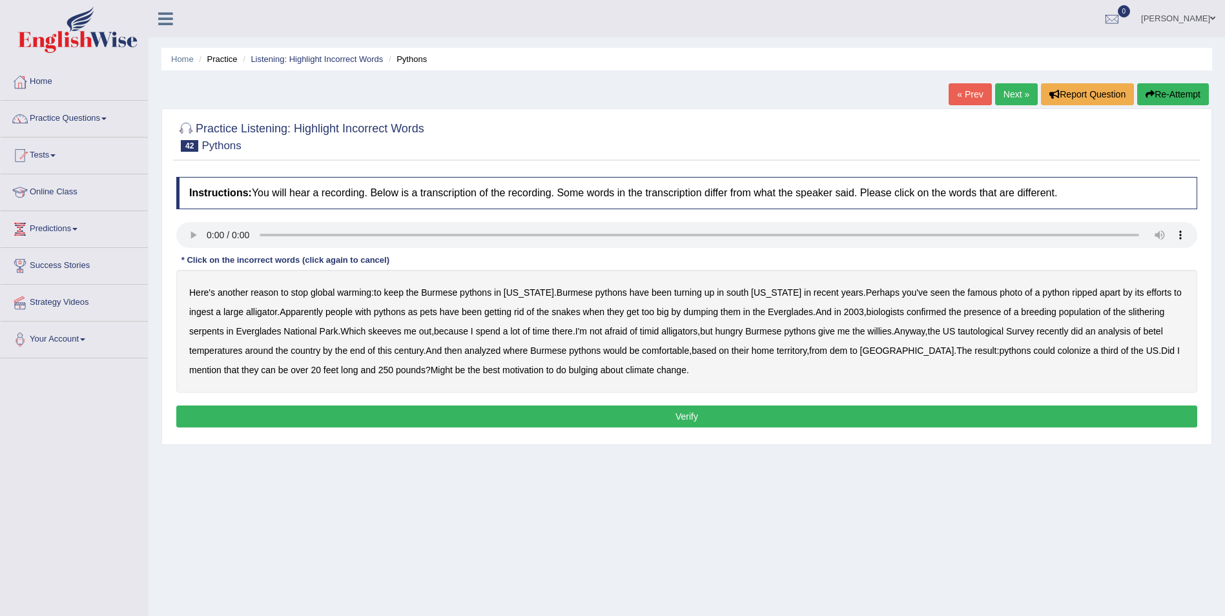
click at [1143, 330] on b "betel" at bounding box center [1152, 331] width 19 height 10
click at [777, 351] on div "Here's another reason to stop global warming : to keep the Burmese pythons in F…" at bounding box center [686, 331] width 1021 height 123
click at [830, 353] on b "dem" at bounding box center [838, 350] width 17 height 10
click at [569, 371] on b "bulging" at bounding box center [583, 370] width 29 height 10
click at [662, 418] on button "Verify" at bounding box center [686, 417] width 1021 height 22
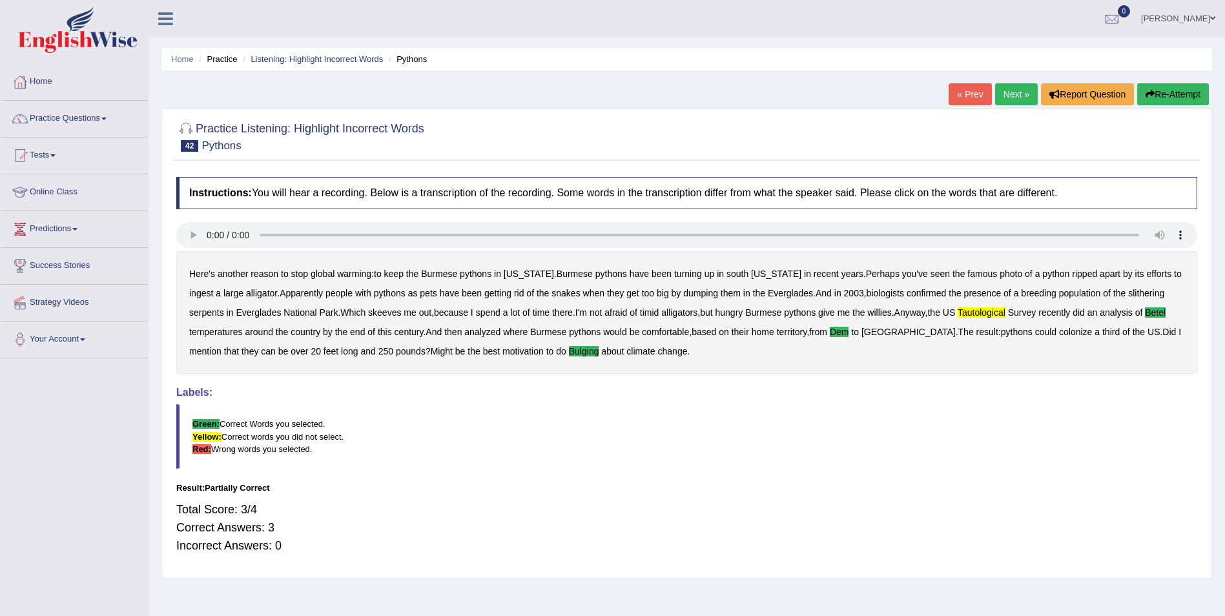
click at [1160, 96] on button "Re-Attempt" at bounding box center [1173, 94] width 72 height 22
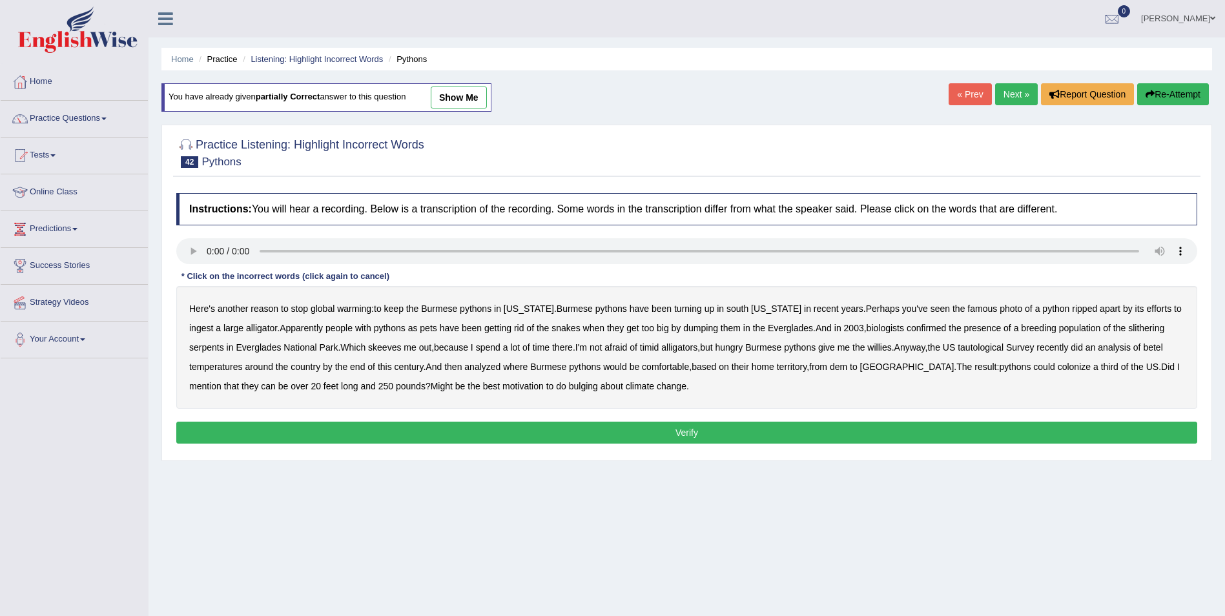
click at [569, 387] on b "bulging" at bounding box center [583, 386] width 29 height 10
click at [1143, 345] on b "betel" at bounding box center [1152, 347] width 19 height 10
click at [830, 367] on b "dem" at bounding box center [838, 367] width 17 height 10
click at [490, 436] on button "Verify" at bounding box center [686, 433] width 1021 height 22
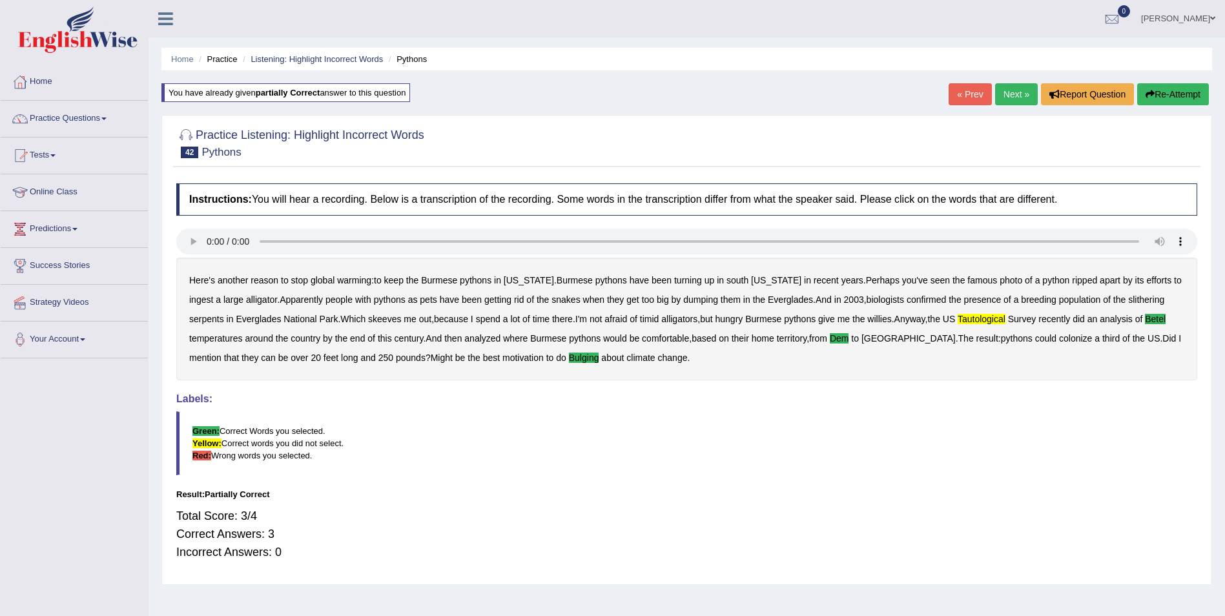
click at [1171, 91] on button "Re-Attempt" at bounding box center [1173, 94] width 72 height 22
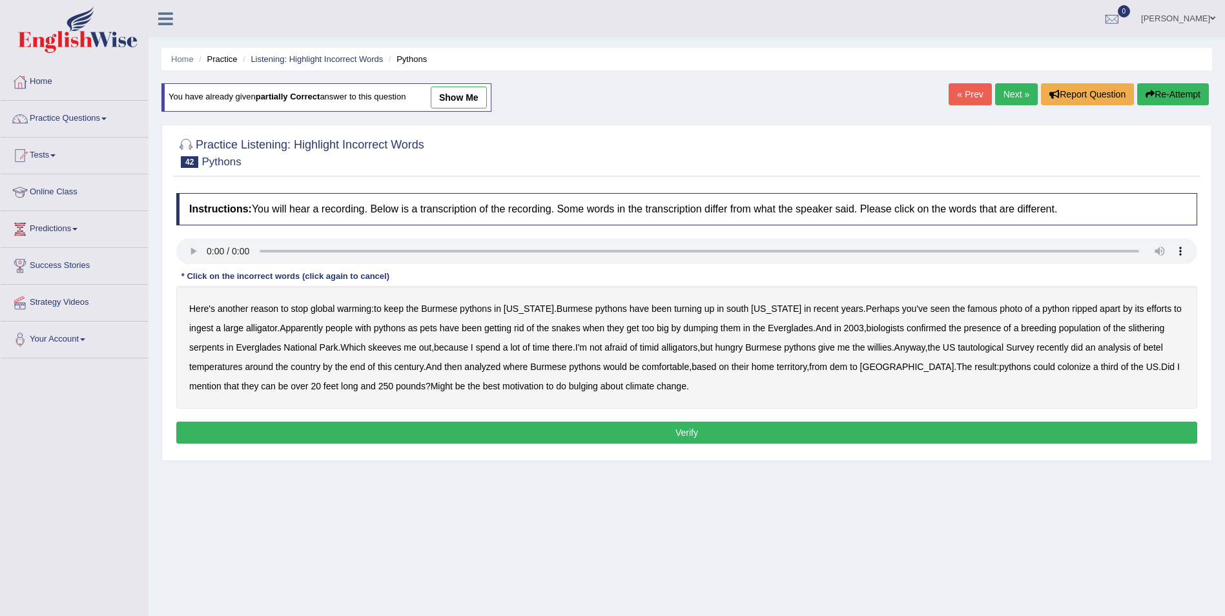
click at [958, 348] on b "tautological" at bounding box center [981, 347] width 46 height 10
click at [1143, 346] on b "betel" at bounding box center [1152, 347] width 19 height 10
click at [830, 364] on b "dem" at bounding box center [838, 367] width 17 height 10
click at [569, 386] on b "bulging" at bounding box center [583, 386] width 29 height 10
click at [510, 428] on button "Verify" at bounding box center [686, 433] width 1021 height 22
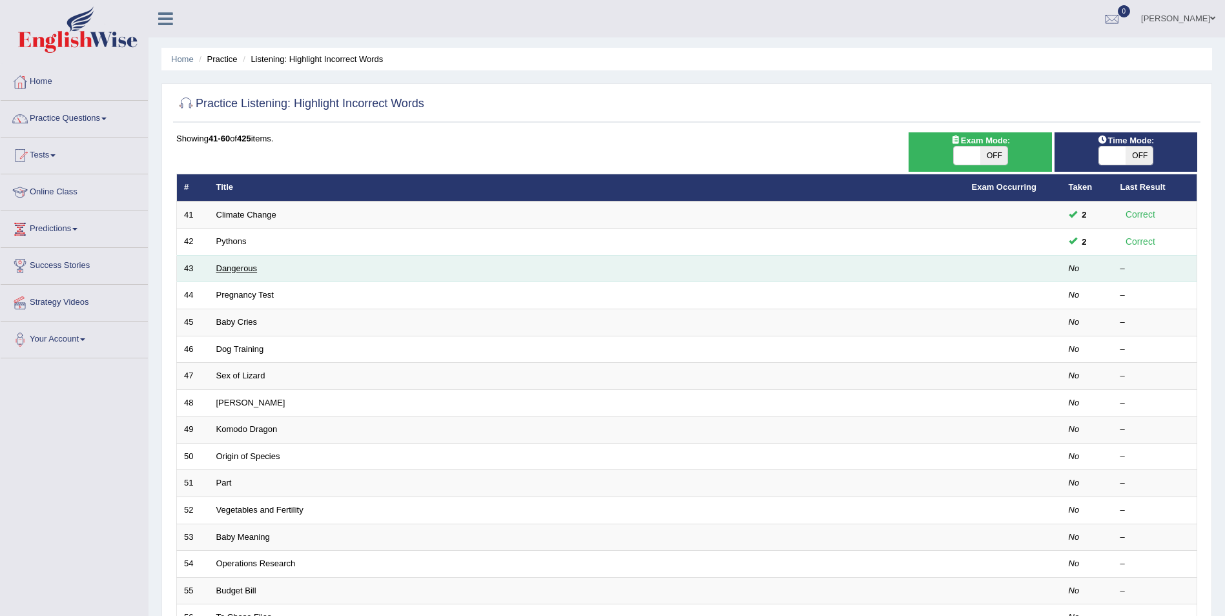
click at [229, 270] on link "Dangerous" at bounding box center [236, 268] width 41 height 10
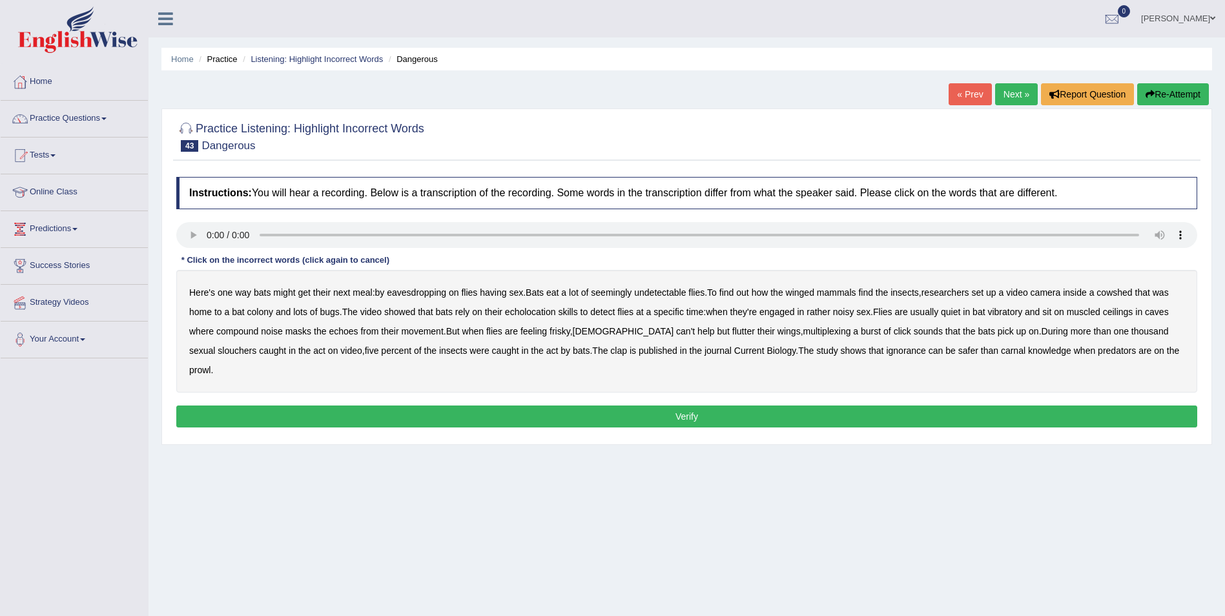
click at [402, 294] on b "eavesdropping" at bounding box center [416, 292] width 59 height 10
click at [416, 294] on b "eavesdropping" at bounding box center [416, 292] width 59 height 10
click at [1014, 312] on b "vibratory" at bounding box center [1004, 312] width 35 height 10
click at [1089, 311] on b "muscled" at bounding box center [1084, 312] width 34 height 10
click at [803, 334] on b "multiplexing" at bounding box center [827, 331] width 48 height 10
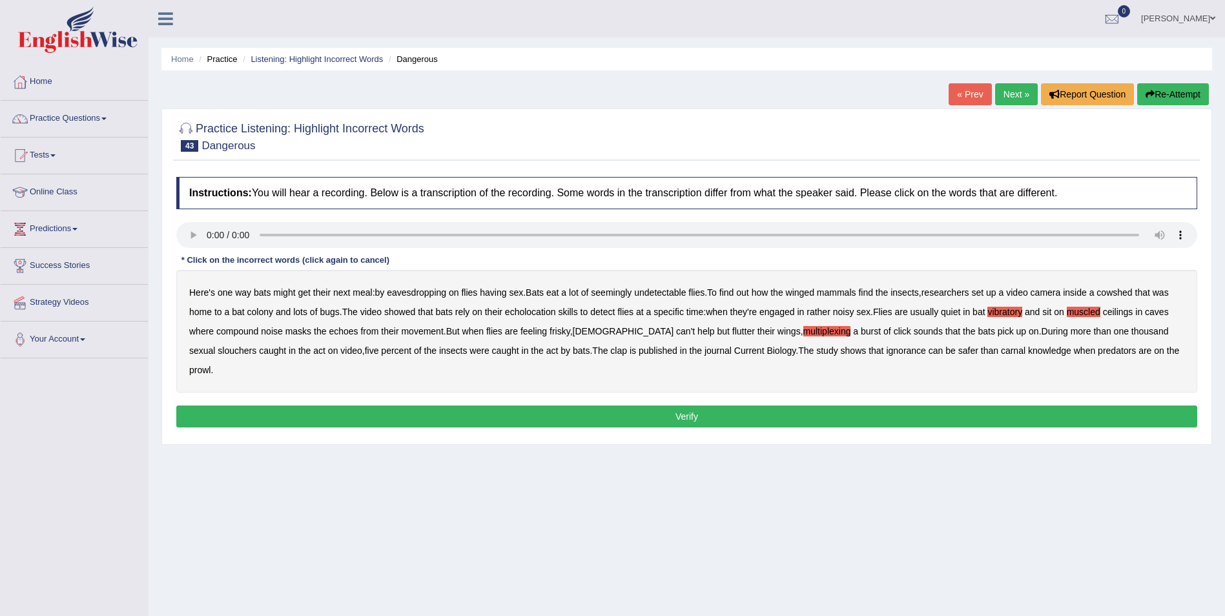
click at [245, 330] on b "compound" at bounding box center [237, 331] width 42 height 10
click at [256, 345] on b "slouchers" at bounding box center [237, 350] width 39 height 10
click at [562, 351] on div "Here's one way bats might get their next meal : by eavesdropping on flies havin…" at bounding box center [686, 331] width 1021 height 123
click at [610, 351] on b "clap" at bounding box center [618, 350] width 17 height 10
click at [724, 406] on button "Verify" at bounding box center [686, 417] width 1021 height 22
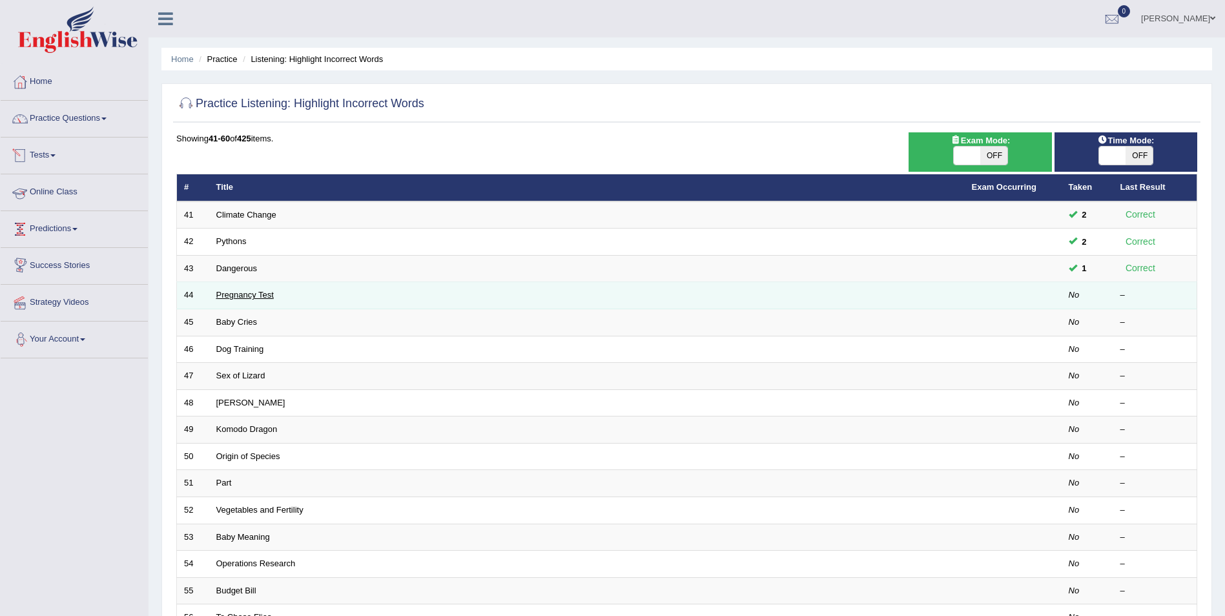
click at [247, 298] on link "Pregnancy Test" at bounding box center [244, 295] width 57 height 10
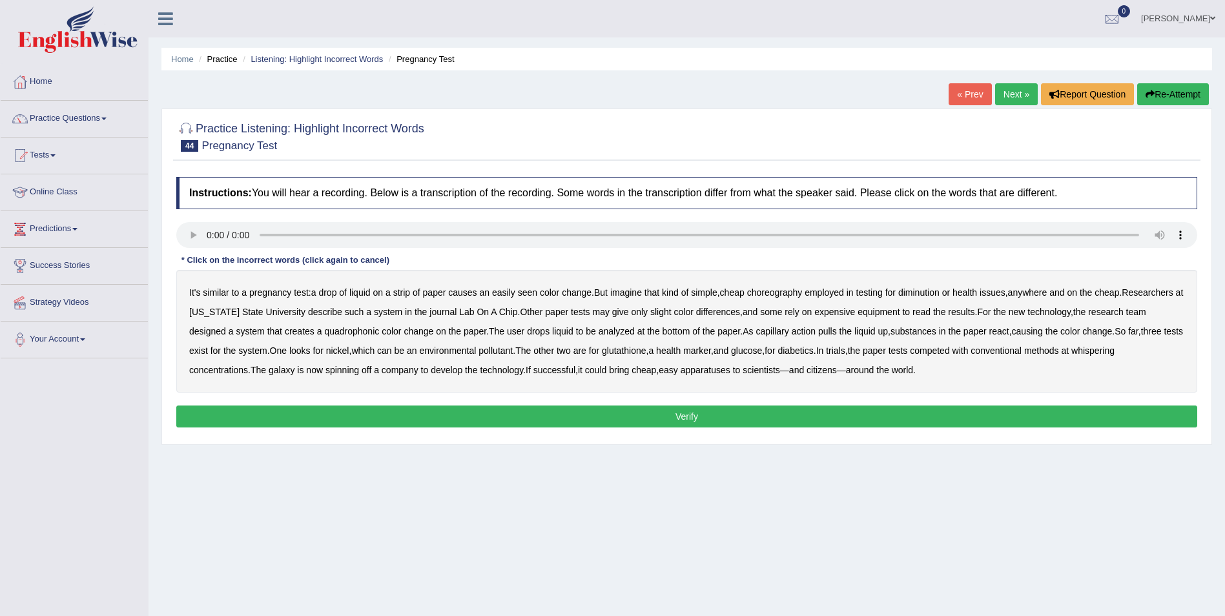
click at [799, 295] on b "choreography" at bounding box center [775, 292] width 56 height 10
click at [936, 293] on b "diminution" at bounding box center [918, 292] width 41 height 10
click at [324, 332] on b "quadrophonic" at bounding box center [351, 331] width 55 height 10
click at [1085, 352] on b "whispering" at bounding box center [1092, 350] width 43 height 10
click at [269, 369] on b "galaxy" at bounding box center [282, 370] width 26 height 10
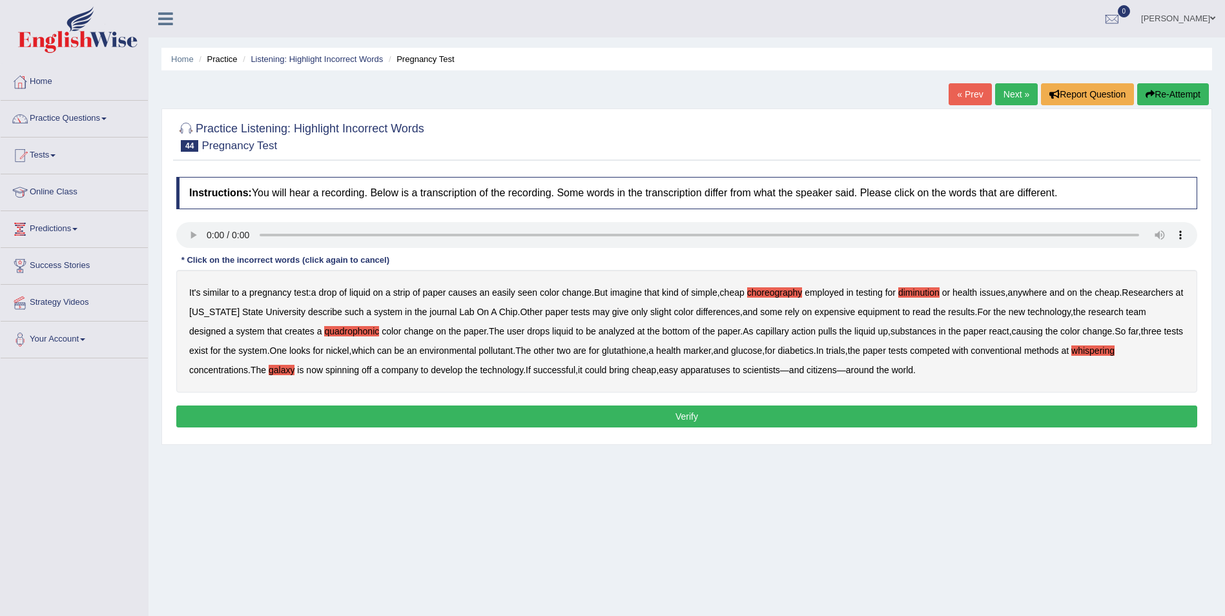
click at [681, 371] on b "apparatuses" at bounding box center [706, 370] width 50 height 10
click at [695, 421] on button "Verify" at bounding box center [686, 417] width 1021 height 22
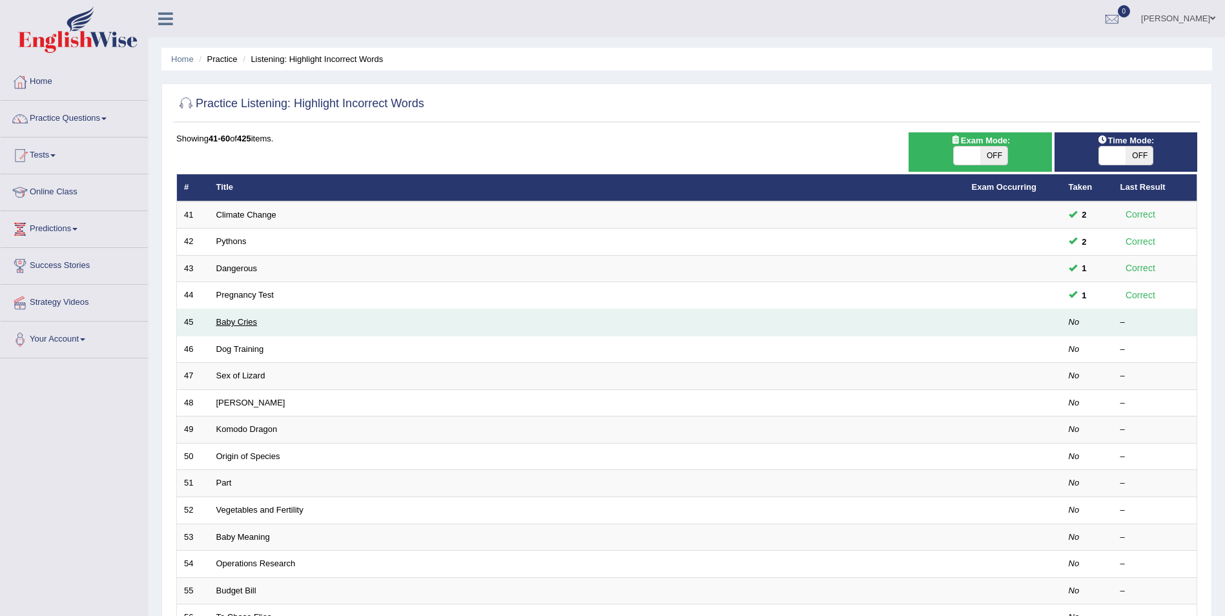
click at [232, 322] on link "Baby Cries" at bounding box center [236, 322] width 41 height 10
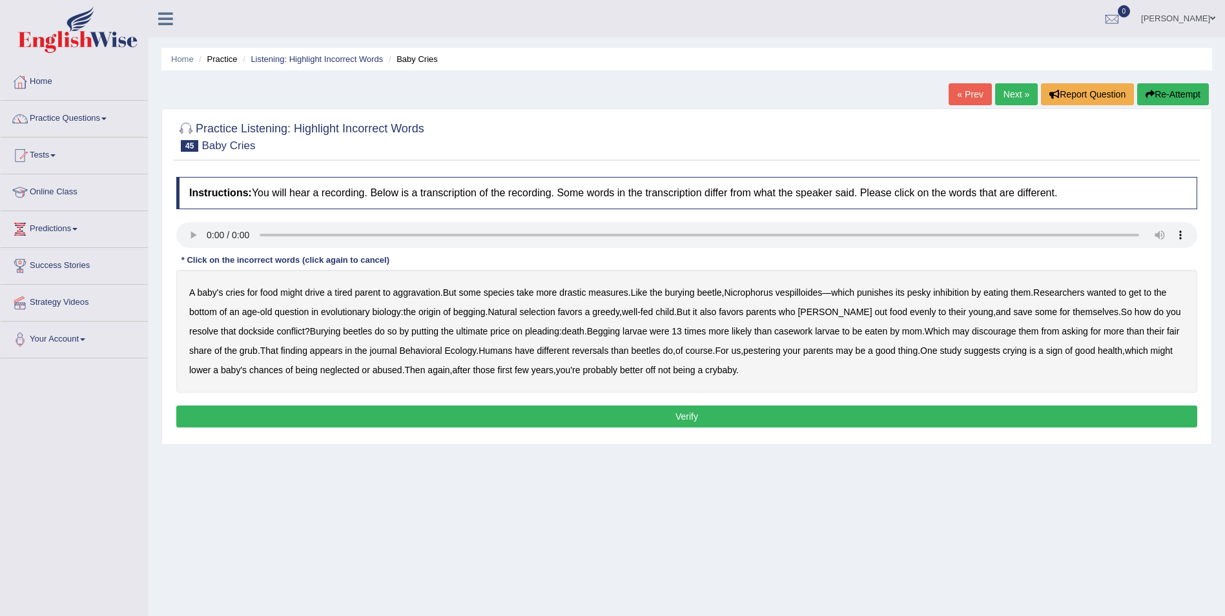
click at [238, 331] on b "dockside" at bounding box center [256, 331] width 36 height 10
drag, startPoint x: 761, startPoint y: 329, endPoint x: 779, endPoint y: 333, distance: 17.9
click at [774, 333] on b "casework" at bounding box center [793, 331] width 38 height 10
click at [668, 418] on button "Verify" at bounding box center [686, 417] width 1021 height 22
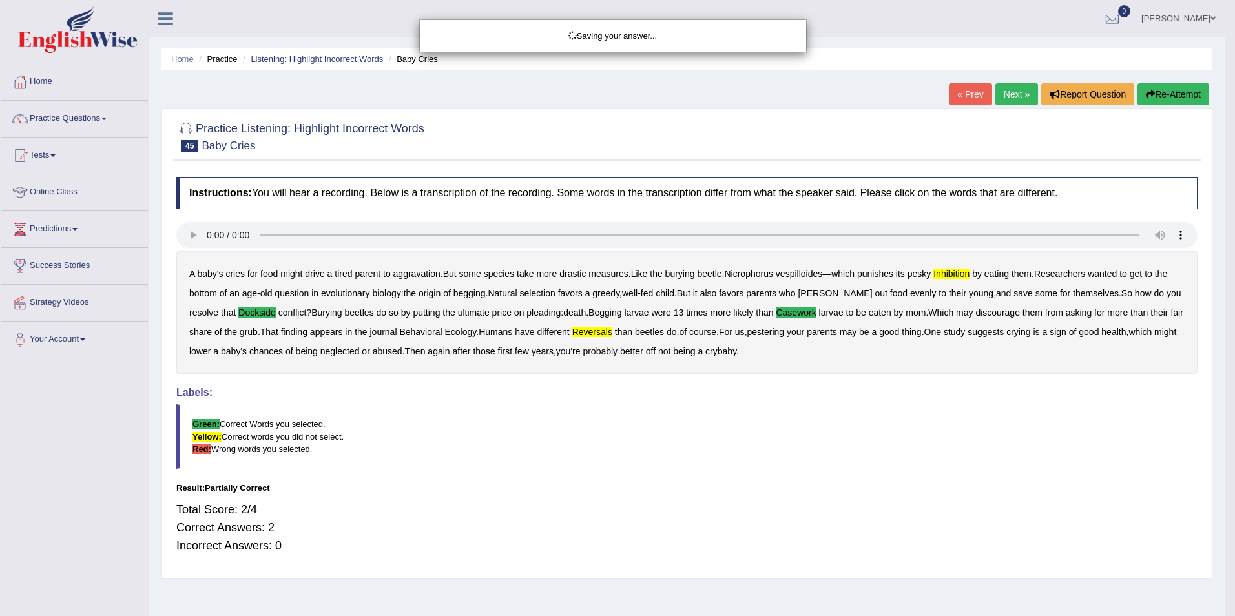
click at [1177, 98] on div "Saving your answer..." at bounding box center [617, 308] width 1235 height 616
click at [1185, 94] on div "Saving your answer..." at bounding box center [617, 308] width 1235 height 616
click at [1163, 98] on div "Saving your answer..." at bounding box center [617, 308] width 1235 height 616
click at [1160, 98] on div "Saving your answer..." at bounding box center [617, 308] width 1235 height 616
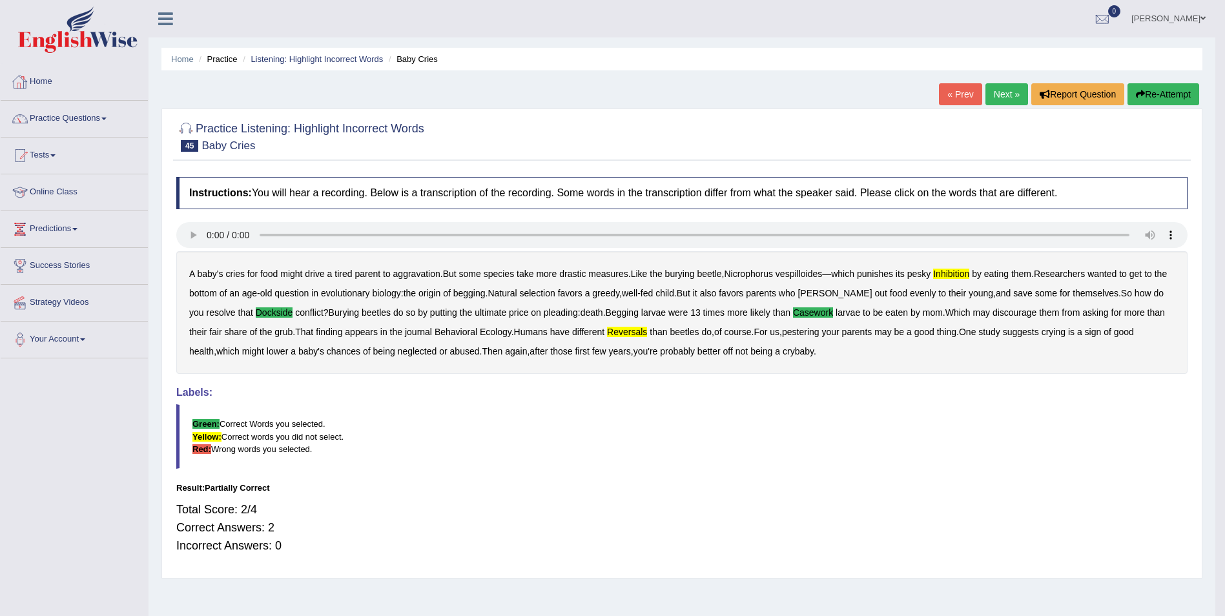
click at [33, 88] on link "Home" at bounding box center [74, 80] width 147 height 32
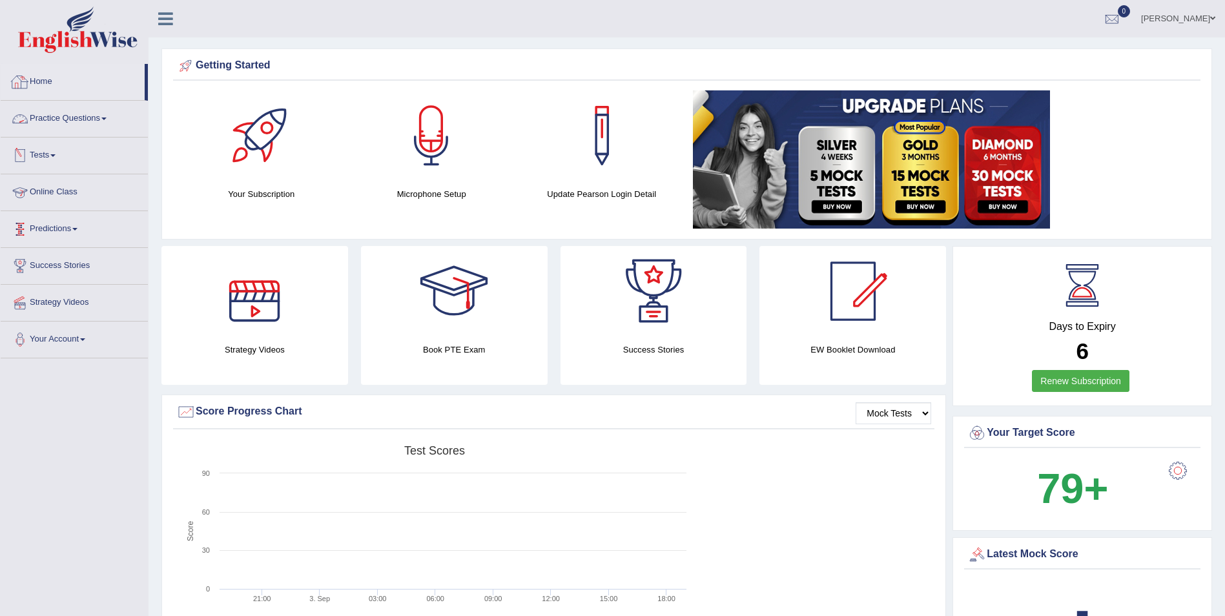
click at [46, 120] on link "Practice Questions" at bounding box center [74, 117] width 147 height 32
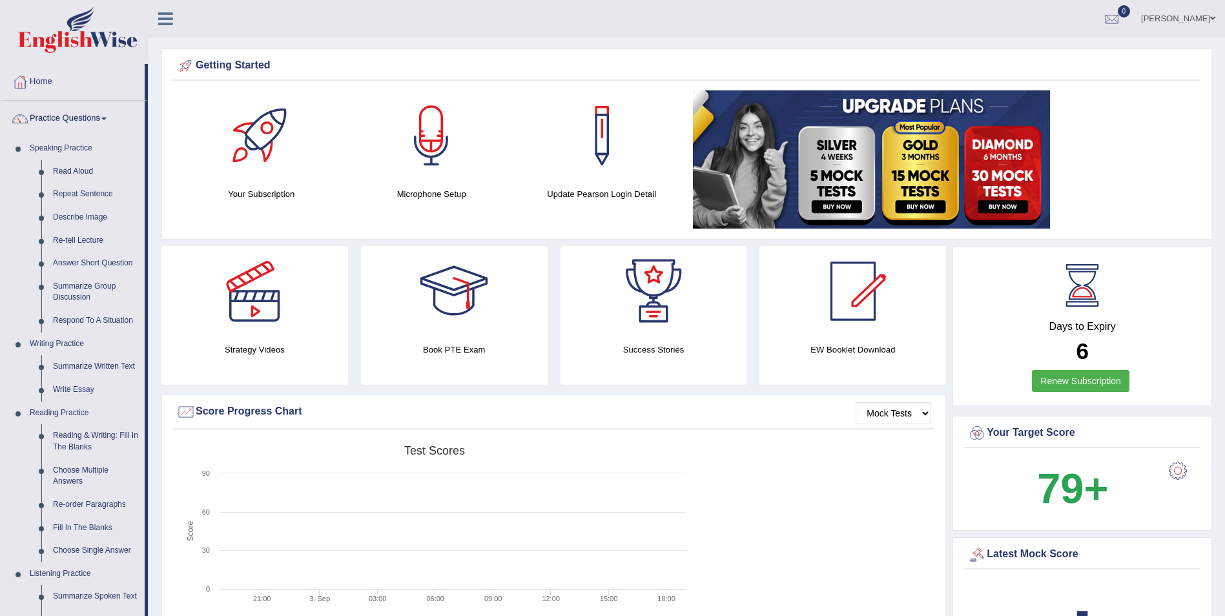
click at [1184, 17] on link "Ginalyn Sulla" at bounding box center [1178, 17] width 94 height 34
click at [1123, 170] on link "Log out" at bounding box center [1153, 181] width 139 height 30
